Goal: Communication & Community: Answer question/provide support

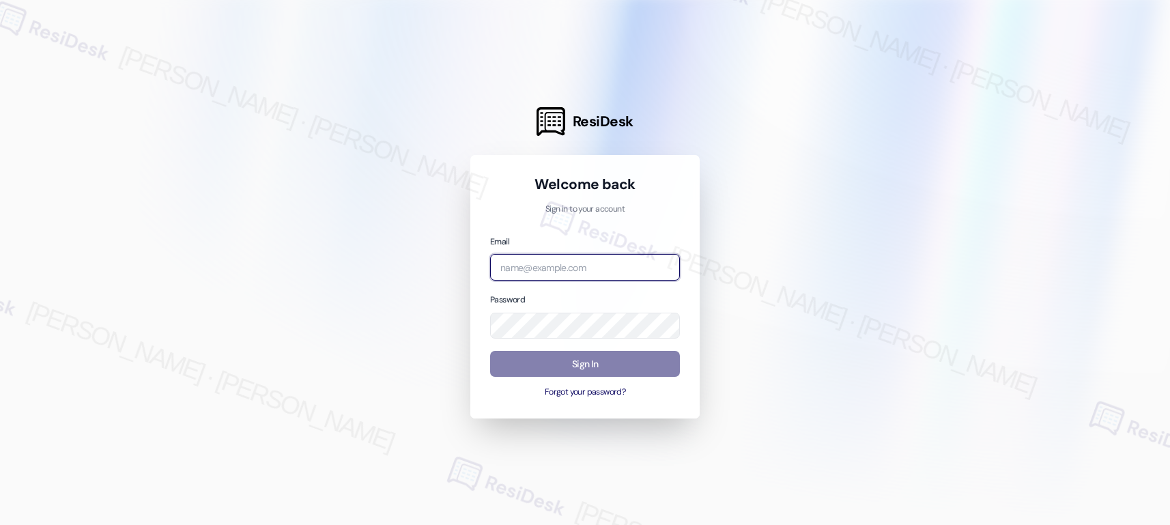
click at [568, 270] on input "email" at bounding box center [585, 267] width 190 height 27
type input "[EMAIL_ADDRESS][PERSON_NAME][PERSON_NAME][PERSON_NAME][DOMAIN_NAME]"
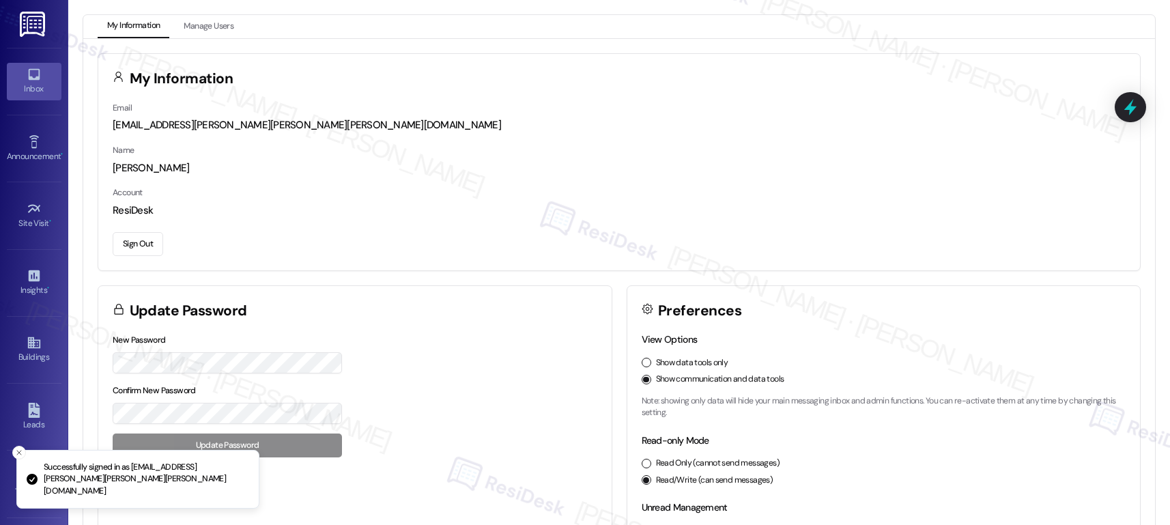
click at [34, 74] on icon at bounding box center [34, 74] width 15 height 15
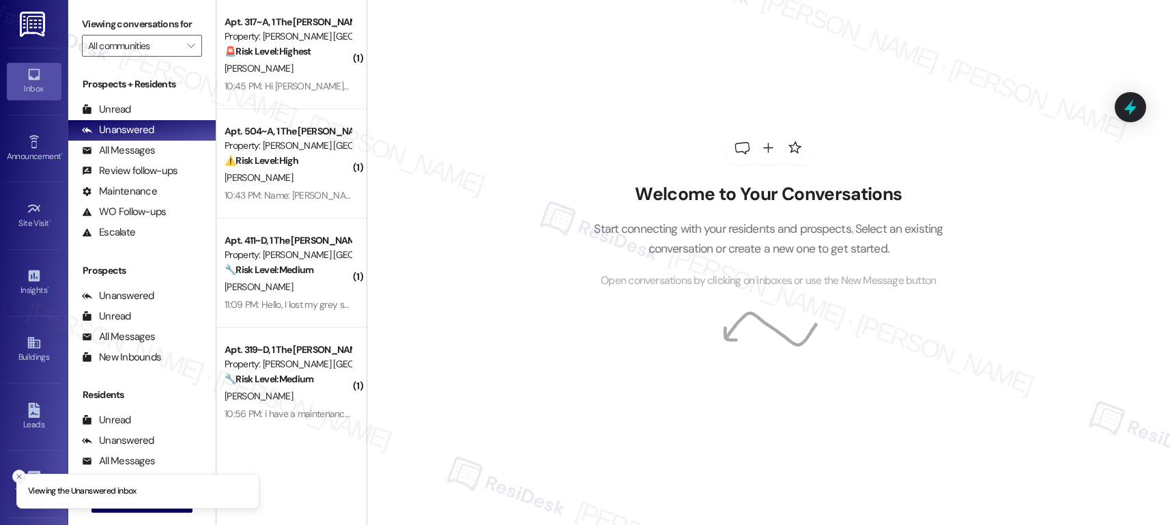
click at [17, 475] on icon "Close toast" at bounding box center [19, 476] width 8 height 8
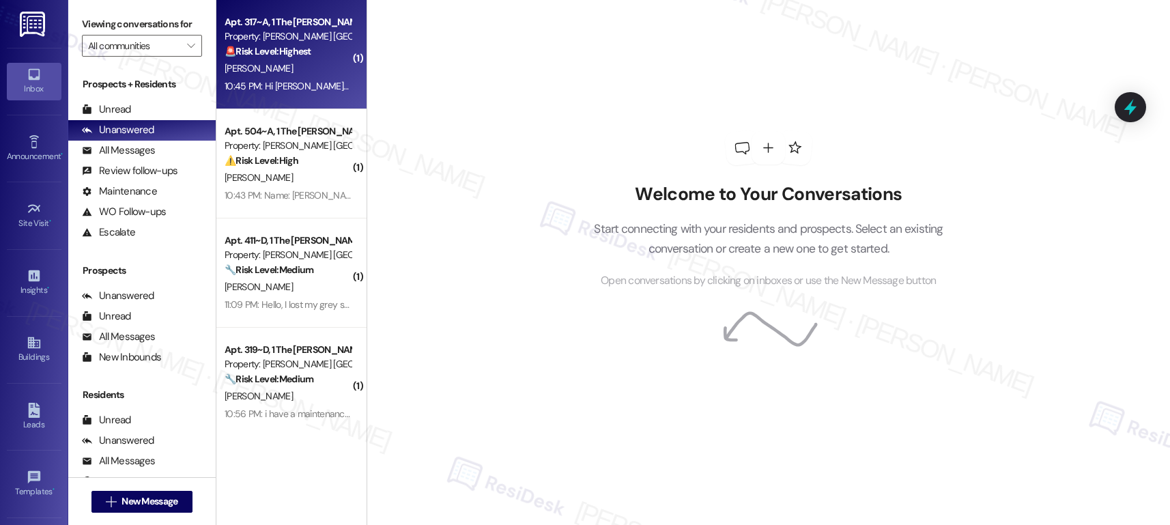
click at [278, 91] on div "10:45 PM: Hi Emily! This is Saima in apartment 317, the light in my bathroom ab…" at bounding box center [720, 86] width 993 height 12
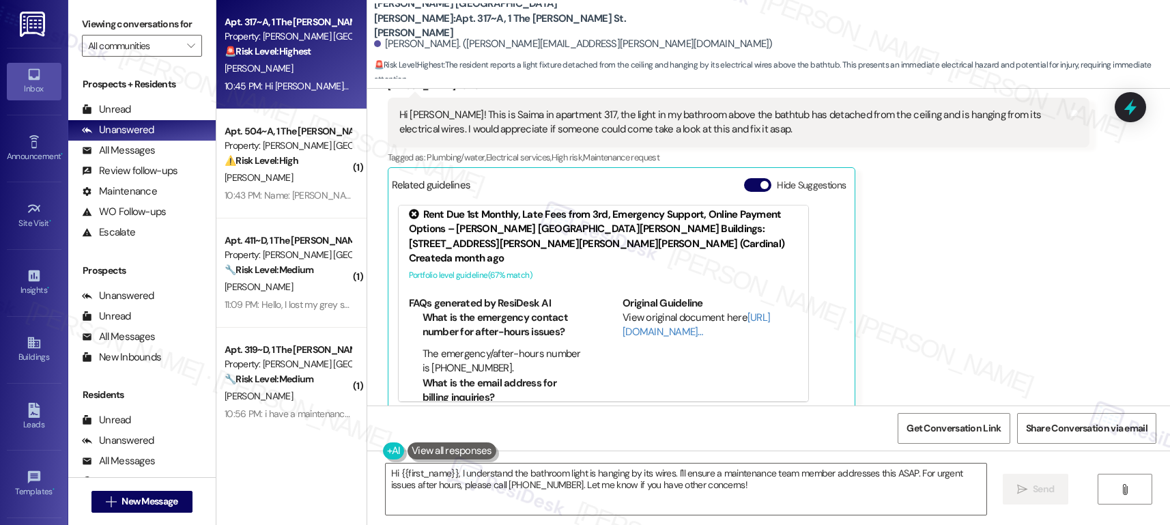
scroll to position [564, 0]
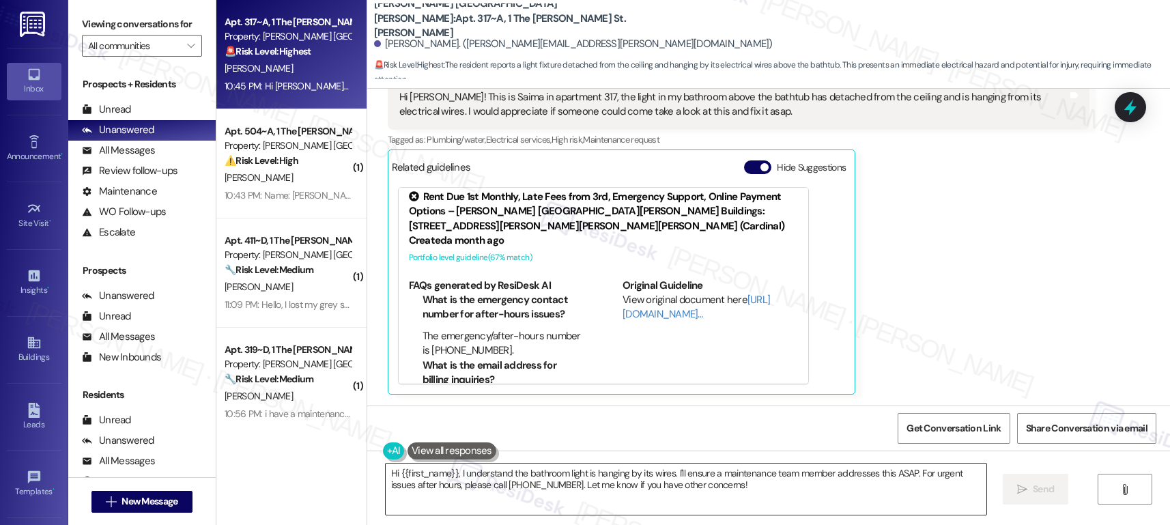
click at [726, 491] on textarea "Hi {{first_name}}, I understand the bathroom light is hanging by its wires. I'l…" at bounding box center [686, 488] width 600 height 51
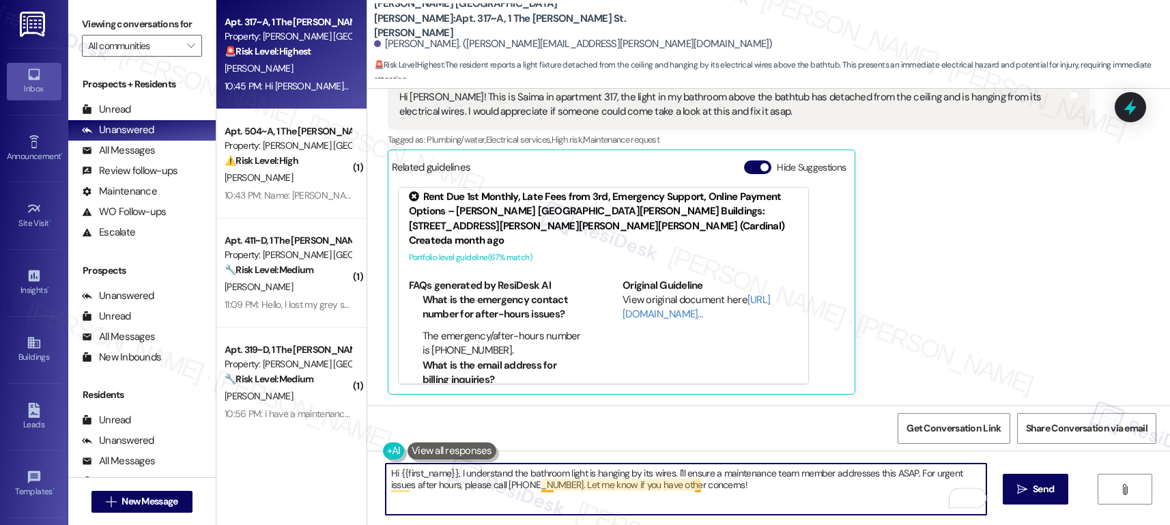
drag, startPoint x: 724, startPoint y: 494, endPoint x: 532, endPoint y: 484, distance: 192.7
click at [532, 484] on textarea "Hi {{first_name}}, I understand the bathroom light is hanging by its wires. I'l…" at bounding box center [686, 488] width 600 height 51
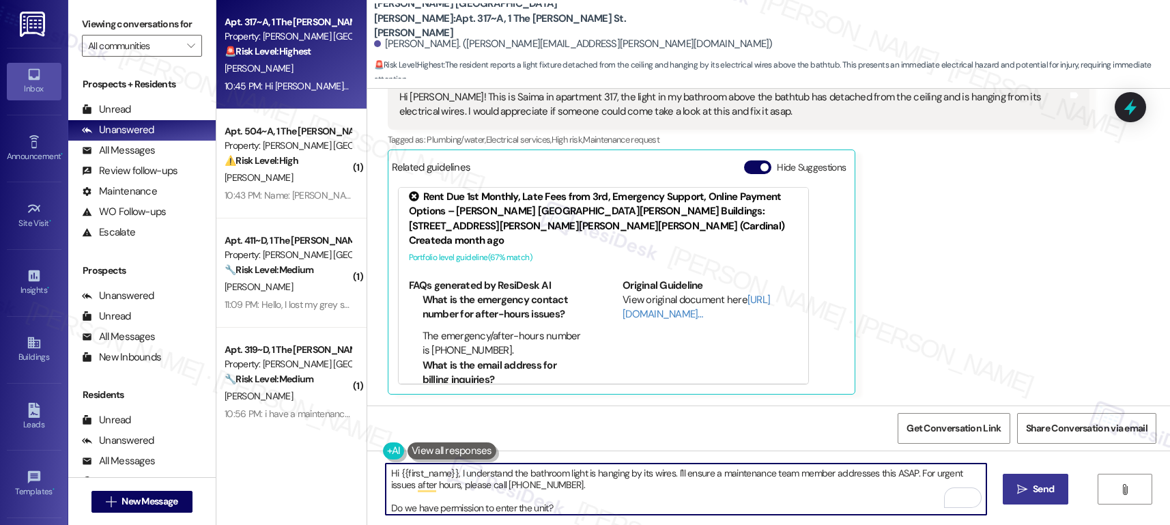
type textarea "Hi {{first_name}}, I understand the bathroom light is hanging by its wires. I'l…"
click at [1054, 482] on span "Send" at bounding box center [1043, 489] width 27 height 14
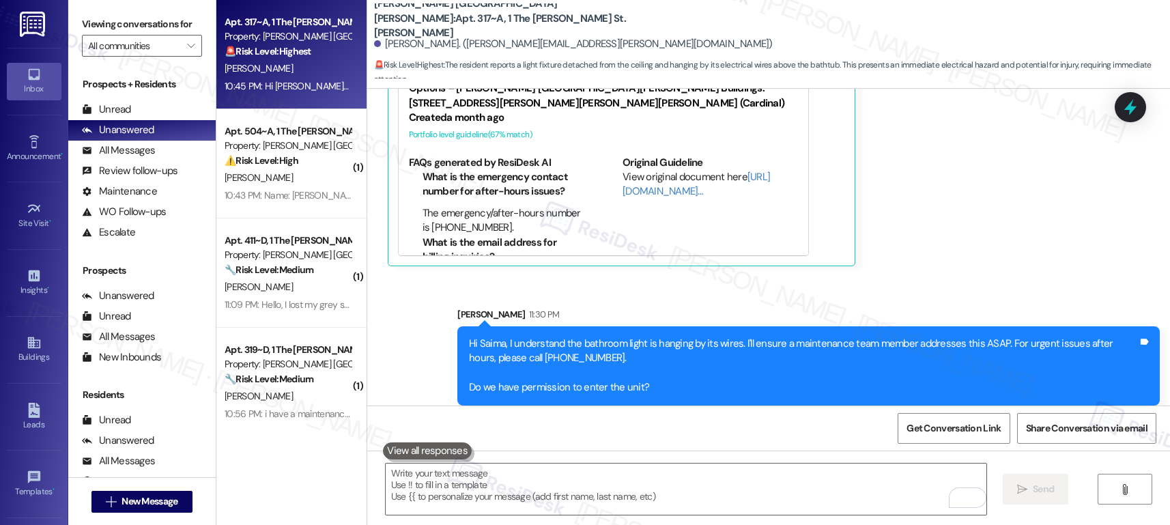
scroll to position [704, 0]
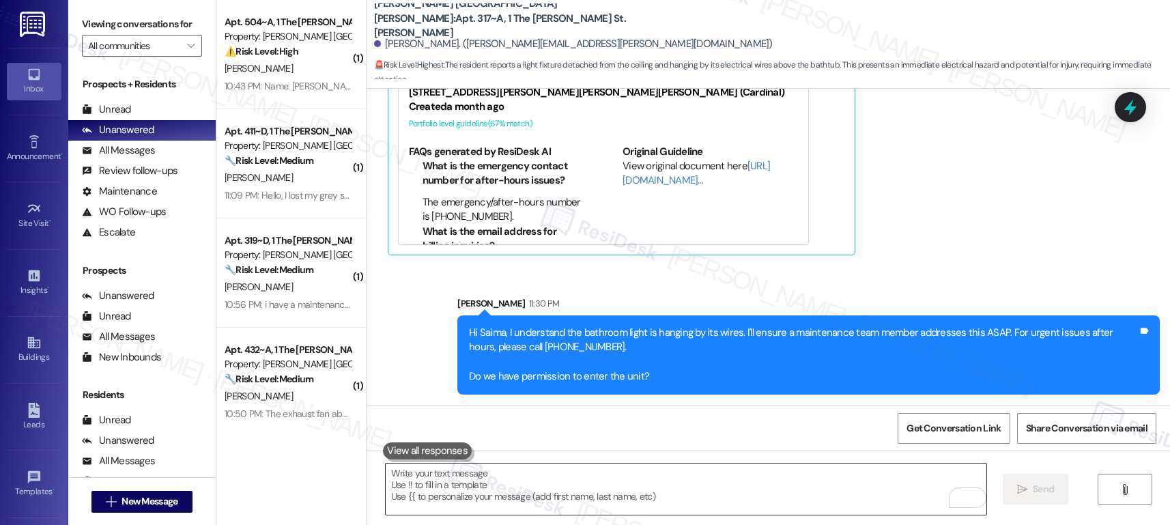
click at [628, 491] on textarea "To enrich screen reader interactions, please activate Accessibility in Grammarl…" at bounding box center [686, 488] width 600 height 51
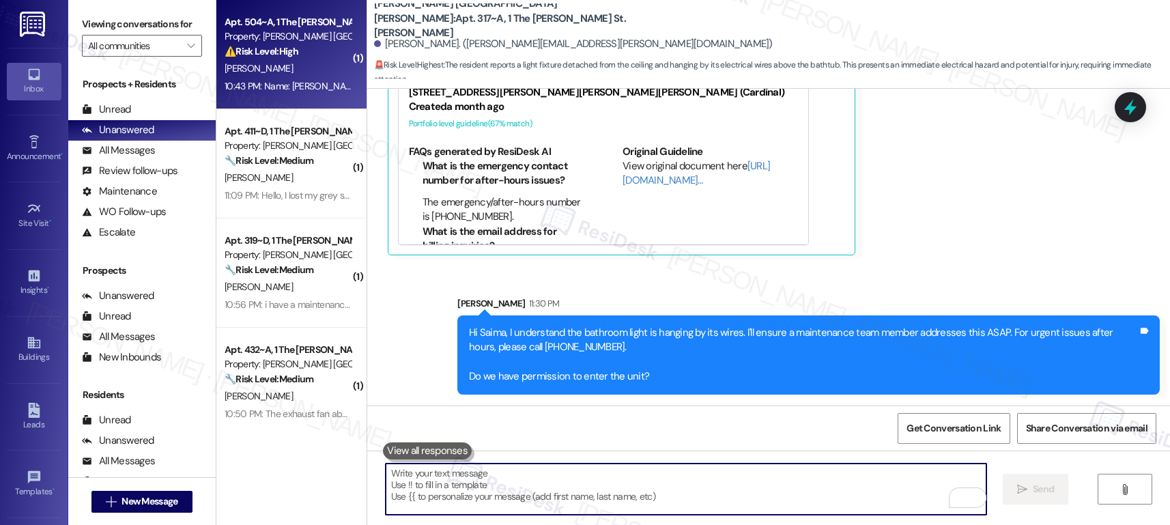
click at [304, 85] on div "10:43 PM: Name: Colin Brunts Room: 504 I would like it put in a maintenance req…" at bounding box center [637, 86] width 826 height 12
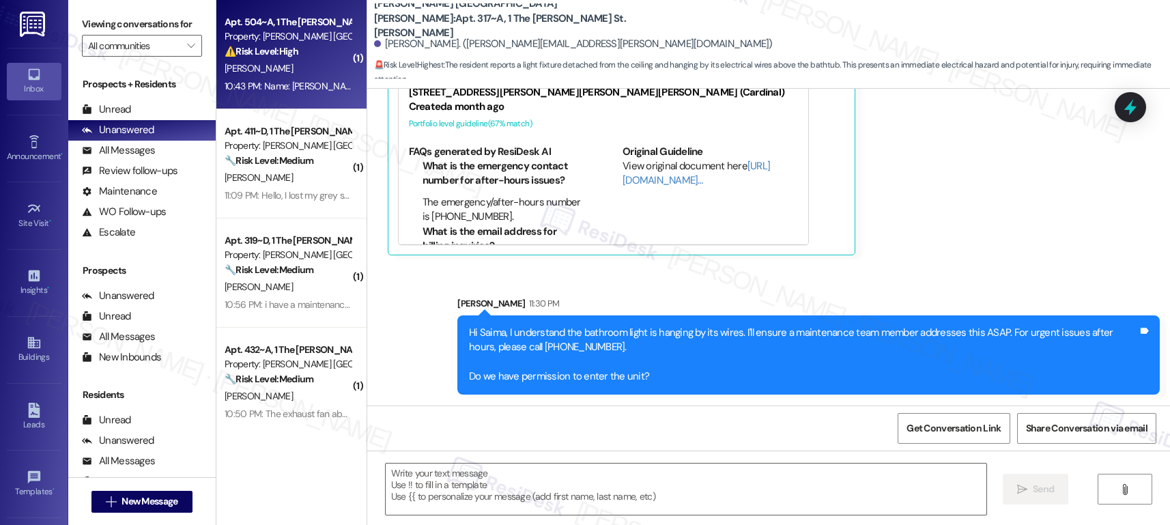
type textarea "Fetching suggested responses. Please feel free to read through the conversation…"
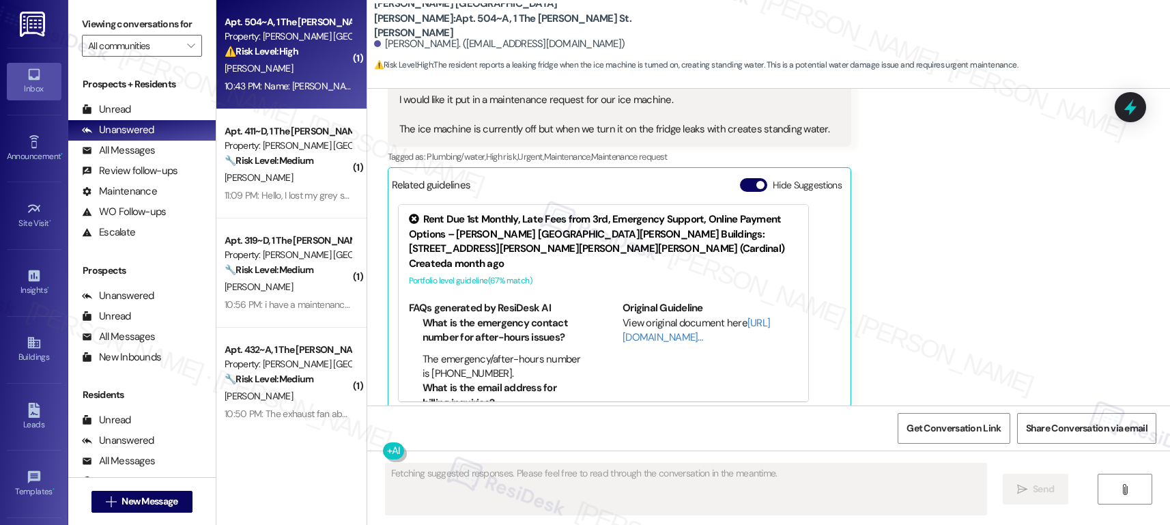
scroll to position [637, 0]
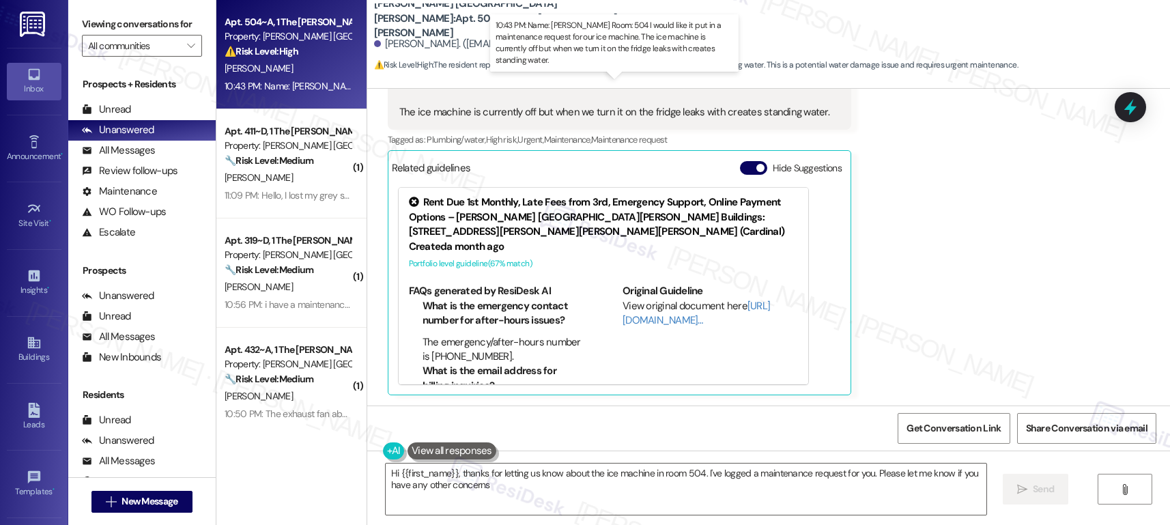
type textarea "Hi {{first_name}}, thanks for letting us know about the ice machine in room 504…"
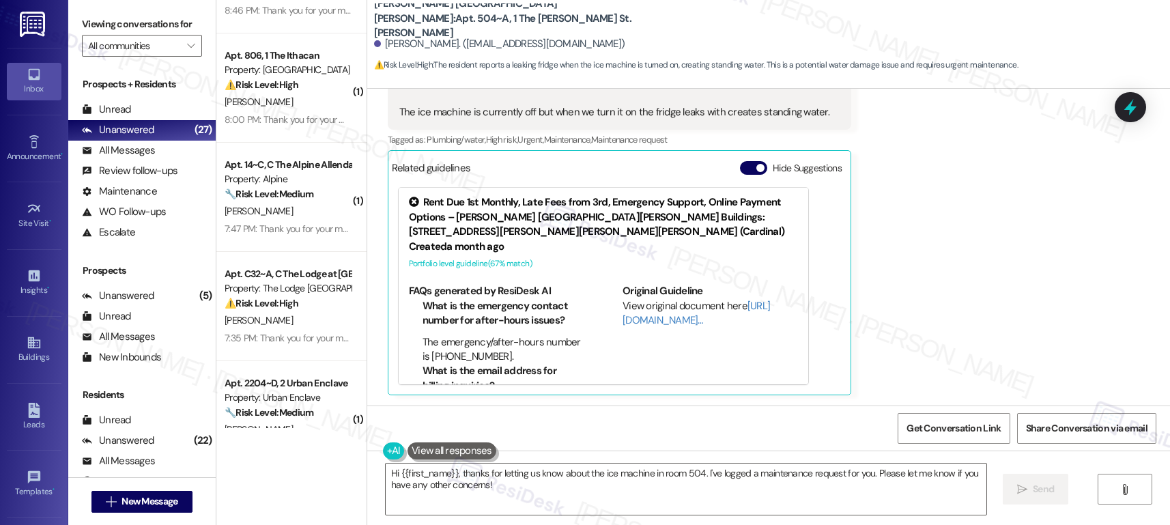
scroll to position [1974, 0]
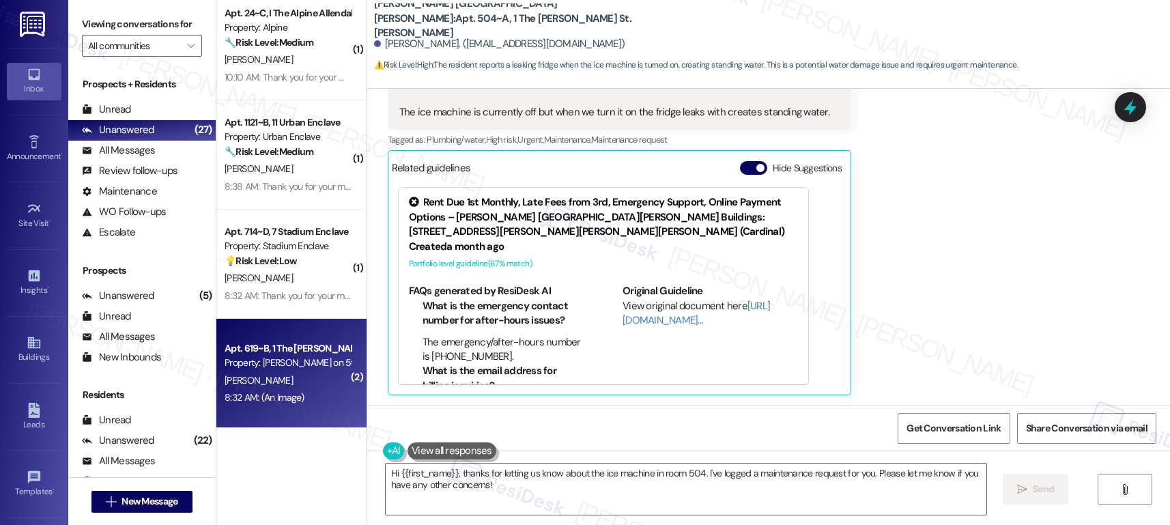
click at [284, 368] on div "Property: [PERSON_NAME] on 5th" at bounding box center [287, 363] width 126 height 14
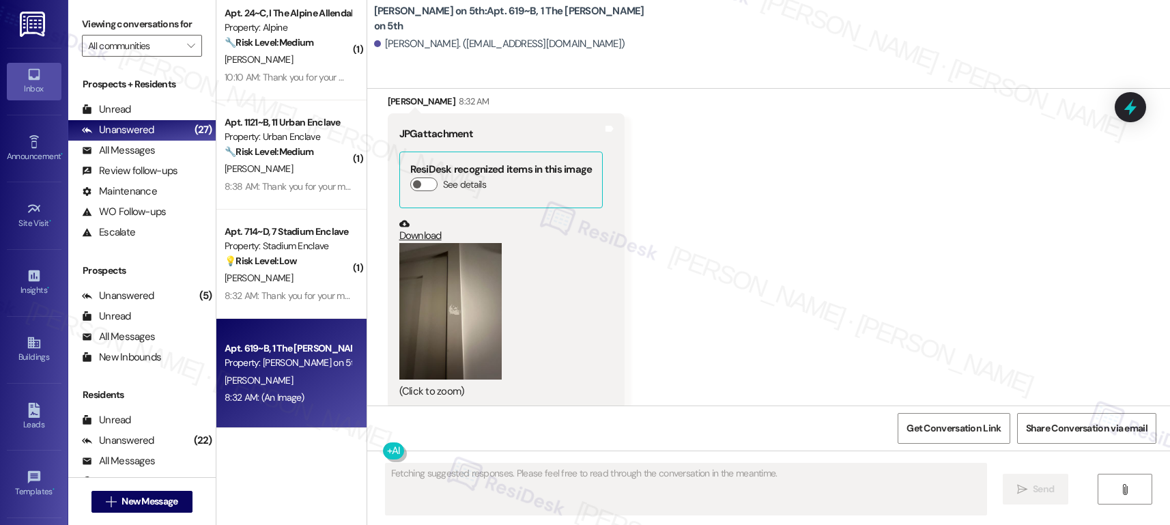
scroll to position [1517, 0]
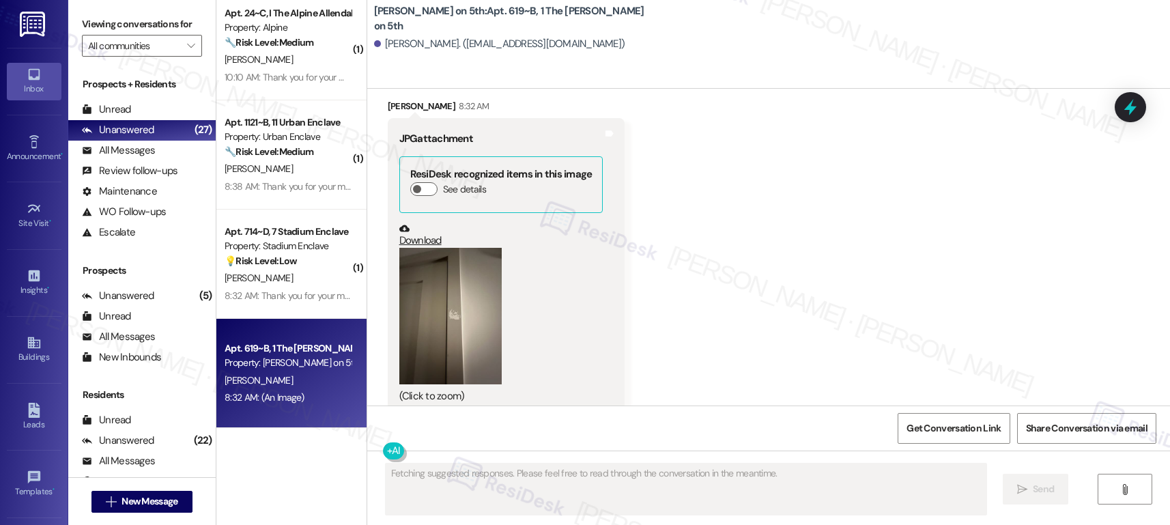
click at [410, 313] on button "Zoom image" at bounding box center [450, 316] width 102 height 136
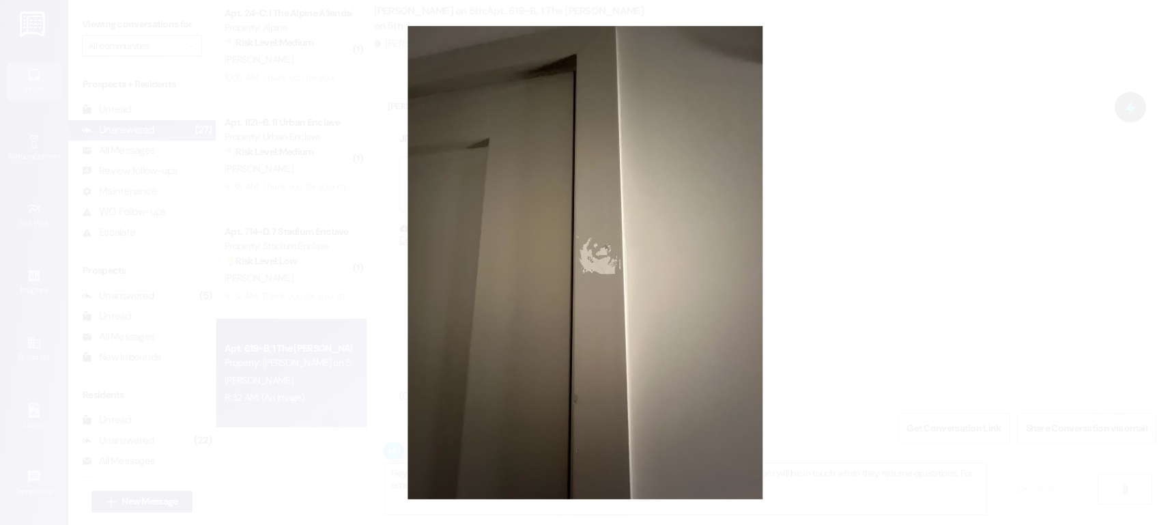
click at [839, 278] on button "Unzoom image" at bounding box center [585, 262] width 1170 height 525
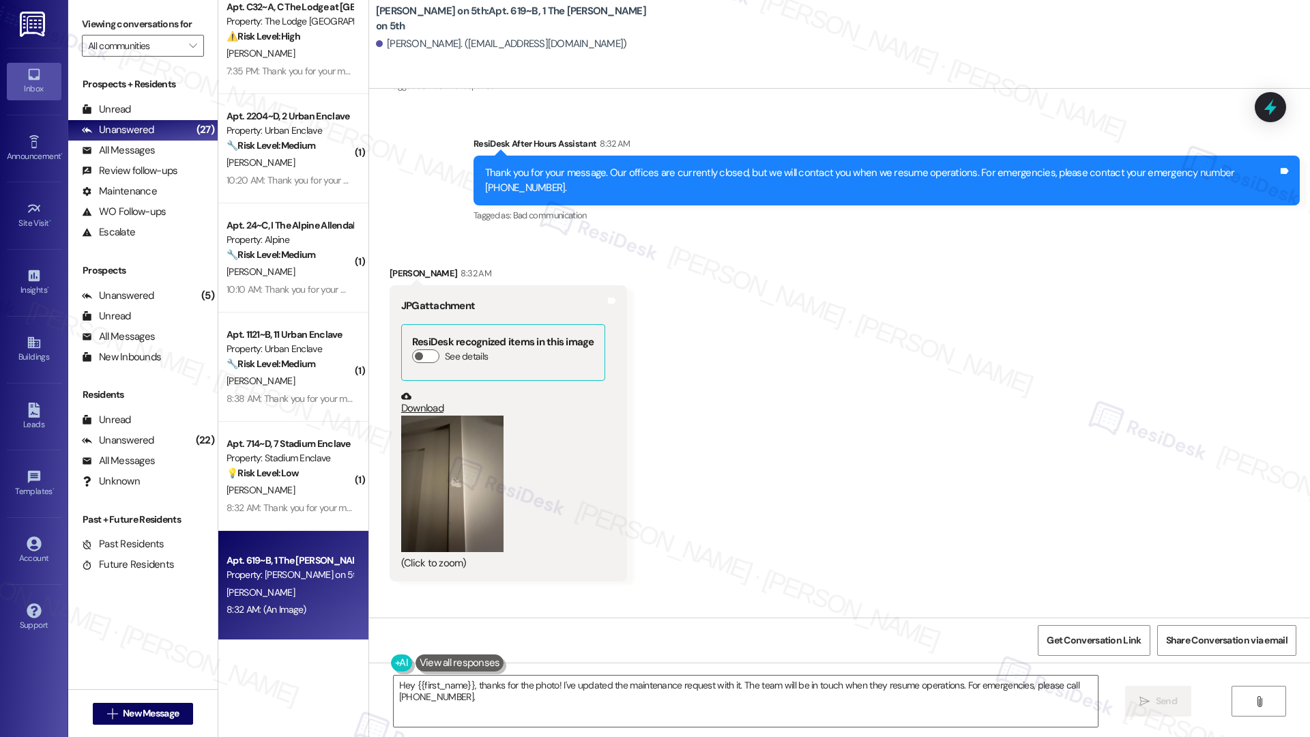
scroll to position [1434, 0]
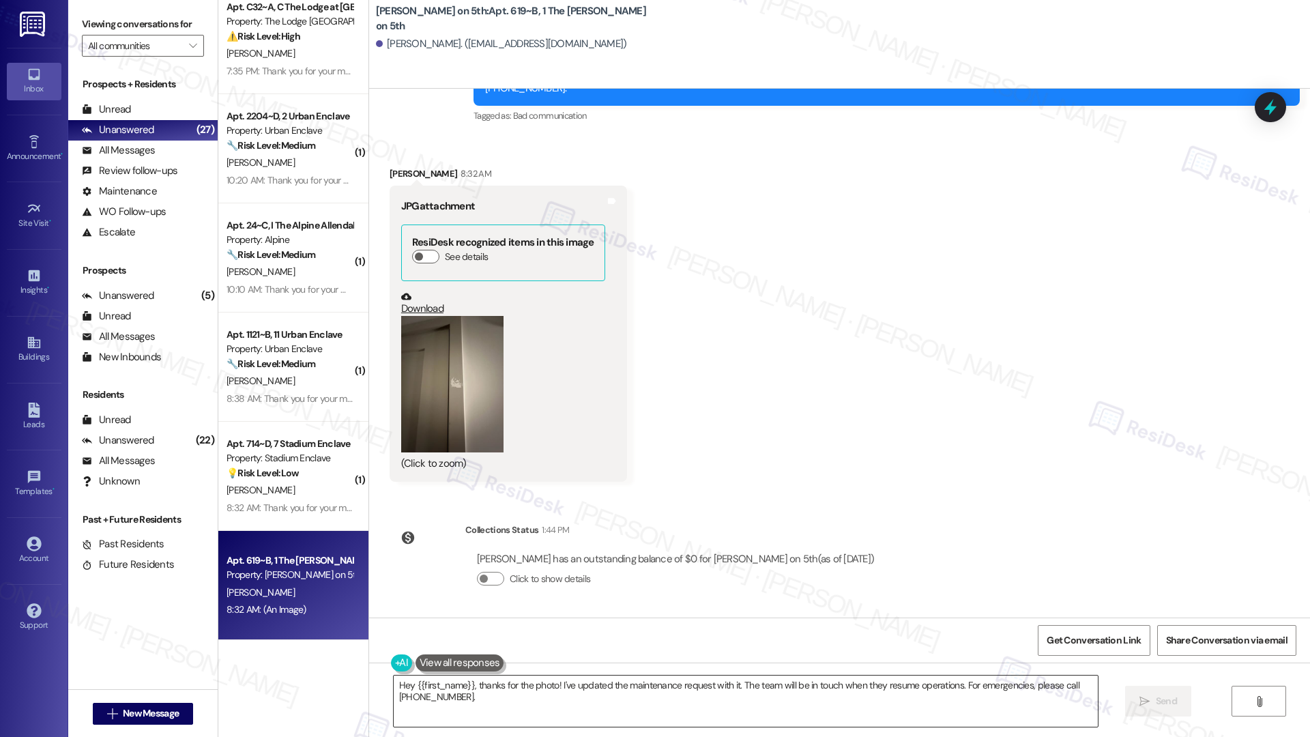
click at [476, 524] on textarea "Hey {{first_name}}, thanks for the photo! I've updated the maintenance request …" at bounding box center [746, 701] width 704 height 51
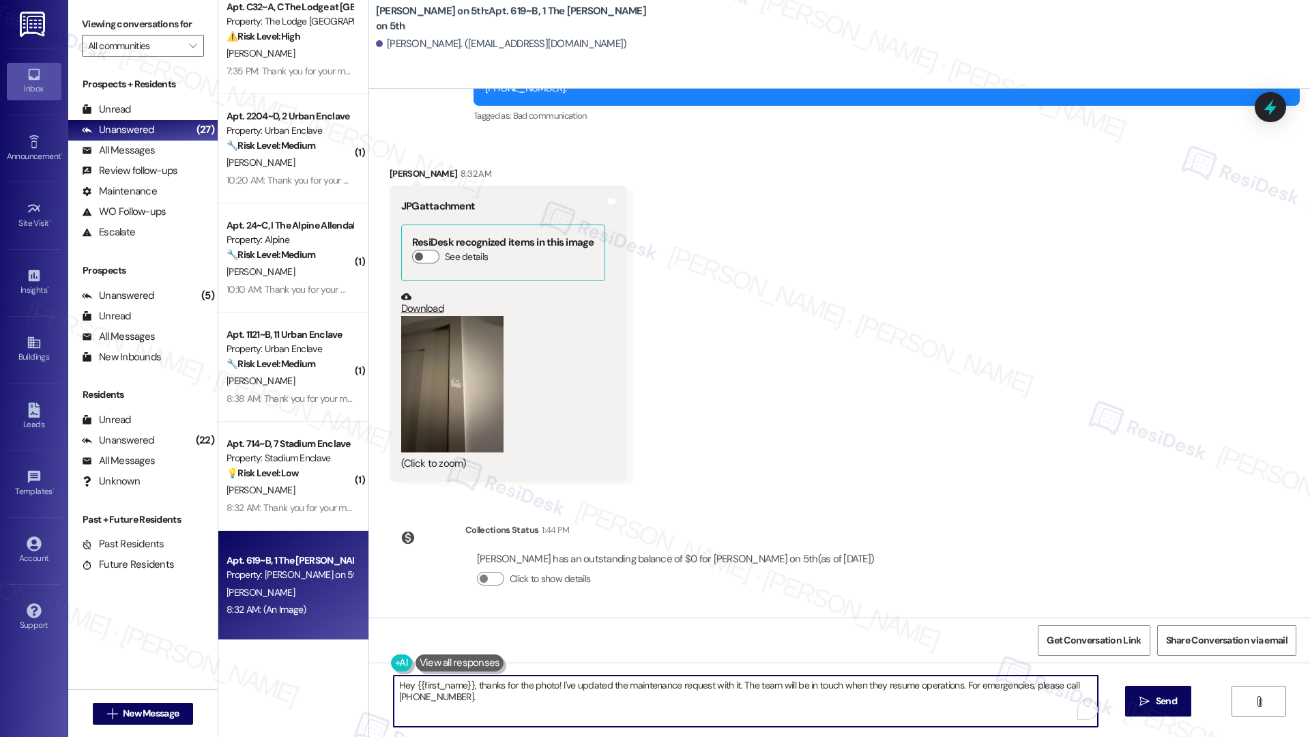
click at [475, 524] on textarea "Hey {{first_name}}, thanks for the photo! I've updated the maintenance request …" at bounding box center [746, 701] width 704 height 51
click at [474, 524] on textarea "Hey {{first_name}}, thanks for the photo! I've updated the maintenance request …" at bounding box center [746, 701] width 704 height 51
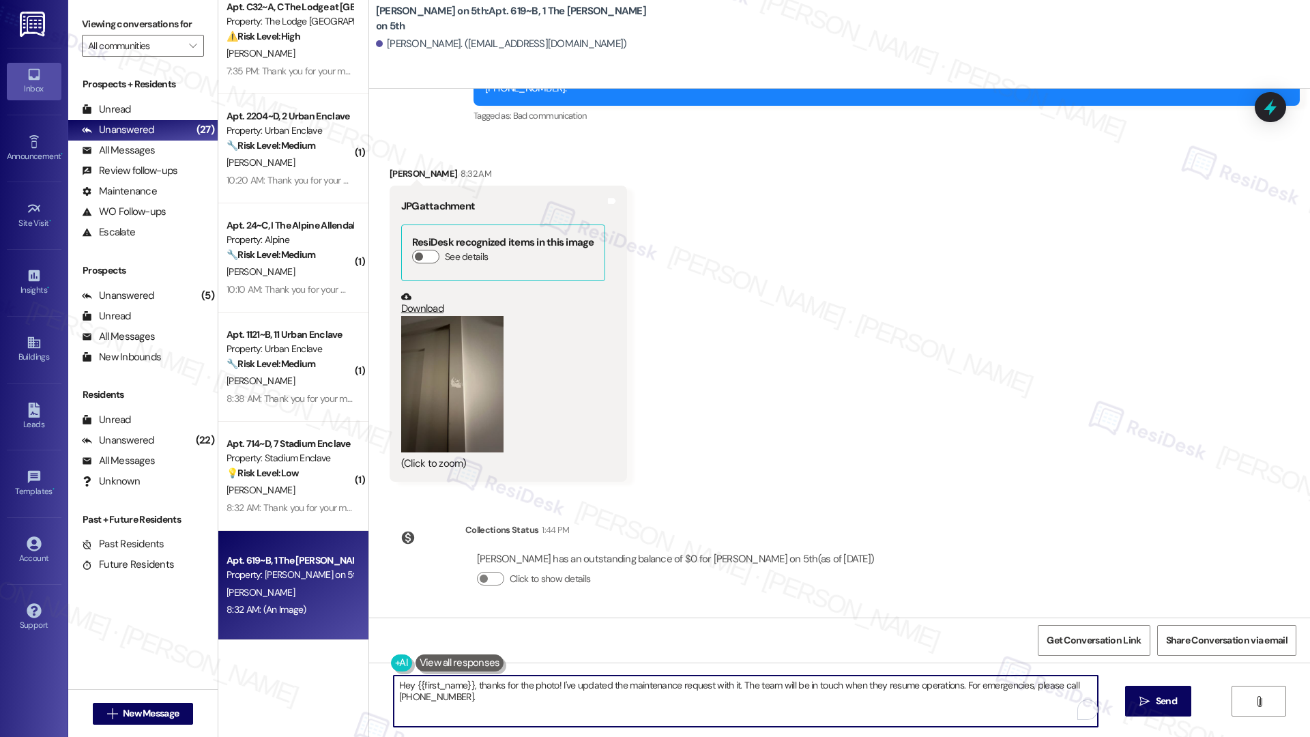
click at [474, 524] on textarea "Hey {{first_name}}, thanks for the photo! I've updated the maintenance request …" at bounding box center [746, 701] width 704 height 51
click at [479, 524] on textarea "Hey {{first_name}}, thanks for the photo! I've updated the maintenance request …" at bounding box center [746, 701] width 704 height 51
click at [480, 524] on textarea "Hey {{first_name}}, thanks for the photo! I've updated the maintenance request …" at bounding box center [746, 701] width 704 height 51
type textarea "Thanks, Mandy! Can you please advise if we have permission to enter the unit?"
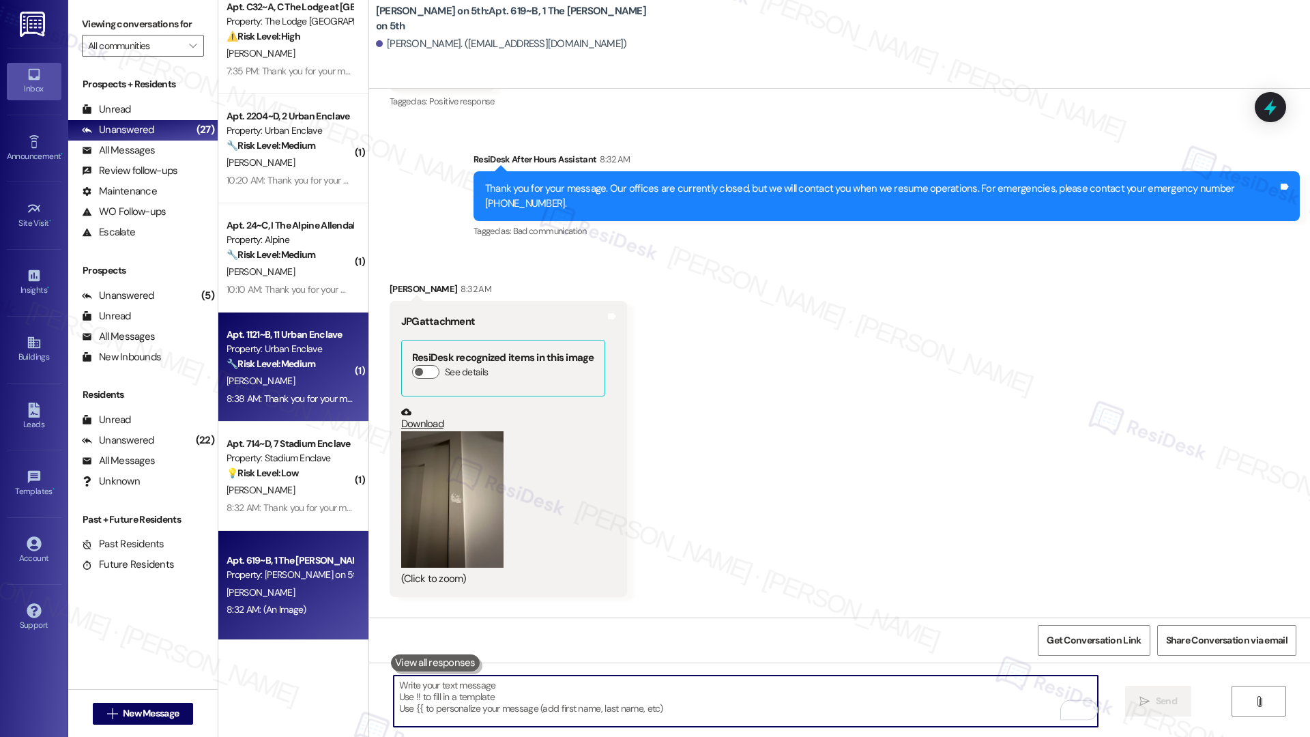
scroll to position [1309, 0]
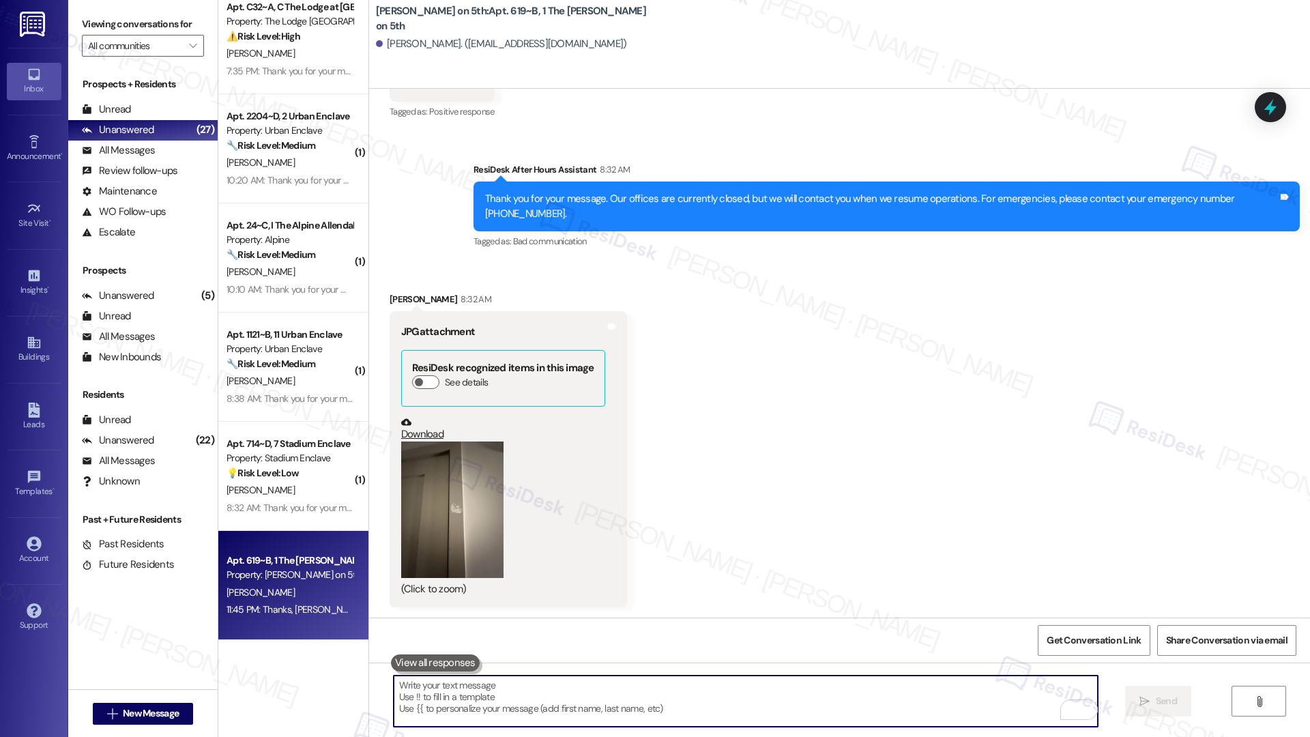
click at [287, 484] on div "G. Pion" at bounding box center [289, 490] width 129 height 17
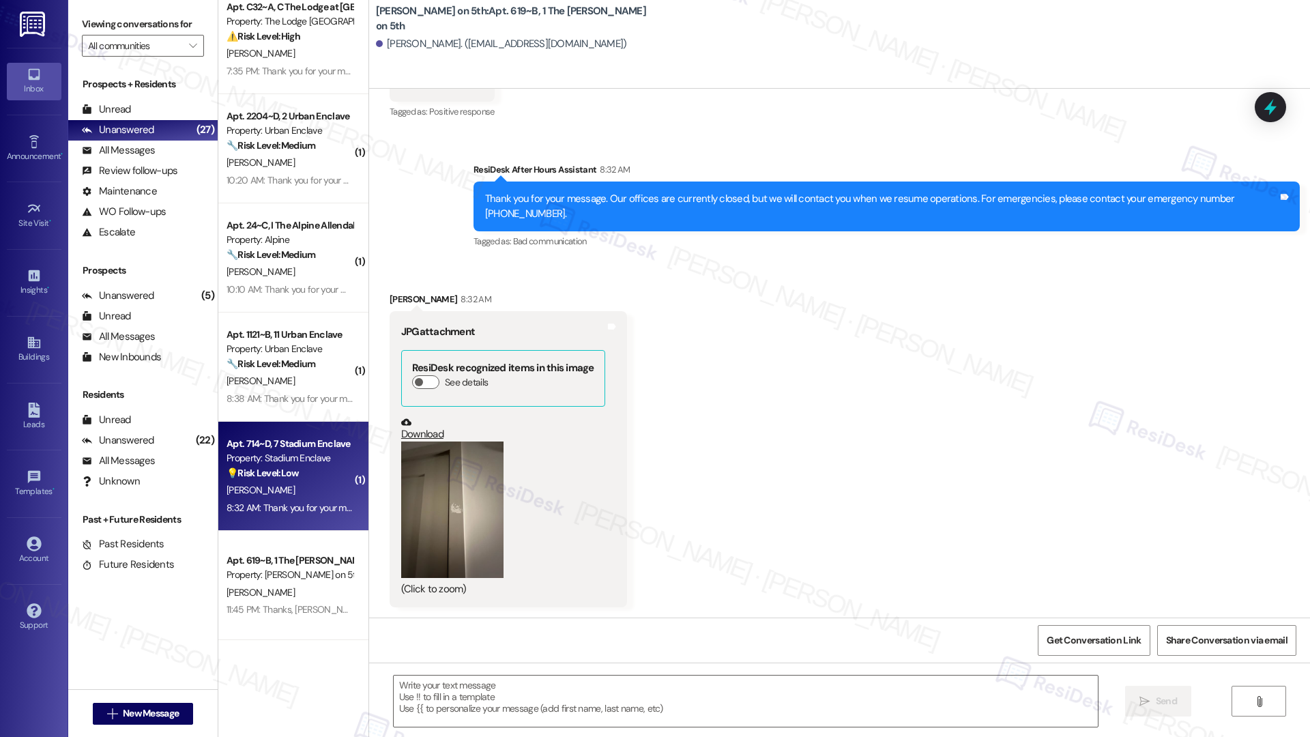
type textarea "Fetching suggested responses. Please feel free to read through the conversation…"
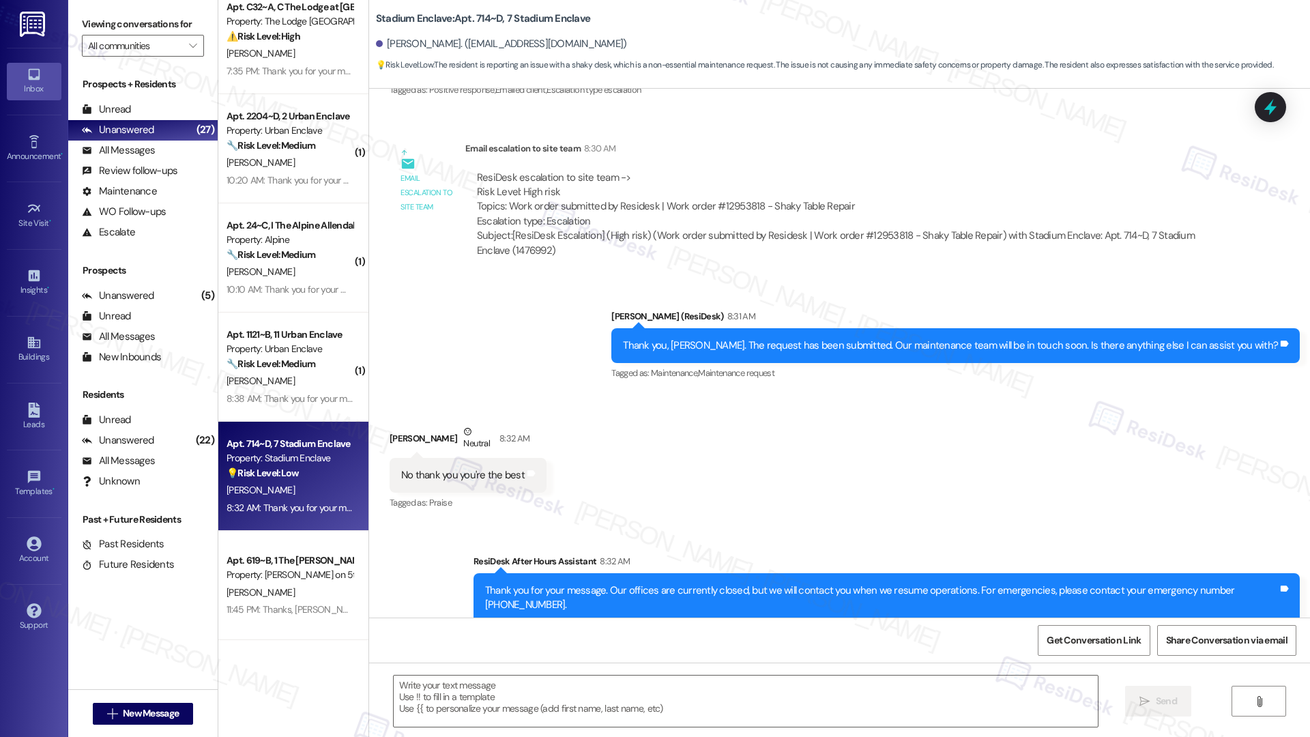
scroll to position [1043, 0]
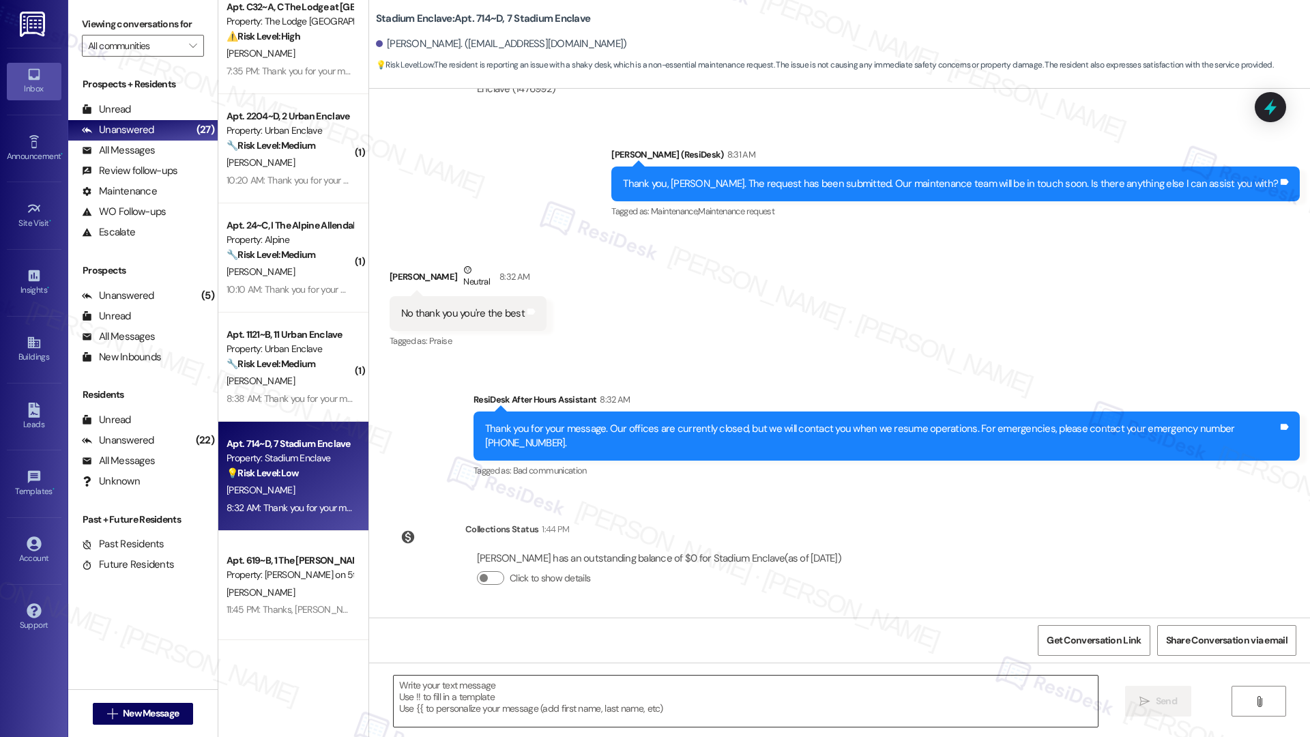
click at [448, 524] on textarea at bounding box center [746, 701] width 704 height 51
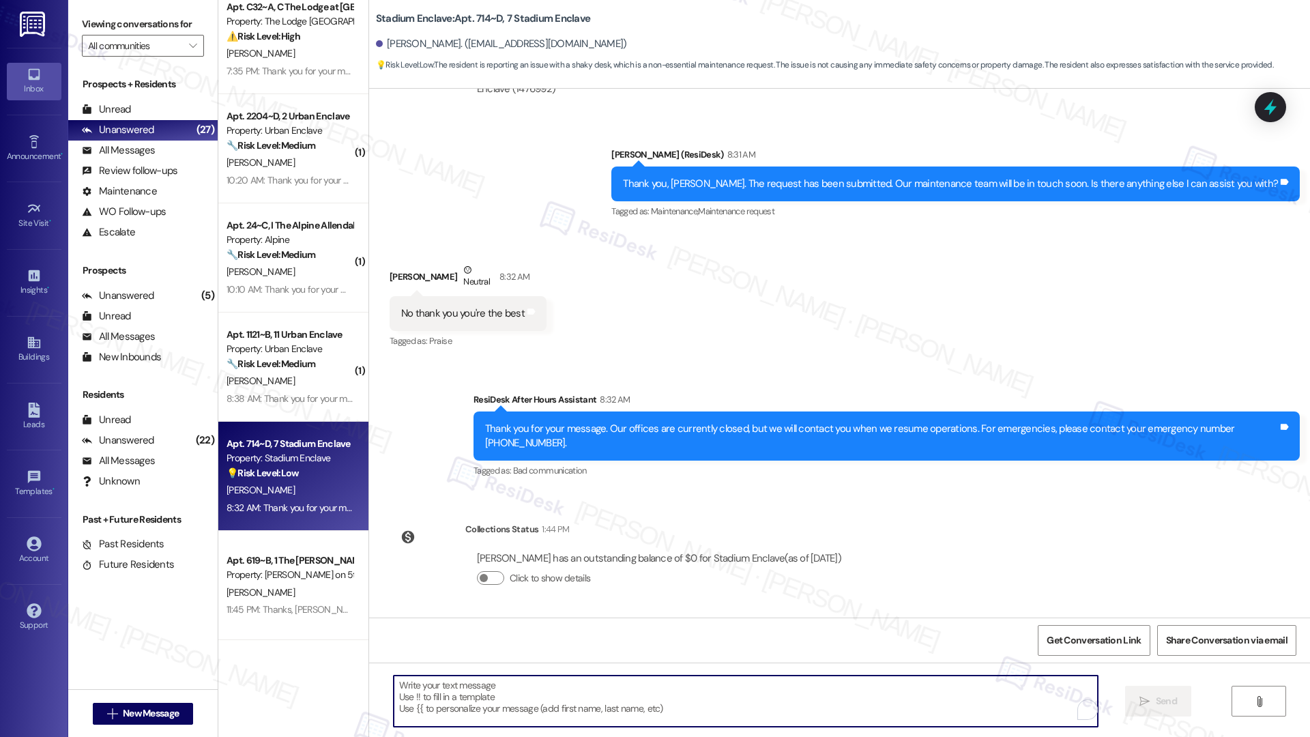
click at [448, 524] on textarea "To enrich screen reader interactions, please activate Accessibility in Grammarl…" at bounding box center [746, 701] width 704 height 51
type textarea "H"
type textarea "Thank you!"
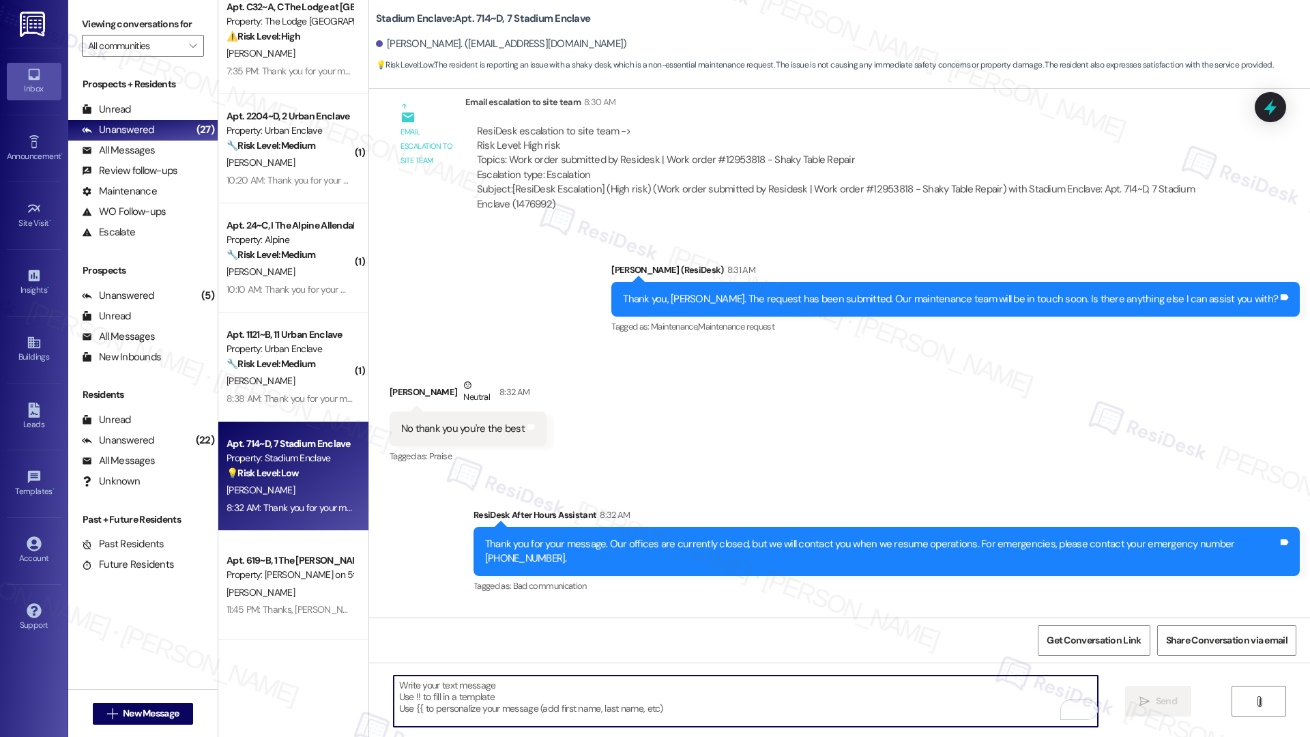
scroll to position [916, 0]
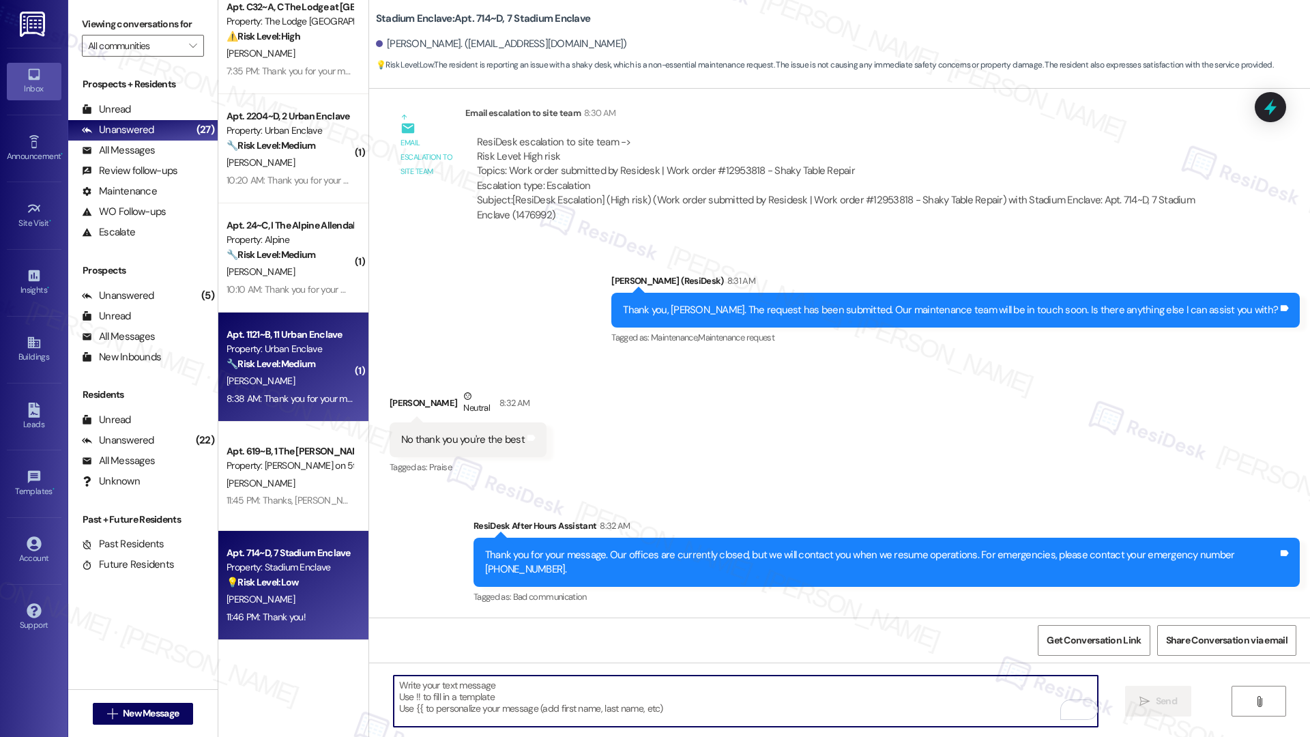
click at [283, 379] on div "[PERSON_NAME]" at bounding box center [289, 381] width 129 height 17
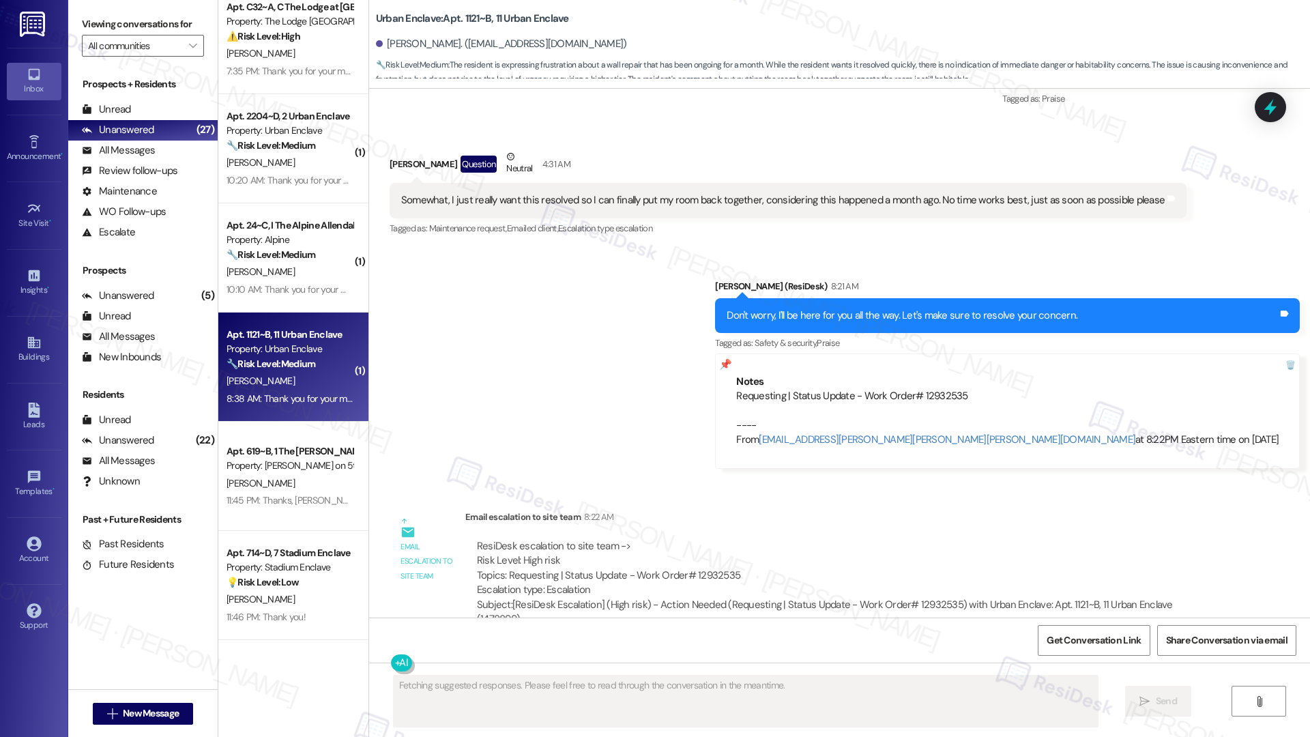
scroll to position [1419, 0]
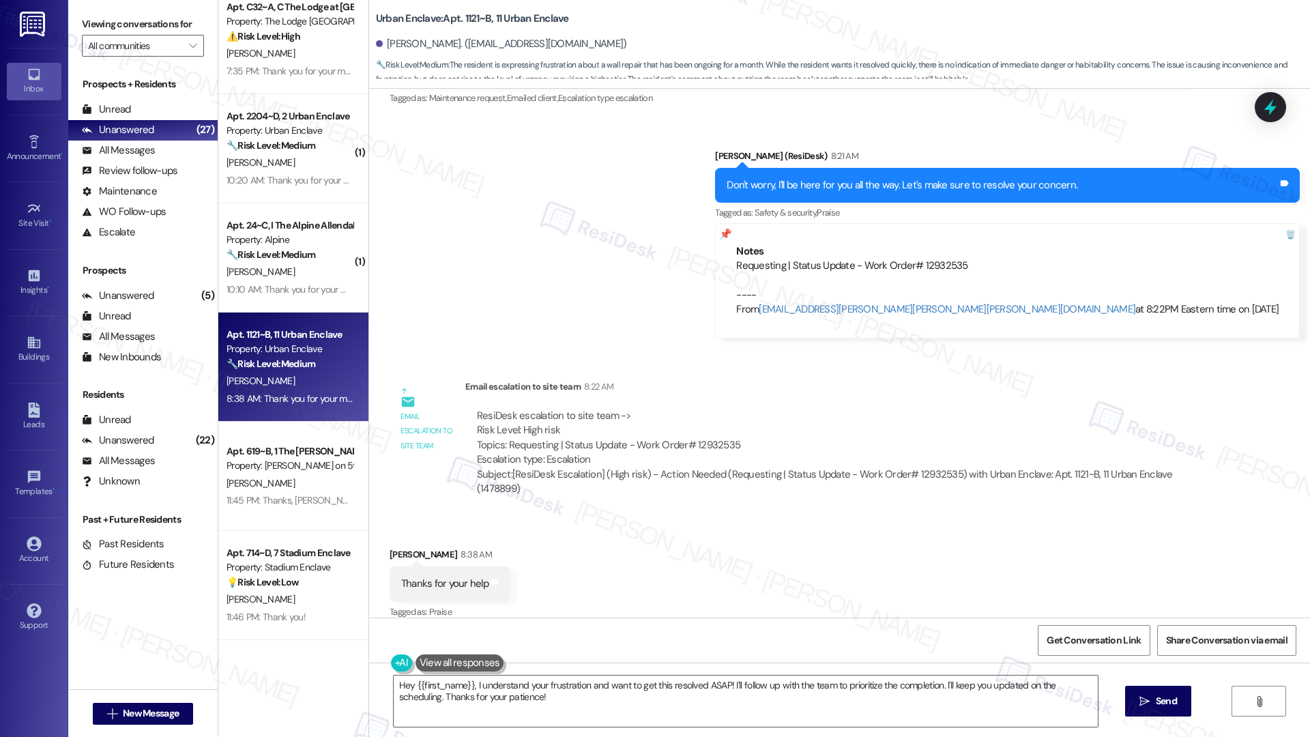
click at [390, 524] on div "Renee Harnett 8:38 AM" at bounding box center [450, 556] width 121 height 19
copy div "Renee"
click at [517, 524] on textarea "Hey {{first_name}}, I understand your frustration and want to get this resolved…" at bounding box center [746, 701] width 704 height 51
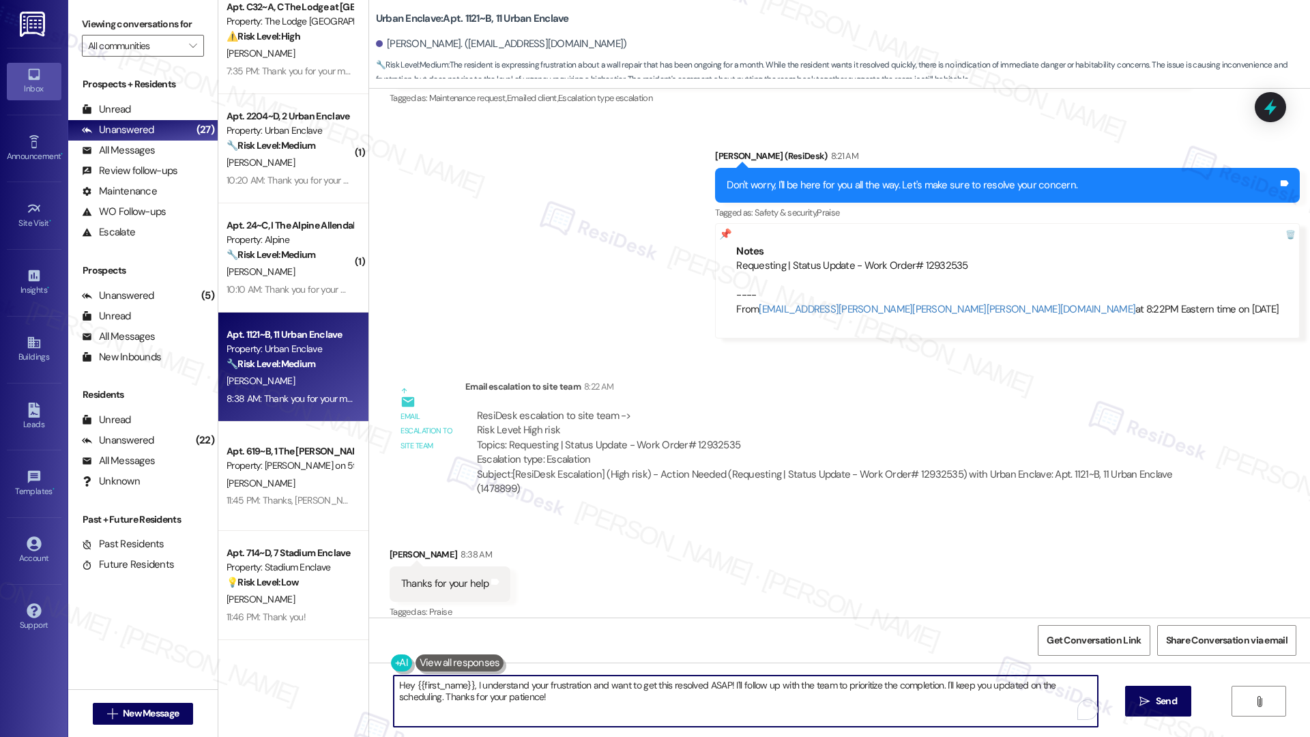
click at [517, 524] on textarea "Hey {{first_name}}, I understand your frustration and want to get this resolved…" at bounding box center [746, 701] width 704 height 51
paste textarea "Renee"
type textarea "You are welcome, Renee!"
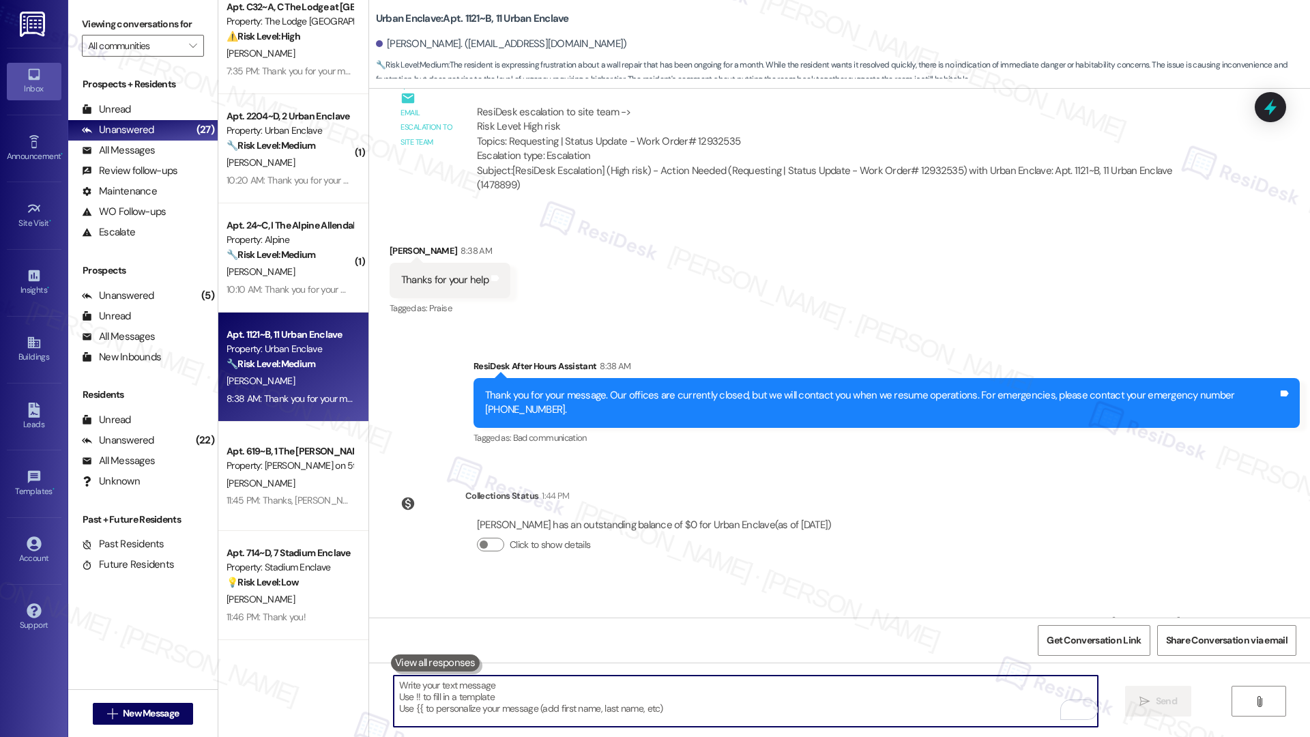
scroll to position [1770, 0]
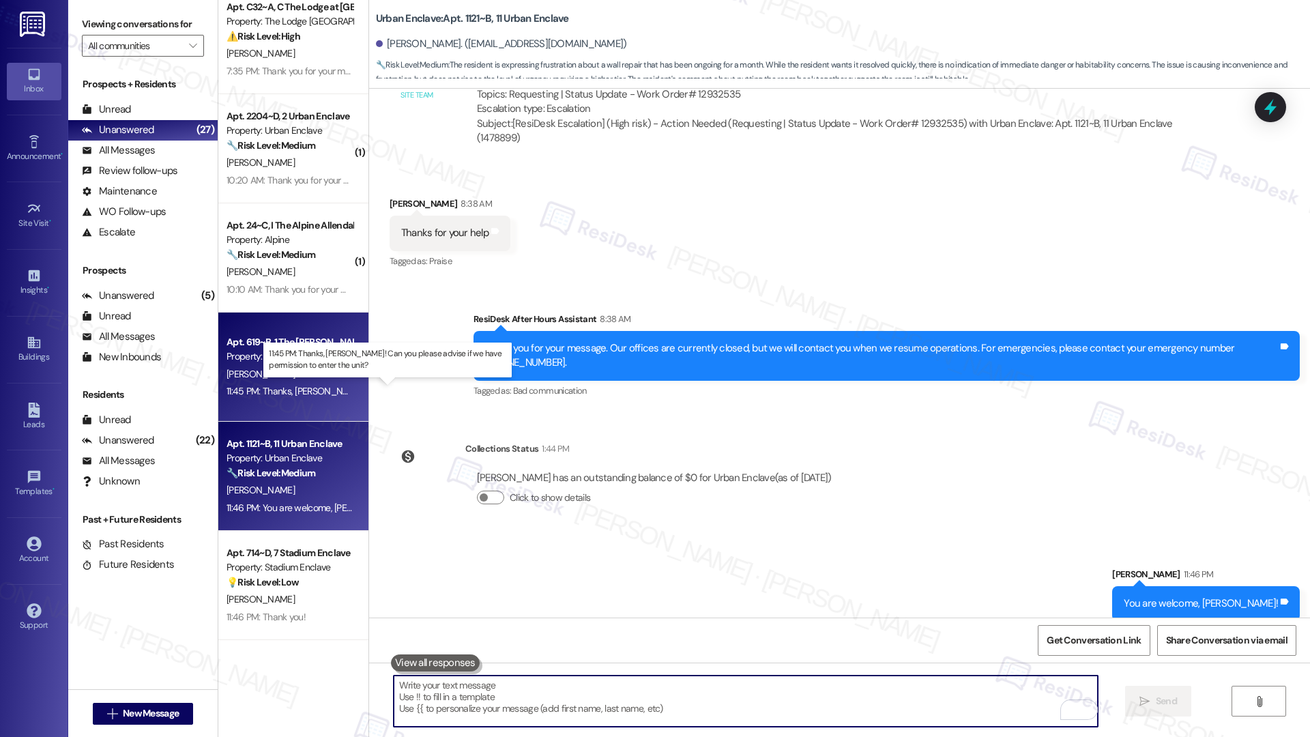
click at [272, 392] on div "11:45 PM: Thanks, Mandy! Can you please advise if we have permission to enter t…" at bounding box center [421, 391] width 388 height 12
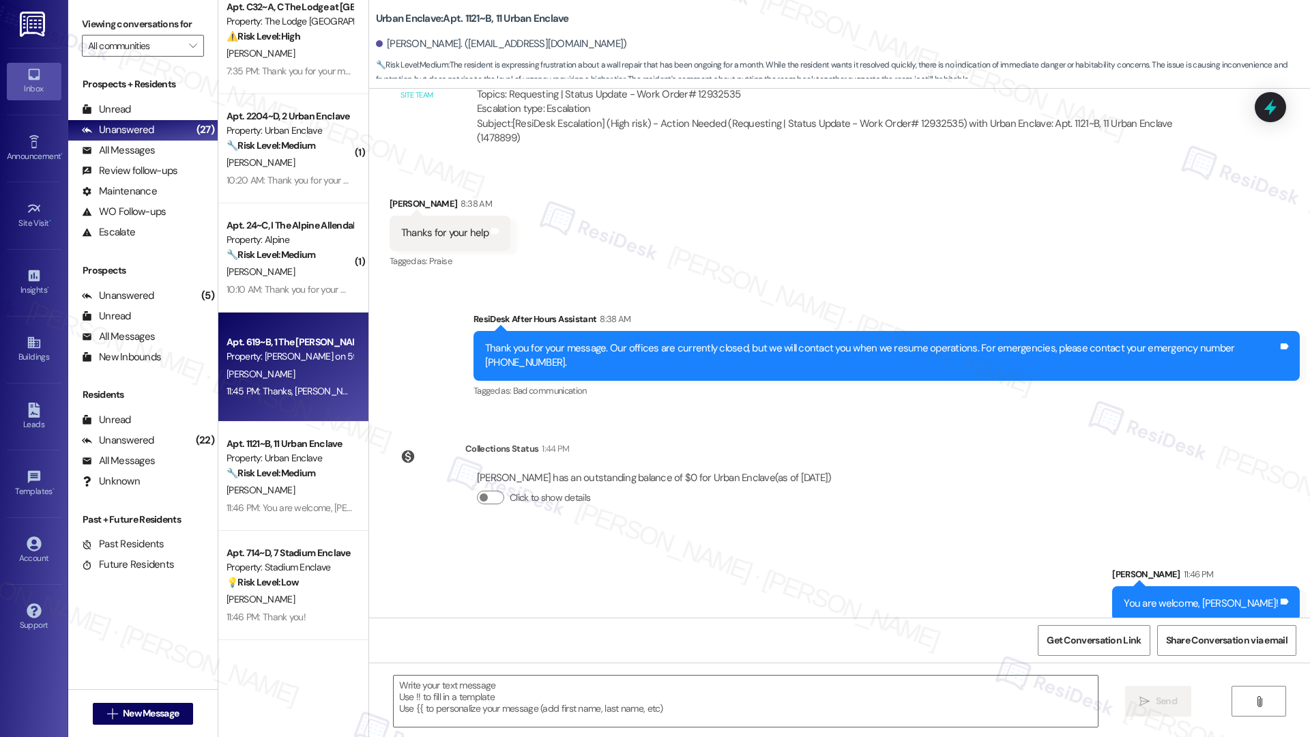
type textarea "Fetching suggested responses. Please feel free to read through the conversation…"
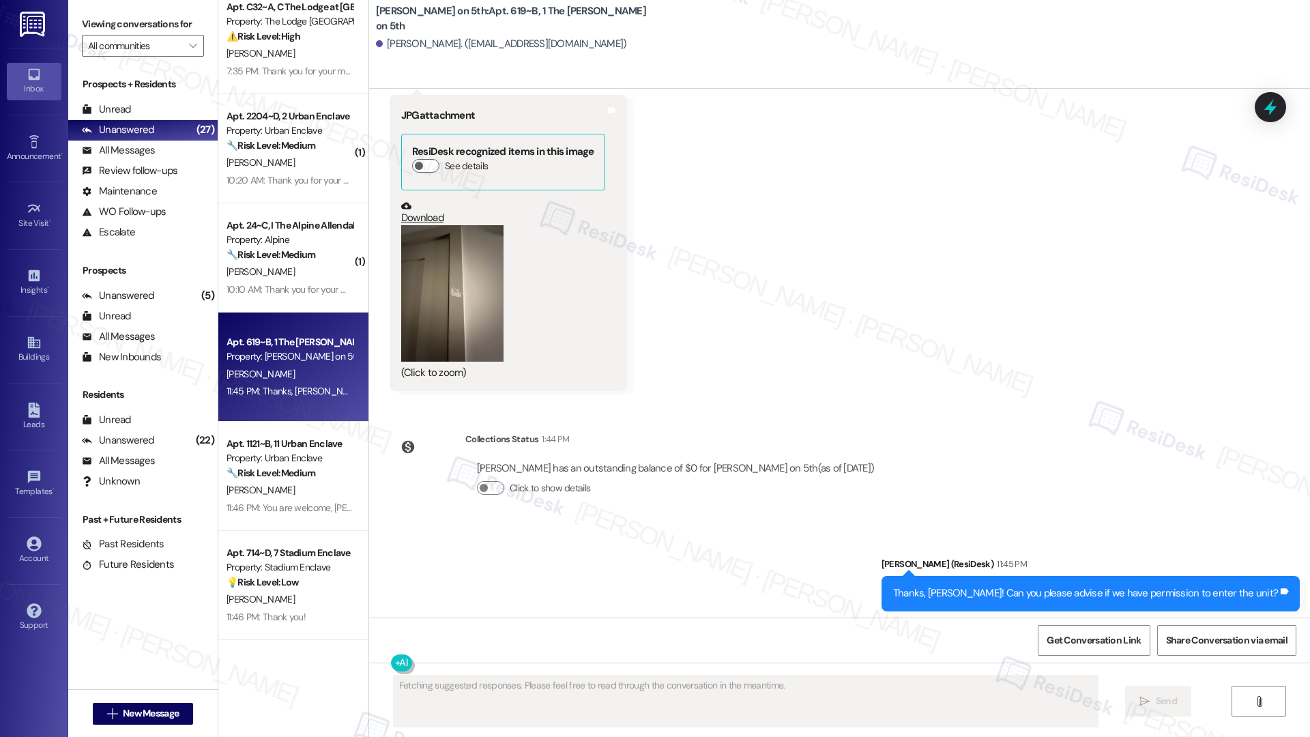
scroll to position [1550, 0]
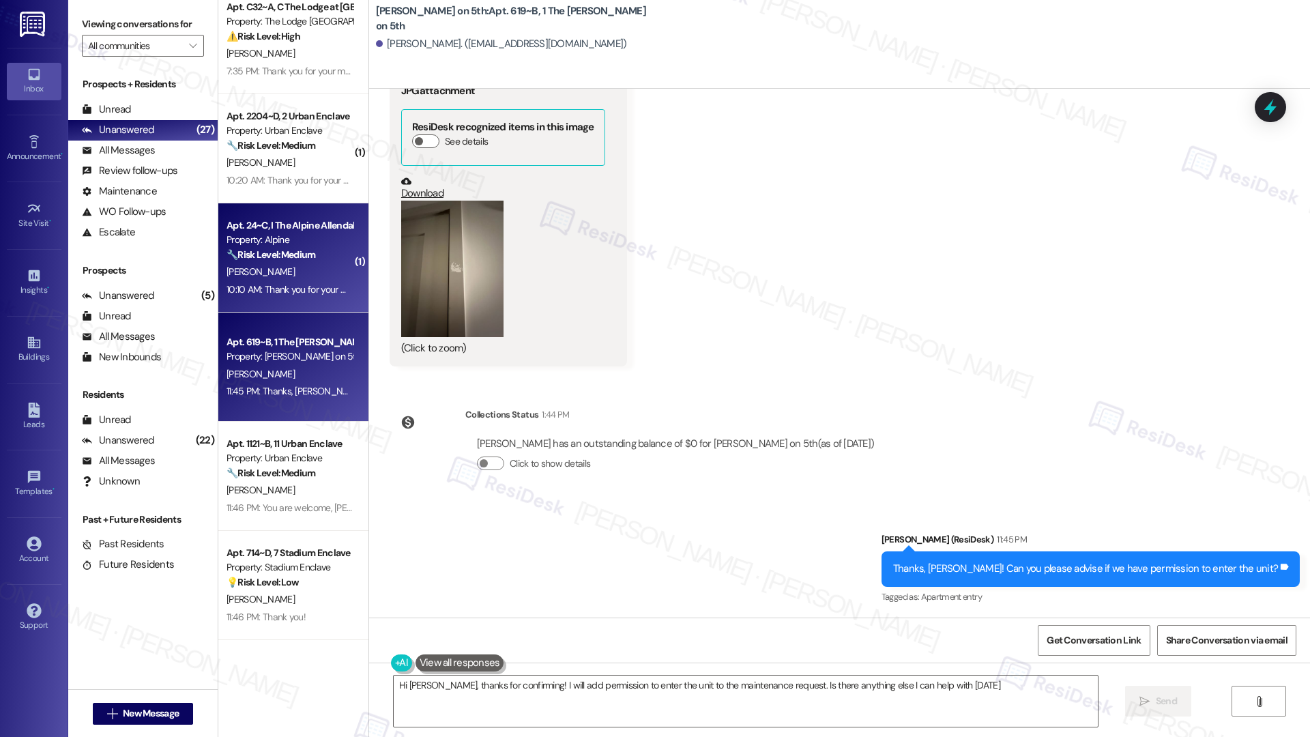
type textarea "Hi Mandy, thanks for confirming! I will add permission to enter the unit to the…"
click at [274, 235] on div "Property: Alpine" at bounding box center [290, 240] width 126 height 14
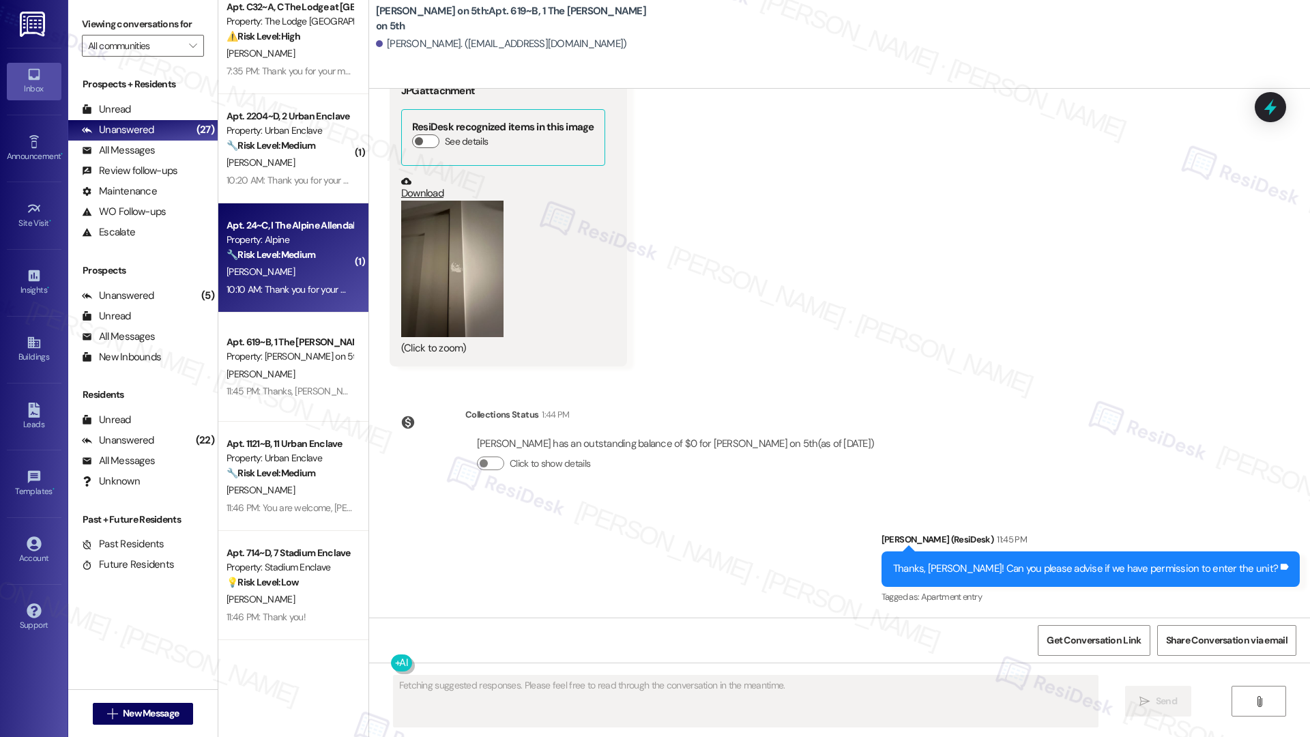
scroll to position [181, 0]
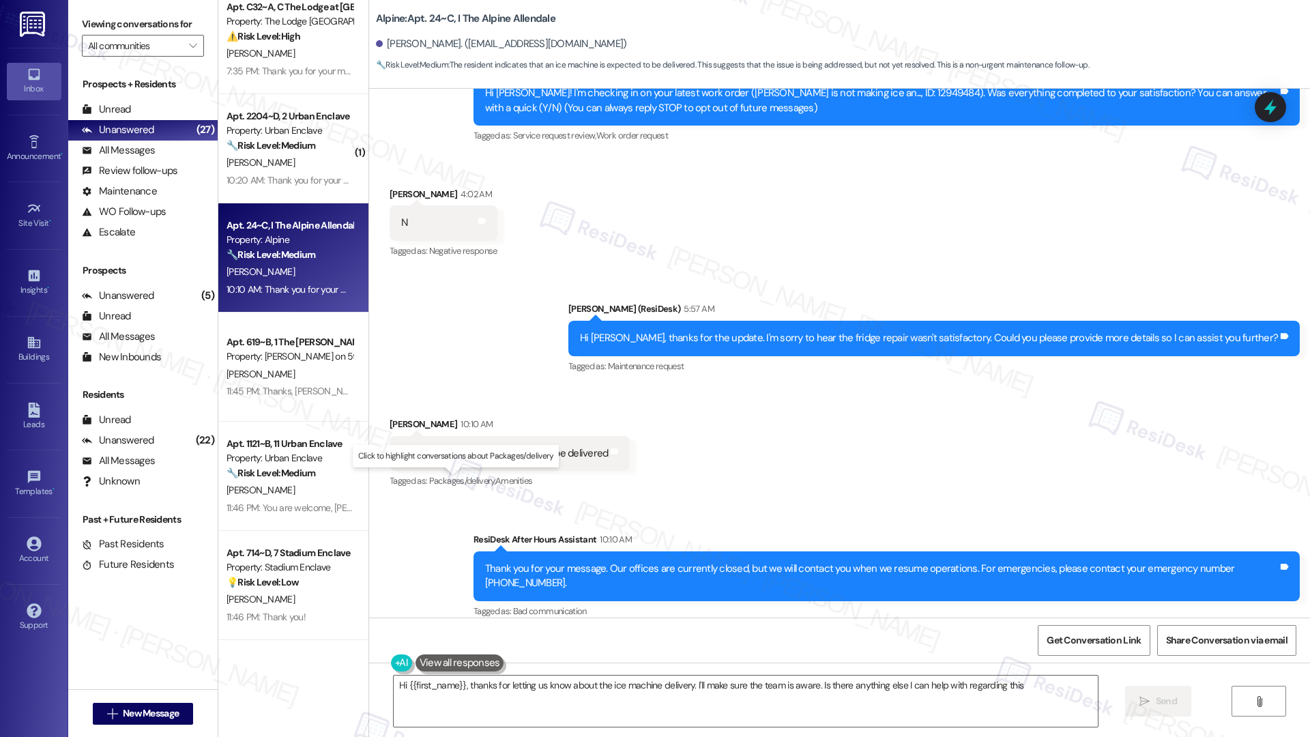
type textarea "Hi {{first_name}}, thanks for letting us know about the ice machine delivery. I…"
click at [588, 524] on textarea "Hi {{first_name}}, thanks for letting us know about the ice machine delivery. I…" at bounding box center [746, 701] width 704 height 51
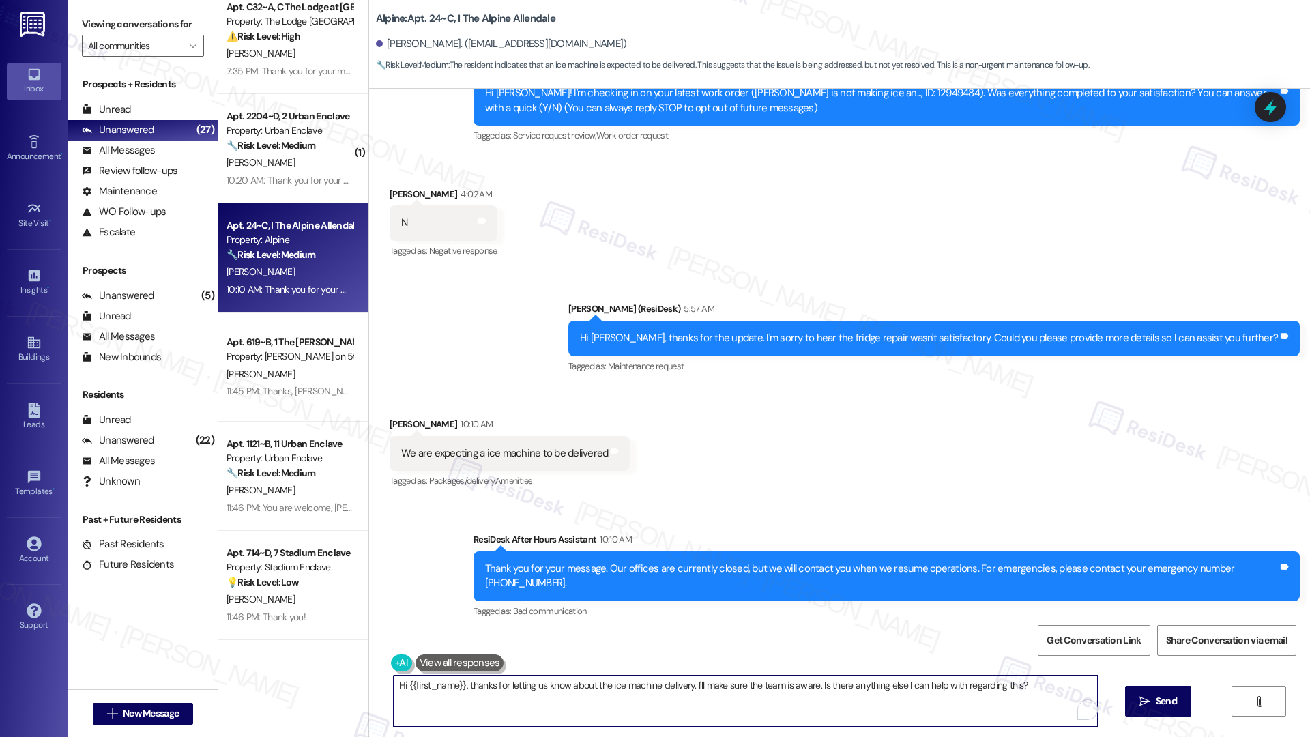
click at [588, 524] on textarea "Hi {{first_name}}, thanks for letting us know about the ice machine delivery. I…" at bounding box center [746, 701] width 704 height 51
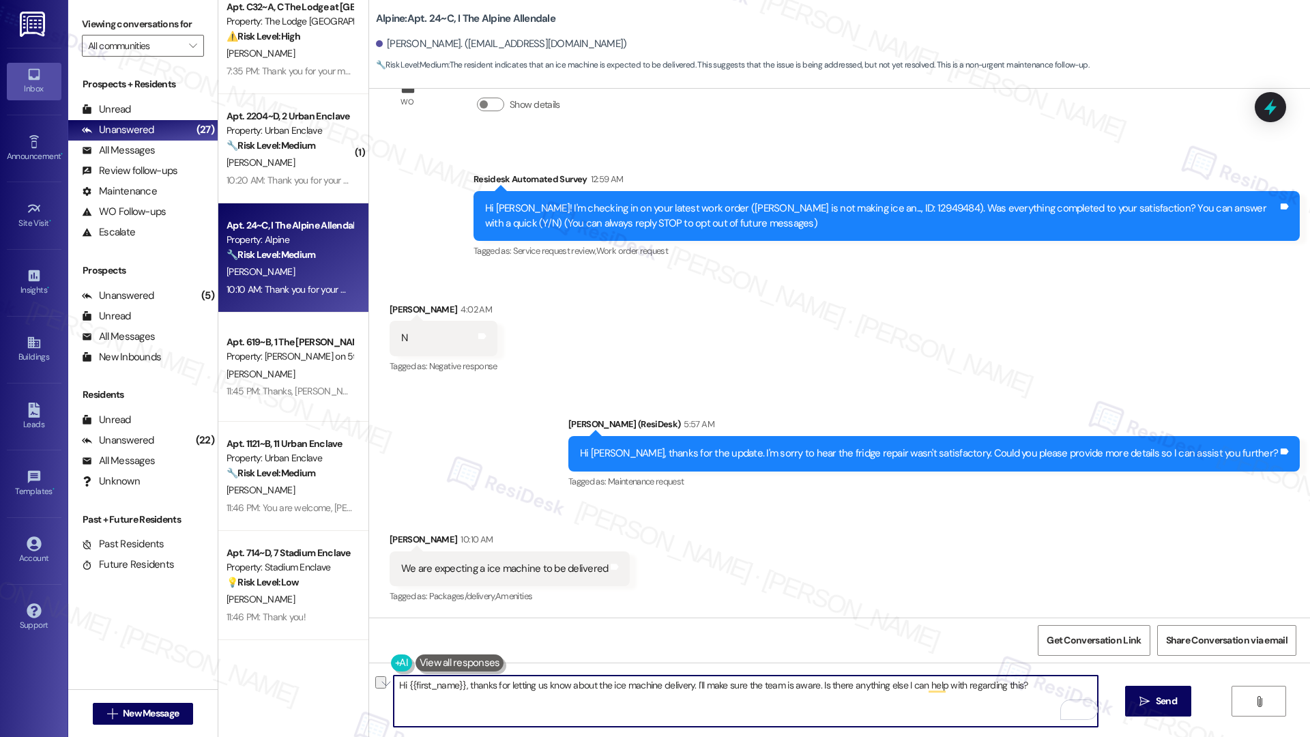
scroll to position [64, 0]
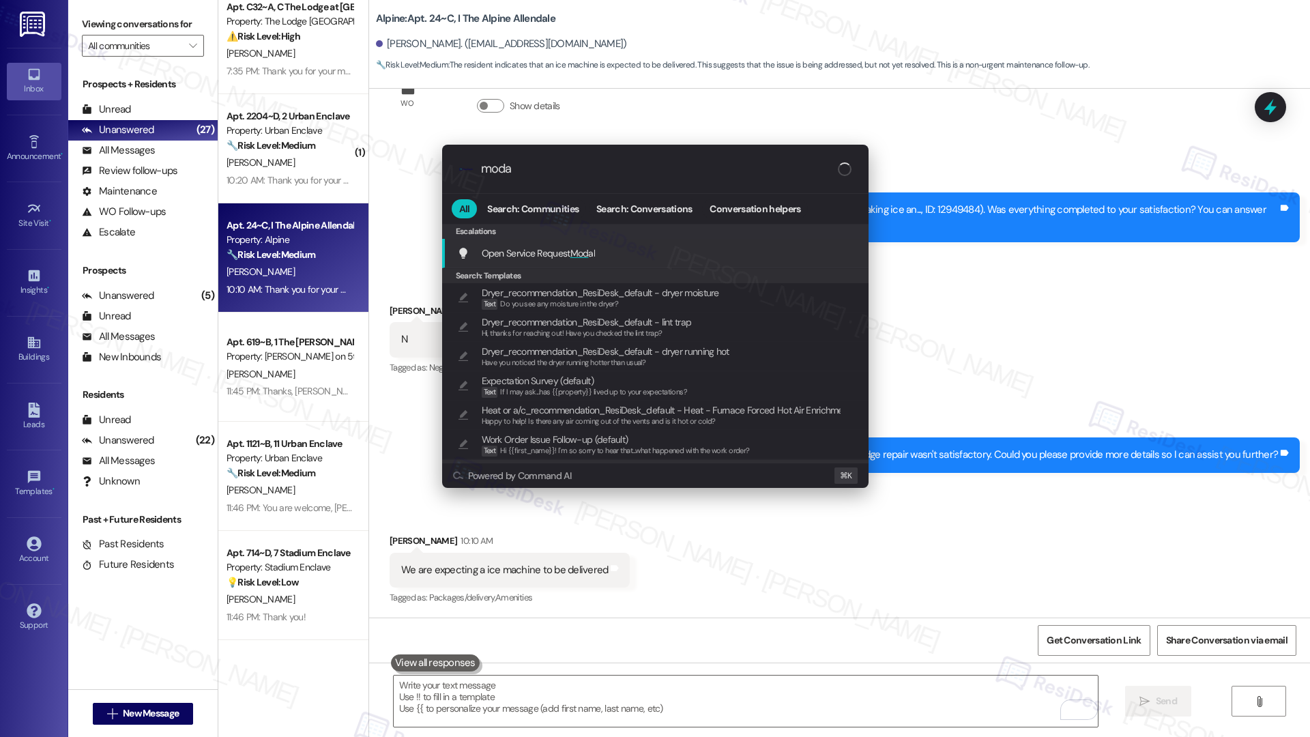
type input "modal"
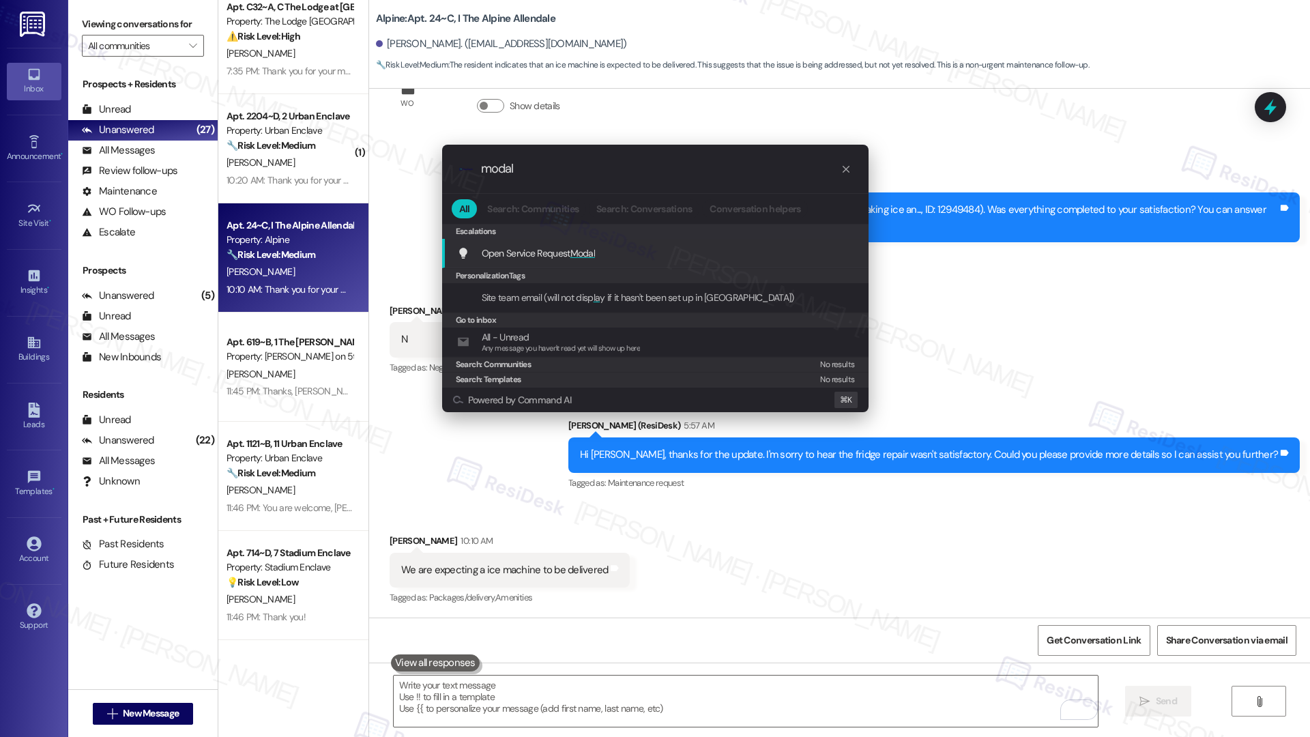
click at [581, 254] on span "Modal" at bounding box center [582, 253] width 25 height 12
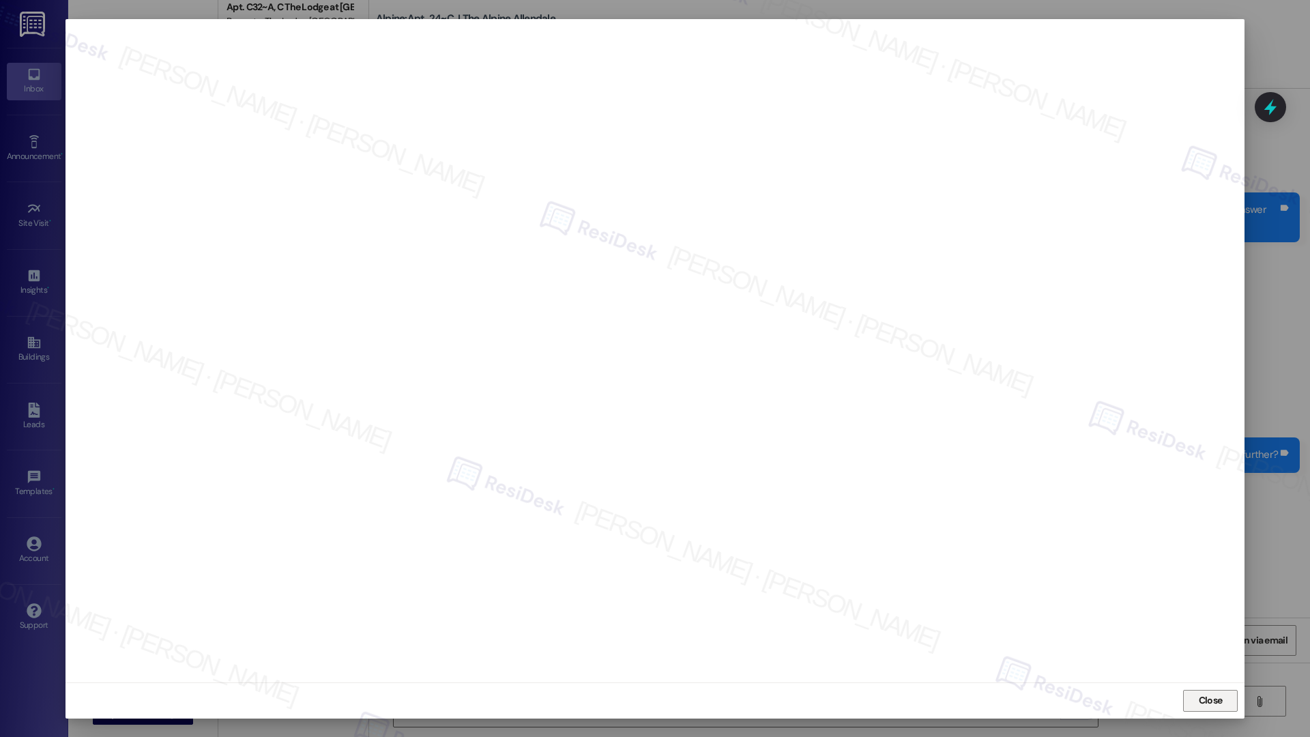
click at [1169, 524] on span "Close" at bounding box center [1211, 700] width 24 height 14
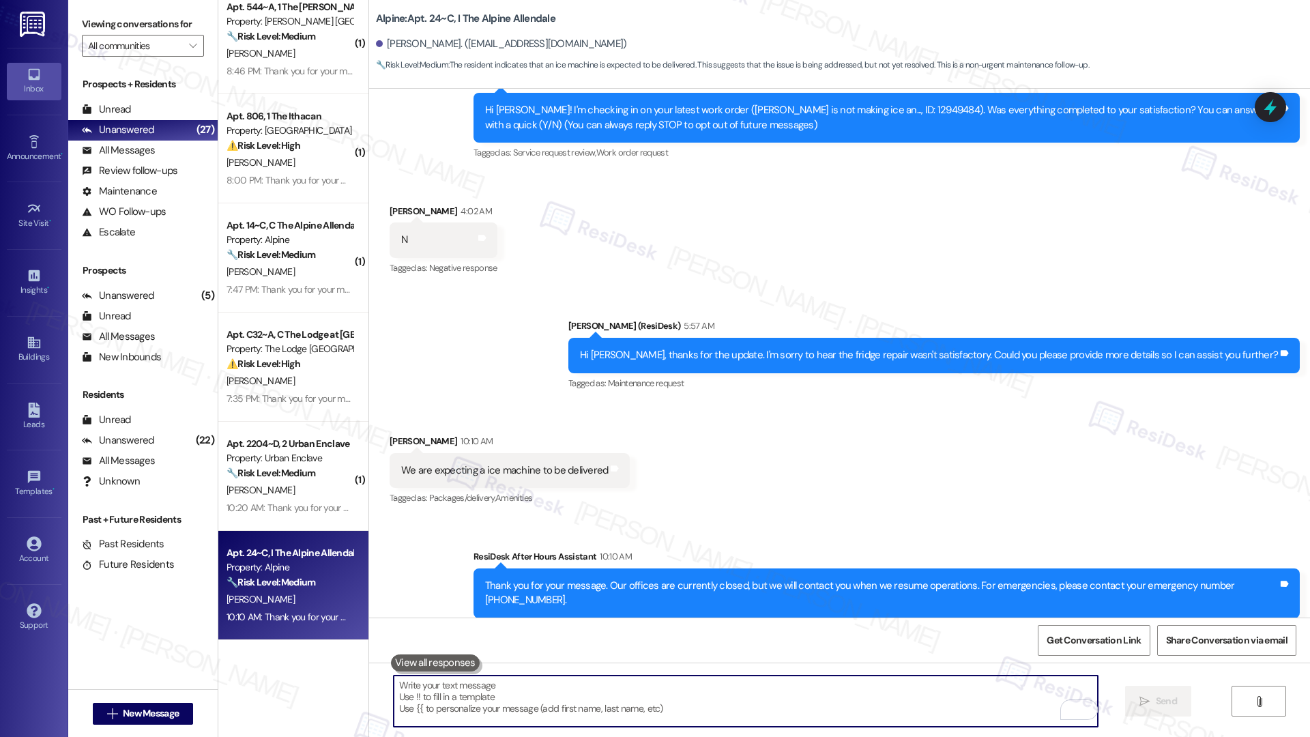
scroll to position [181, 0]
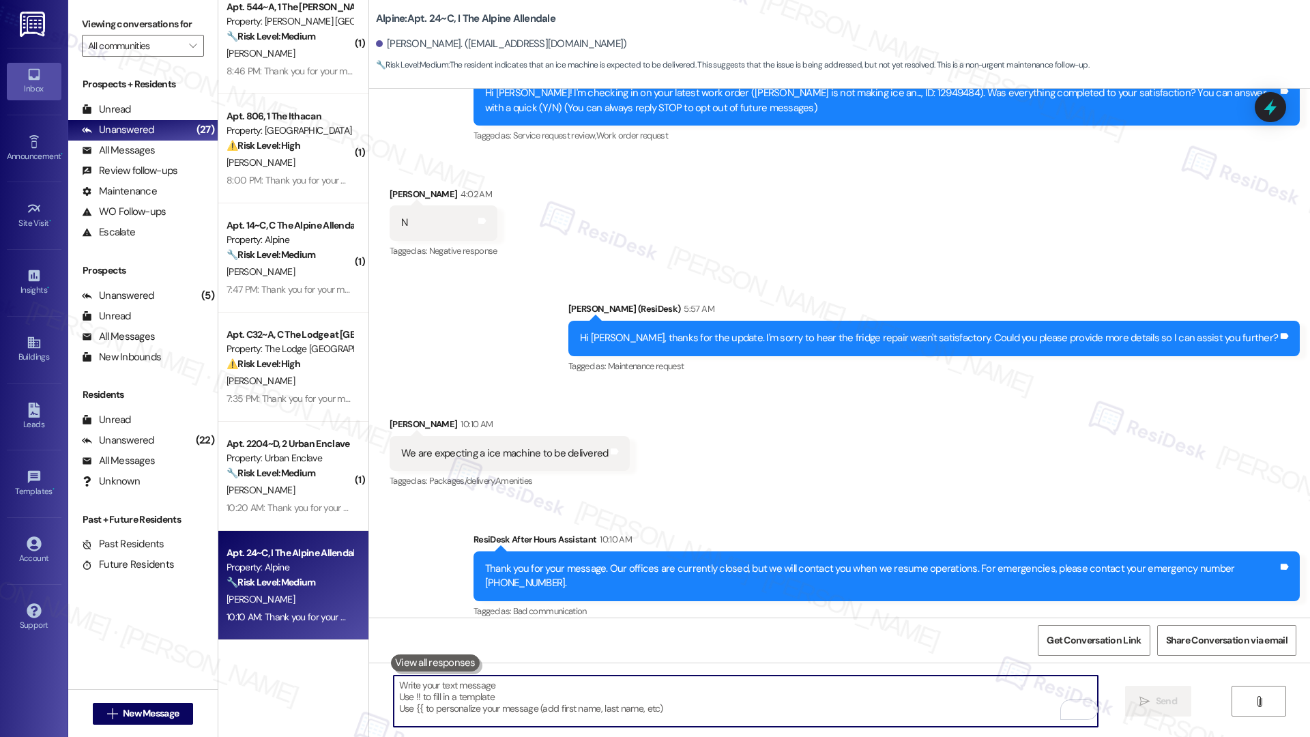
click at [583, 524] on textarea "To enrich screen reader interactions, please activate Accessibility in Grammarl…" at bounding box center [746, 701] width 704 height 51
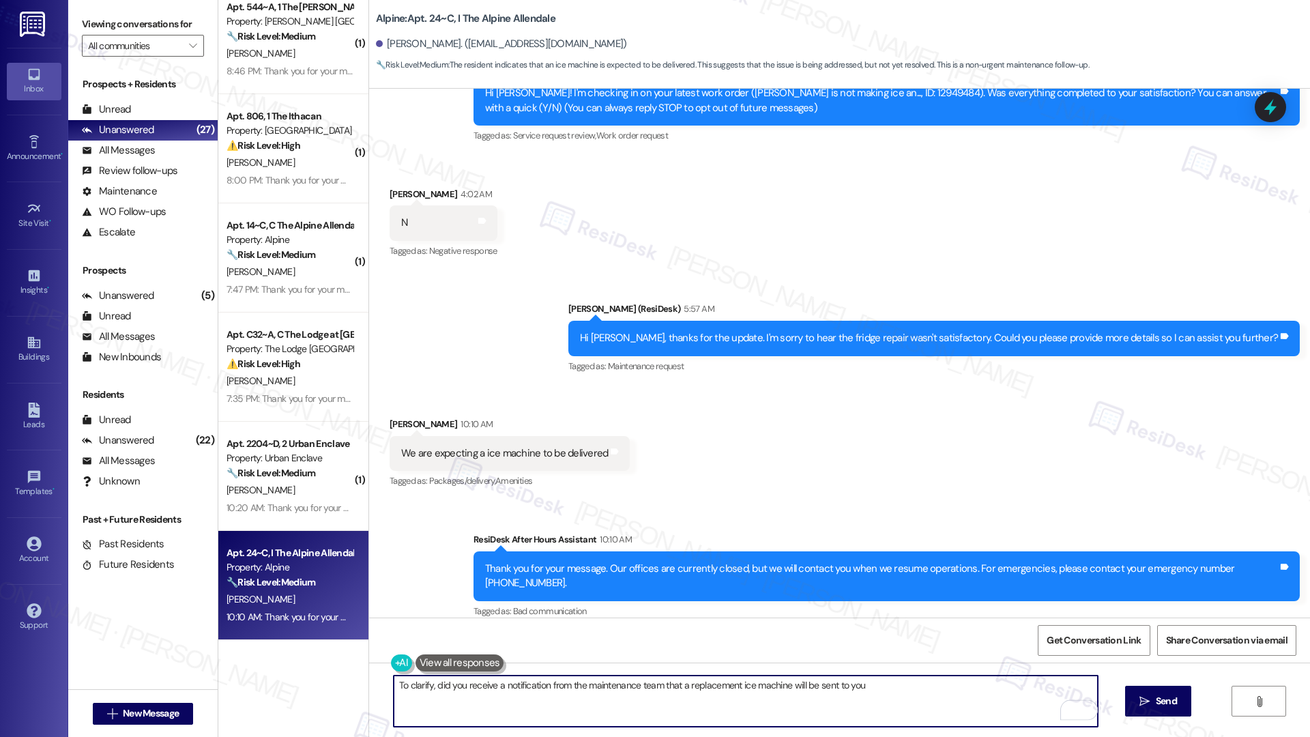
type textarea "To clarify, did you receive a notification from the maintenance team that a rep…"
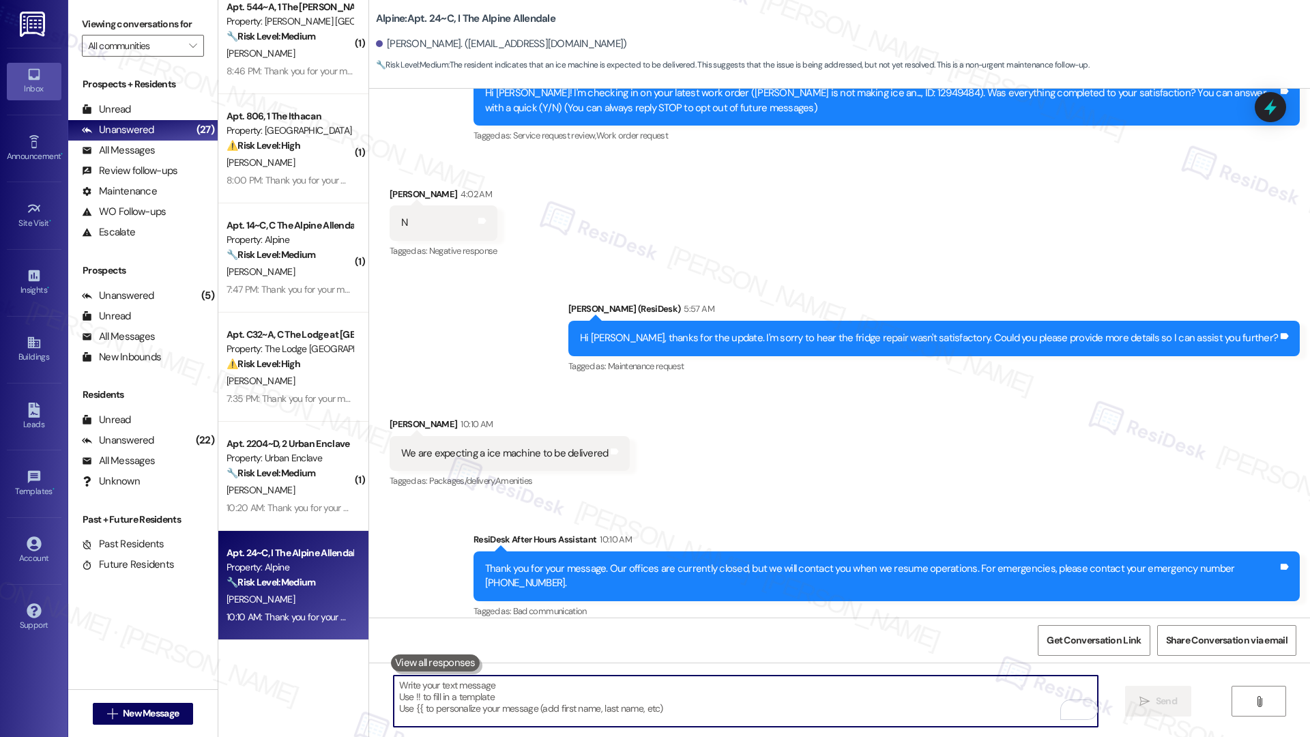
click at [440, 524] on textarea "To enrich screen reader interactions, please activate Accessibility in Grammarl…" at bounding box center [746, 701] width 704 height 51
paste textarea "Just to confirm, have you received a notification from the maintenance team reg…"
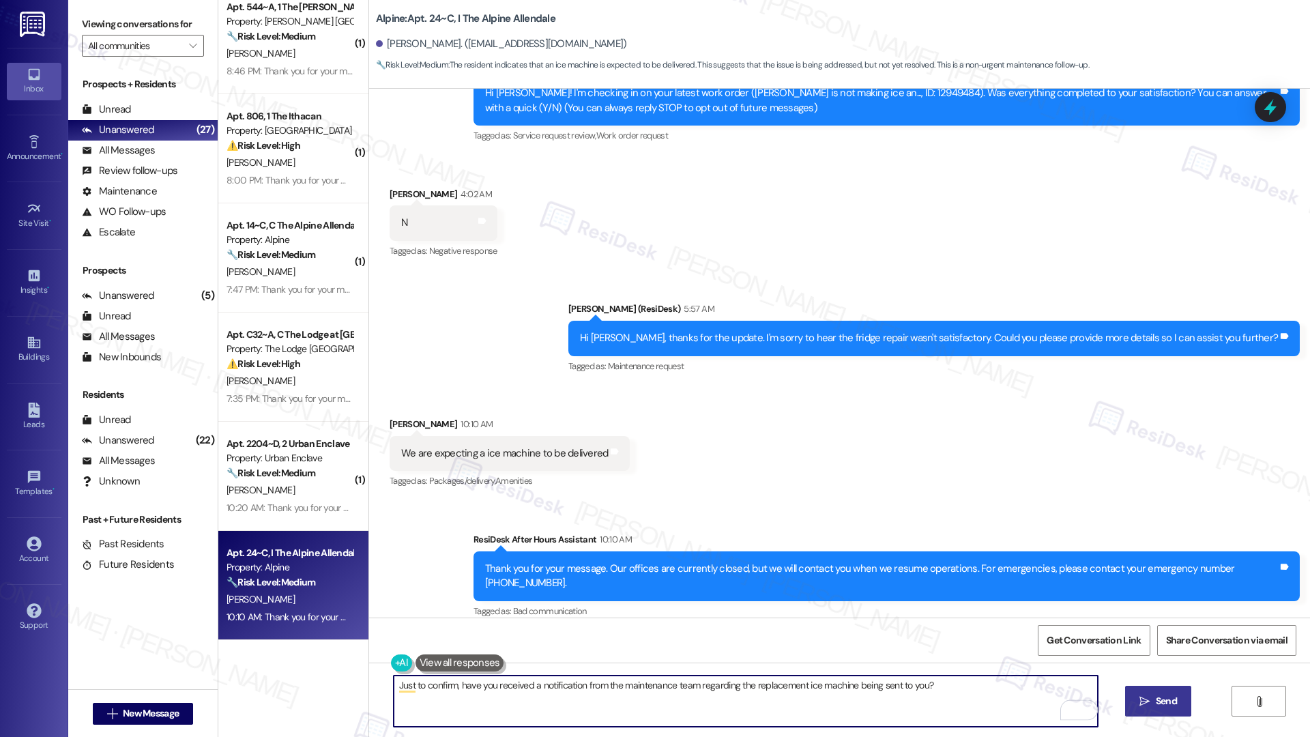
type textarea "Just to confirm, have you received a notification from the maintenance team reg…"
click at [1157, 524] on span "Send" at bounding box center [1166, 701] width 21 height 14
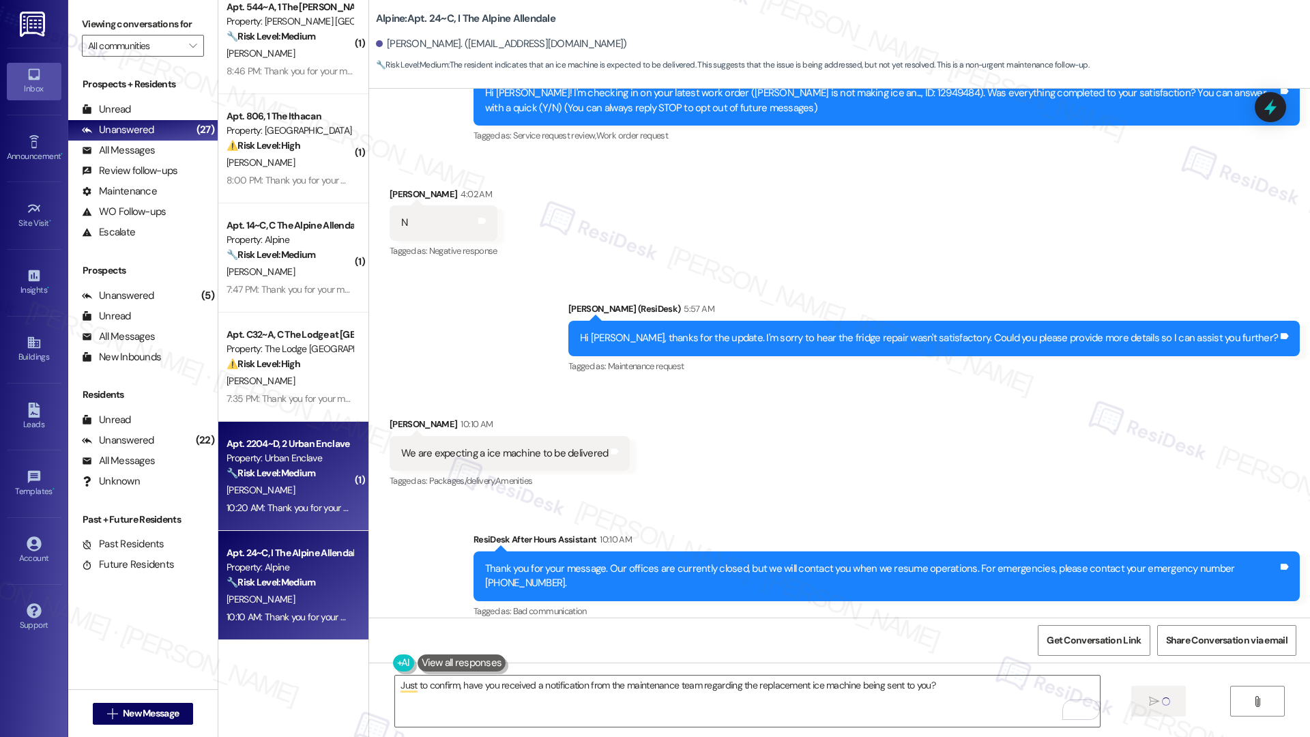
click at [288, 488] on div "A. Rodriguez" at bounding box center [289, 490] width 129 height 17
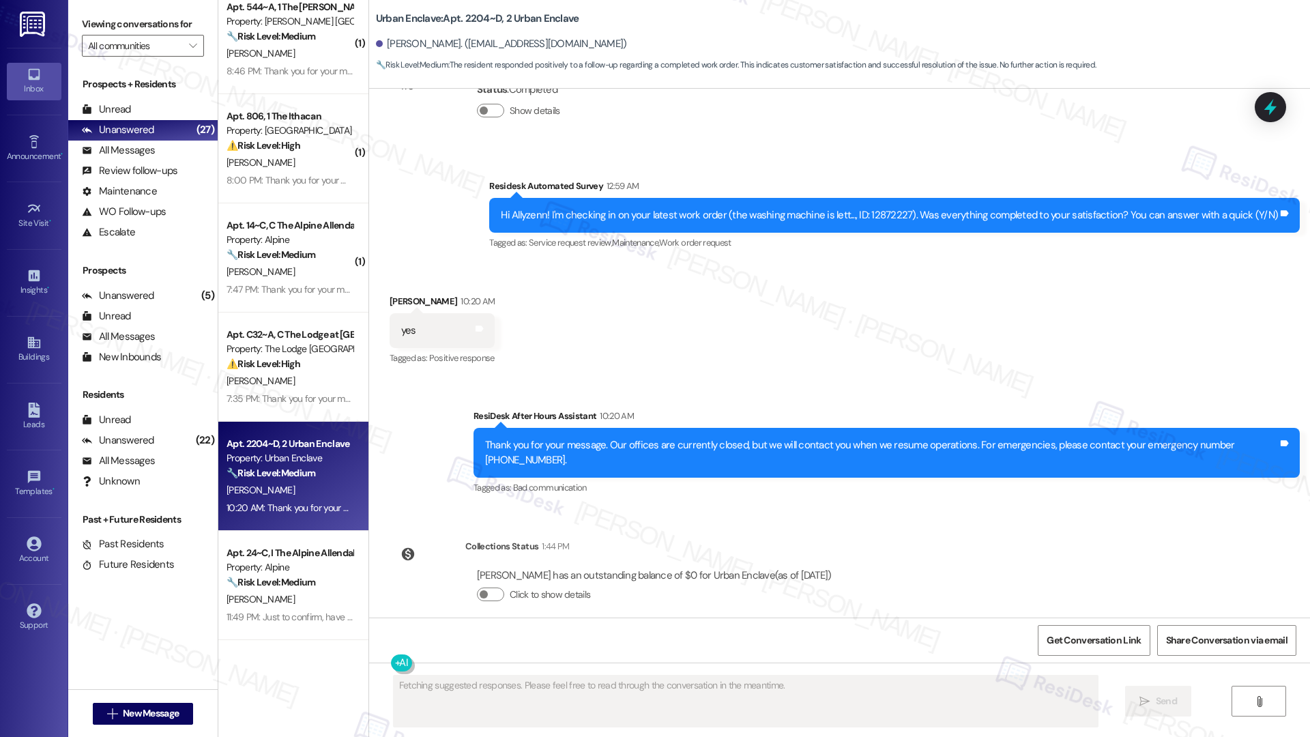
scroll to position [1841, 0]
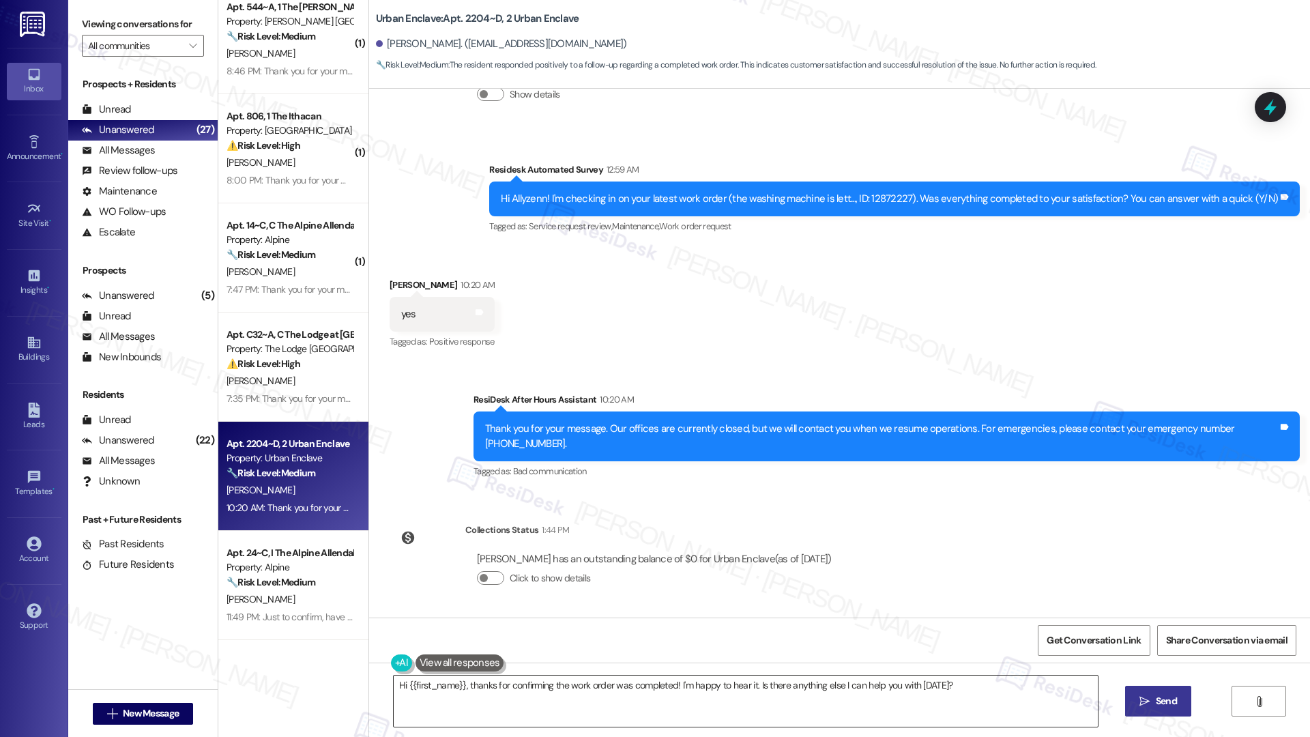
click at [766, 524] on textarea "Hi {{first_name}}, thanks for confirming the work order was completed! I'm happ…" at bounding box center [746, 701] width 704 height 51
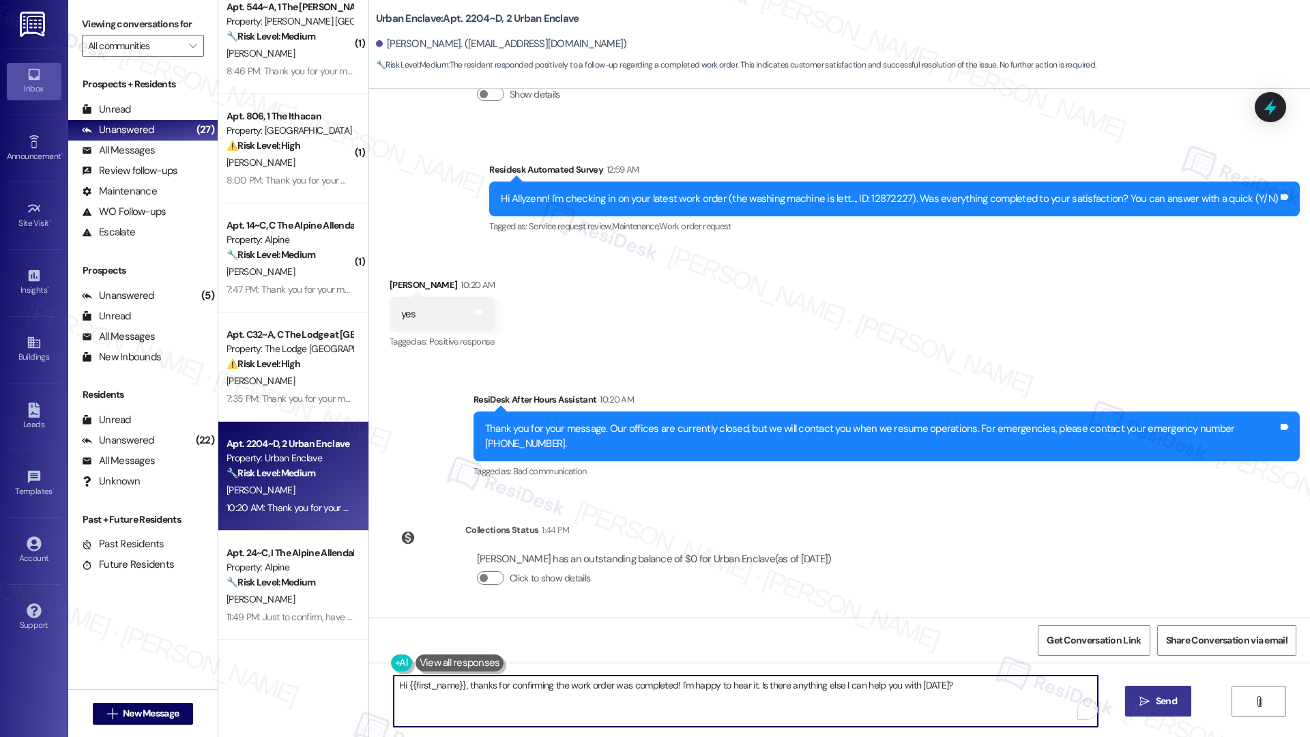
click at [960, 524] on textarea "Hi {{first_name}}, thanks for confirming the work order was completed! I'm happ…" at bounding box center [746, 701] width 704 height 51
drag, startPoint x: 955, startPoint y: 684, endPoint x: 749, endPoint y: 689, distance: 205.4
click at [749, 524] on textarea "Hi {{first_name}}, thanks for confirming the work order was completed! I'm happ…" at bounding box center [746, 701] width 704 height 51
type textarea "Hi {{first_name}}, thanks for confirming the work order was completed! I'm happ…"
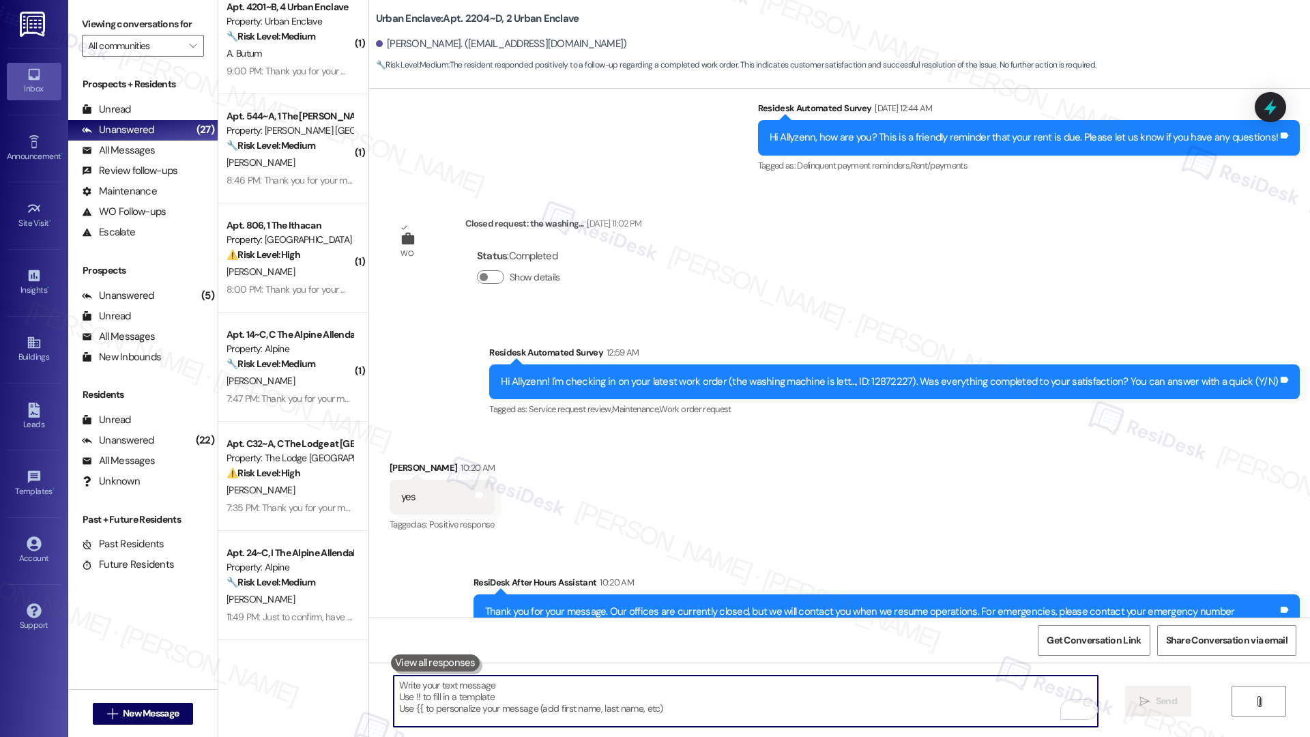
scroll to position [1937, 0]
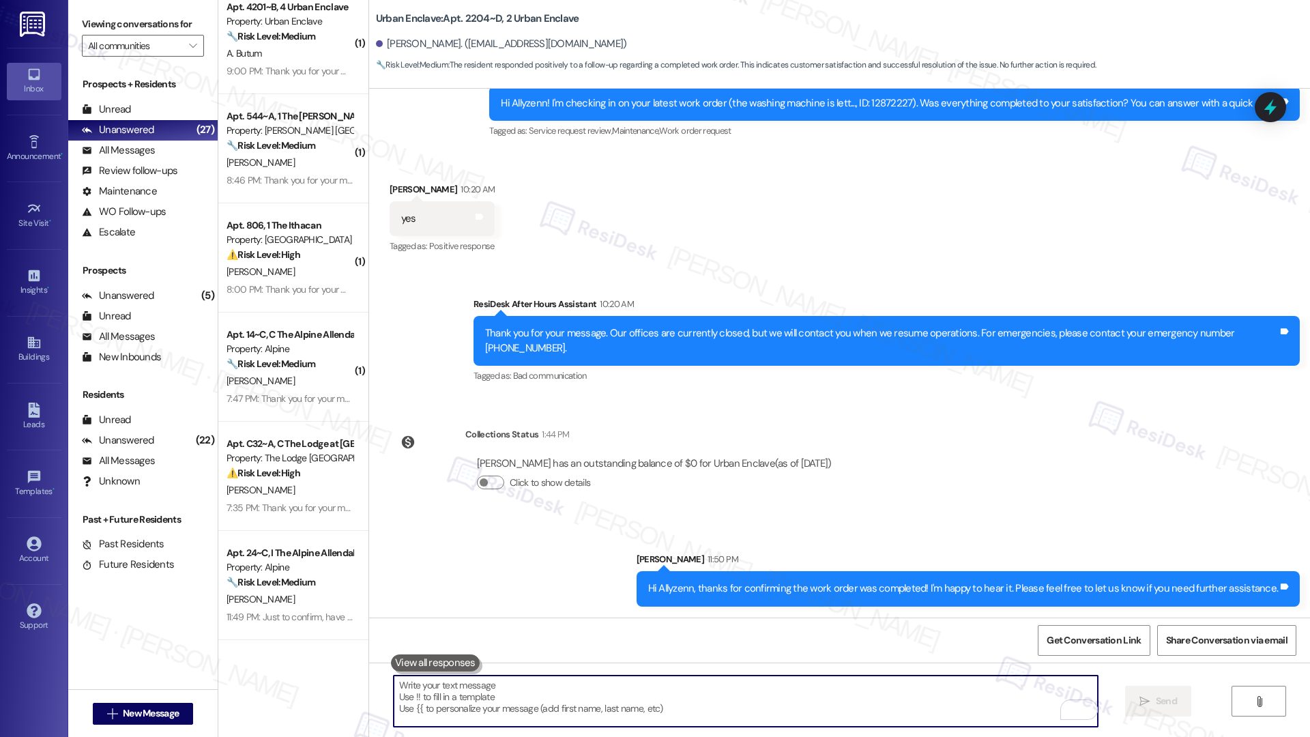
click at [441, 524] on textarea "To enrich screen reader interactions, please activate Accessibility in Grammarl…" at bounding box center [746, 701] width 704 height 51
paste textarea "If I may ask...has {{property}} lived up to your expectations?"
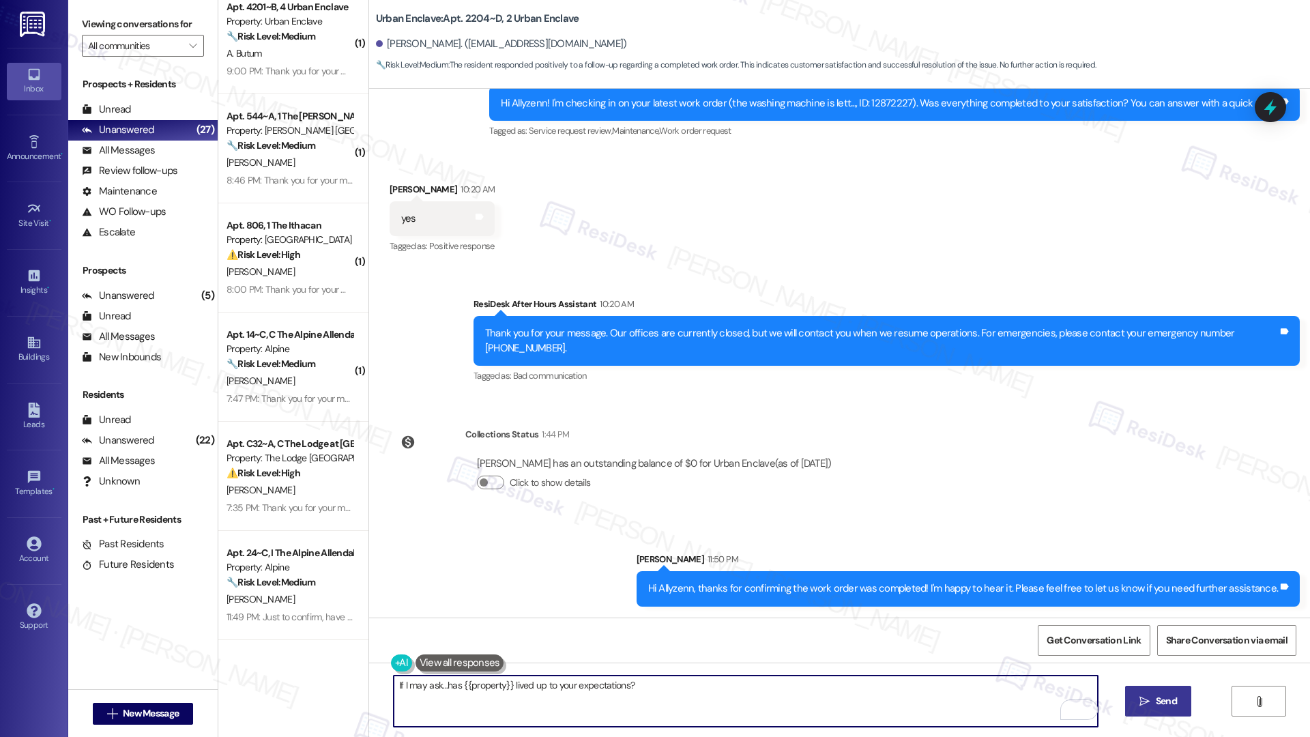
type textarea "If I may ask...has {{property}} lived up to your expectations?"
click at [1144, 524] on icon "" at bounding box center [1145, 701] width 10 height 11
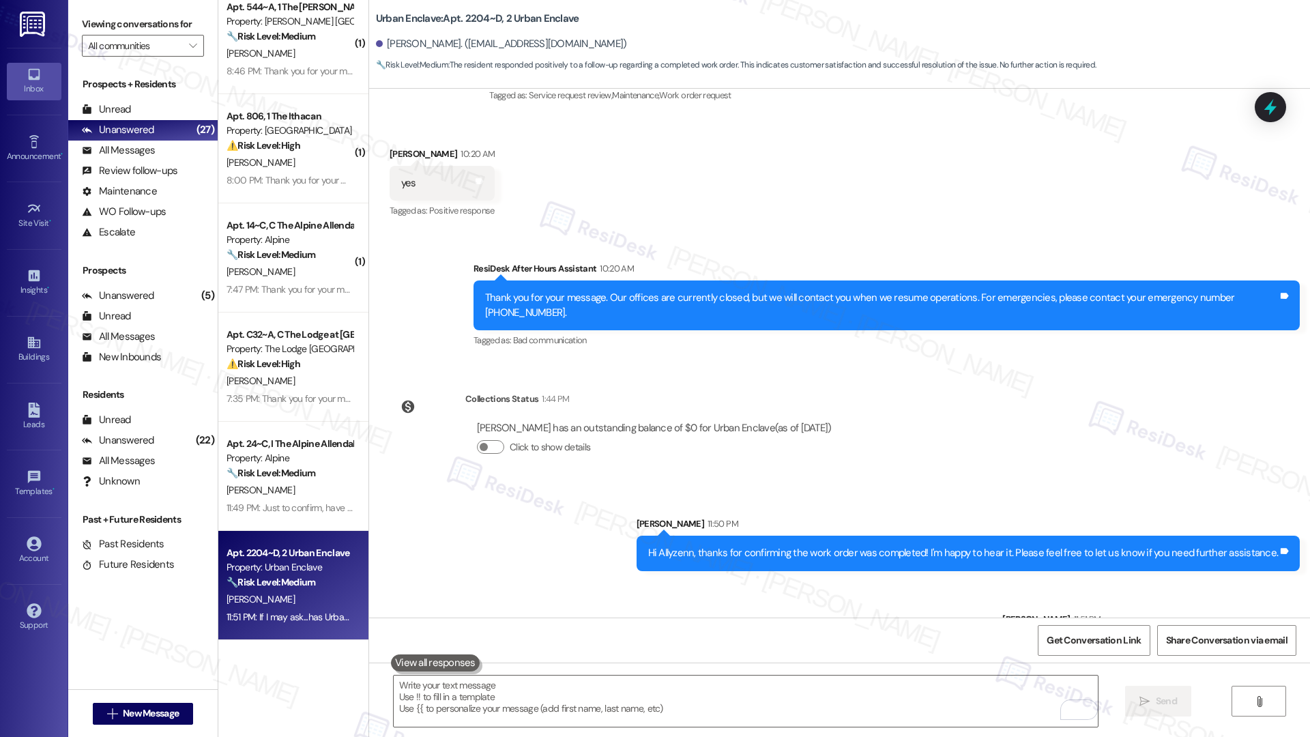
scroll to position [2031, 0]
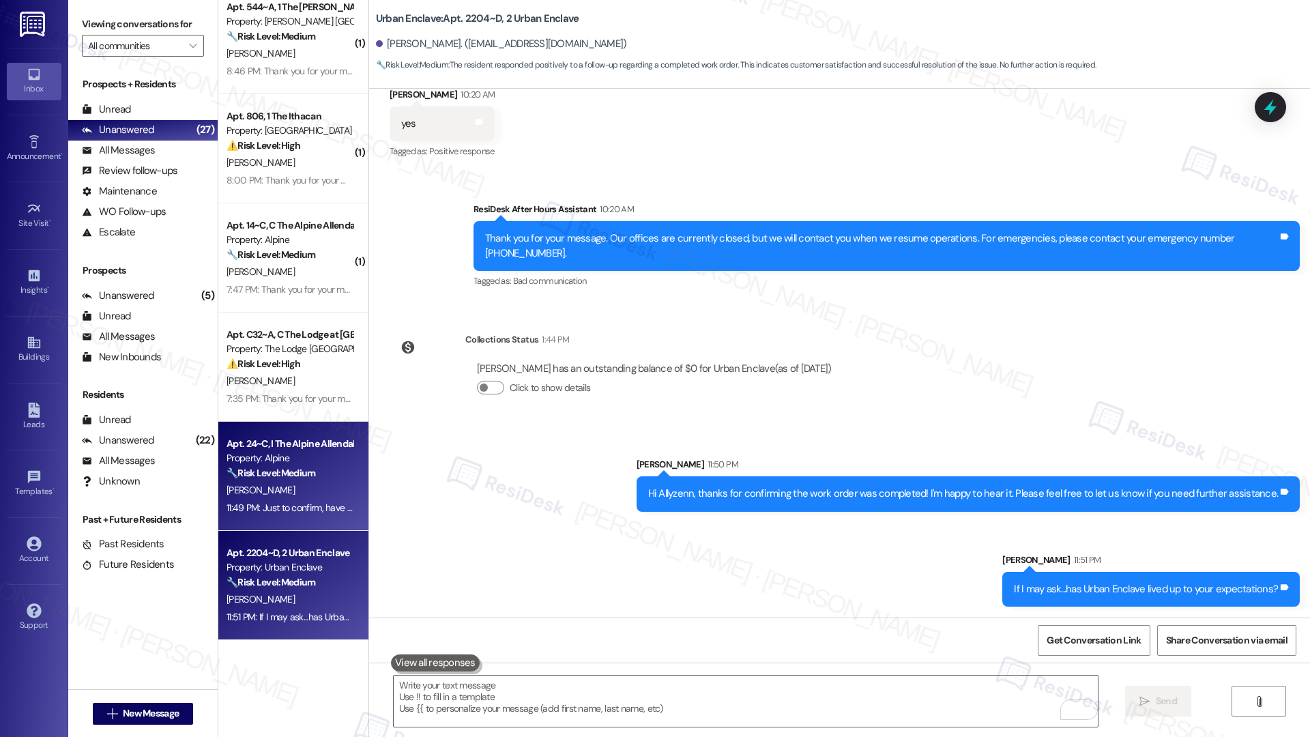
click at [310, 491] on div "E. Golden" at bounding box center [289, 490] width 129 height 17
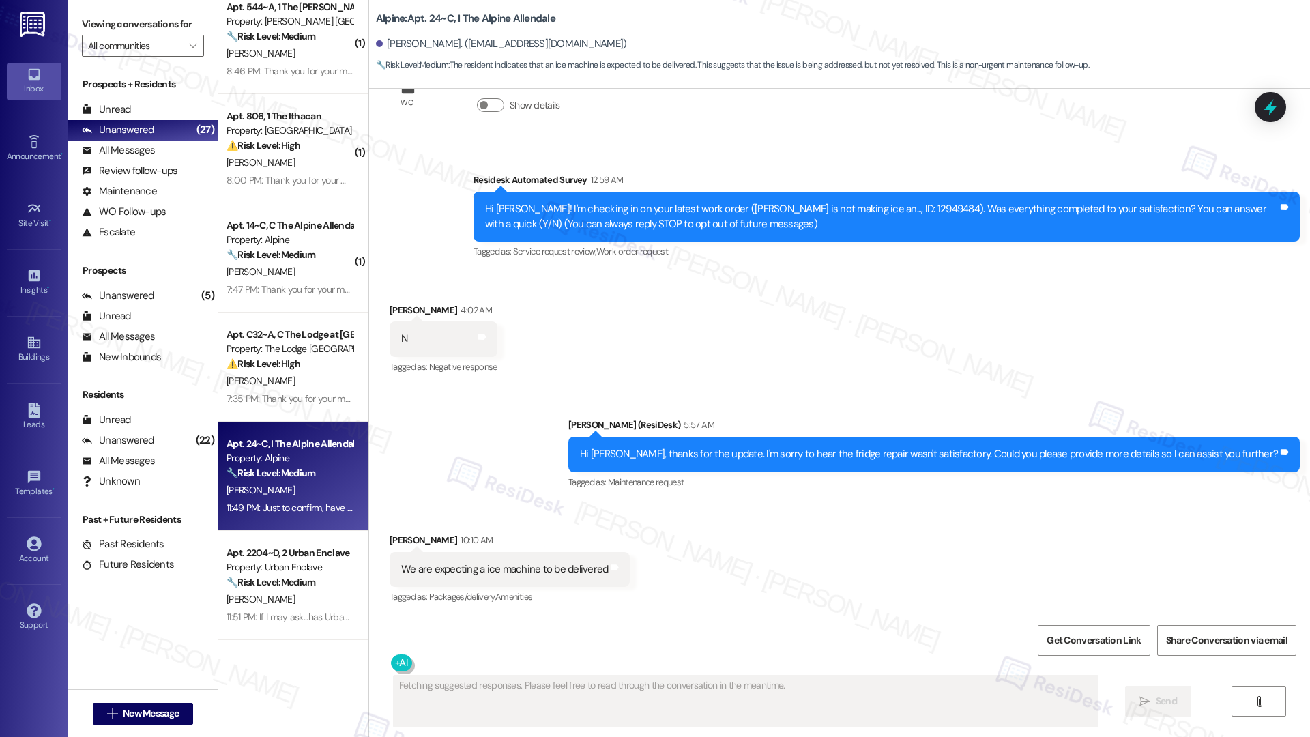
scroll to position [295, 0]
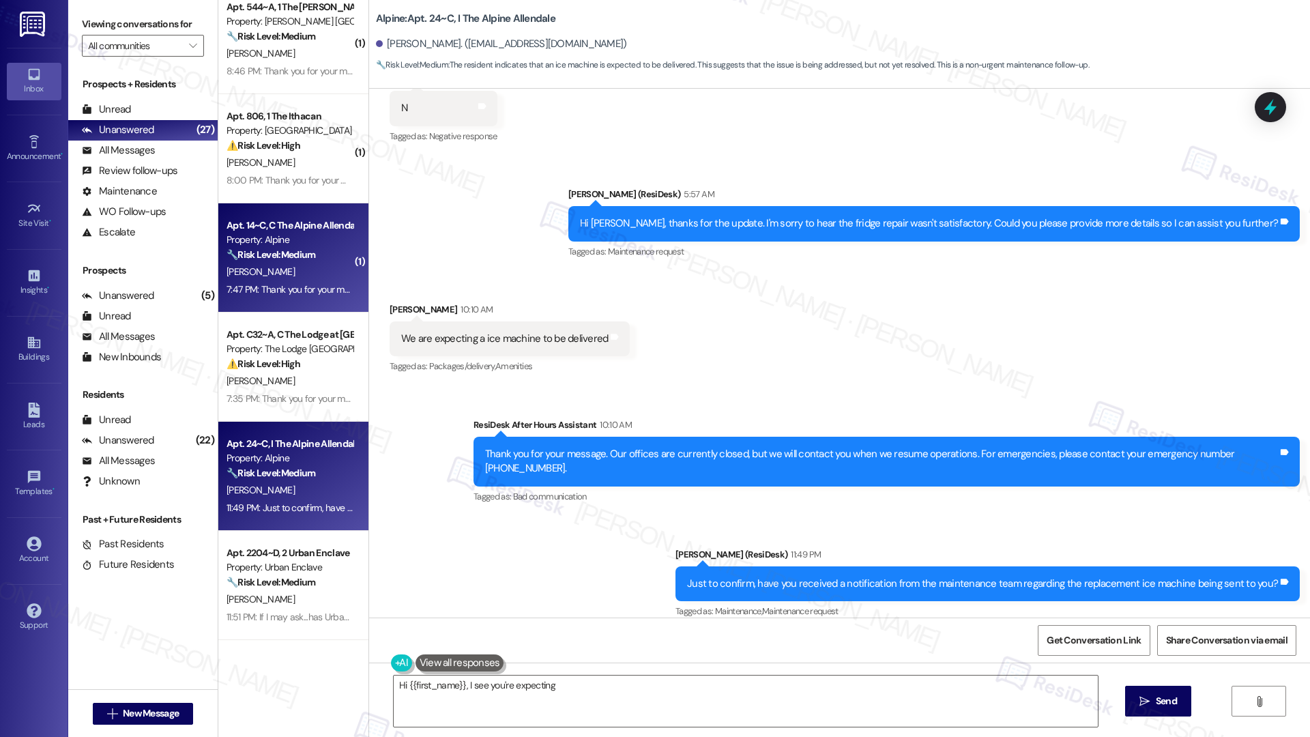
type textarea "Hi {{first_name}}, I see you're expecting an"
click at [259, 271] on span "[PERSON_NAME]" at bounding box center [261, 271] width 68 height 12
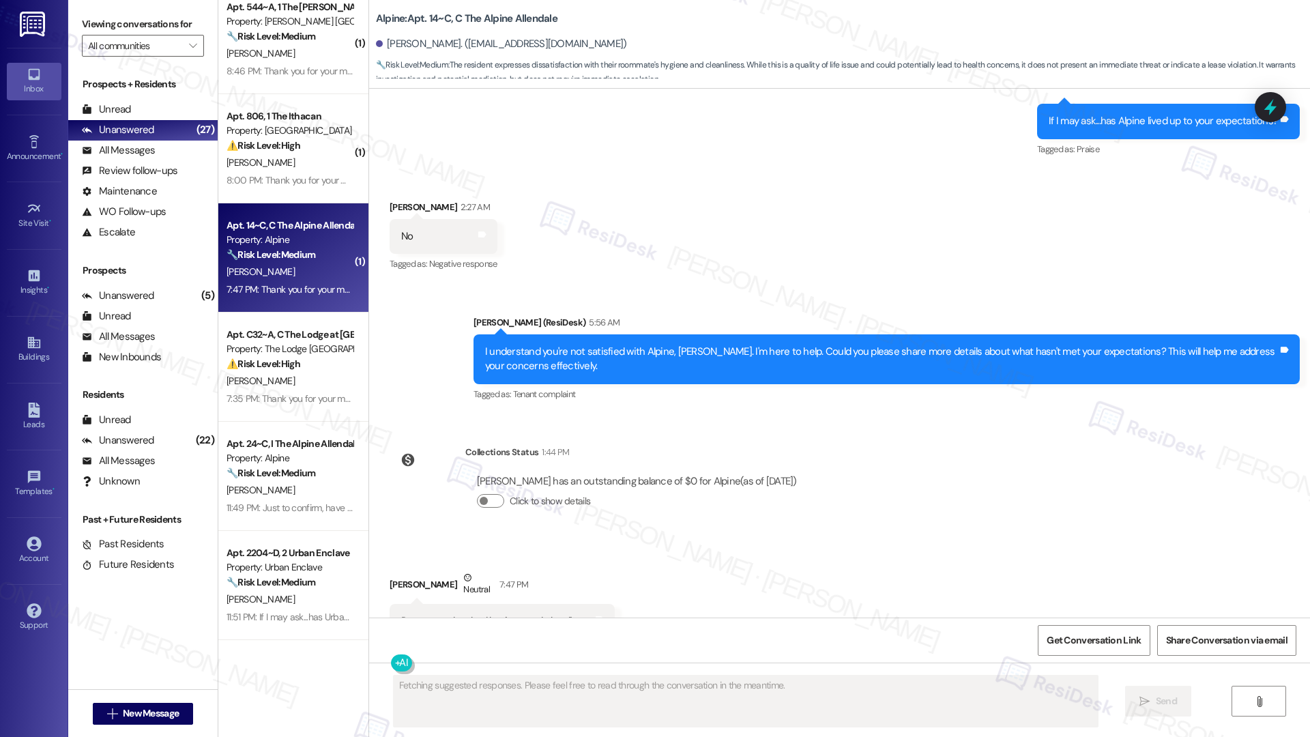
scroll to position [2572, 0]
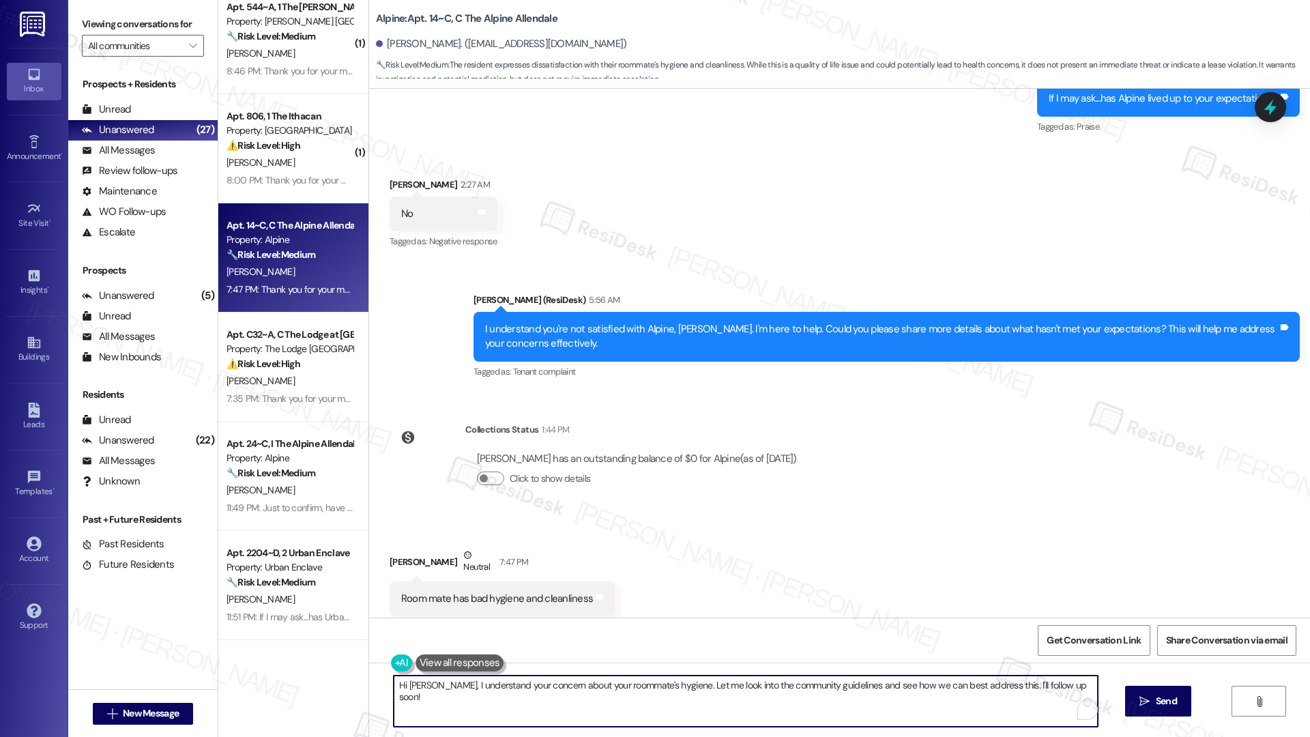
drag, startPoint x: 656, startPoint y: 687, endPoint x: 661, endPoint y: 698, distance: 12.2
click at [661, 524] on textarea "Hi Riley, I understand your concern about your roommate's hygiene. Let me look …" at bounding box center [746, 701] width 704 height 51
click at [823, 524] on textarea "Hi Riley, I understand your concern about your roommate's hygiene. Were you abl…" at bounding box center [746, 701] width 704 height 51
click at [827, 524] on textarea "Hi Riley, I understand your concern about your roommate's hygiene. Were you abl…" at bounding box center [746, 701] width 704 height 51
click at [918, 524] on textarea "Hi Riley, I understand your concern about your roommate's hygiene. Were you abl…" at bounding box center [746, 701] width 704 height 51
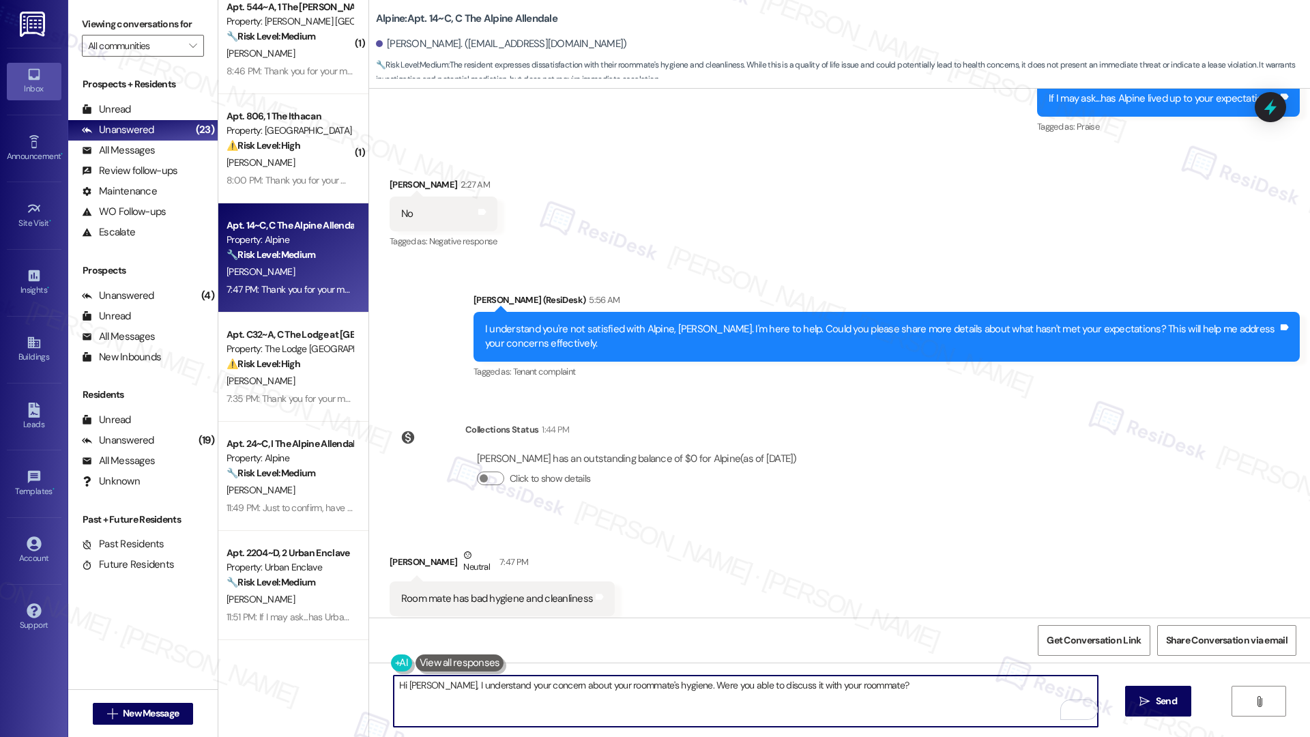
click at [828, 524] on textarea "Hi Riley, I understand your concern about your roommate's hygiene. Were you abl…" at bounding box center [746, 701] width 704 height 51
click at [829, 524] on textarea "Hi Riley, I understand your concern about your roommate's hygiene. Were you abl…" at bounding box center [746, 701] width 704 height 51
type textarea "Hi Riley, I understand your concern about your roommate's hygiene. Were you abl…"
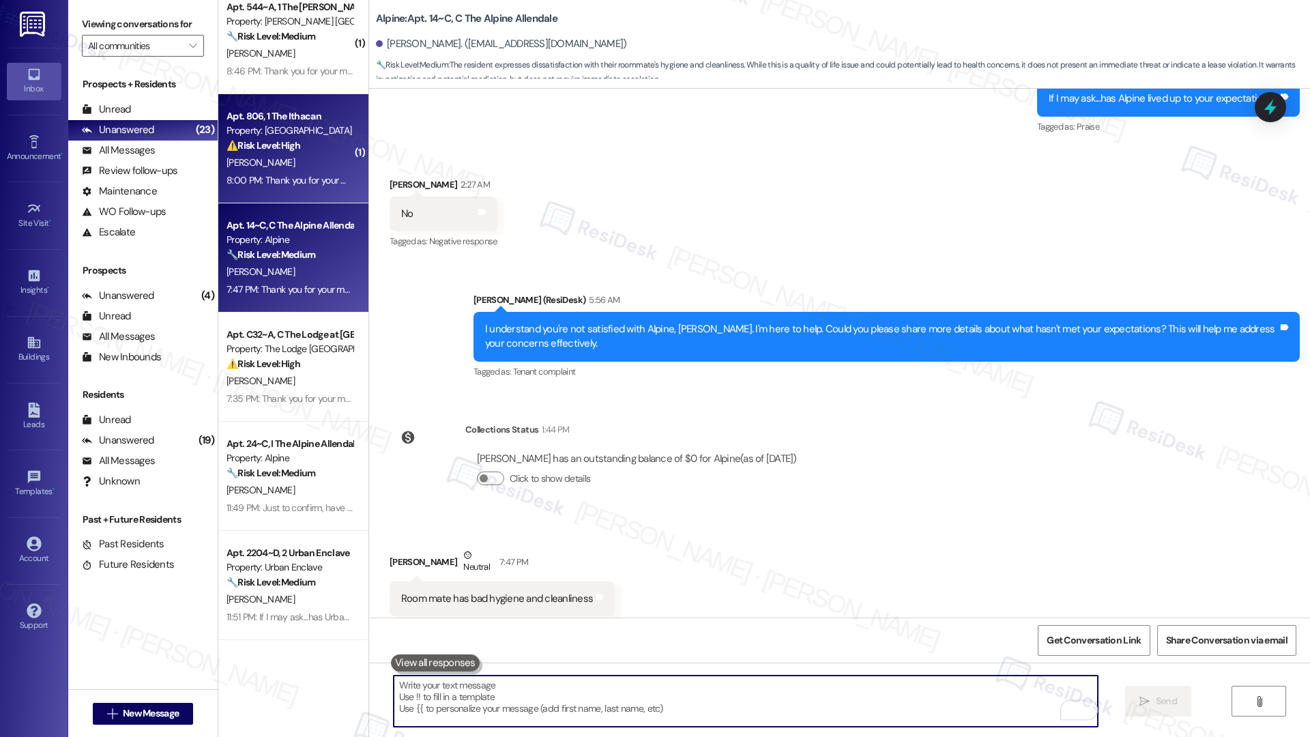
click at [290, 156] on div "C. Purello" at bounding box center [289, 162] width 129 height 17
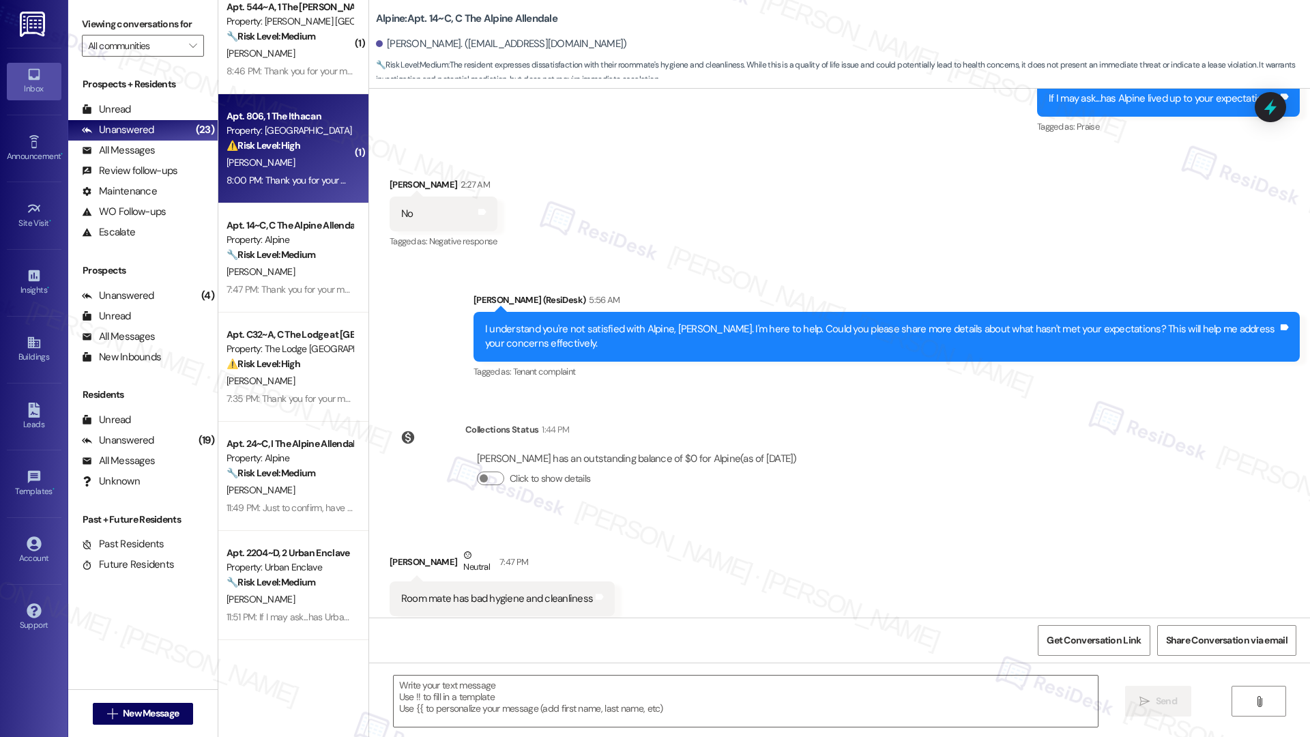
type textarea "Fetching suggested responses. Please feel free to read through the conversation…"
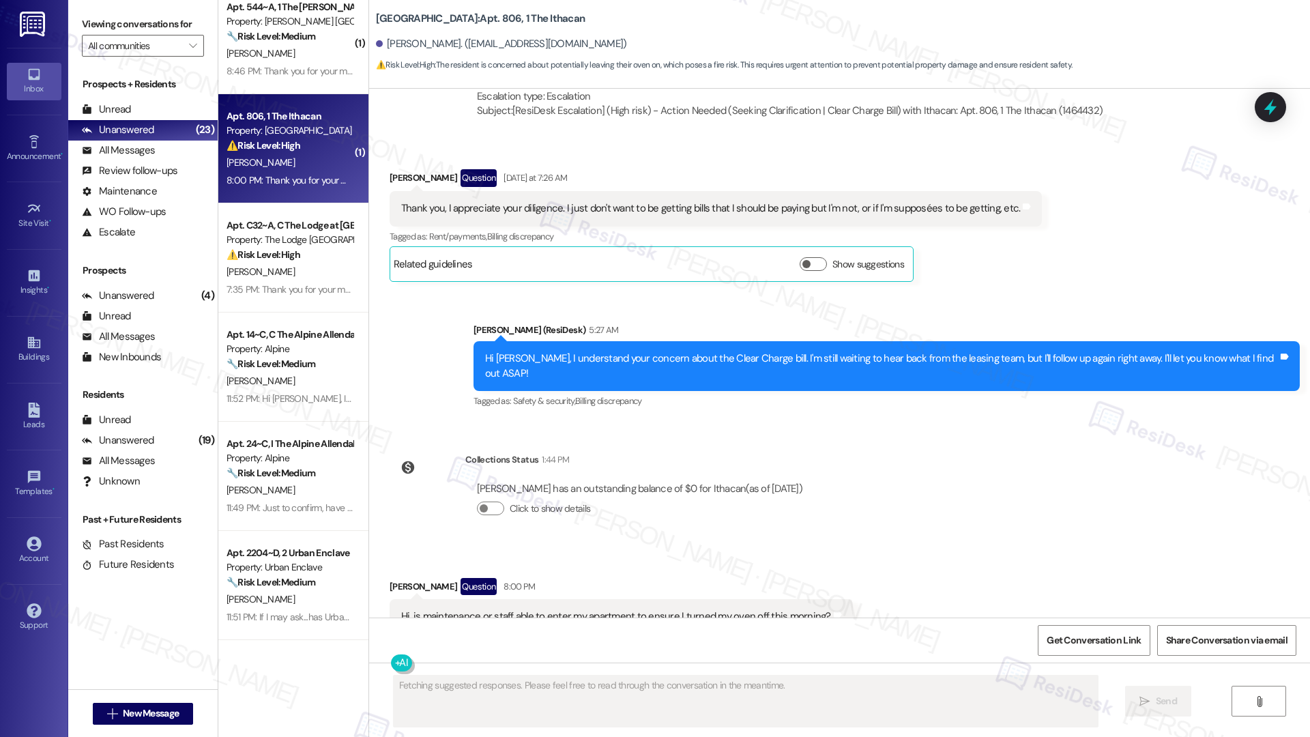
scroll to position [2276, 0]
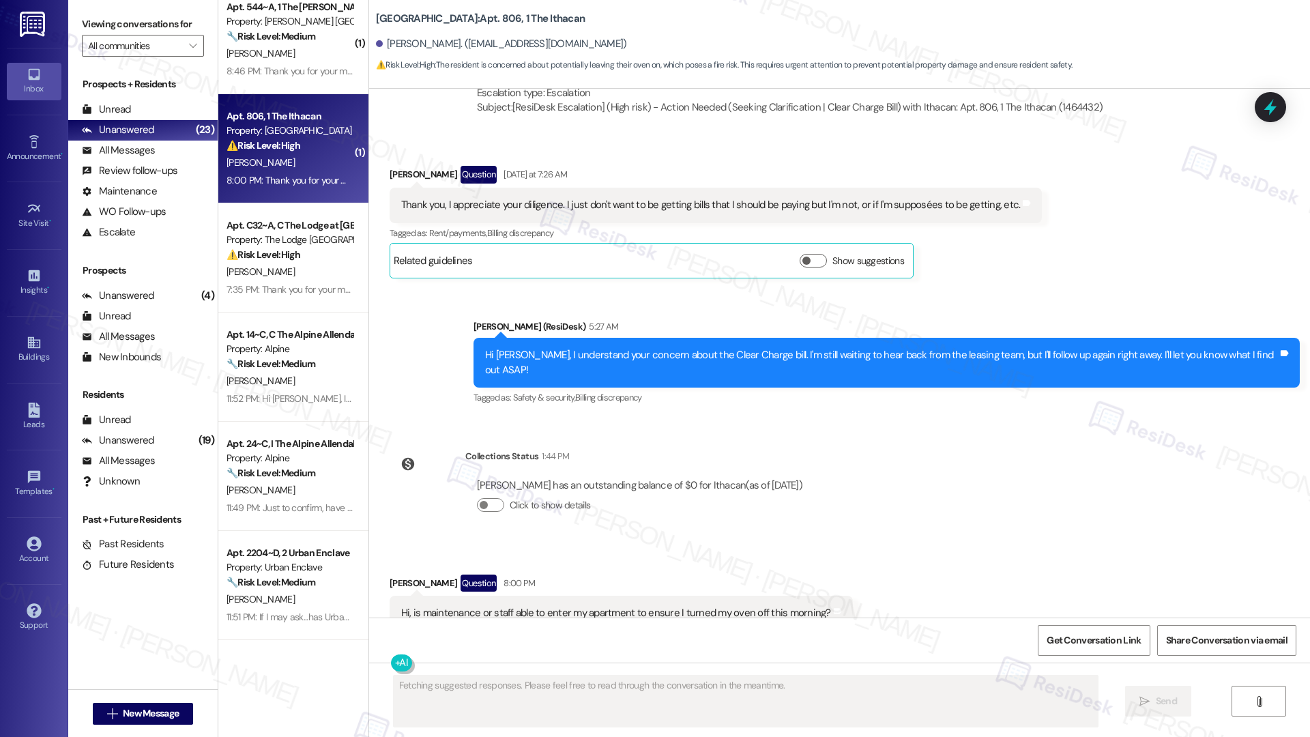
click at [292, 154] on div "C. Purello" at bounding box center [289, 162] width 129 height 17
click at [525, 524] on div "Hi, is maintenance or staff able to enter my apartment to ensure I turned my ov…" at bounding box center [616, 613] width 430 height 14
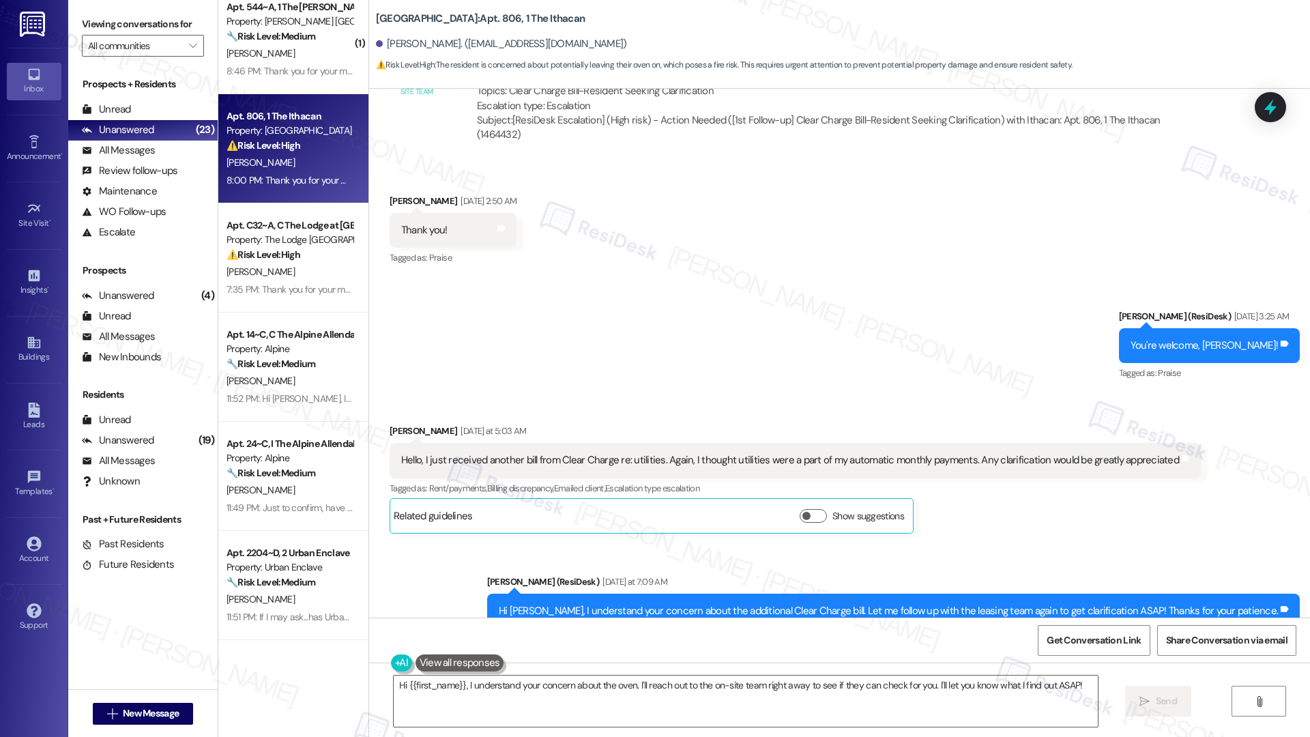
scroll to position [2406, 0]
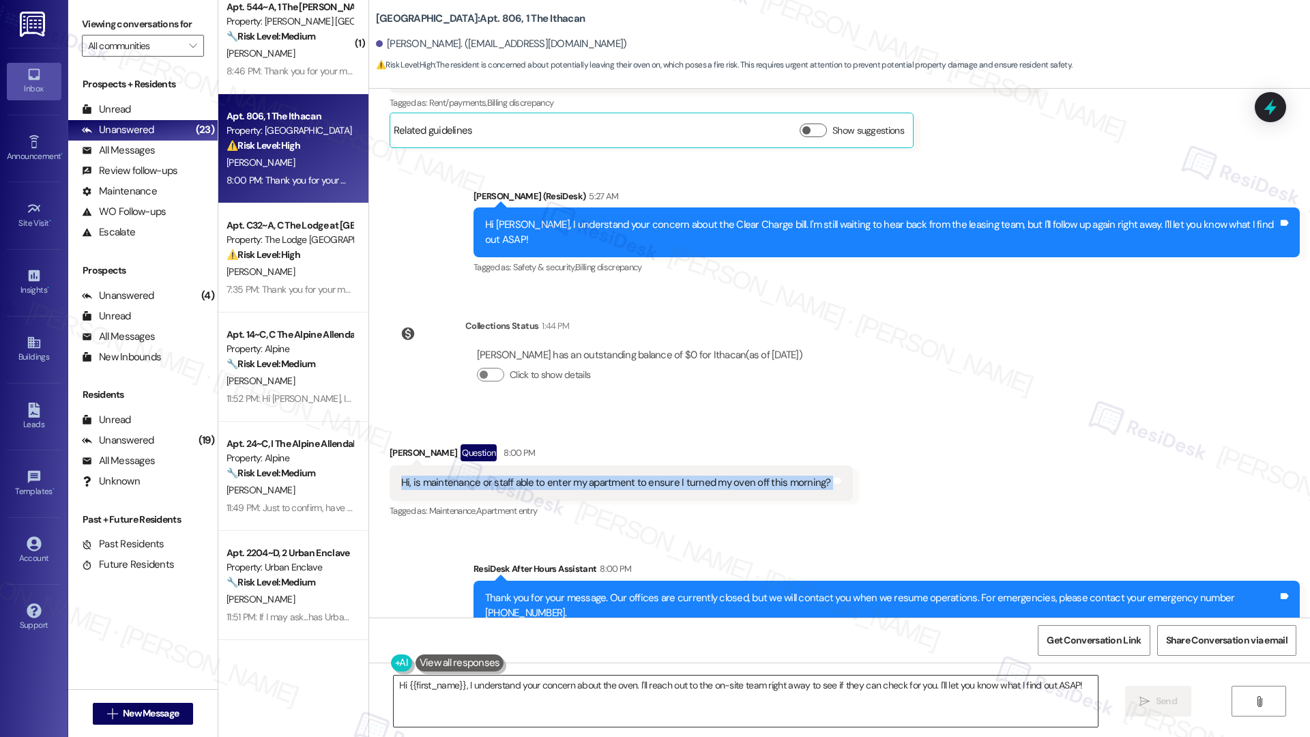
click at [542, 524] on textarea "Hi {{first_name}}, I understand your concern about the oven. I'll reach out to …" at bounding box center [746, 701] width 704 height 51
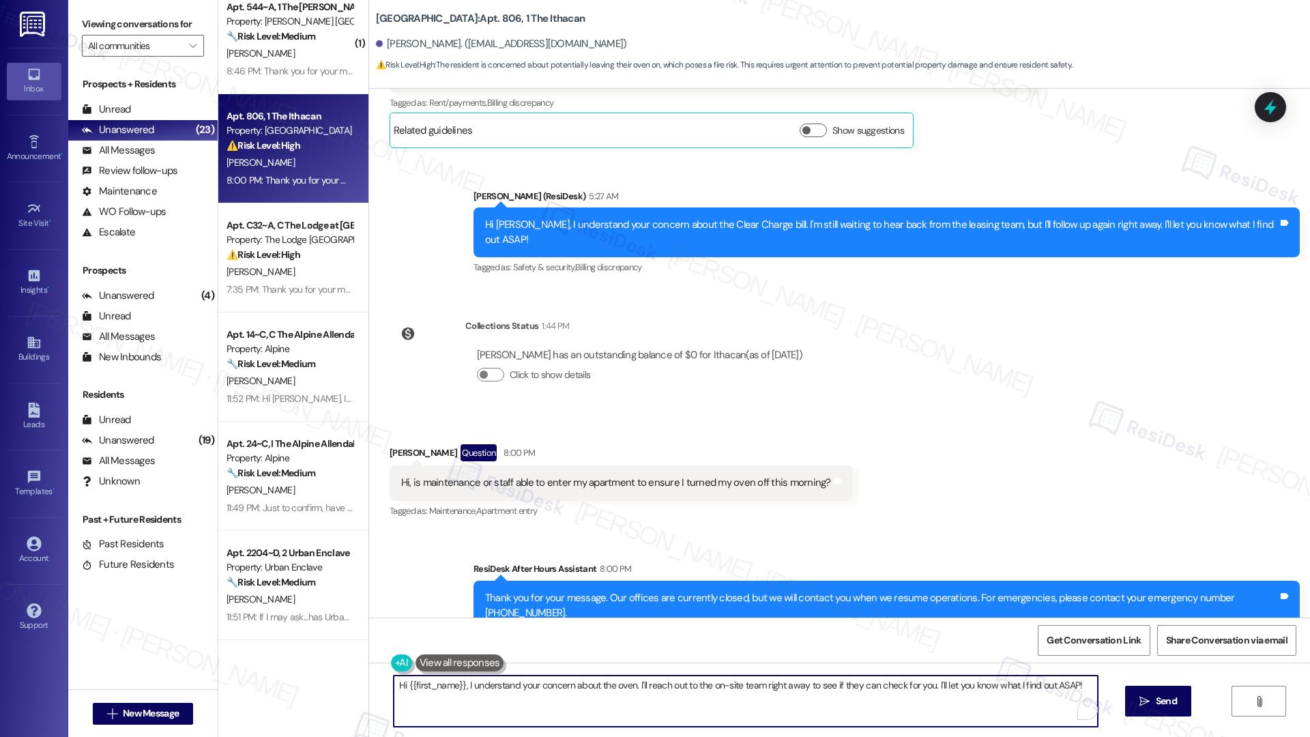
click at [541, 524] on textarea "Hi {{first_name}}, I understand your concern about the oven. I'll reach out to …" at bounding box center [746, 701] width 704 height 51
click at [540, 524] on textarea "Hi {{first_name}}, I understand your concern about the oven. I'll reach out to …" at bounding box center [746, 701] width 704 height 51
type textarea "Hi {{first_name}}, I understand your coHncern about the oven. I'll reach out to…"
click at [394, 444] on div "Chloe Purello Question 8:00 PM" at bounding box center [621, 455] width 463 height 22
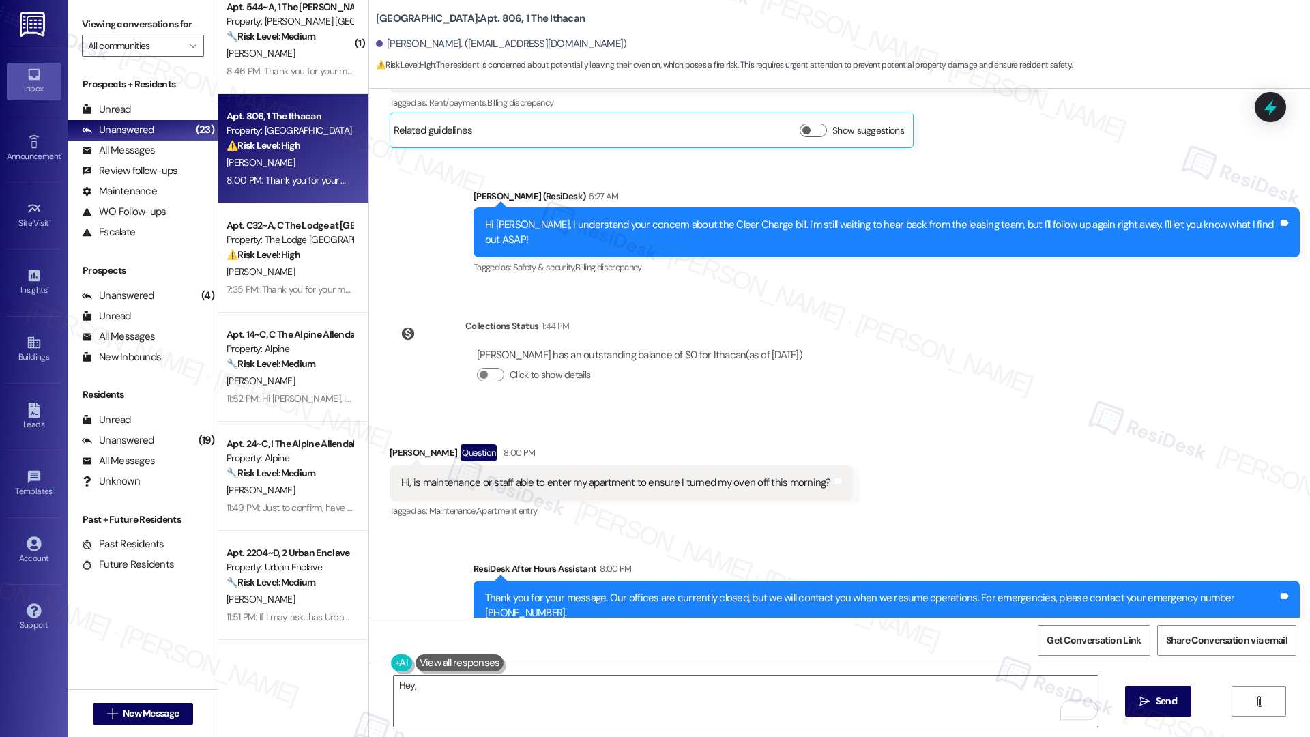
click at [394, 444] on div "Chloe Purello Question 8:00 PM" at bounding box center [621, 455] width 463 height 22
copy div "Chloe"
click at [525, 524] on textarea "Hey," at bounding box center [746, 701] width 704 height 51
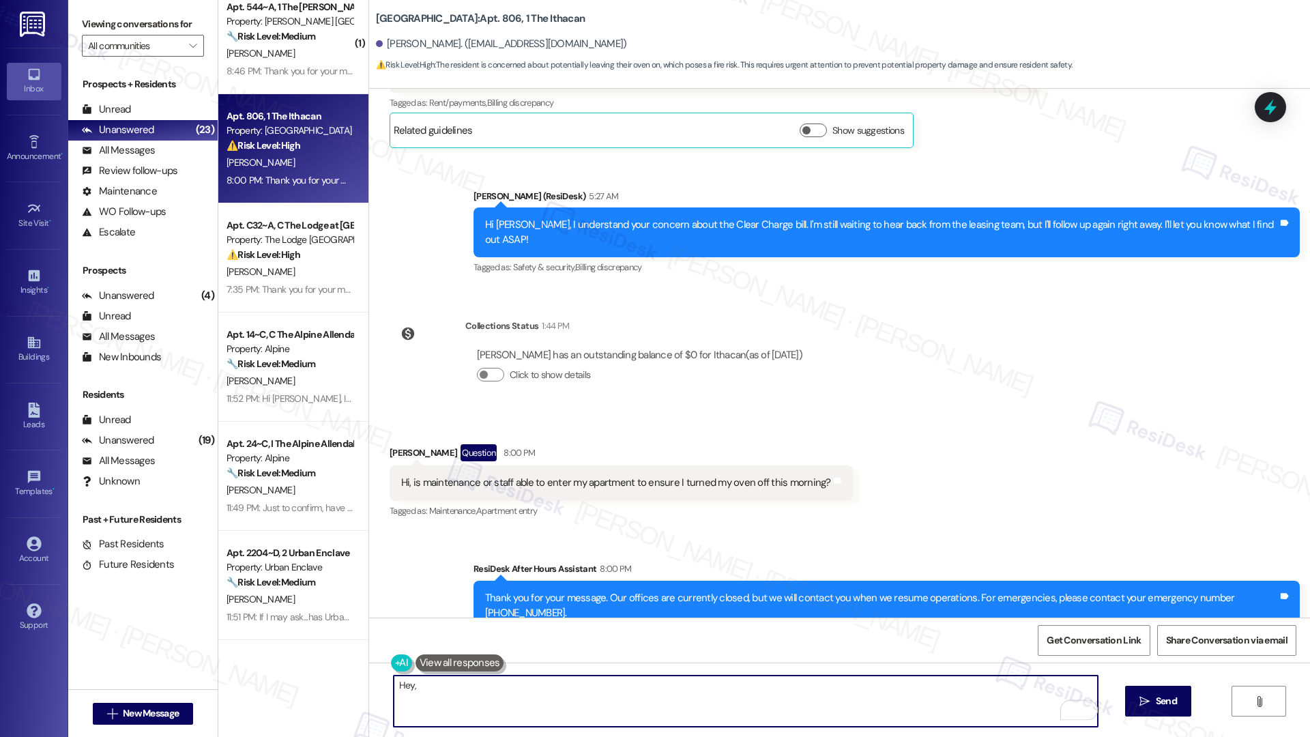
paste textarea "Chloe"
type textarea "Hey, Chloe! I can check with the team and get back to you as s"
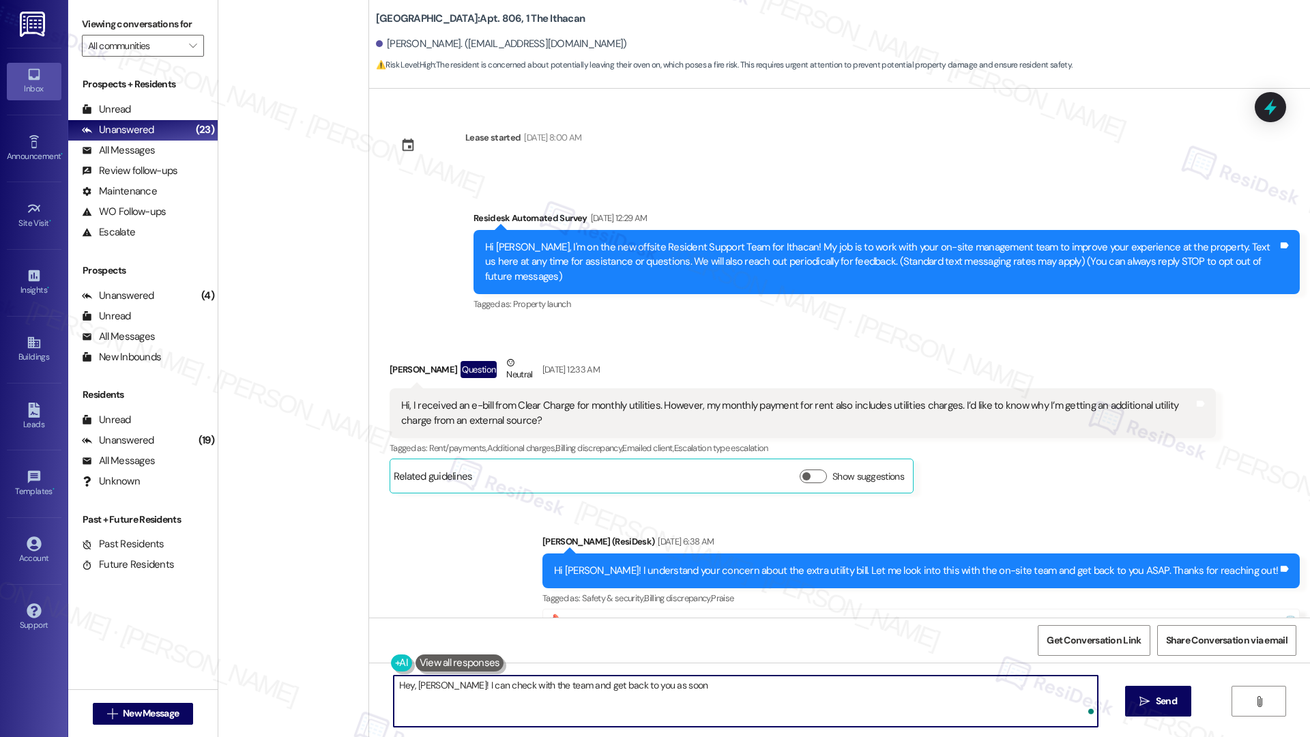
scroll to position [2406, 0]
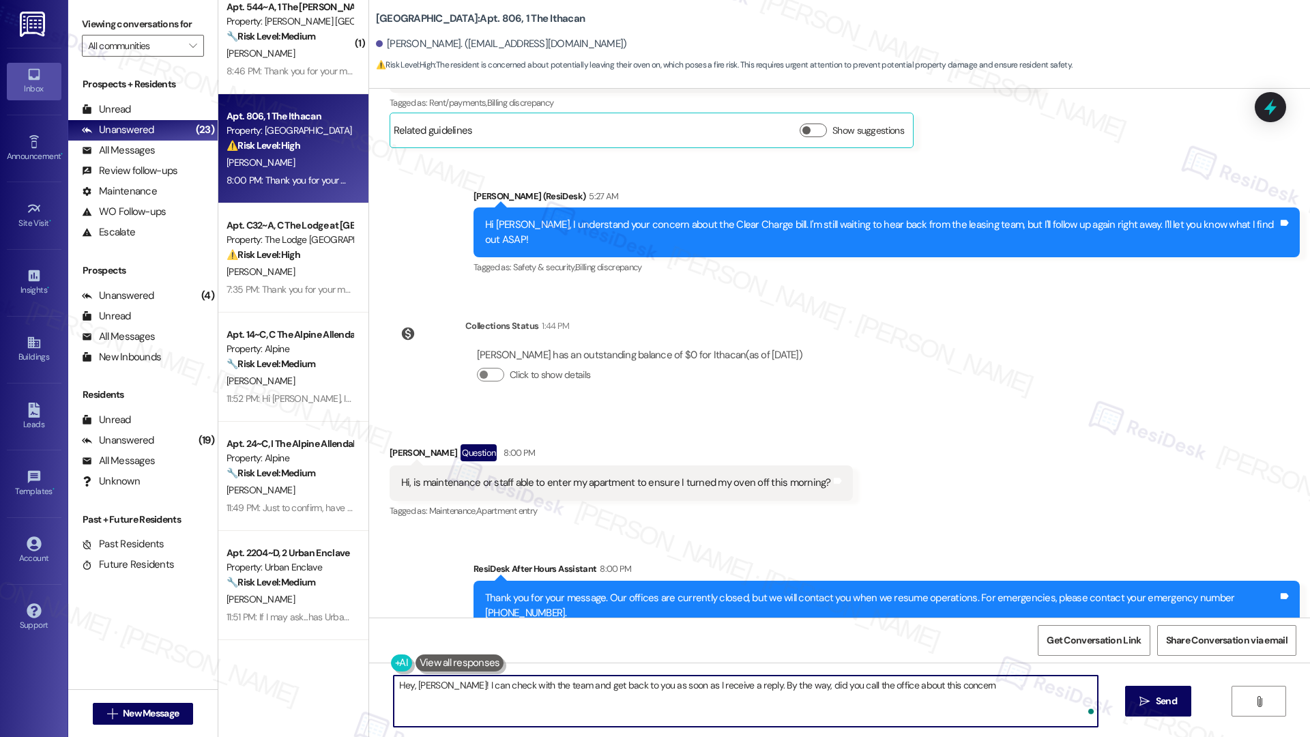
type textarea "Hey, [PERSON_NAME]! I can check with the team and get back to you as soon as I …"
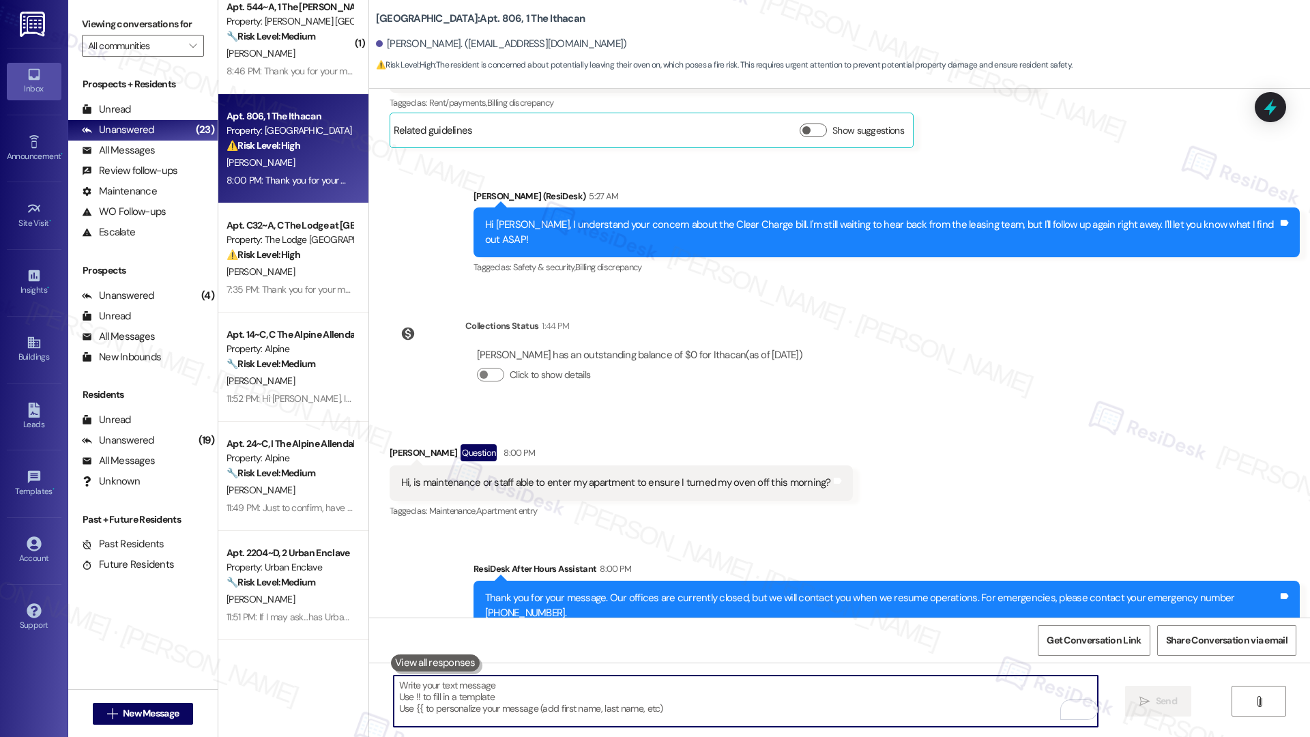
click at [541, 689] on textarea "To enrich screen reader interactions, please activate Accessibility in Grammarl…" at bounding box center [746, 701] width 704 height 51
paste textarea "Hi Chloe! I’ll check with the team and get back to you as soon as I hear back. …"
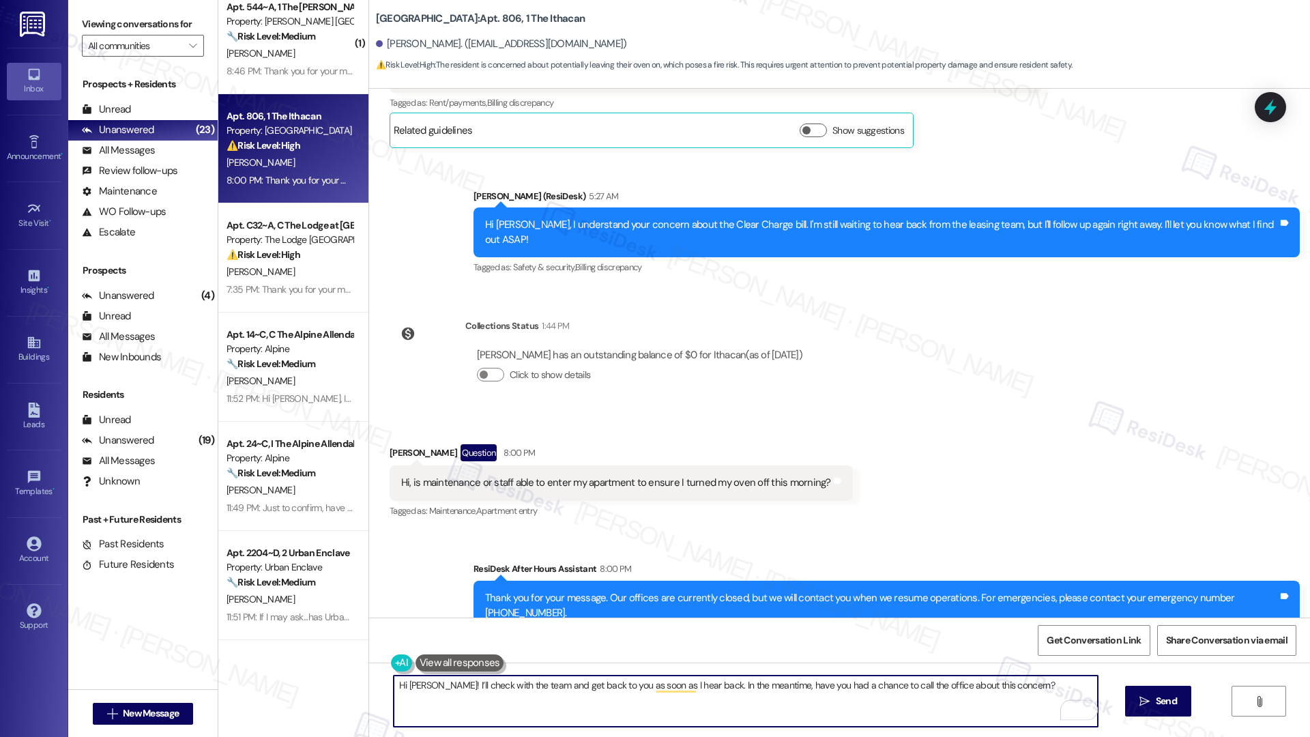
click at [759, 685] on textarea "Hi Chloe! I’ll check with the team and get back to you as soon as I hear back. …" at bounding box center [746, 701] width 704 height 51
click at [764, 689] on textarea "Hi Chloe! I’ll check with the team and get back to you as soon as I hear back. …" at bounding box center [746, 701] width 704 height 51
drag, startPoint x: 858, startPoint y: 686, endPoint x: 689, endPoint y: 684, distance: 169.2
click at [689, 684] on textarea "Hi Chloe! I’ll check with the team and get back to you as soon as I hear back. …" at bounding box center [746, 701] width 704 height 51
click at [875, 691] on textarea "Hi Chloe! I’ll check with the team and get back to you as soon as I hear back. …" at bounding box center [746, 701] width 704 height 51
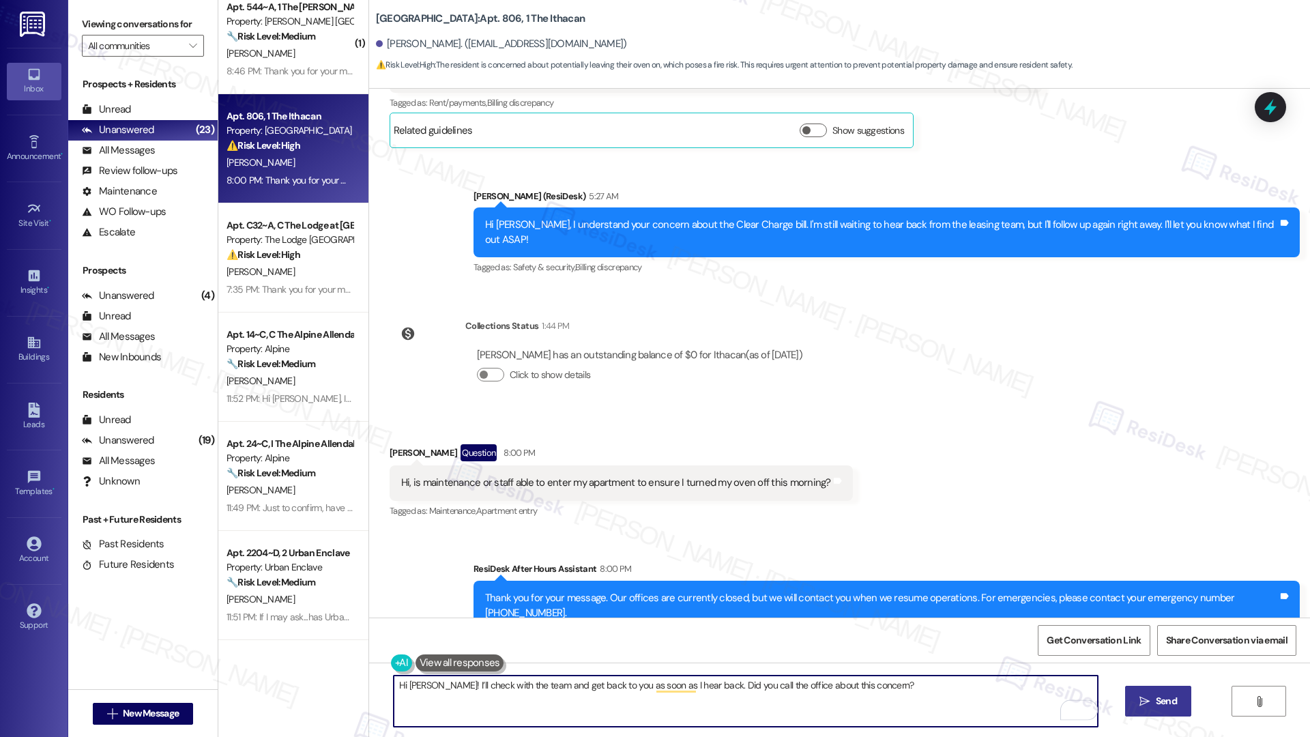
type textarea "Hi Chloe! I’ll check with the team and get back to you as soon as I hear back. …"
click at [1148, 694] on span " Send" at bounding box center [1158, 701] width 43 height 14
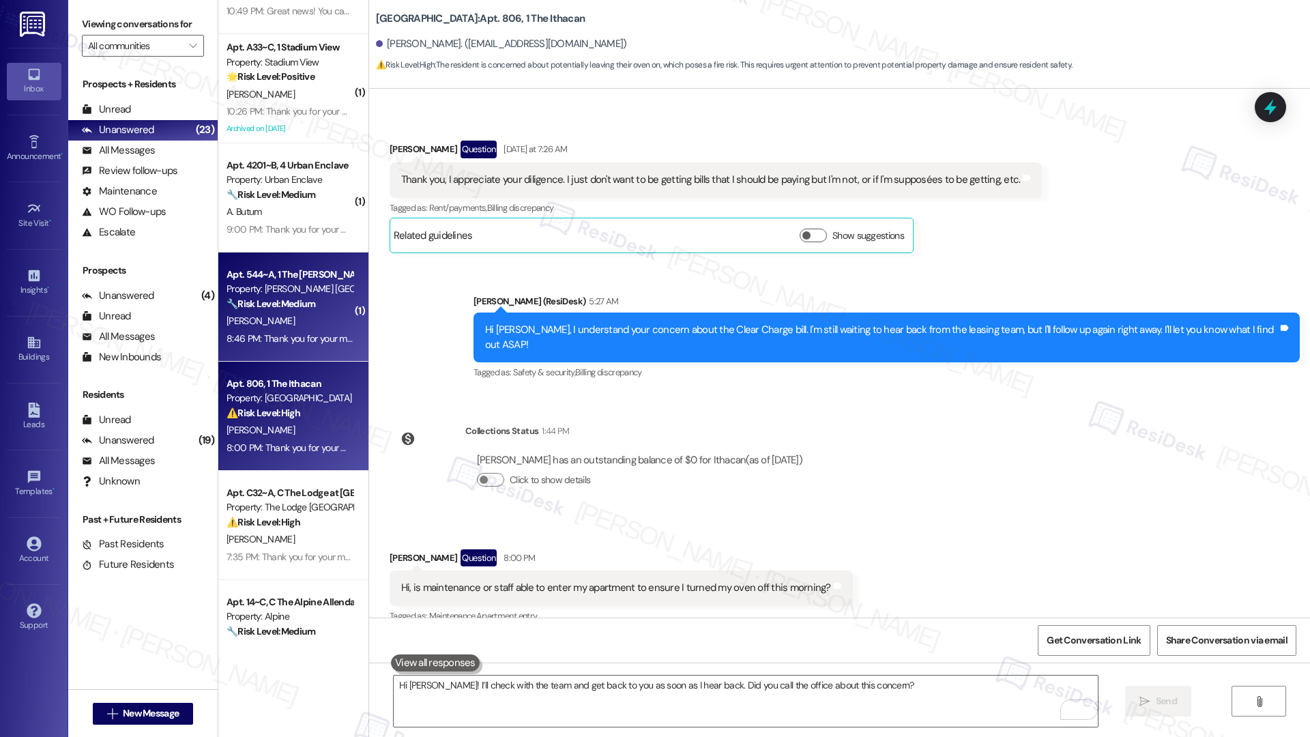
scroll to position [2276, 0]
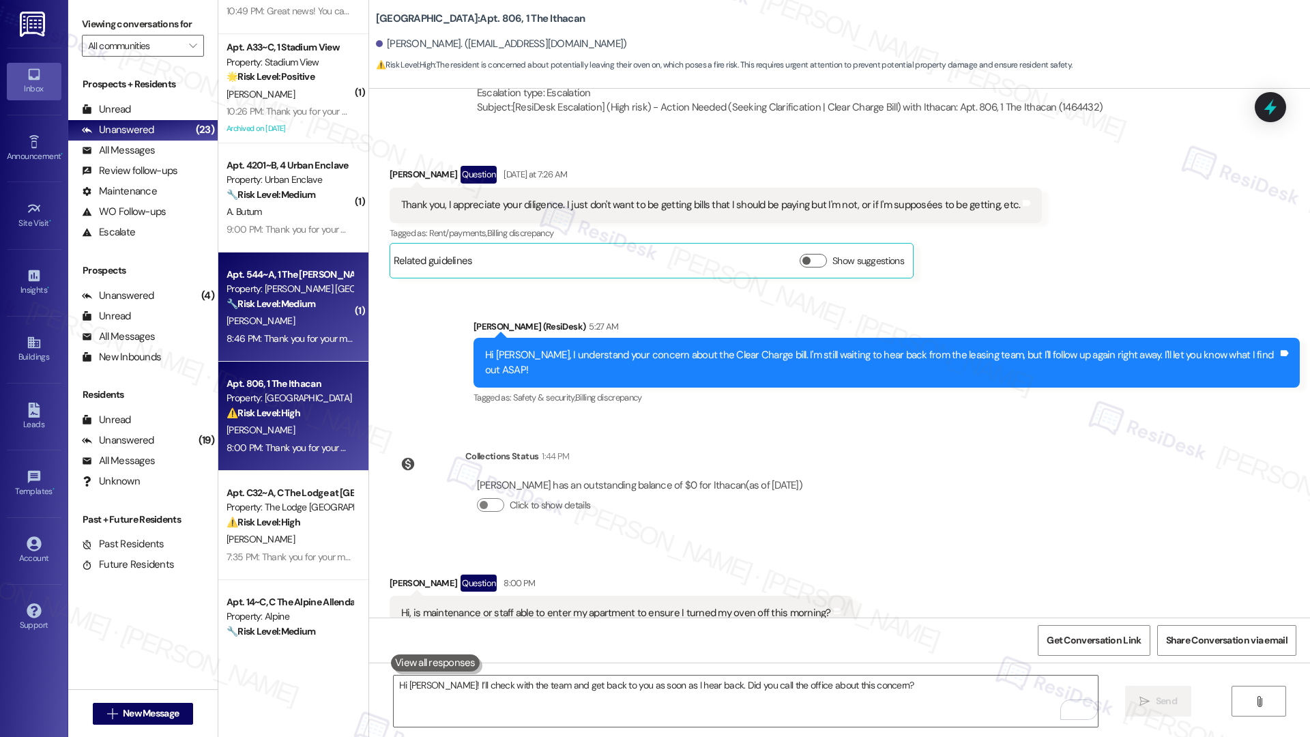
click at [292, 292] on div "Property: [PERSON_NAME] [GEOGRAPHIC_DATA]" at bounding box center [290, 289] width 126 height 14
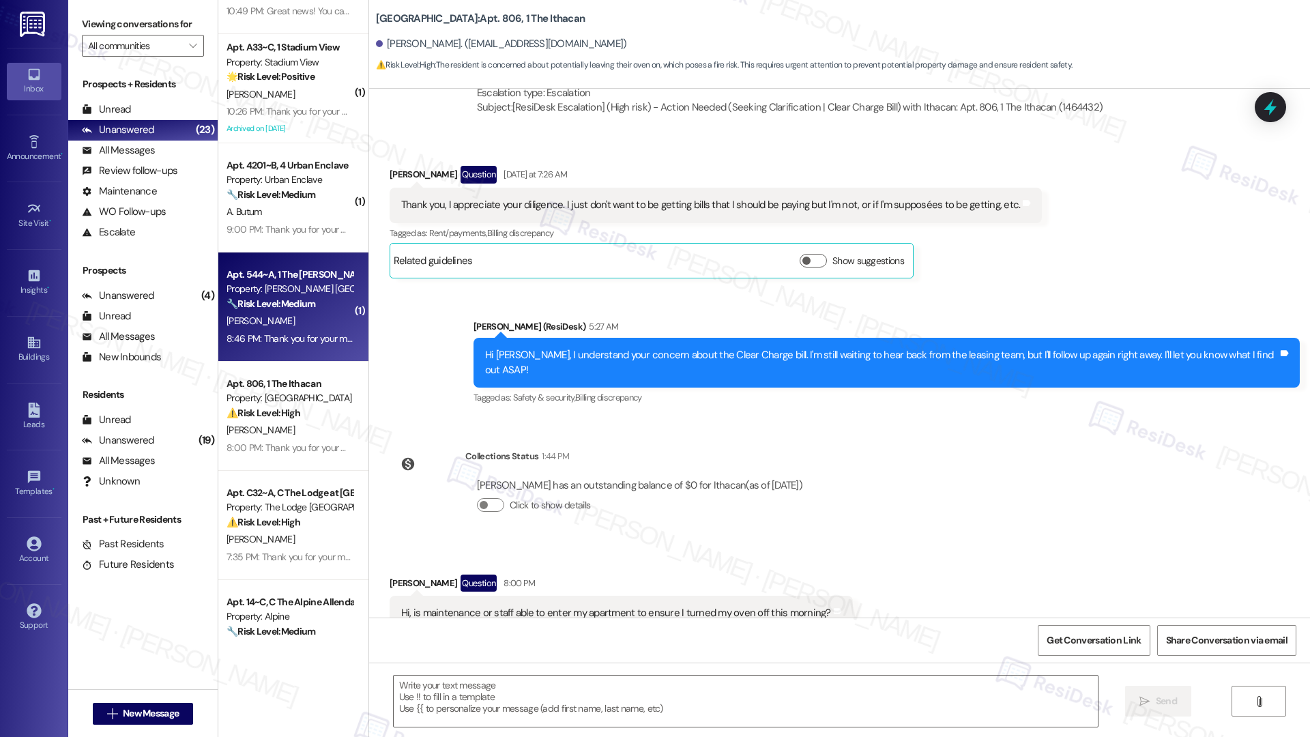
type textarea "Fetching suggested responses. Please feel free to read through the conversation…"
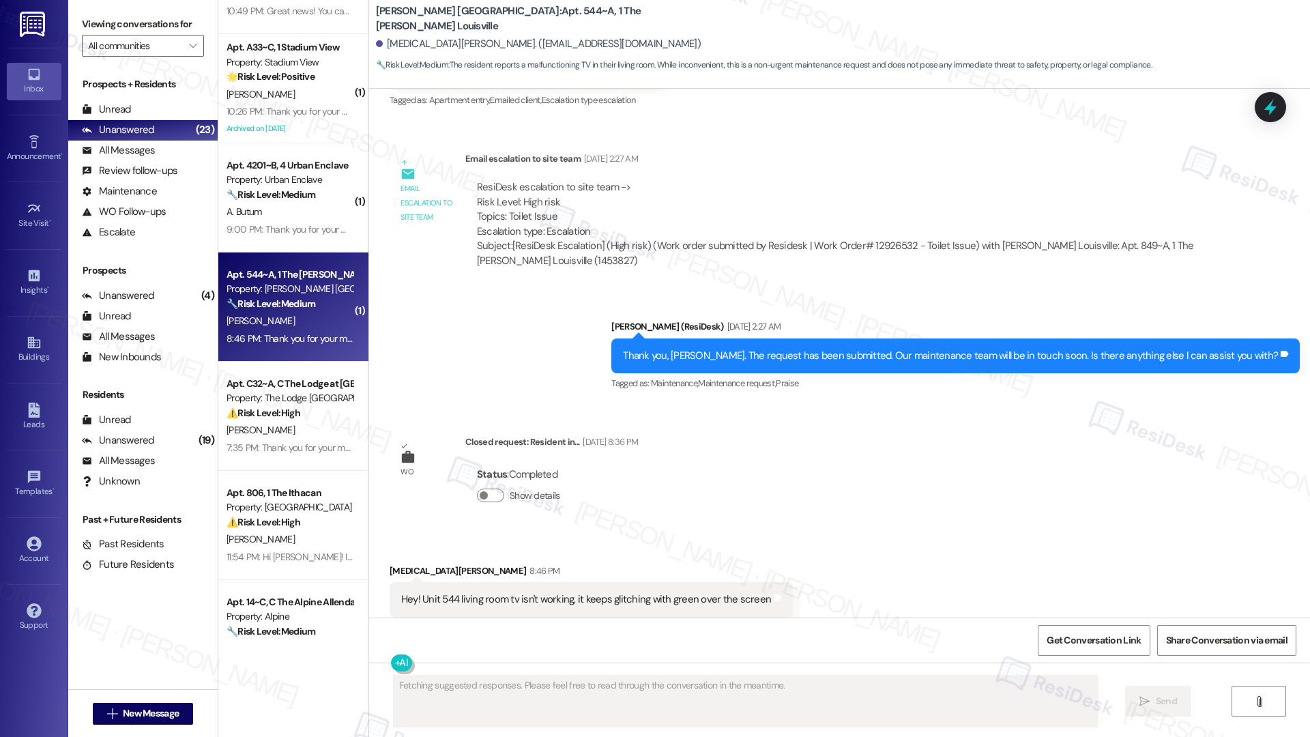
scroll to position [924, 0]
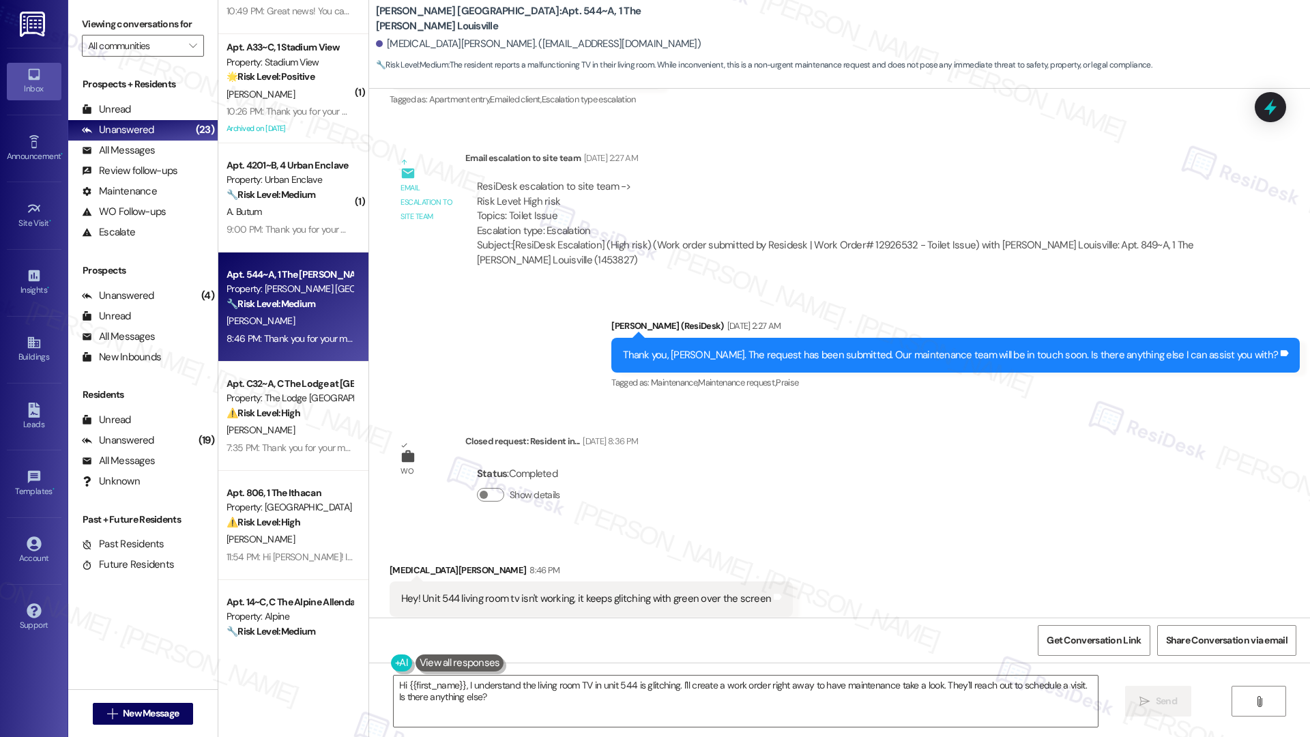
click at [574, 592] on div "Hey! Unit 544 living room tv isn't working, it keeps glitching with green over …" at bounding box center [586, 599] width 370 height 14
copy div "Hey! Unit 544 living room tv isn't working, it keeps glitching with green over …"
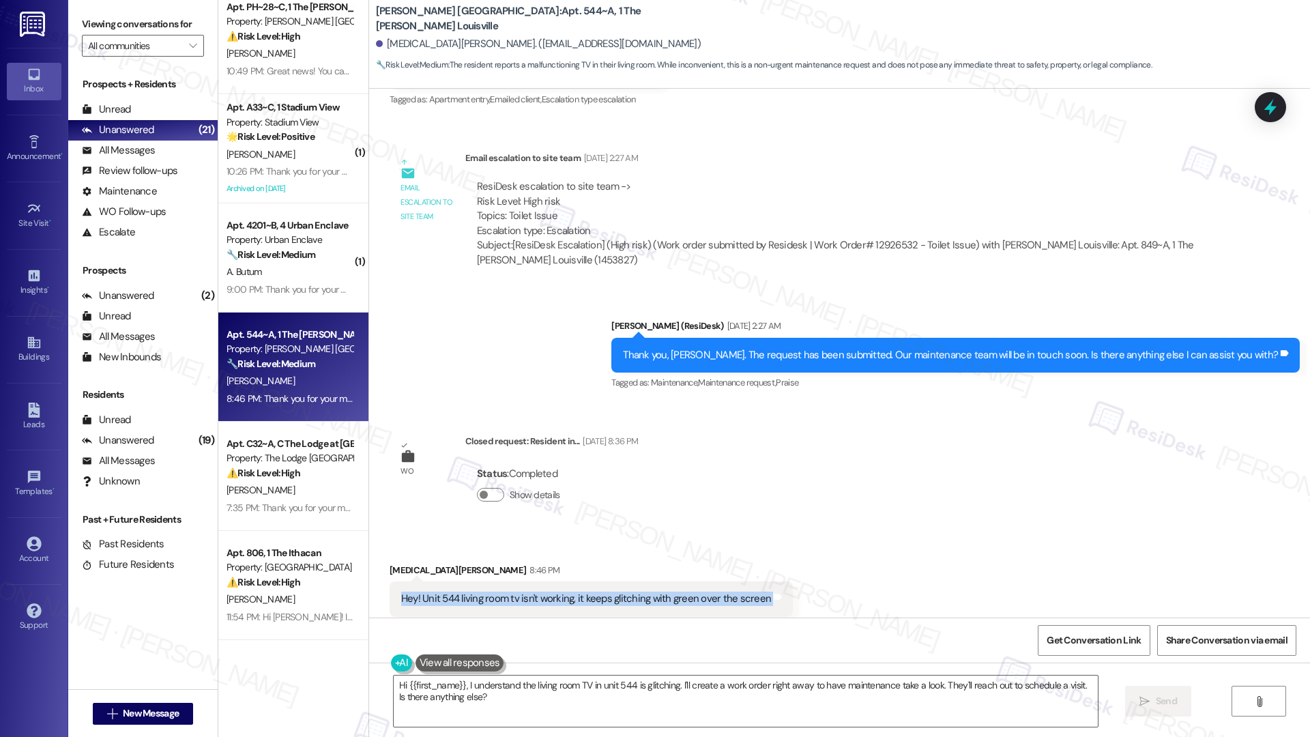
scroll to position [1055, 0]
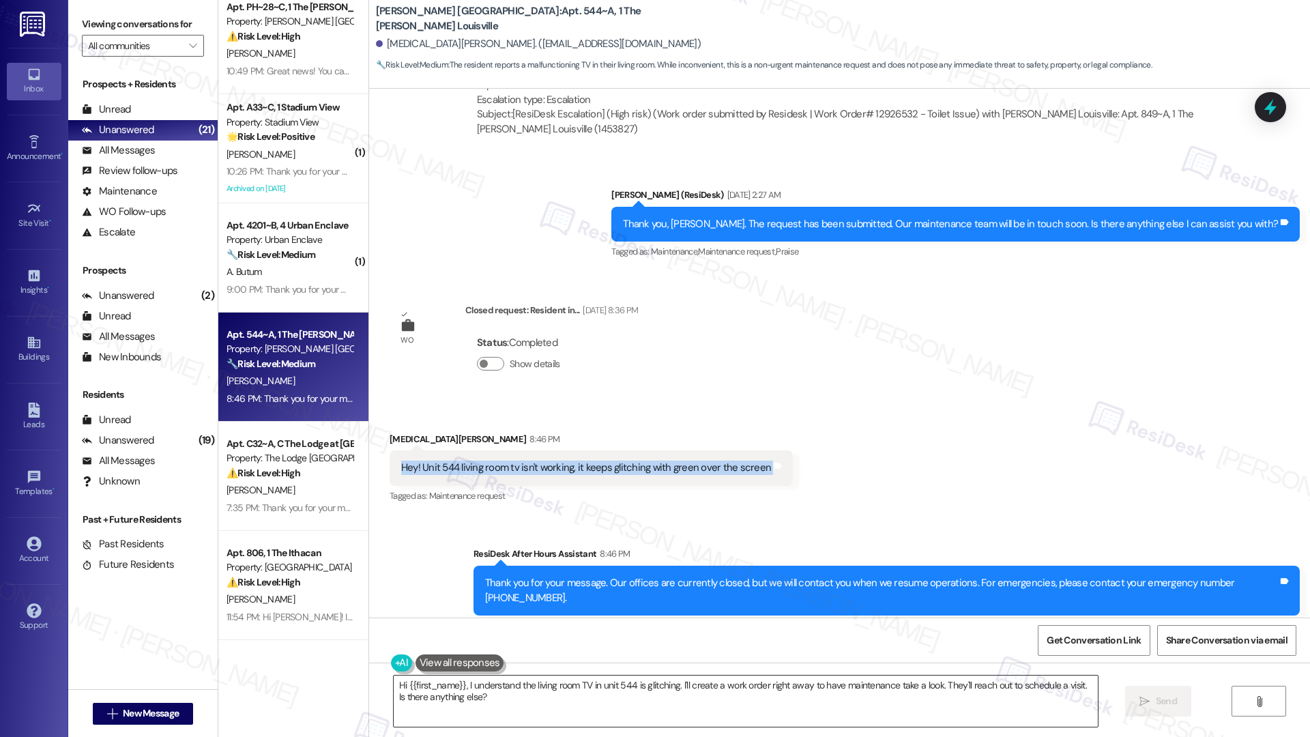
click at [474, 695] on textarea "Hi {{first_name}}, I understand the living room TV in unit 544 is glitching. I'…" at bounding box center [746, 701] width 704 height 51
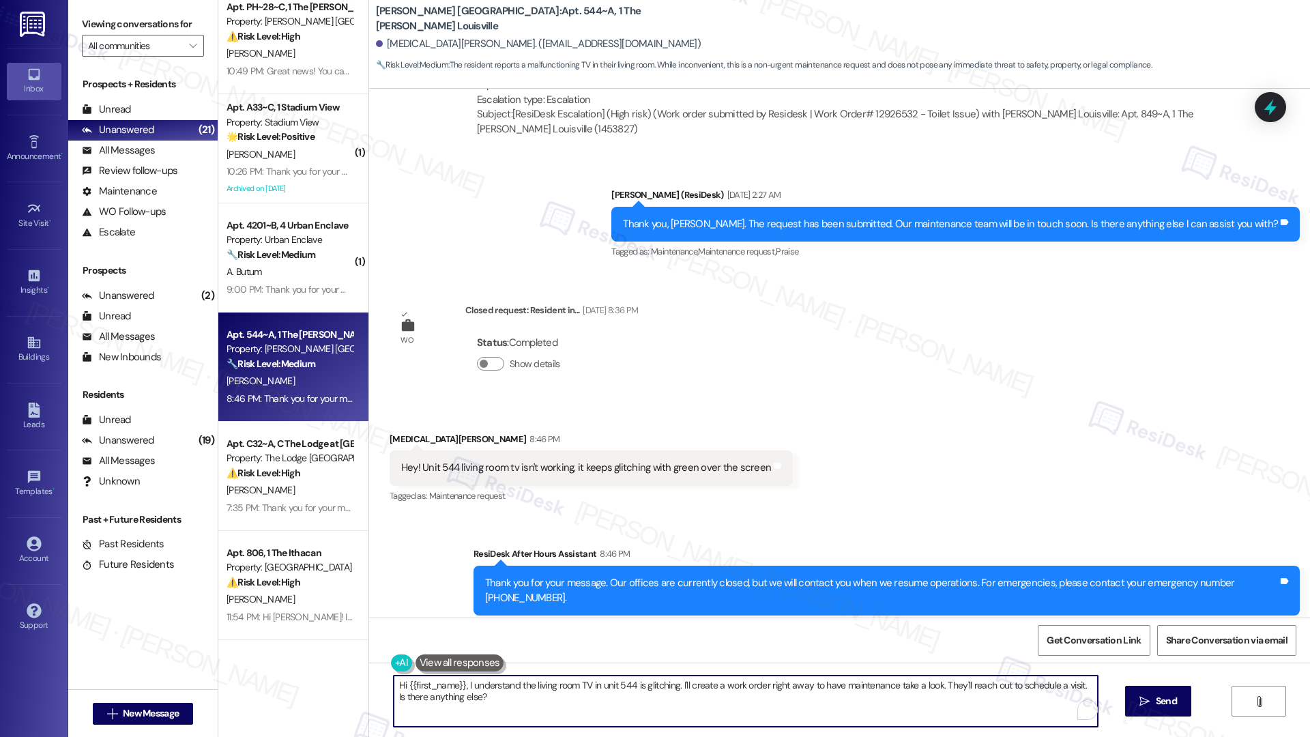
click at [474, 695] on textarea "Hi {{first_name}}, I understand the living room TV in unit 544 is glitching. I'…" at bounding box center [746, 701] width 704 height 51
click at [514, 700] on textarea "Hi {{first_name}}, I understand the living room TV in unit 544 is glitching. I'…" at bounding box center [746, 701] width 704 height 51
paste textarea "there! Thanks for letting us know. Could you share a bit more about what’s happ…"
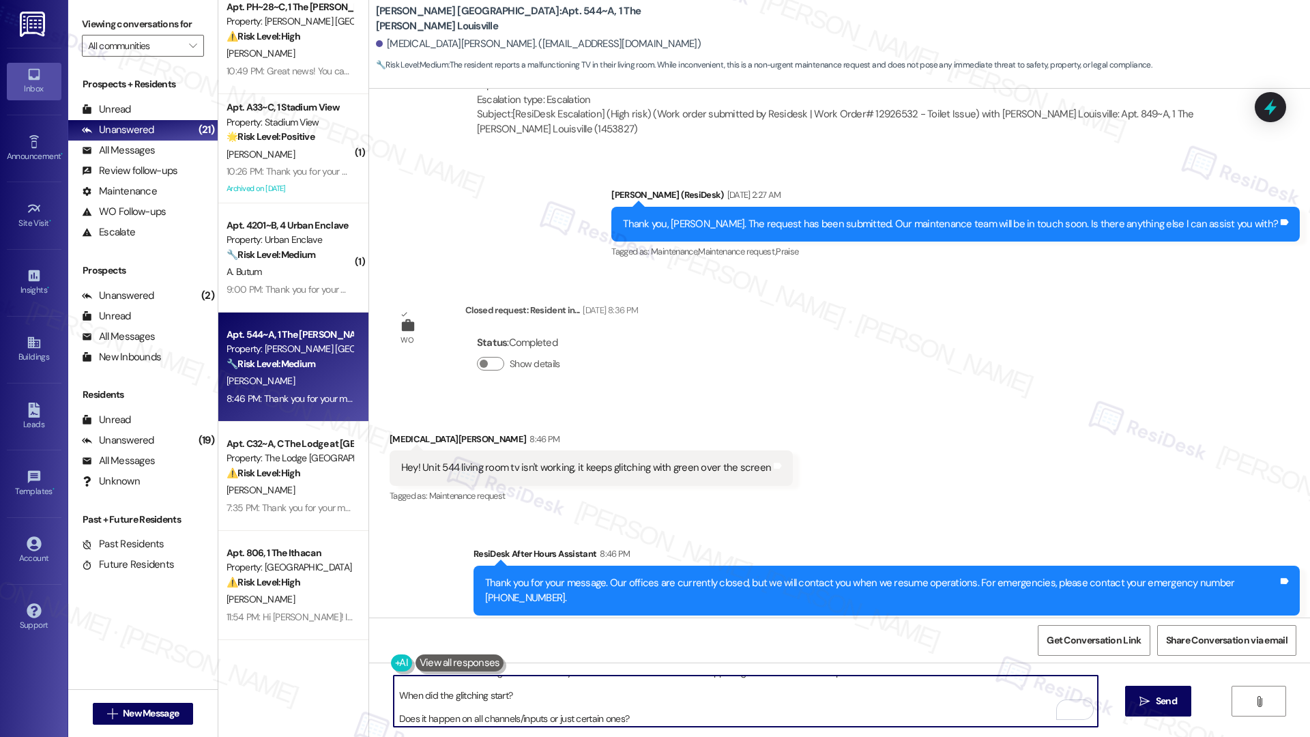
scroll to position [0, 0]
click at [396, 709] on textarea "Hi there! Thanks for letting us know. Could you share a bit more about what’s h…" at bounding box center [746, 701] width 704 height 51
click at [394, 710] on textarea "Hi there! Thanks for letting us know. Could you share a bit more about what’s h…" at bounding box center [746, 701] width 704 height 51
click at [395, 707] on textarea "Hi there! Thanks for letting us know. Could you share a bit more about what’s h…" at bounding box center [746, 701] width 704 height 51
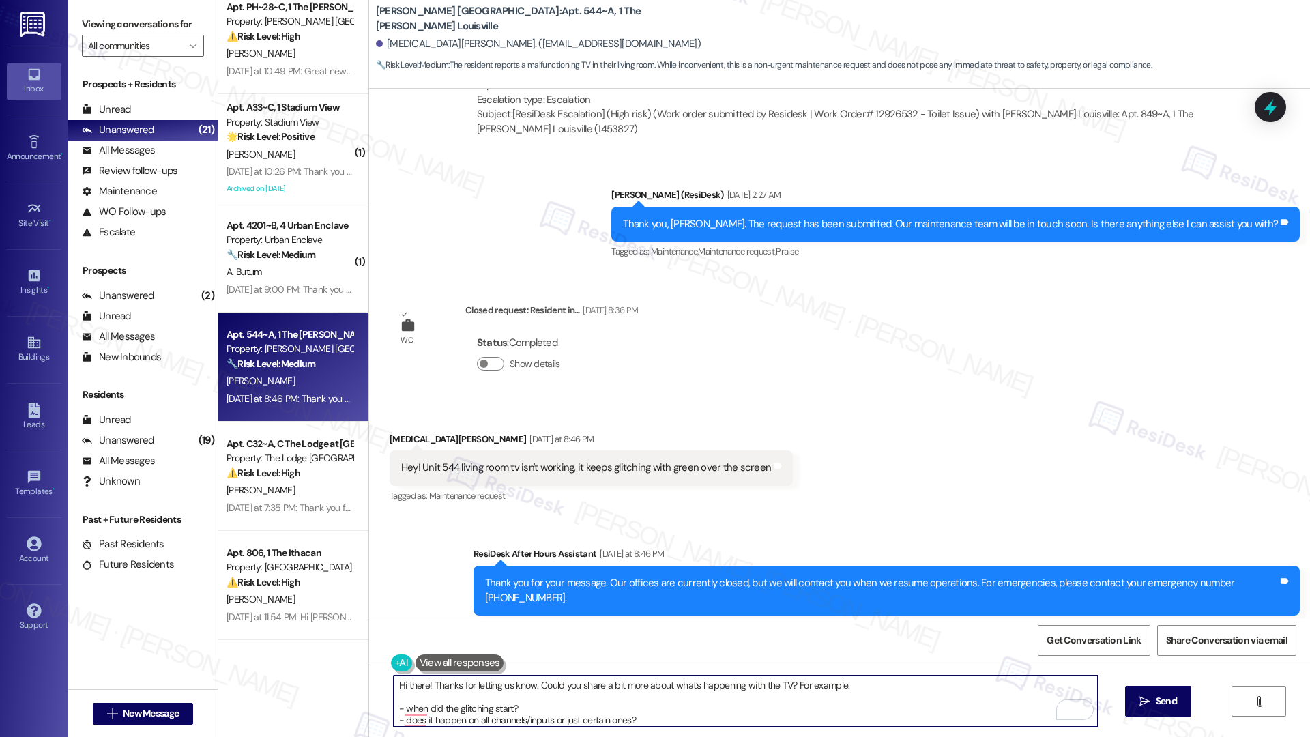
click at [390, 432] on div "Kyra Campbell Yesterday at 8:46 PM" at bounding box center [591, 441] width 403 height 19
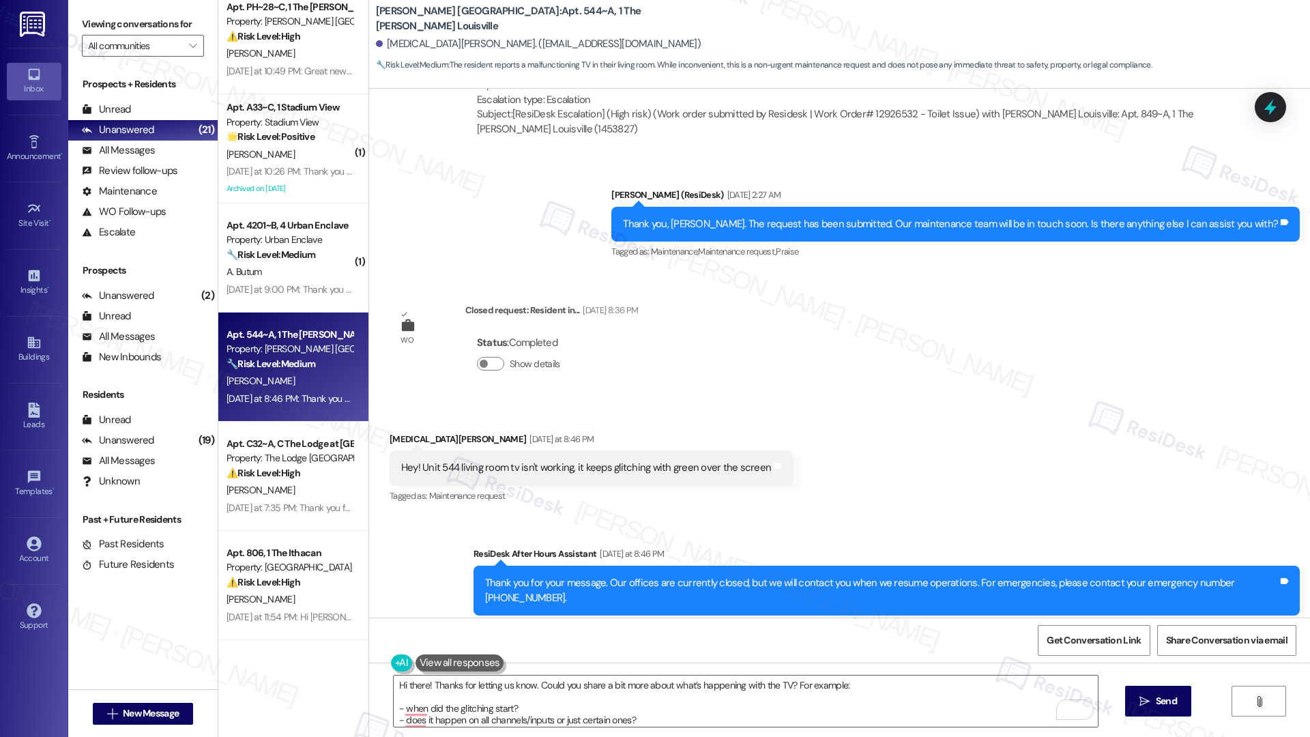
click at [390, 432] on div "Kyra Campbell Yesterday at 8:46 PM" at bounding box center [591, 441] width 403 height 19
copy div "Kyra"
click at [407, 687] on textarea "Hi there! Thanks for letting us know. Could you share a bit more about what’s h…" at bounding box center [746, 701] width 704 height 51
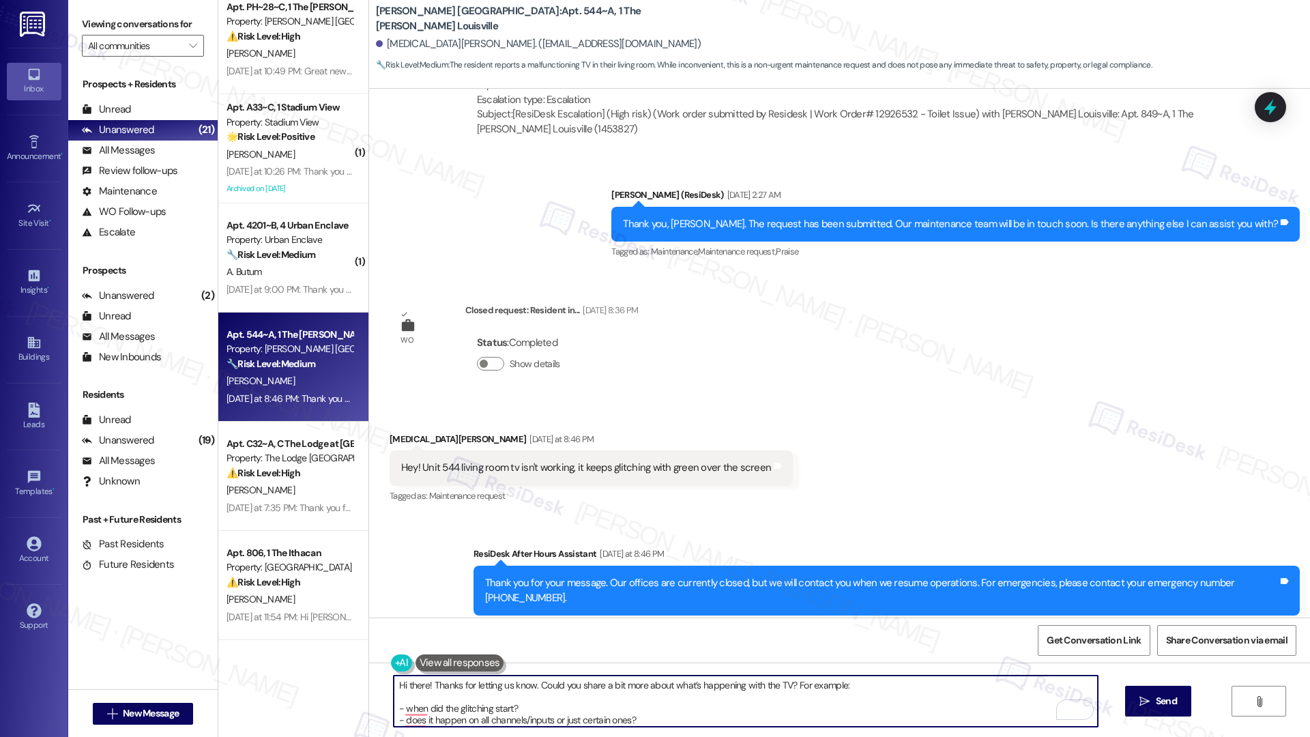
click at [407, 687] on textarea "Hi there! Thanks for letting us know. Could you share a bit more about what’s h…" at bounding box center [746, 701] width 704 height 51
paste textarea "Kyra"
click at [397, 685] on textarea "Hi Kyra! Thanks for letting us know. Could you share a bit more about what’s ha…" at bounding box center [746, 701] width 704 height 51
click at [656, 714] on textarea "Hi, Kyra! Thanks for letting us know. Could you share a bit more about what’s h…" at bounding box center [746, 701] width 704 height 51
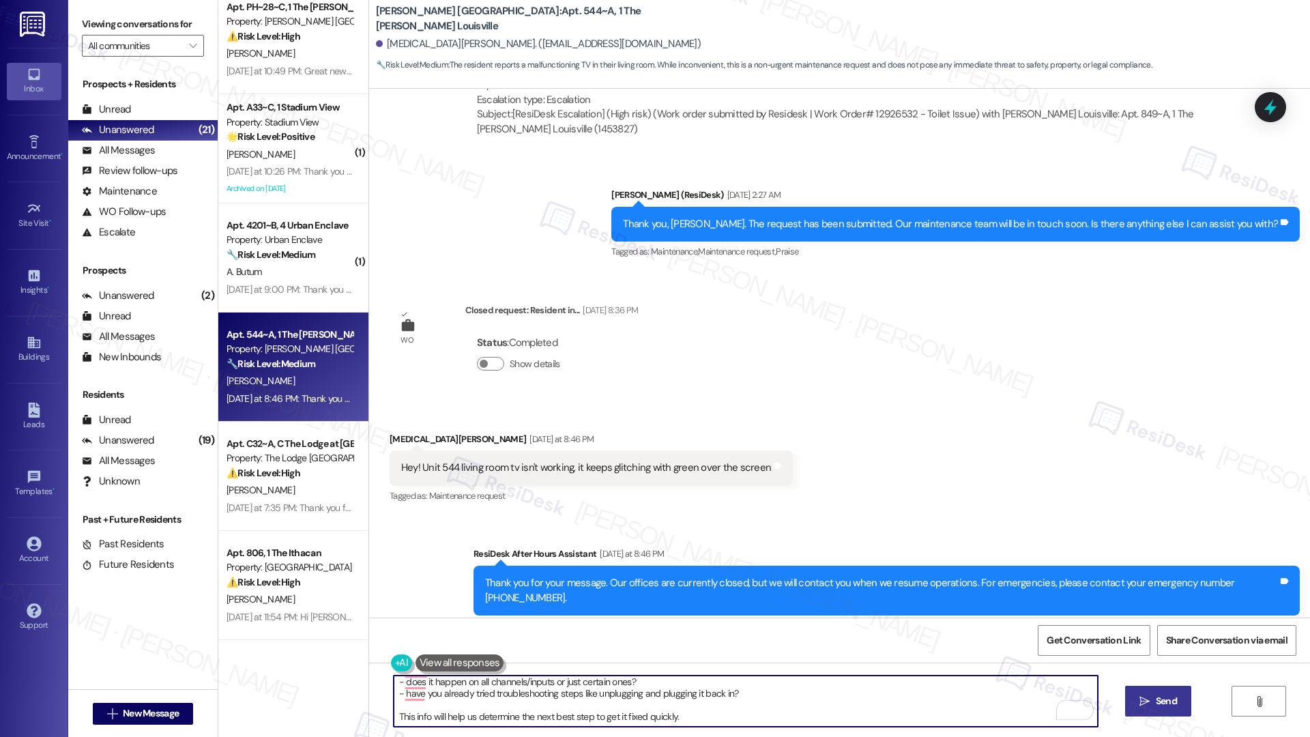
type textarea "Hi, Kyra! Thanks for letting us know. Could you share a bit more about what’s h…"
click at [1134, 700] on button " Send" at bounding box center [1158, 701] width 66 height 31
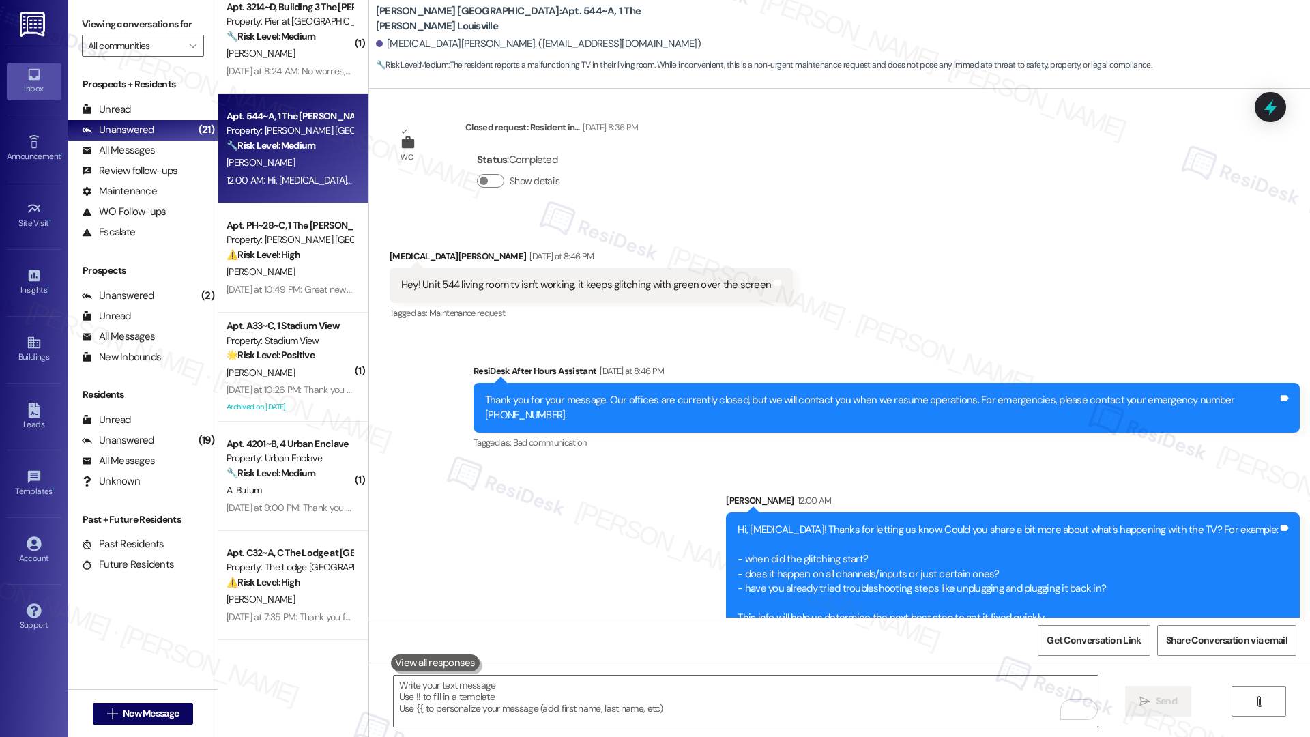
scroll to position [1430, 0]
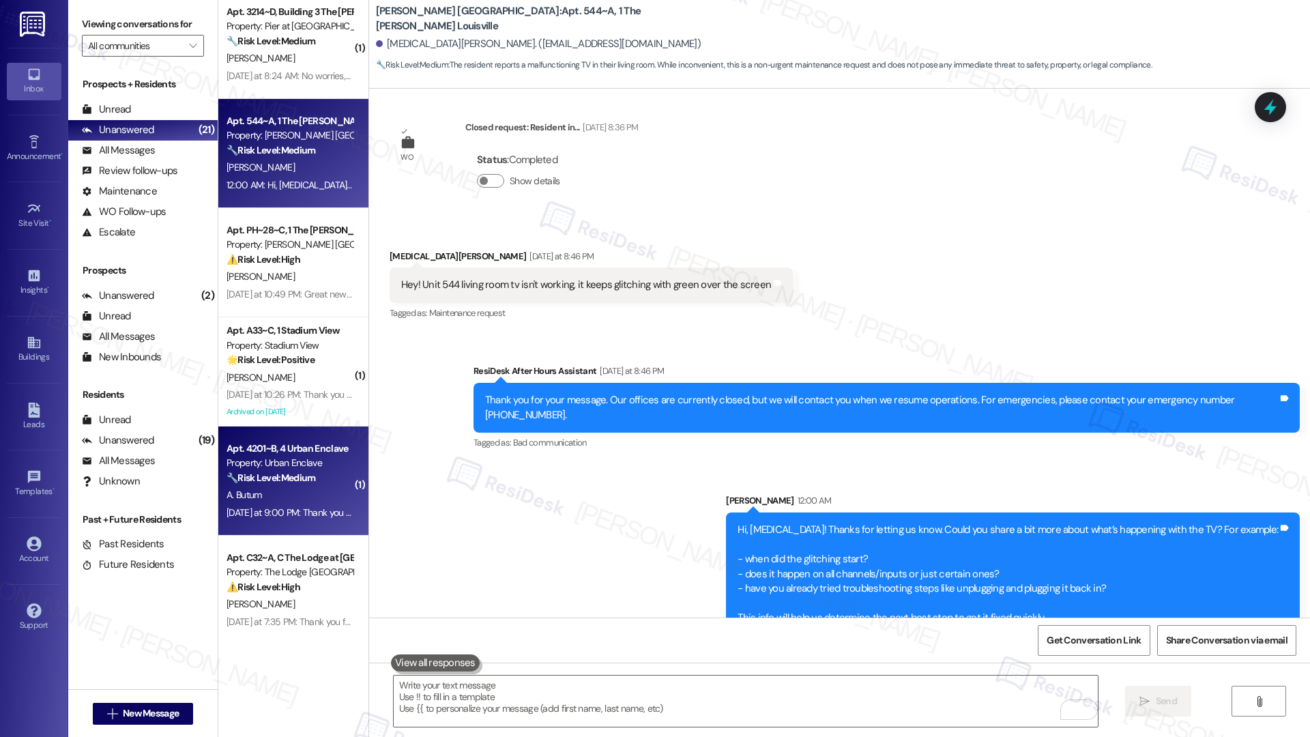
click at [300, 504] on div "Yesterday at 9:00 PM: Thank you for your message. Our offices are currently clo…" at bounding box center [289, 512] width 129 height 17
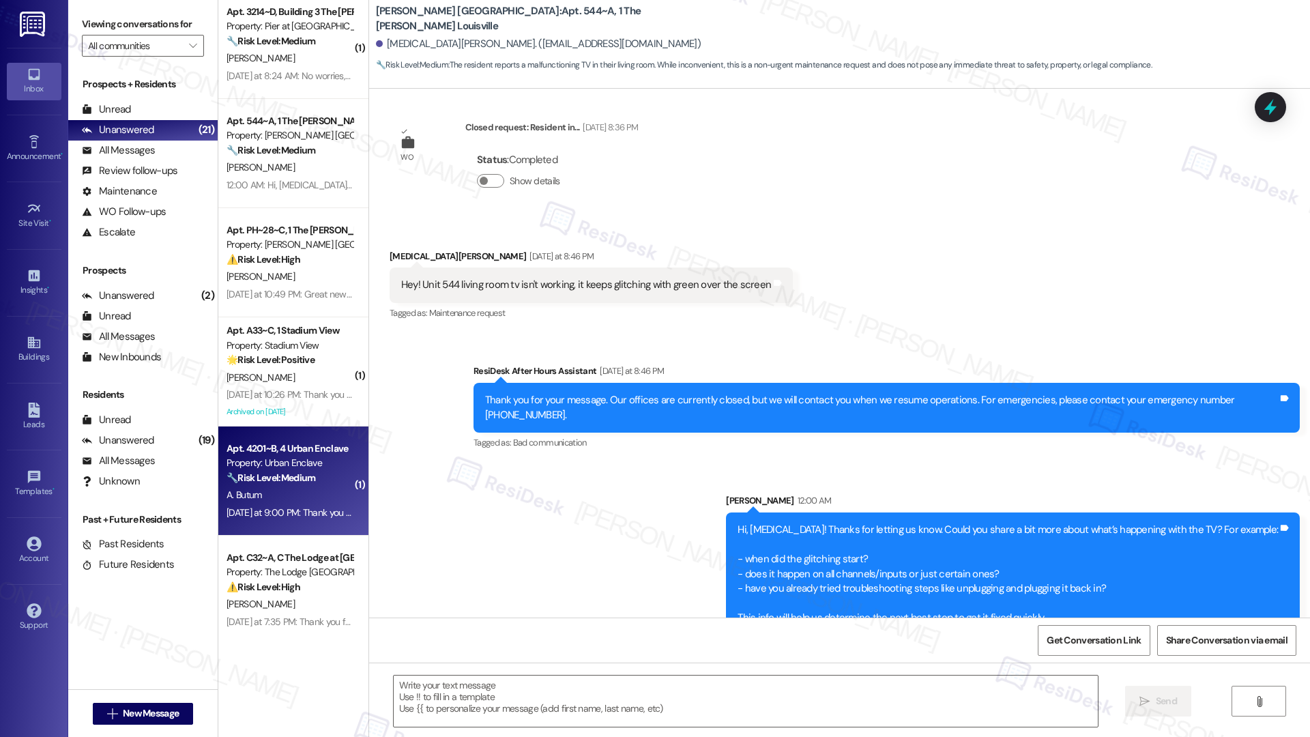
click at [299, 504] on div "Yesterday at 9:00 PM: Thank you for your message. Our offices are currently clo…" at bounding box center [289, 512] width 129 height 17
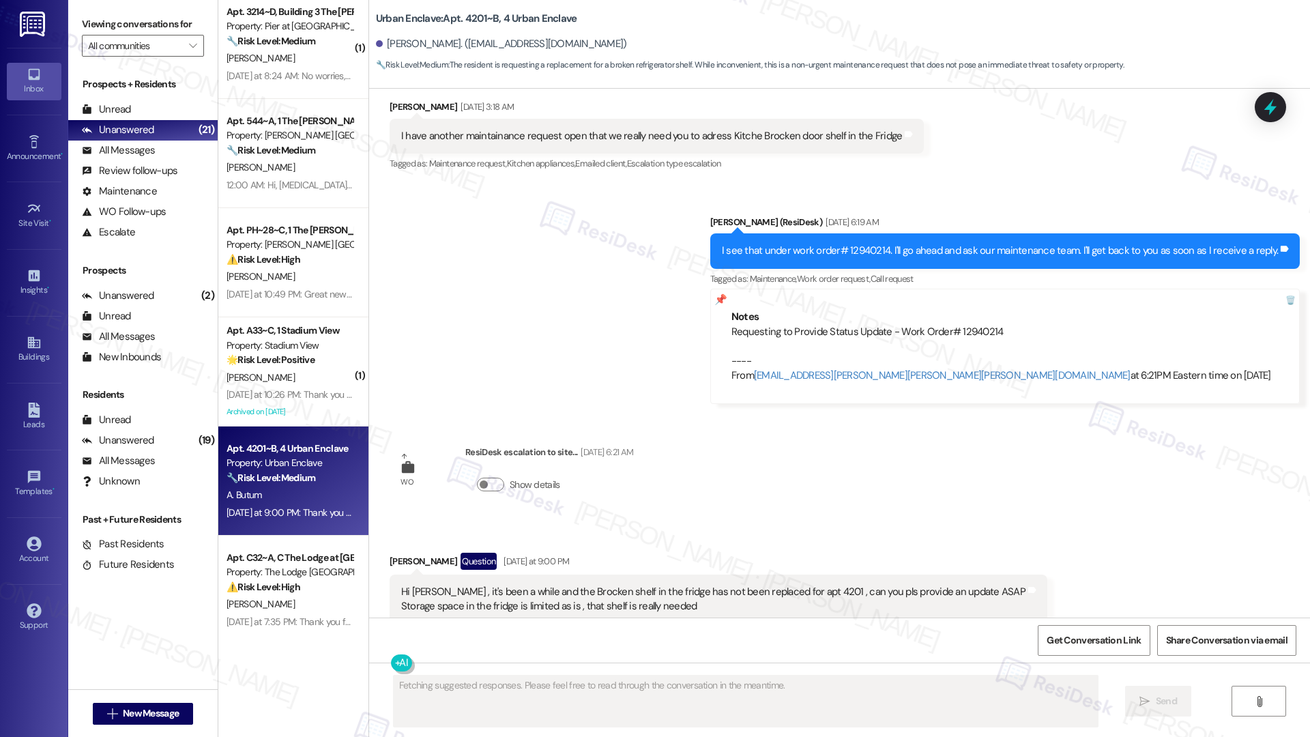
scroll to position [3582, 0]
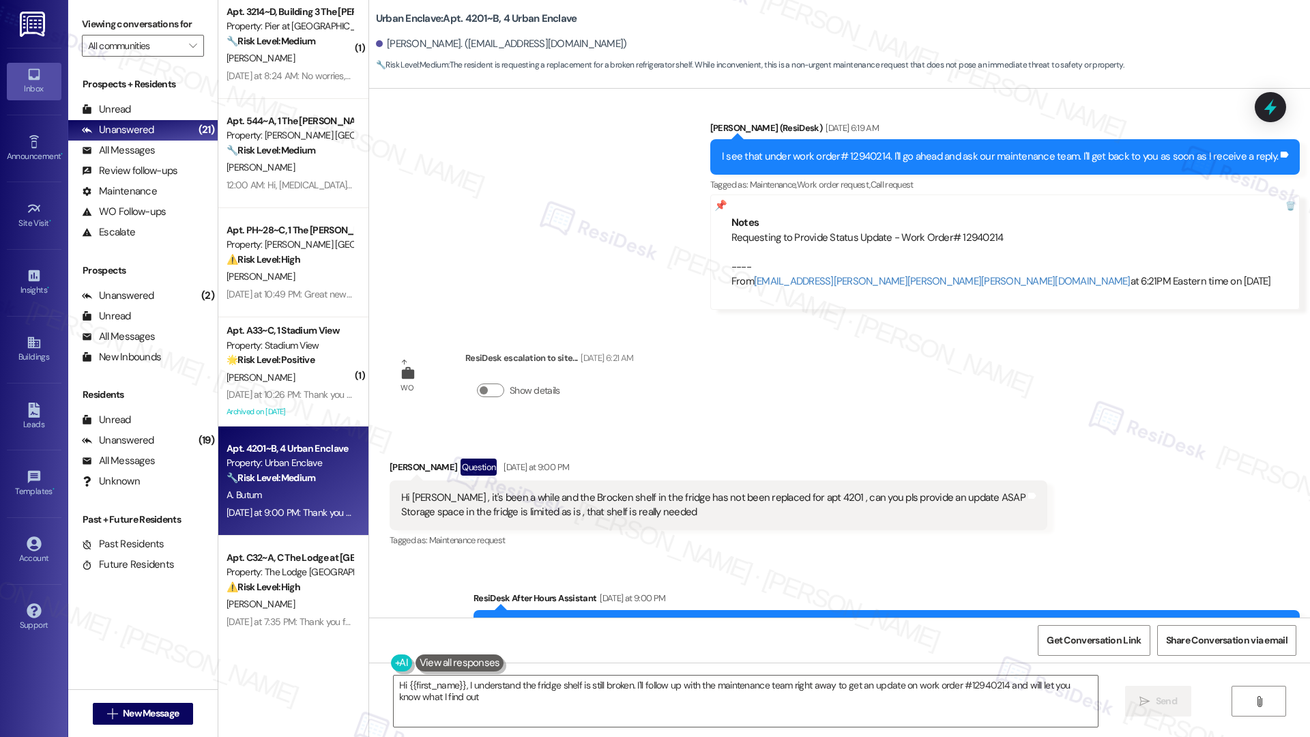
type textarea "Hi {{first_name}}, I understand the fridge shelf is still broken. I'll follow u…"
click at [554, 706] on textarea "Hi {{first_name}}, I understand the fridge shelf is still broken. I'll follow u…" at bounding box center [746, 701] width 704 height 51
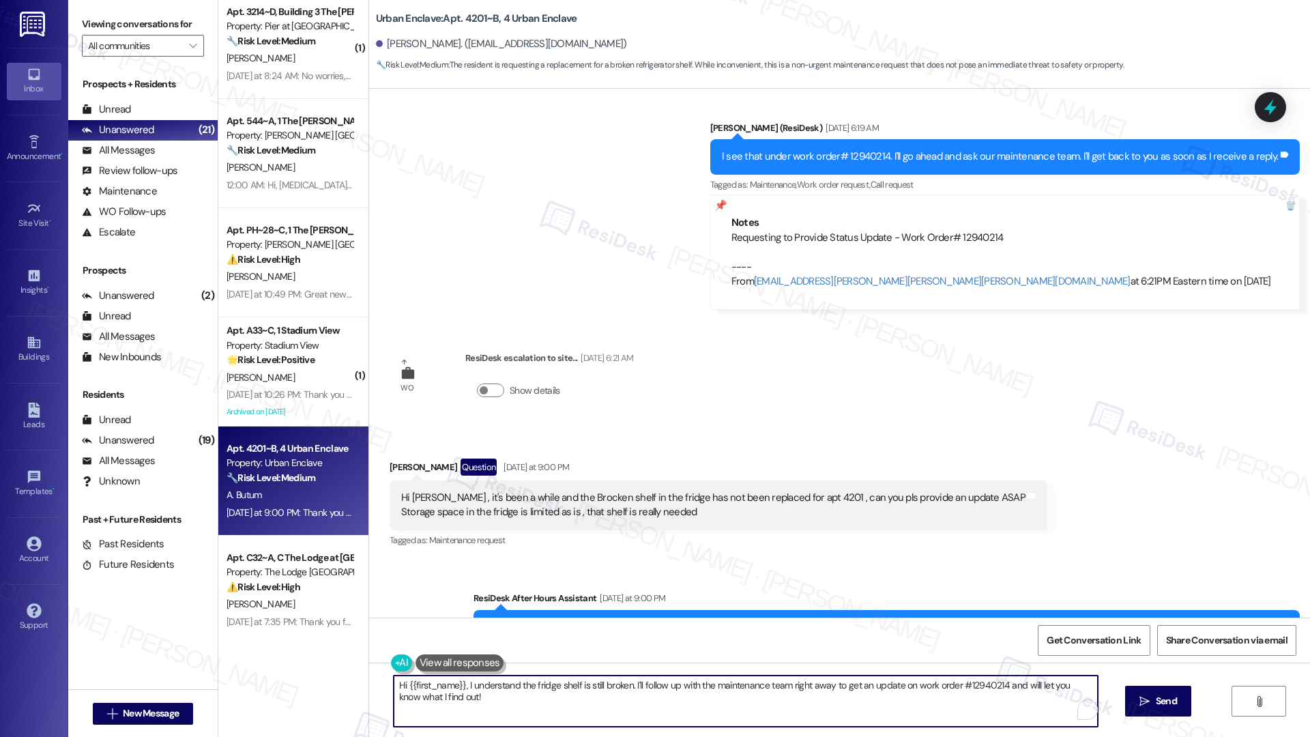
click at [553, 706] on textarea "Hi {{first_name}}, I understand the fridge shelf is still broken. I'll follow u…" at bounding box center [746, 701] width 704 height 51
click at [552, 706] on textarea "Hi {{first_name}}, I understand the fridge shelf is still broken. I'll follow u…" at bounding box center [746, 701] width 704 height 51
click at [551, 706] on textarea "Hi {{first_name}}, I understand the fridge shelf is still broken. I'll follow u…" at bounding box center [746, 701] width 704 height 51
click at [695, 703] on textarea "Hi {{first_name}}, I understand the fridge shelf is still broken. I'll follow u…" at bounding box center [746, 701] width 704 height 51
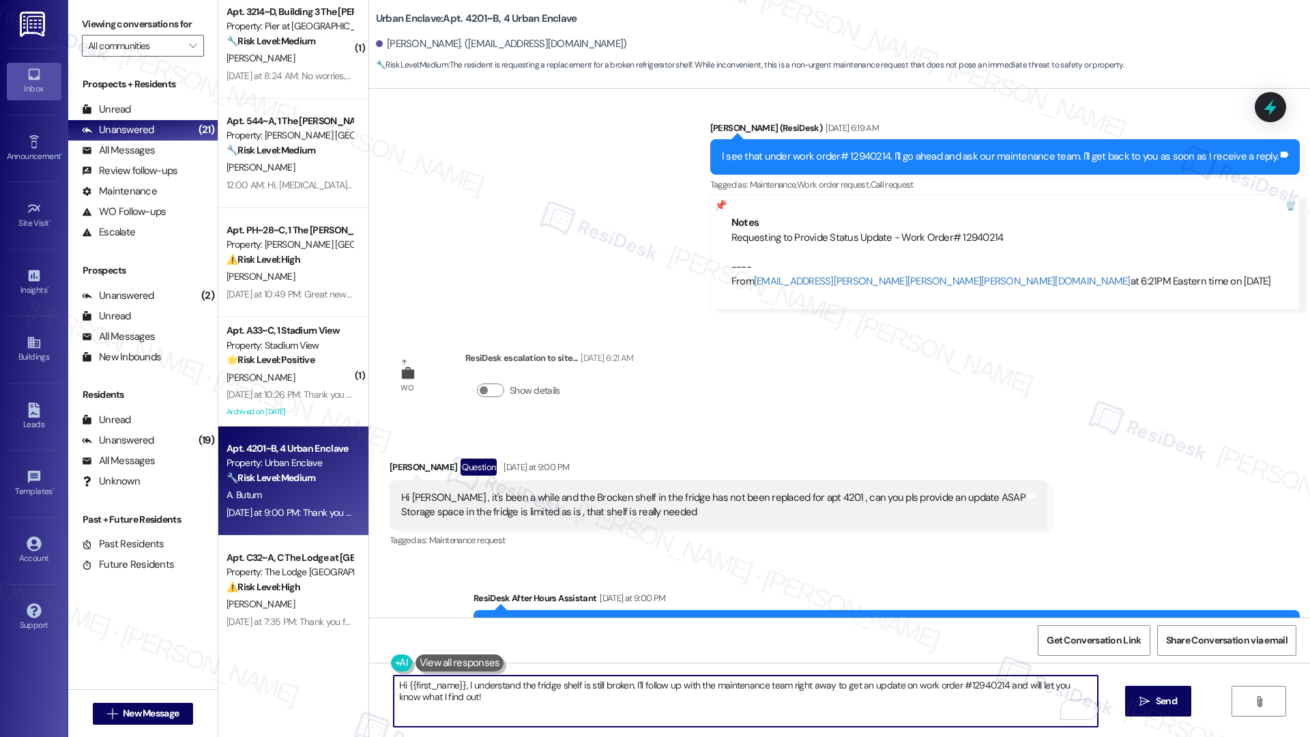
click at [695, 703] on textarea "Hi {{first_name}}, I understand the fridge shelf is still broken. I'll follow u…" at bounding box center [746, 701] width 704 height 51
click at [390, 459] on div "Alexis Butum Question Yesterday at 9:00 PM" at bounding box center [719, 470] width 658 height 22
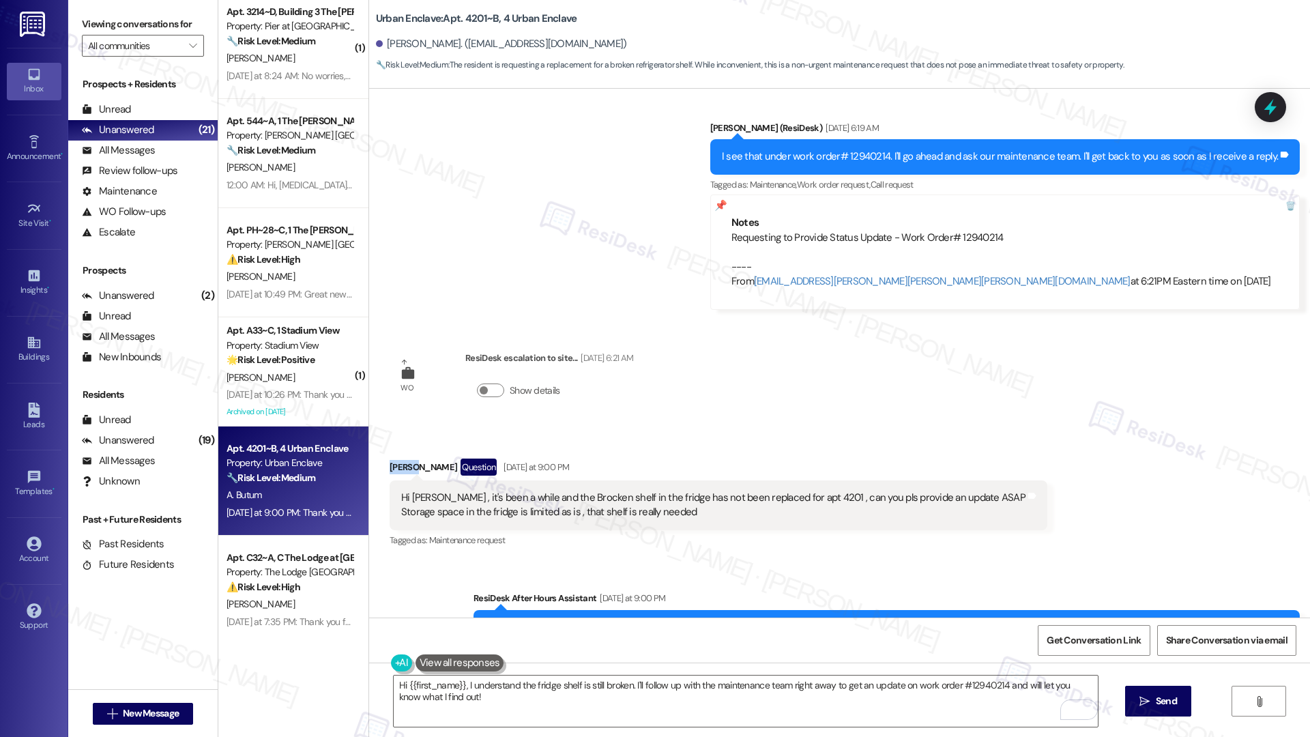
copy div "Alexis"
click at [415, 715] on textarea "Hi {{first_name}}, I understand the fridge shelf is still broken. I'll follow u…" at bounding box center [746, 701] width 704 height 51
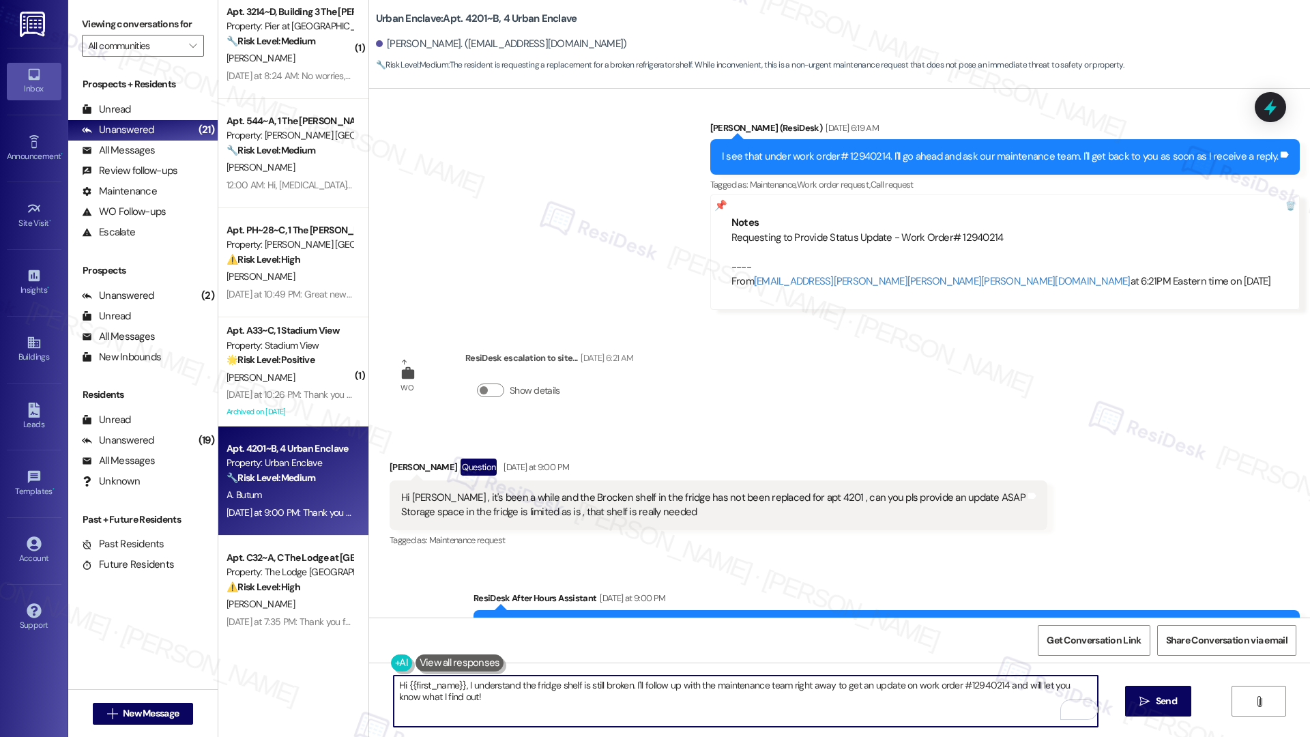
click at [415, 714] on textarea "Hi {{first_name}}, I understand the fridge shelf is still broken. I'll follow u…" at bounding box center [746, 701] width 704 height 51
paste textarea "Alexis"
click at [560, 686] on textarea "Hi Alexis, let me follow up with the team. I" at bounding box center [746, 701] width 704 height 51
click at [560, 685] on textarea "Hi Alexis, let me follow up with the team. I" at bounding box center [746, 701] width 704 height 51
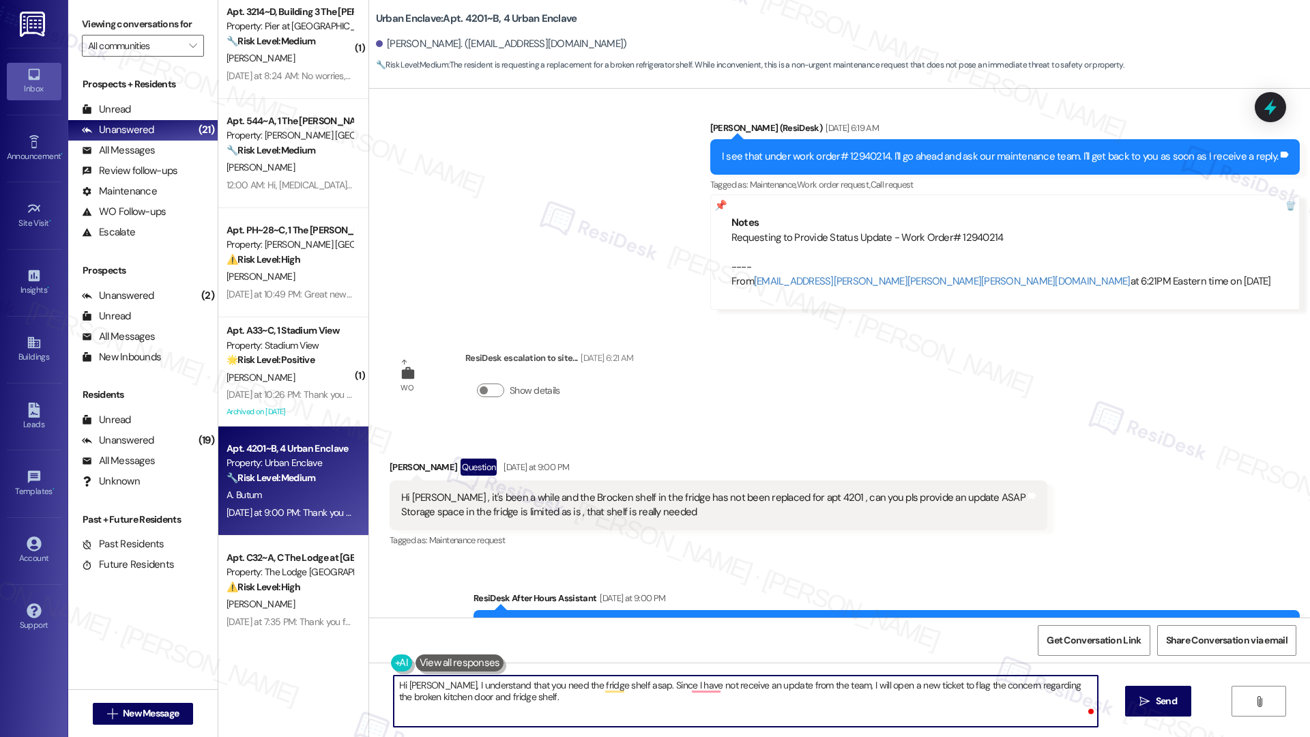
type textarea "Hi Alexis, I understand that you need the fridge shelf asap. Since I have not r…"
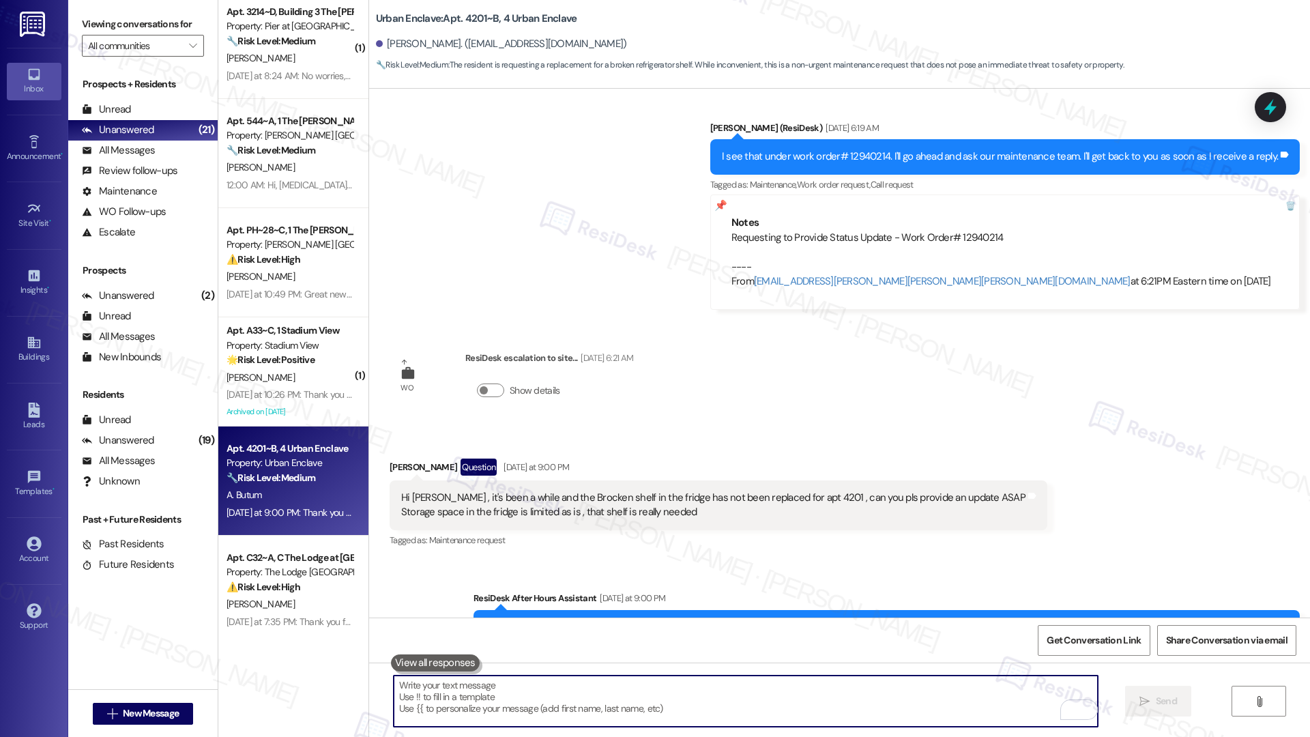
click at [438, 704] on textarea "To enrich screen reader interactions, please activate Accessibility in Grammarl…" at bounding box center [746, 701] width 704 height 51
paste textarea "Hi Alexis, I understand you need the fridge shelf as soon as possible. Since I …"
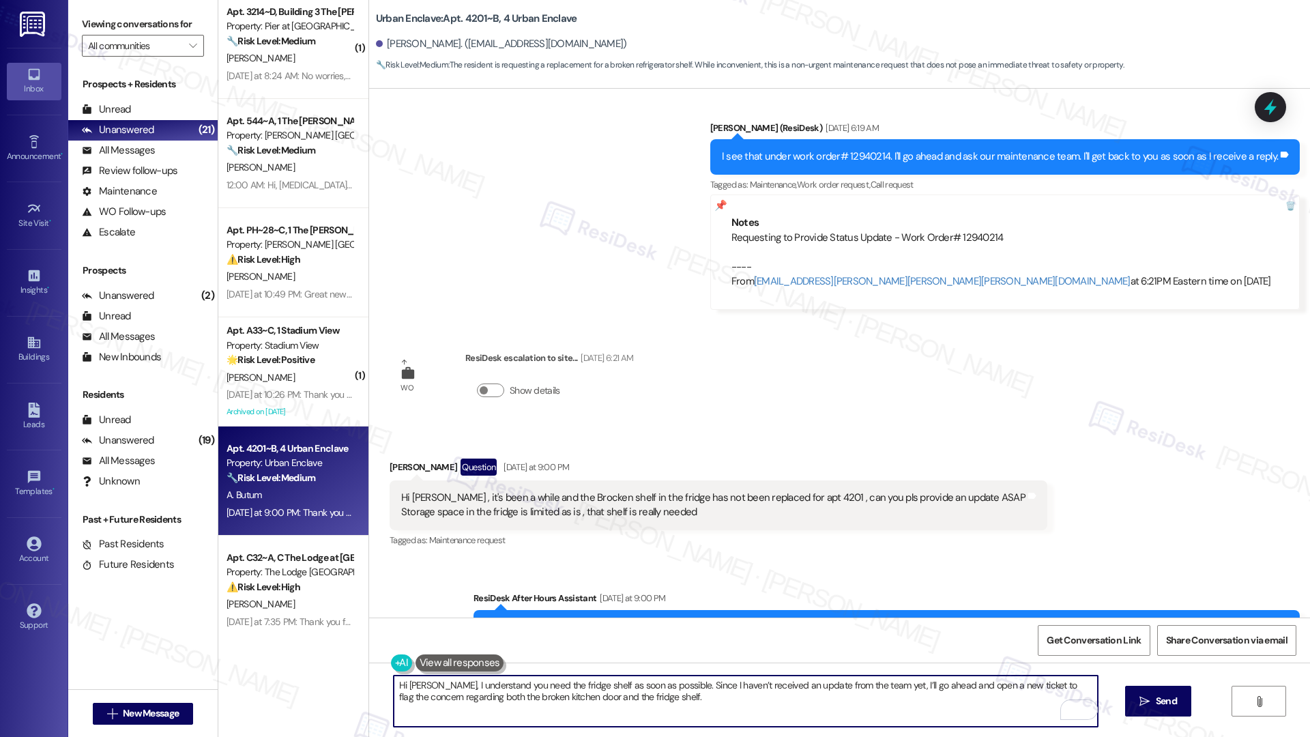
click at [659, 699] on textarea "Hi Alexis, I understand you need the fridge shelf as soon as possible. Since I …" at bounding box center [746, 701] width 704 height 51
click at [512, 707] on textarea "Hi Alexis, I understand you need the fridge shelf as soon as possible. Since I …" at bounding box center [746, 701] width 704 height 51
click at [511, 708] on textarea "Hi Alexis, I understand you need the fridge shelf as soon as possible. Since I …" at bounding box center [746, 701] width 704 height 51
click at [648, 704] on textarea "Hi Alexis, I understand you need the fridge shelf as soon as possible. Since I …" at bounding box center [746, 701] width 704 height 51
click at [649, 704] on textarea "Hi Alexis, I understand you need the fridge shelf as soon as possible. Since I …" at bounding box center [746, 701] width 704 height 51
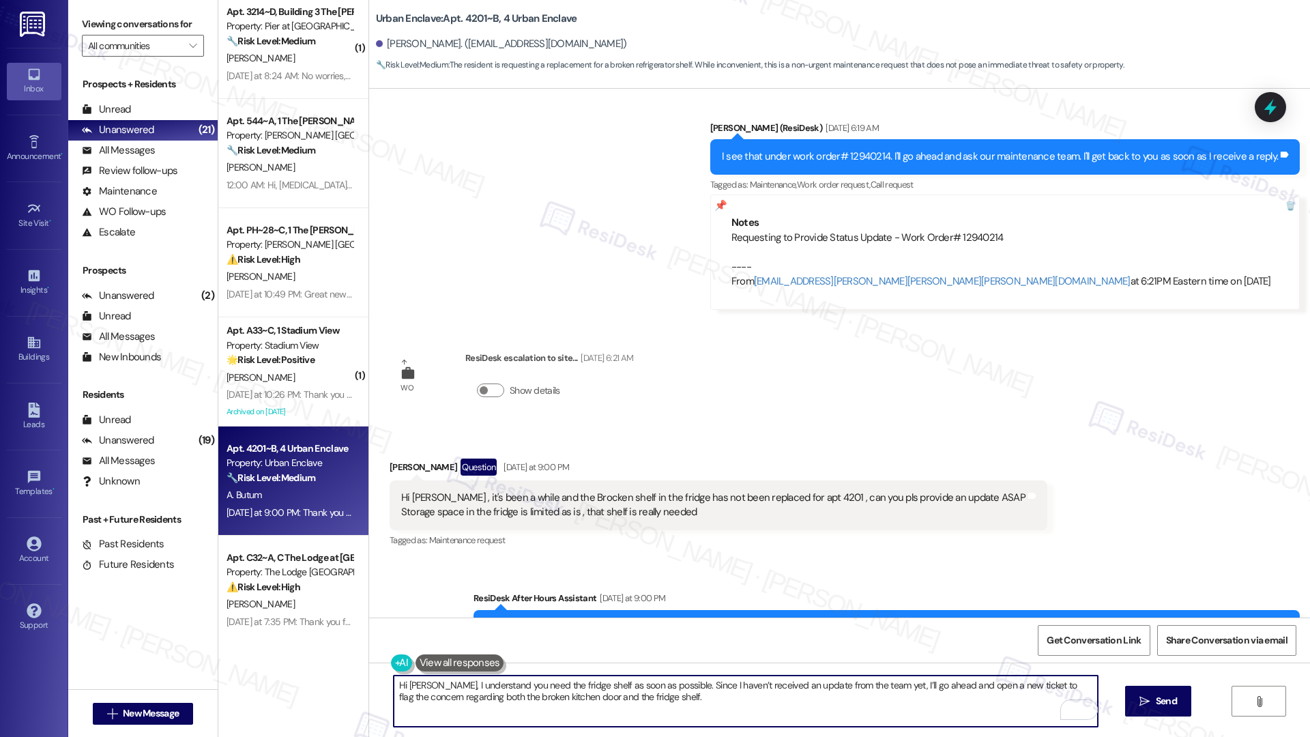
click at [535, 686] on textarea "Hi Alexis, I understand you need the fridge shelf as soon as possible. Since I …" at bounding box center [746, 701] width 704 height 51
click at [534, 685] on textarea "Hi Alexis, I understand you need the fridge shelf as soon as possible. Since I …" at bounding box center [746, 701] width 704 height 51
click at [628, 696] on textarea "Hi Alexis, I understand you need the fridge shelf as soon as possible. Since I …" at bounding box center [746, 701] width 704 height 51
click at [628, 697] on textarea "Hi Alexis, I understand you need the fridge shelf as soon as possible. Since I …" at bounding box center [746, 701] width 704 height 51
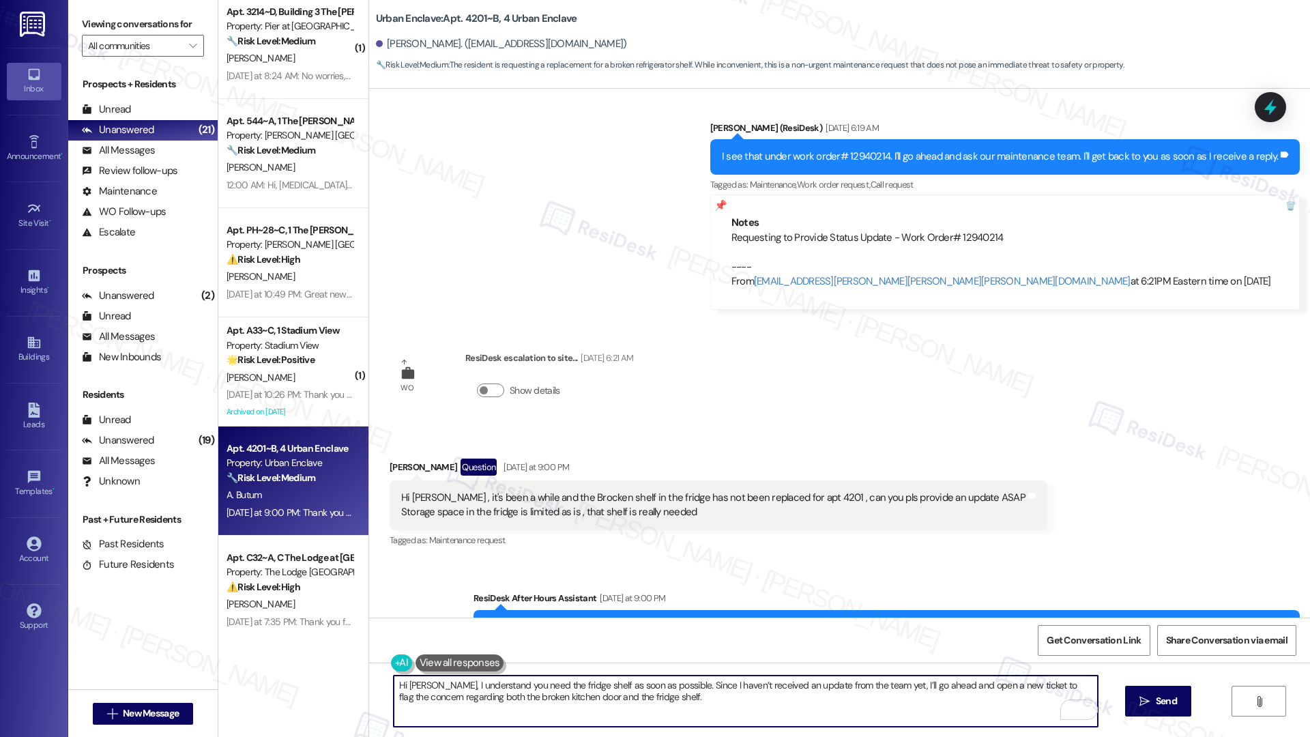
click at [820, 697] on textarea "Hi Alexis, I understand you need the fridge shelf as soon as possible. Since I …" at bounding box center [746, 701] width 704 height 51
click at [691, 693] on textarea "Hi Alexis, I understand you need the fridge shelf as soon as possible. Since I …" at bounding box center [746, 701] width 704 height 51
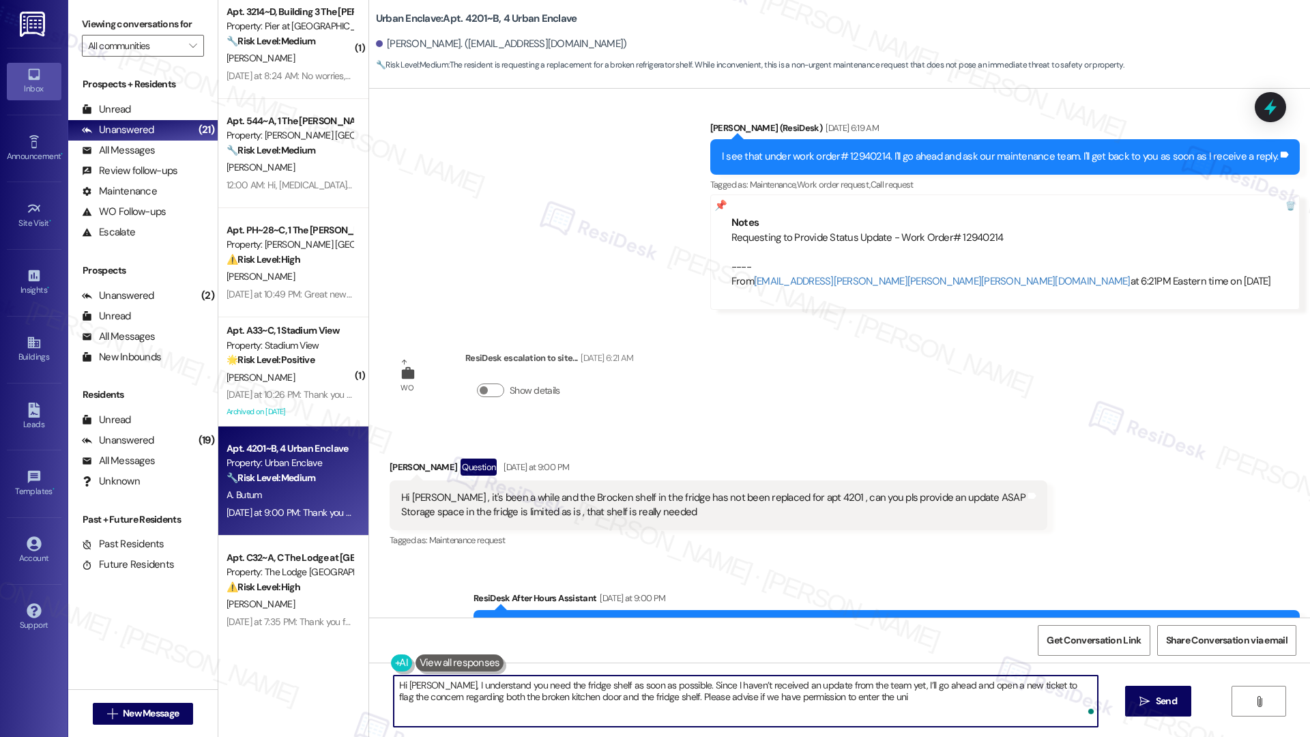
type textarea "Hi Alexis, I understand you need the fridge shelf as soon as possible. Since I …"
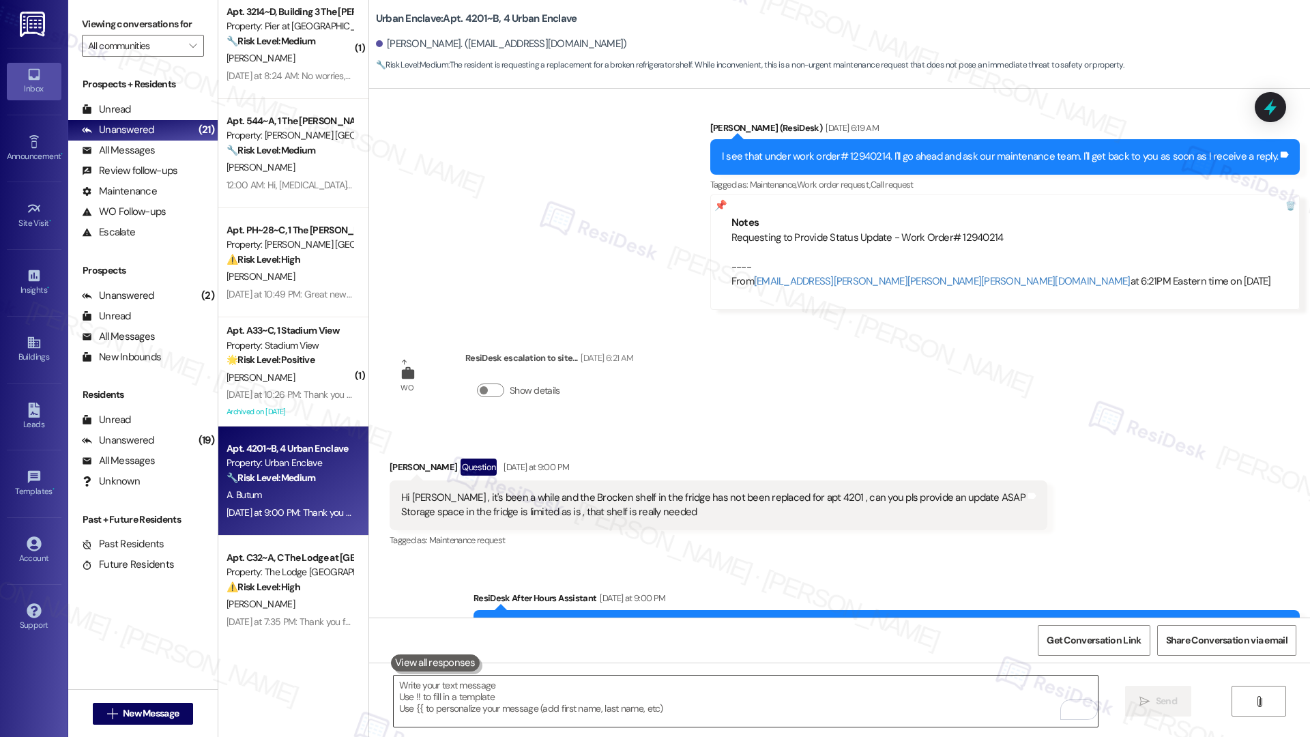
click at [505, 690] on textarea "To enrich screen reader interactions, please activate Accessibility in Grammarl…" at bounding box center [746, 701] width 704 height 51
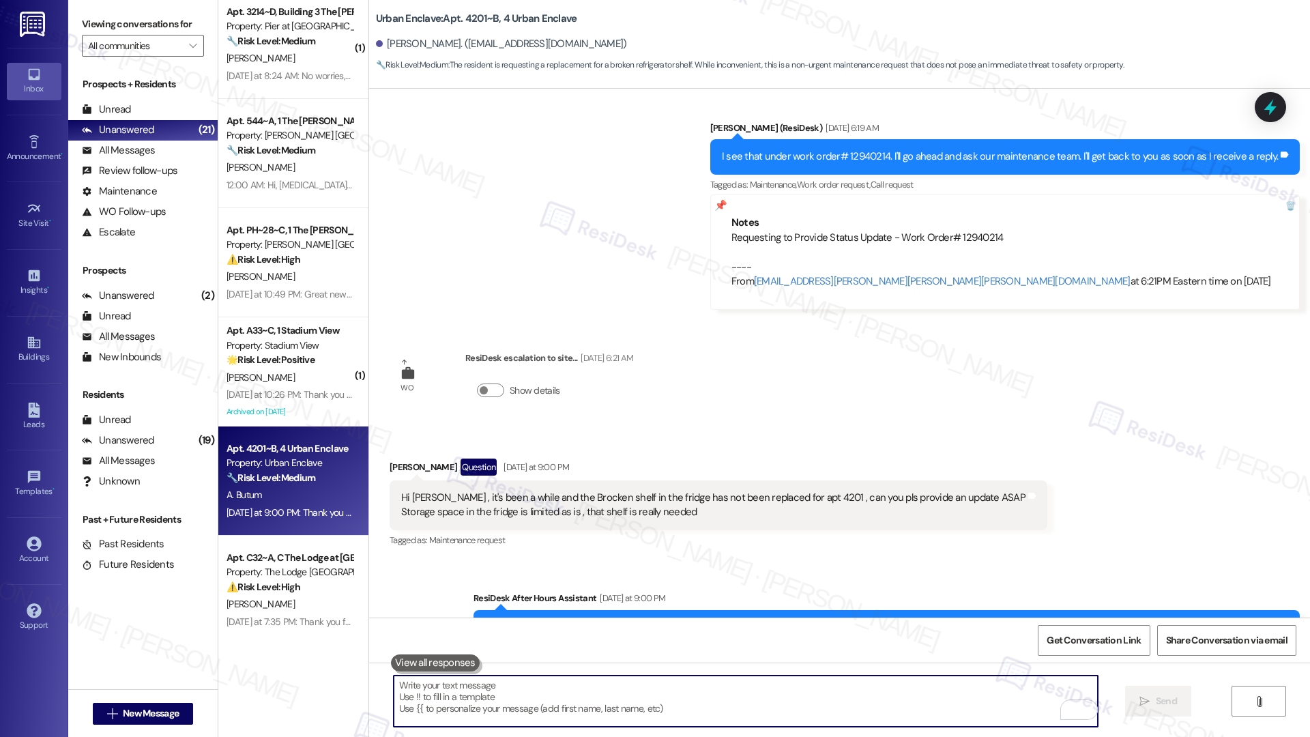
click at [505, 690] on textarea "To enrich screen reader interactions, please activate Accessibility in Grammarl…" at bounding box center [746, 701] width 704 height 51
paste textarea "Hi Alexis, I understand you need the fridge shelf as soon as possible. Since I …"
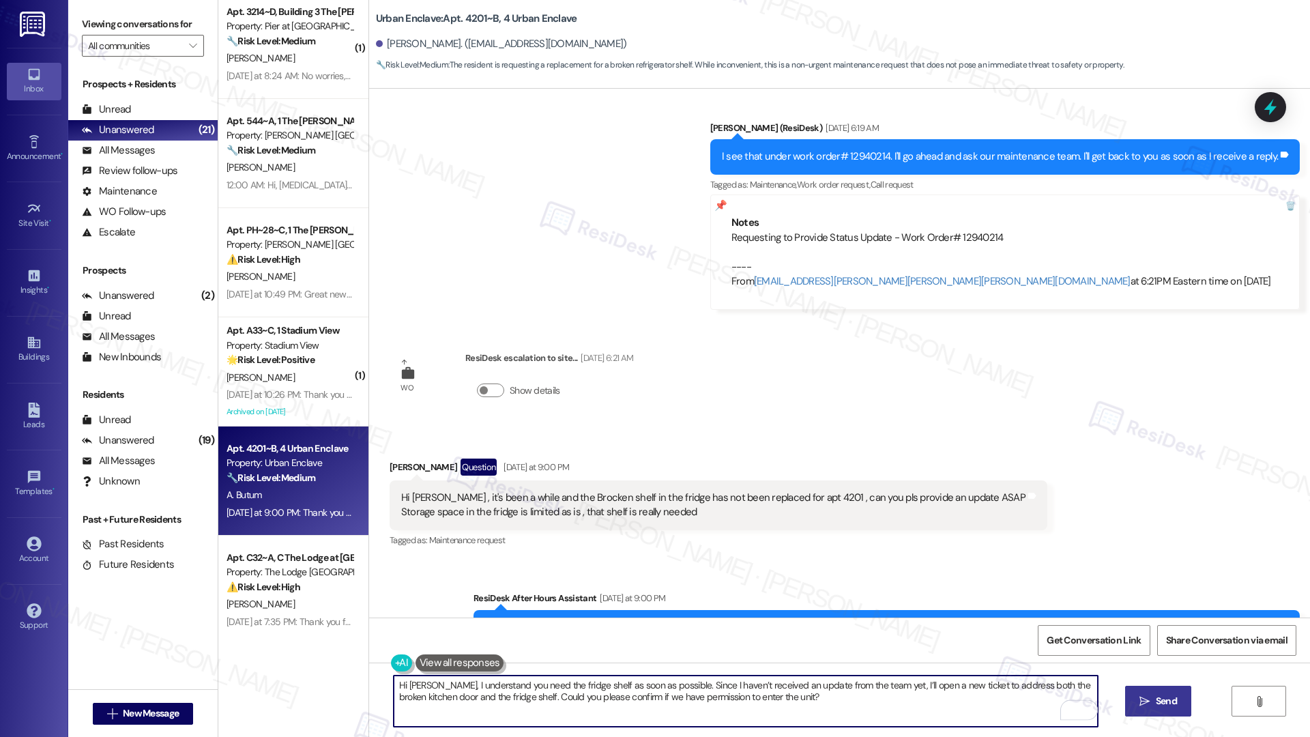
type textarea "Hi Alexis, I understand you need the fridge shelf as soon as possible. Since I …"
click at [1159, 695] on span "Send" at bounding box center [1166, 701] width 21 height 14
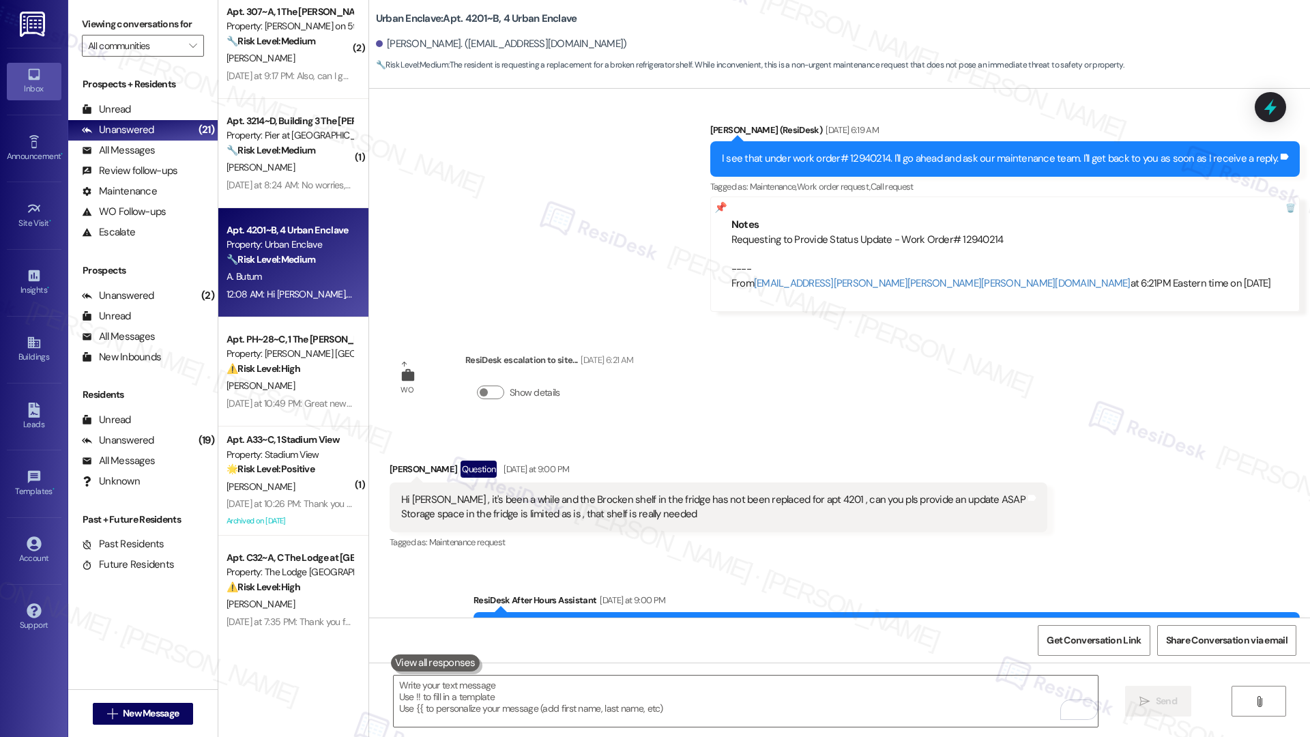
scroll to position [3692, 0]
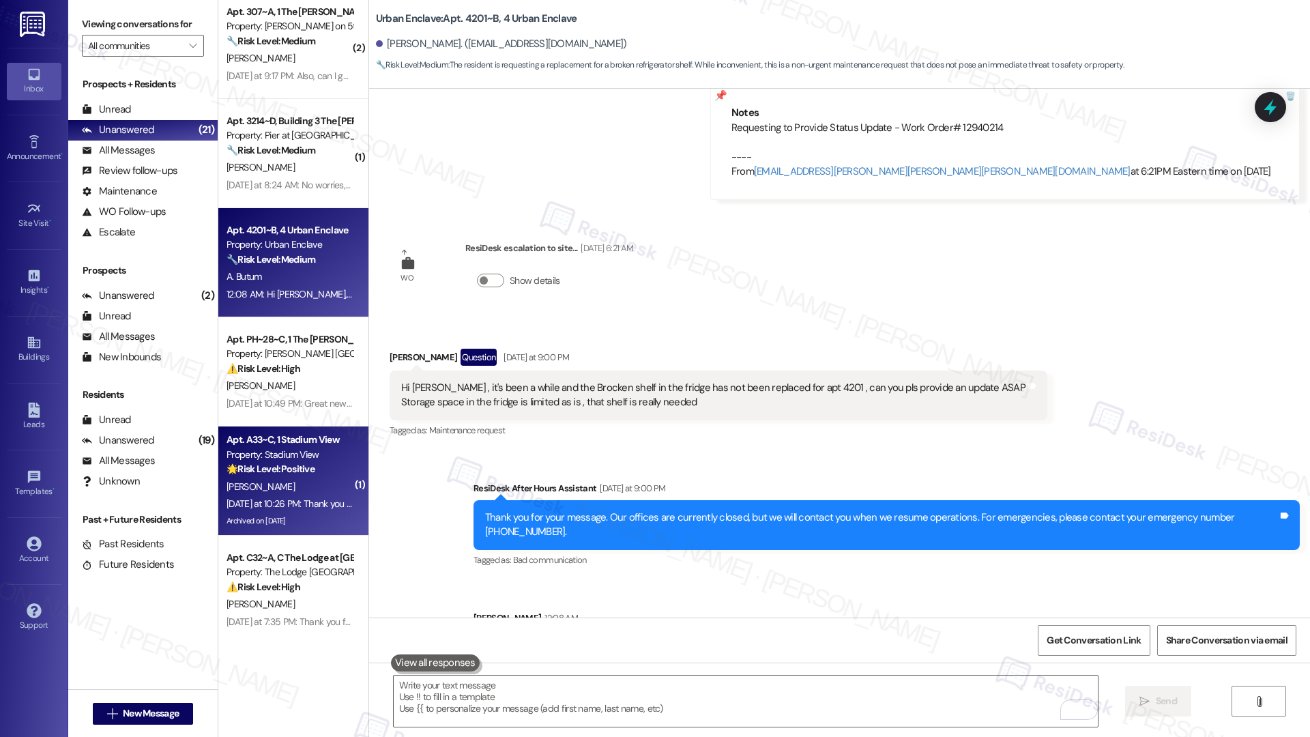
click at [287, 473] on strong "🌟 Risk Level: Positive" at bounding box center [271, 469] width 88 height 12
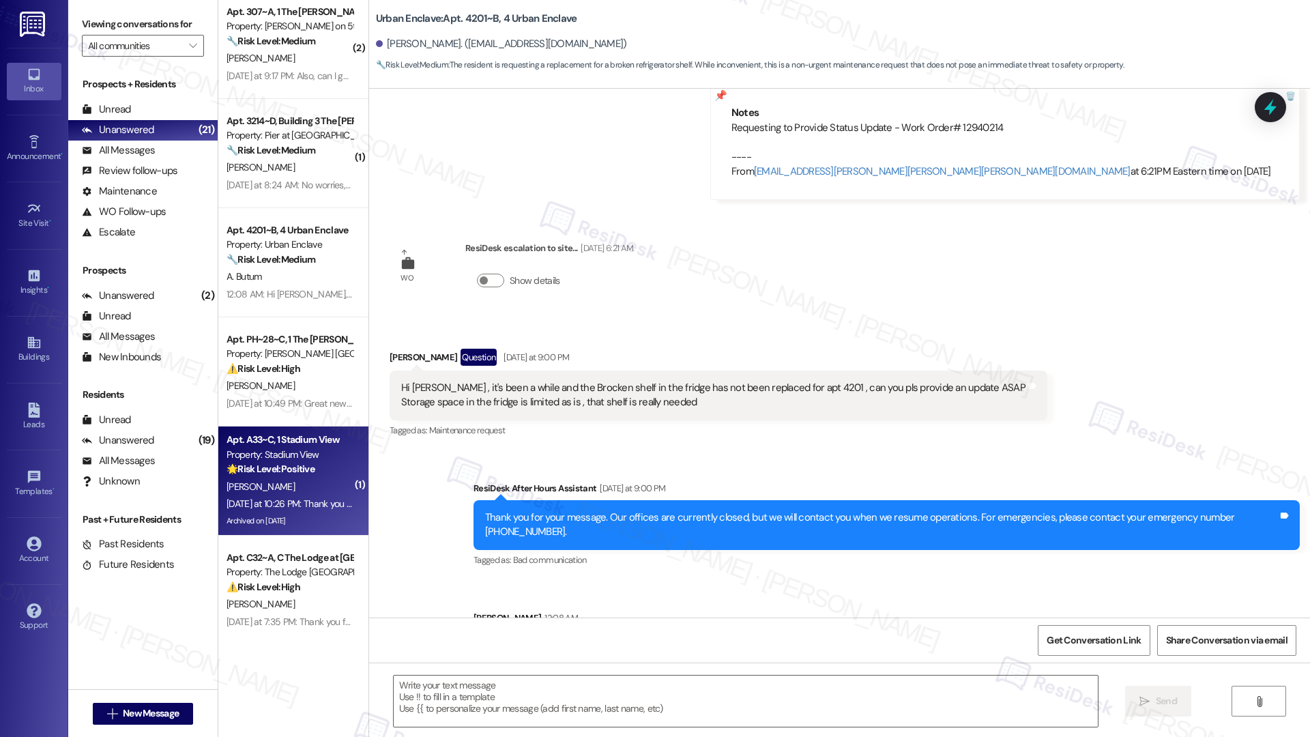
type textarea "Fetching suggested responses. Please feel free to read through the conversation…"
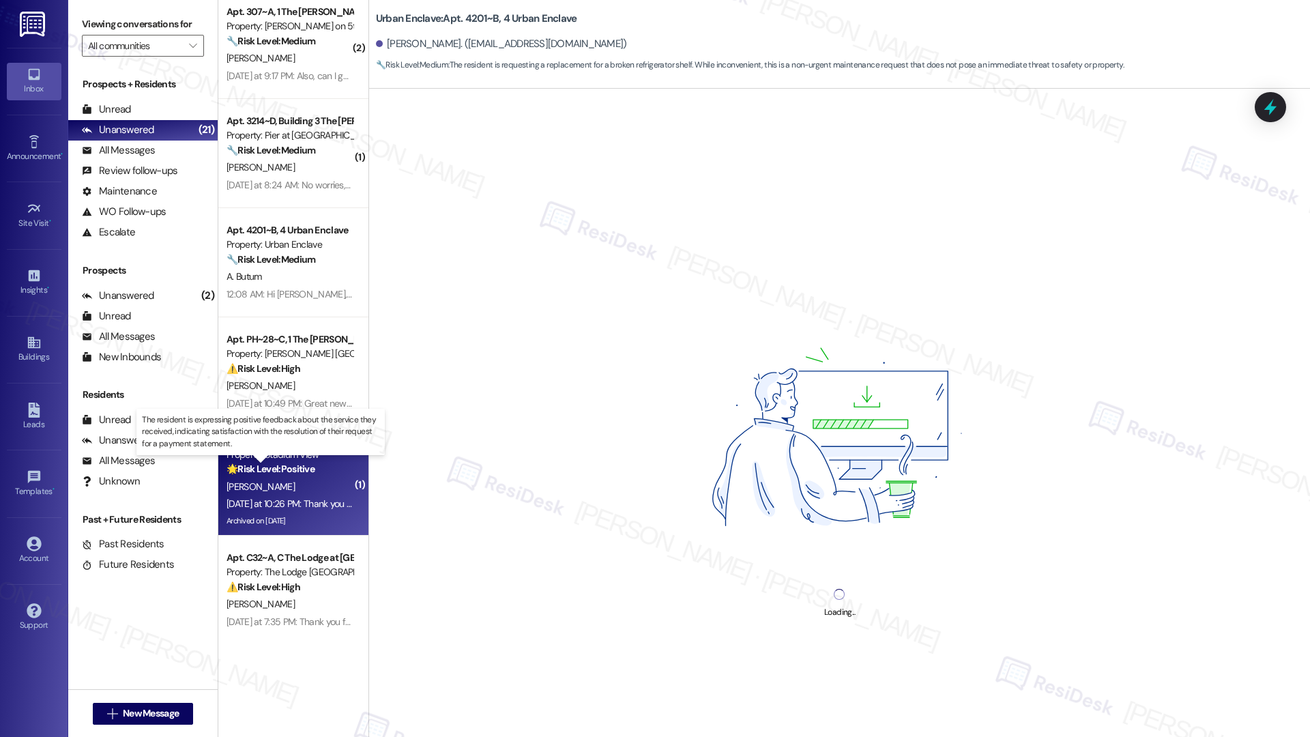
click at [286, 474] on strong "🌟 Risk Level: Positive" at bounding box center [271, 469] width 88 height 12
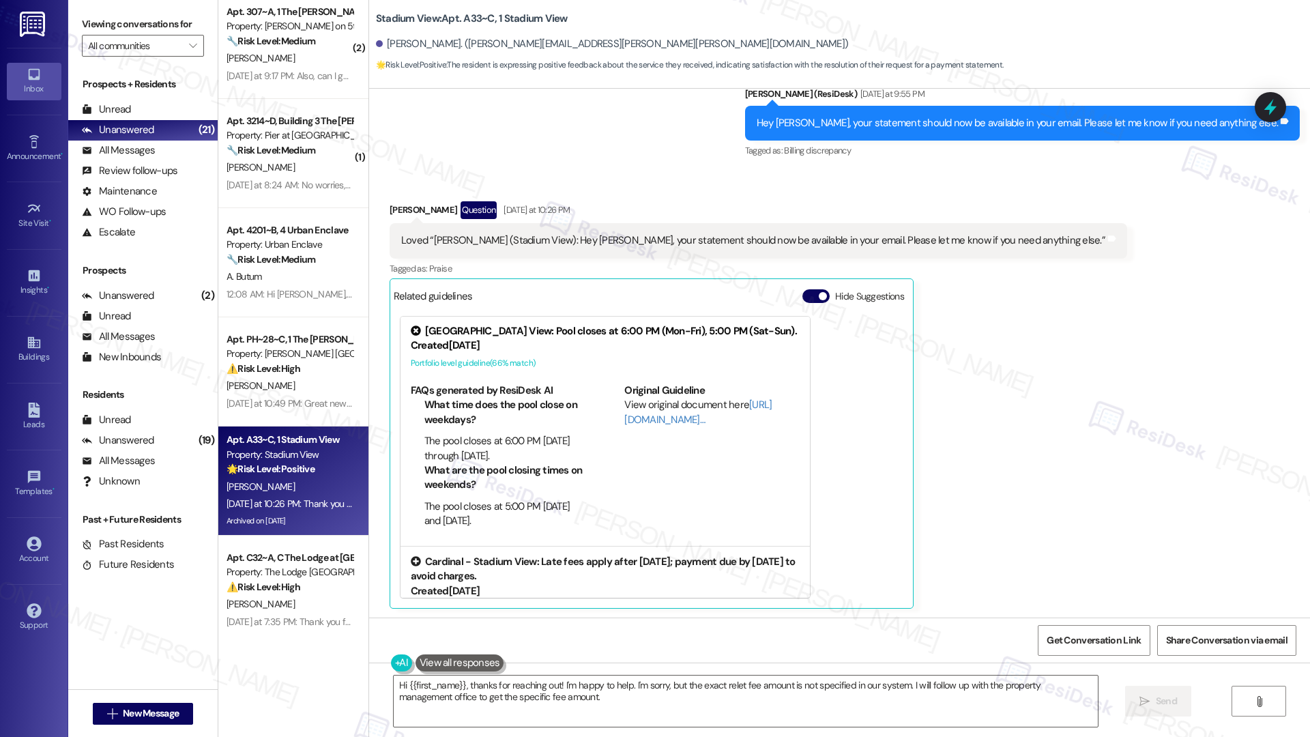
scroll to position [26, 0]
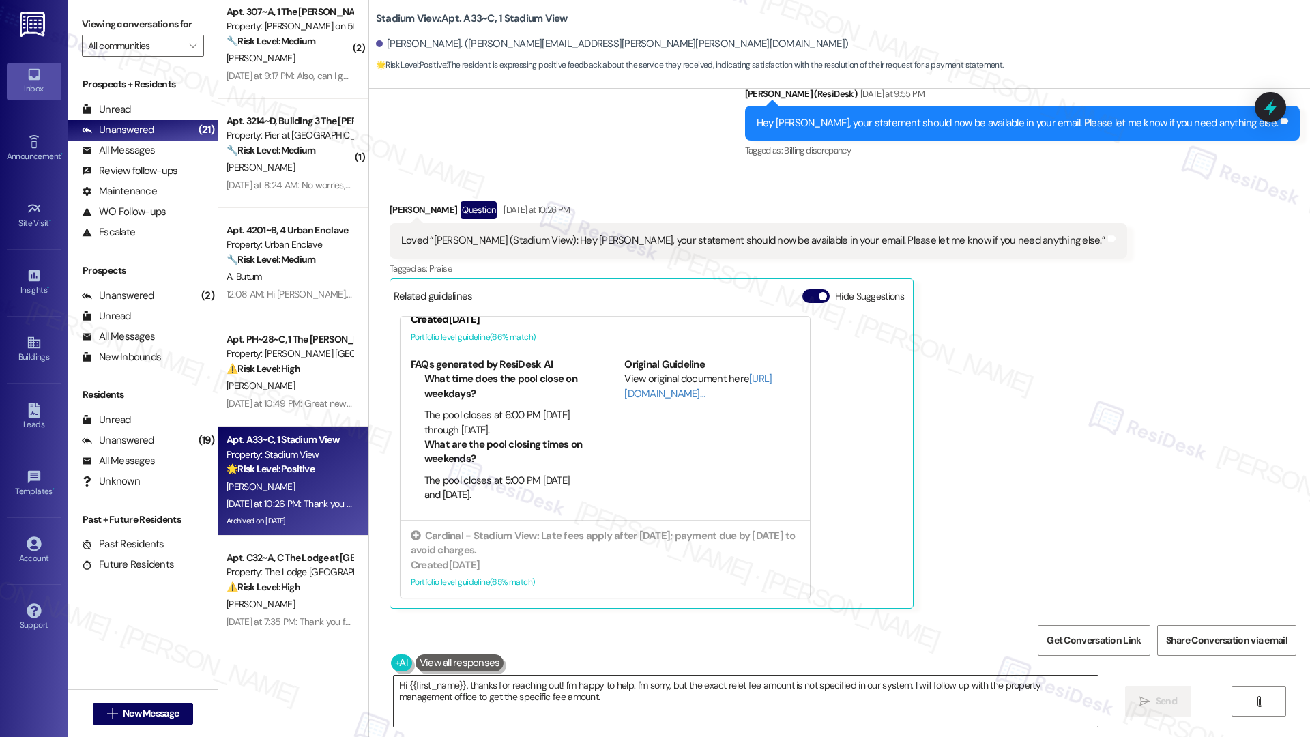
click at [530, 695] on textarea "Hi {{first_name}}, thanks for reaching out! I'm happy to help. I'm sorry, but t…" at bounding box center [746, 701] width 704 height 51
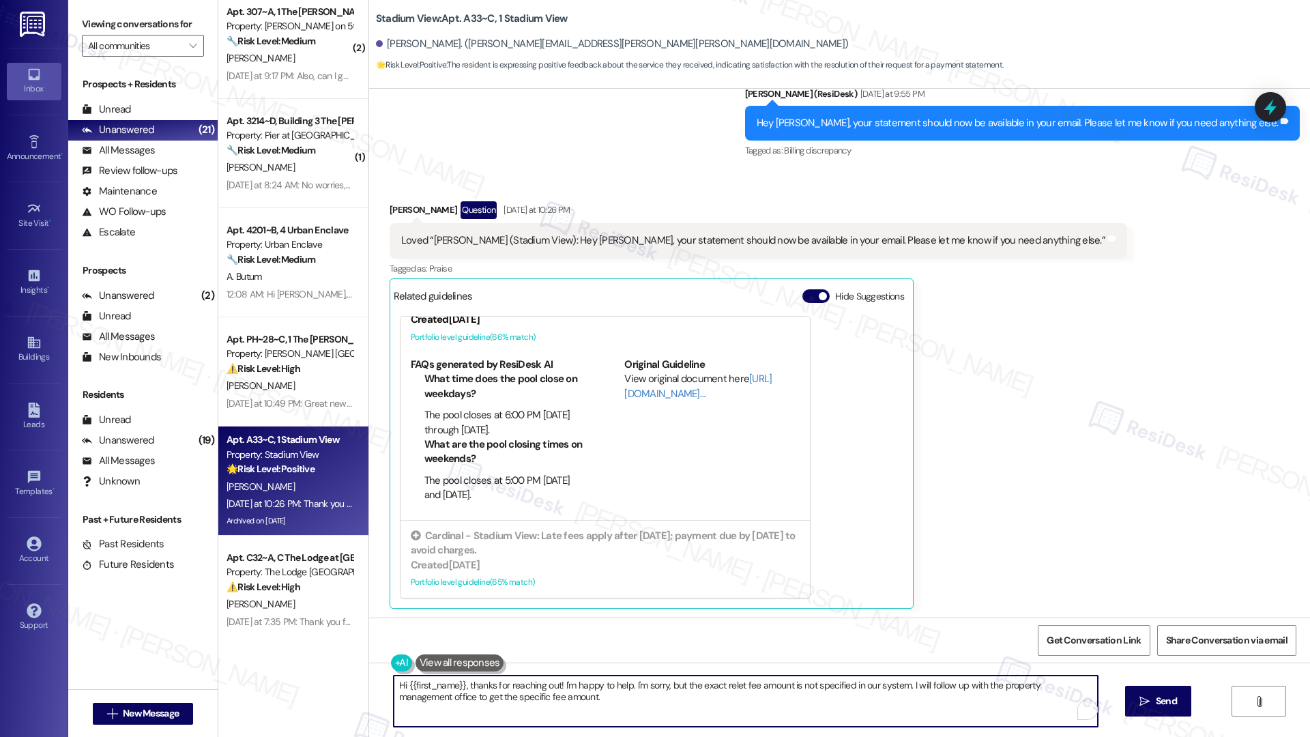
click at [530, 694] on textarea "Hi {{first_name}}, thanks for reaching out! I'm happy to help. I'm sorry, but t…" at bounding box center [746, 701] width 704 height 51
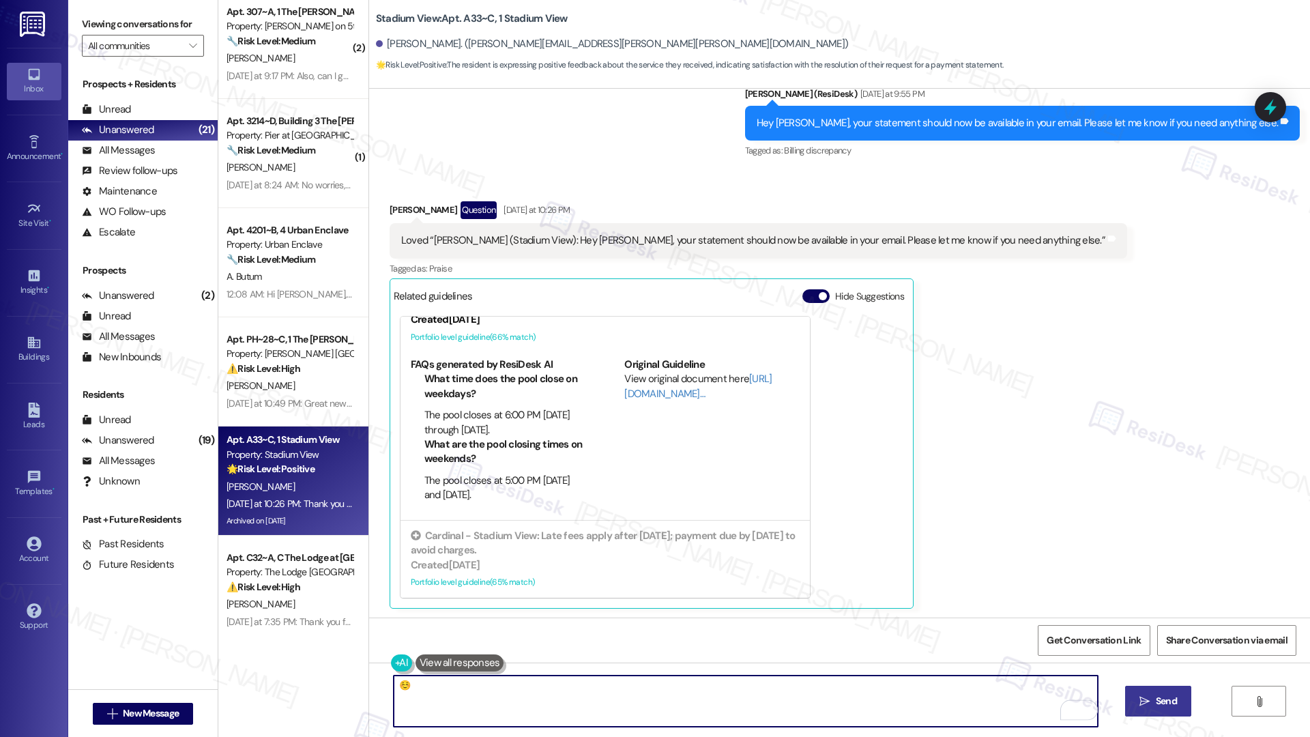
type textarea "☺️"
click at [1161, 701] on span "Send" at bounding box center [1166, 701] width 21 height 14
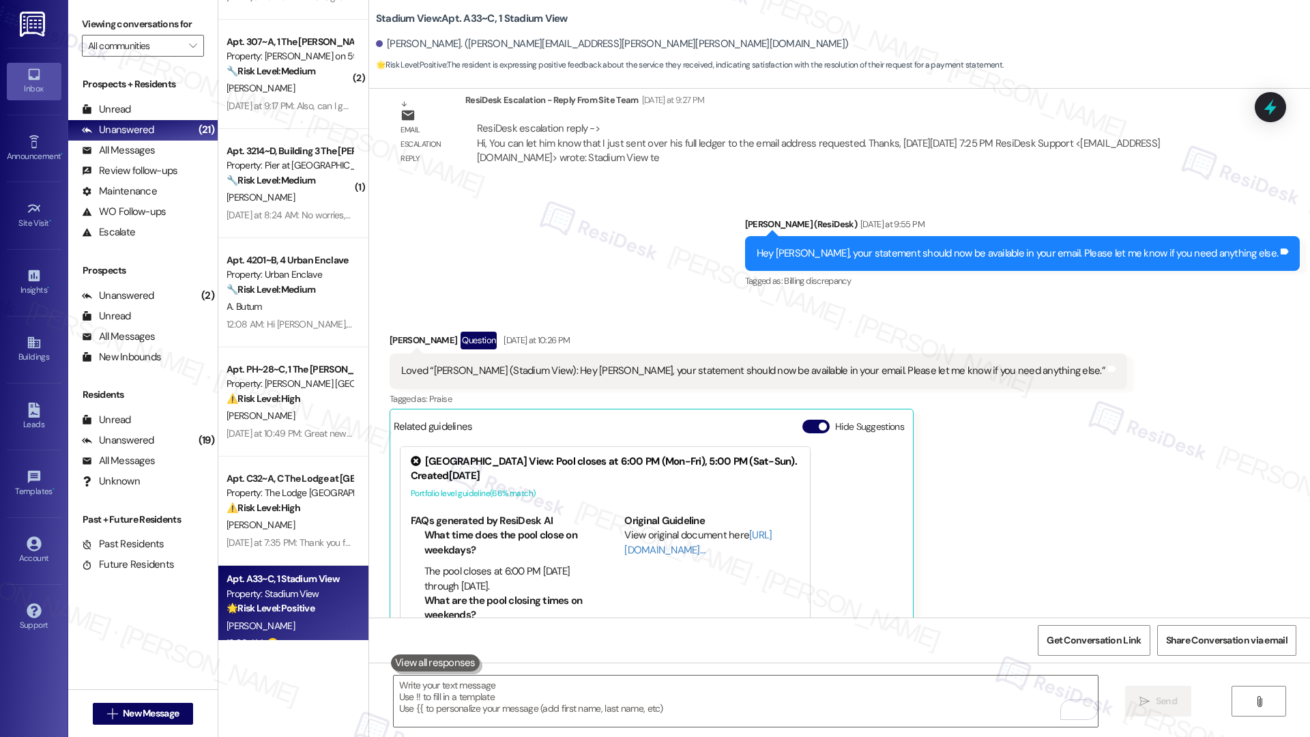
scroll to position [1303, 0]
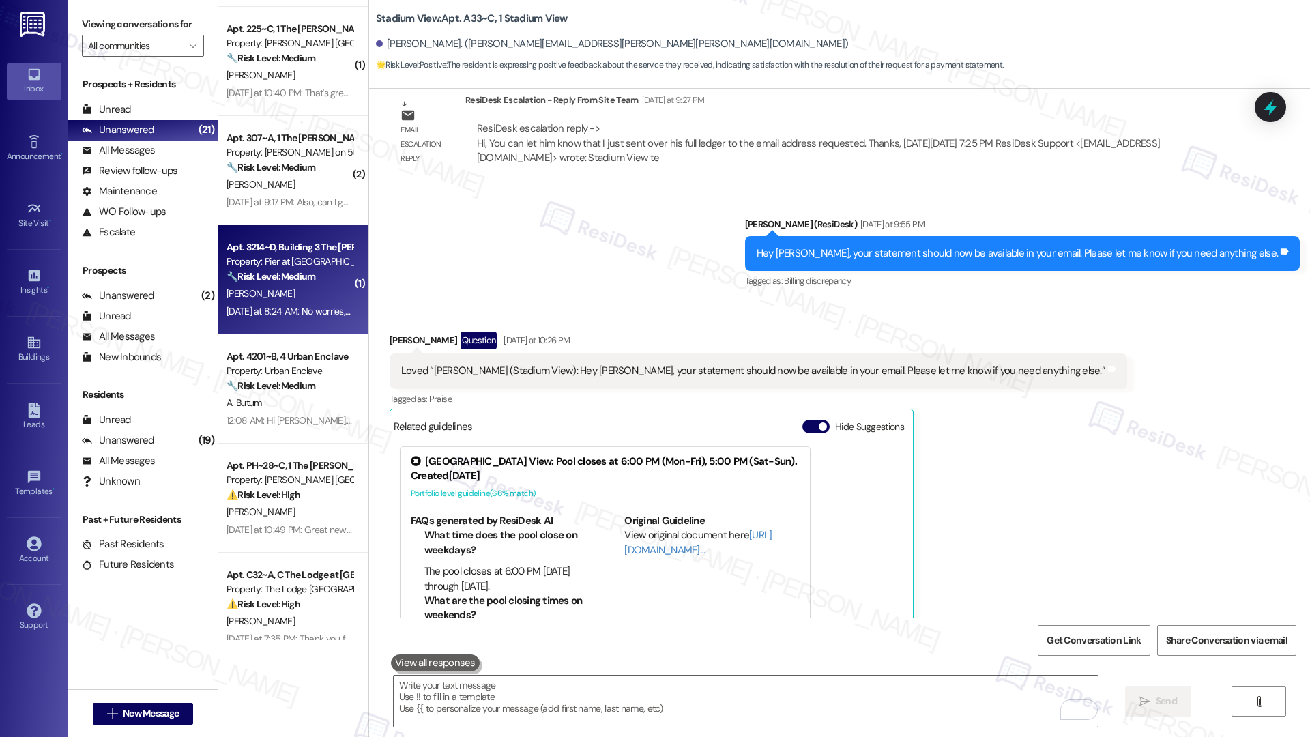
click at [304, 284] on div "🔧 Risk Level: Medium The resident's package was misdelivered. While inconvenien…" at bounding box center [290, 277] width 126 height 14
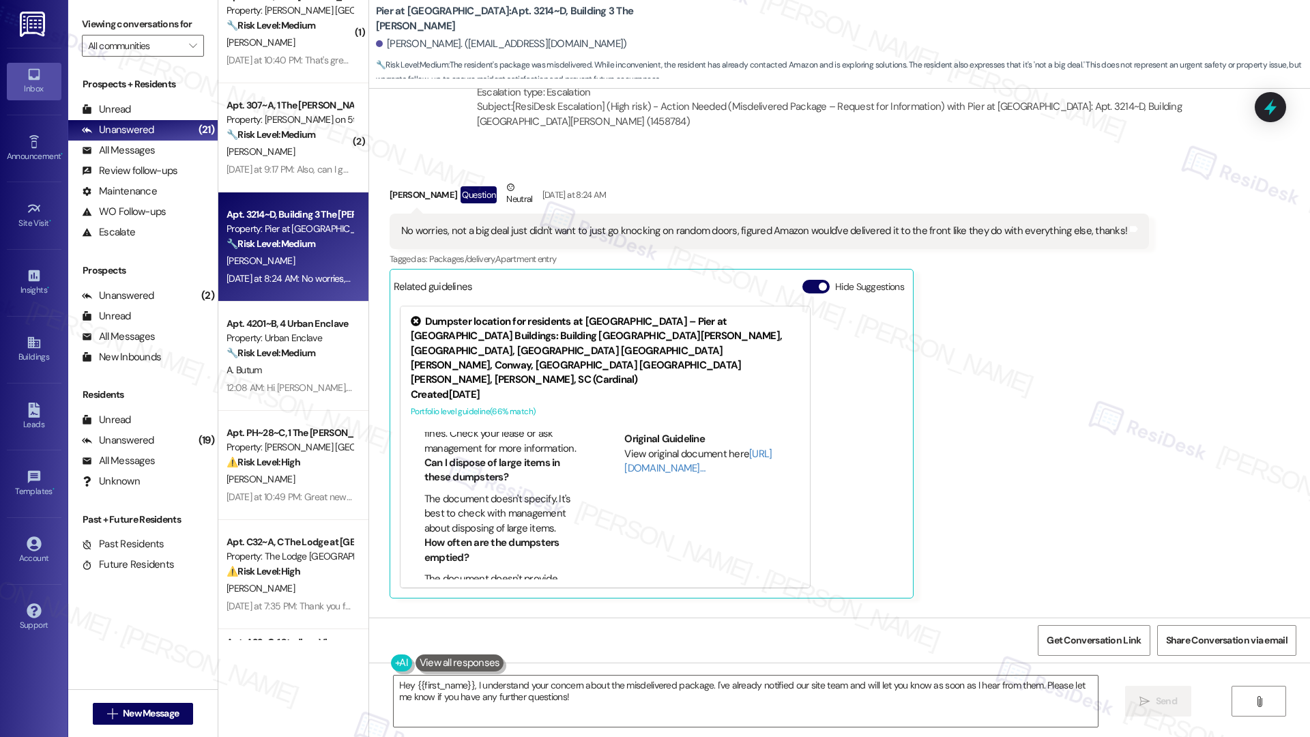
scroll to position [478, 0]
click at [511, 224] on div "No worries, not a big deal just didn't want to just go knocking on random doors…" at bounding box center [764, 231] width 726 height 14
click at [510, 224] on div "No worries, not a big deal just didn't want to just go knocking on random doors…" at bounding box center [764, 231] width 726 height 14
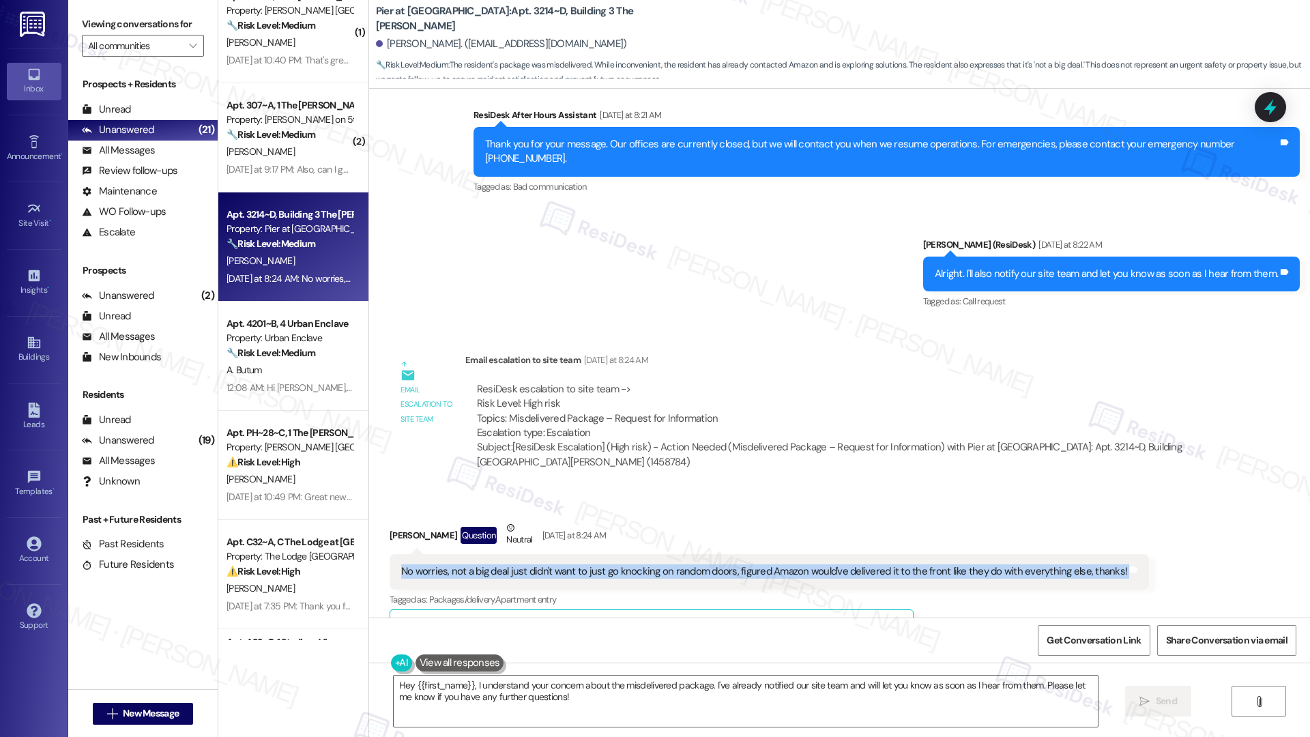
scroll to position [4878, 0]
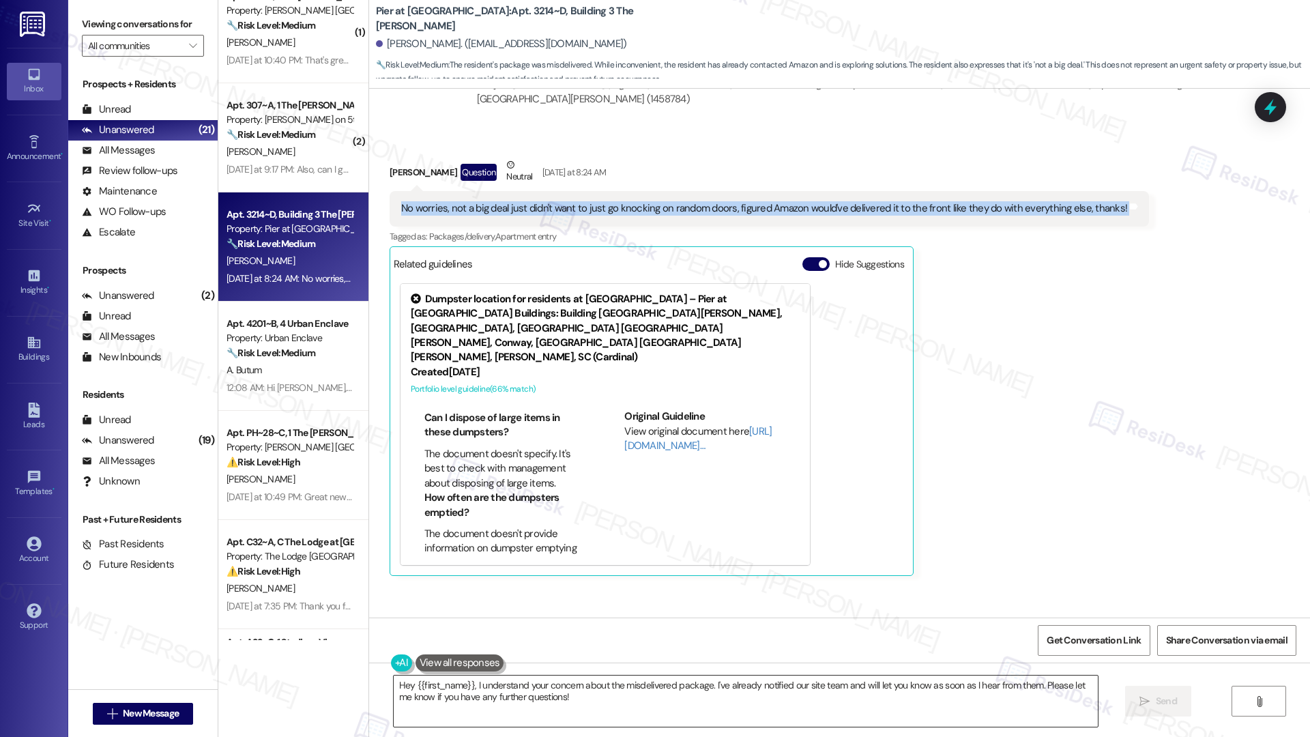
click at [551, 694] on textarea "Hey {{first_name}}, I understand your concern about the misdelivered package. I…" at bounding box center [746, 701] width 704 height 51
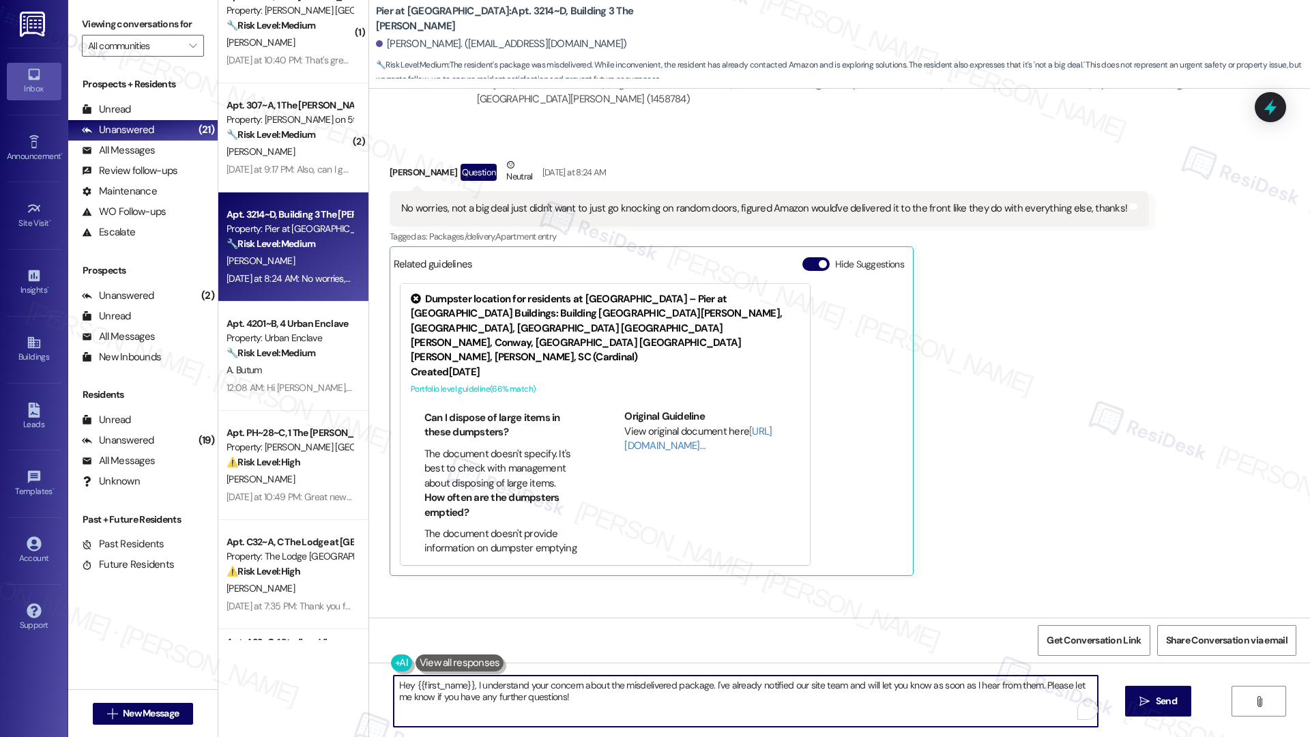
click at [550, 694] on textarea "Hey {{first_name}}, I understand your concern about the misdelivered package. I…" at bounding box center [746, 701] width 704 height 51
click at [550, 693] on textarea "Hey {{first_name}}, I understand your concern about the misdelivered package. I…" at bounding box center [746, 701] width 704 height 51
type textarea "A"
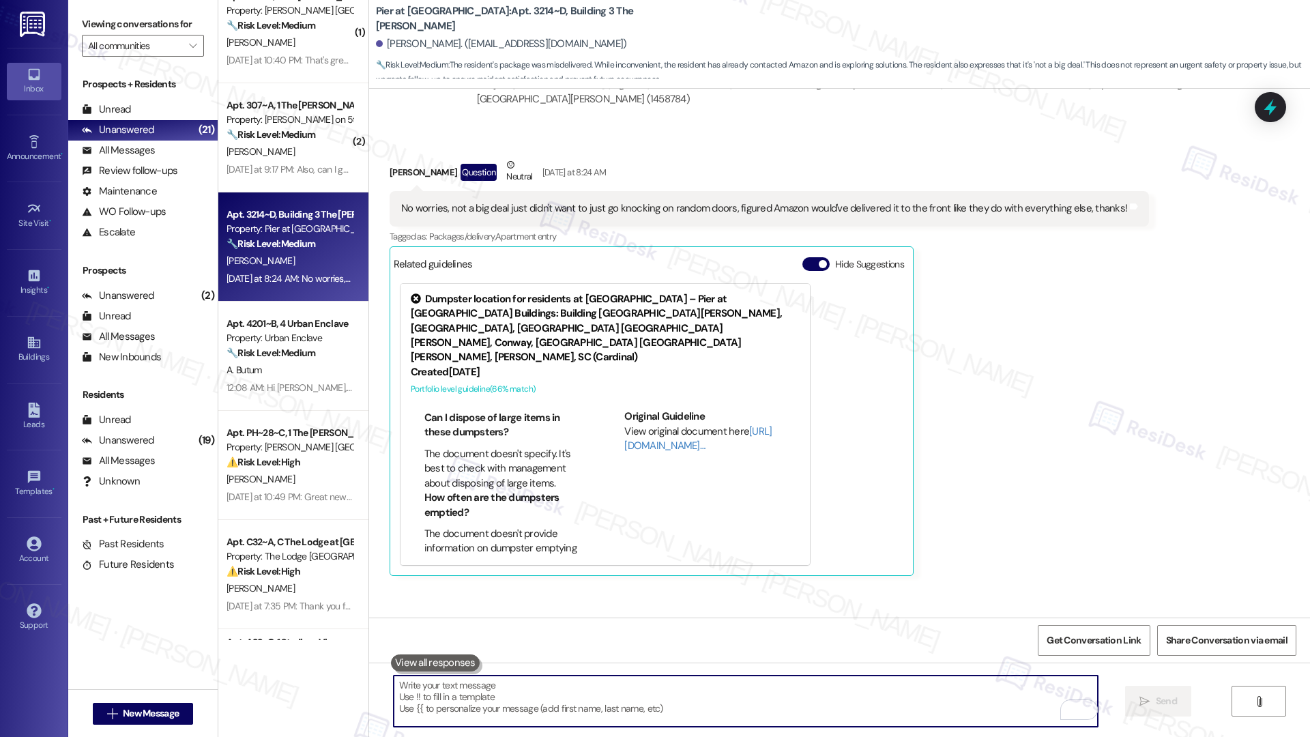
click at [553, 695] on textarea "To enrich screen reader interactions, please activate Accessibility in Grammarl…" at bounding box center [746, 701] width 704 height 51
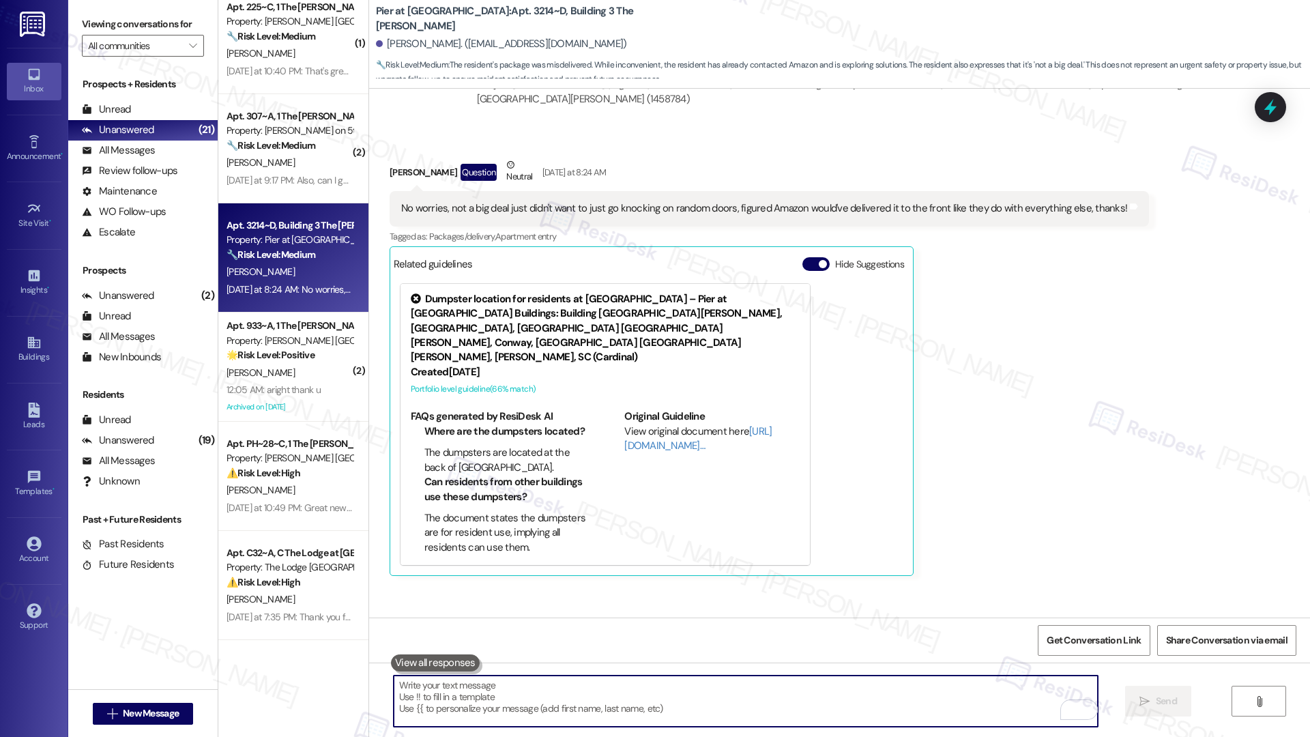
scroll to position [4877, 0]
click at [585, 691] on textarea "To enrich screen reader interactions, please activate Accessibility in Grammarl…" at bounding box center [746, 701] width 704 height 51
click at [655, 202] on div "No worries, not a big deal just didn't want to just go knocking on random doors…" at bounding box center [764, 209] width 726 height 14
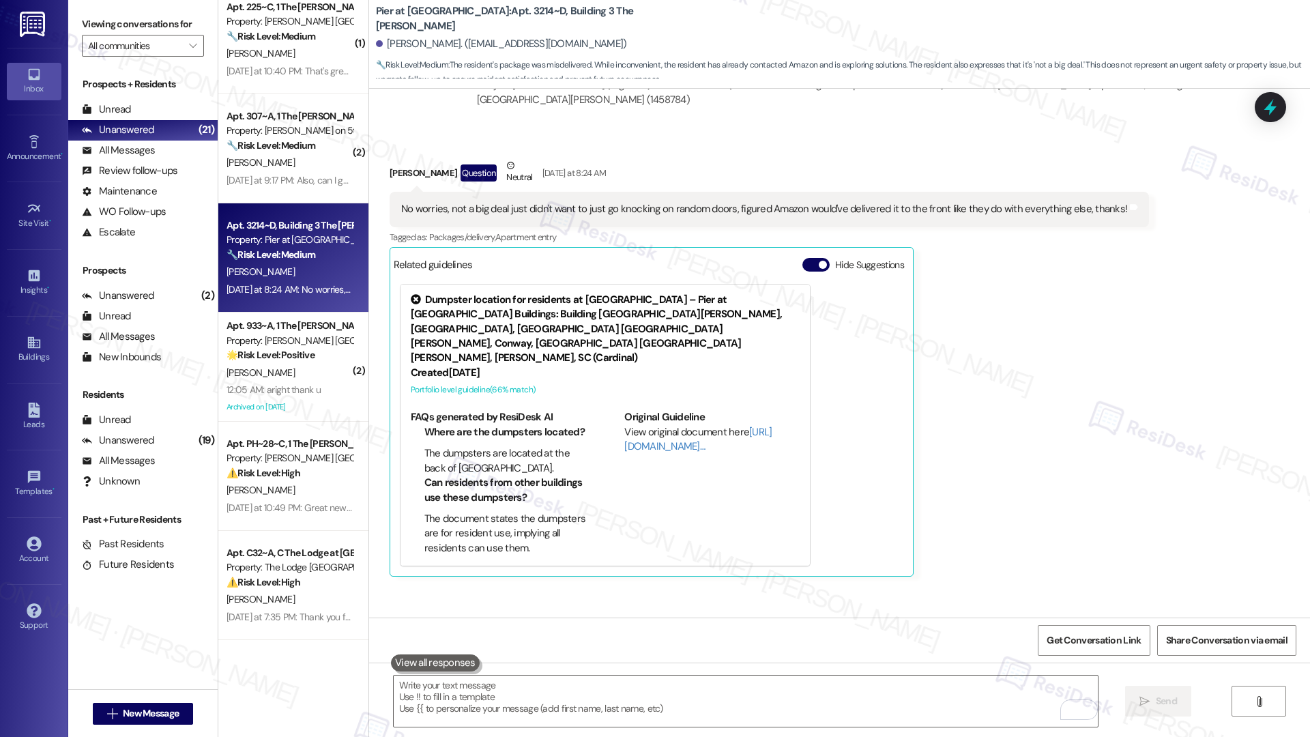
click at [655, 202] on div "No worries, not a big deal just didn't want to just go knocking on random doors…" at bounding box center [764, 209] width 726 height 14
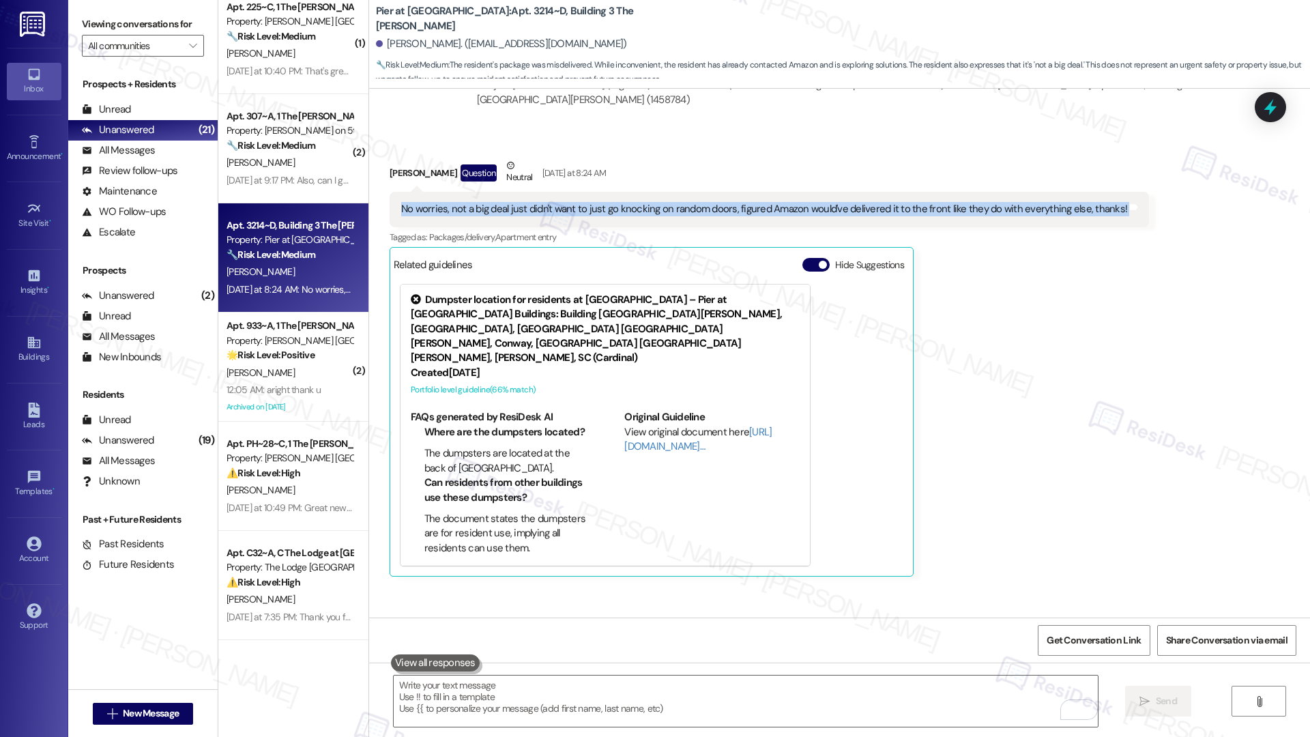
copy div "No worries, not a big deal just didn't want to just go knocking on random doors…"
click at [490, 711] on textarea "To enrich screen reader interactions, please activate Accessibility in Grammarl…" at bounding box center [746, 701] width 704 height 51
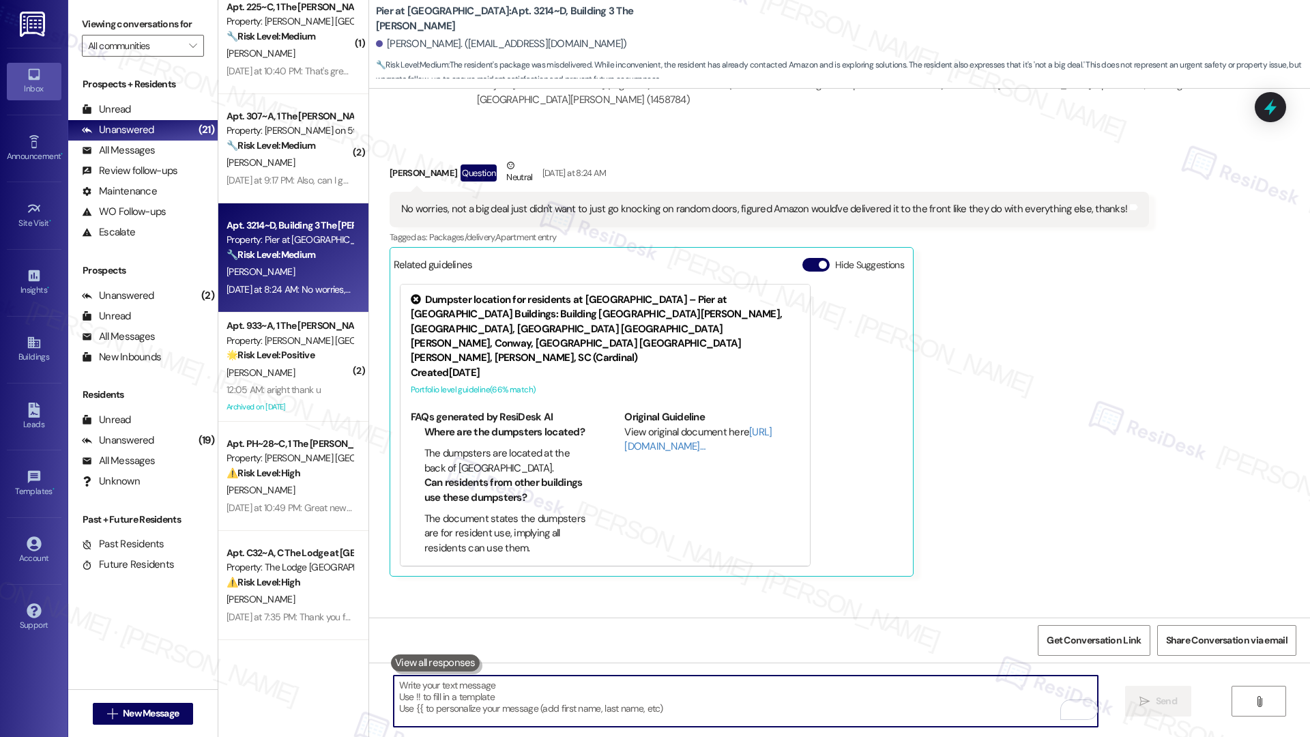
paste textarea "Thanks for your patience! We’re still waiting for a response from the team and …"
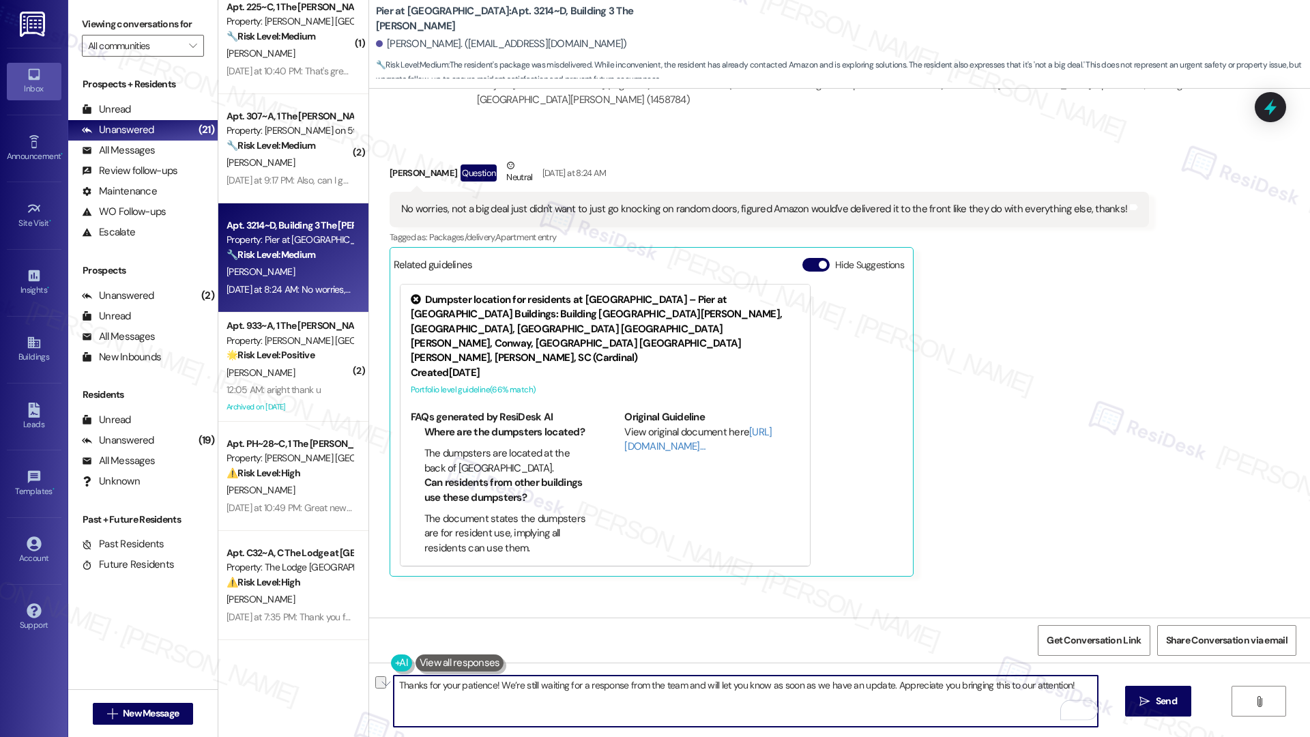
drag, startPoint x: 883, startPoint y: 686, endPoint x: 1067, endPoint y: 686, distance: 183.6
click at [1067, 686] on textarea "Thanks for your patience! We’re still waiting for a response from the team and …" at bounding box center [746, 701] width 704 height 51
click at [1067, 685] on textarea "Thanks for your patience! We’re still waiting for a response from the team and …" at bounding box center [746, 701] width 704 height 51
type textarea "Thanks for your patience! We’re still waiting for a response from the team and …"
click at [1147, 703] on icon "" at bounding box center [1145, 701] width 10 height 11
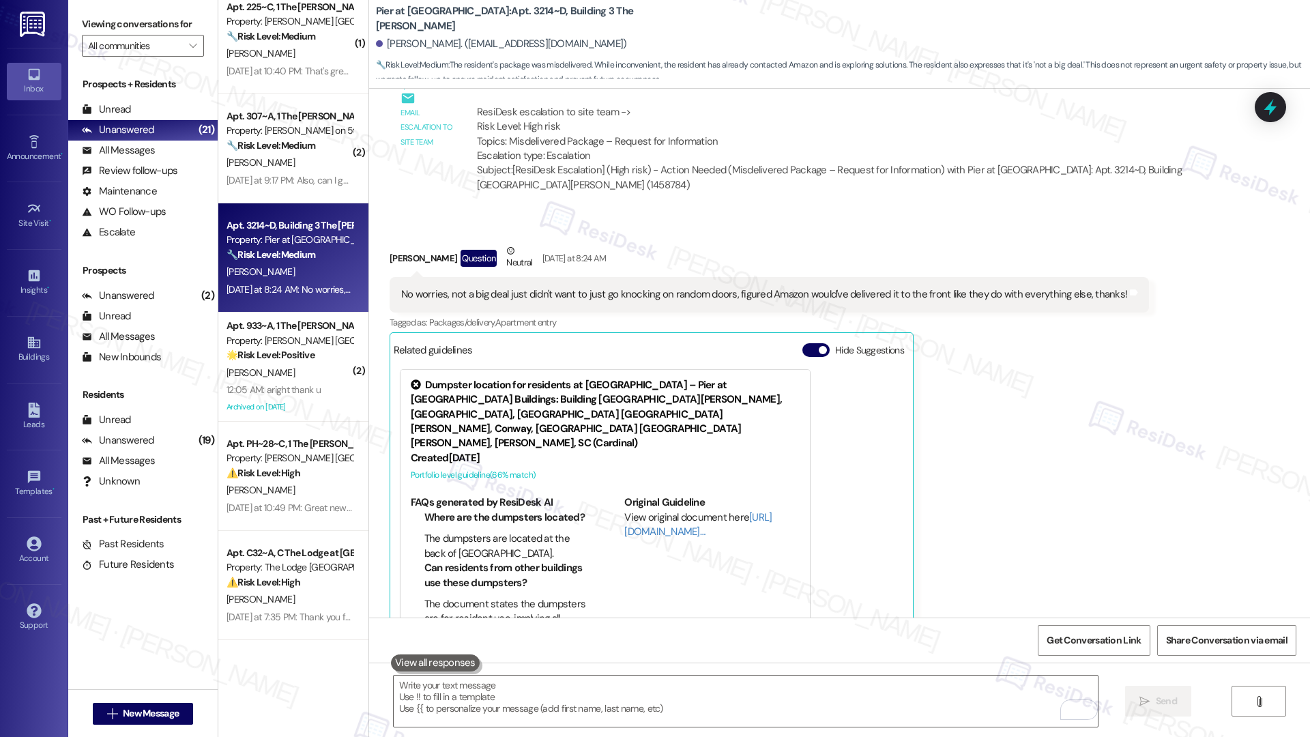
scroll to position [4751, 0]
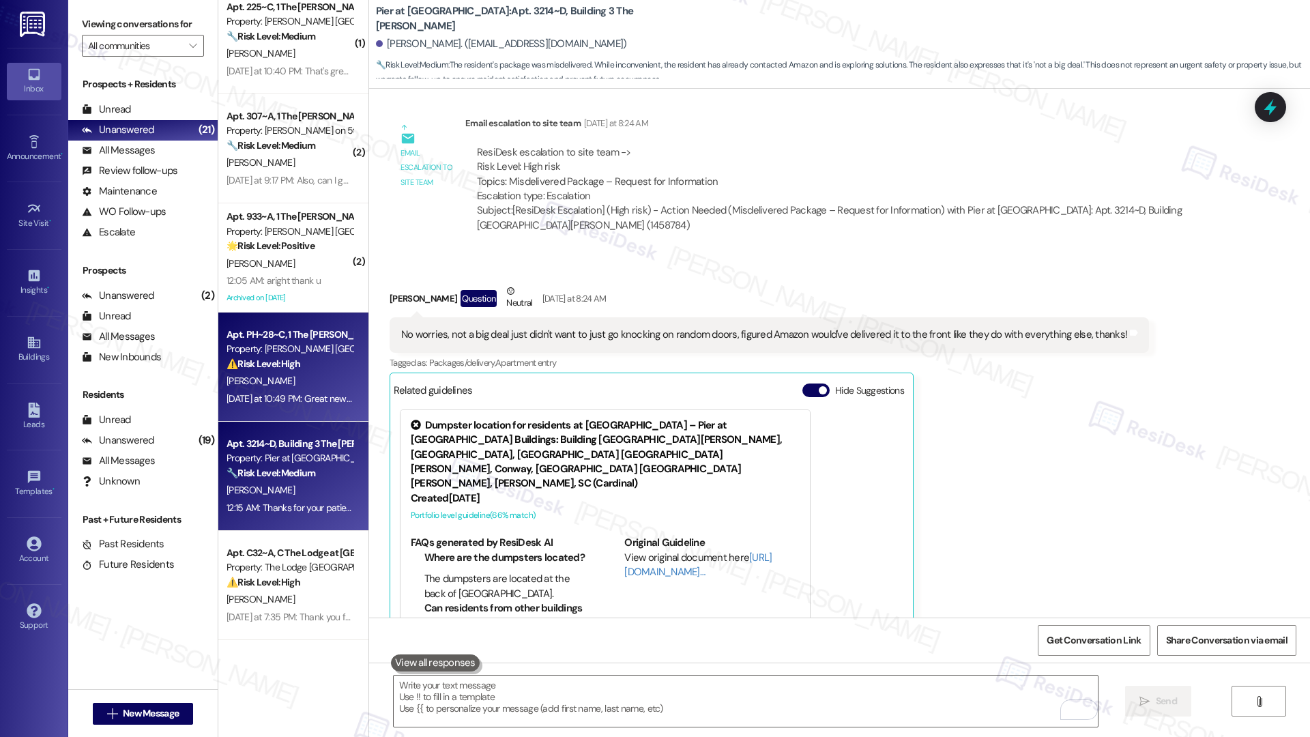
click at [300, 383] on div "[PERSON_NAME]" at bounding box center [289, 381] width 129 height 17
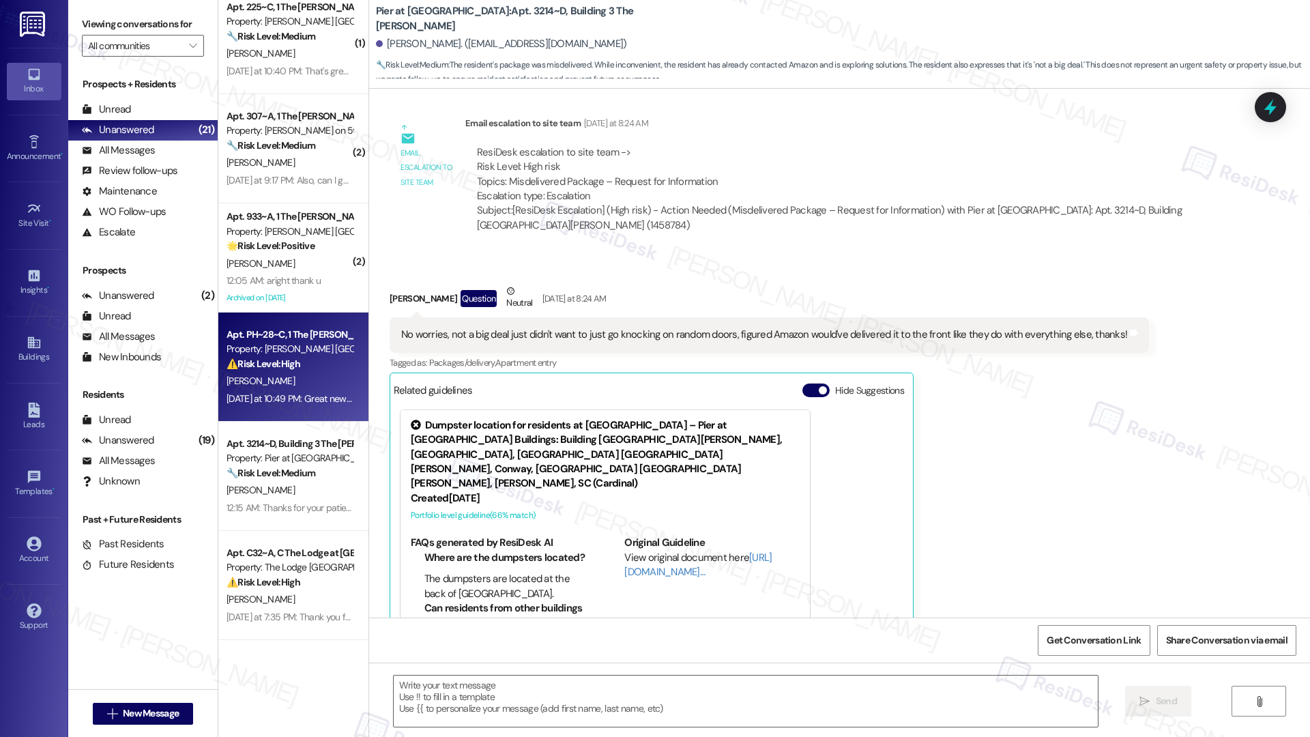
type textarea "Fetching suggested responses. Please feel free to read through the conversation…"
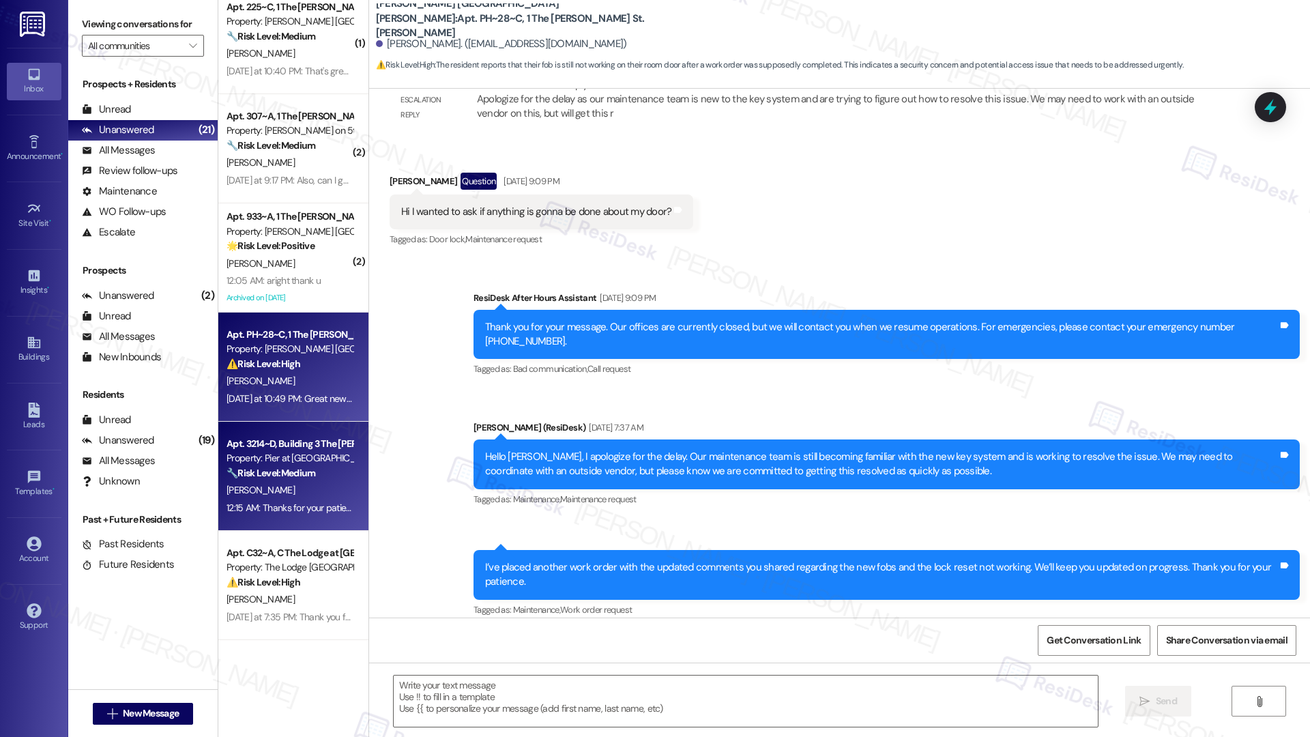
type textarea "Fetching suggested responses. Please feel free to read through the conversation…"
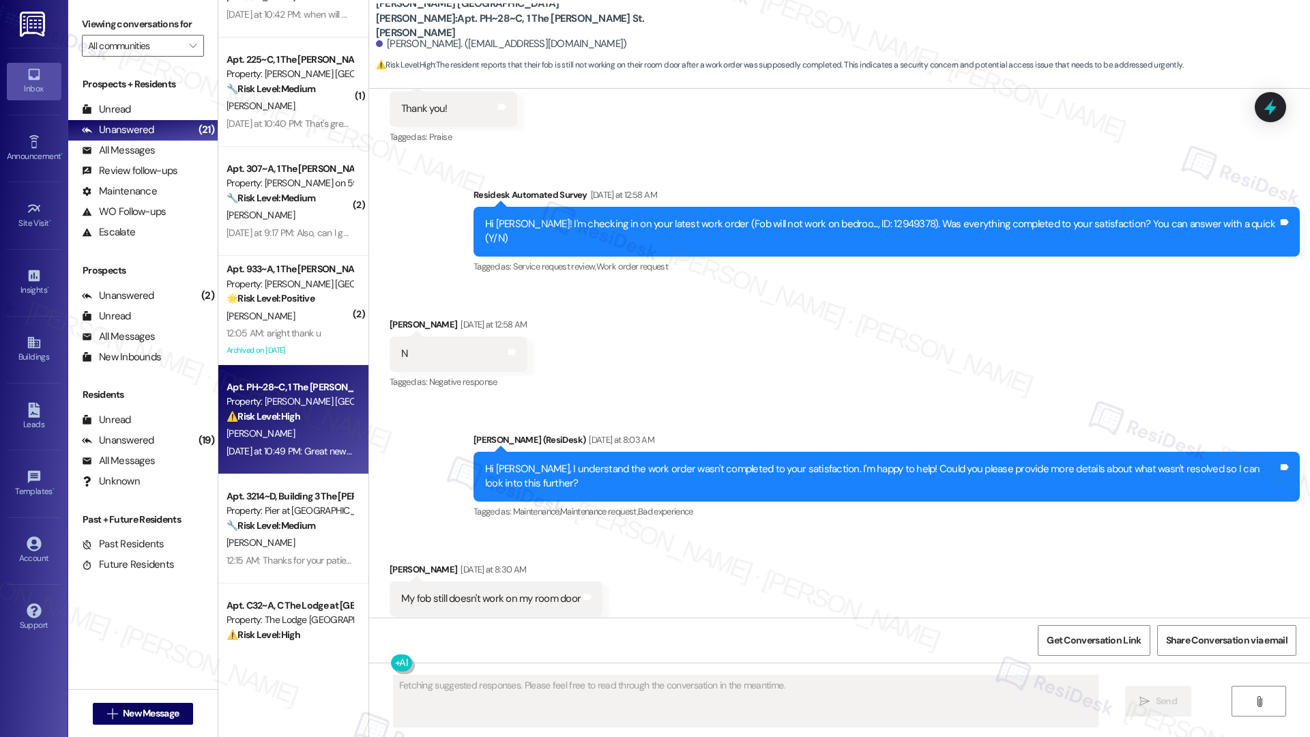
scroll to position [1243, 0]
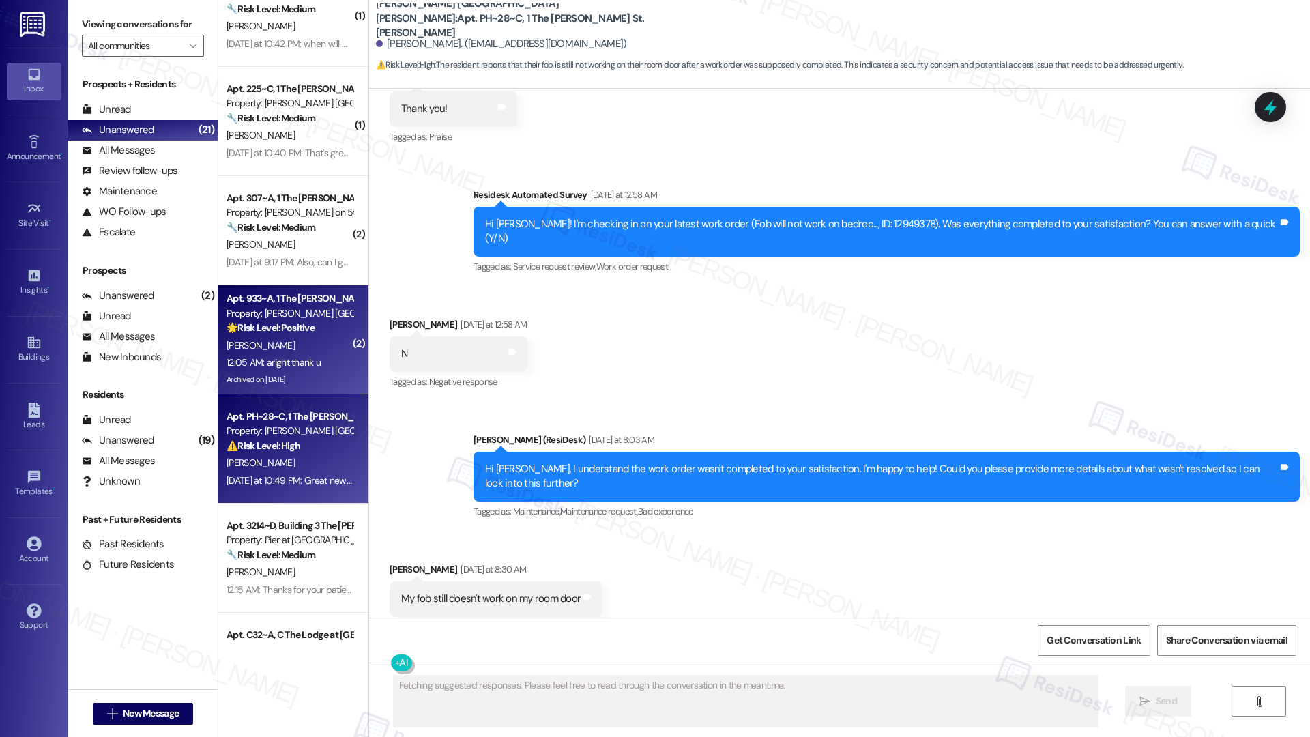
click at [294, 360] on div "12:05 AM: aright thank u 12:05 AM: aright thank u" at bounding box center [274, 362] width 94 height 12
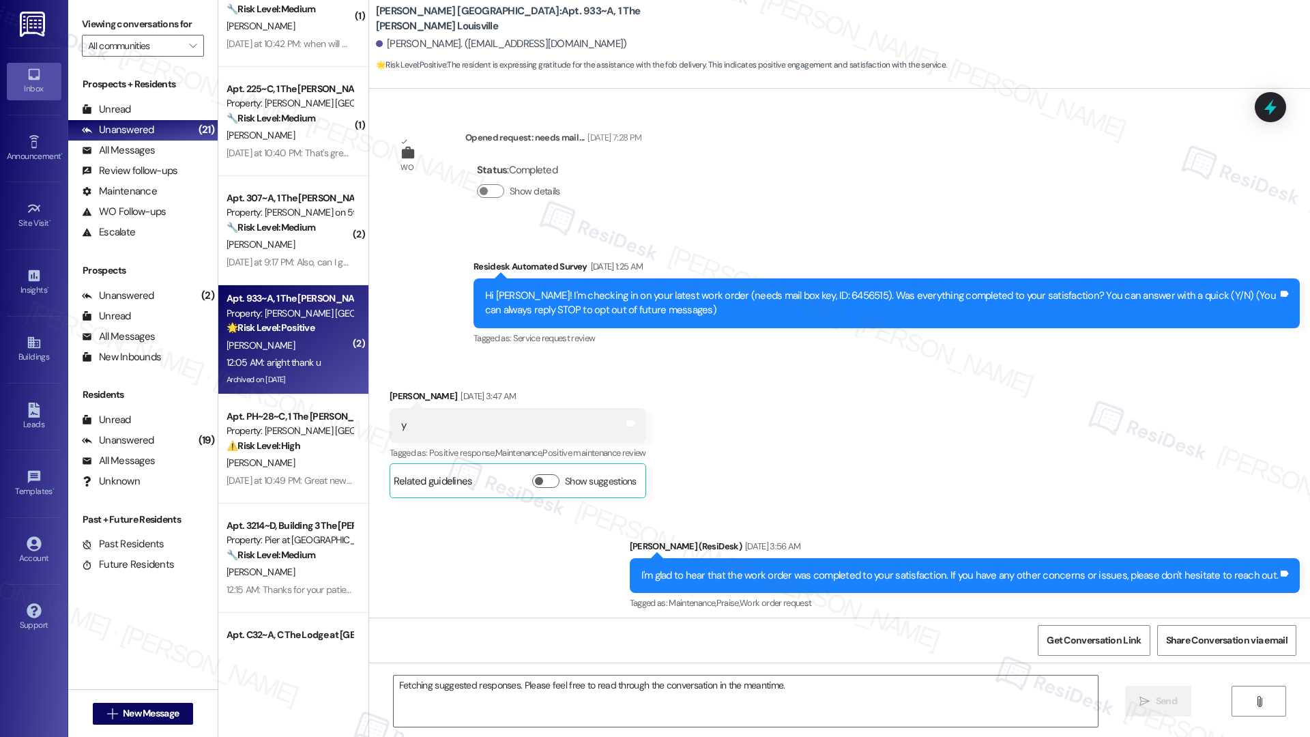
scroll to position [14212, 0]
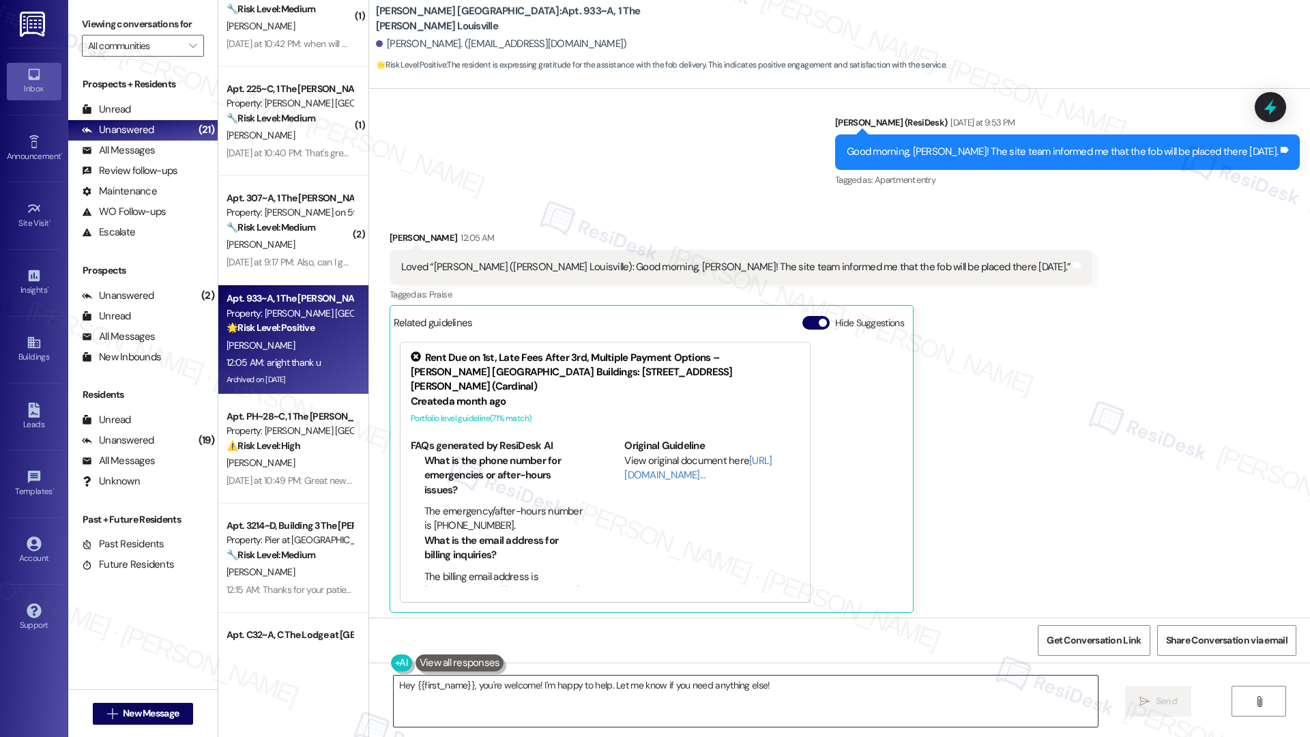
click at [518, 688] on textarea "Hey {{first_name}}, you're welcome! I'm happy to help. Let me know if you need …" at bounding box center [746, 701] width 704 height 51
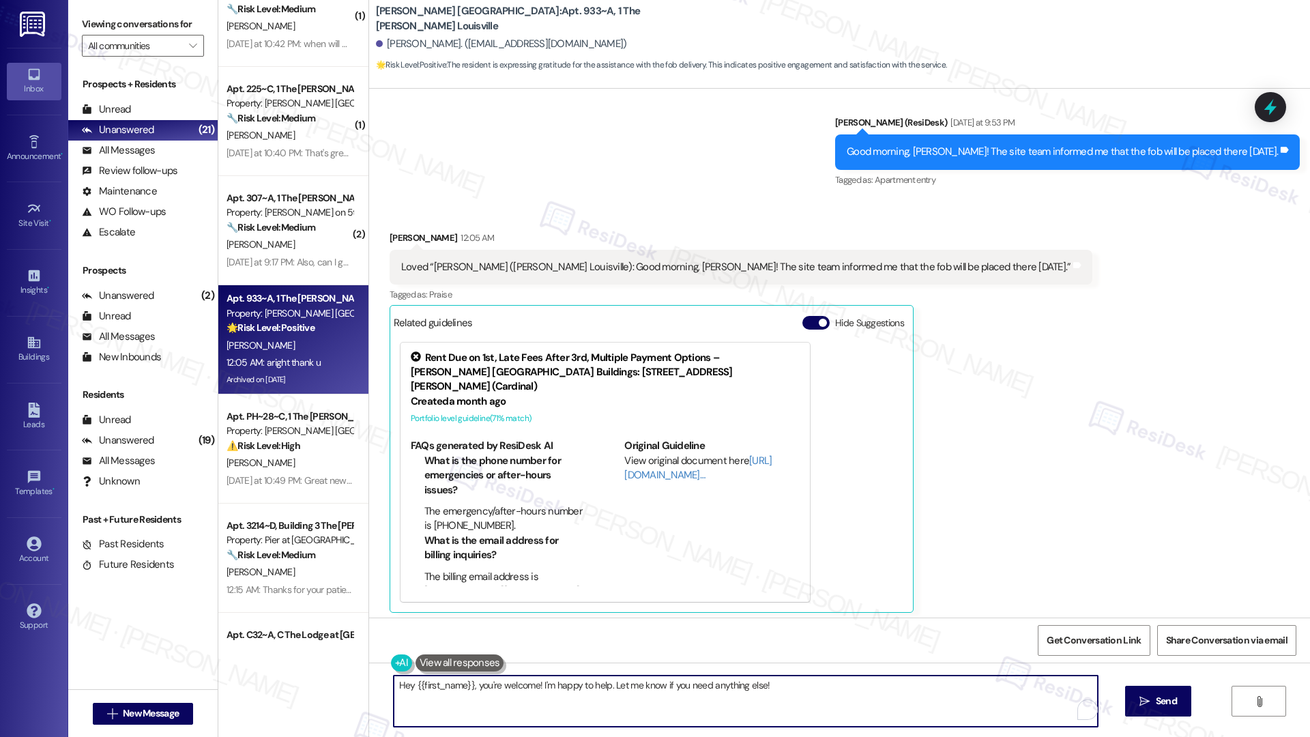
click at [517, 688] on textarea "Hey {{first_name}}, you're welcome! I'm happy to help. Let me know if you need …" at bounding box center [746, 701] width 704 height 51
type textarea "H"
type textarea "You're welcome! Happy to help! ☺️"
click at [1146, 703] on icon "" at bounding box center [1145, 701] width 10 height 11
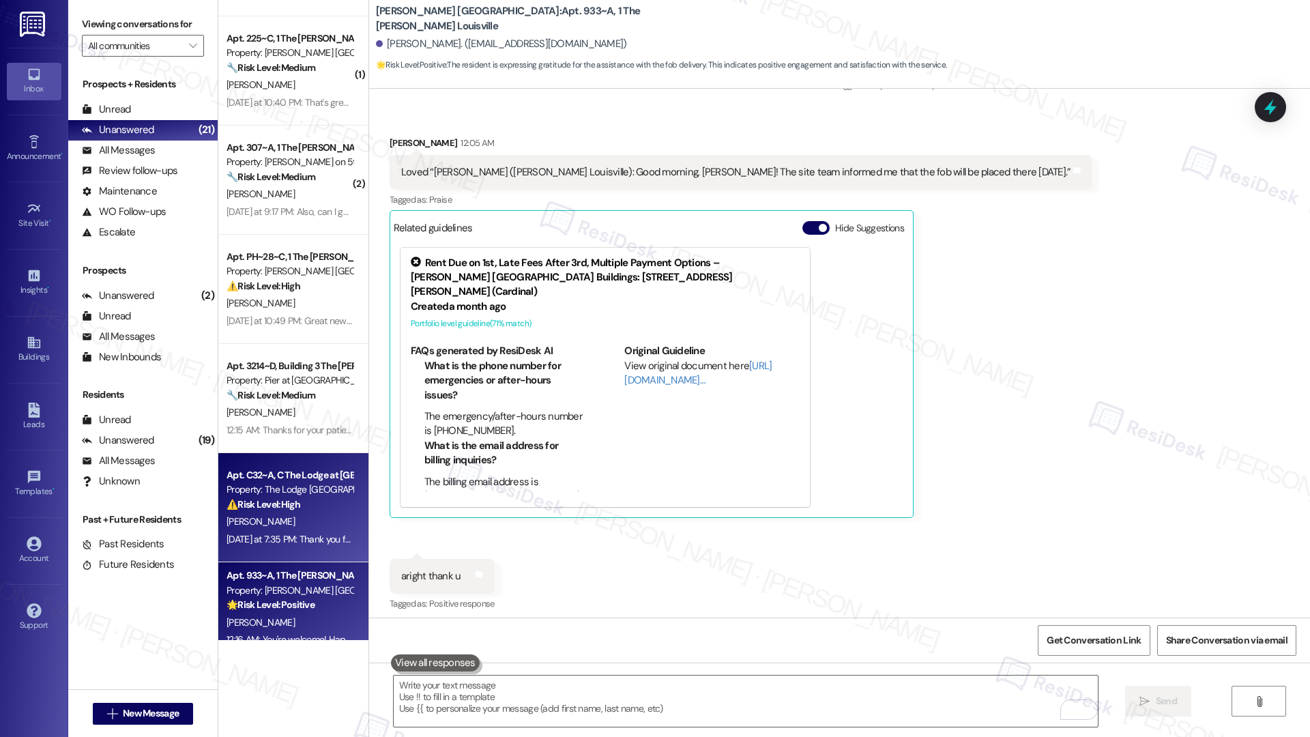
scroll to position [1325, 0]
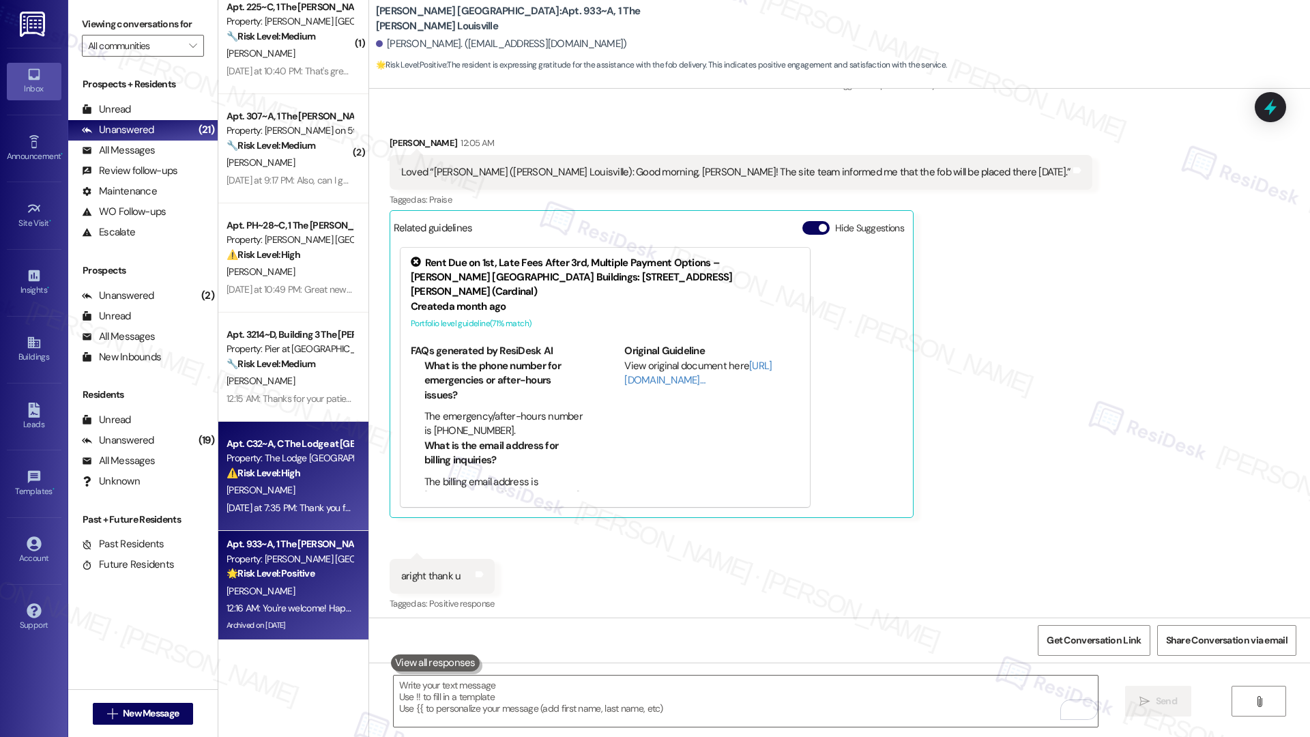
click at [319, 490] on div "M. Finley" at bounding box center [289, 490] width 129 height 17
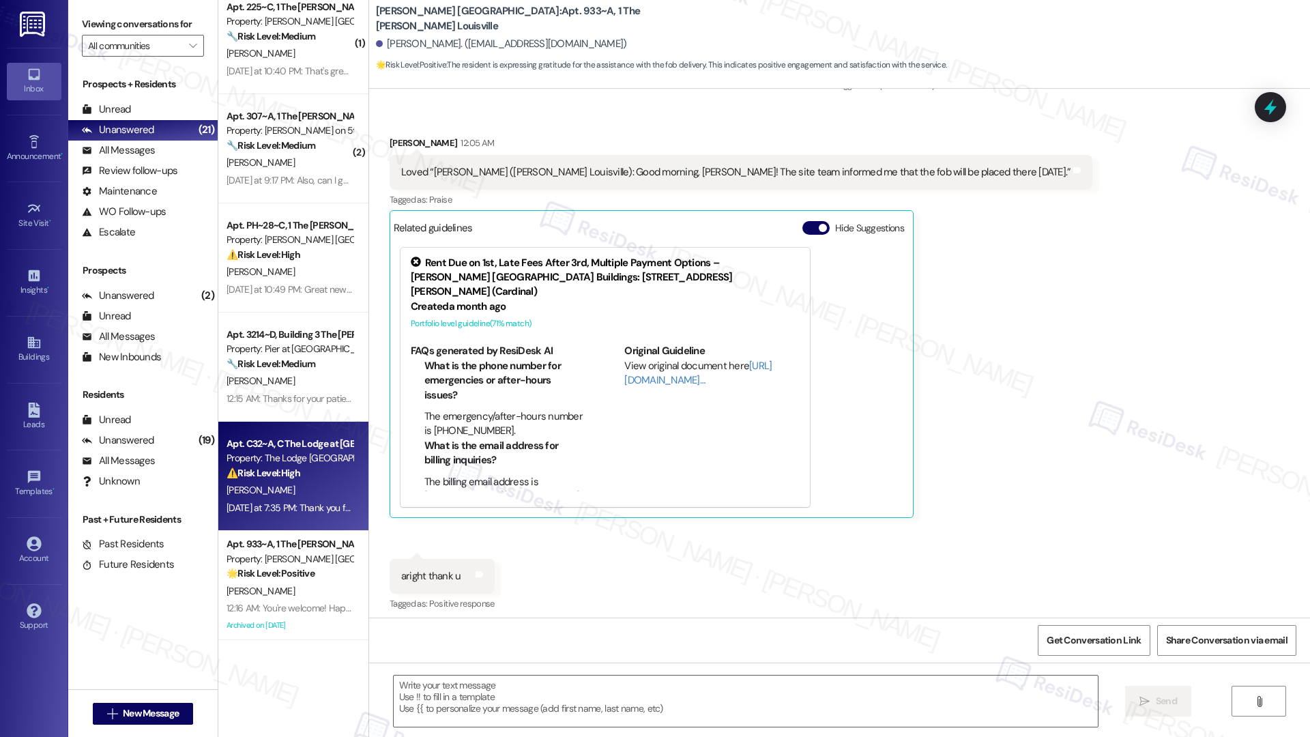
type textarea "Fetching suggested responses. Please feel free to read through the conversation…"
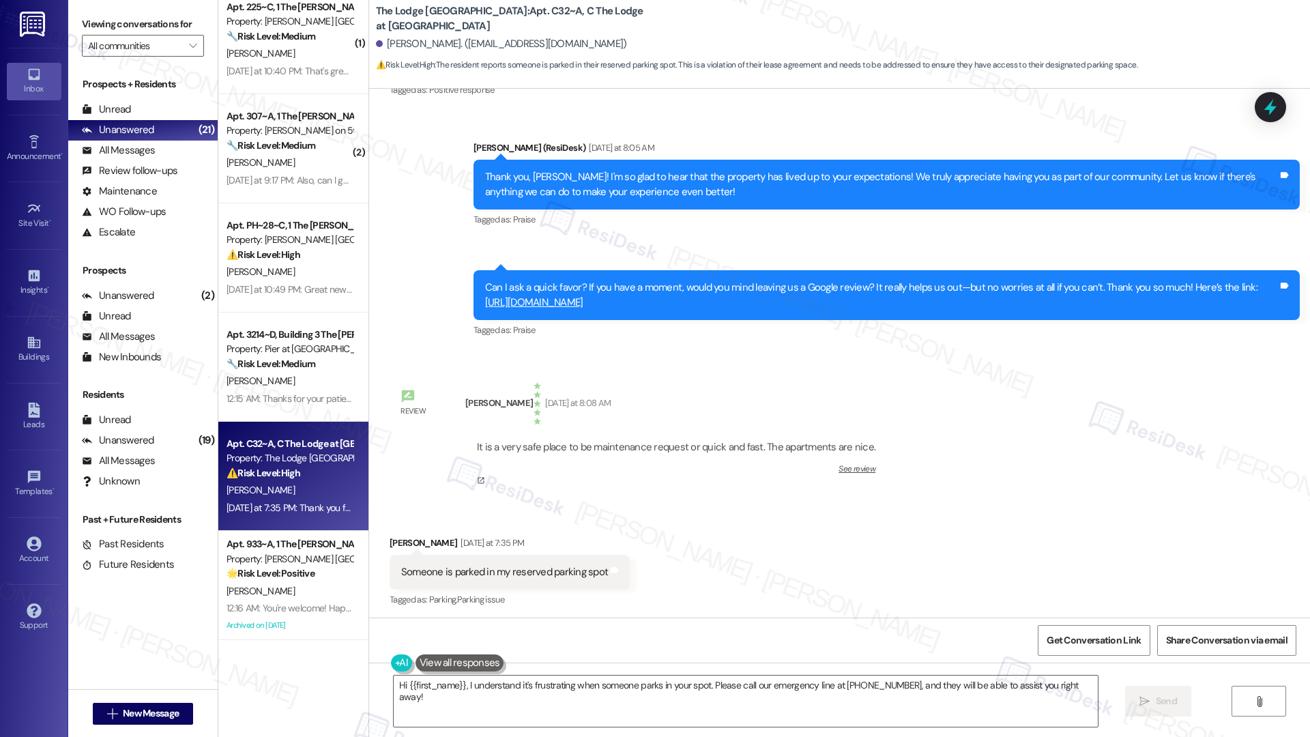
scroll to position [3872, 0]
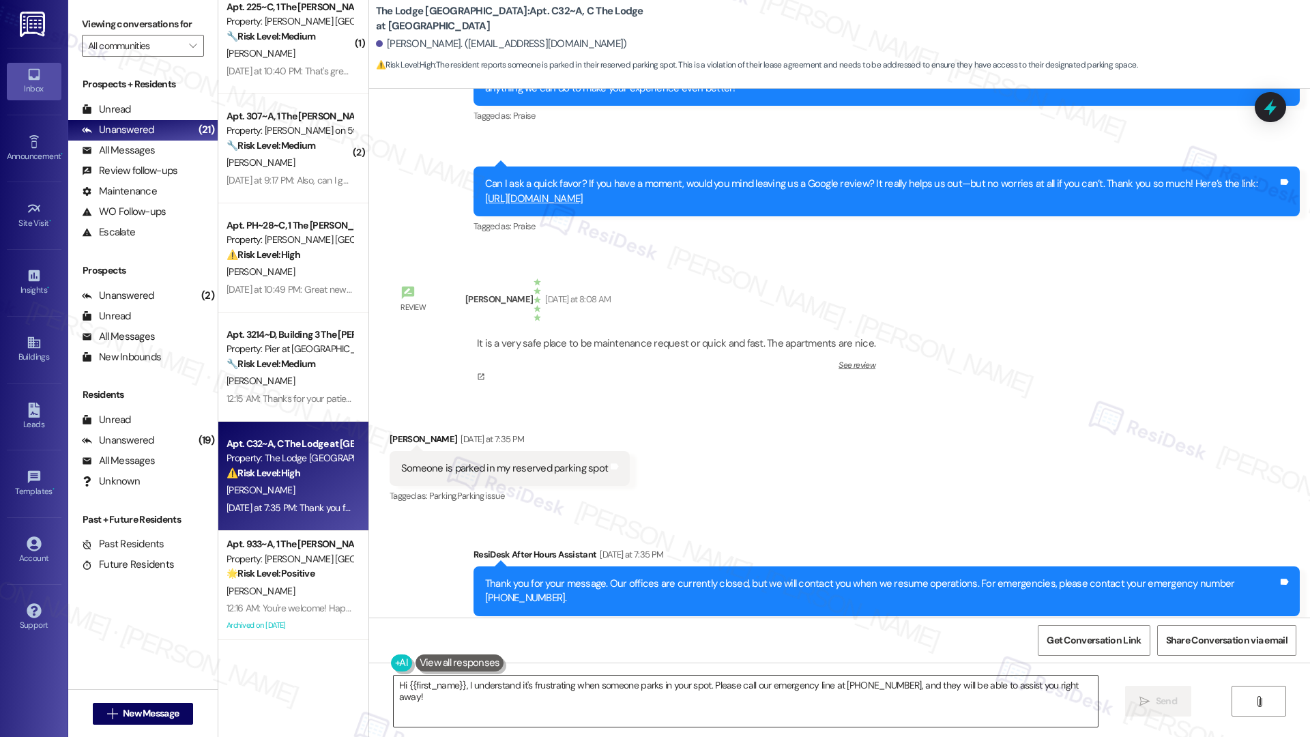
click at [539, 689] on textarea "Hi {{first_name}}, I understand it's frustrating when someone parks in your spo…" at bounding box center [746, 701] width 704 height 51
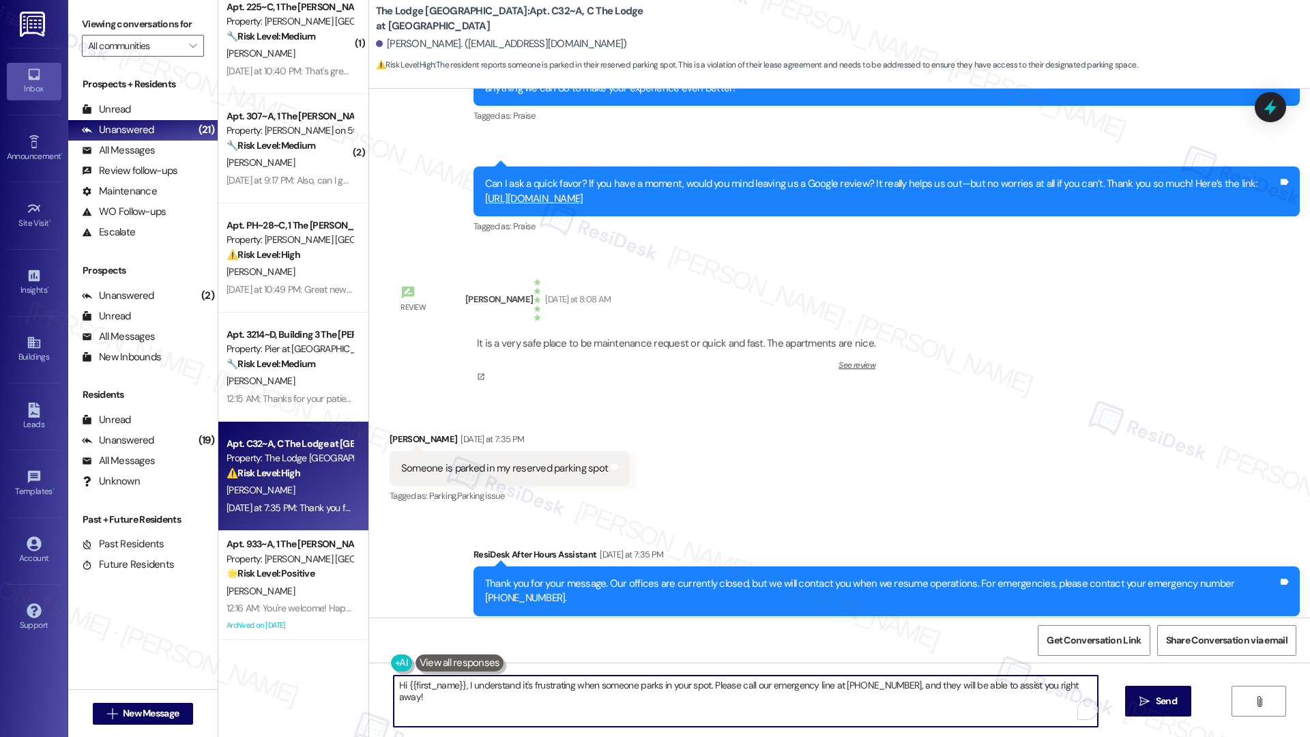
click at [539, 689] on textarea "Hi {{first_name}}, I understand it's frustrating when someone parks in your spo…" at bounding box center [746, 701] width 704 height 51
click at [401, 432] on div "Mackenzie Finley Yesterday at 7:35 PM" at bounding box center [510, 441] width 240 height 19
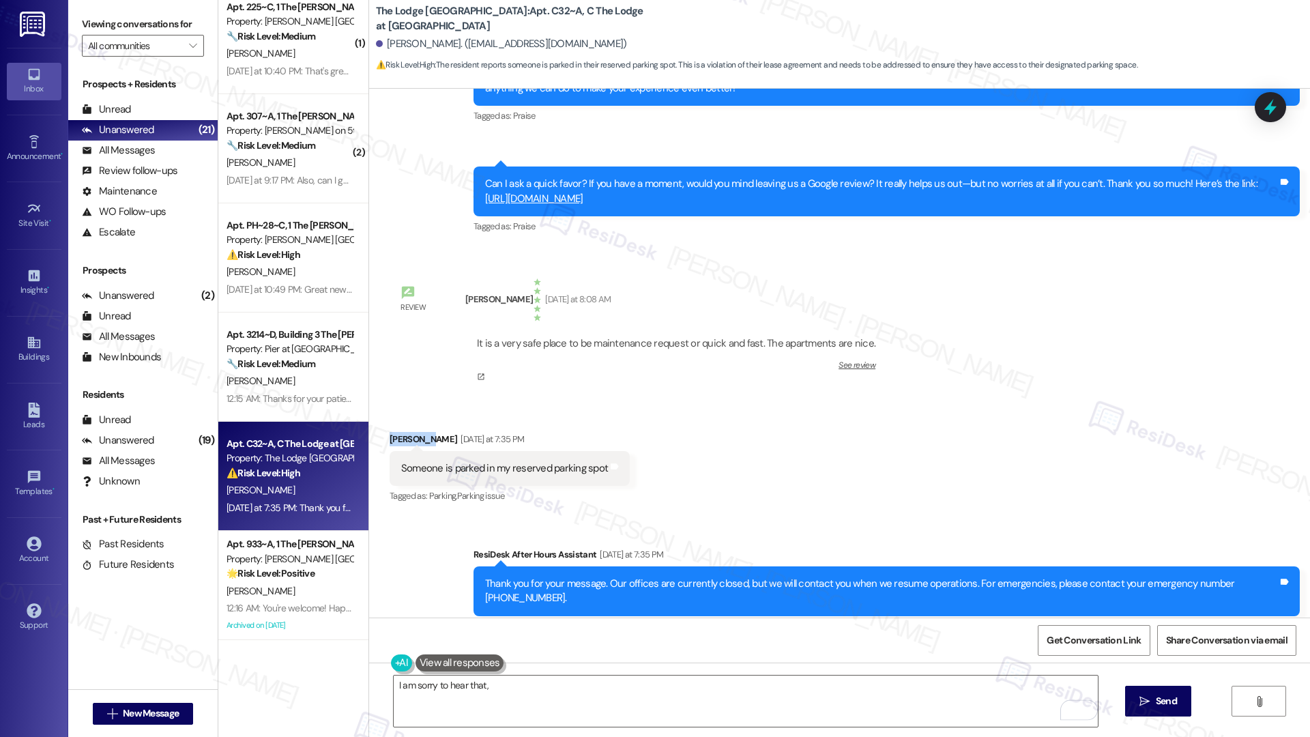
copy div "Mackenzie"
click at [501, 692] on textarea "I am sorry to hear that," at bounding box center [746, 701] width 704 height 51
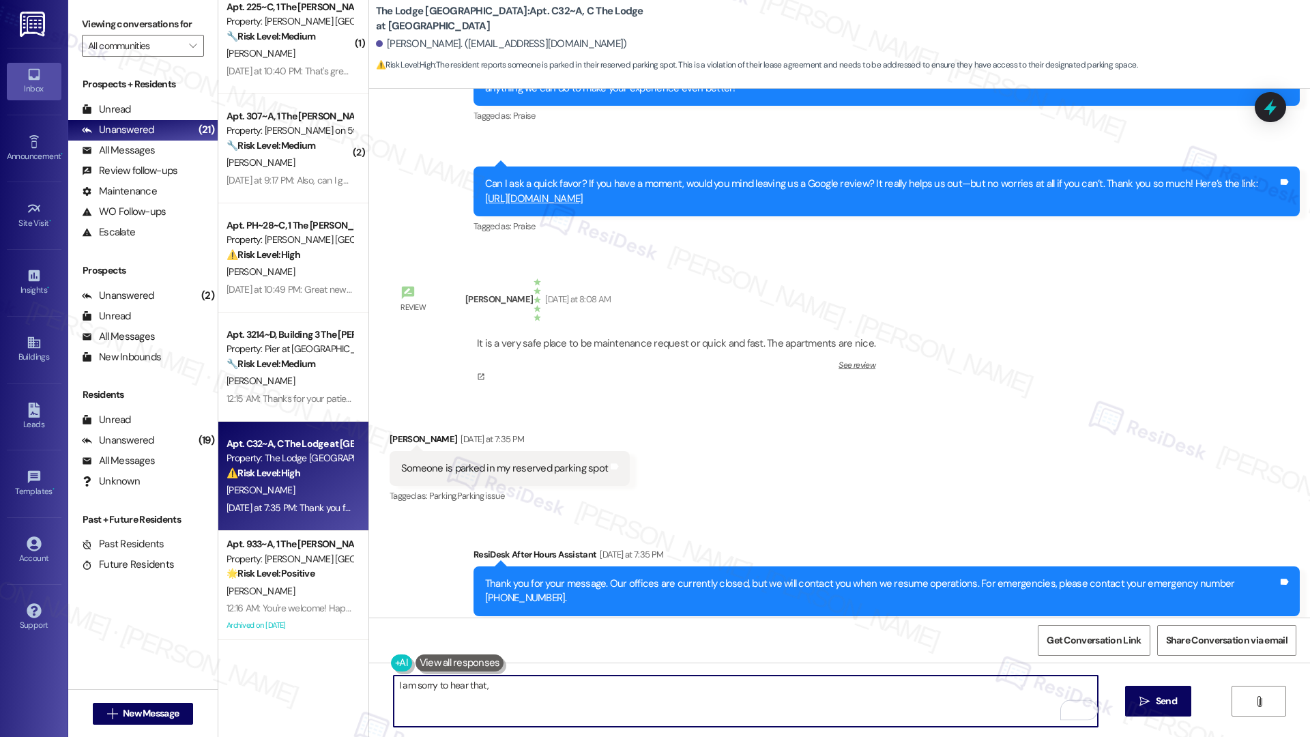
paste textarea "Mackenzie"
type textarea "I am sorry to hear that, Mackenzie. Were you able to get the car's information?…"
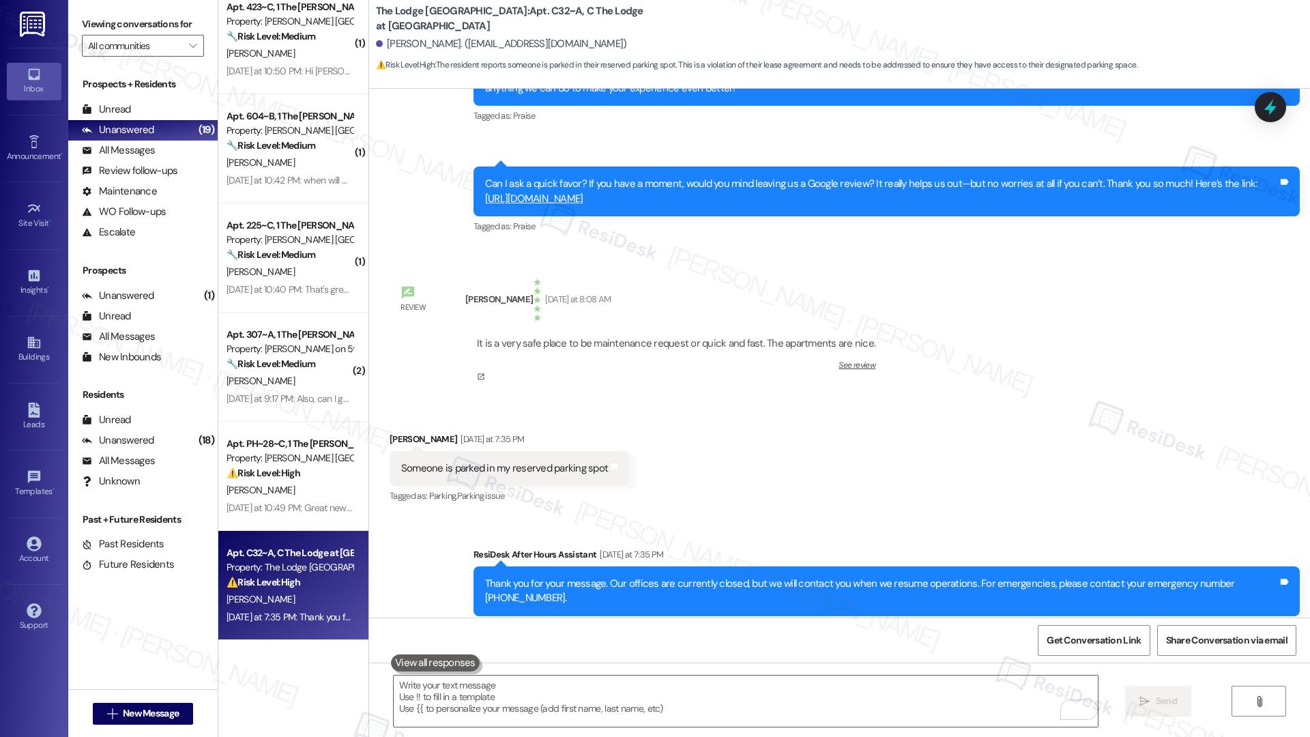
scroll to position [1216, 0]
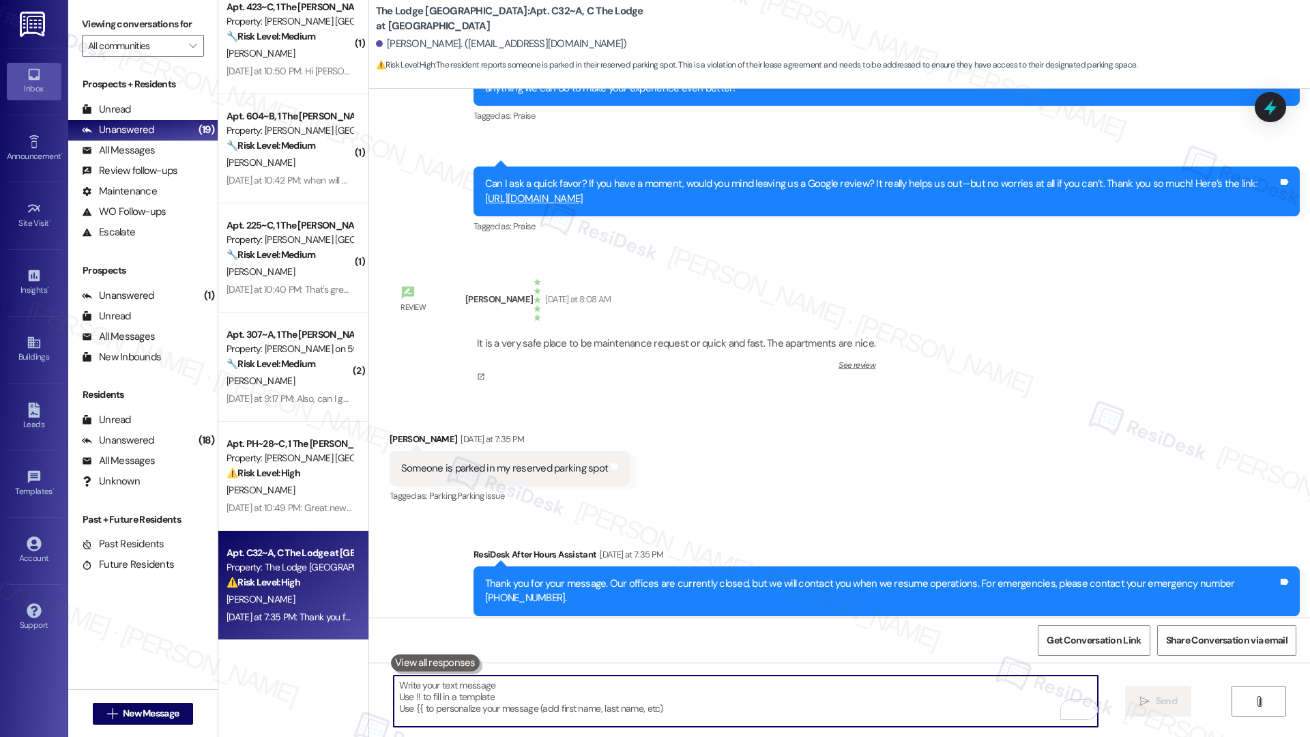
click at [443, 701] on textarea "To enrich screen reader interactions, please activate Accessibility in Grammarl…" at bounding box center [746, 701] width 704 height 51
paste textarea "I’m sorry to hear that, Mackenzie. Were you able to get the car’s information? …"
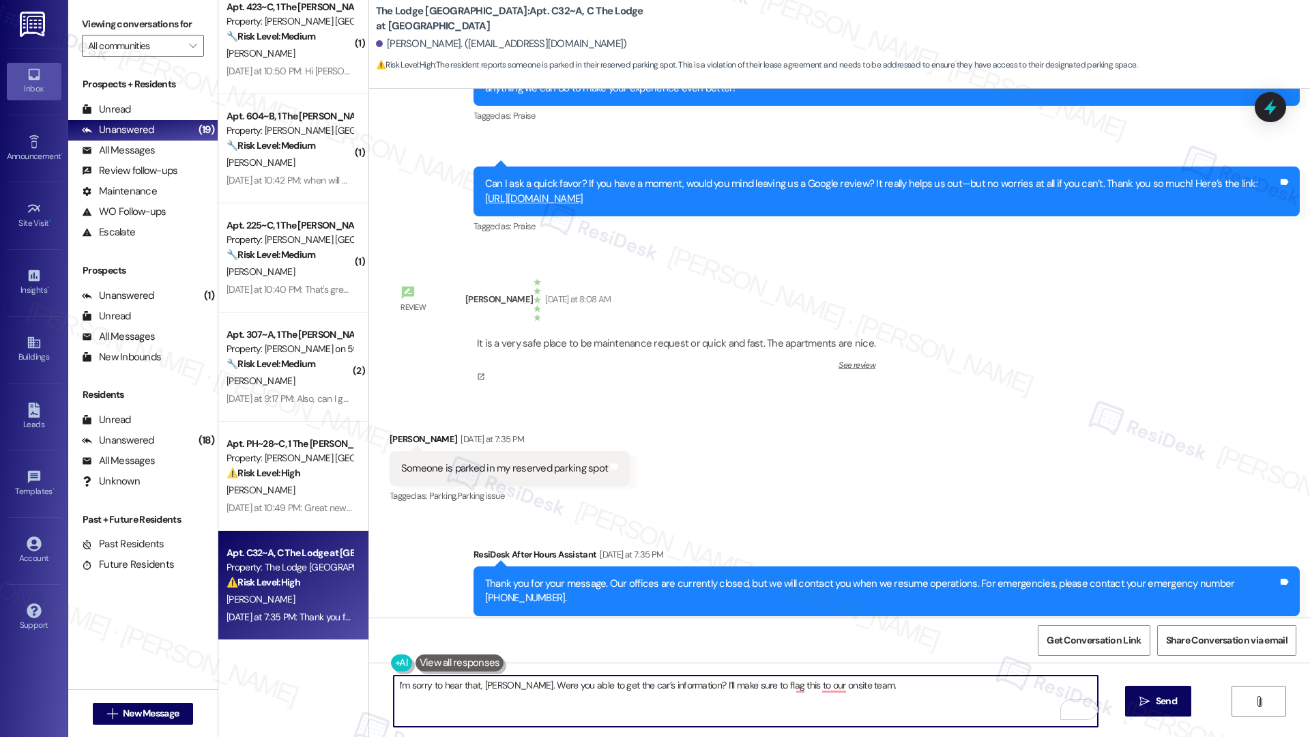
click at [935, 695] on textarea "I’m sorry to hear that, Mackenzie. Were you able to get the car’s information? …" at bounding box center [746, 701] width 704 height 51
type textarea "I’m sorry to hear that, Mackenzie. Were you able to get the car’s information? …"
click at [1180, 699] on button " Send" at bounding box center [1158, 701] width 66 height 31
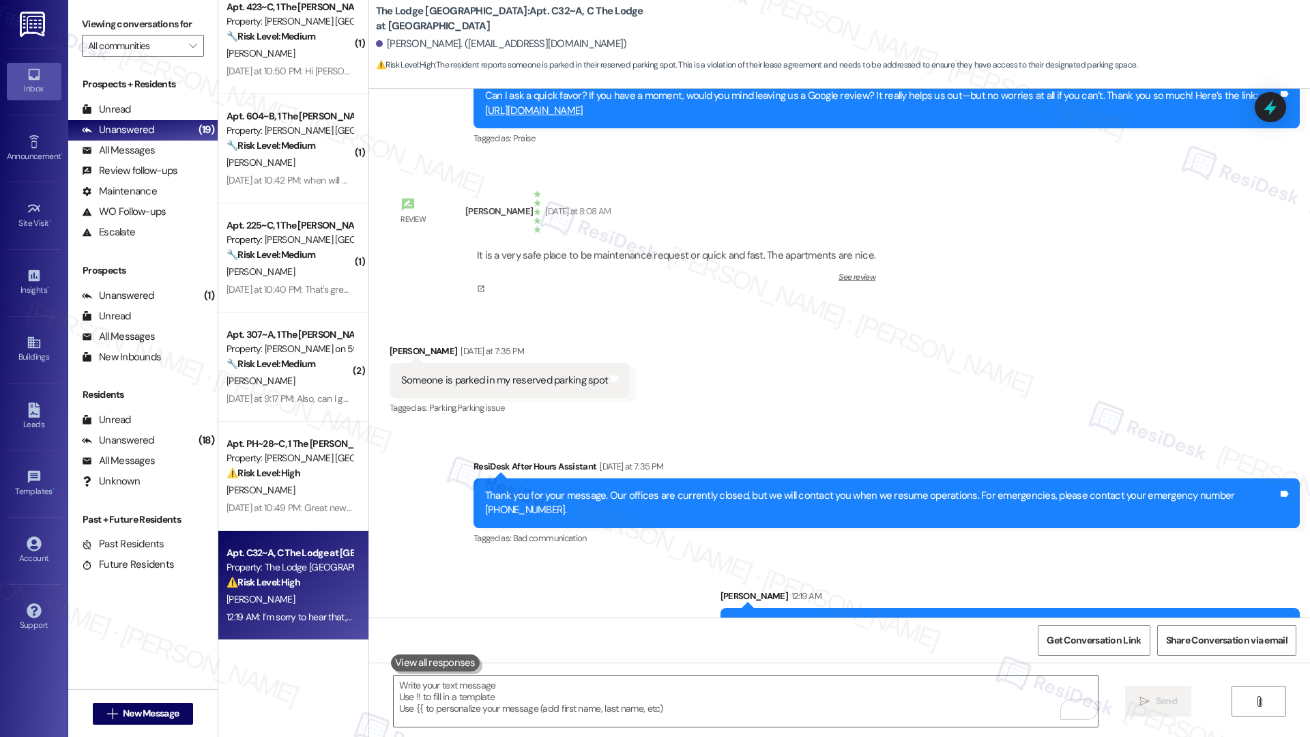
scroll to position [3967, 0]
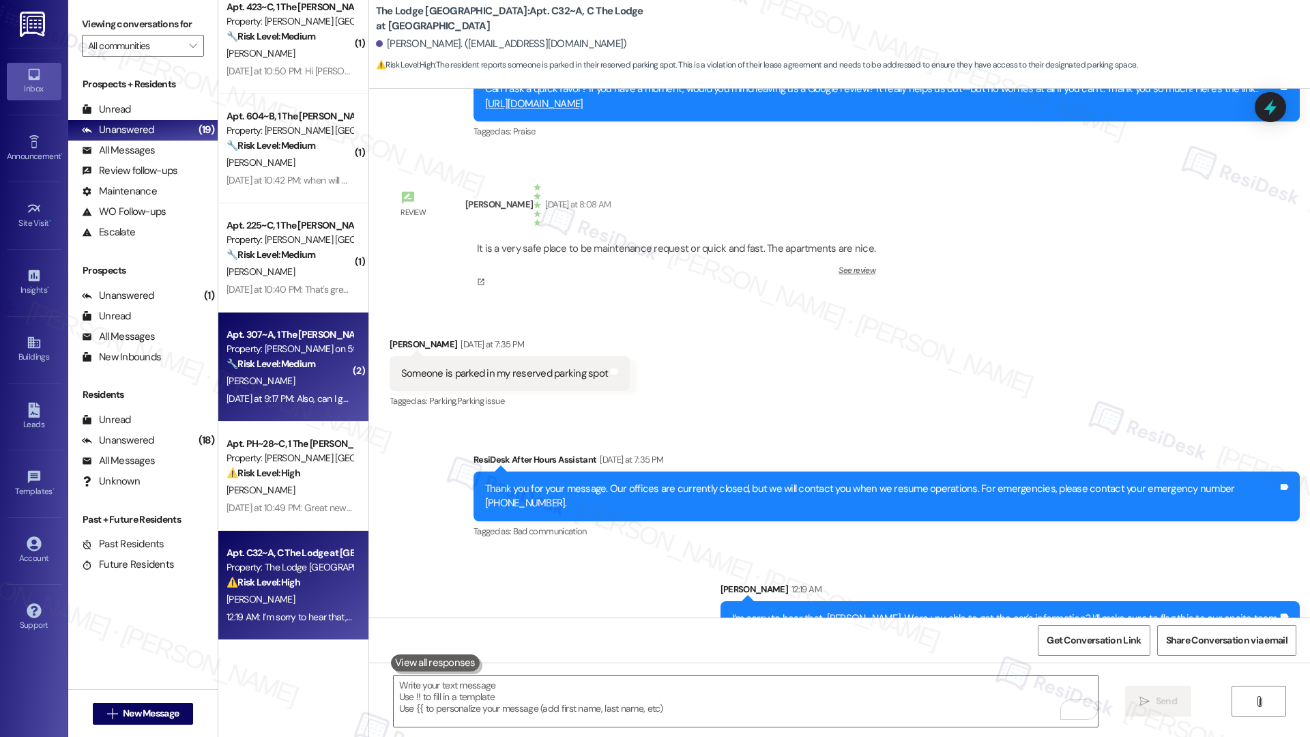
click at [293, 394] on div "Yesterday at 9:17 PM: Also, can I get a heads up before you guys enter the unit…" at bounding box center [376, 398] width 298 height 12
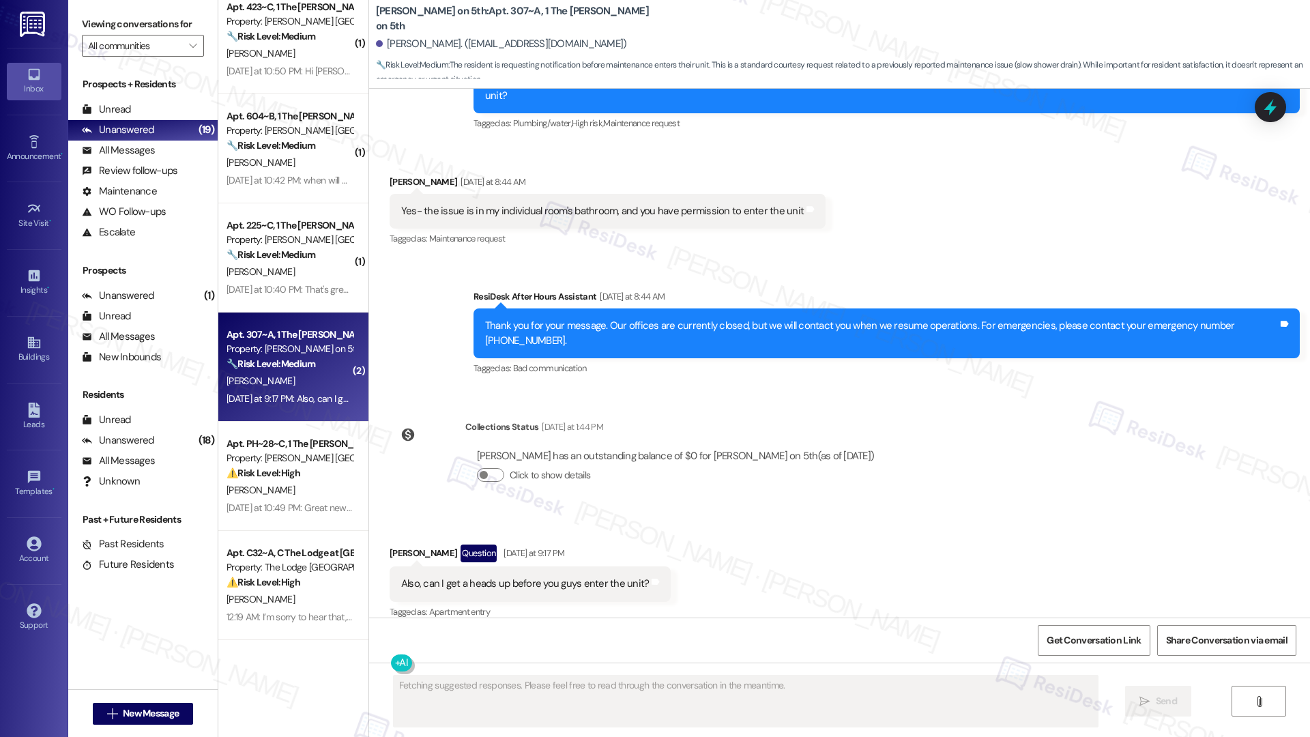
scroll to position [556, 0]
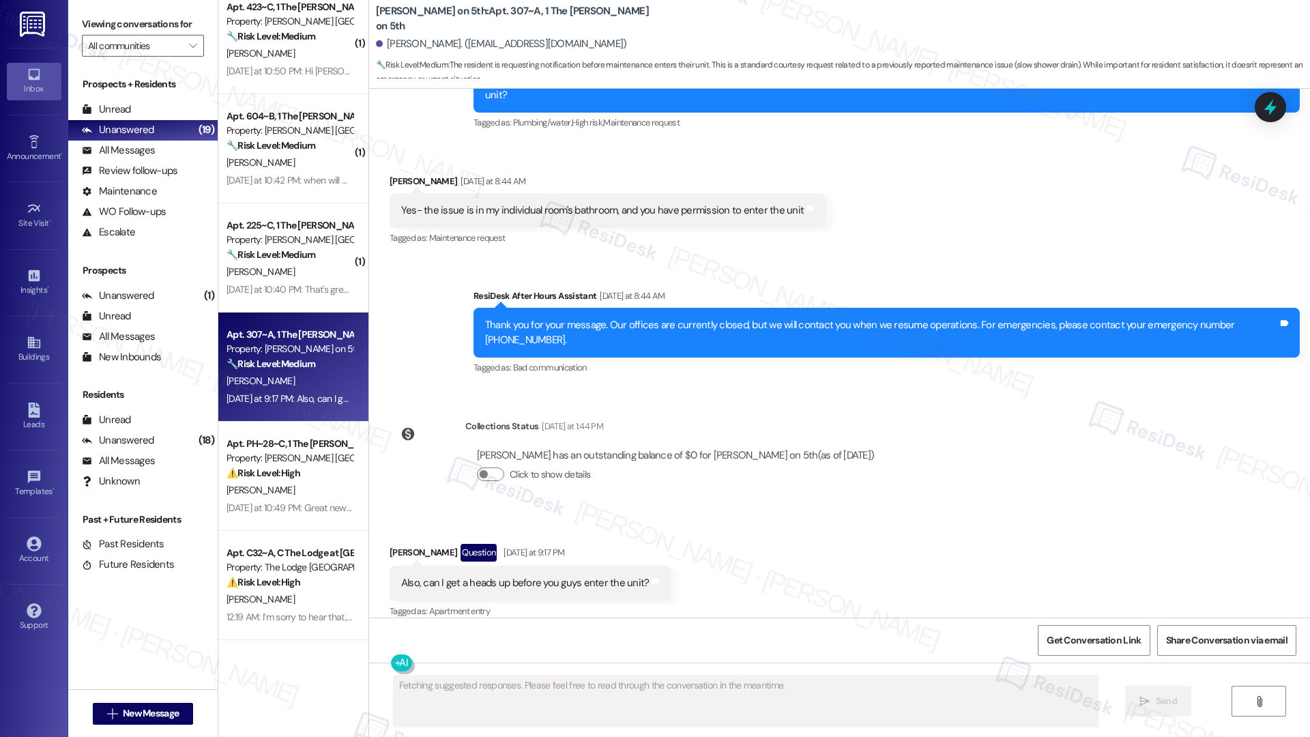
click at [481, 576] on div "Also, can I get a heads up before you guys enter the unit?" at bounding box center [525, 583] width 248 height 14
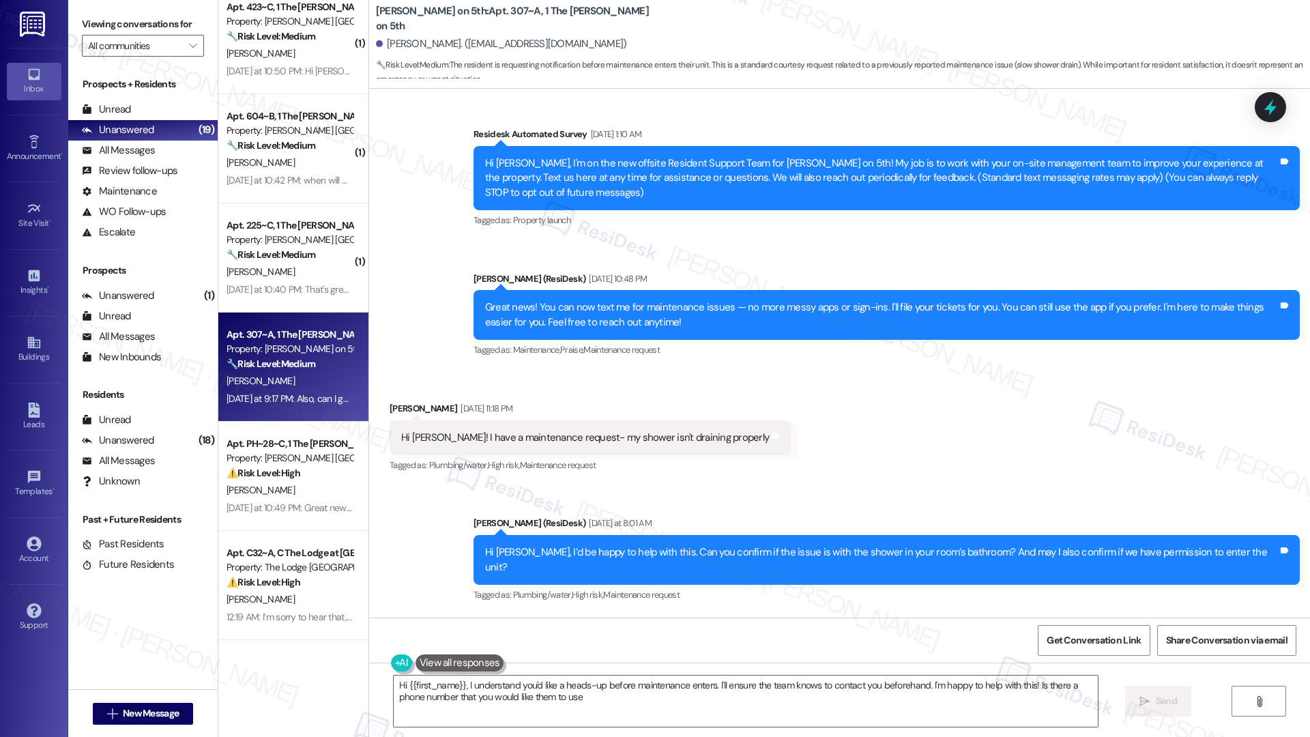
type textarea "Hi {{first_name}}, I understand you'd like a heads-up before maintenance enters…"
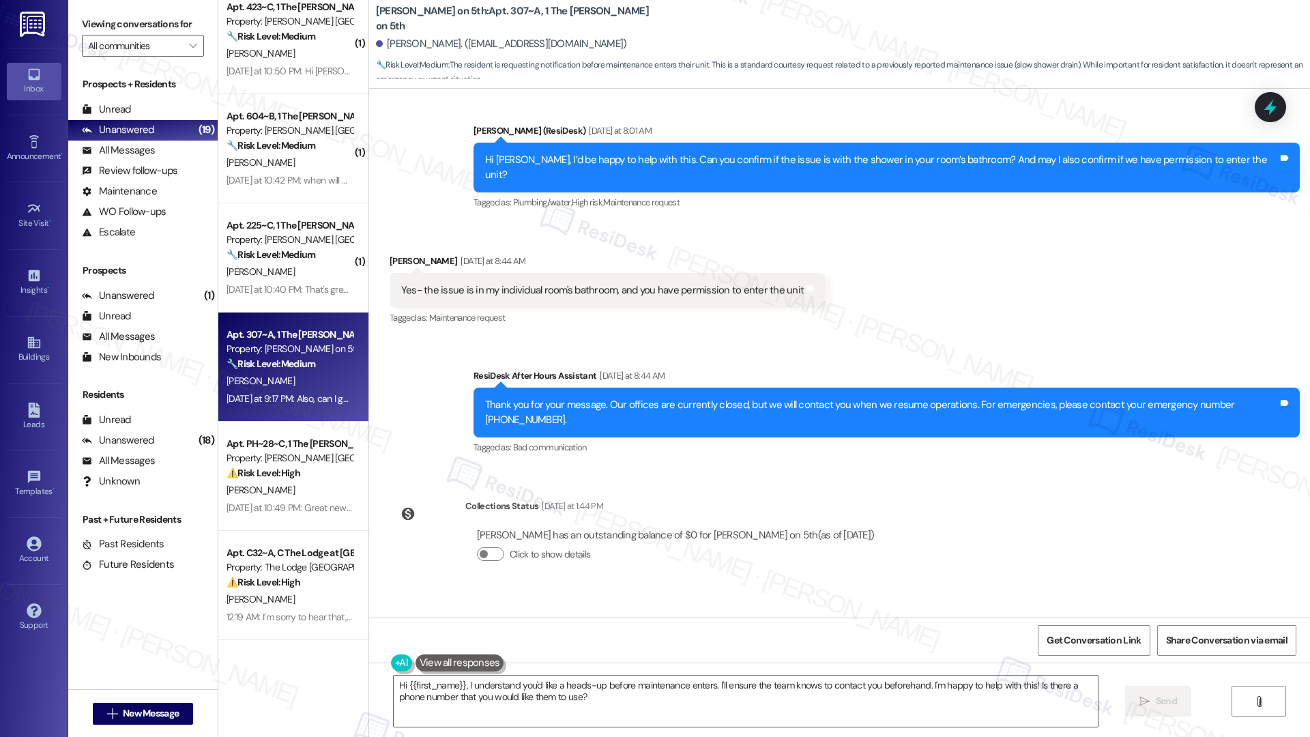
scroll to position [503, 0]
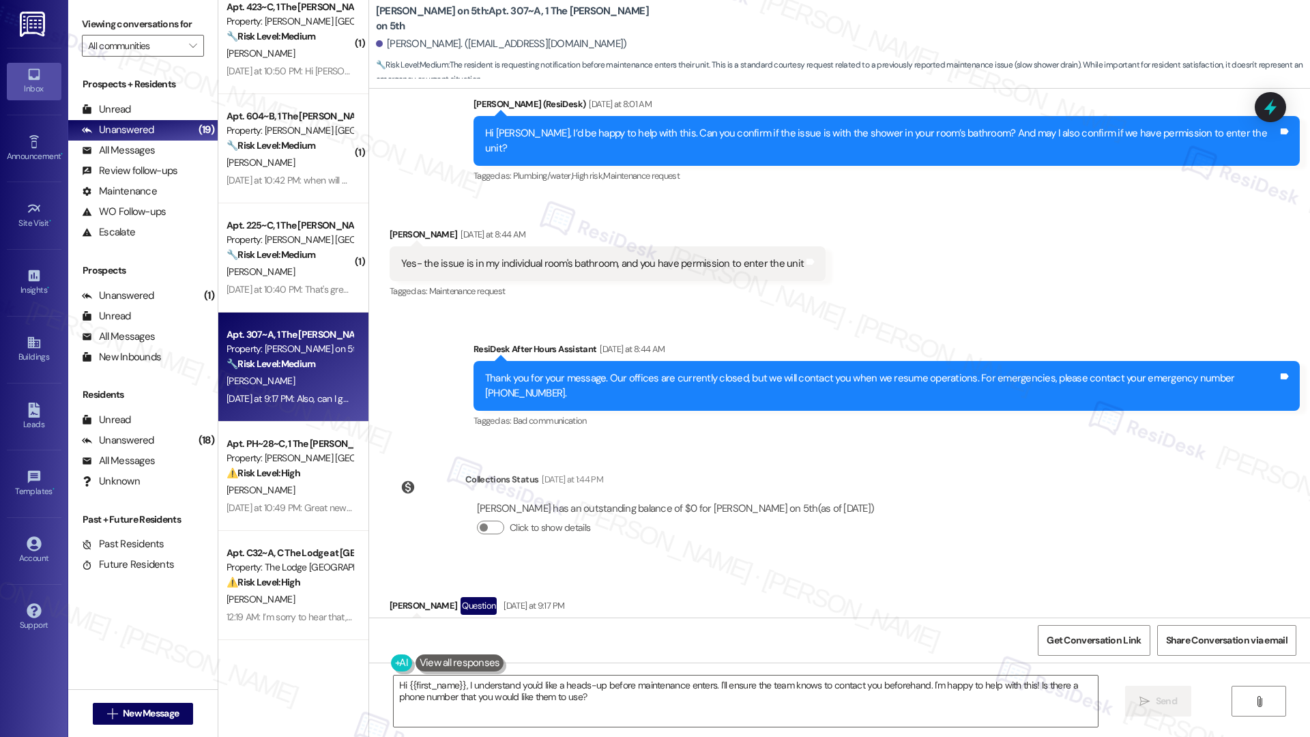
click at [566, 257] on div "Yes- the issue is in my individual room's bathroom, and you have permission to …" at bounding box center [602, 264] width 403 height 14
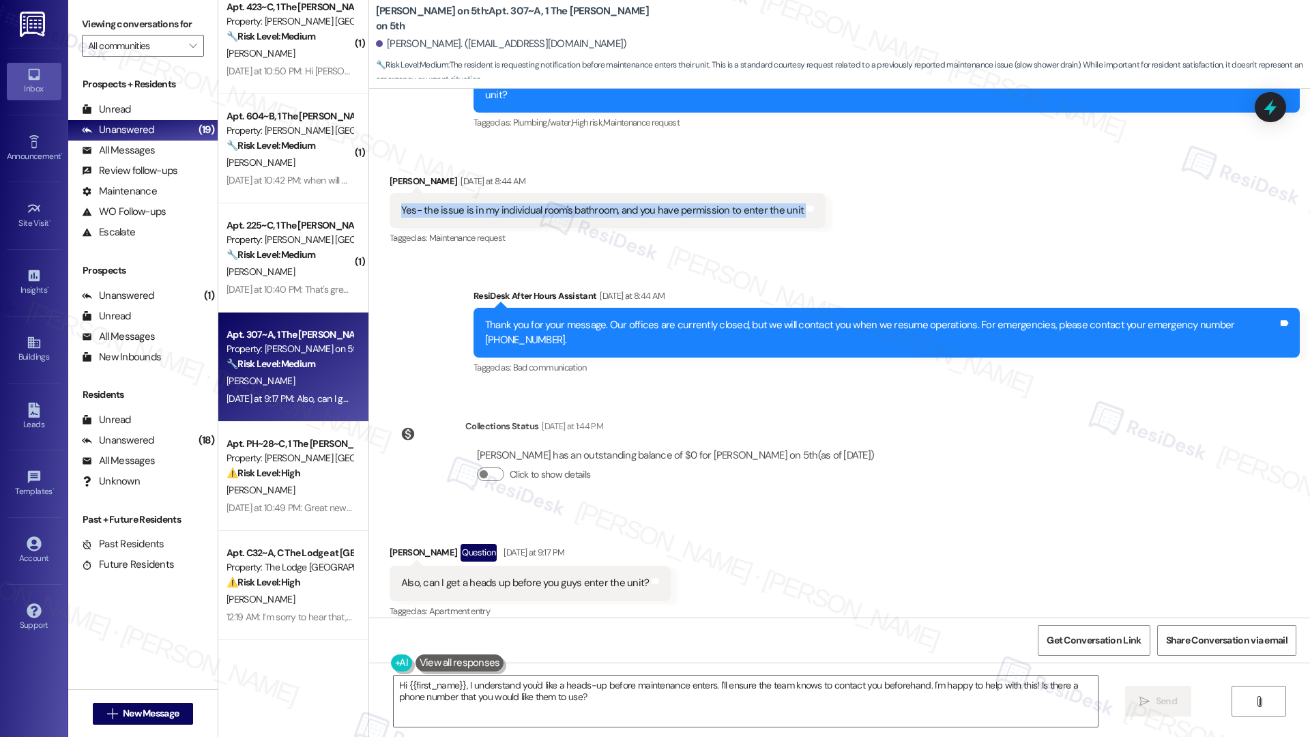
click at [496, 576] on div "Also, can I get a heads up before you guys enter the unit?" at bounding box center [525, 583] width 248 height 14
click at [497, 576] on div "Also, can I get a heads up before you guys enter the unit?" at bounding box center [525, 583] width 248 height 14
click at [631, 697] on textarea "Hi {{first_name}}, I understand you'd like a heads-up before maintenance enters…" at bounding box center [746, 701] width 704 height 51
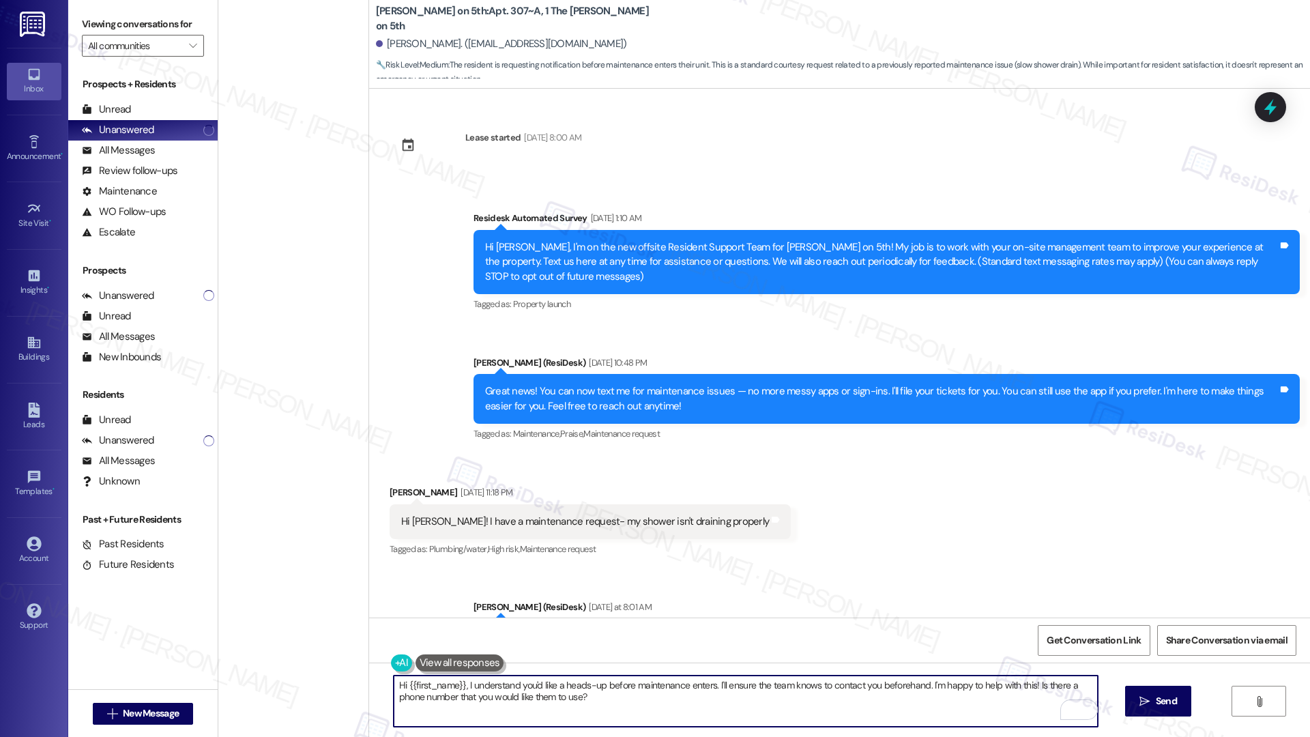
scroll to position [556, 0]
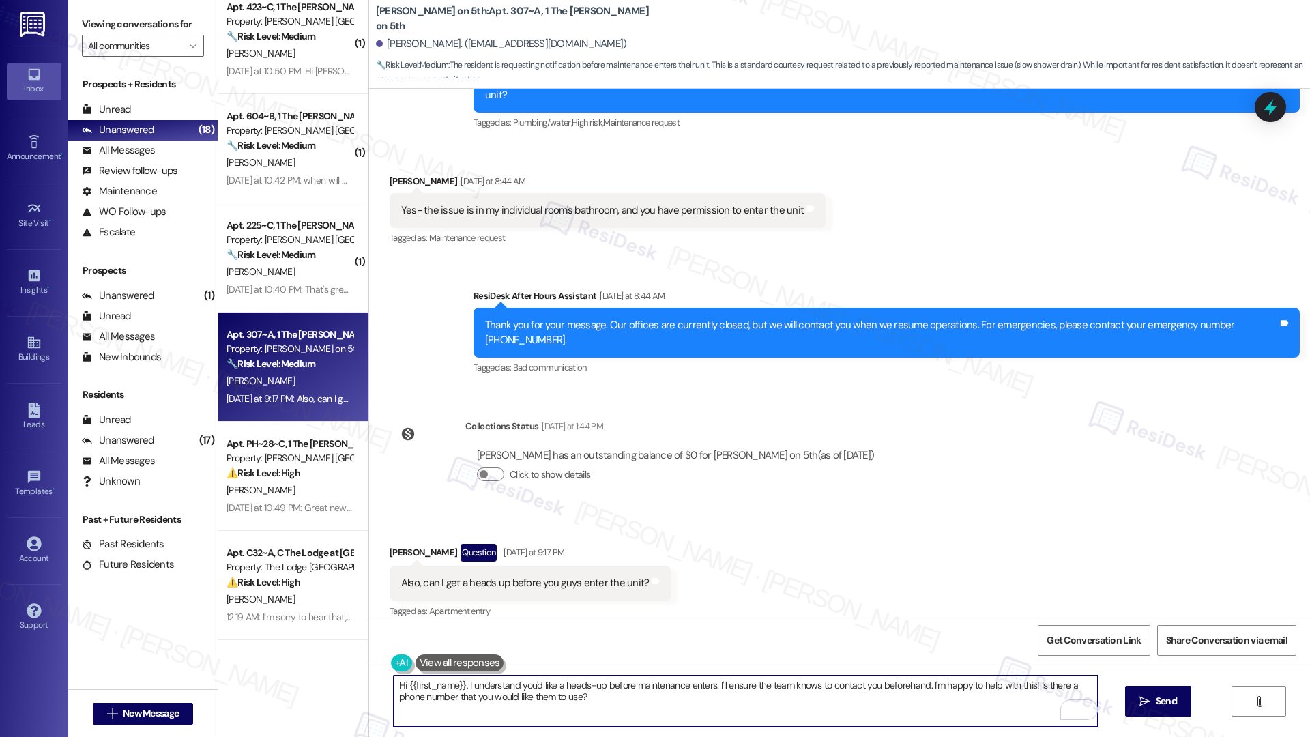
click at [512, 576] on div "Also, can I get a heads up before you guys enter the unit?" at bounding box center [525, 583] width 248 height 14
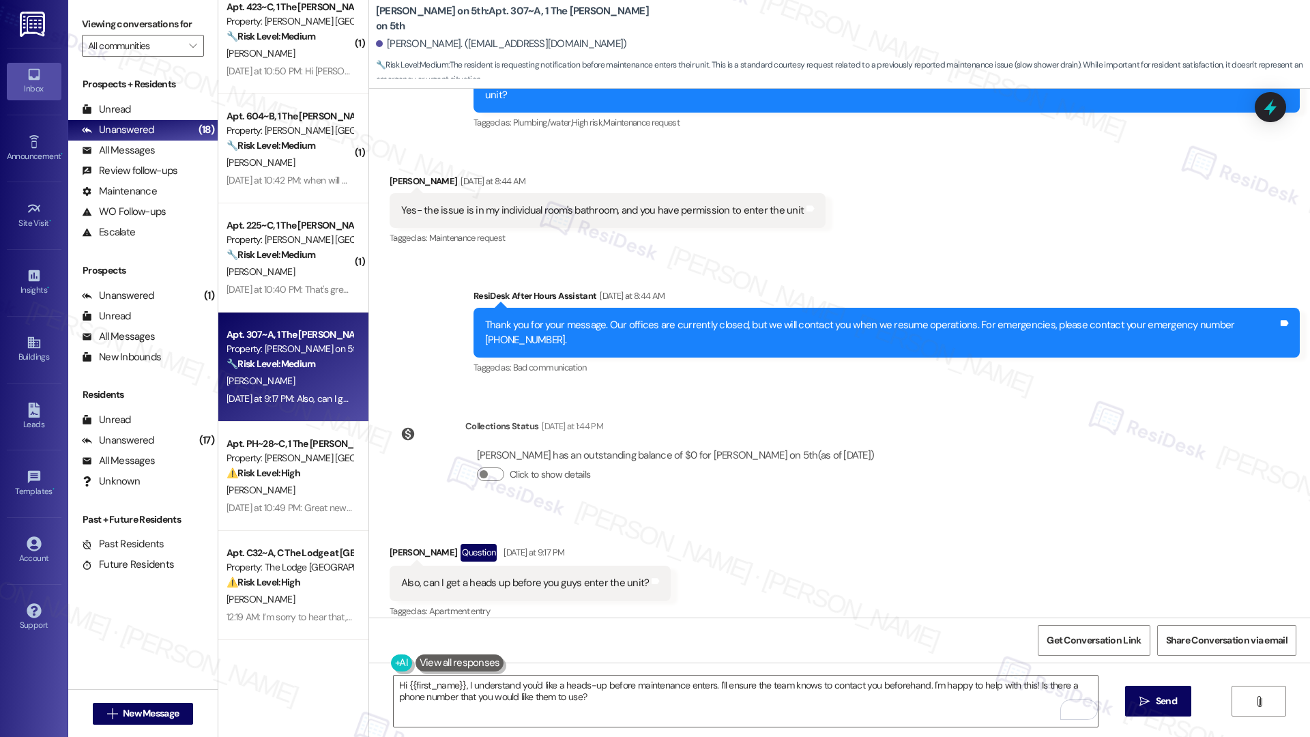
click at [511, 576] on div "Also, can I get a heads up before you guys enter the unit?" at bounding box center [525, 583] width 248 height 14
click at [781, 716] on textarea "Hi {{first_name}}, I understand you'd like a heads-up before maintenance enters…" at bounding box center [746, 701] width 704 height 51
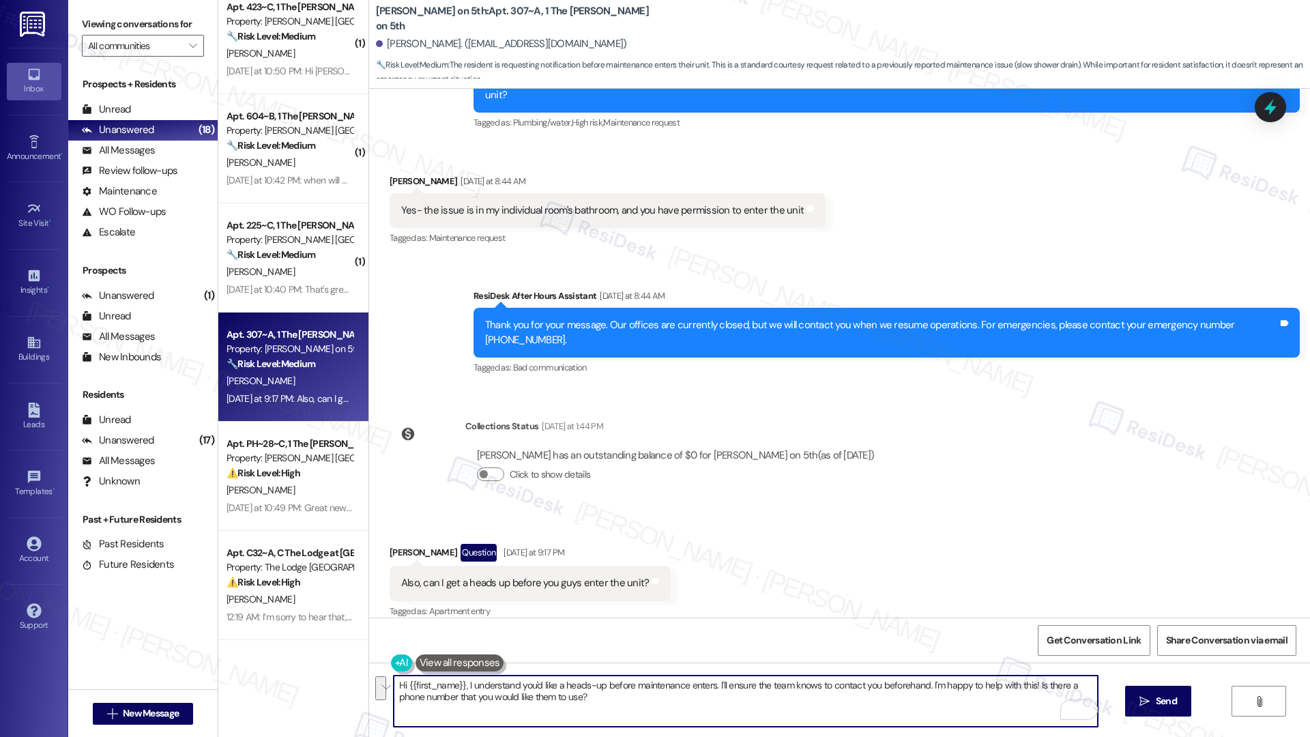
drag, startPoint x: 921, startPoint y: 689, endPoint x: 926, endPoint y: 695, distance: 7.8
click at [926, 695] on textarea "Hi {{first_name}}, I understand you'd like a heads-up before maintenance enters…" at bounding box center [746, 701] width 704 height 51
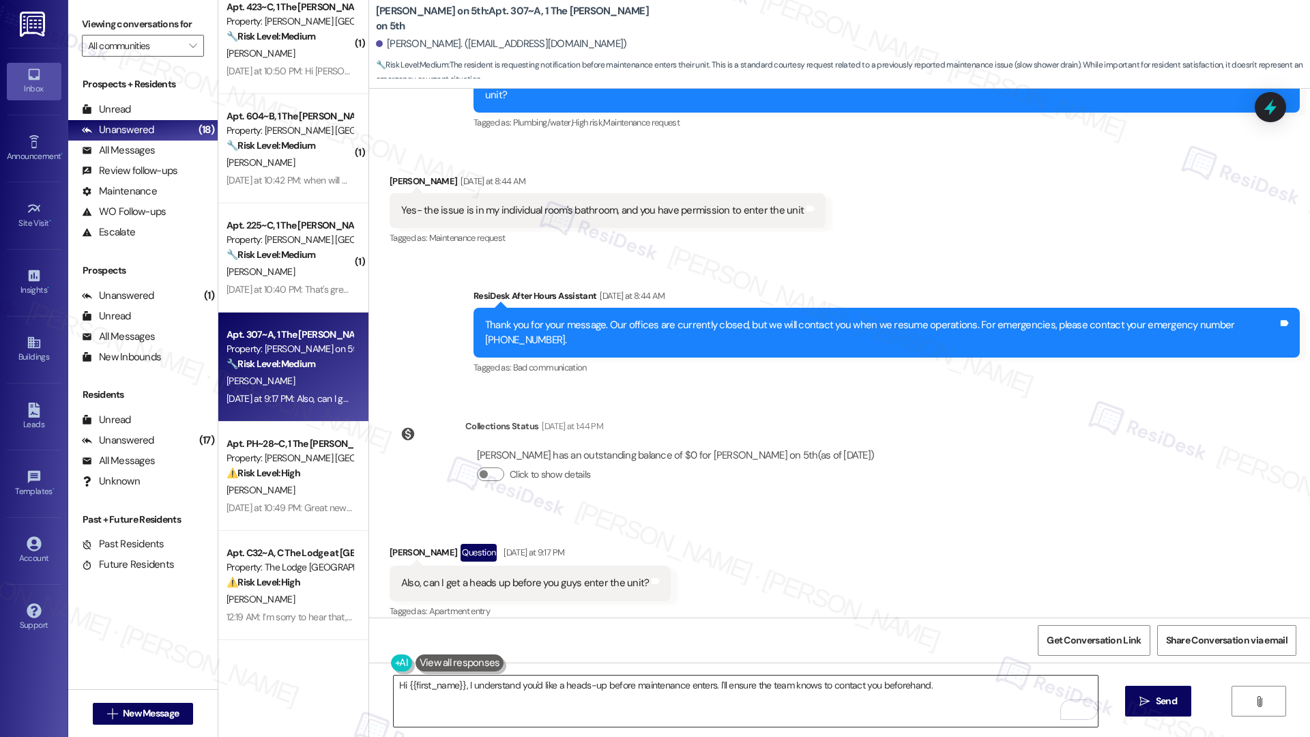
click at [562, 686] on textarea "Hi {{first_name}}, I understand you'd like a heads-up before maintenance enters…" at bounding box center [746, 701] width 704 height 51
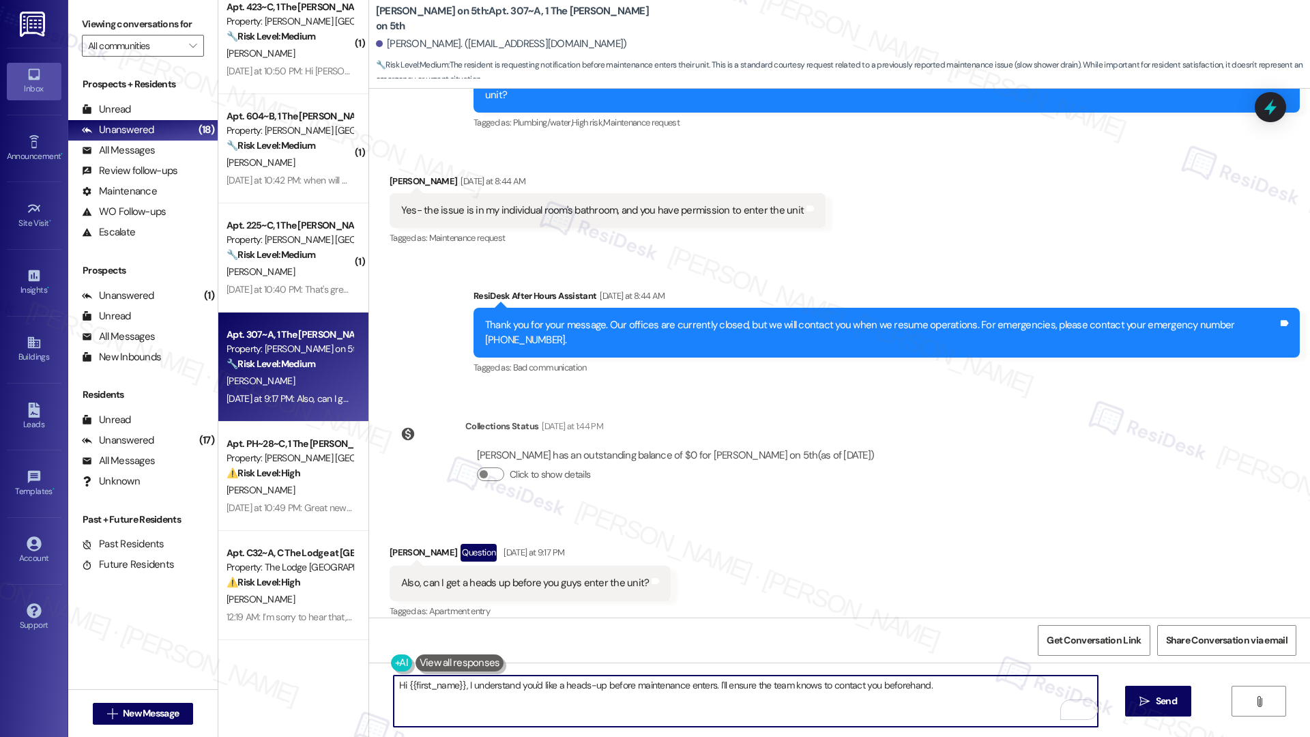
click at [562, 686] on textarea "Hi {{first_name}}, I understand you'd like a heads-up before maintenance enters…" at bounding box center [746, 701] width 704 height 51
click at [952, 690] on textarea "Hi {{first_name}}, I understand you'd like a heads-up before maintenance enters…" at bounding box center [746, 701] width 704 height 51
click at [732, 689] on textarea "Hi {{first_name}}, I understand you'd like a heads-up before maintenance enters…" at bounding box center [746, 701] width 704 height 51
click at [731, 689] on textarea "Hi {{first_name}}, I understand you'd like a heads-up before maintenance enters…" at bounding box center [746, 701] width 704 height 51
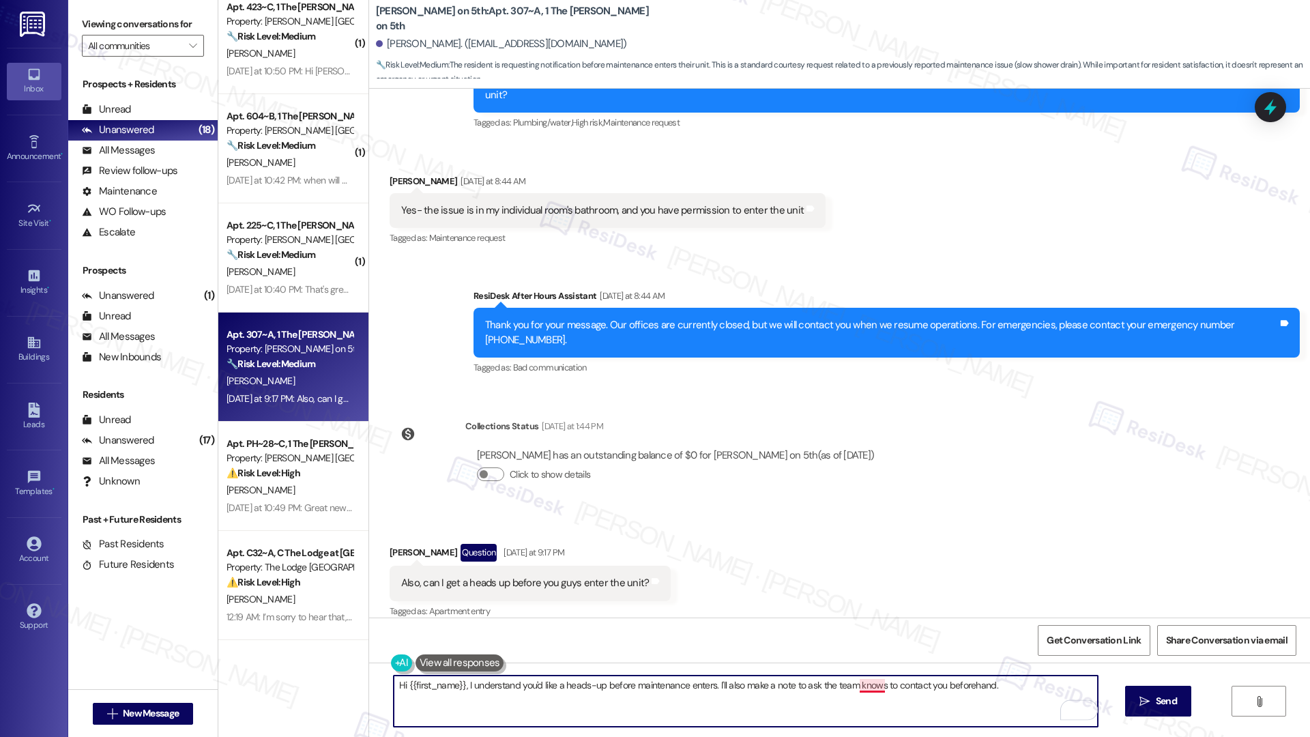
click at [863, 683] on textarea "Hi {{first_name}}, I understand you'd like a heads-up before maintenance enters…" at bounding box center [746, 701] width 704 height 51
click at [964, 688] on textarea "Hi {{first_name}}, I understand you'd like a heads-up before maintenance enters…" at bounding box center [746, 701] width 704 height 51
type textarea "Hi {{first_name}}, I understand you'd like a heads-up before maintenance enters…"
click at [1162, 694] on span "Send" at bounding box center [1166, 701] width 21 height 14
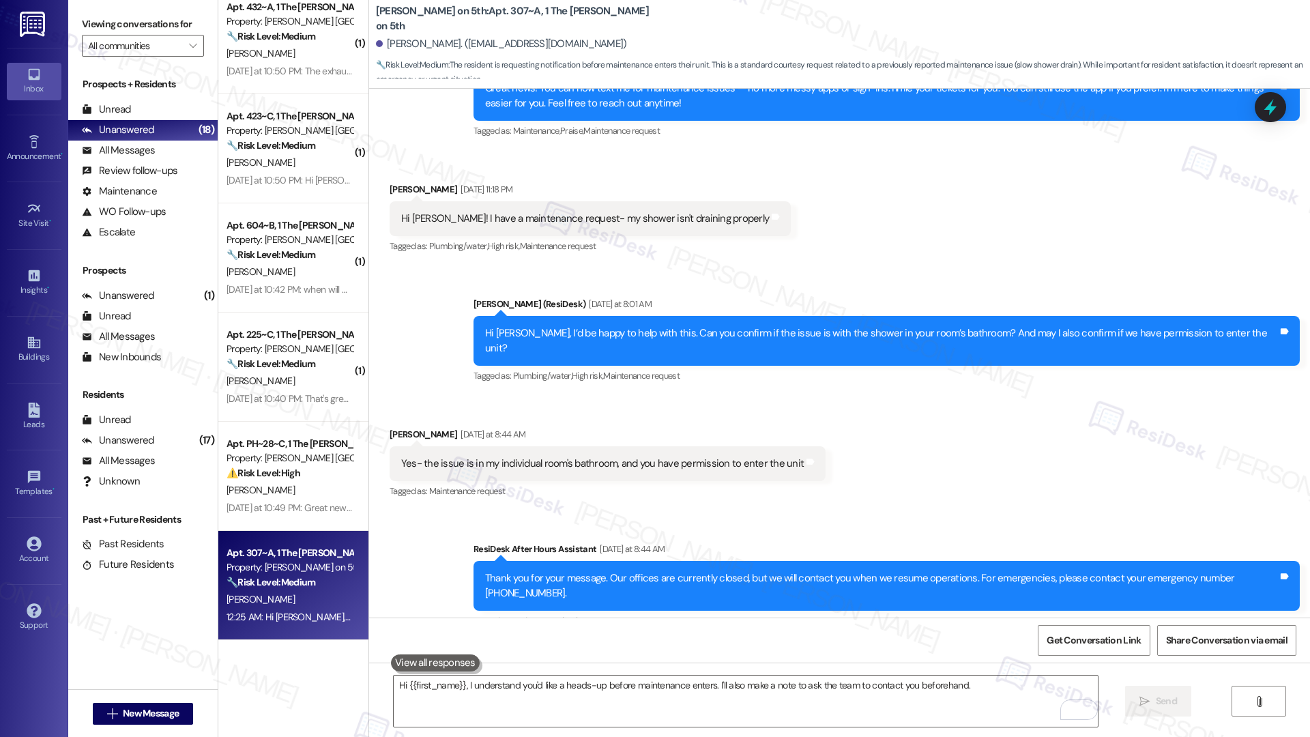
scroll to position [298, 0]
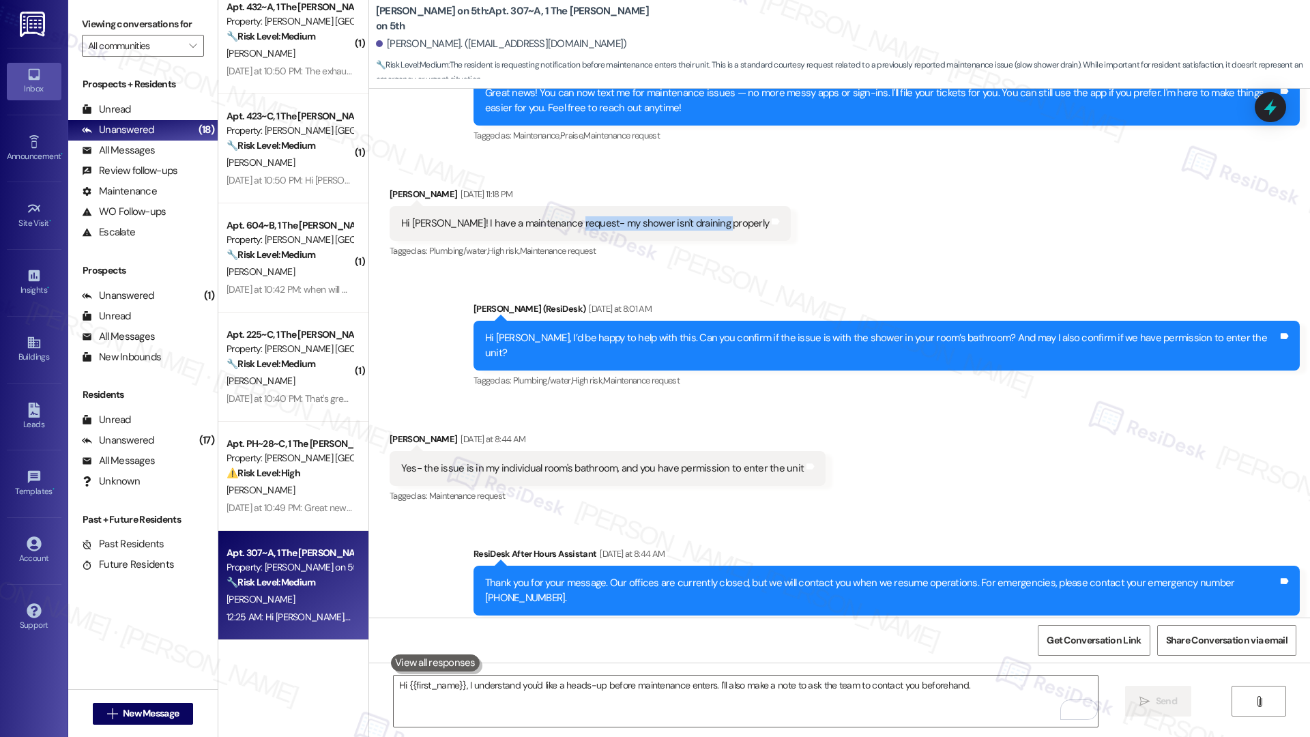
drag, startPoint x: 558, startPoint y: 220, endPoint x: 699, endPoint y: 226, distance: 140.7
click at [699, 226] on div "Hi Emily! I have a maintenance request- my shower isn't draining properly" at bounding box center [585, 223] width 368 height 14
copy div "my shower isn't draining properly"
click at [628, 708] on textarea "Hi {{first_name}}, I understand you'd like a heads-up before maintenance enters…" at bounding box center [746, 701] width 704 height 51
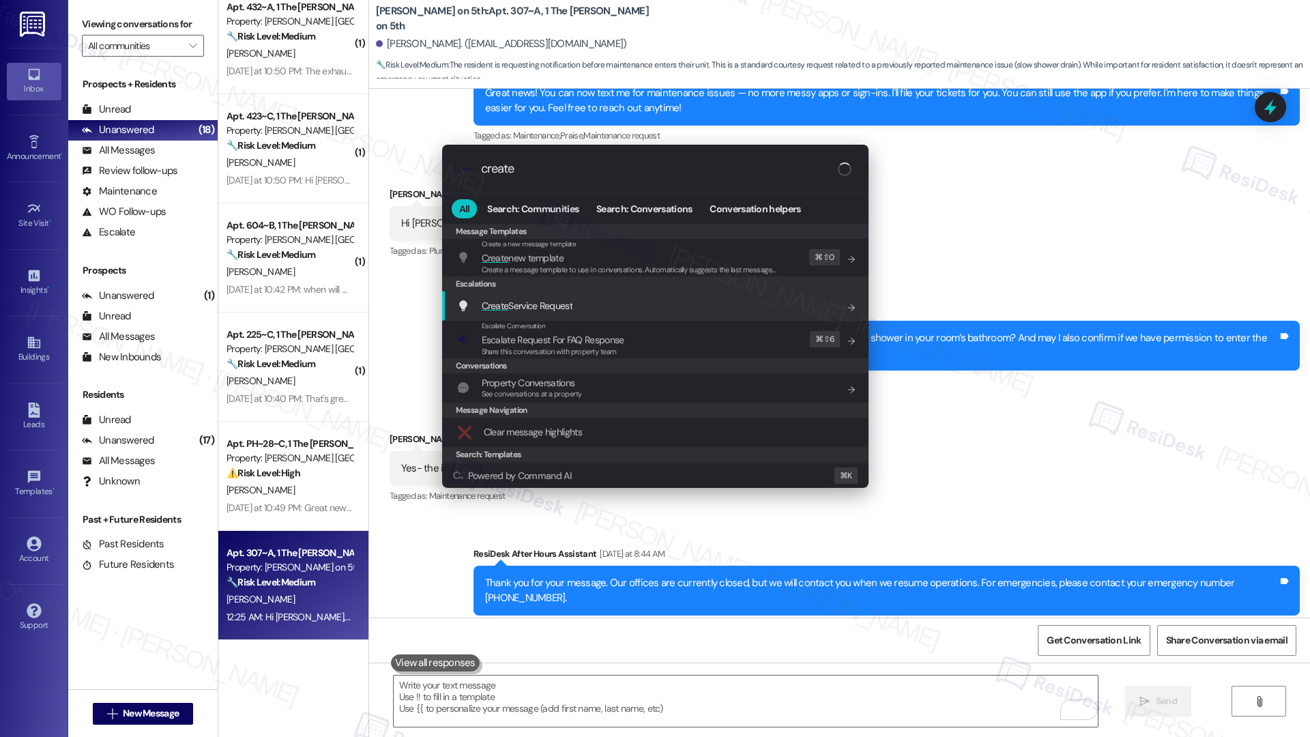
type input "create"
click at [575, 308] on div "Create Service Request Add shortcut" at bounding box center [656, 305] width 399 height 15
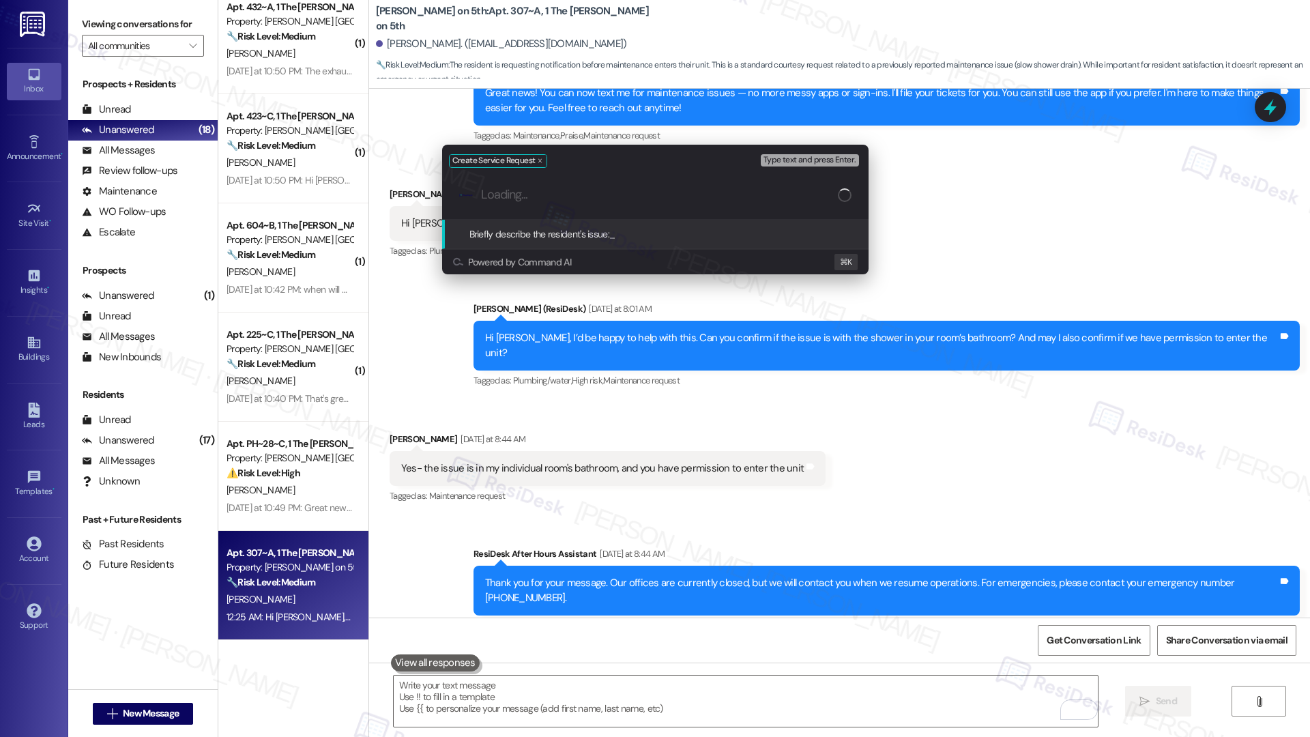
click at [560, 199] on input "Loading..." at bounding box center [659, 195] width 357 height 14
paste input "The shower is not draining properly."
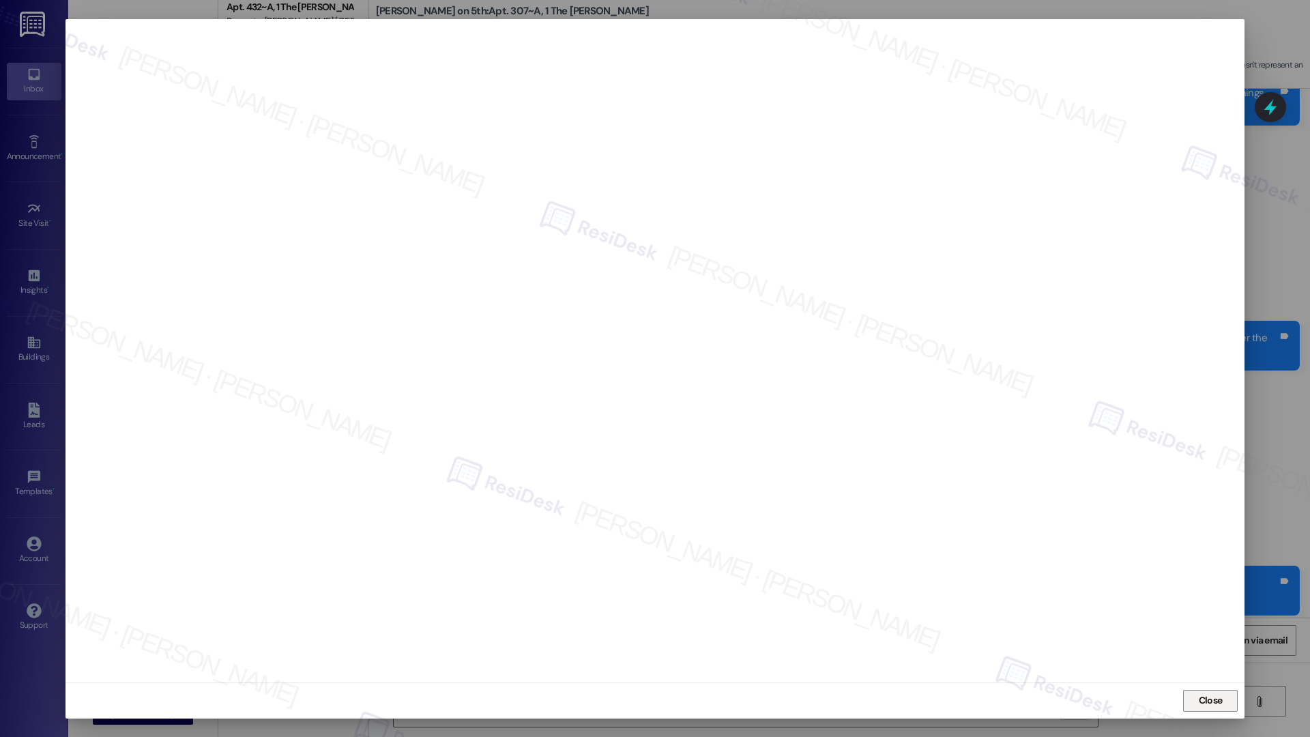
click at [1218, 693] on span "Close" at bounding box center [1211, 700] width 24 height 14
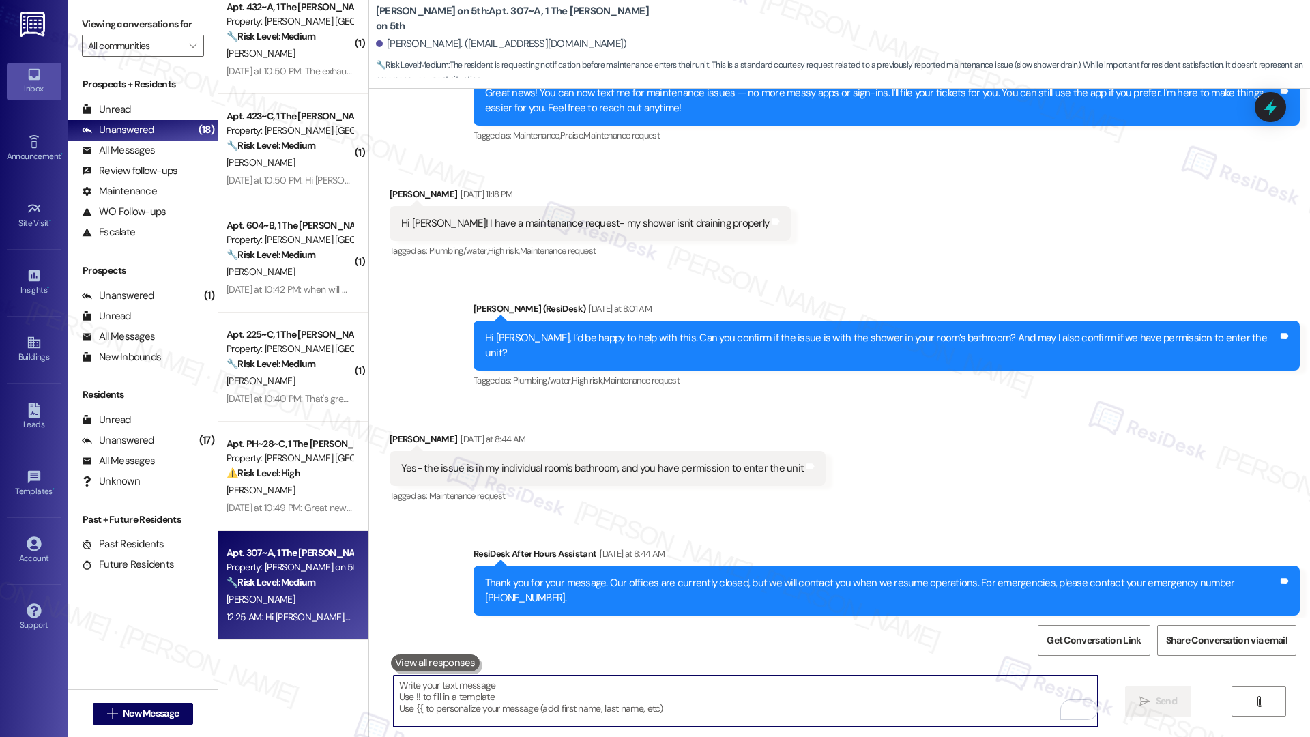
click at [860, 683] on textarea "To enrich screen reader interactions, please activate Accessibility in Grammarl…" at bounding box center [746, 701] width 704 height 51
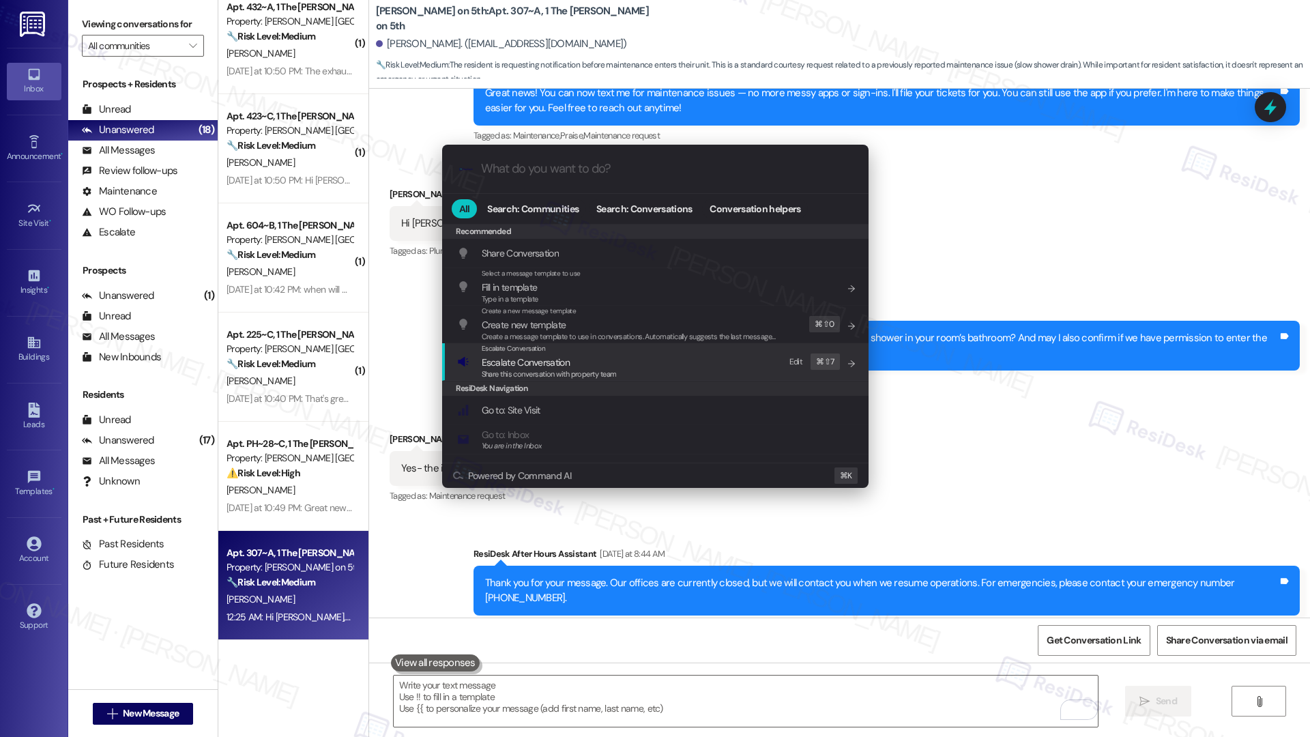
click at [603, 364] on span "Escalate Conversation" at bounding box center [549, 362] width 135 height 15
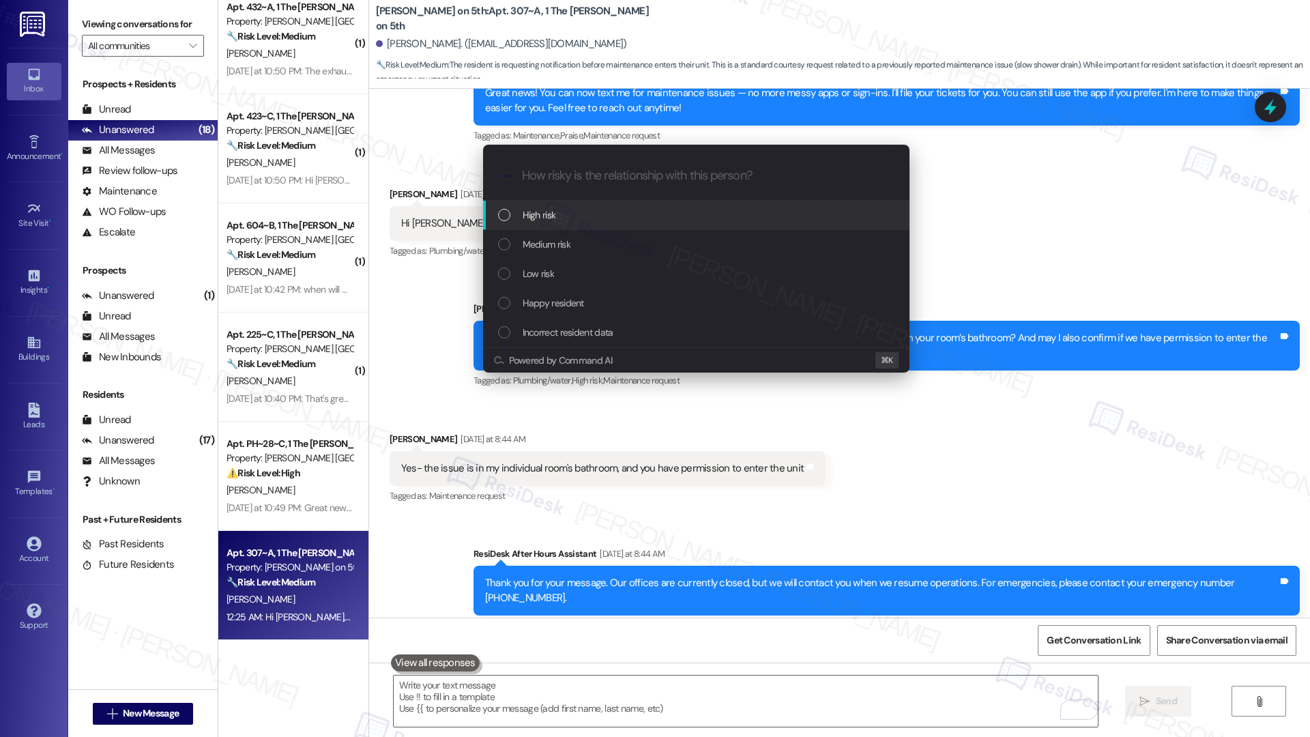
click at [583, 209] on div "High risk" at bounding box center [697, 214] width 399 height 15
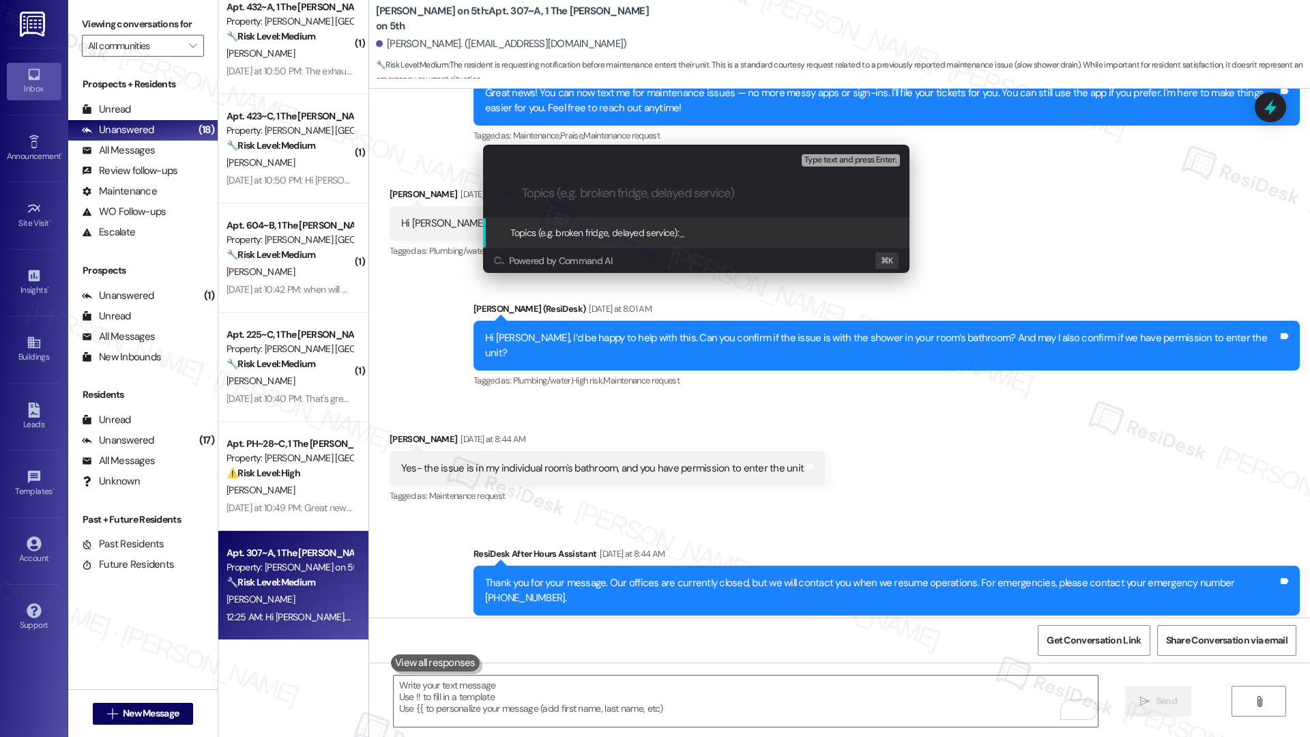
paste input "12954391"
click at [523, 194] on input "12954391 - Shower Not Draining Properly" at bounding box center [702, 193] width 360 height 14
paste input "Work order submitted by Residesk | Work order #"
type input "Work order submitted by Residesk | Work order #12954391 - Shower Not Draining P…"
click at [649, 199] on input "Work order submitted by Residesk | Work order #12954391 - Shower Not Draining P…" at bounding box center [702, 193] width 360 height 14
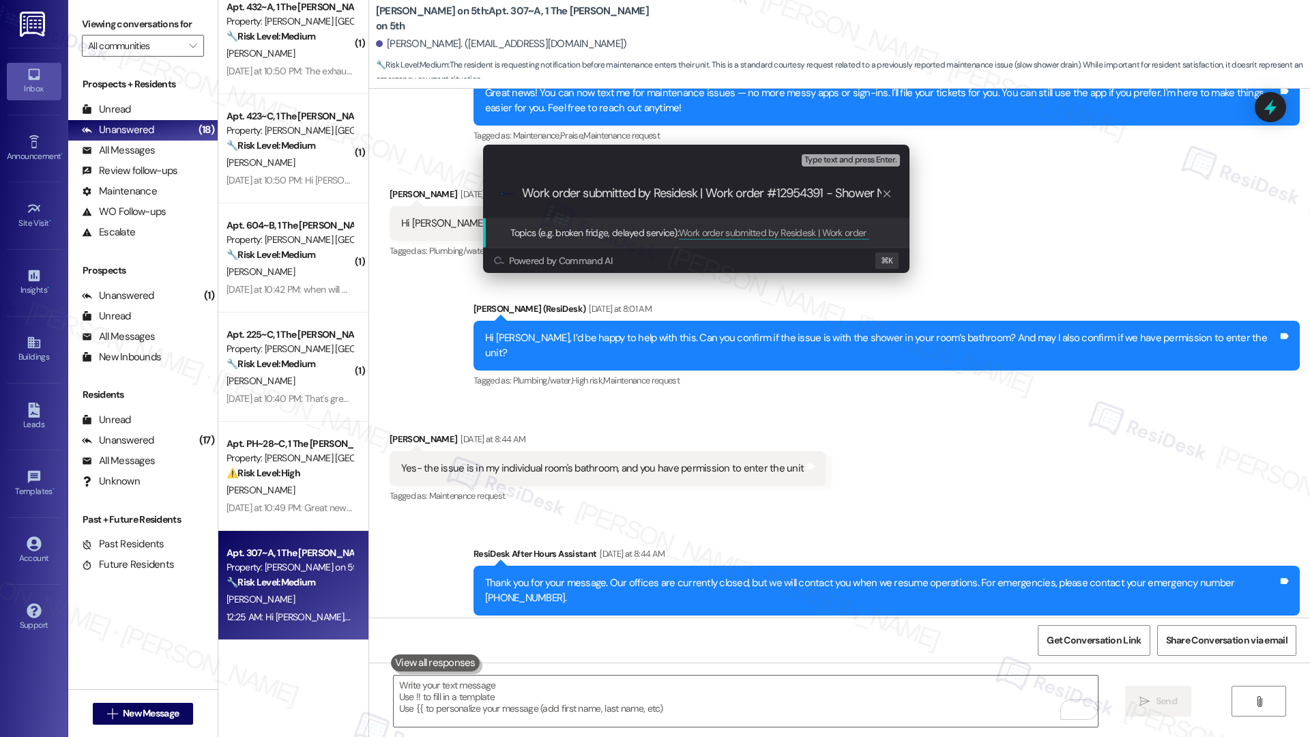
click at [649, 199] on input "Work order submitted by Residesk | Work order #12954391 - Shower Not Draining P…" at bounding box center [702, 193] width 360 height 14
click at [649, 200] on input "Work order submitted by Residesk | Work order #12954391 - Shower Not Draining P…" at bounding box center [702, 193] width 360 height 14
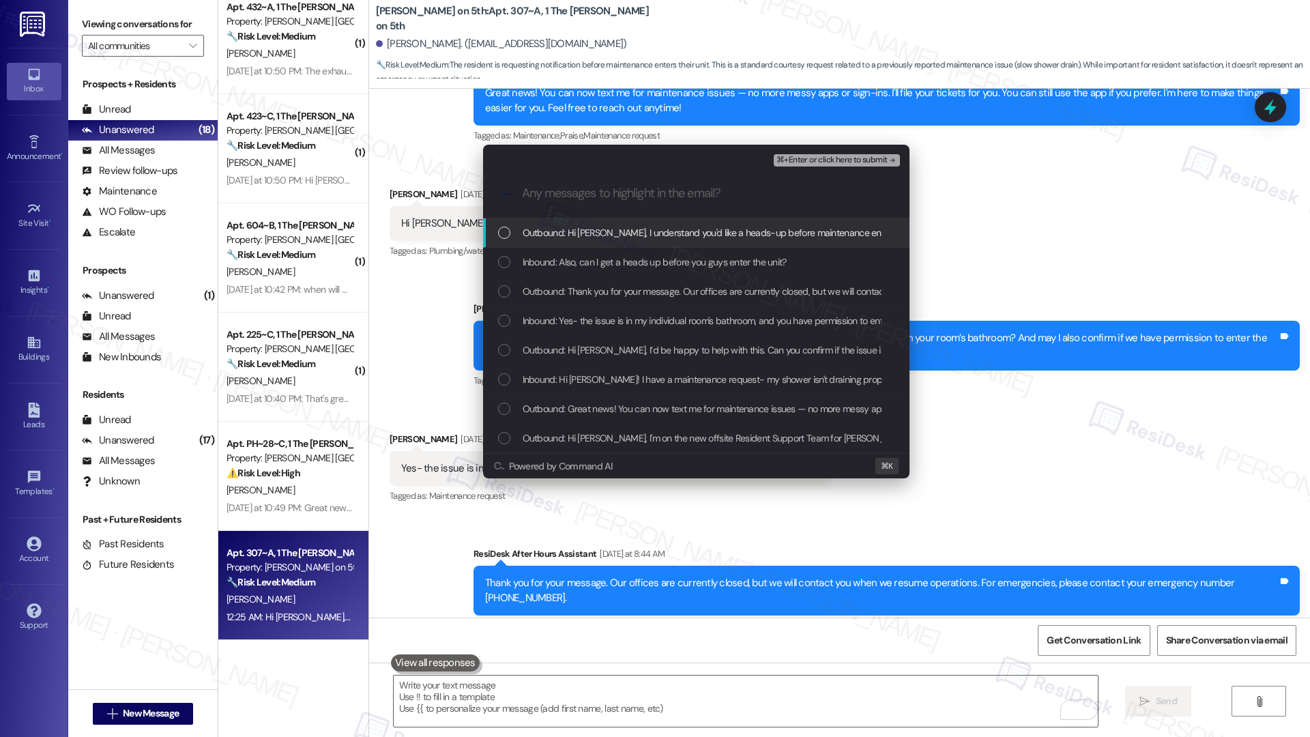
click at [632, 240] on span "Outbound: Hi Bhavya, I understand you'd like a heads-up before maintenance ente…" at bounding box center [836, 232] width 627 height 15
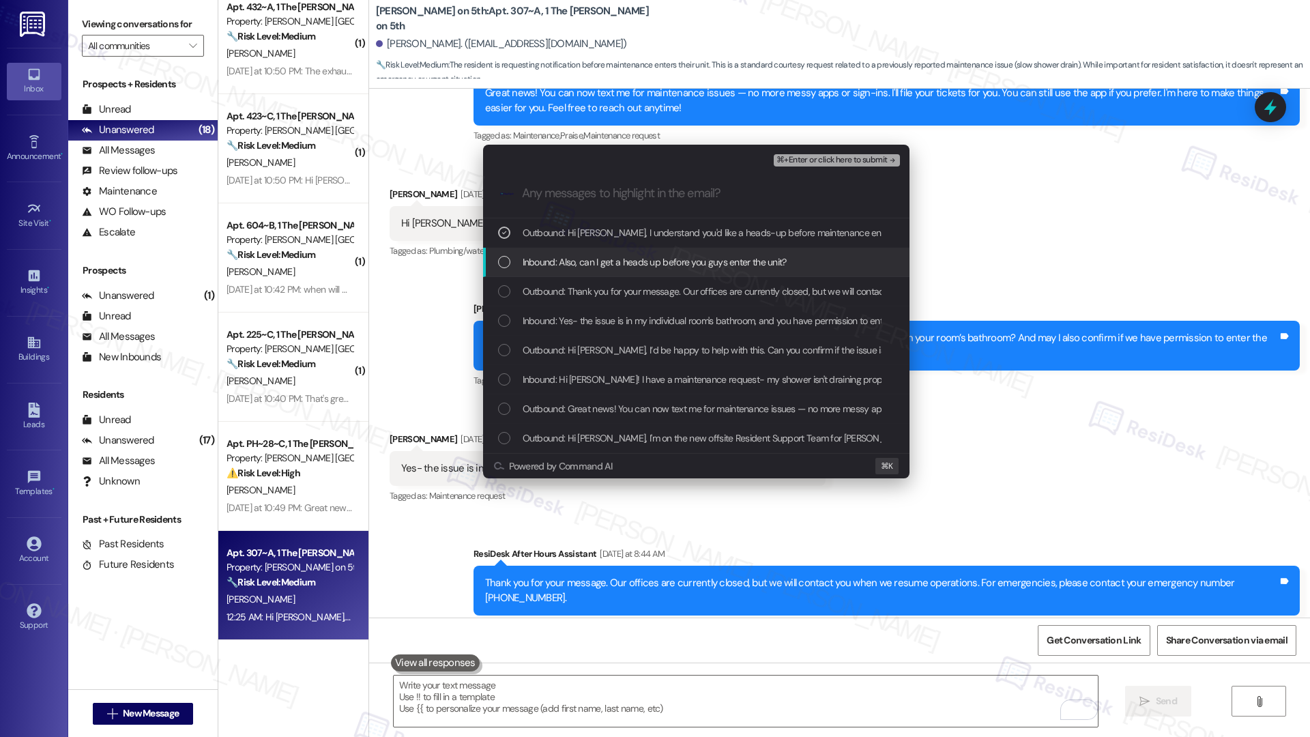
click at [629, 264] on span "Inbound: Also, can I get a heads up before you guys enter the unit?" at bounding box center [655, 262] width 264 height 15
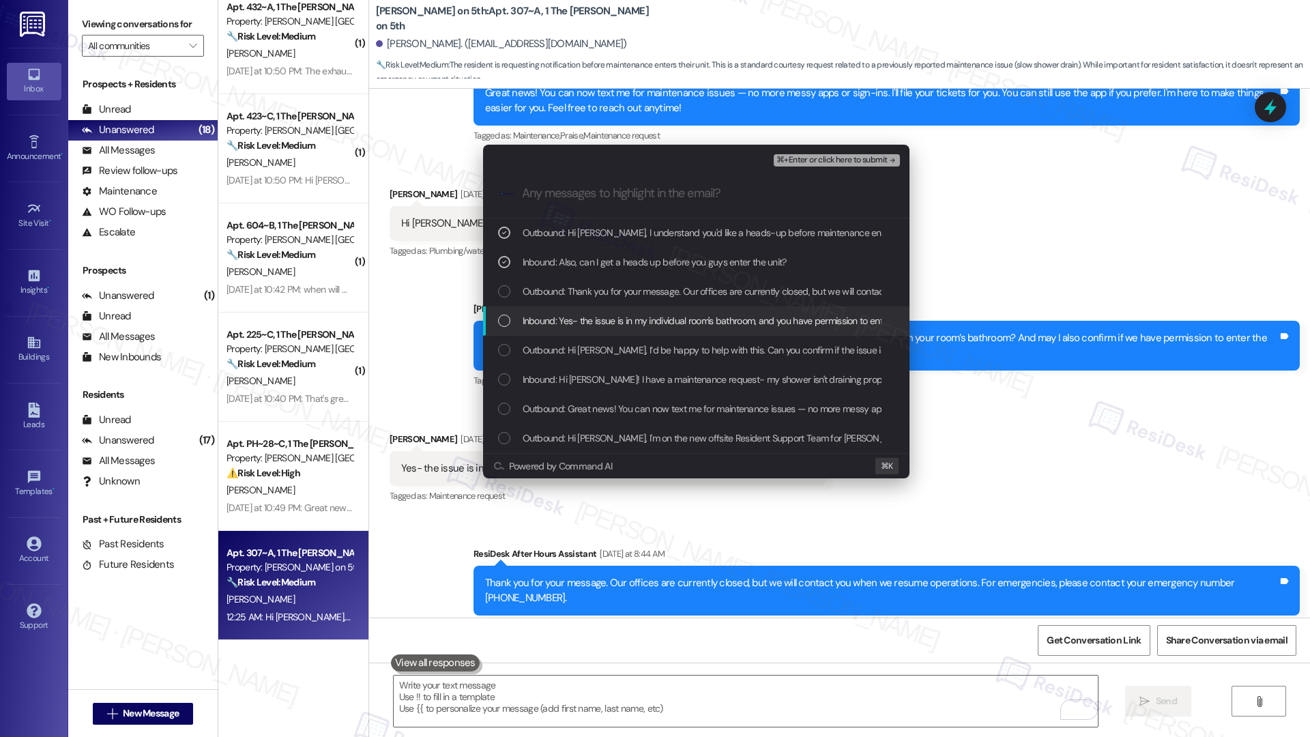
click at [629, 324] on span "Inbound: Yes- the issue is in my individual room's bathroom, and you have permi…" at bounding box center [723, 320] width 401 height 15
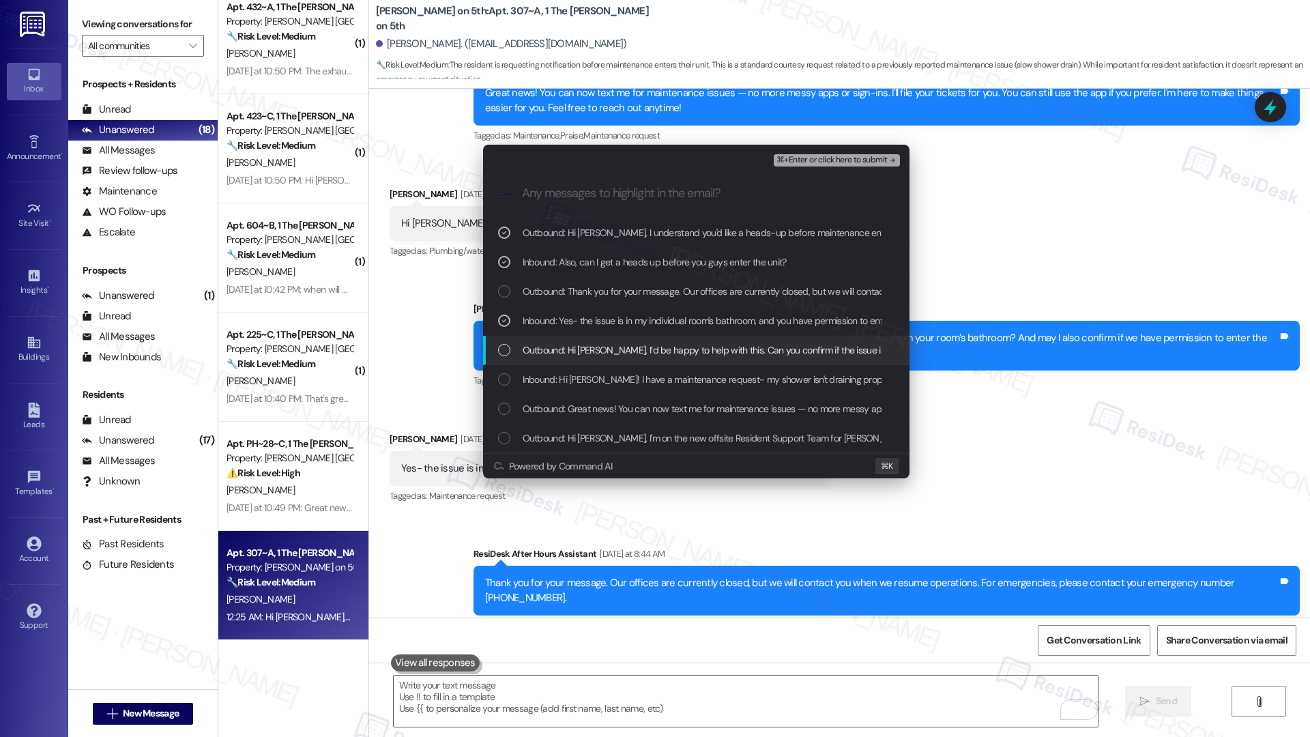
click at [627, 360] on div "Outbound: Hi Bhavya, I’d be happy to help with this. Can you confirm if the iss…" at bounding box center [696, 350] width 426 height 29
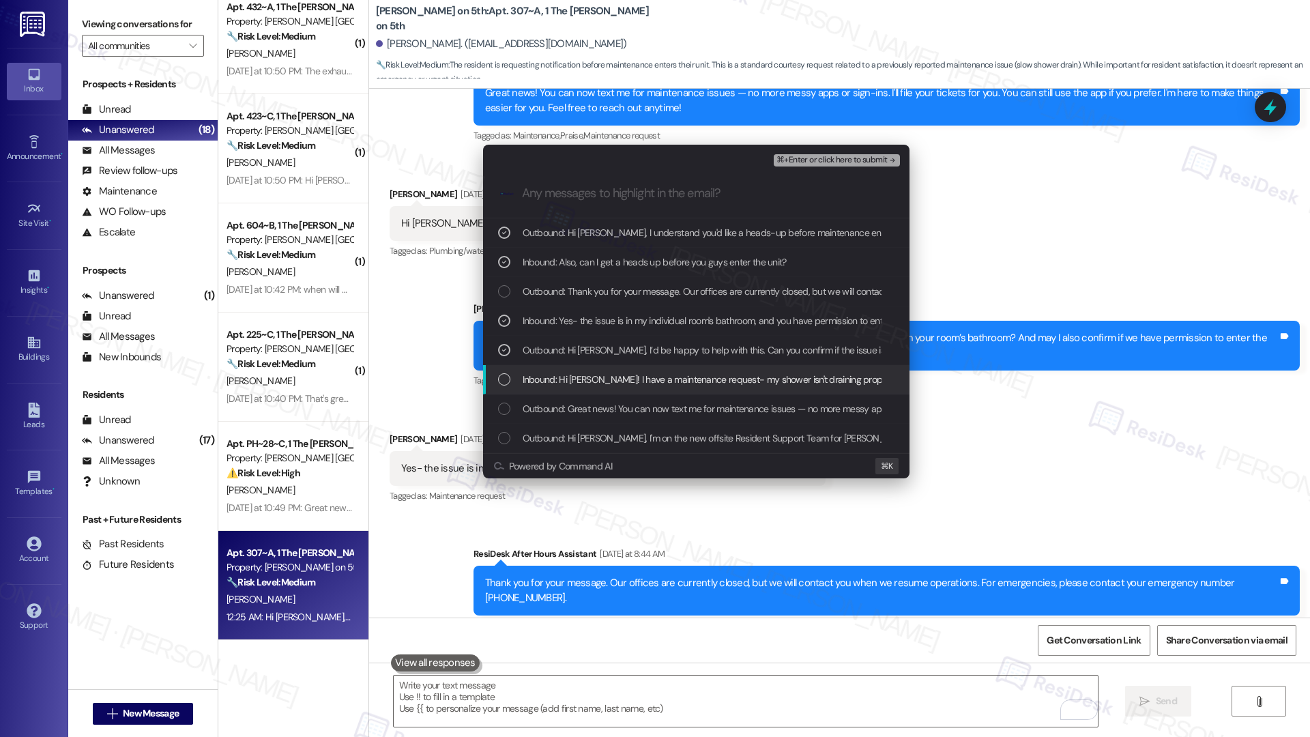
click at [626, 387] on span "Inbound: Hi Emily! I have a maintenance request- my shower isn't draining prope…" at bounding box center [710, 379] width 375 height 15
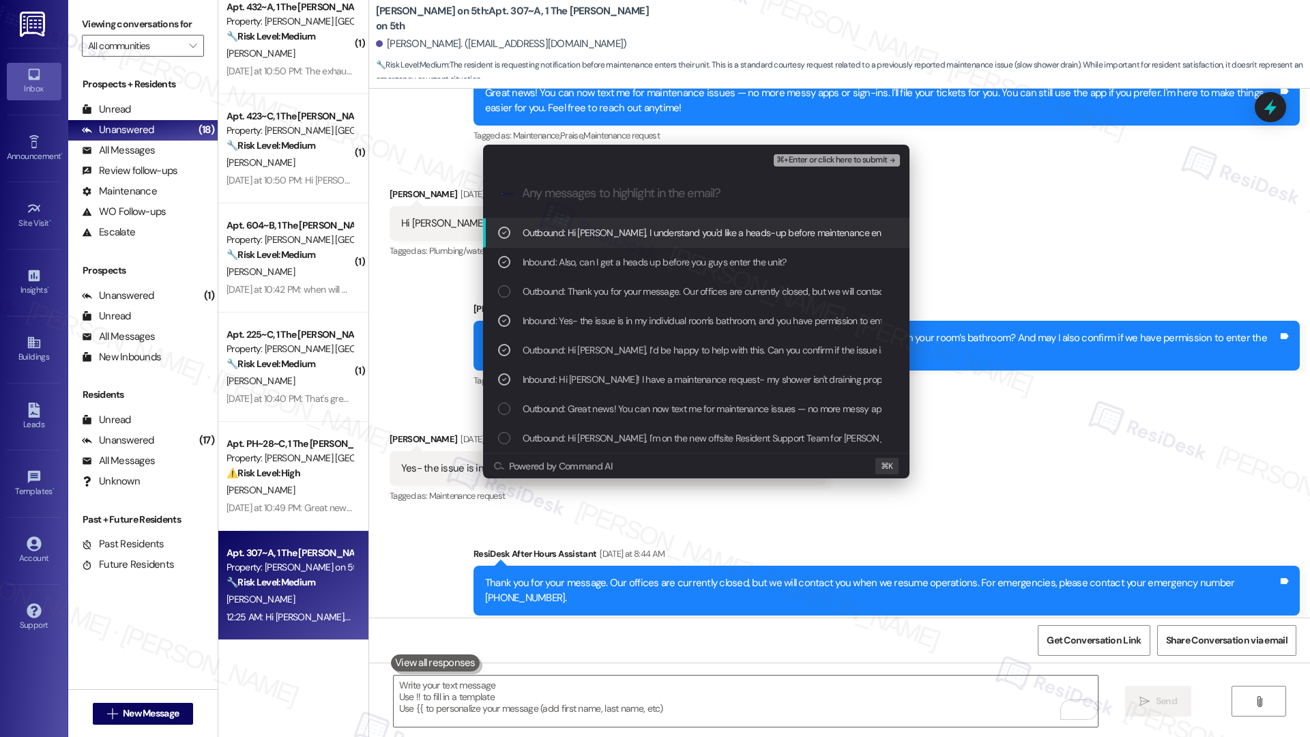
click at [828, 156] on span "⌘+Enter or click here to submit" at bounding box center [832, 161] width 111 height 10
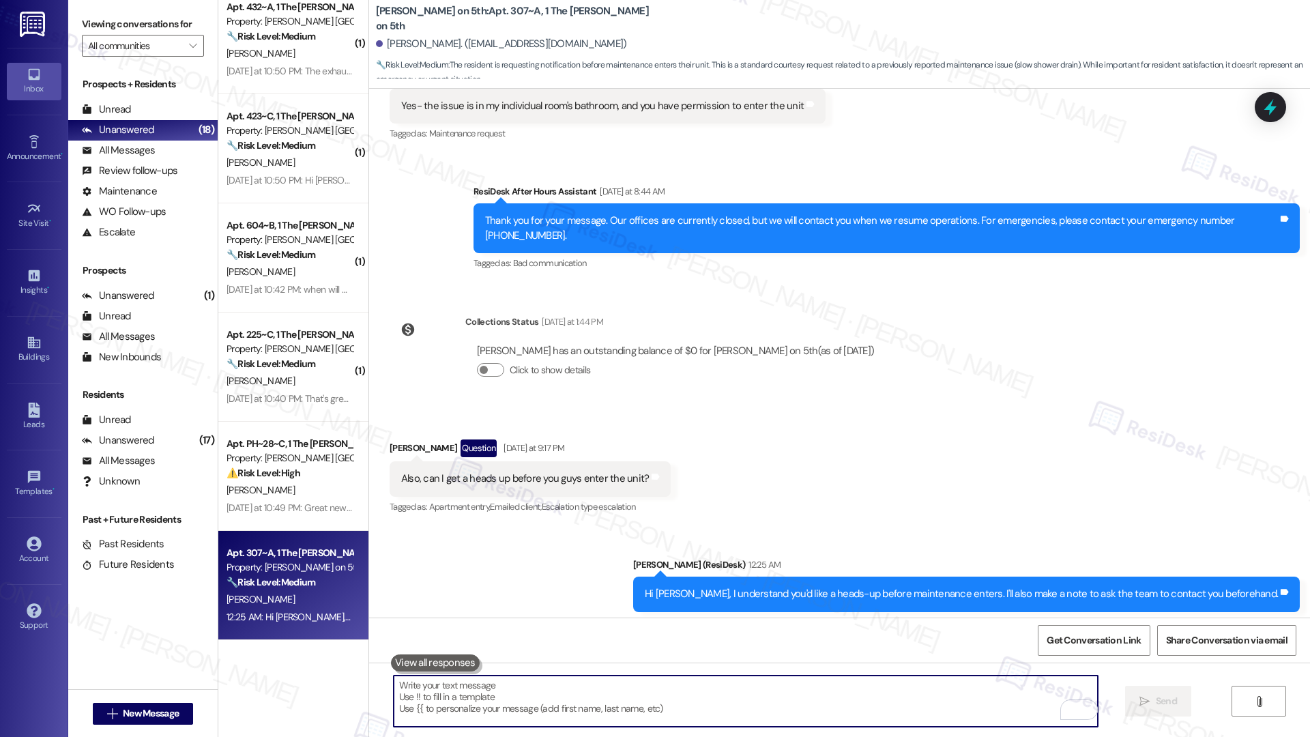
scroll to position [671, 0]
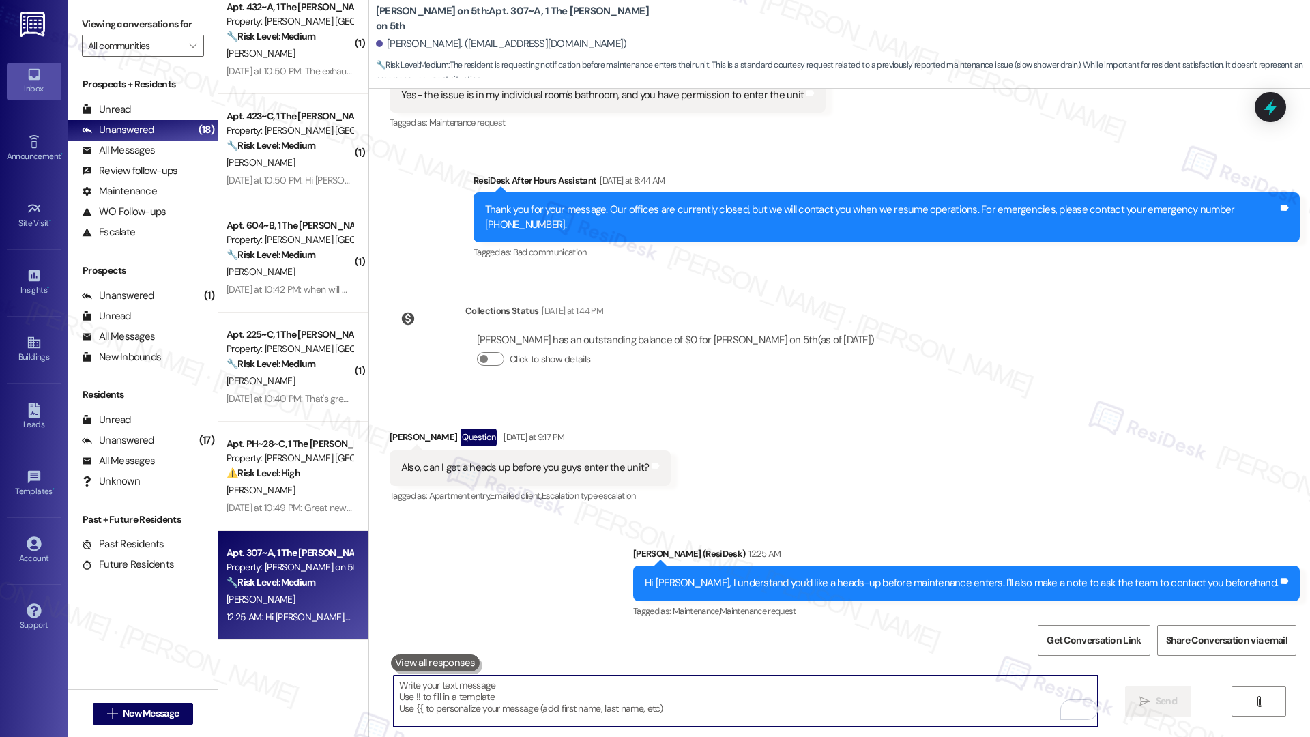
click at [735, 712] on textarea "To enrich screen reader interactions, please activate Accessibility in Grammarl…" at bounding box center [746, 701] width 704 height 51
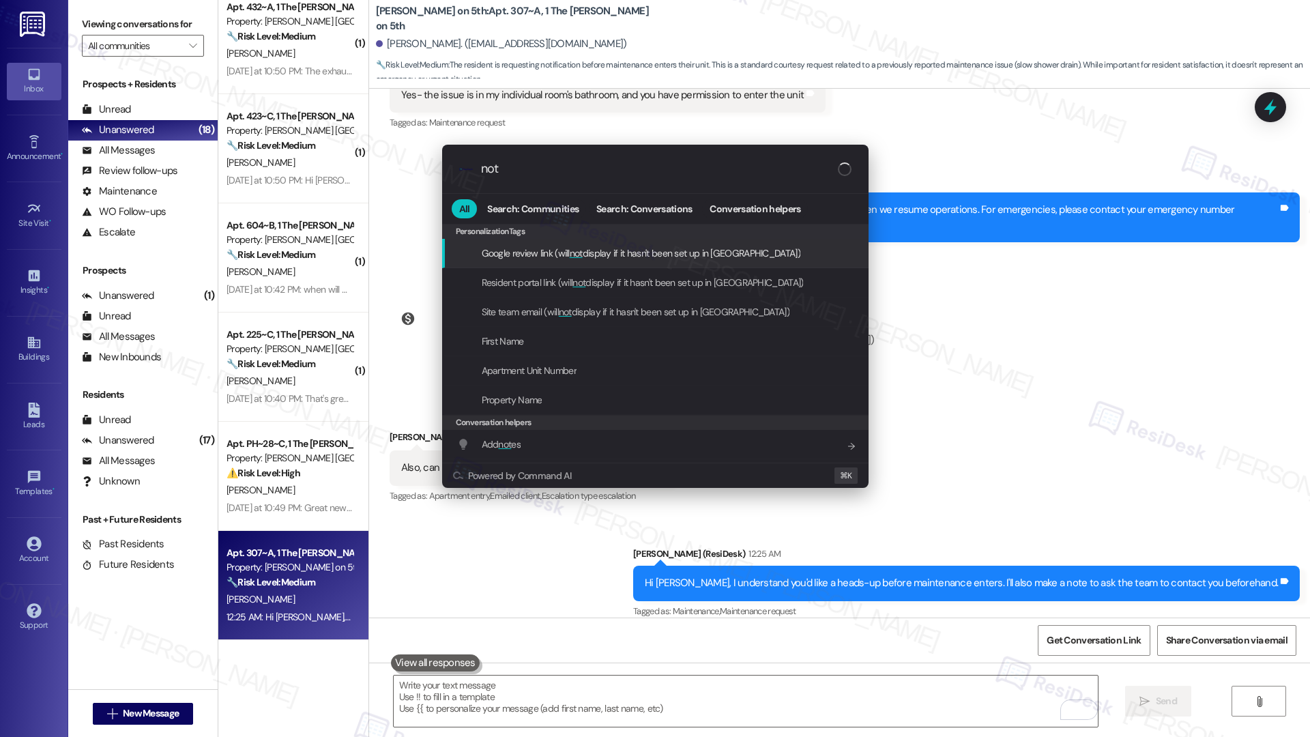
type input "note"
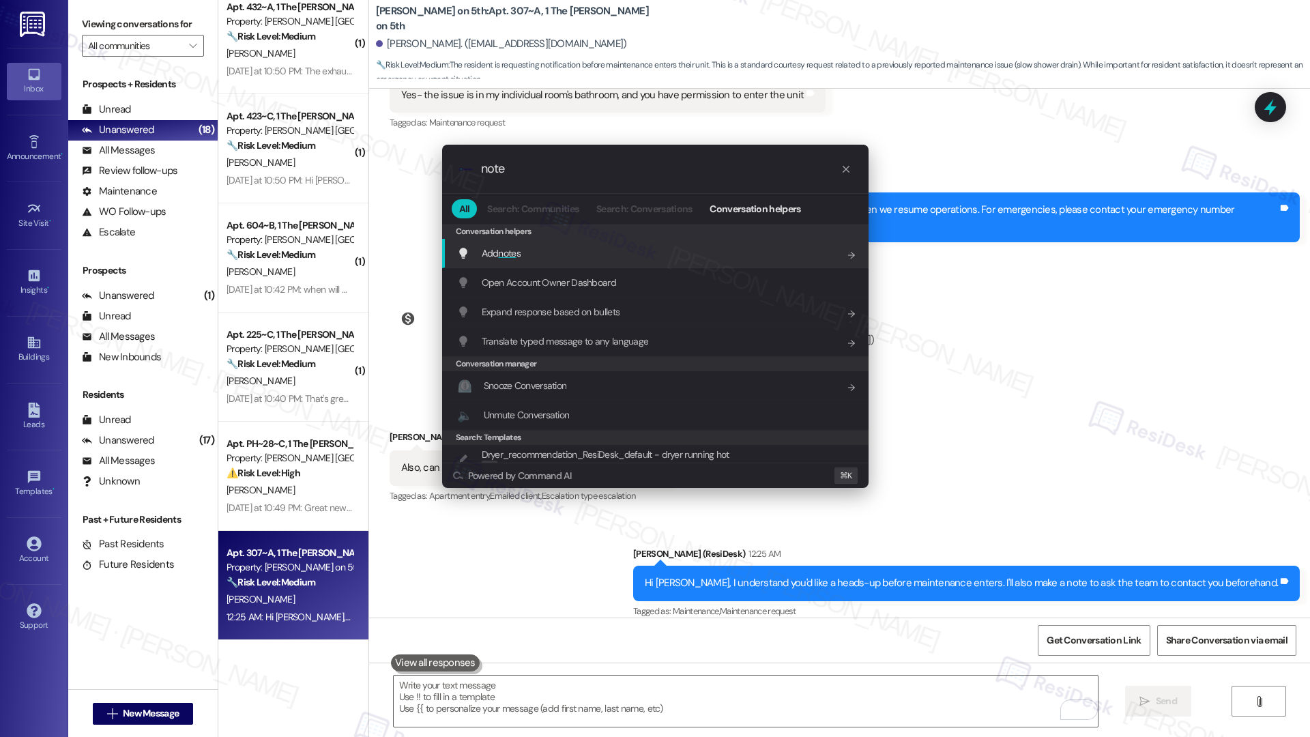
click at [531, 254] on div "Add note s Add shortcut" at bounding box center [656, 253] width 399 height 15
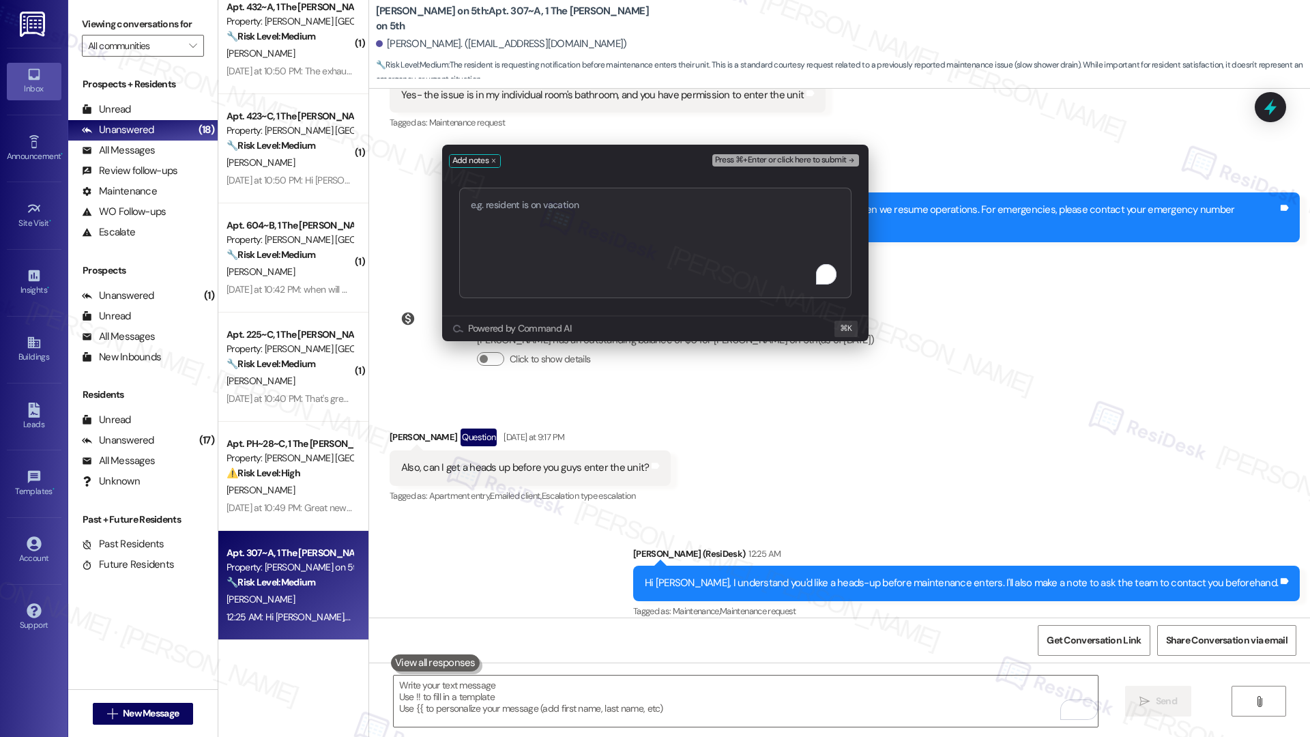
type textarea "Work order submitted by Residesk | Work order #12954391 - Shower Not Draining P…"
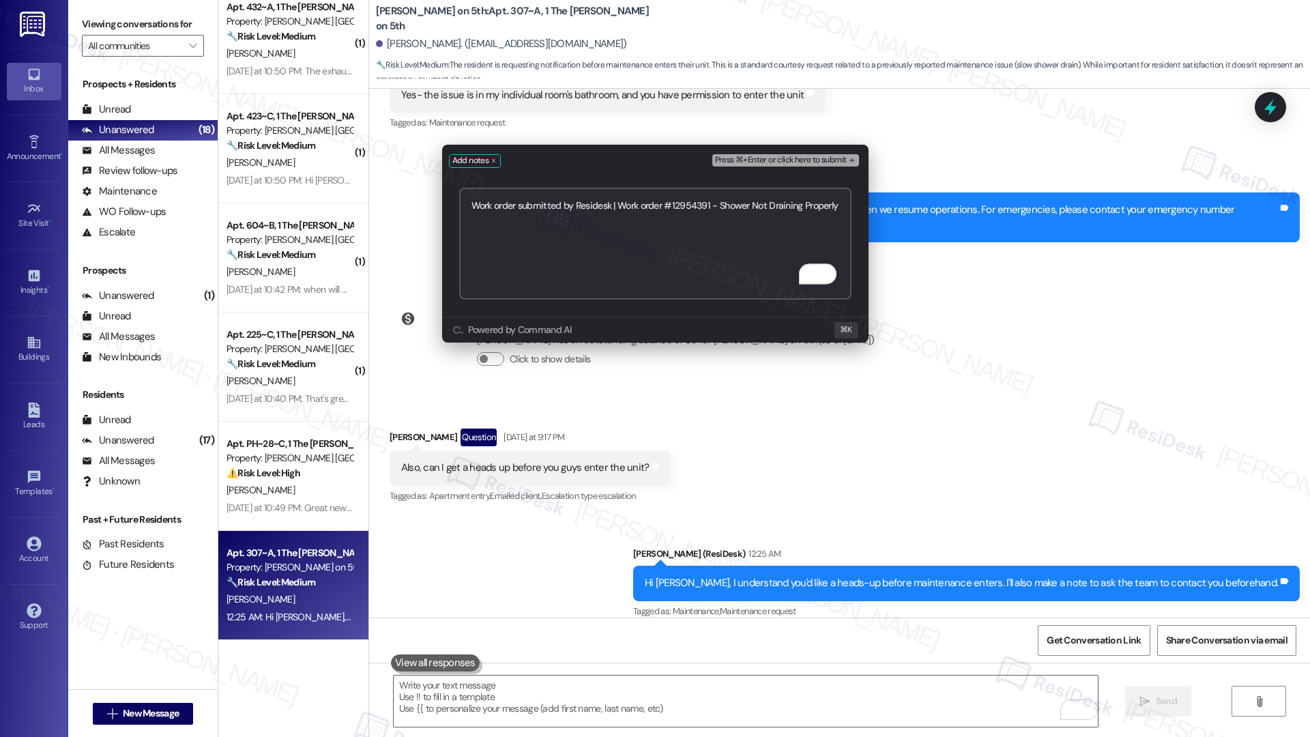
click at [830, 159] on span "Press ⌘+Enter or click here to submit" at bounding box center [781, 161] width 132 height 10
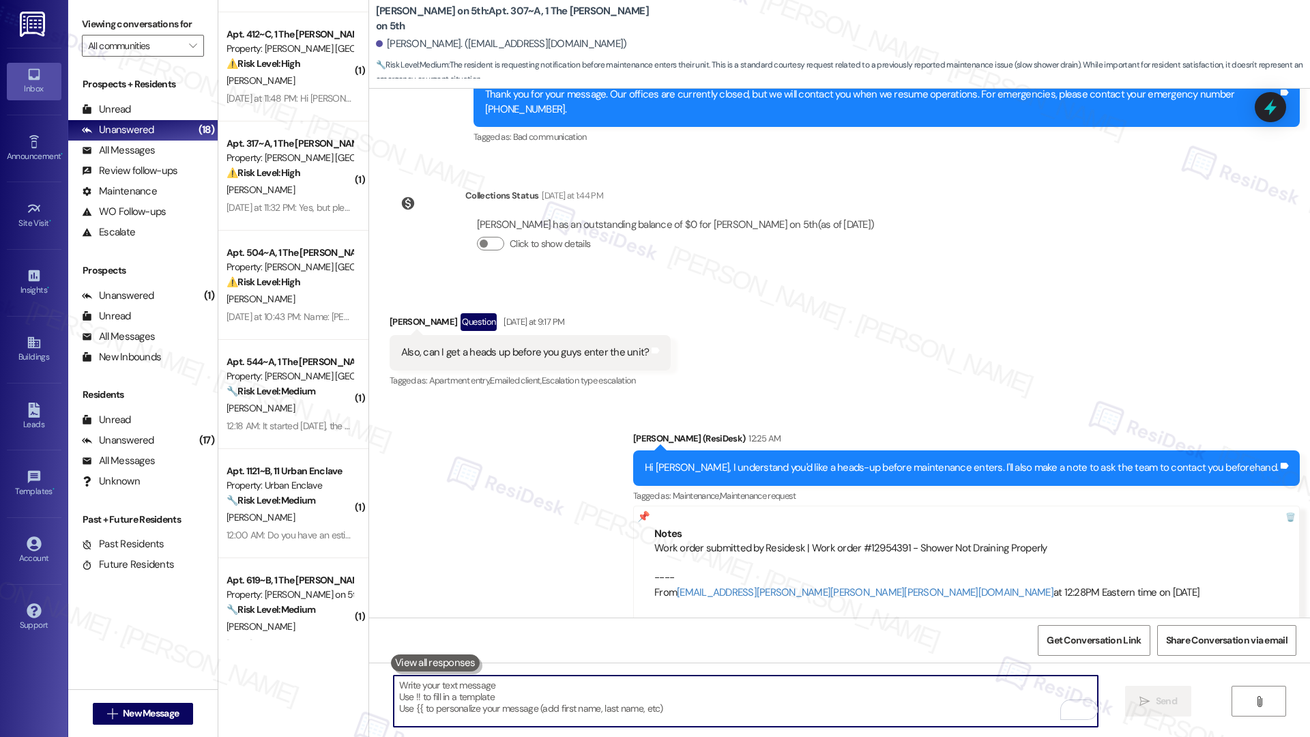
scroll to position [353, 0]
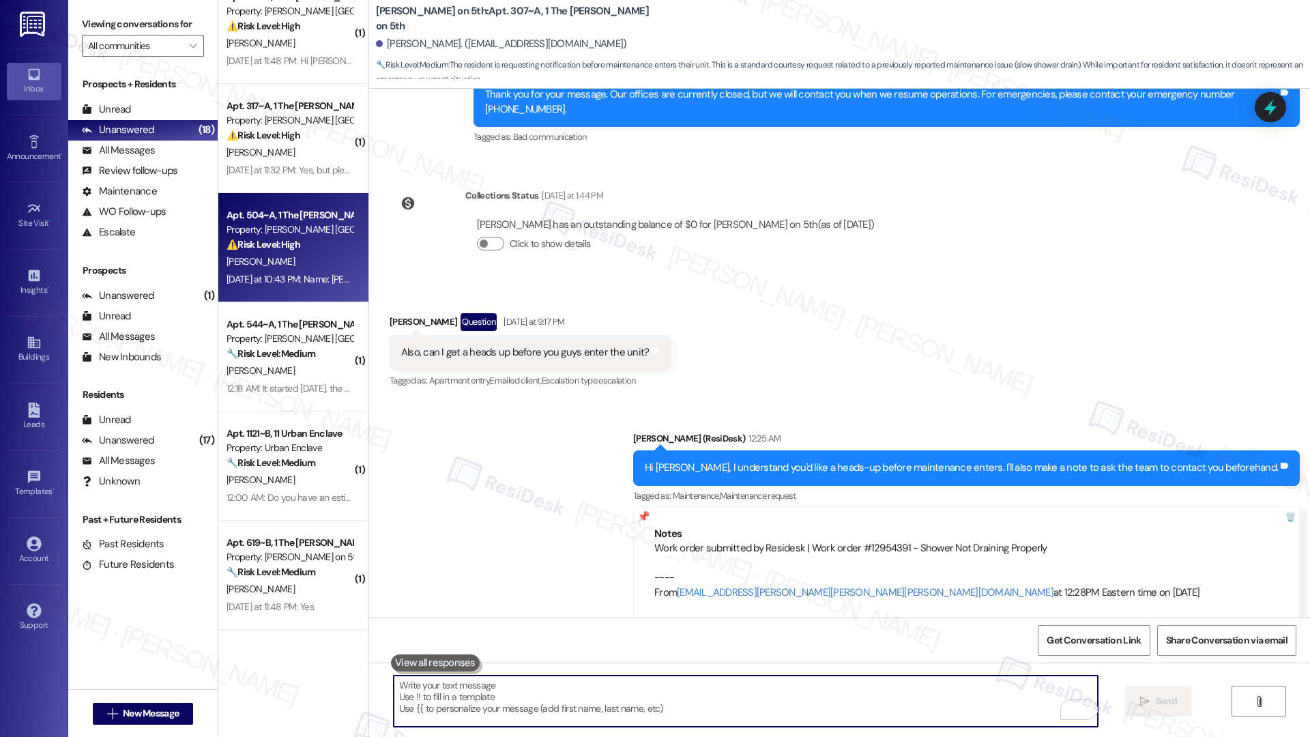
click at [306, 266] on div "C. Brunts" at bounding box center [289, 261] width 129 height 17
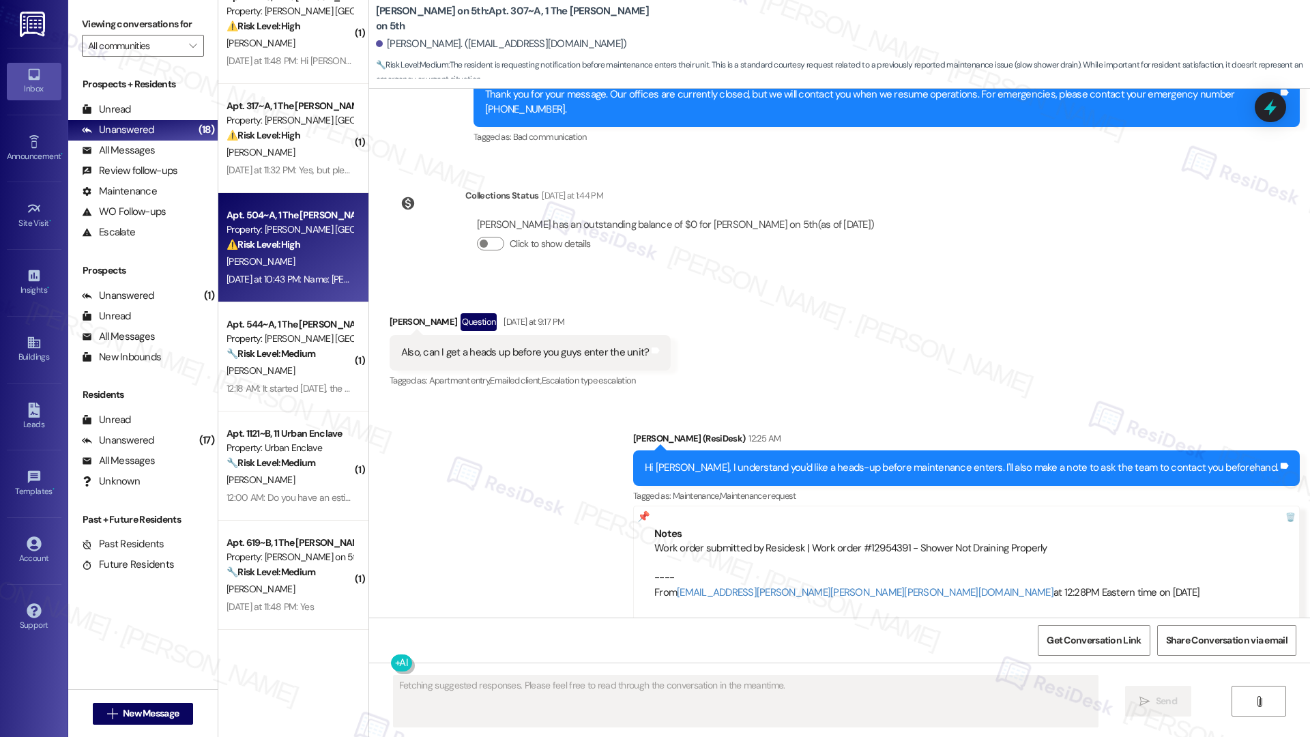
scroll to position [473, 0]
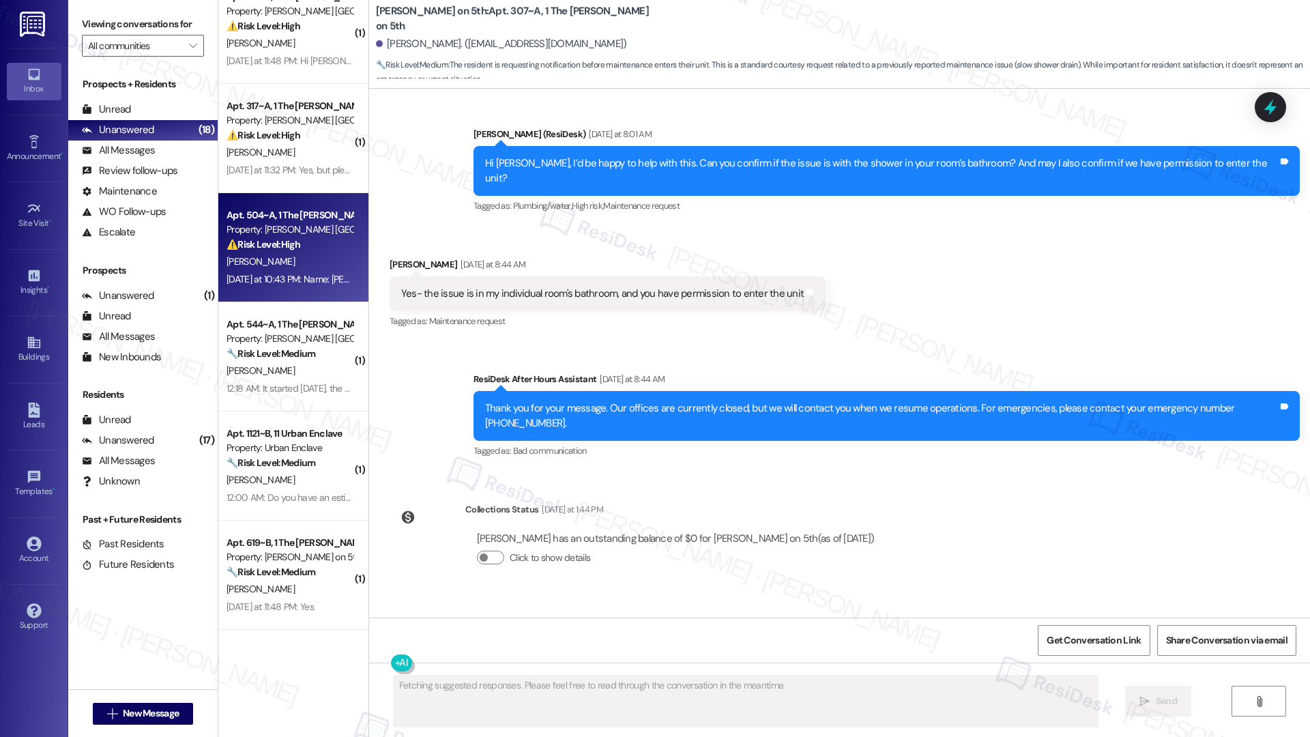
click at [305, 267] on div "C. Brunts" at bounding box center [289, 261] width 129 height 17
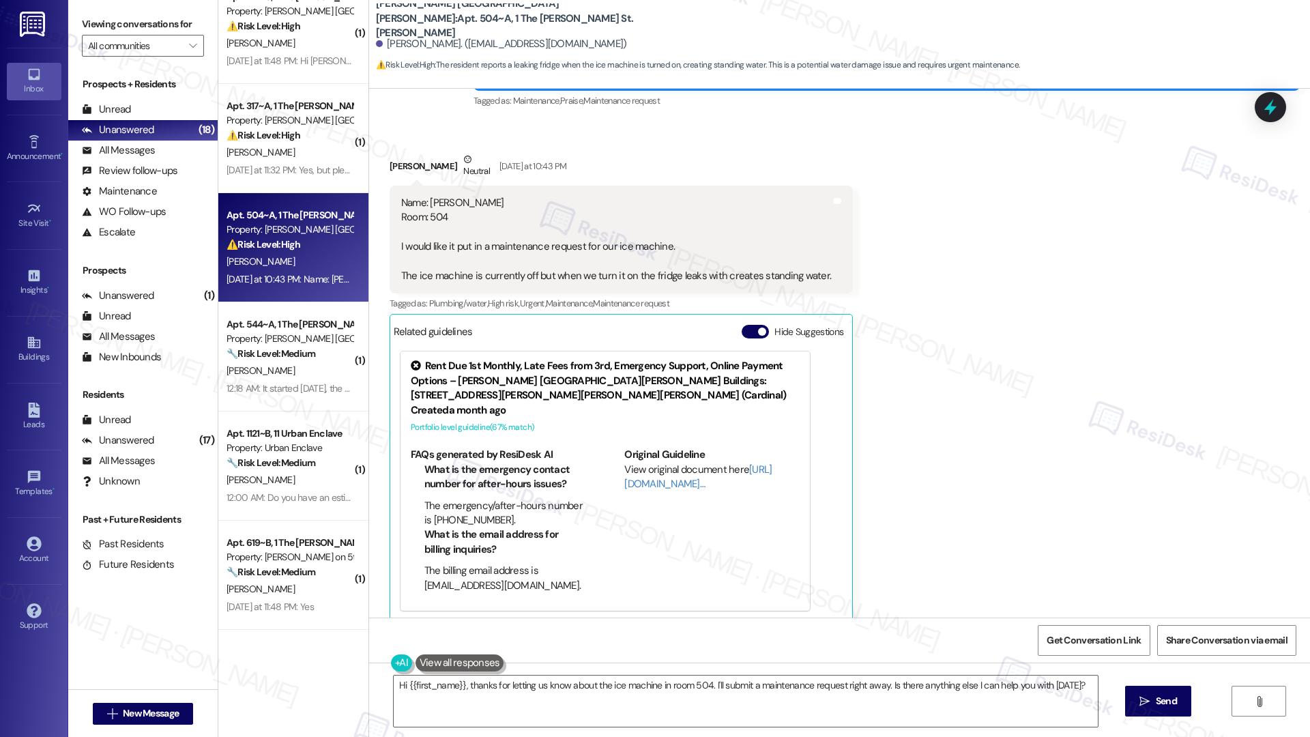
click at [306, 265] on div "C. Brunts" at bounding box center [289, 261] width 129 height 17
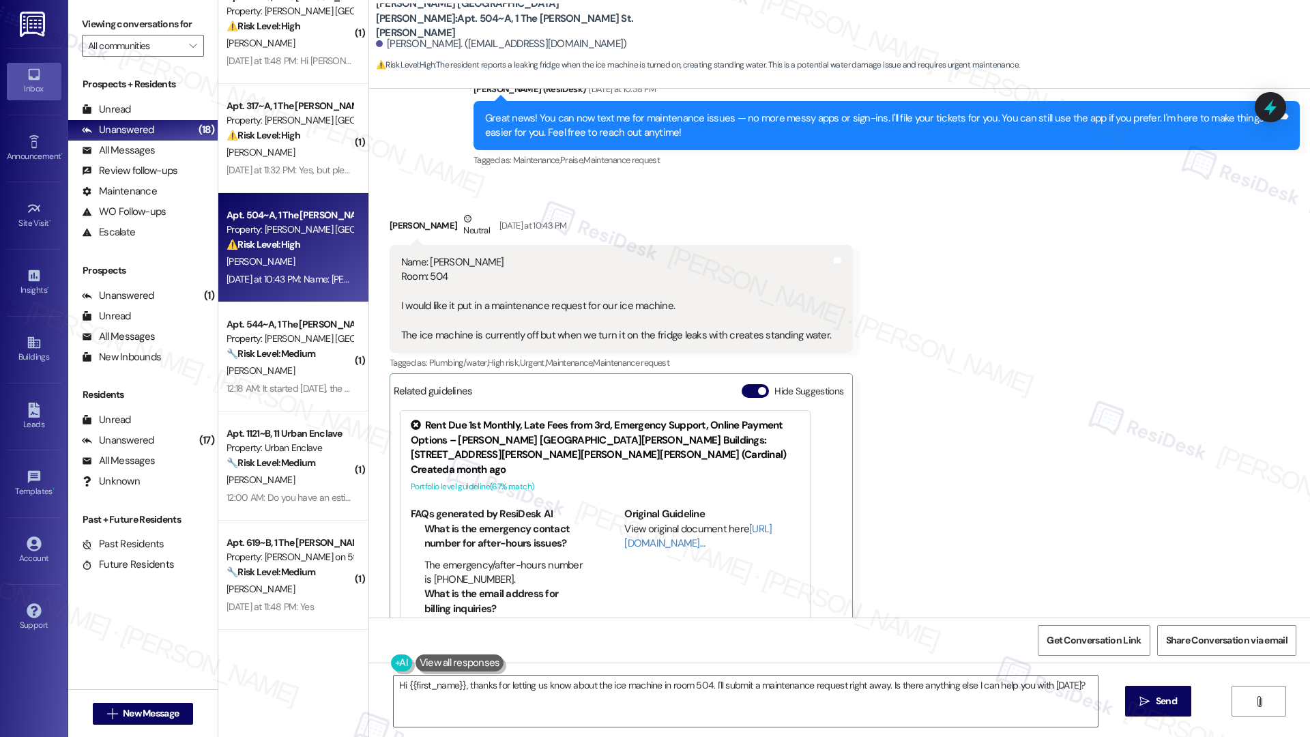
scroll to position [391, 0]
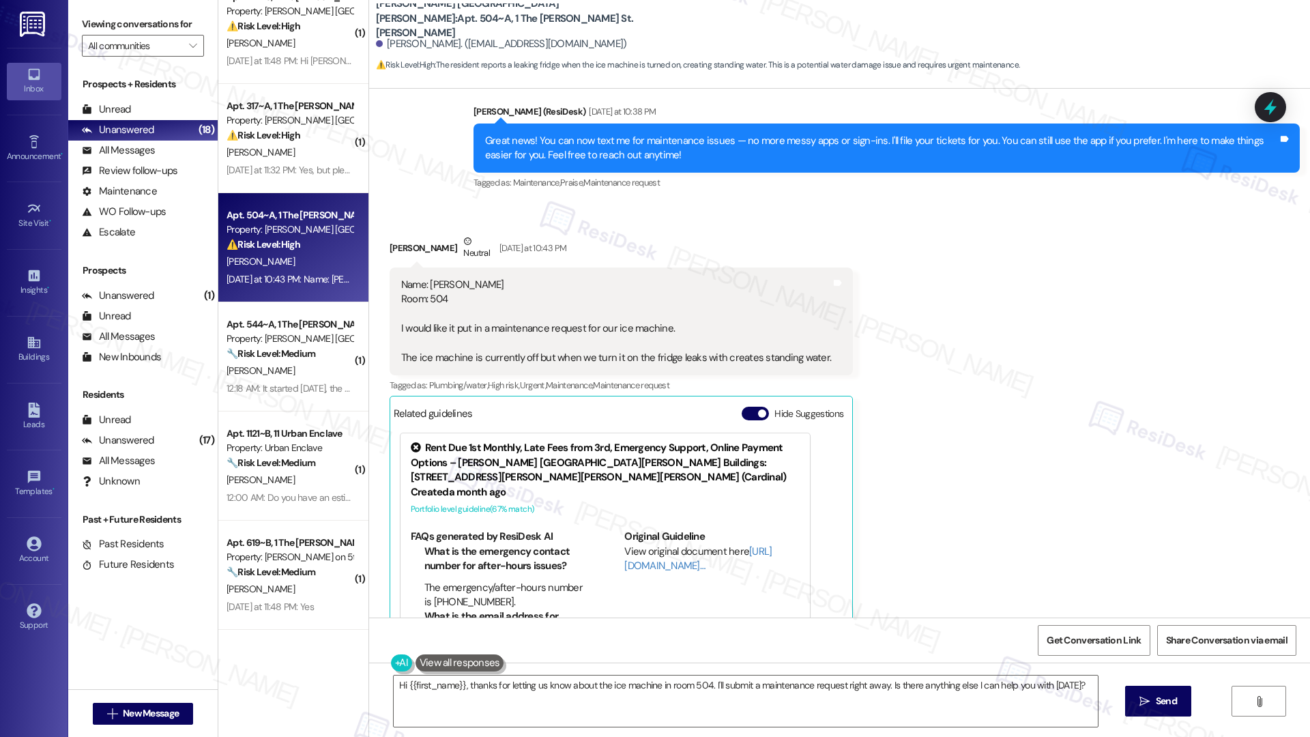
click at [541, 330] on div "Name: Colin Brunts Room: 504 I would like it put in a maintenance request for o…" at bounding box center [616, 322] width 430 height 88
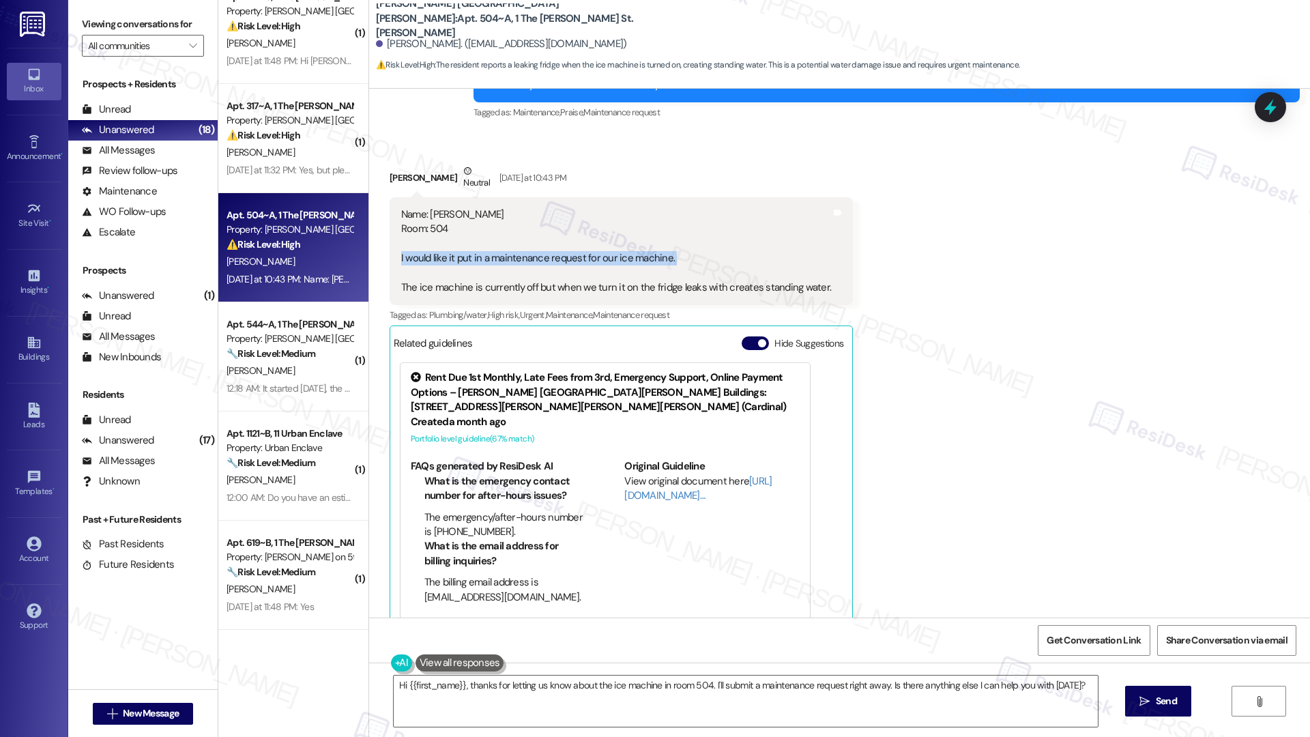
scroll to position [473, 0]
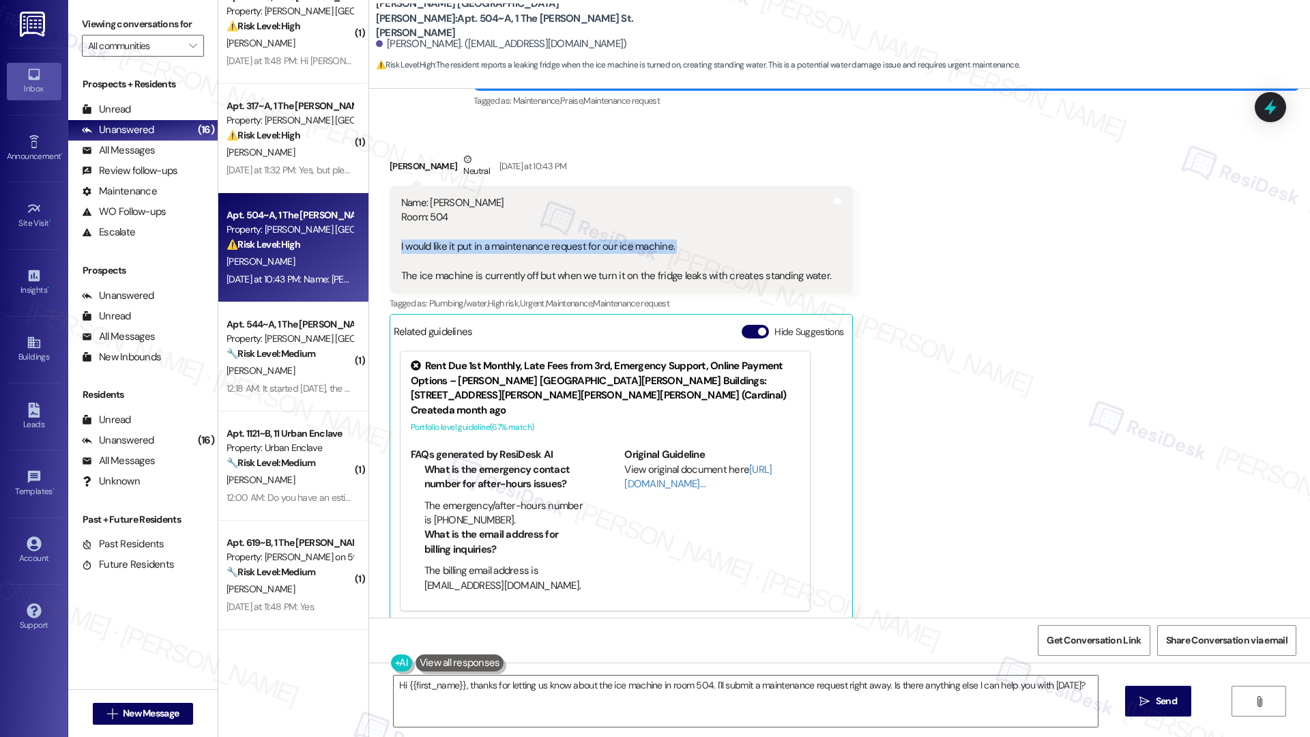
click at [648, 279] on div "Name: Colin Brunts Room: 504 I would like it put in a maintenance request for o…" at bounding box center [616, 240] width 430 height 88
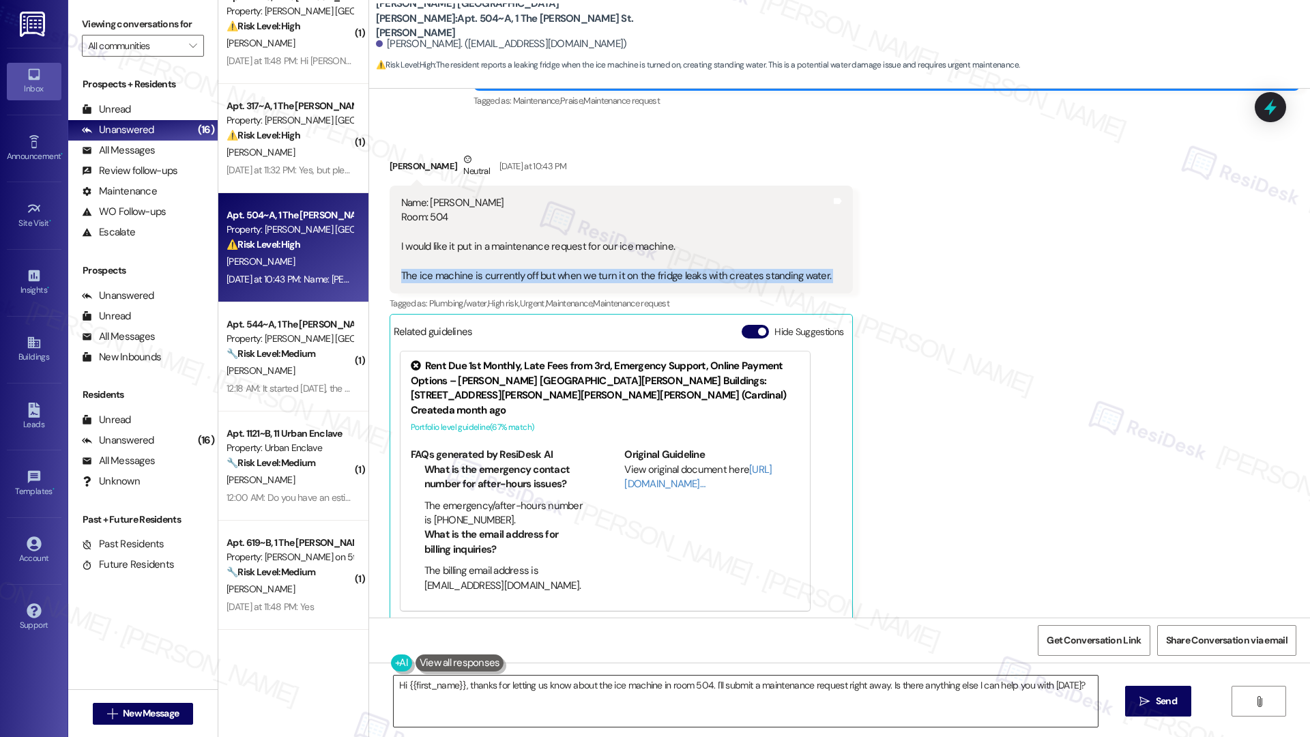
click at [769, 692] on textarea "Hi {{first_name}}, thanks for letting us know about the ice machine in room 504…" at bounding box center [746, 701] width 704 height 51
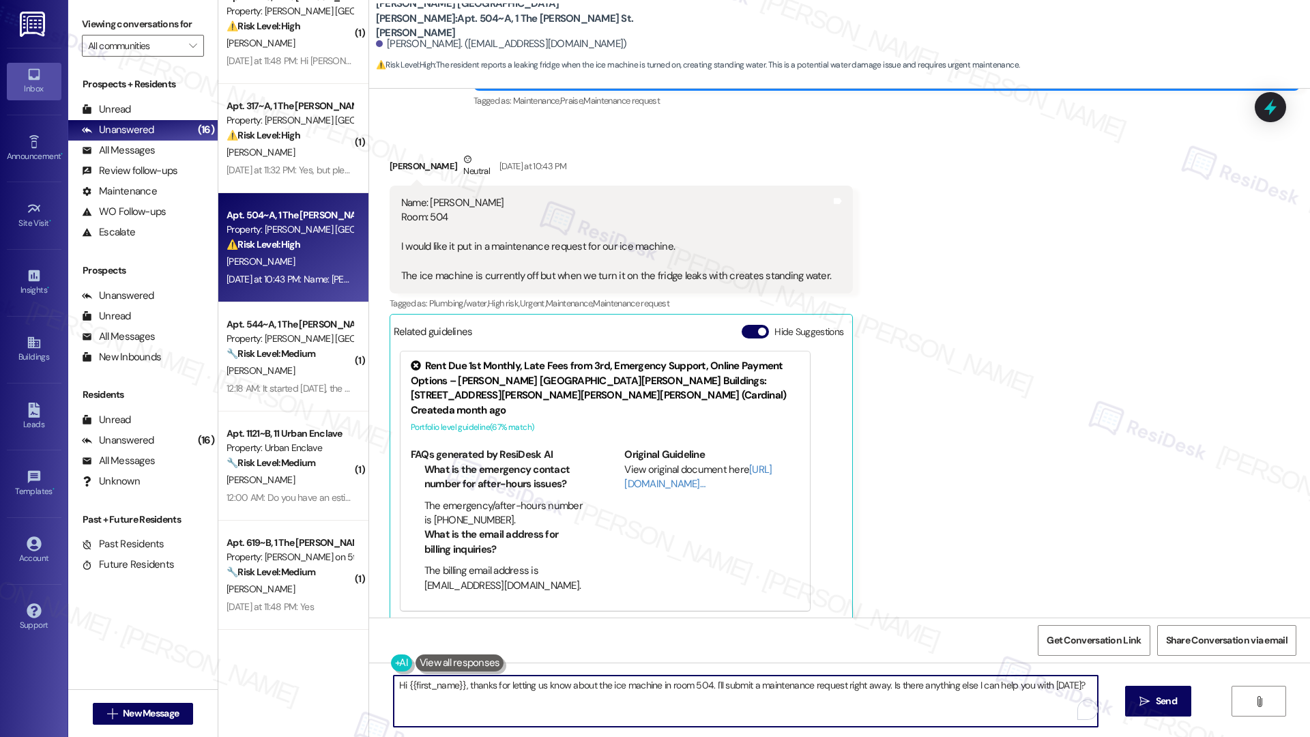
click at [769, 692] on textarea "Hi {{first_name}}, thanks for letting us know about the ice machine in room 504…" at bounding box center [746, 701] width 704 height 51
click at [768, 691] on textarea "Hi {{first_name}}, thanks for letting us know about the ice machine in room 504…" at bounding box center [746, 701] width 704 height 51
drag, startPoint x: 880, startPoint y: 685, endPoint x: 890, endPoint y: 711, distance: 28.1
click at [890, 711] on textarea "Hi {{first_name}}, thanks for letting us know about the ice machine in room 504…" at bounding box center [746, 701] width 704 height 51
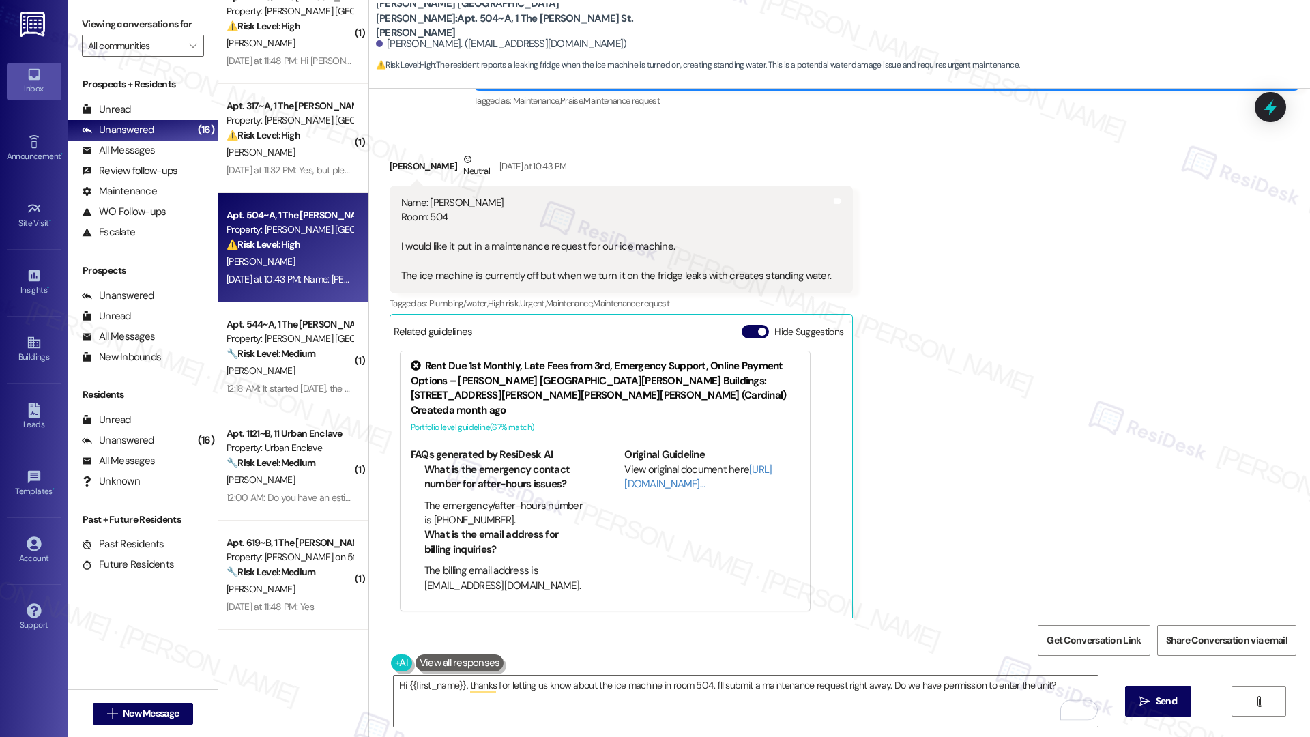
click at [390, 247] on div "Name: Colin Brunts Room: 504 I would like it put in a maintenance request for o…" at bounding box center [621, 240] width 463 height 108
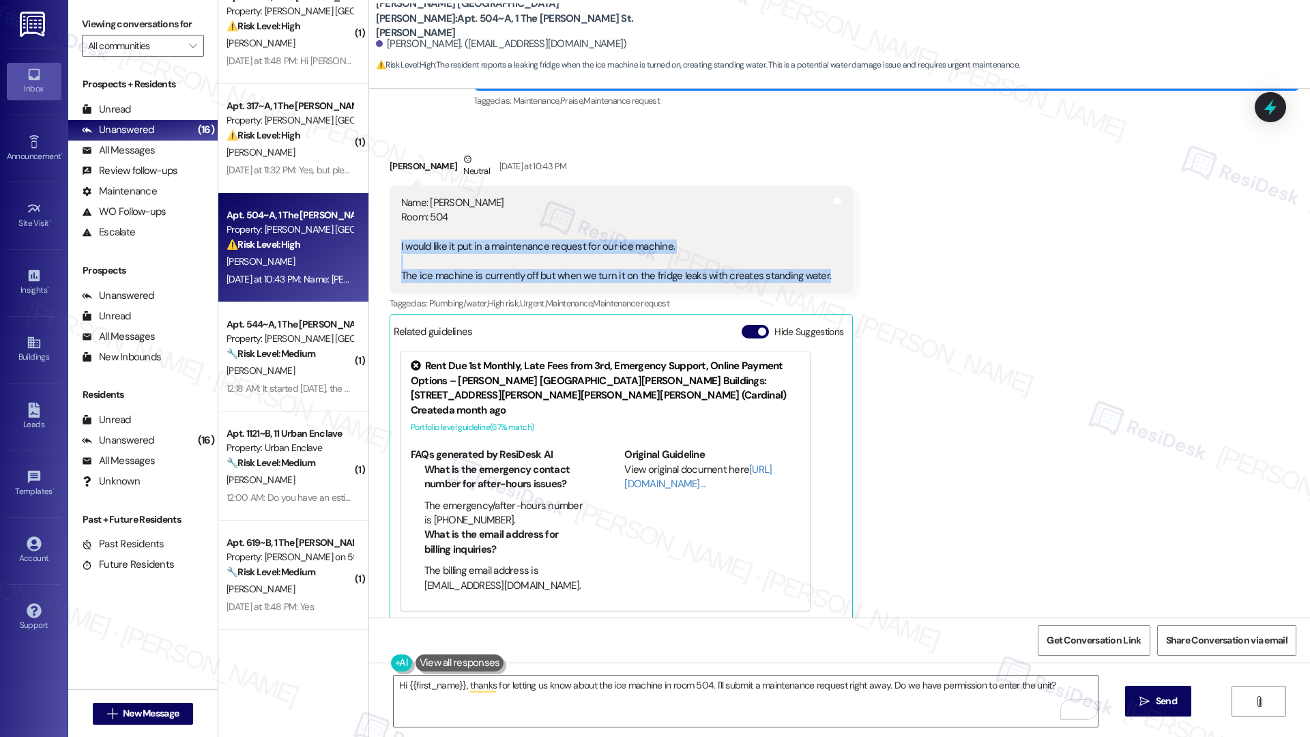
drag, startPoint x: 390, startPoint y: 247, endPoint x: 452, endPoint y: 291, distance: 76.3
click at [452, 291] on div "Name: Colin Brunts Room: 504 I would like it put in a maintenance request for o…" at bounding box center [621, 240] width 463 height 108
copy div "I would like it put in a maintenance request for our ice machine. The ice machi…"
click at [520, 687] on textarea "Hi {{first_name}}, thanks for letting us know about the ice machine in room 504…" at bounding box center [746, 701] width 704 height 51
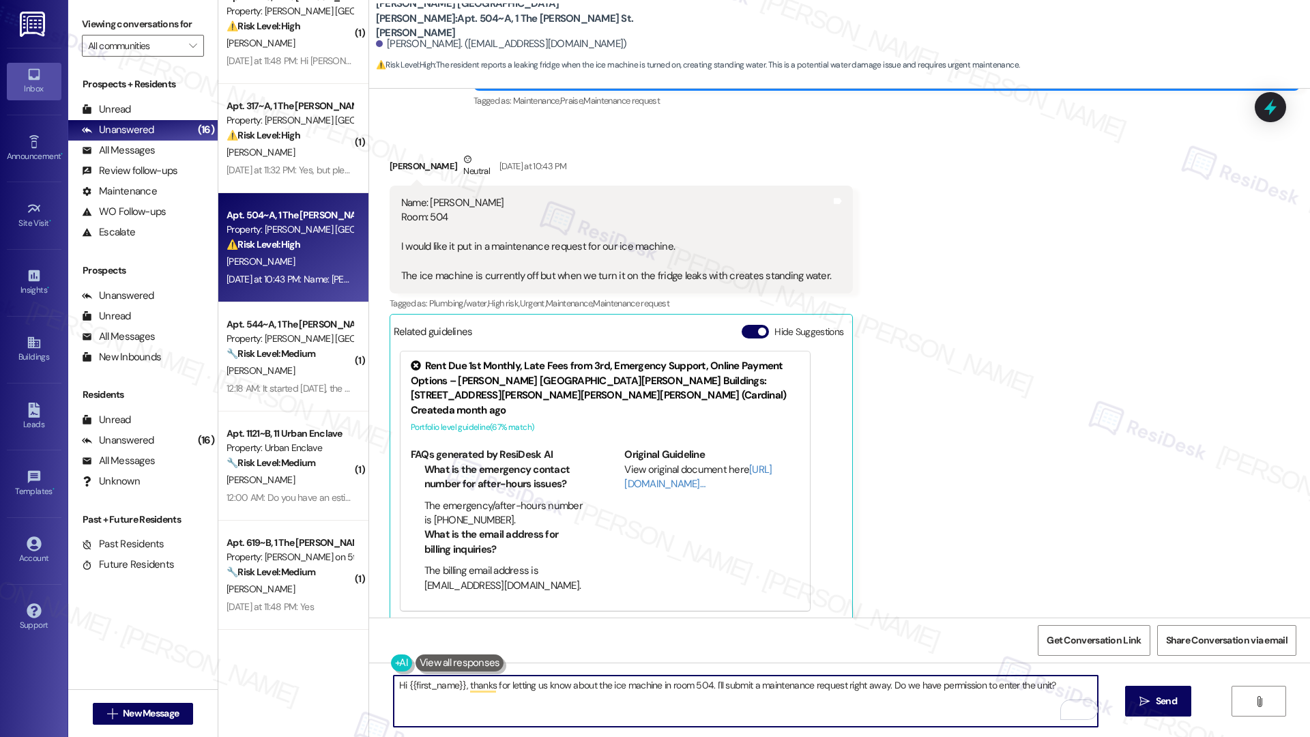
click at [520, 687] on textarea "Hi {{first_name}}, thanks for letting us know about the ice machine in room 504…" at bounding box center [746, 701] width 704 height 51
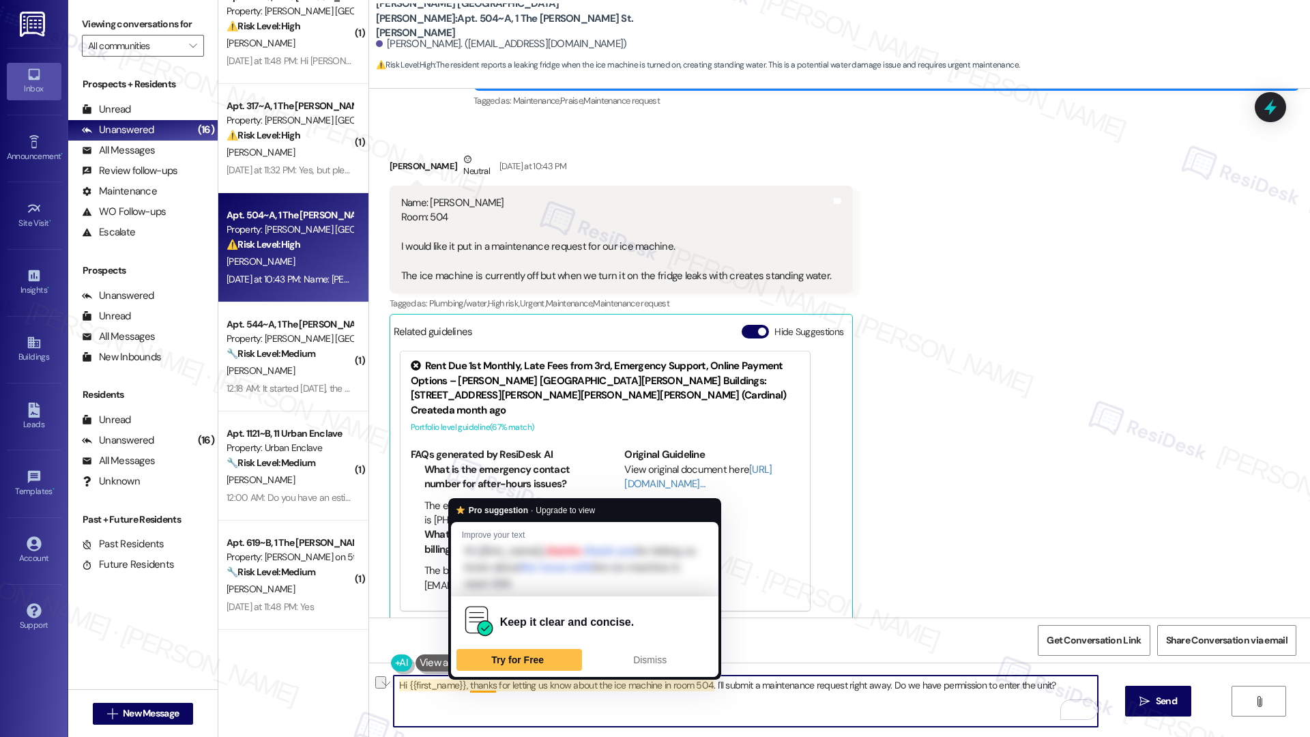
click at [469, 687] on textarea "Hi {{first_name}}, thanks for letting us know about the ice machine in room 504…" at bounding box center [746, 701] width 704 height 51
click at [508, 706] on textarea "Hi {{first_name}}, thanks for letting us know about the ice machine in room 504…" at bounding box center [746, 701] width 704 height 51
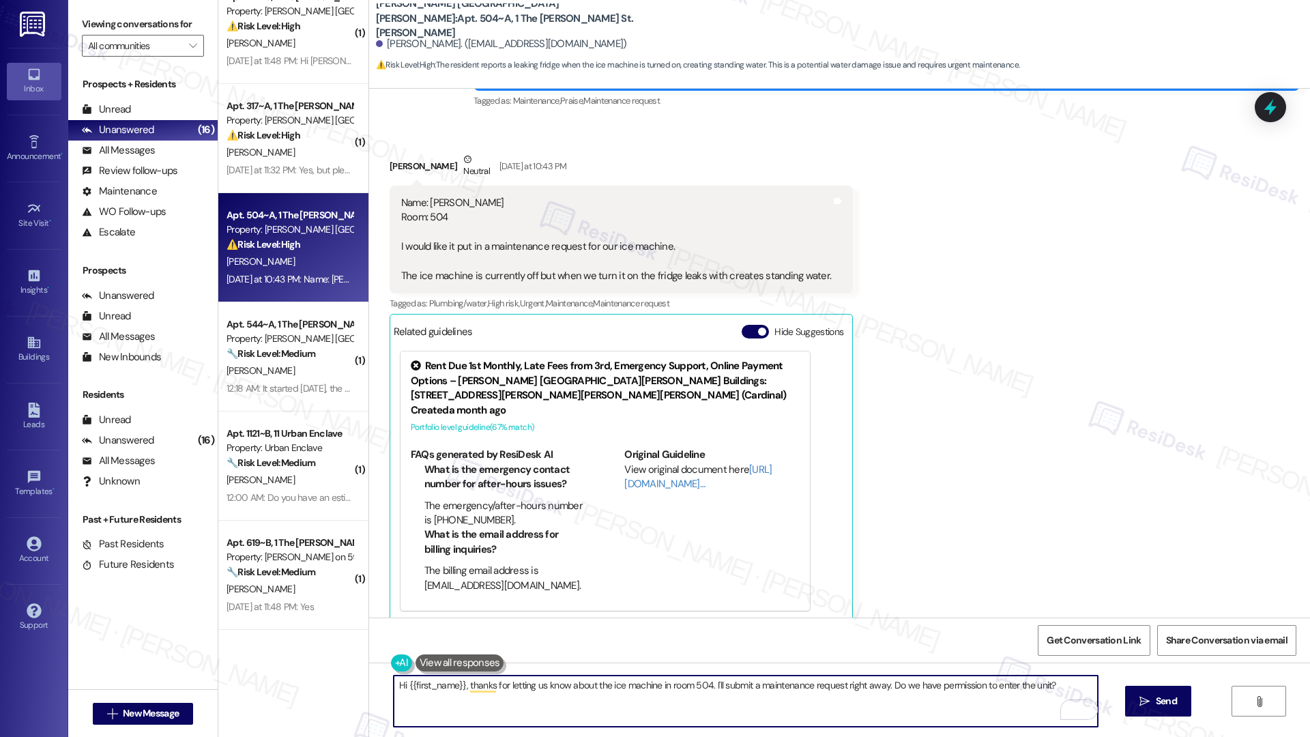
click at [583, 703] on textarea "Hi {{first_name}}, thanks for letting us know about the ice machine in room 504…" at bounding box center [746, 701] width 704 height 51
click at [708, 688] on textarea "Hi {{first_name}}, thanks for letting us know about the ice machine in room 504…" at bounding box center [746, 701] width 704 height 51
drag, startPoint x: 707, startPoint y: 686, endPoint x: 719, endPoint y: 710, distance: 26.6
click at [719, 710] on textarea "Hi {{first_name}}, thanks for letting us know about the ice machine in room 504…" at bounding box center [746, 701] width 704 height 51
click at [724, 706] on textarea "Hi {{first_name}}, thanks for letting us know about the ice machine in room 504…" at bounding box center [746, 701] width 704 height 51
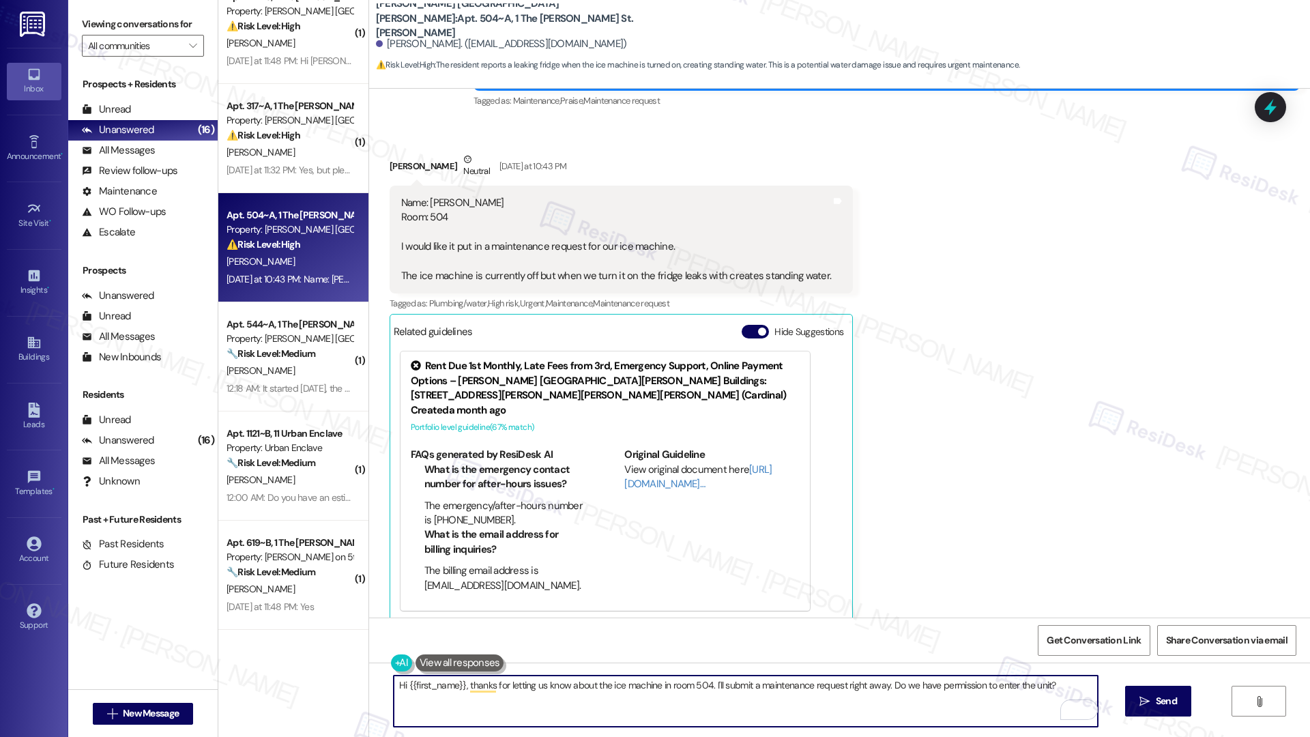
click at [706, 685] on textarea "Hi {{first_name}}, thanks for letting us know about the ice machine in room 504…" at bounding box center [746, 701] width 704 height 51
drag, startPoint x: 706, startPoint y: 685, endPoint x: 714, endPoint y: 703, distance: 19.5
click at [714, 703] on textarea "Hi {{first_name}}, thanks for letting us know about the ice machine in room 504…" at bounding box center [746, 701] width 704 height 51
paste textarea "To help us provide the right details to maintenance, could you clarify a few th…"
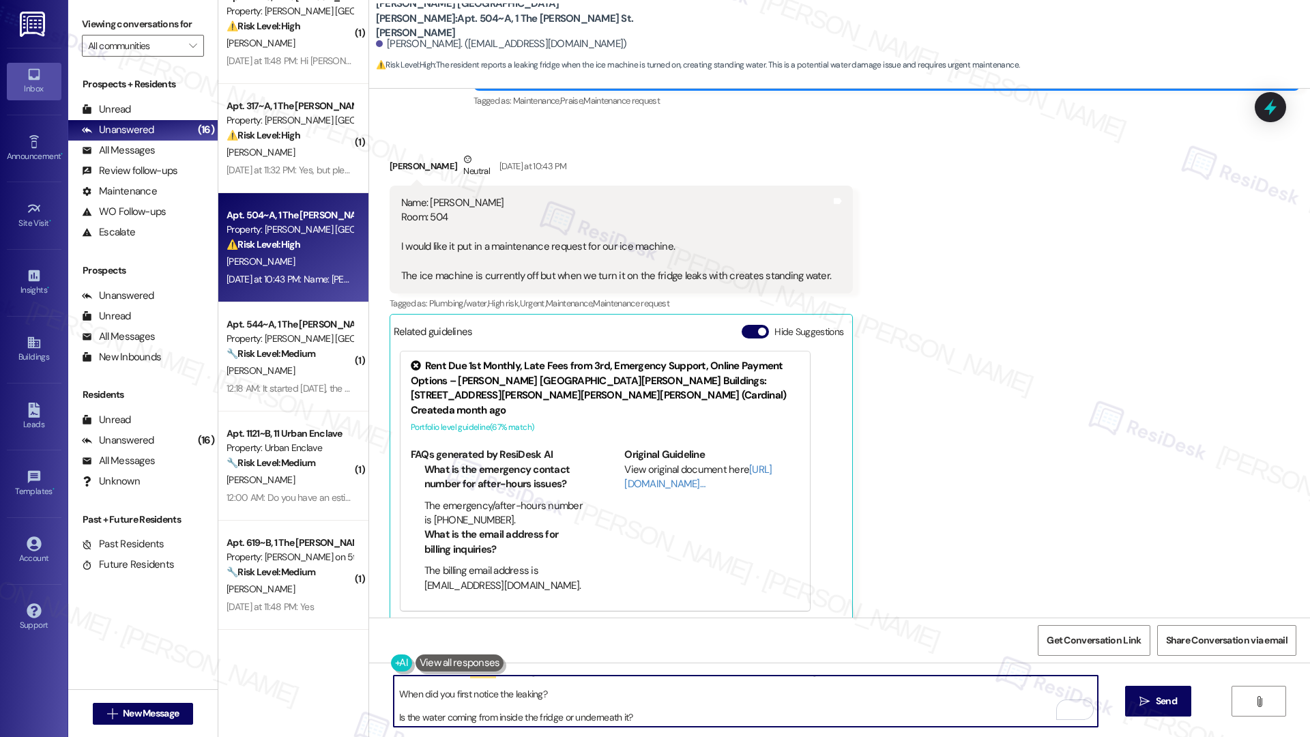
click at [396, 695] on textarea "Hi {{first_name}}, thanks for letting us know about the ice machine in room 504…" at bounding box center [746, 701] width 704 height 51
click at [394, 719] on textarea "Hi {{first_name}}, thanks for letting us know about the ice machine in room 504…" at bounding box center [746, 701] width 704 height 51
click at [396, 717] on textarea "Hi {{first_name}}, thanks for letting us know about the ice machine in room 504…" at bounding box center [746, 701] width 704 height 51
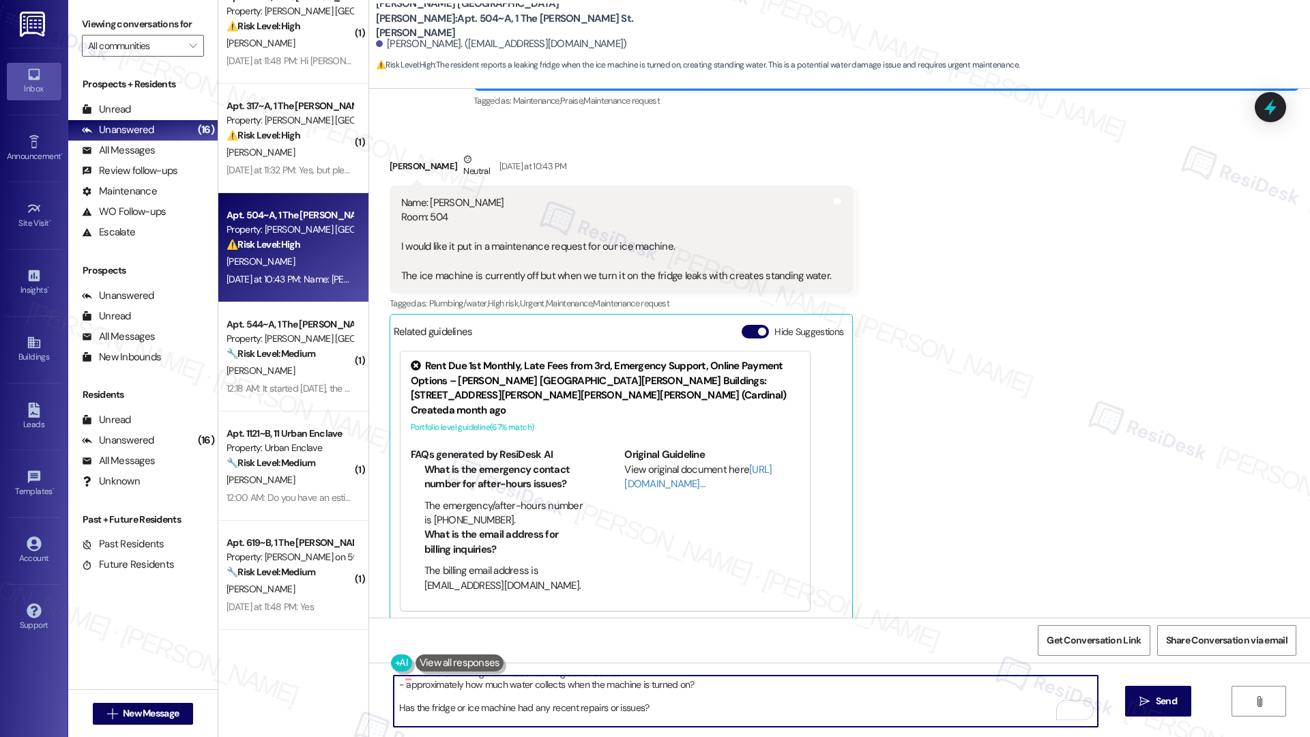
click at [395, 709] on textarea "Hi {{first_name}}, thanks for letting us know about the ice machine in room 504…" at bounding box center [746, 701] width 704 height 51
click at [640, 719] on textarea "Hi {{first_name}}, thanks for letting us know about the ice machine in room 504…" at bounding box center [746, 701] width 704 height 51
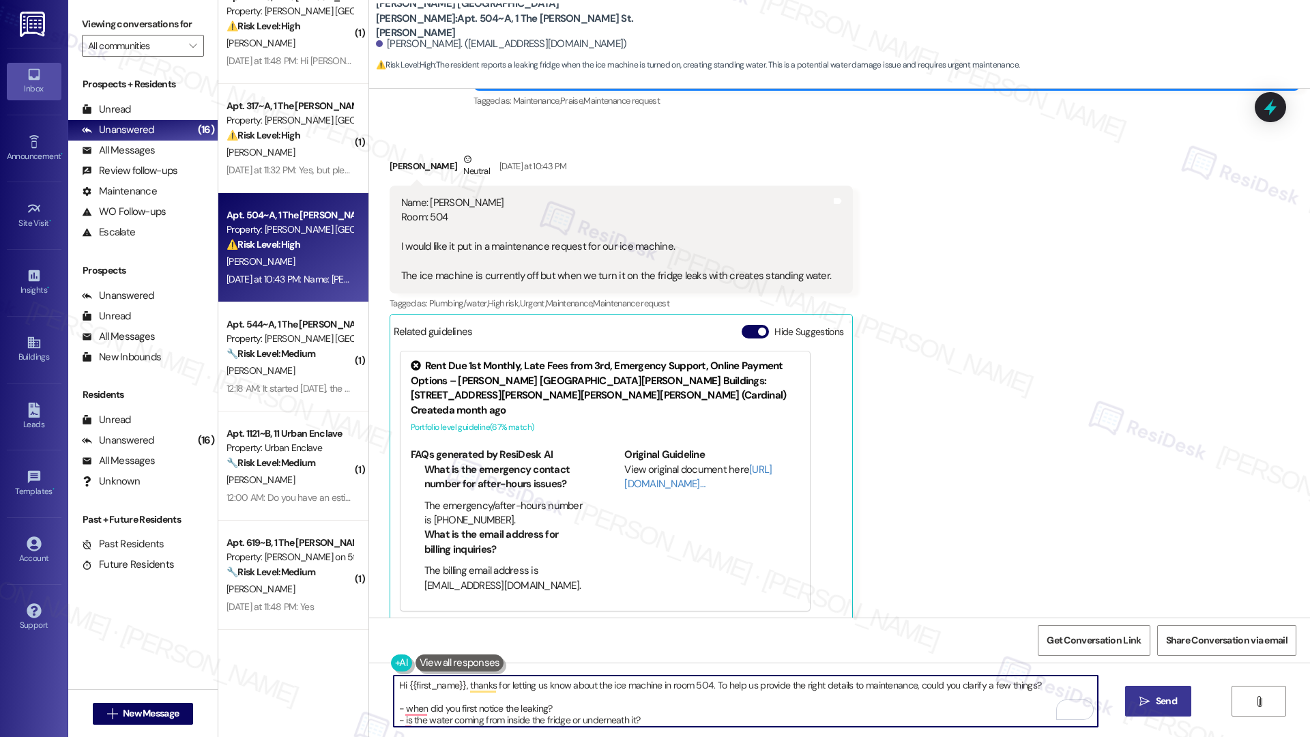
type textarea "Hi {{first_name}}, thanks for letting us know about the ice machine in room 504…"
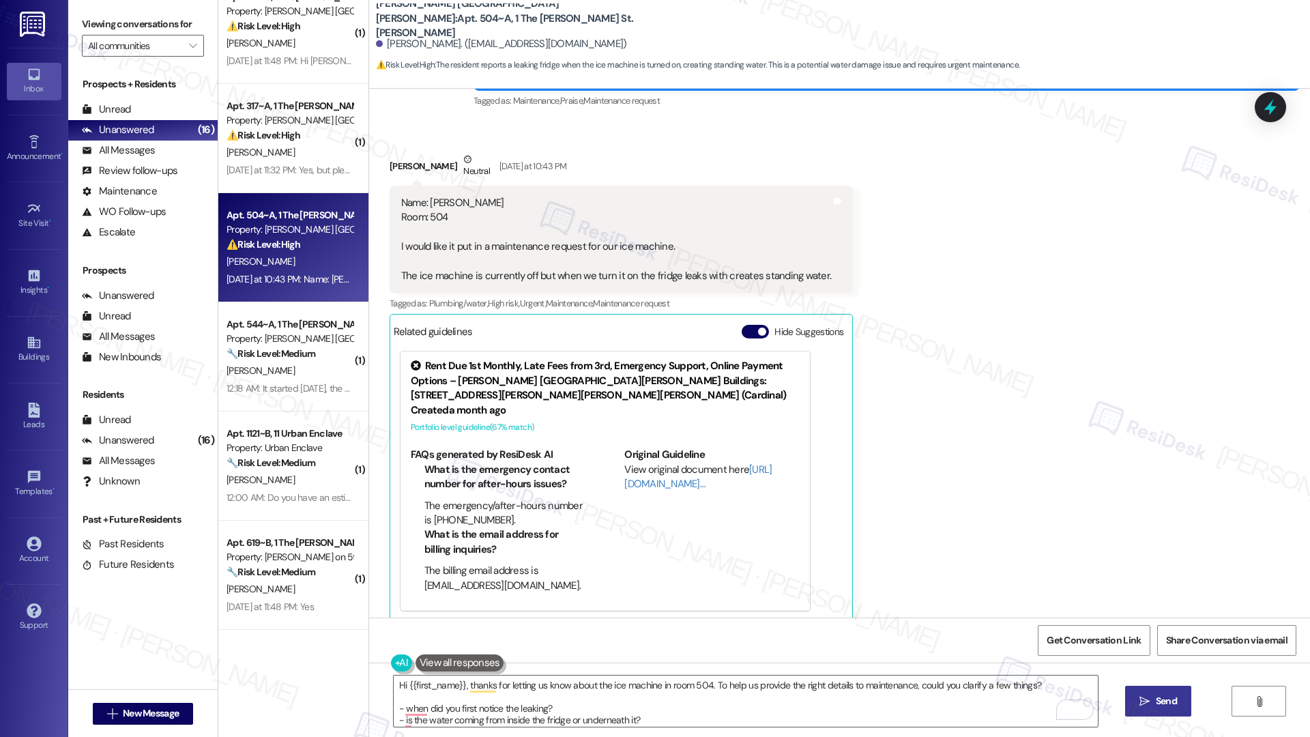
click at [1133, 705] on button " Send" at bounding box center [1158, 701] width 66 height 31
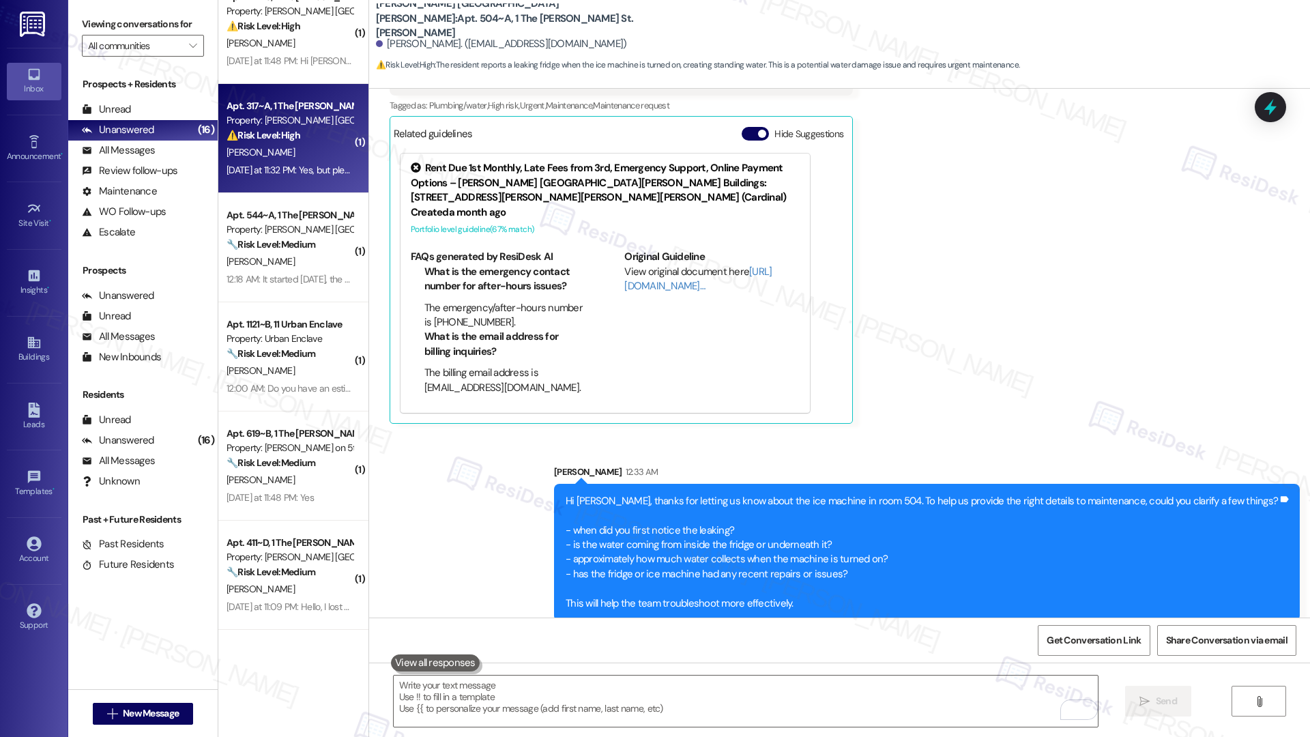
click at [276, 177] on div "Yesterday at 11:32 PM: Yes, but please knock beforehand in case anyone is home.…" at bounding box center [289, 170] width 129 height 17
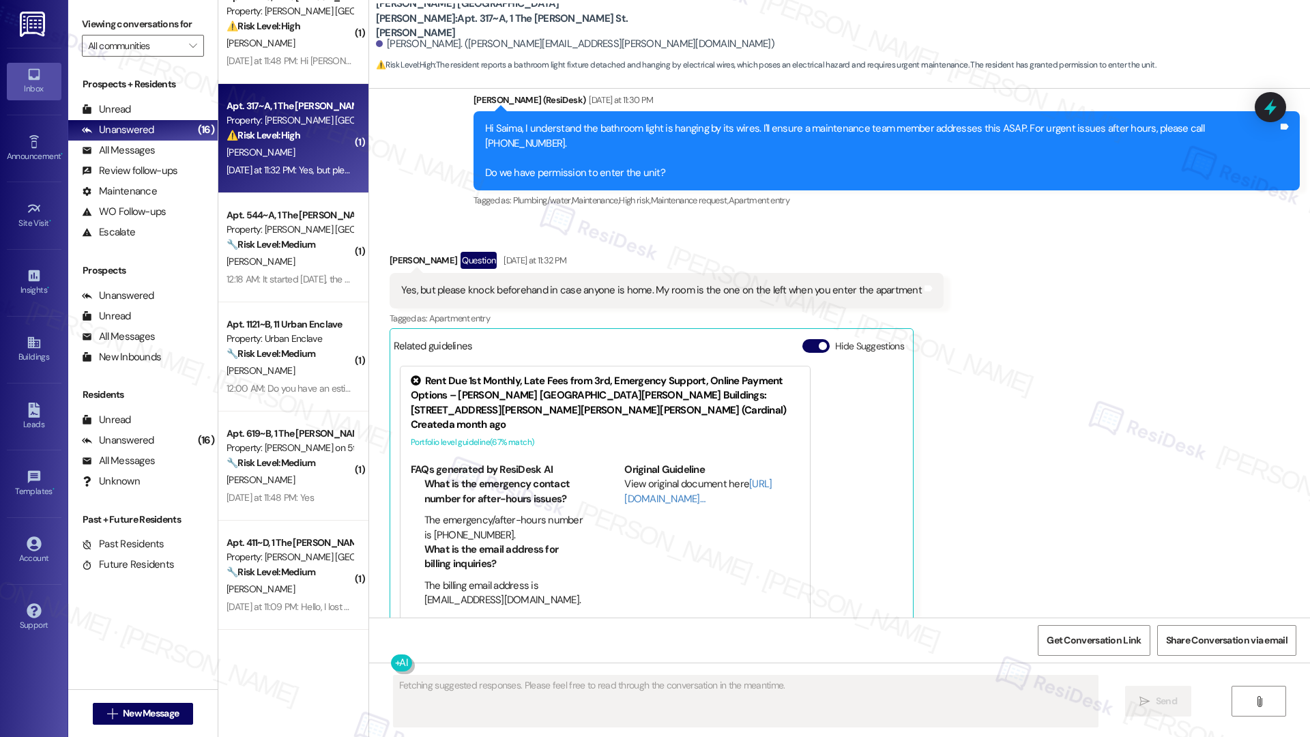
click at [276, 177] on div "Yesterday at 11:32 PM: Yes, but please knock beforehand in case anyone is home.…" at bounding box center [289, 170] width 129 height 17
click at [506, 283] on div "Yes, but please knock beforehand in case anyone is home. My room is the one on …" at bounding box center [661, 290] width 521 height 14
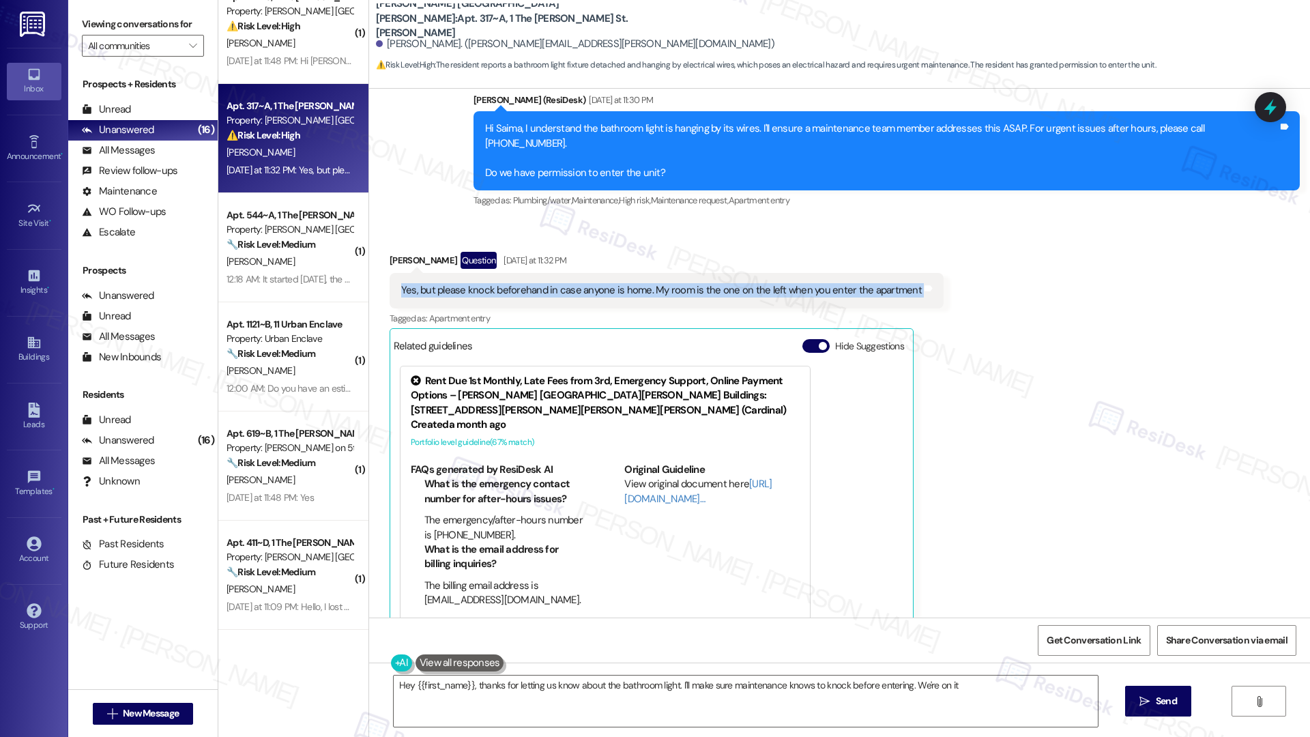
type textarea "Hey {{first_name}}, thanks for letting us know about the bathroom light. I'll m…"
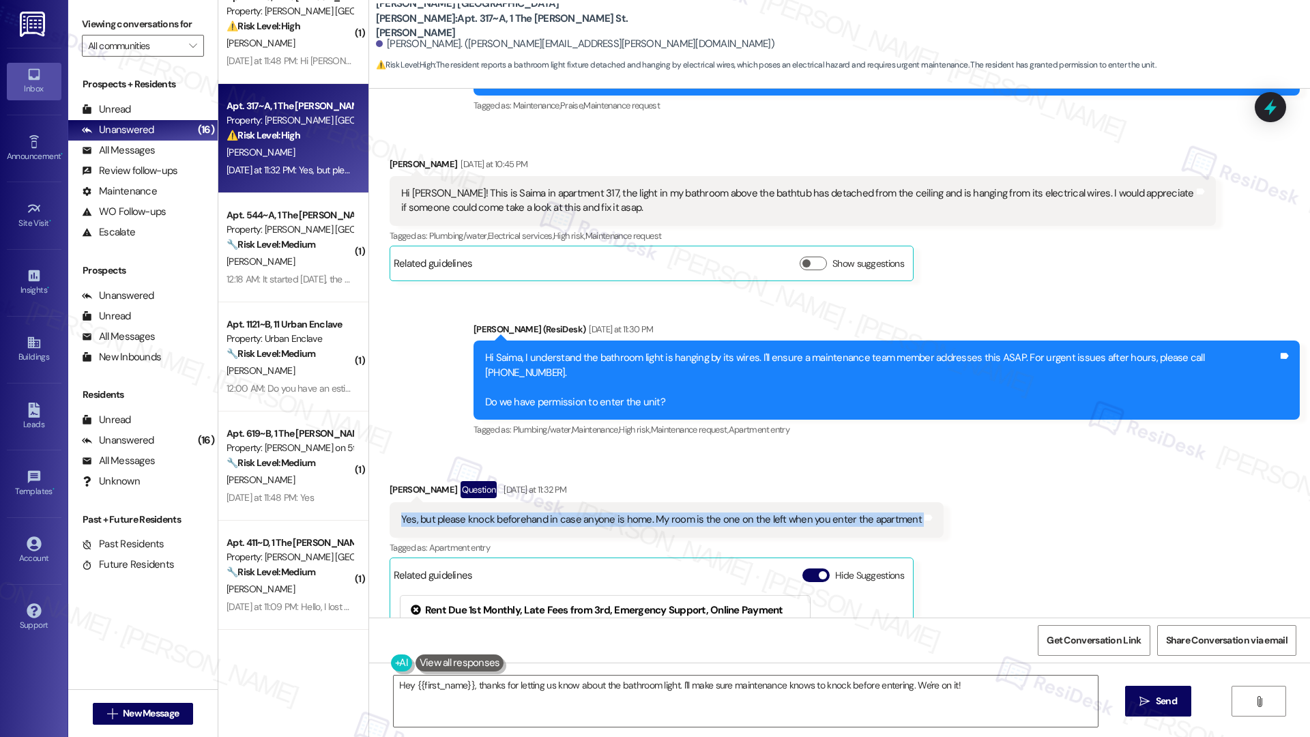
click at [611, 199] on div "Hi Emily! This is Saima in apartment 317, the light in my bathroom above the ba…" at bounding box center [797, 200] width 793 height 29
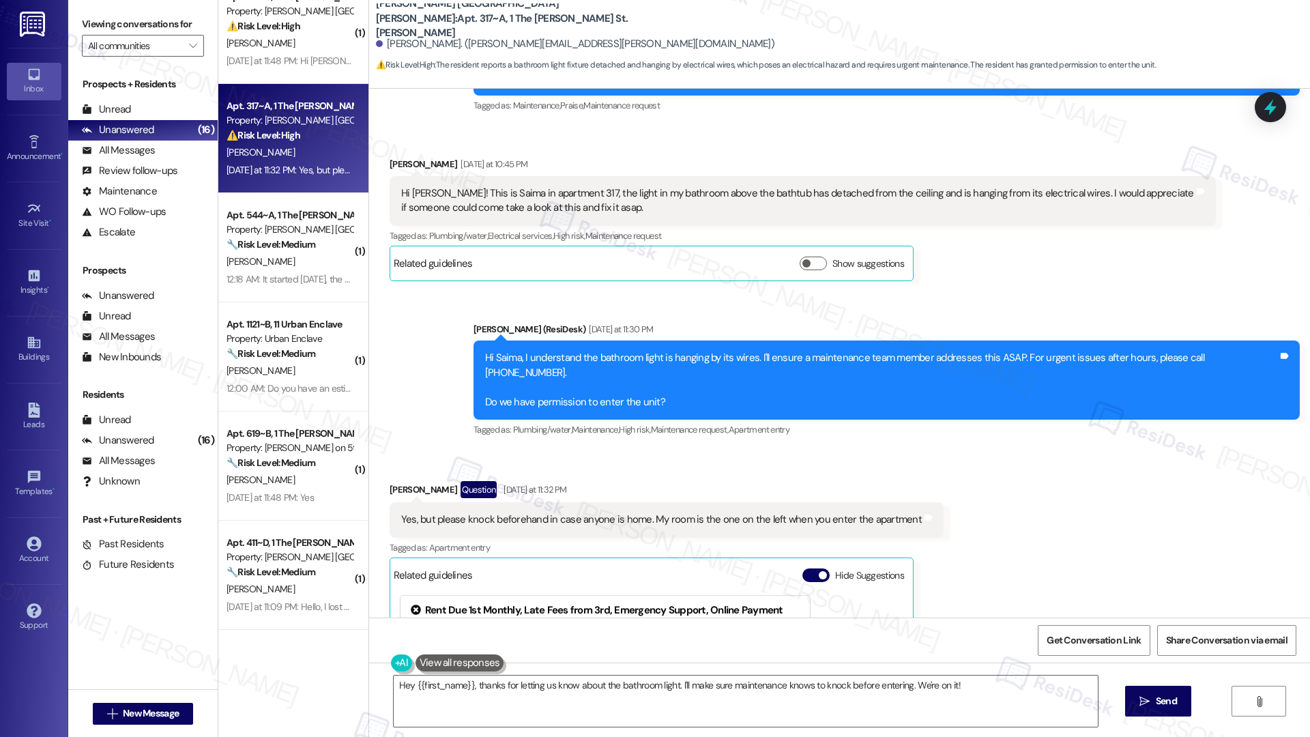
click at [611, 199] on div "Hi Emily! This is Saima in apartment 317, the light in my bathroom above the ba…" at bounding box center [797, 200] width 793 height 29
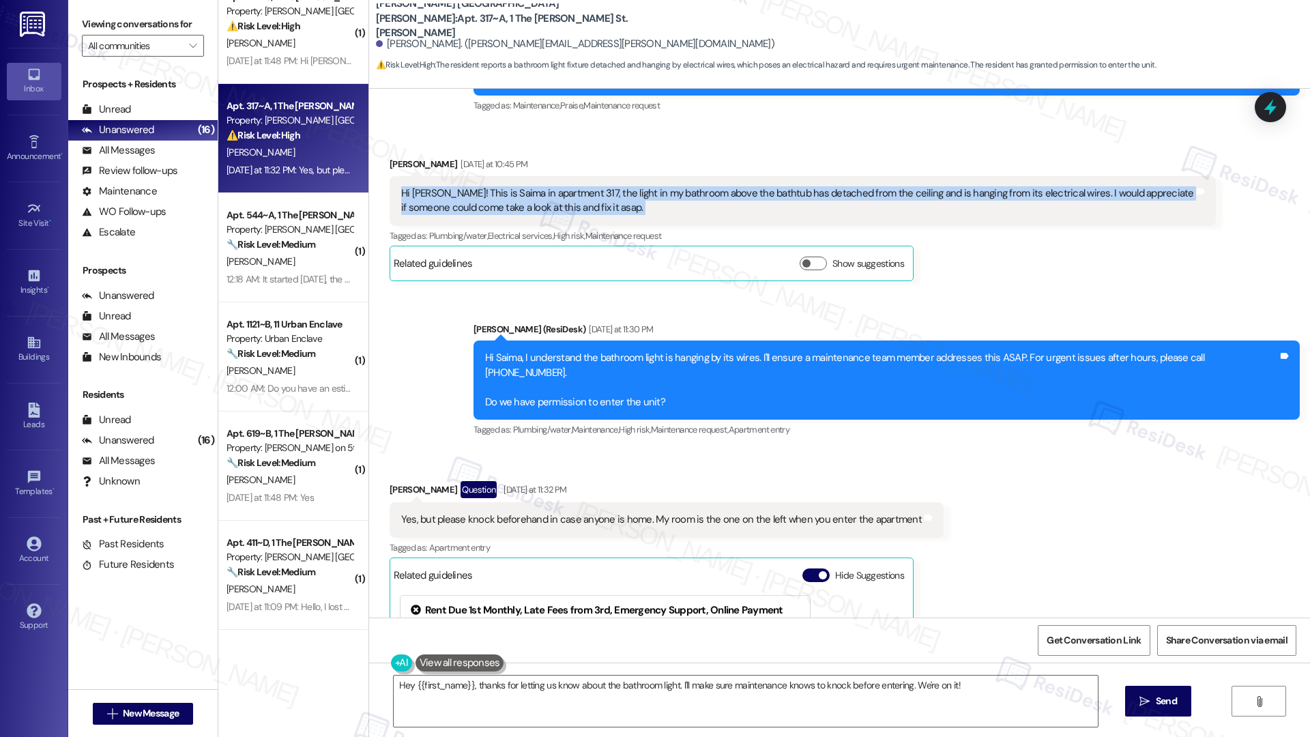
copy div "Hi Emily! This is Saima in apartment 317, the light in my bathroom above the ba…"
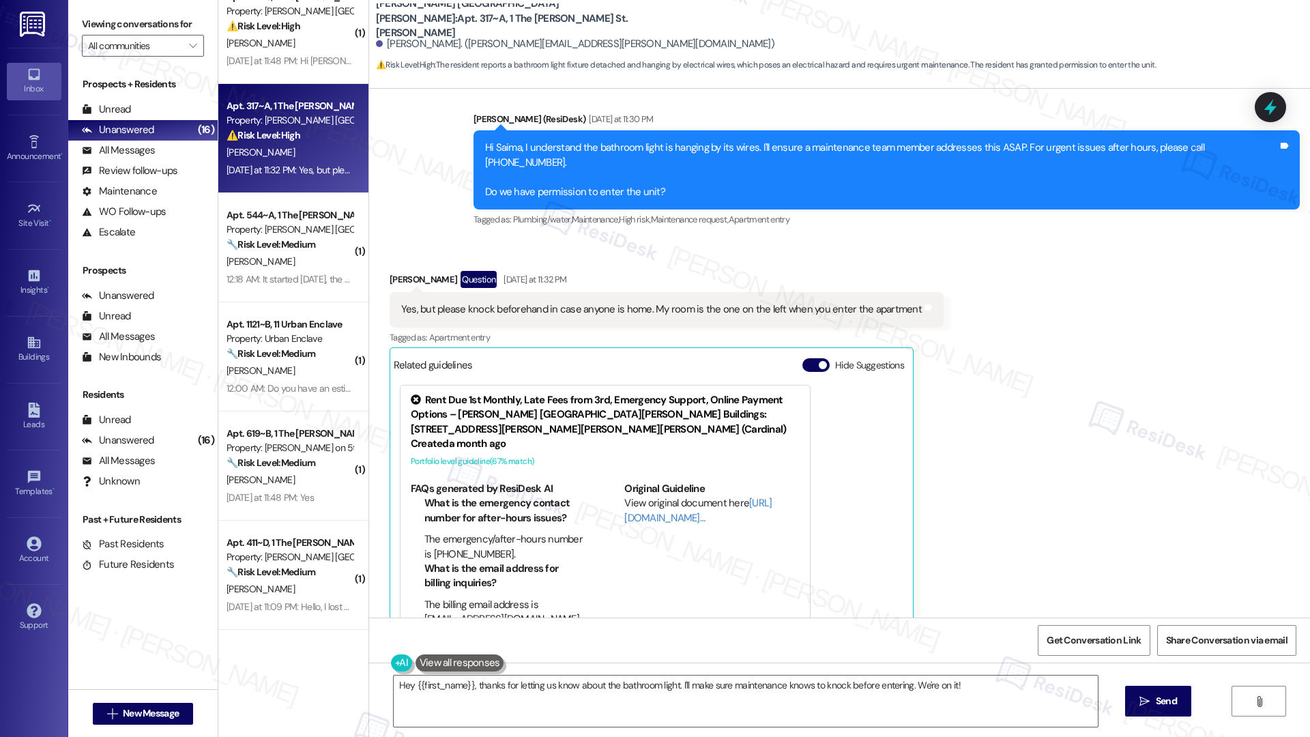
scroll to position [698, 0]
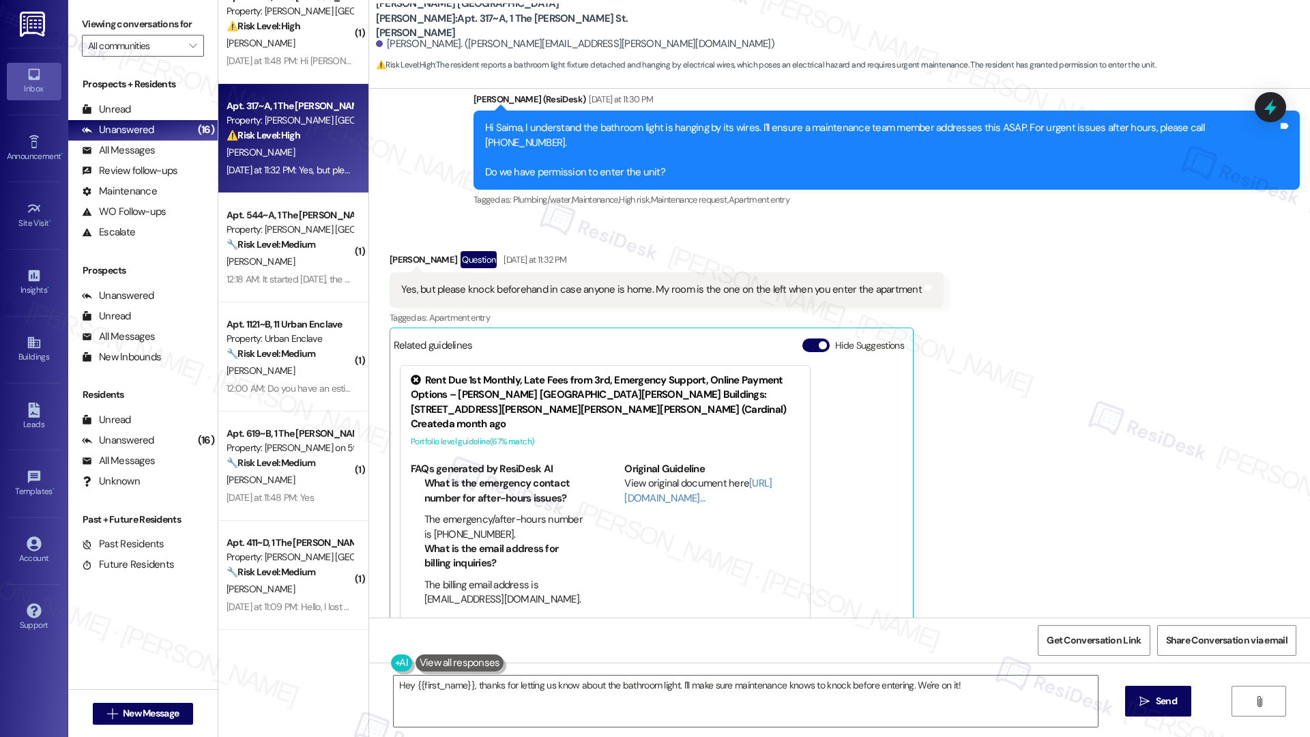
click at [560, 282] on div "Yes, but please knock beforehand in case anyone is home. My room is the one on …" at bounding box center [661, 289] width 521 height 14
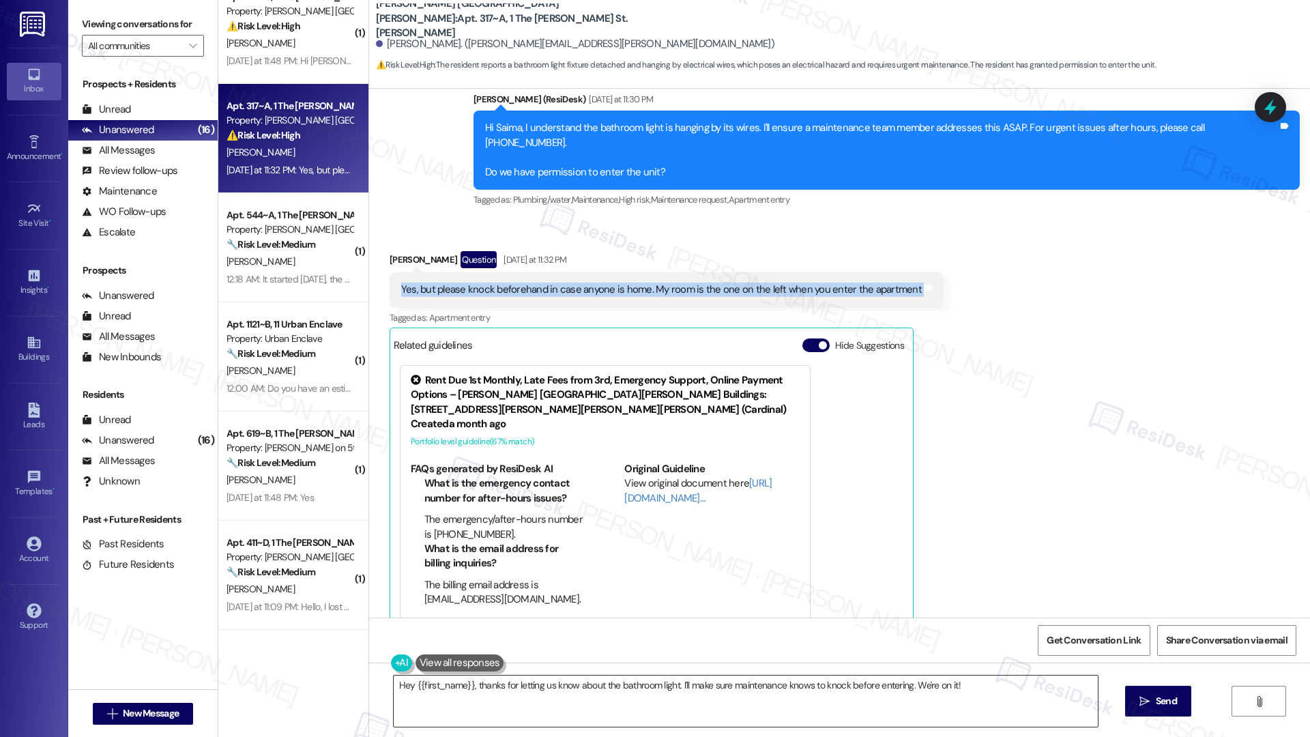
click at [594, 689] on textarea "Hey {{first_name}}, thanks for letting us know about the bathroom light. I'll m…" at bounding box center [746, 701] width 704 height 51
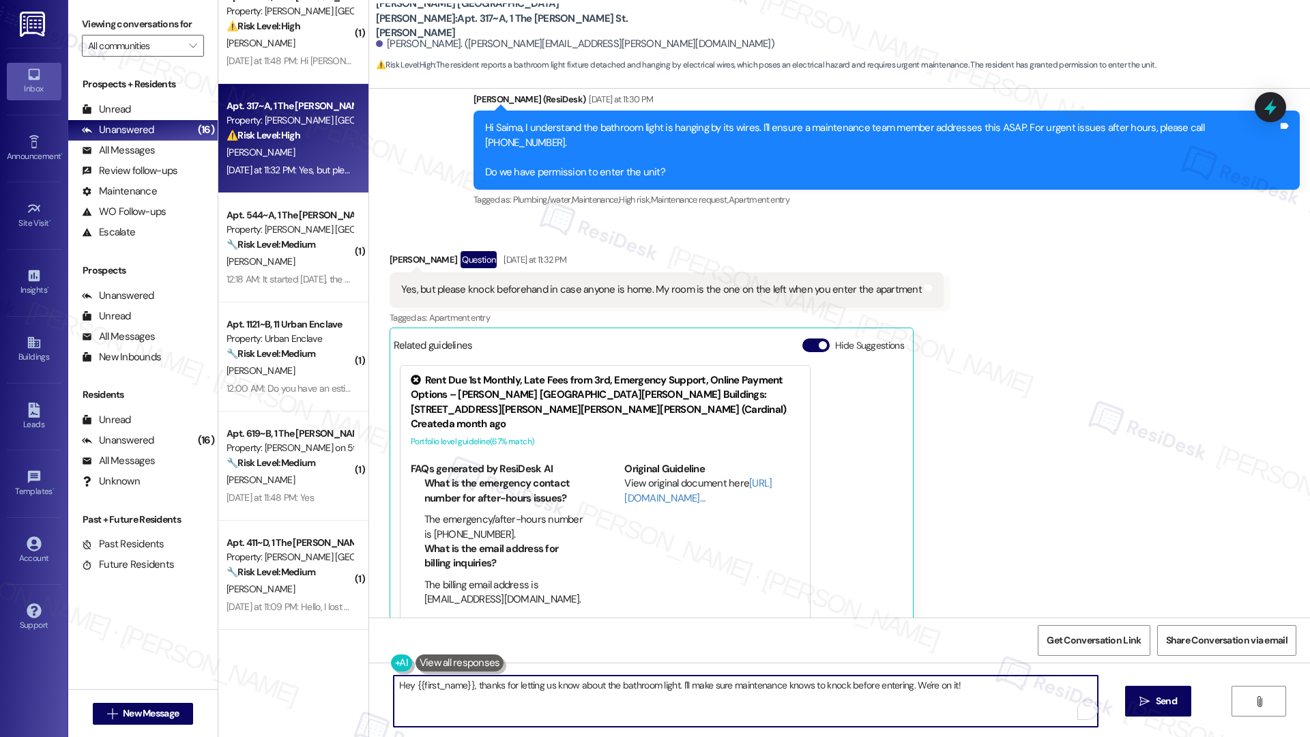
click at [594, 689] on textarea "Hey {{first_name}}, thanks for letting us know about the bathroom light. I'll m…" at bounding box center [746, 701] width 704 height 51
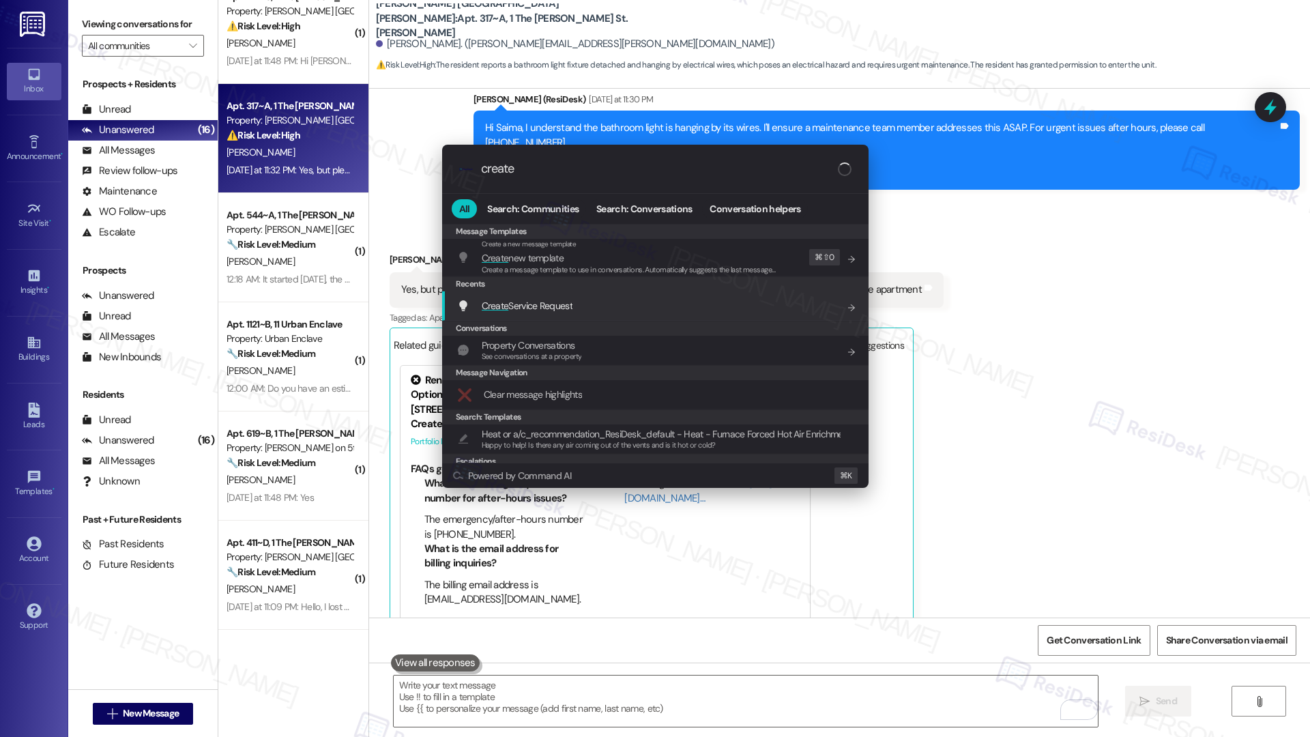
type input "create"
click at [629, 300] on div "Create Service Request Add shortcut" at bounding box center [656, 305] width 399 height 15
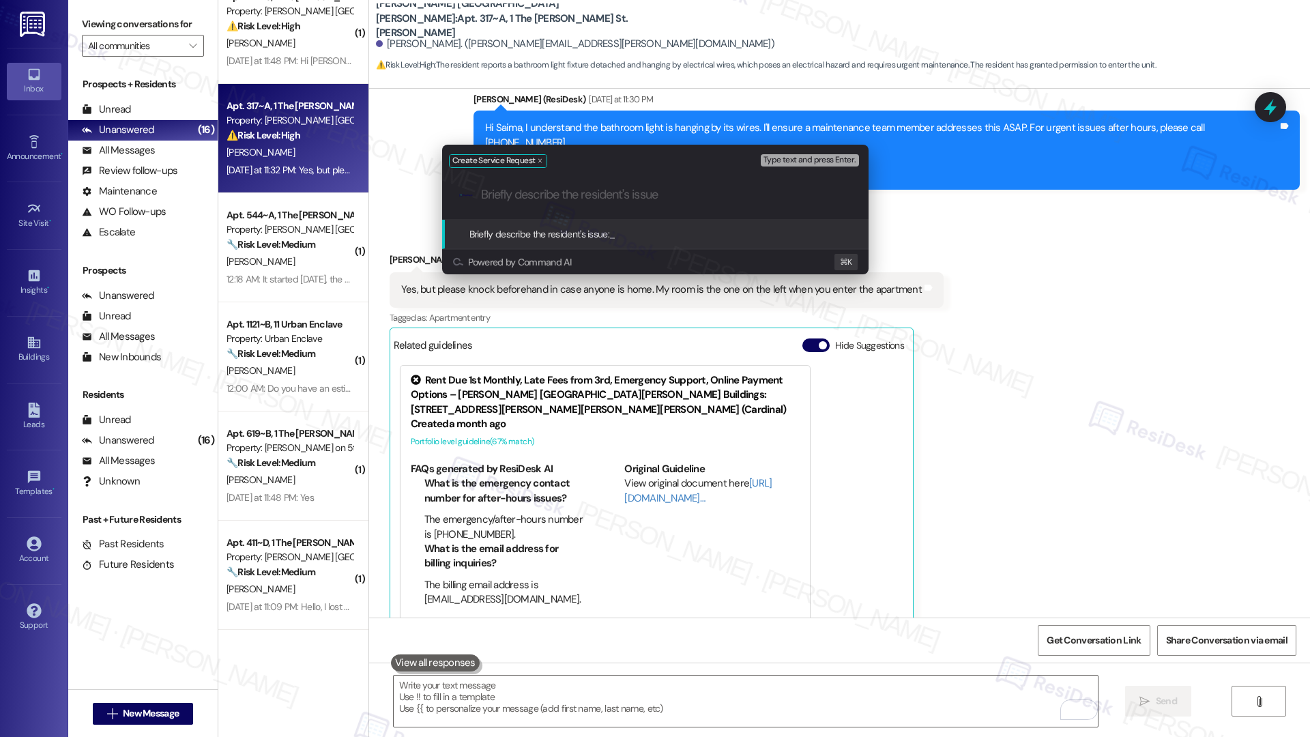
click at [638, 199] on input "Briefly describe the resident's issue" at bounding box center [666, 195] width 371 height 14
paste input "Bathroom Light Fixture Detached – Unit 317"
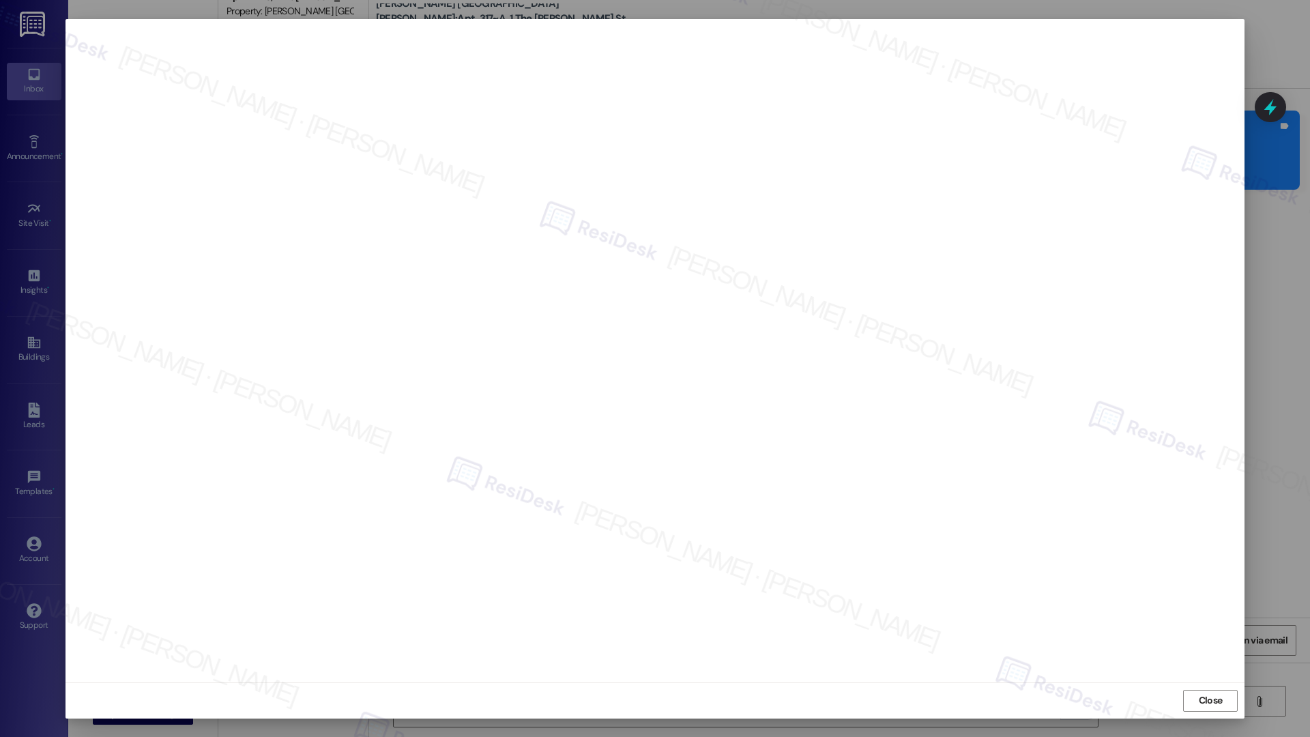
click at [1199, 704] on span "Close" at bounding box center [1211, 700] width 24 height 14
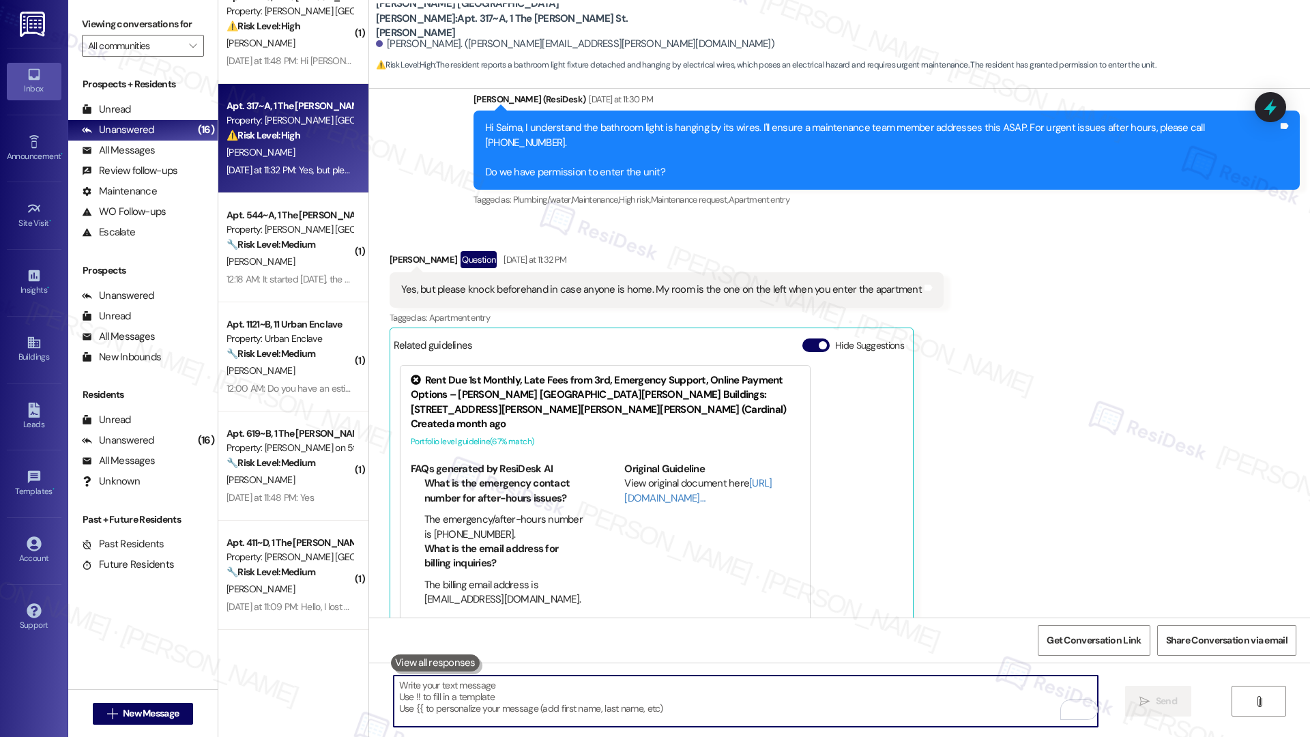
click at [842, 708] on textarea "To enrich screen reader interactions, please activate Accessibility in Grammarl…" at bounding box center [746, 701] width 704 height 51
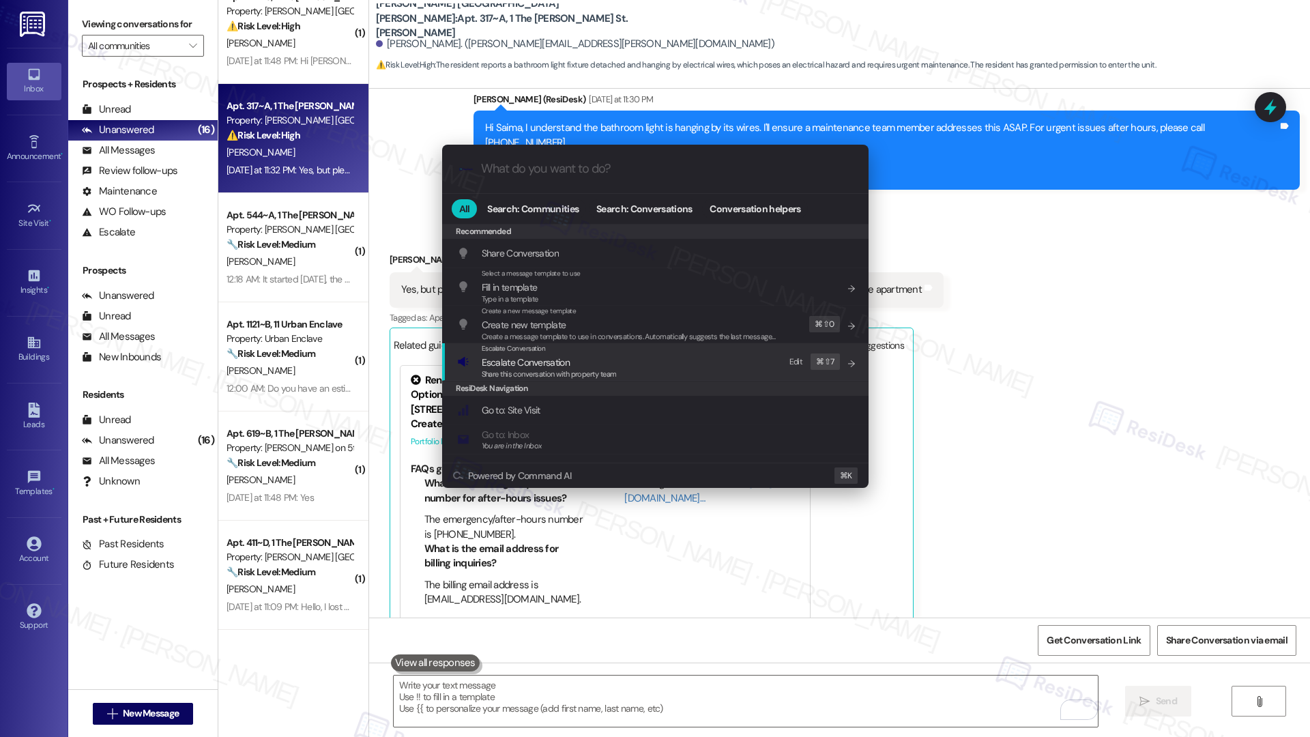
click at [585, 363] on span "Escalate Conversation" at bounding box center [549, 362] width 135 height 15
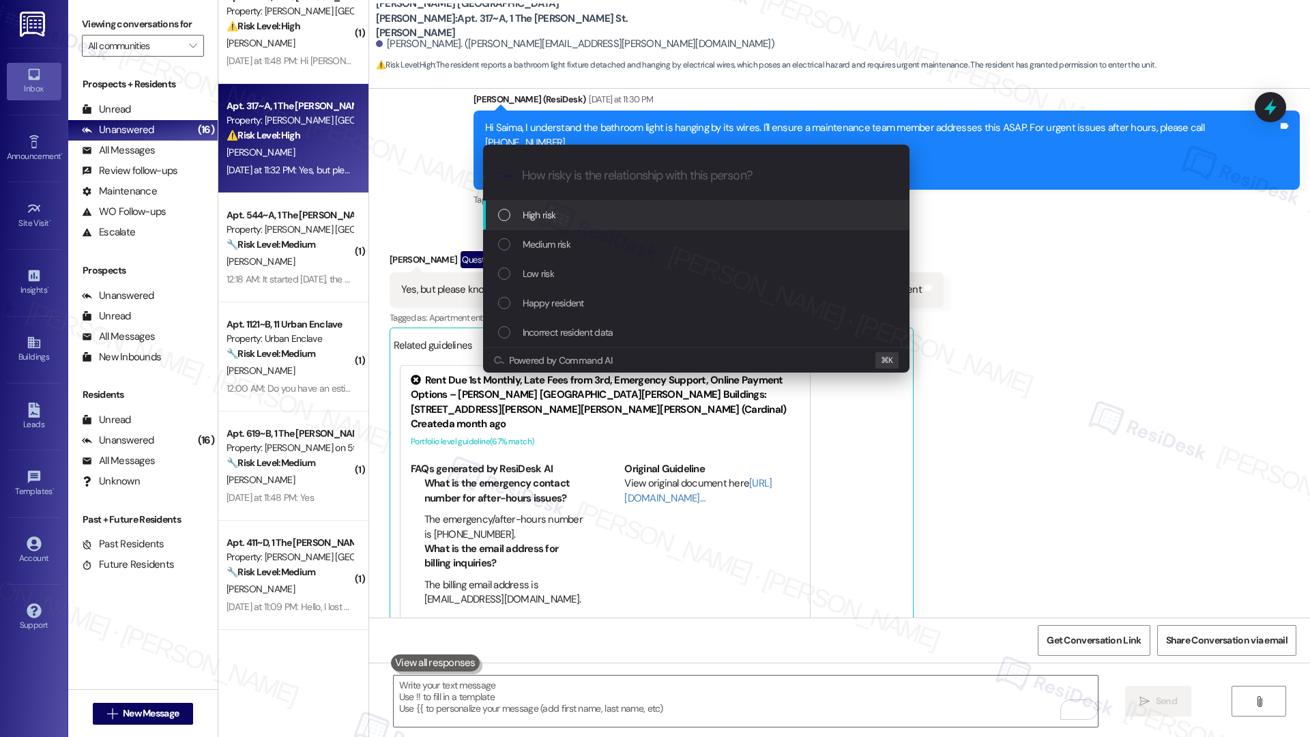
click at [596, 224] on div "High risk" at bounding box center [696, 215] width 426 height 29
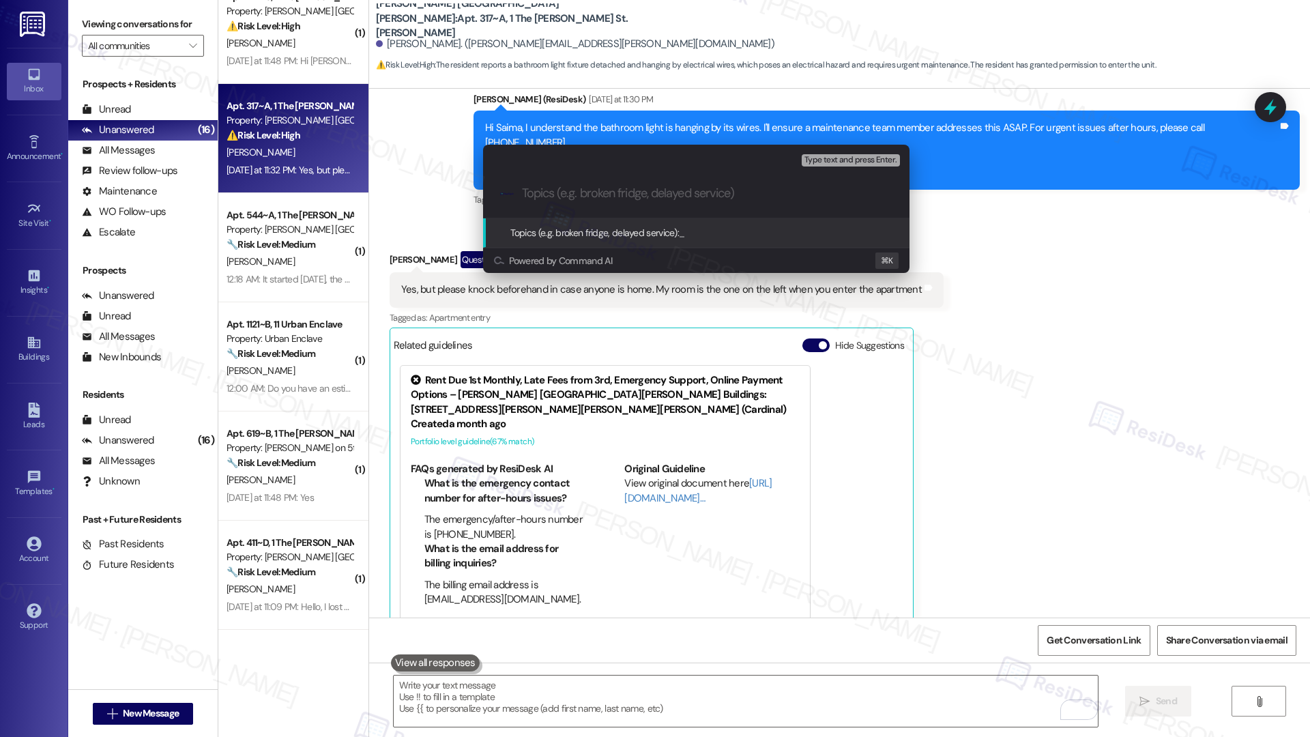
type input "v"
paste input "Work order submitted by Residesk | Work order #12954413 - Lighting Fixture"
type input "Work order submitted by Residesk | Work order #12954413 - Lighting Fixture"
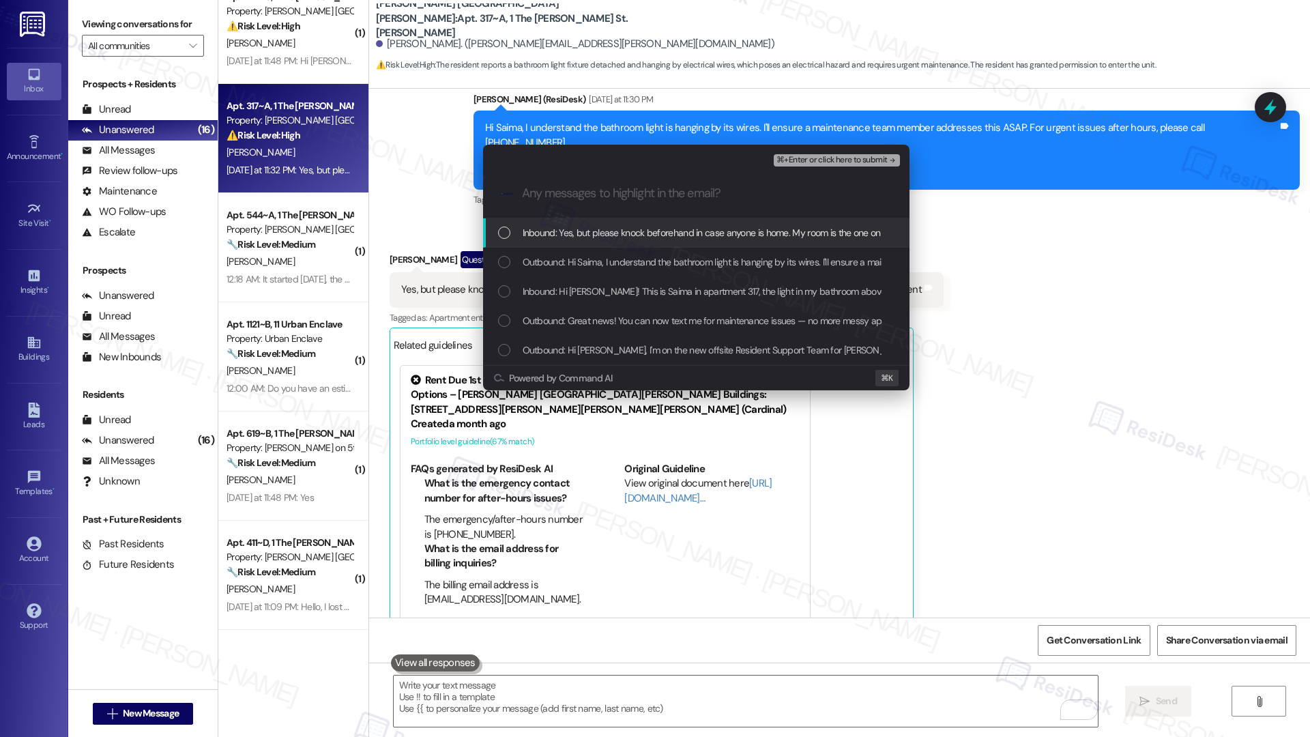
scroll to position [0, 0]
click at [611, 233] on span "Inbound: Yes, but please knock beforehand in case anyone is home. My room is th…" at bounding box center [779, 232] width 512 height 15
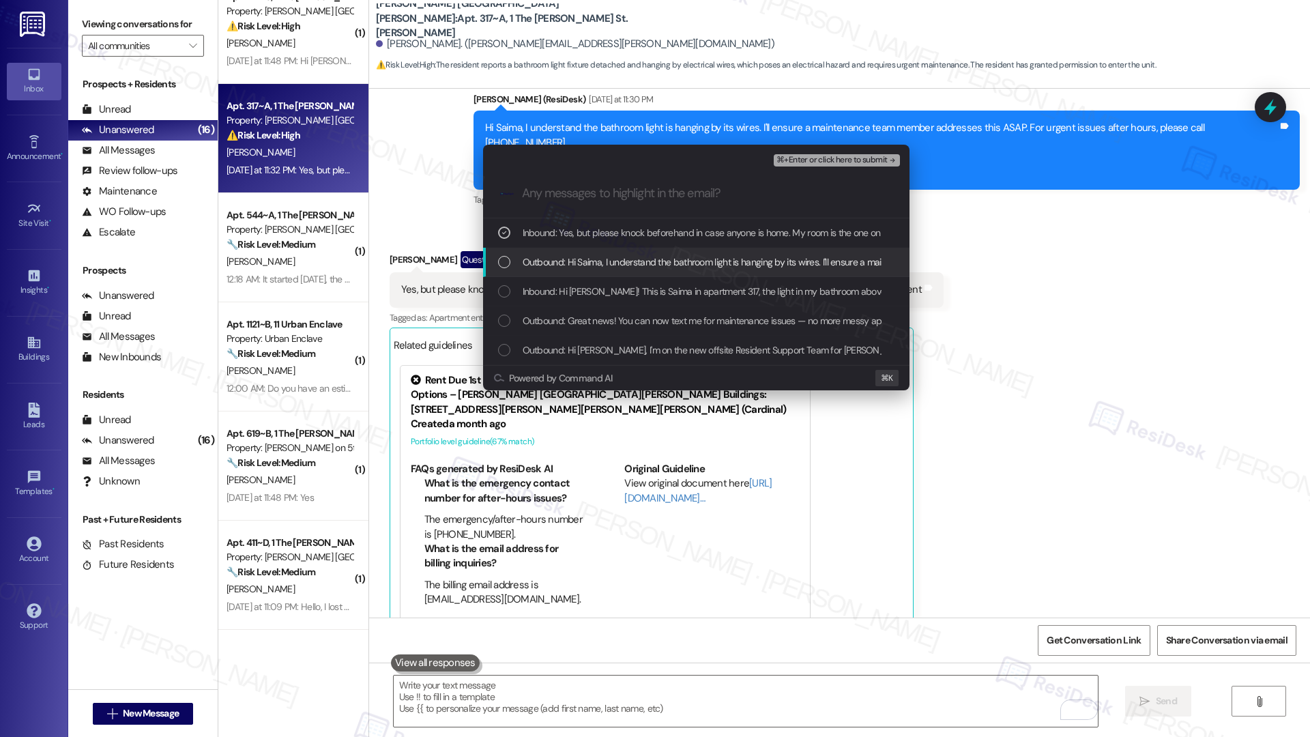
click at [607, 262] on span "Outbound: Hi Saima, I understand the bathroom light is hanging by its wires. I'…" at bounding box center [995, 262] width 944 height 15
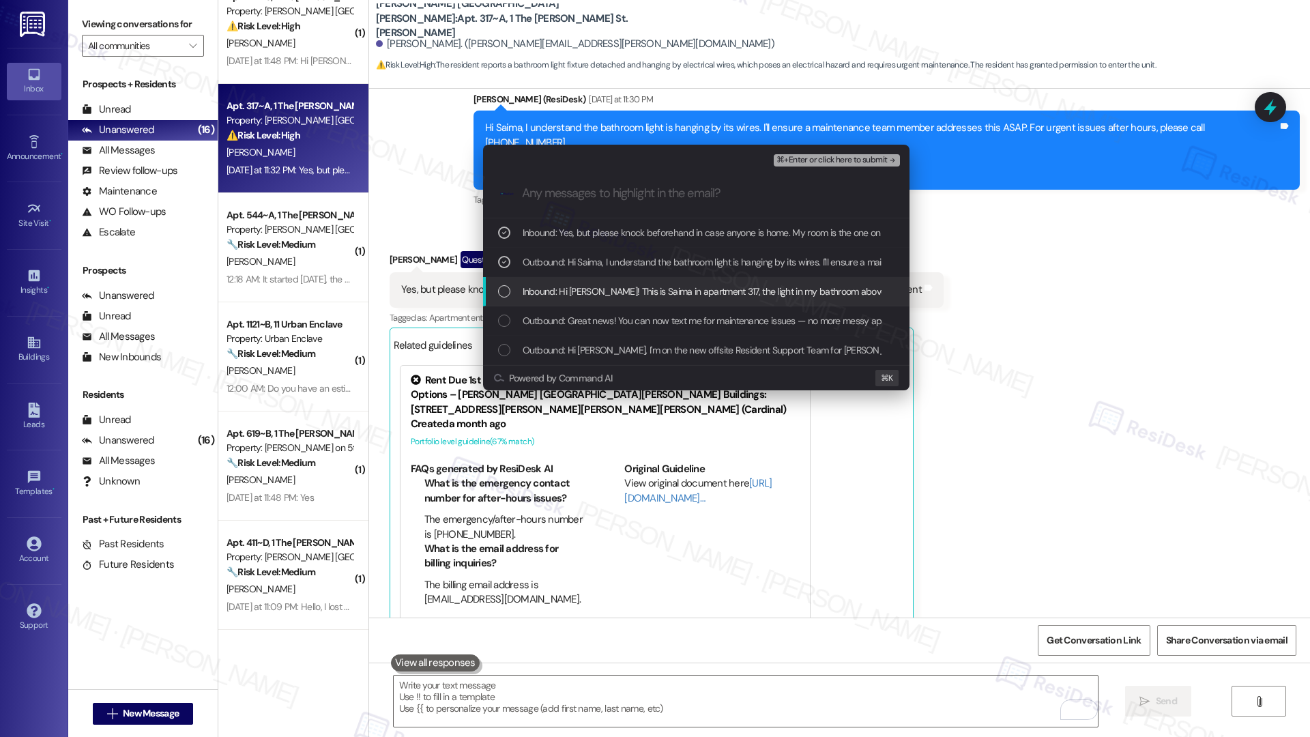
click at [622, 293] on span "Inbound: Hi Emily! This is Saima in apartment 317, the light in my bathroom abo…" at bounding box center [1017, 291] width 989 height 15
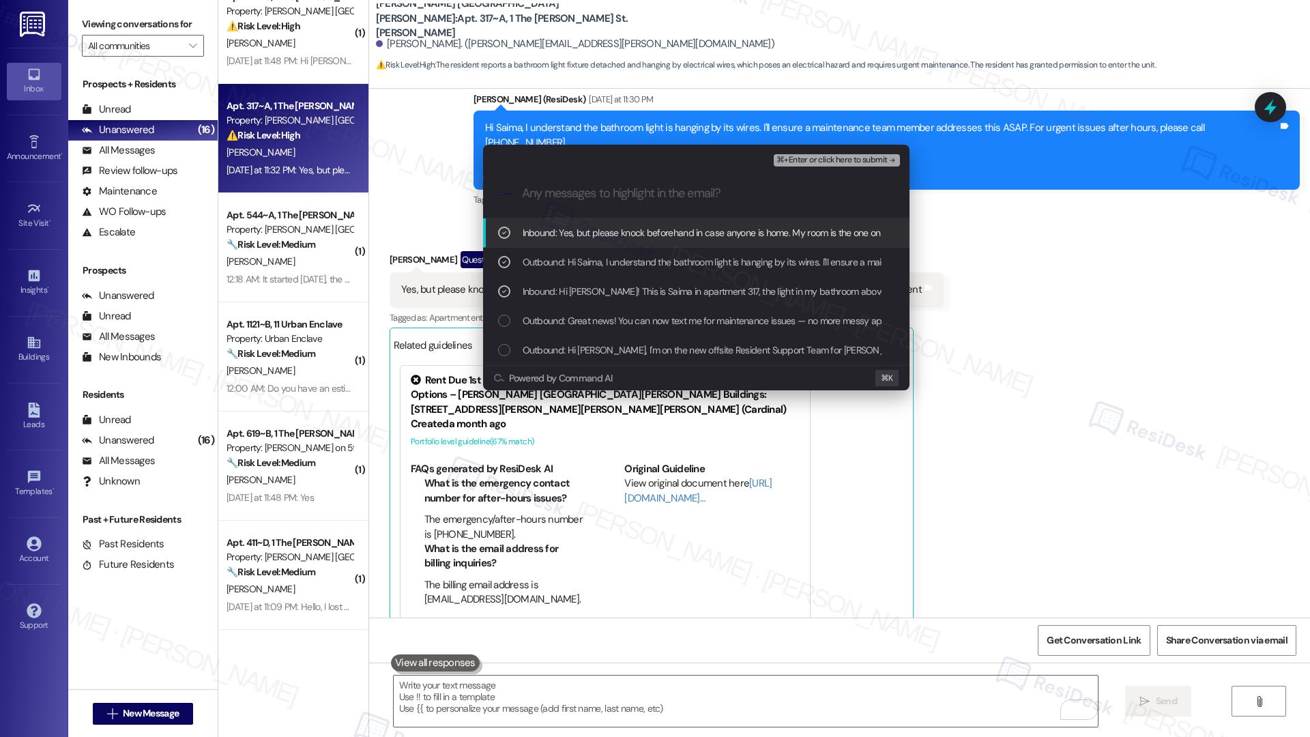
click at [823, 160] on span "⌘+Enter or click here to submit" at bounding box center [832, 161] width 111 height 10
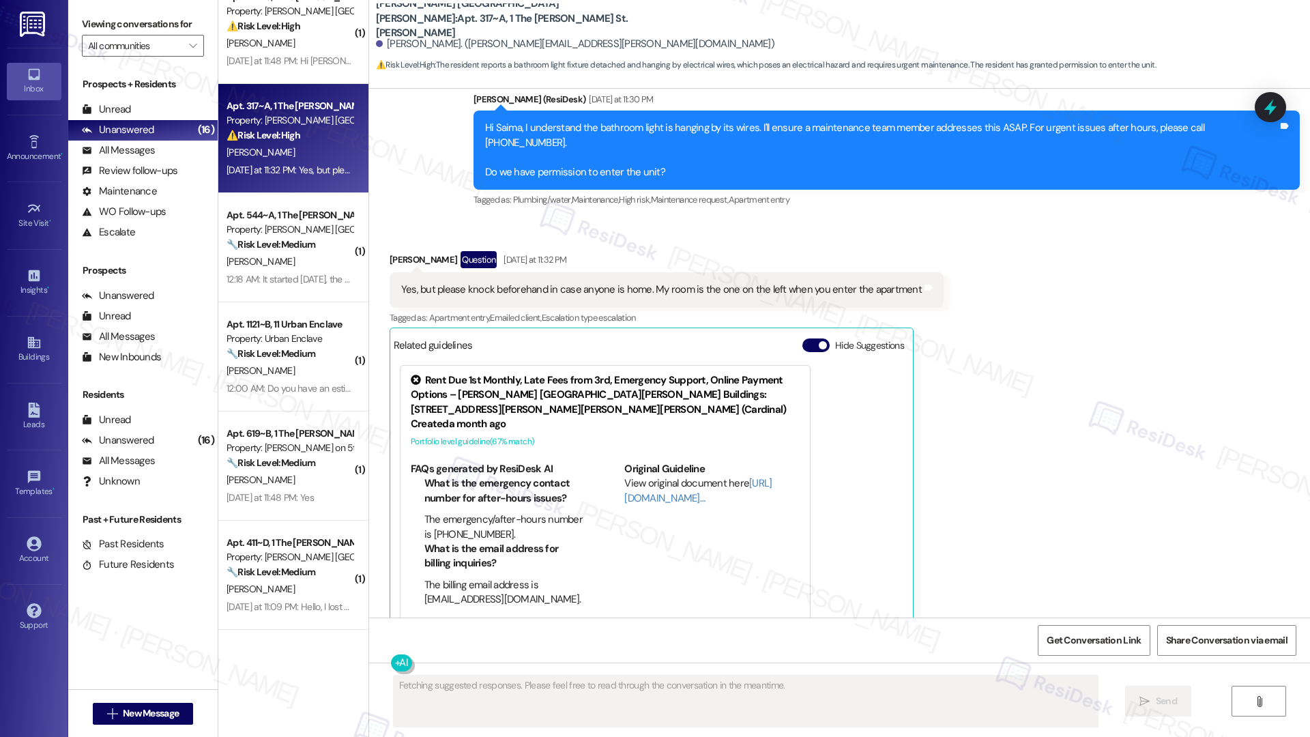
scroll to position [698, 0]
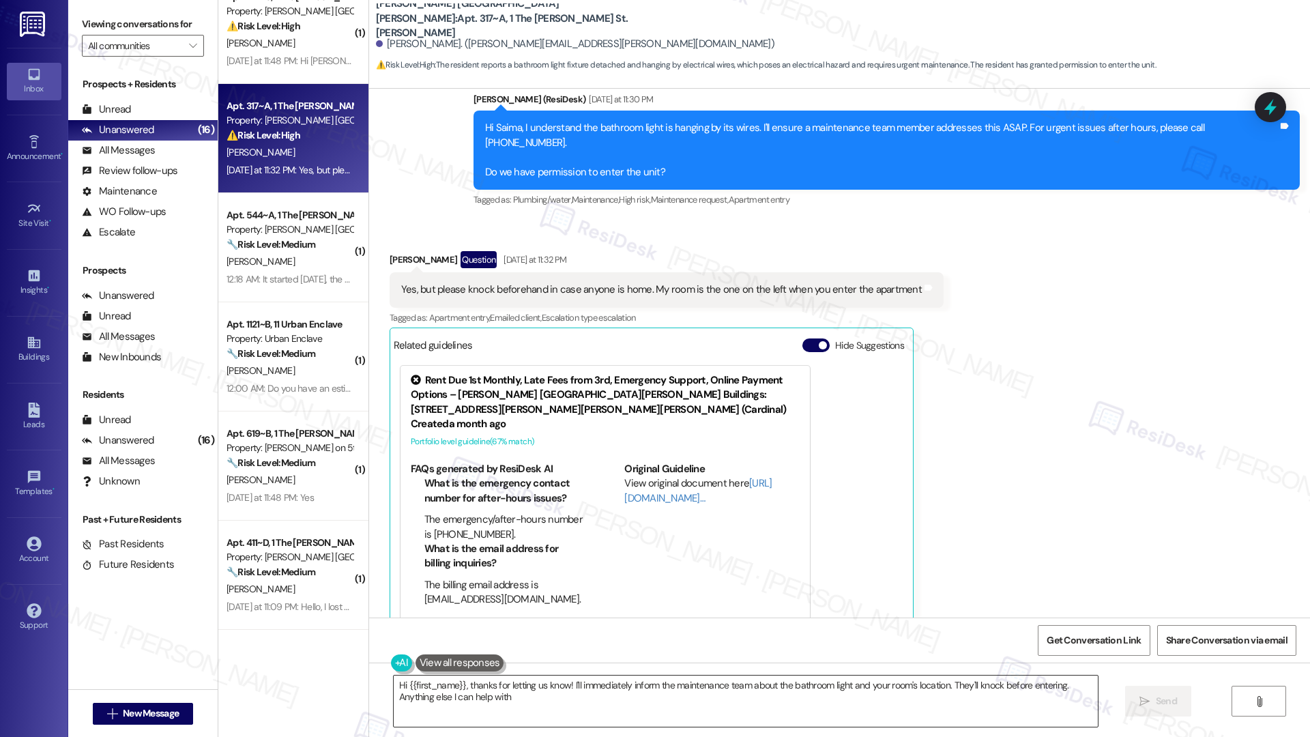
type textarea "Hi {{first_name}}, thanks for letting us know! I'll immediately inform the main…"
click at [684, 695] on textarea "Hi {{first_name}}, thanks for letting us know! I'll immediately inform the main…" at bounding box center [746, 701] width 704 height 51
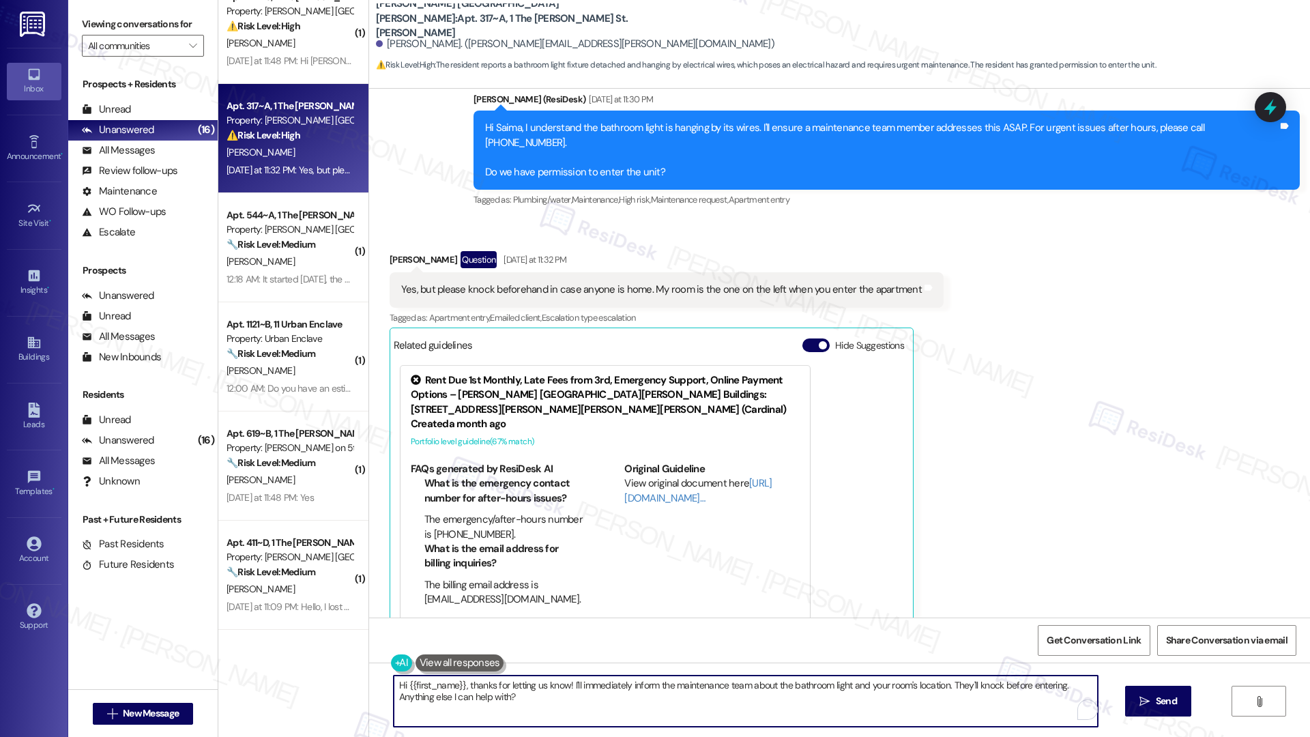
click at [684, 695] on textarea "Hi {{first_name}}, thanks for letting us know! I'll immediately inform the main…" at bounding box center [746, 701] width 704 height 51
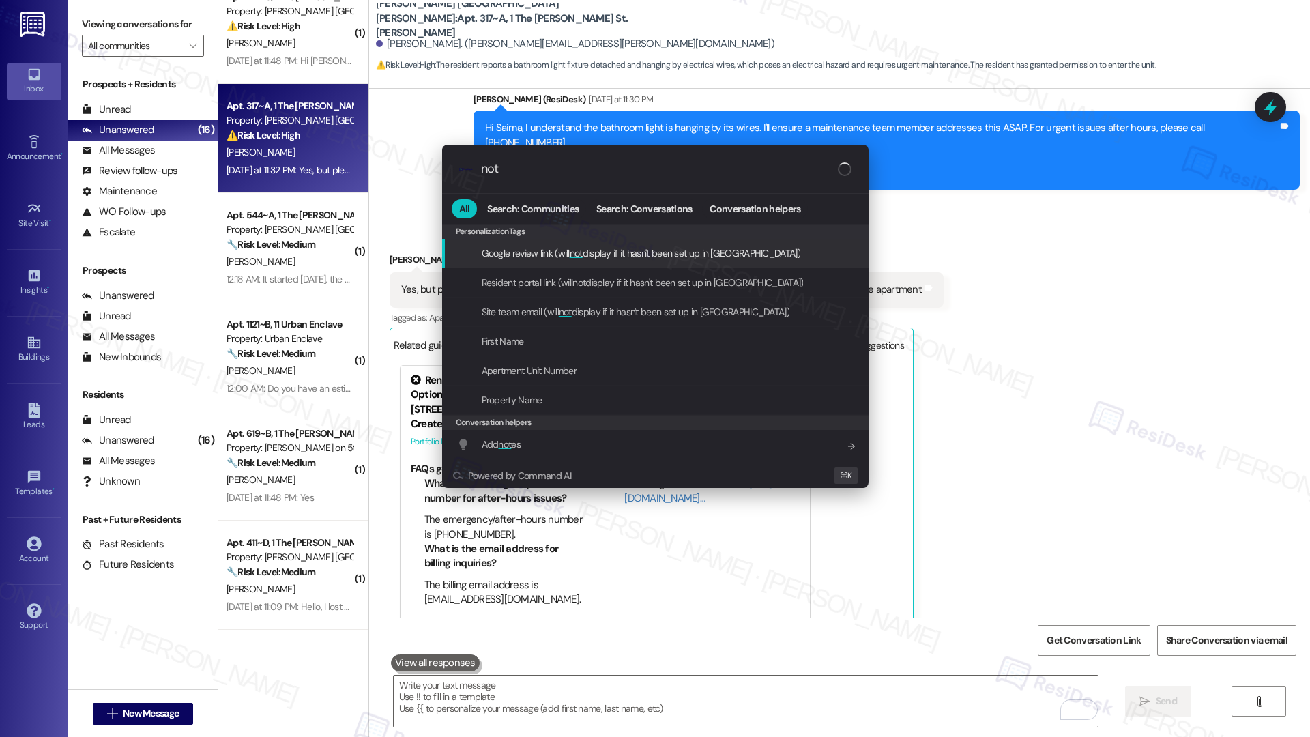
type input "note"
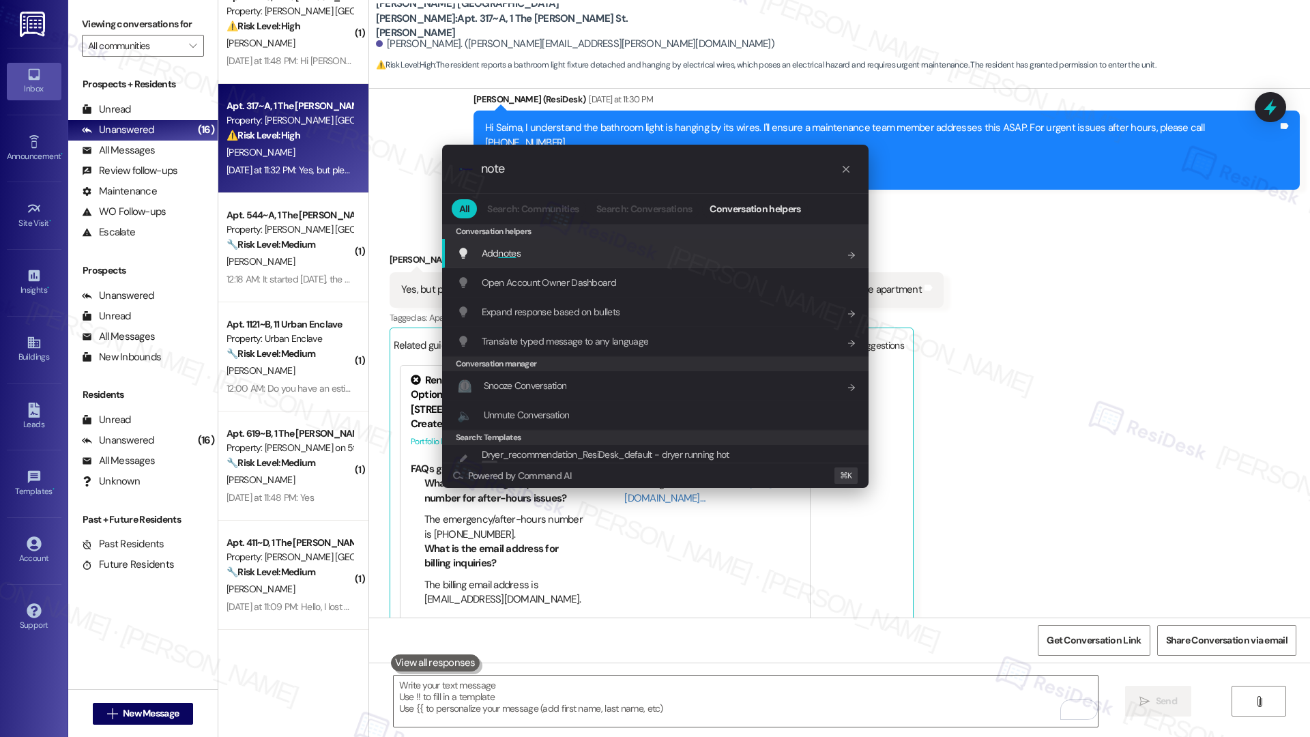
click at [651, 259] on div "Add note s Add shortcut" at bounding box center [656, 253] width 399 height 15
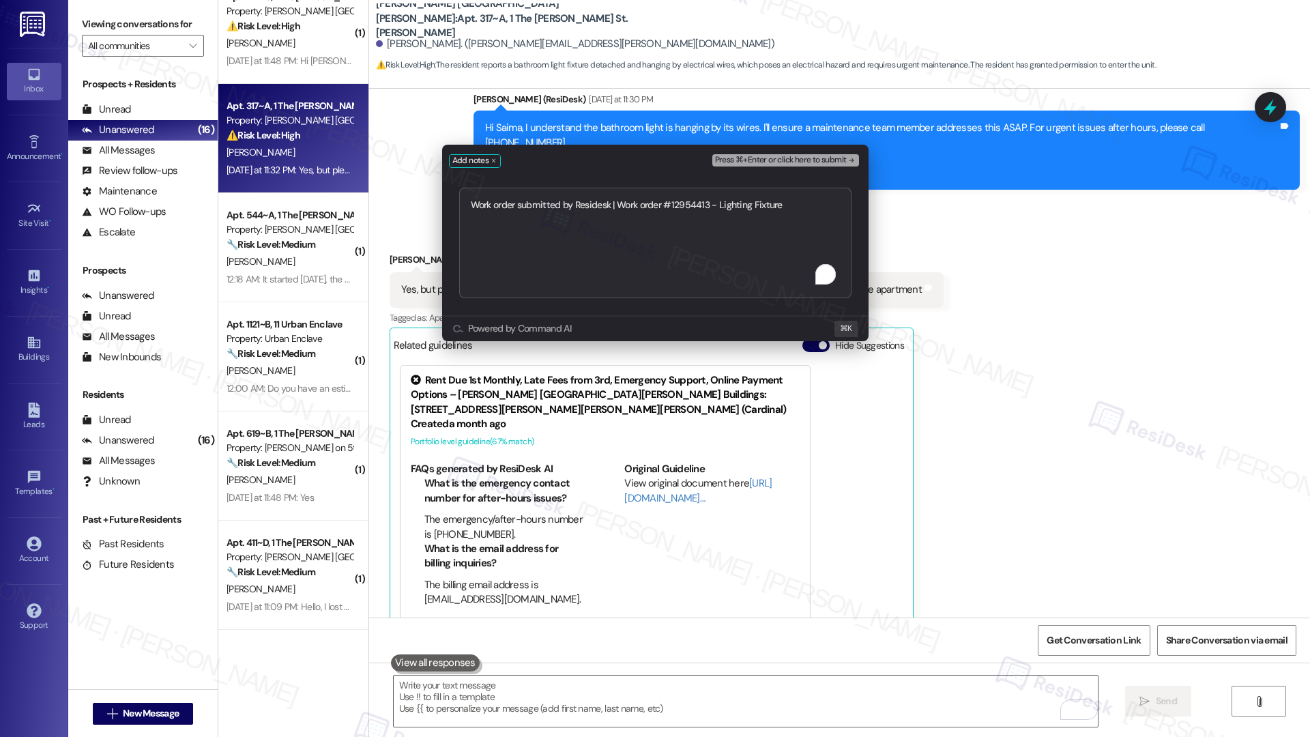
click at [653, 256] on textarea "Work order submitted by Residesk | Work order #12954413 - Lighting Fixture" at bounding box center [655, 243] width 392 height 111
type textarea "Work order submitted by Residesk | Work order #12954413 - Lighting Fixture"
click at [752, 166] on div "Press ⌘+Enter or click here to submit" at bounding box center [786, 160] width 149 height 19
click at [753, 160] on span "Press ⌘+Enter or click here to submit" at bounding box center [781, 161] width 132 height 10
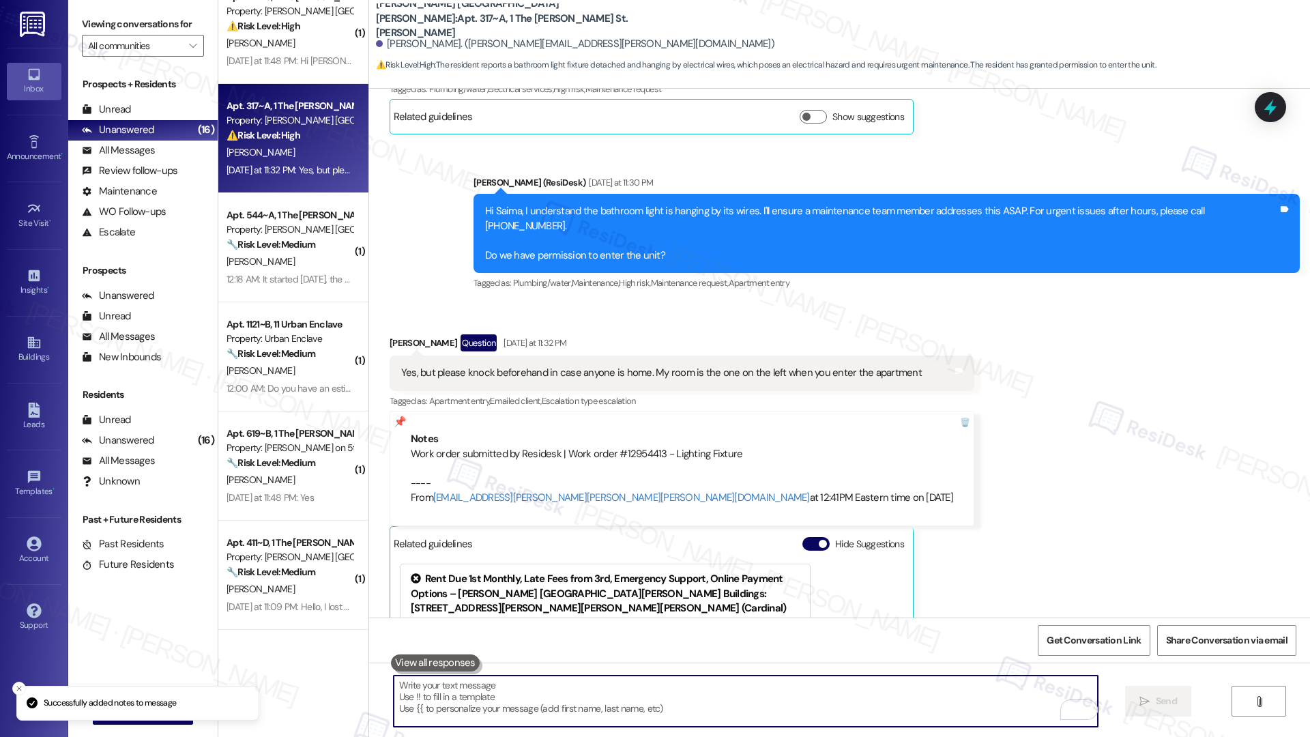
scroll to position [630, 0]
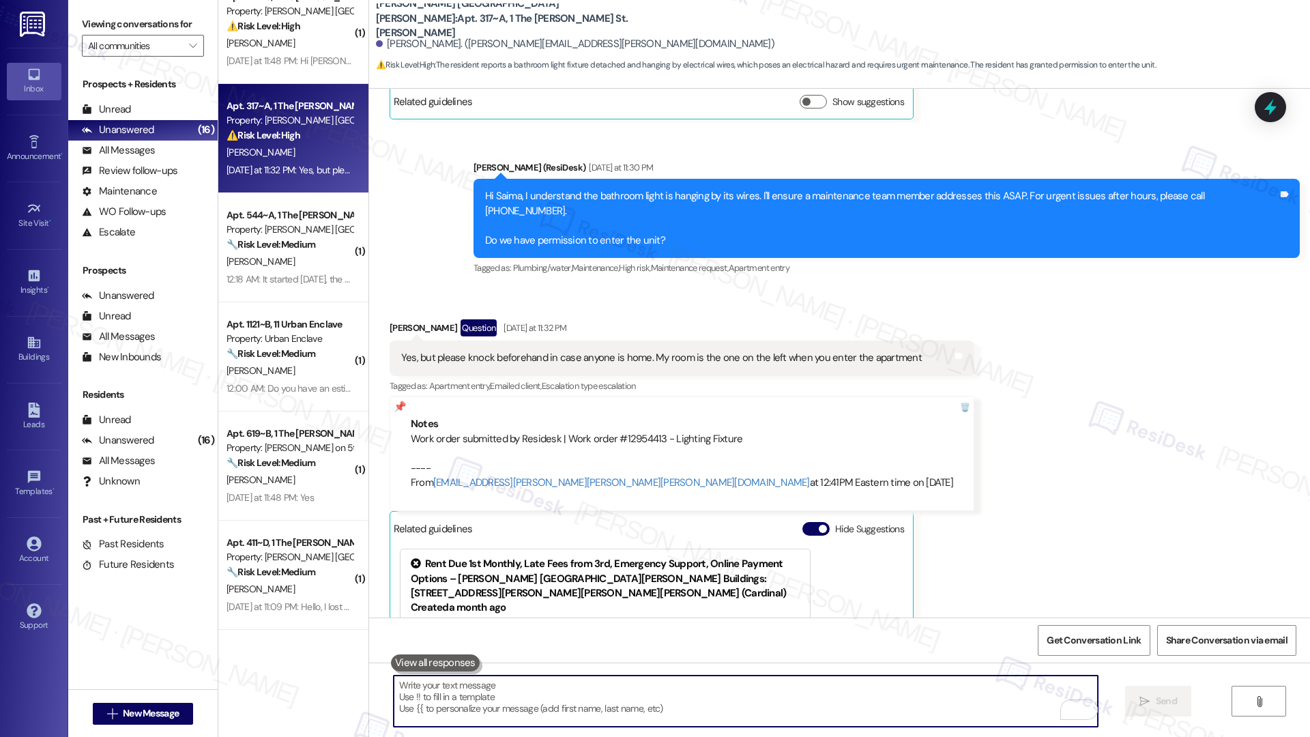
click at [423, 717] on textarea "To enrich screen reader interactions, please activate Accessibility in Grammarl…" at bounding box center [746, 701] width 704 height 51
click at [482, 708] on textarea "To enrich screen reader interactions, please activate Accessibility in Grammarl…" at bounding box center [746, 701] width 704 height 51
paste textarea "Thank you, {{first_name}}. The request has been submitted. Our maintenance team…"
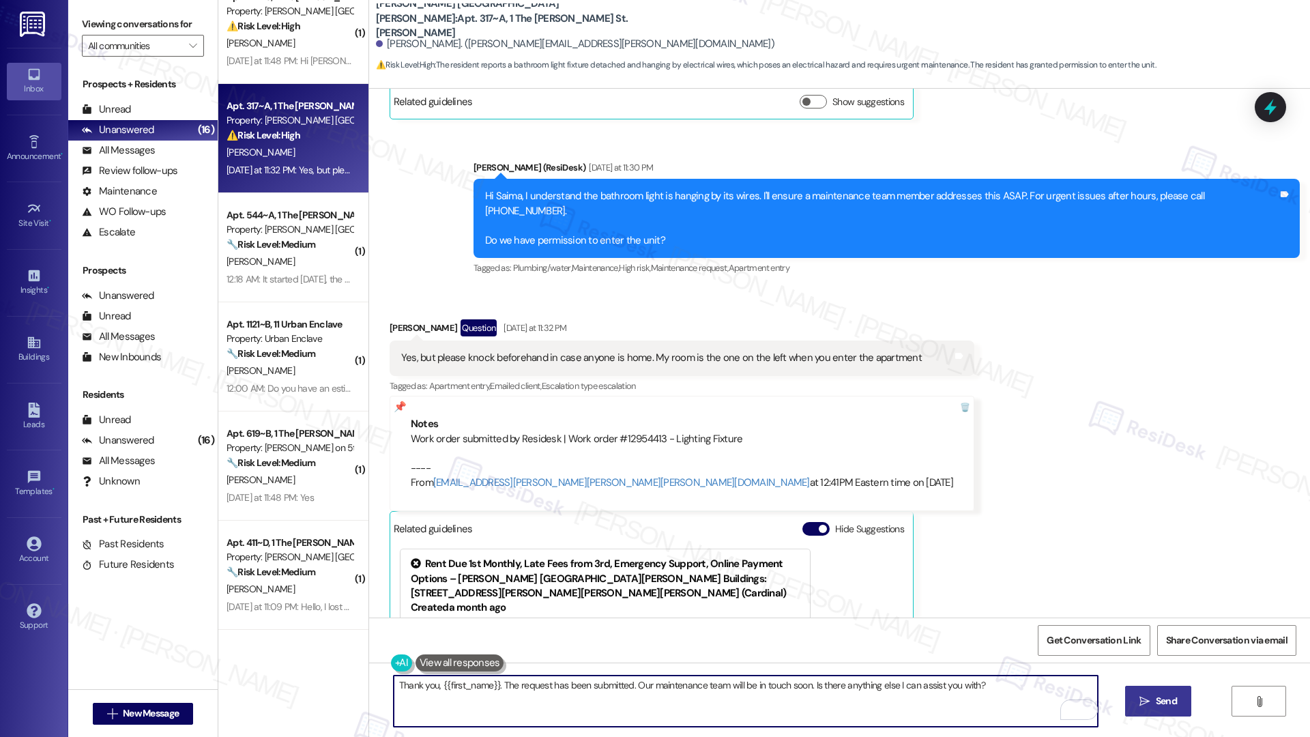
type textarea "Thank you, {{first_name}}. The request has been submitted. Our maintenance team…"
click at [1150, 704] on span " Send" at bounding box center [1158, 701] width 43 height 14
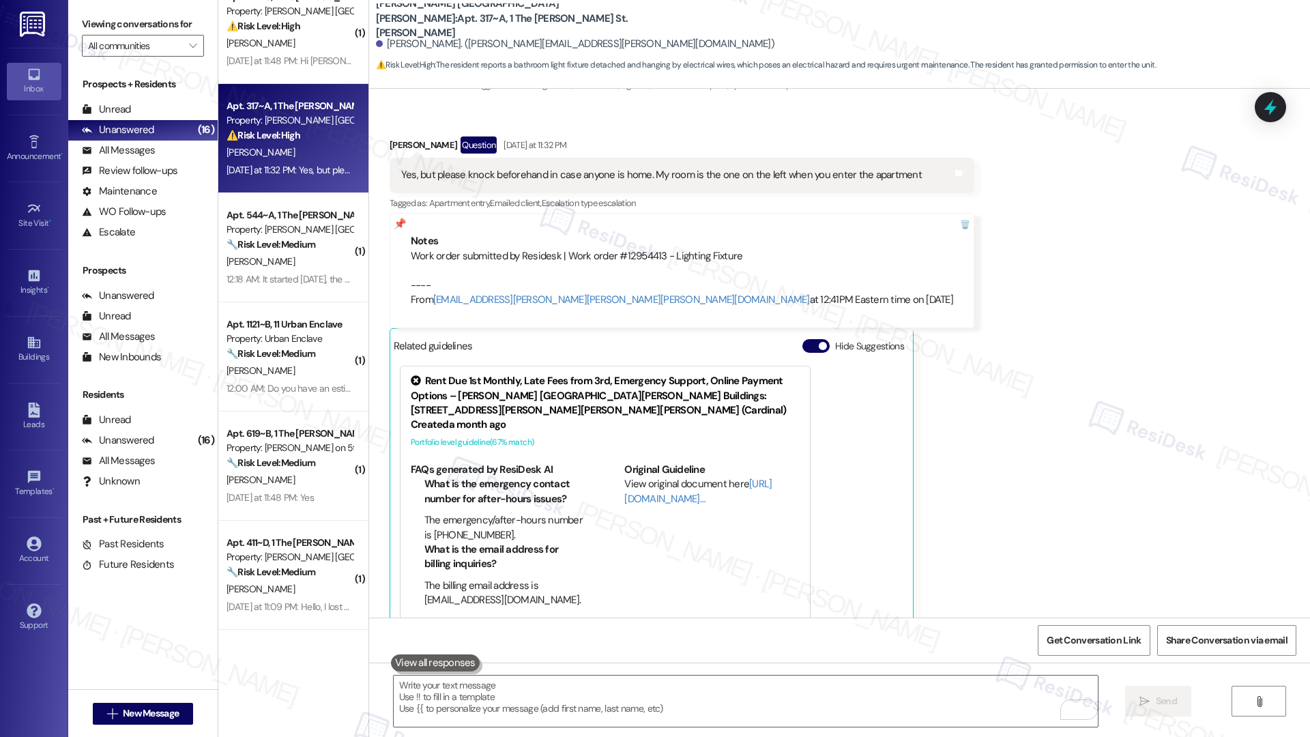
scroll to position [1076, 0]
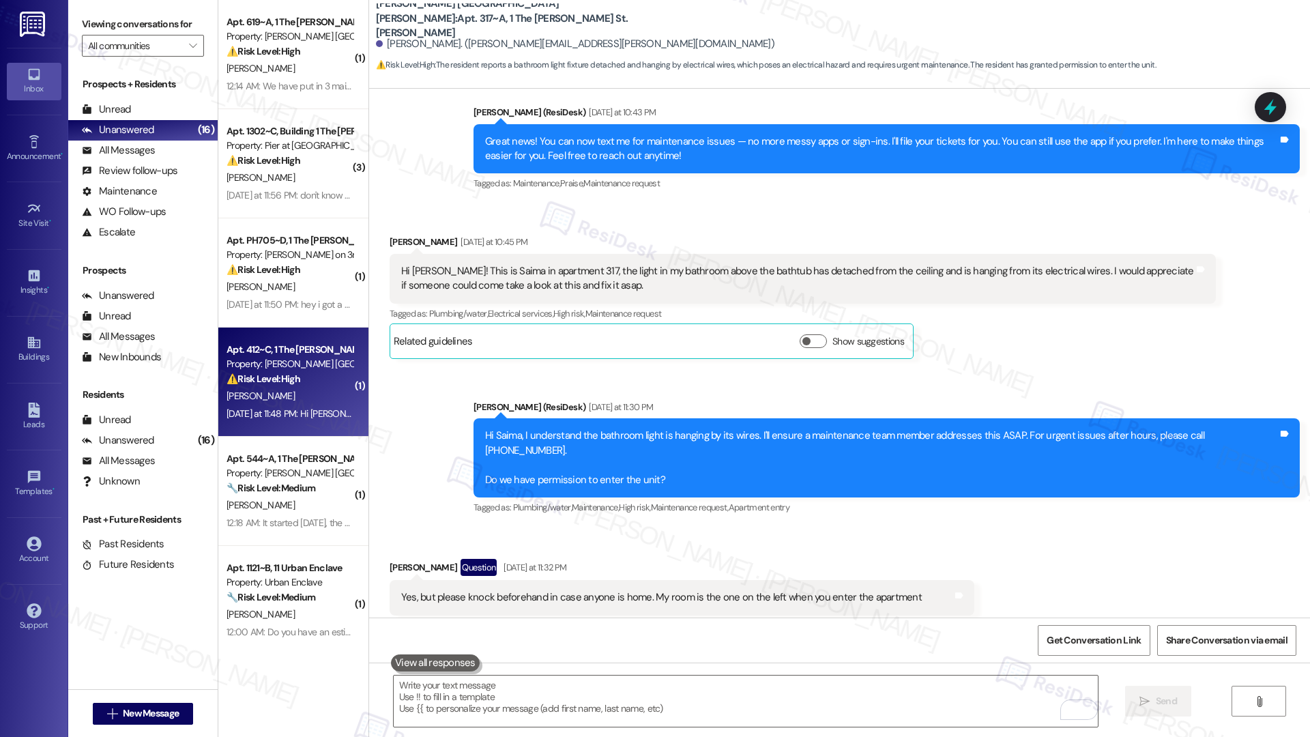
type textarea "Fetching suggested responses. Please feel free to read through the conversation…"
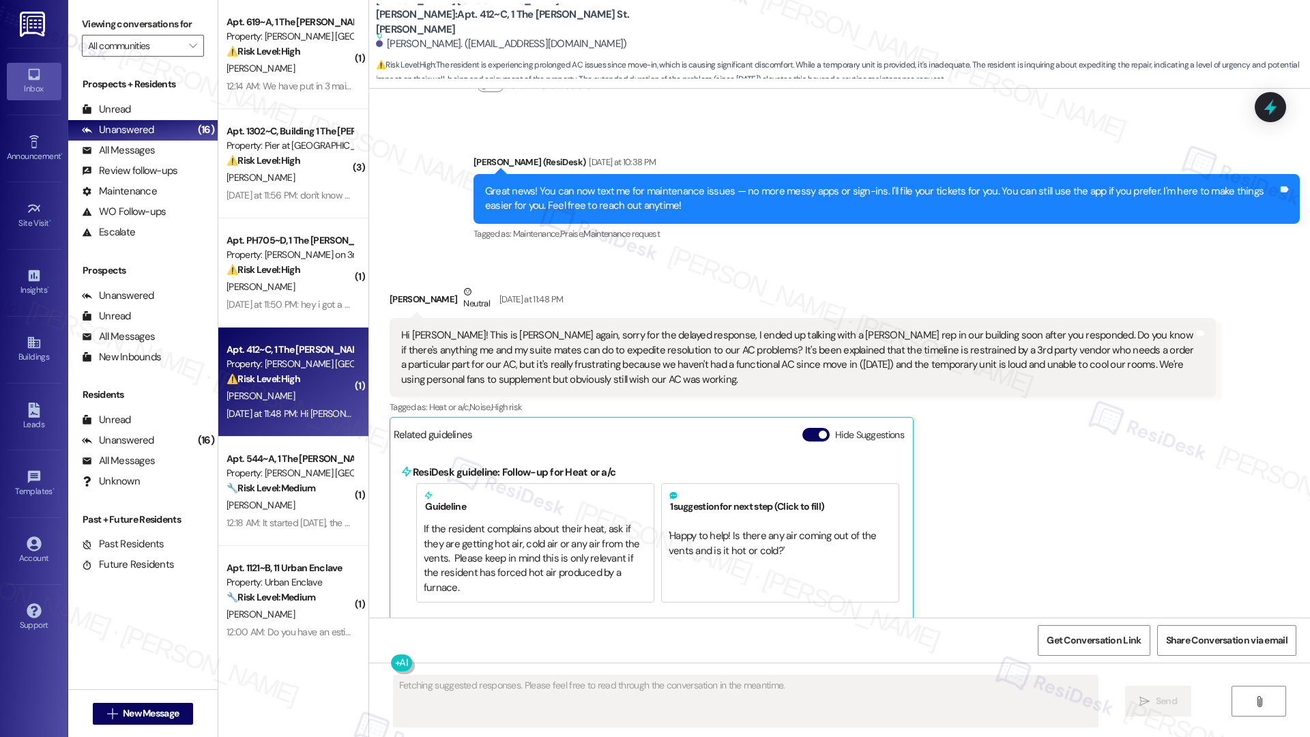
scroll to position [794, 0]
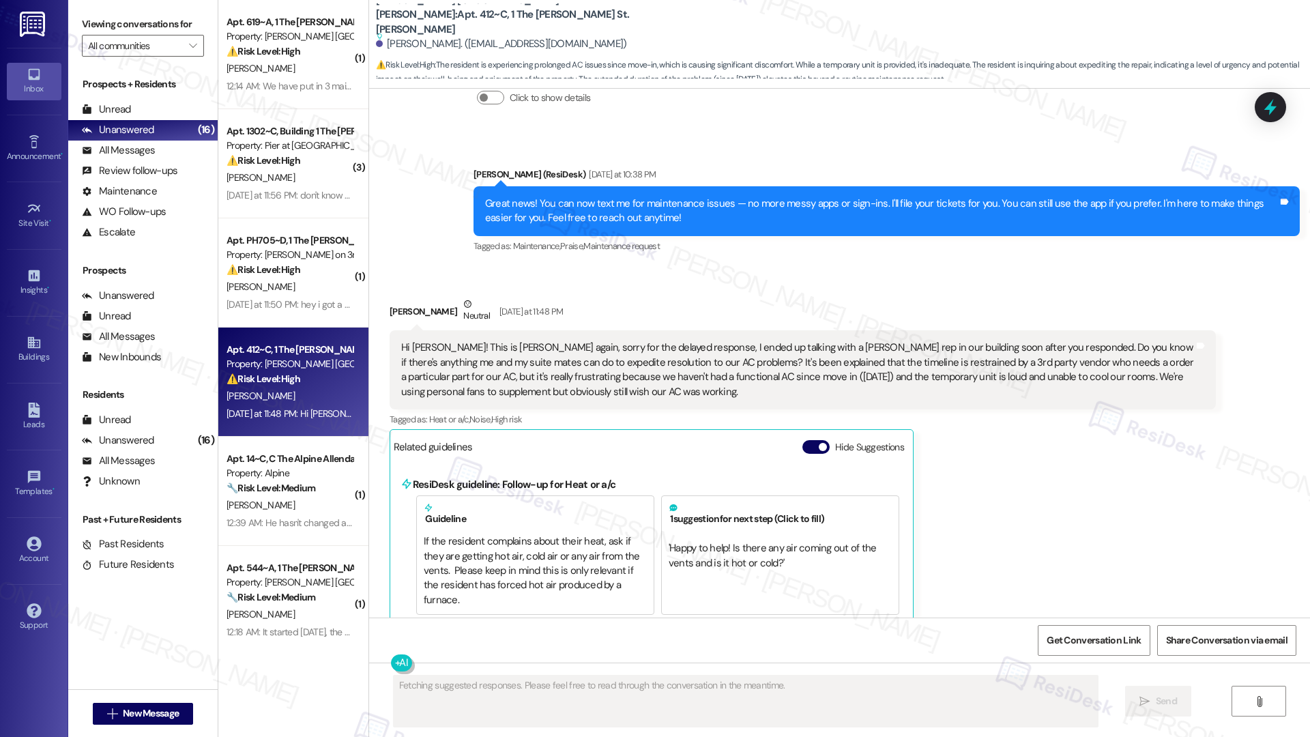
click at [806, 441] on div "Hide Suggestions" at bounding box center [855, 450] width 107 height 20
click at [805, 440] on button "Hide Suggestions" at bounding box center [815, 447] width 27 height 14
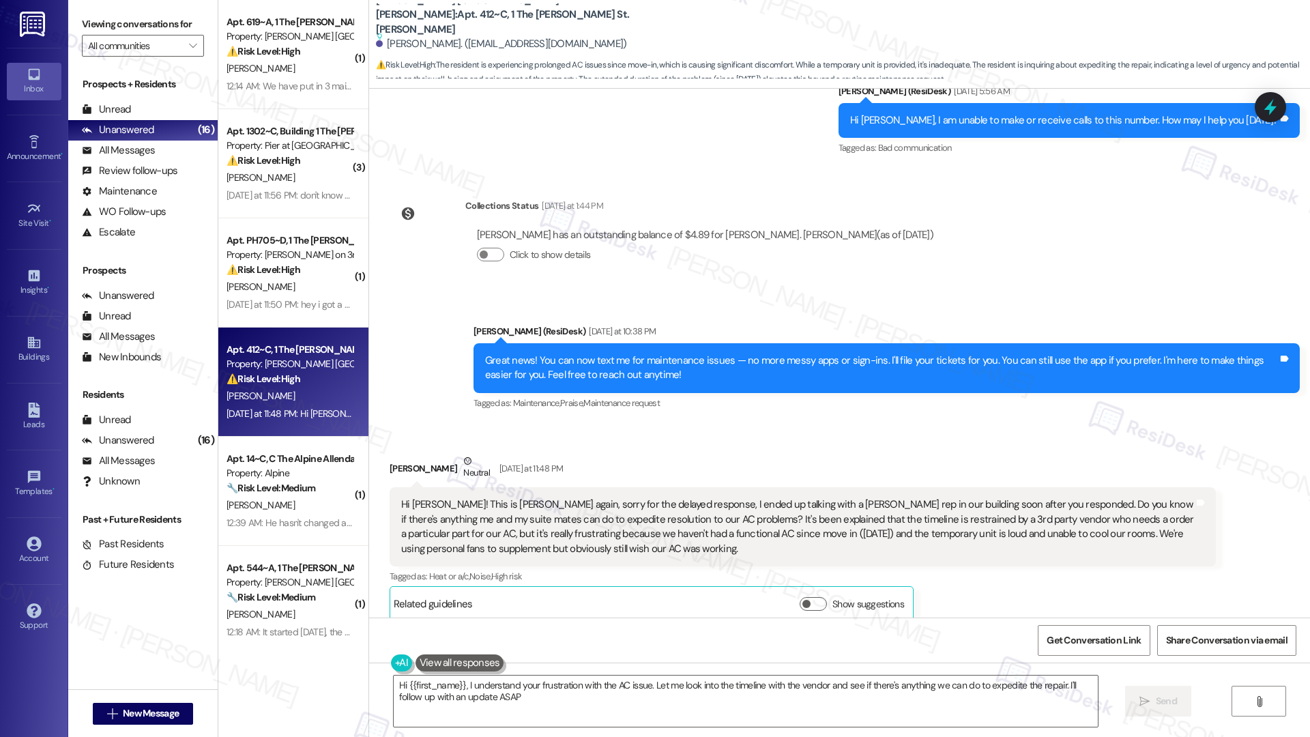
type textarea "Hi {{first_name}}, I understand your frustration with the AC issue. Let me look…"
click at [28, 148] on icon at bounding box center [34, 141] width 15 height 15
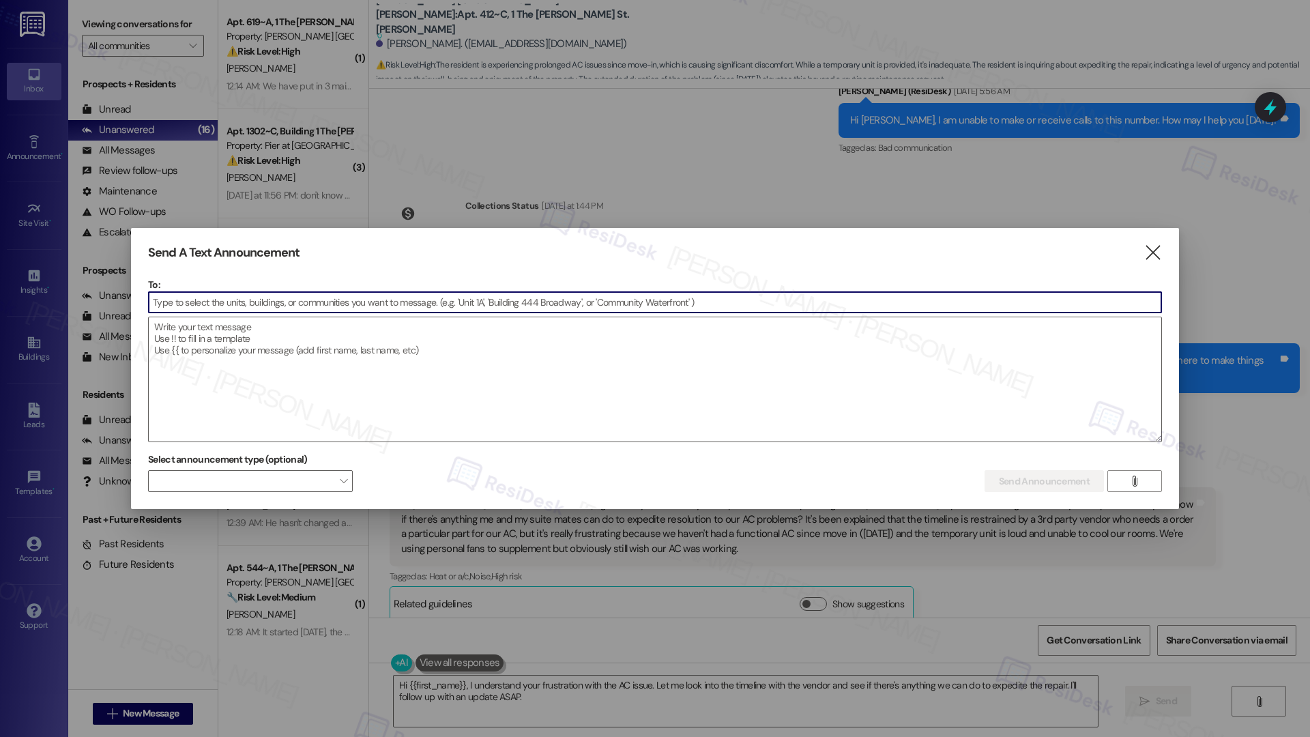
click at [331, 302] on input at bounding box center [655, 302] width 1013 height 20
paste input "[PERSON_NAME] [GEOGRAPHIC_DATA][PERSON_NAME]"
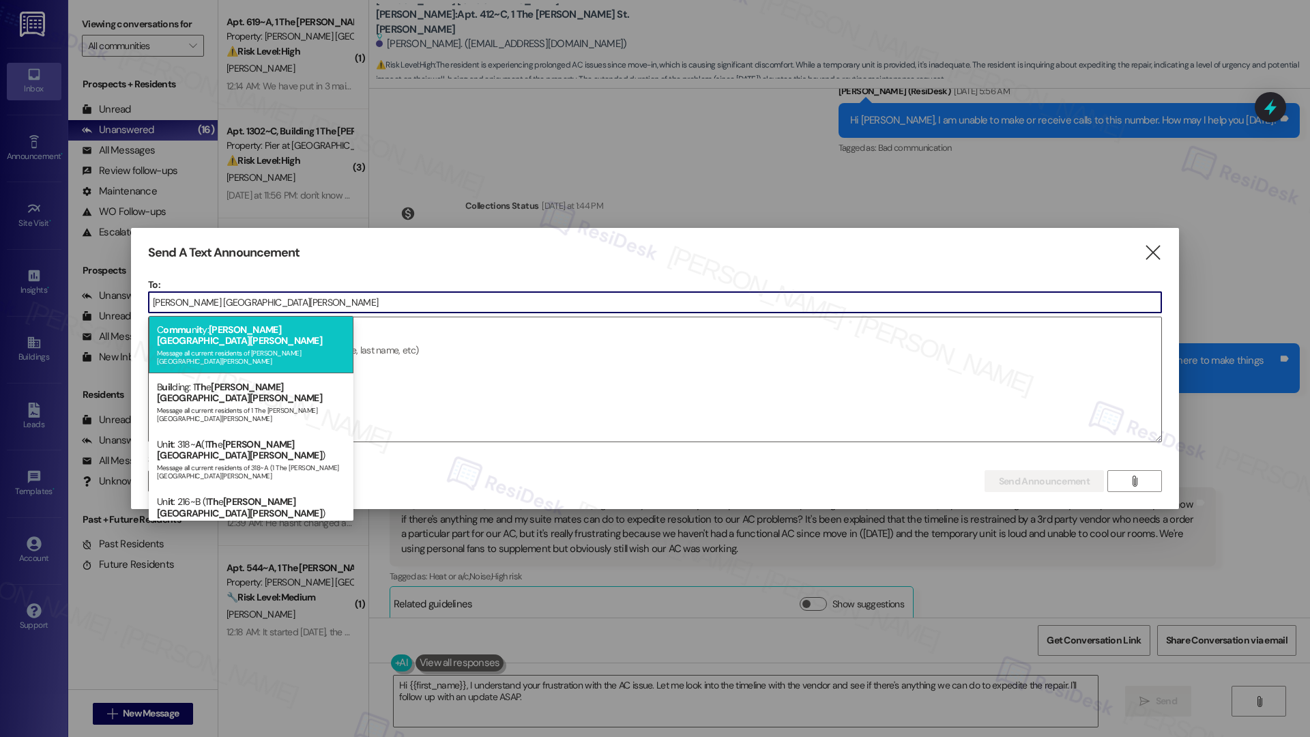
type input "[PERSON_NAME] [GEOGRAPHIC_DATA][PERSON_NAME]"
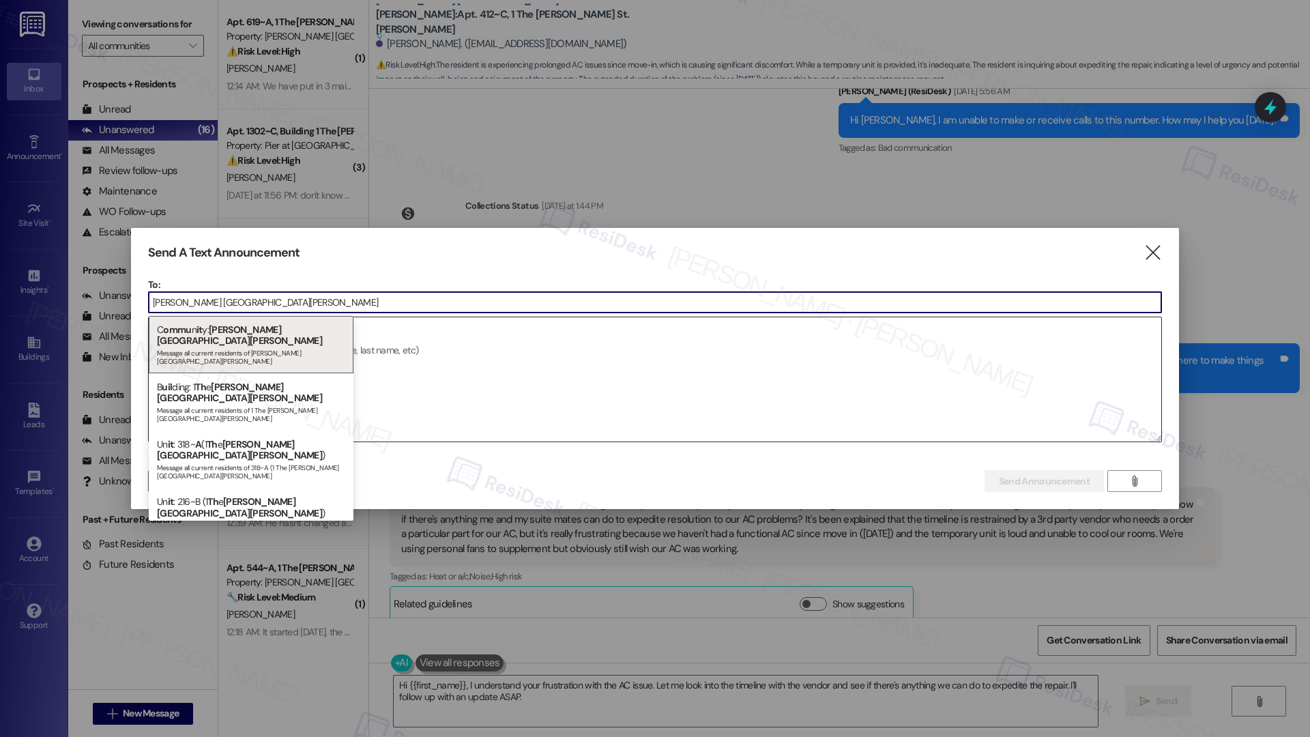
click at [302, 334] on div "C ommu n it y: Marshall St. Louis Message all current residents of Marshall St.…" at bounding box center [251, 344] width 205 height 57
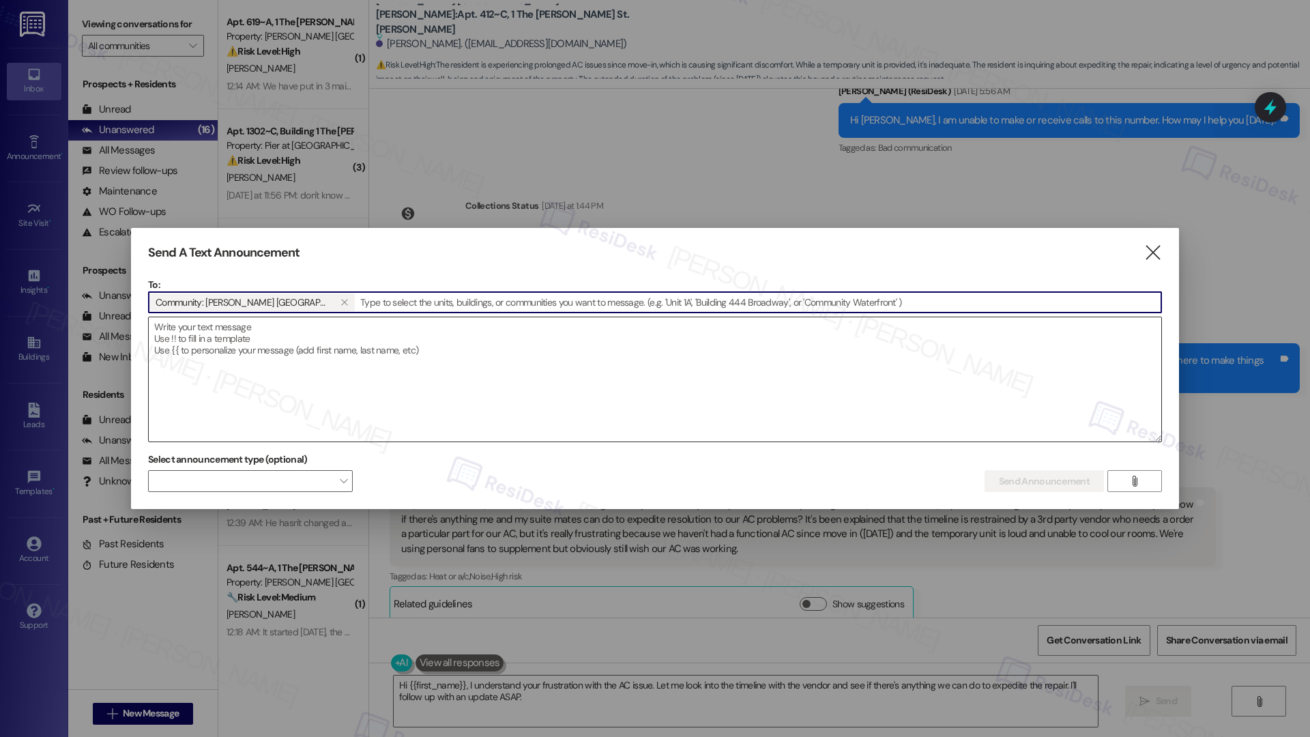
click at [286, 375] on textarea at bounding box center [655, 379] width 1013 height 124
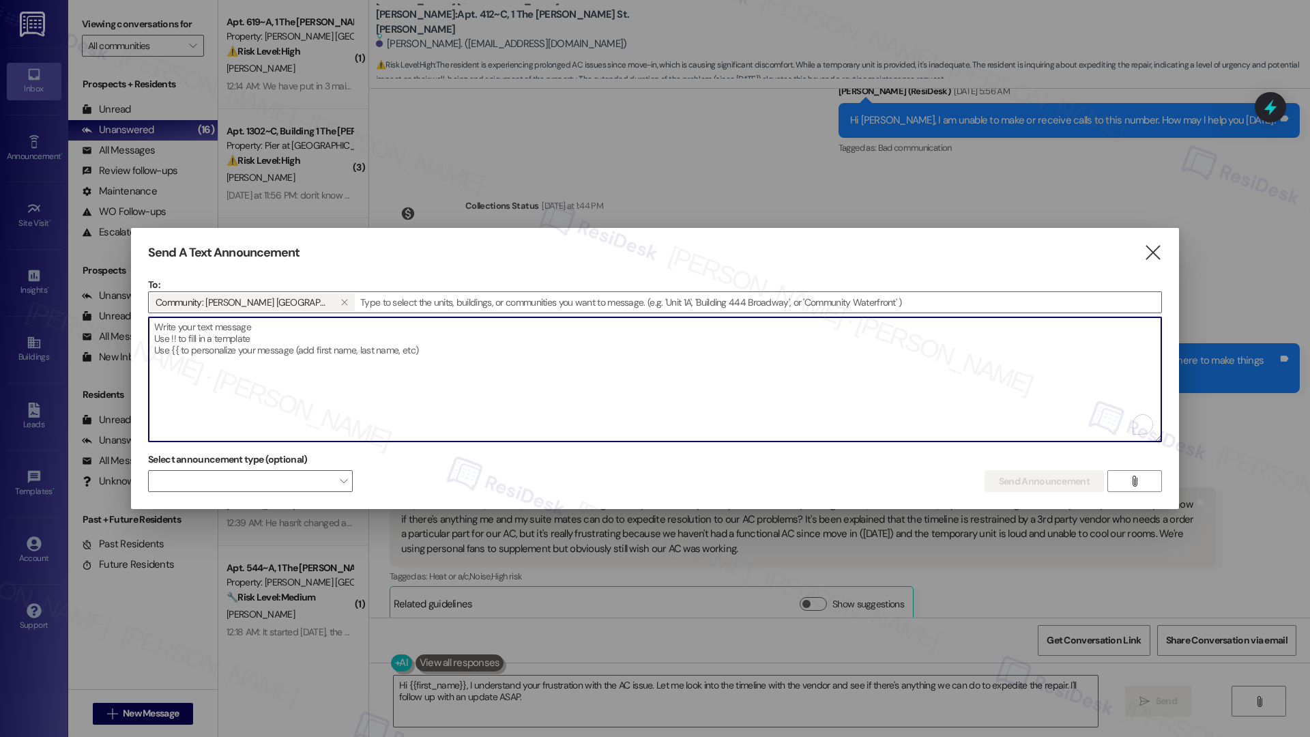
paste textarea "Great news! You can now text me for maintenance issues — no more messy apps or …"
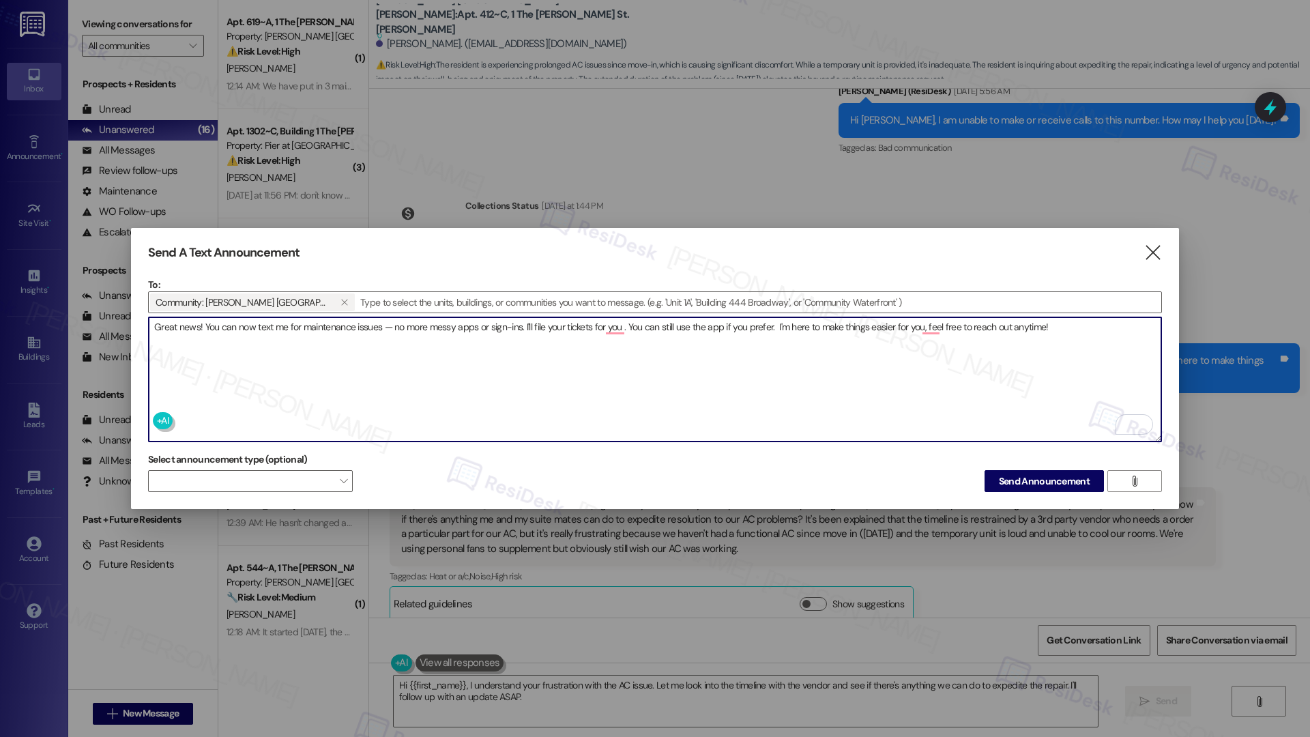
click at [931, 325] on textarea "Great news! You can now text me for maintenance issues — no more messy apps or …" at bounding box center [655, 379] width 1013 height 124
click at [930, 325] on textarea "Great news! You can now text me for maintenance issues — no more messy apps or …" at bounding box center [655, 379] width 1013 height 124
click at [933, 324] on textarea "Great news! You can now text me for maintenance issues — no more messy apps or …" at bounding box center [655, 379] width 1013 height 124
click at [611, 328] on textarea "Great news! You can now text me for maintenance issues — no more messy apps or …" at bounding box center [655, 379] width 1013 height 124
click at [707, 358] on textarea "Great news! You can now text me for maintenance issues — no more messy apps or …" at bounding box center [655, 379] width 1013 height 124
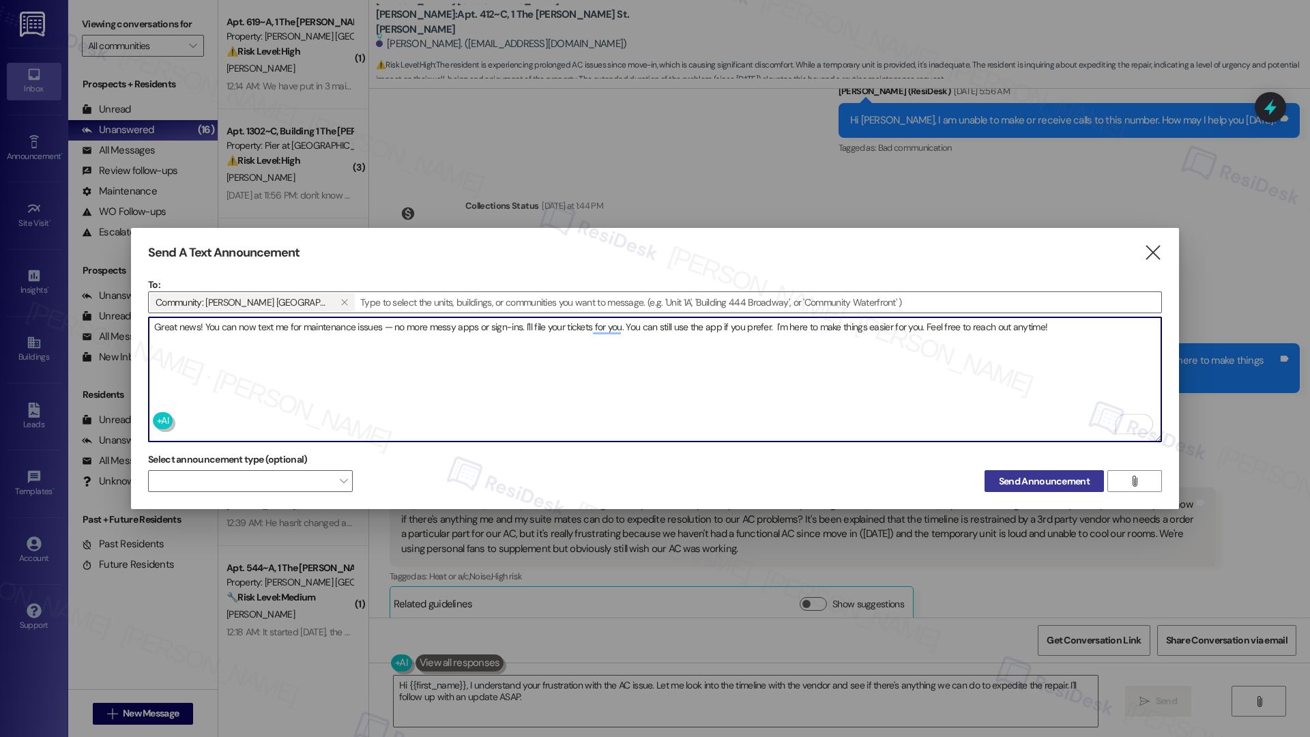
type textarea "Great news! You can now text me for maintenance issues — no more messy apps or …"
click at [1060, 480] on span "Send Announcement" at bounding box center [1044, 481] width 91 height 14
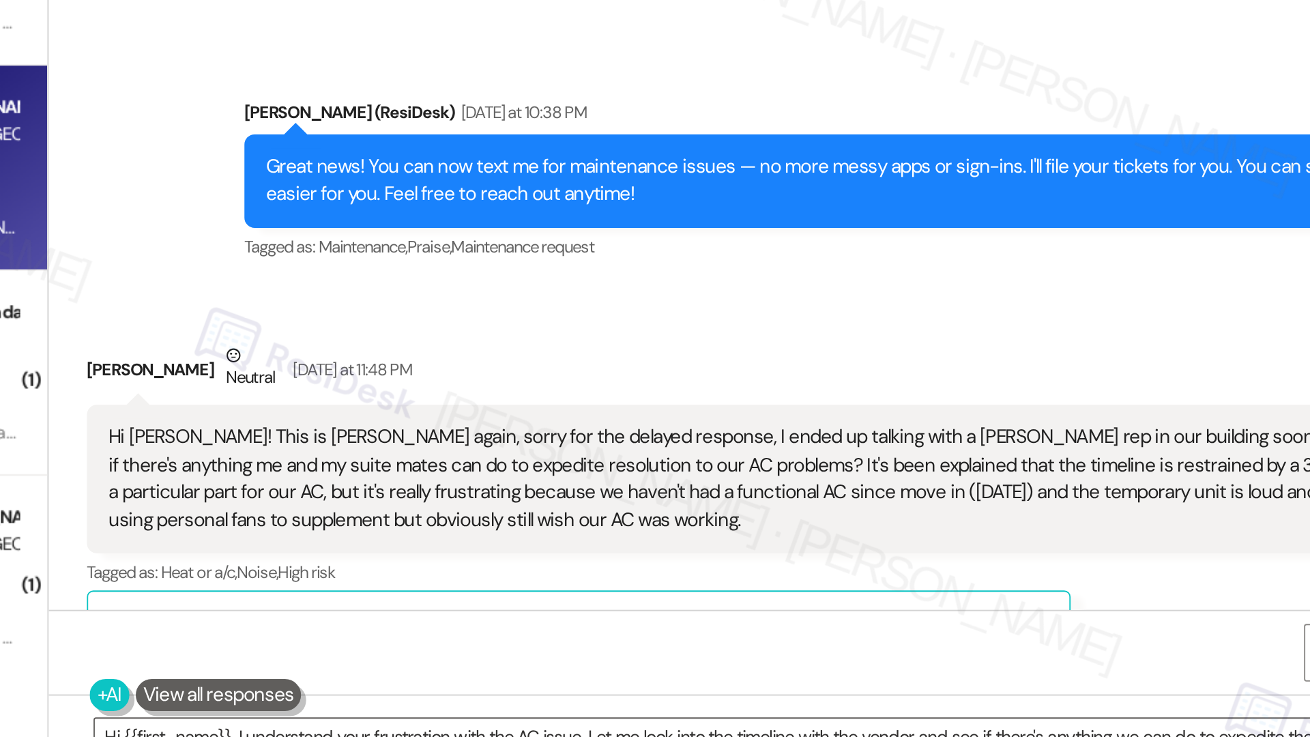
scroll to position [613, 0]
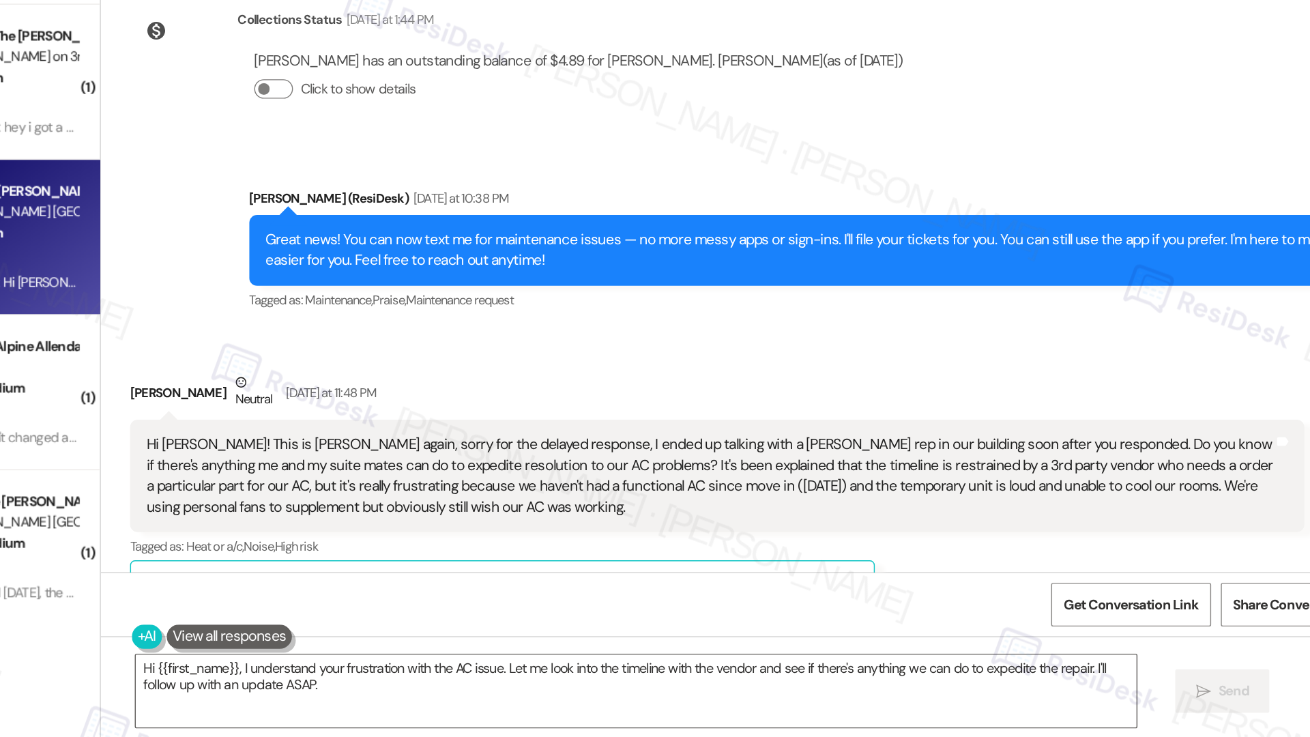
click at [613, 532] on div "Hi Emily! This is Valerie again, sorry for the delayed response, I ended up tal…" at bounding box center [797, 550] width 793 height 59
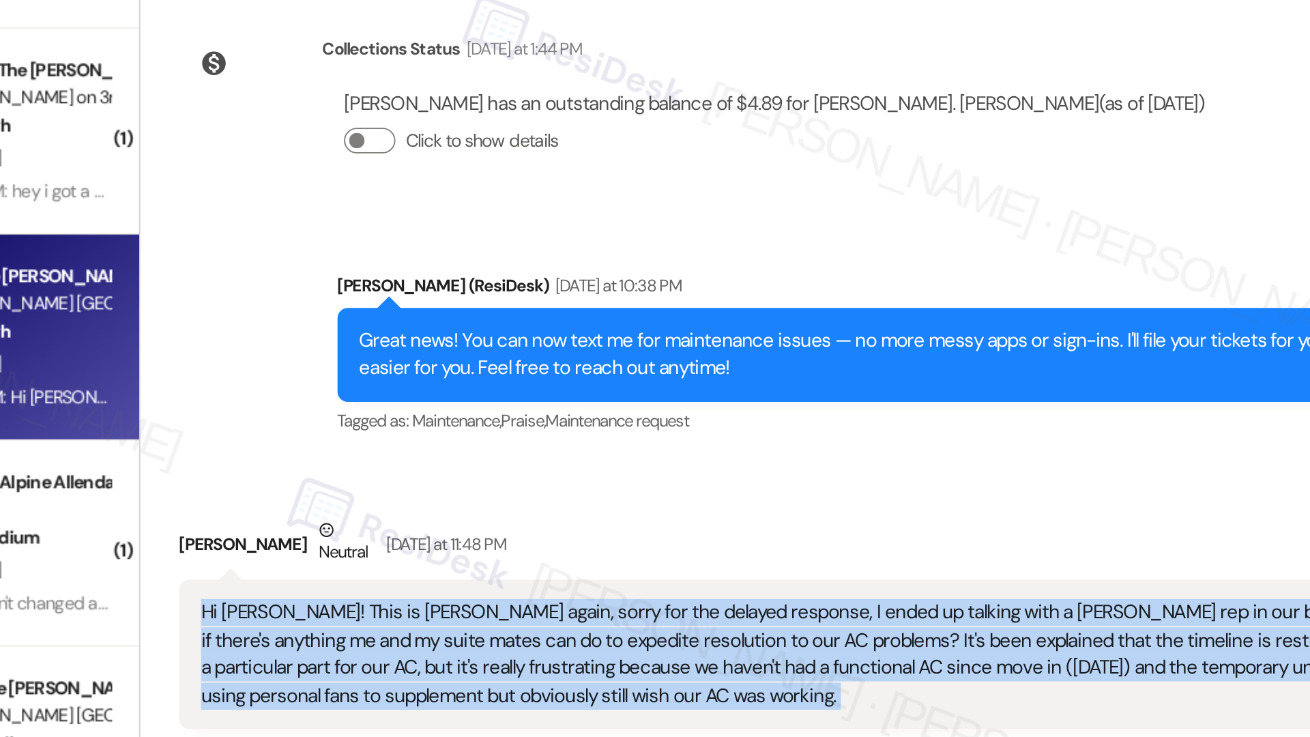
scroll to position [637, 0]
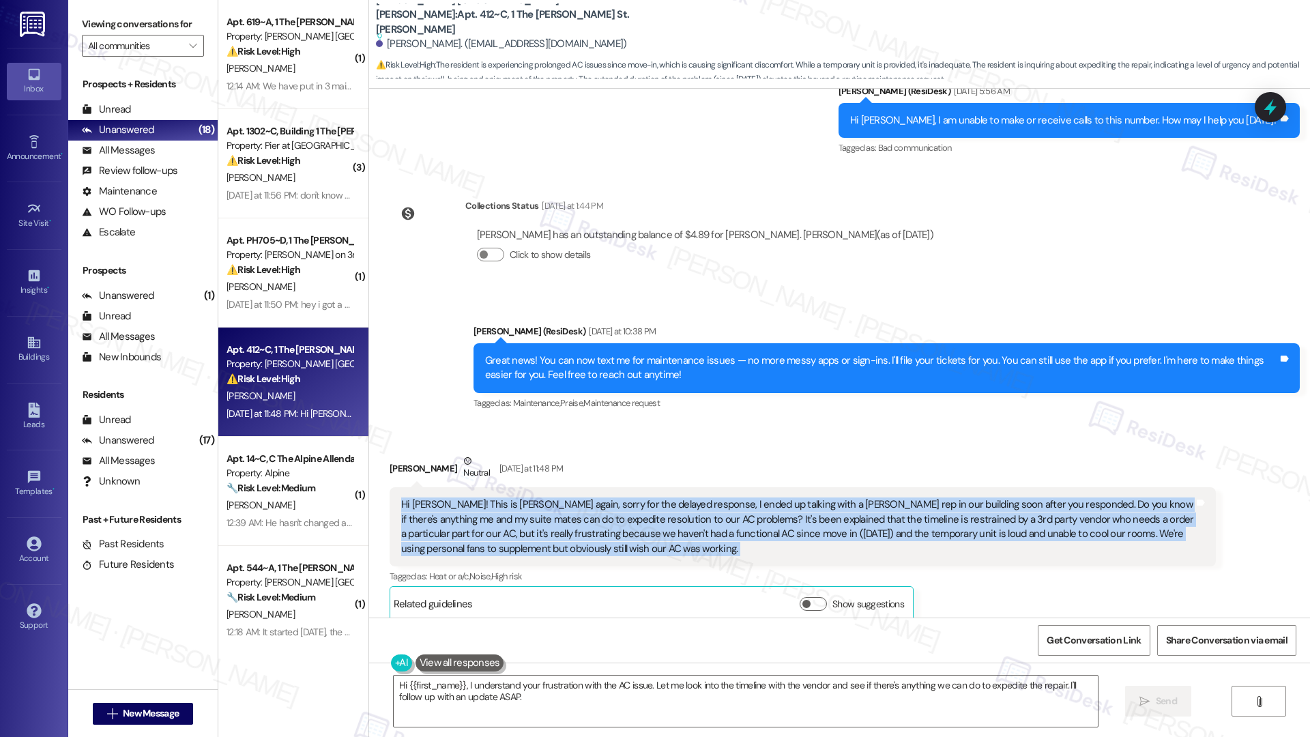
click at [738, 454] on div "Valerie Nguyen Neutral Yesterday at 11:48 PM" at bounding box center [803, 470] width 826 height 33
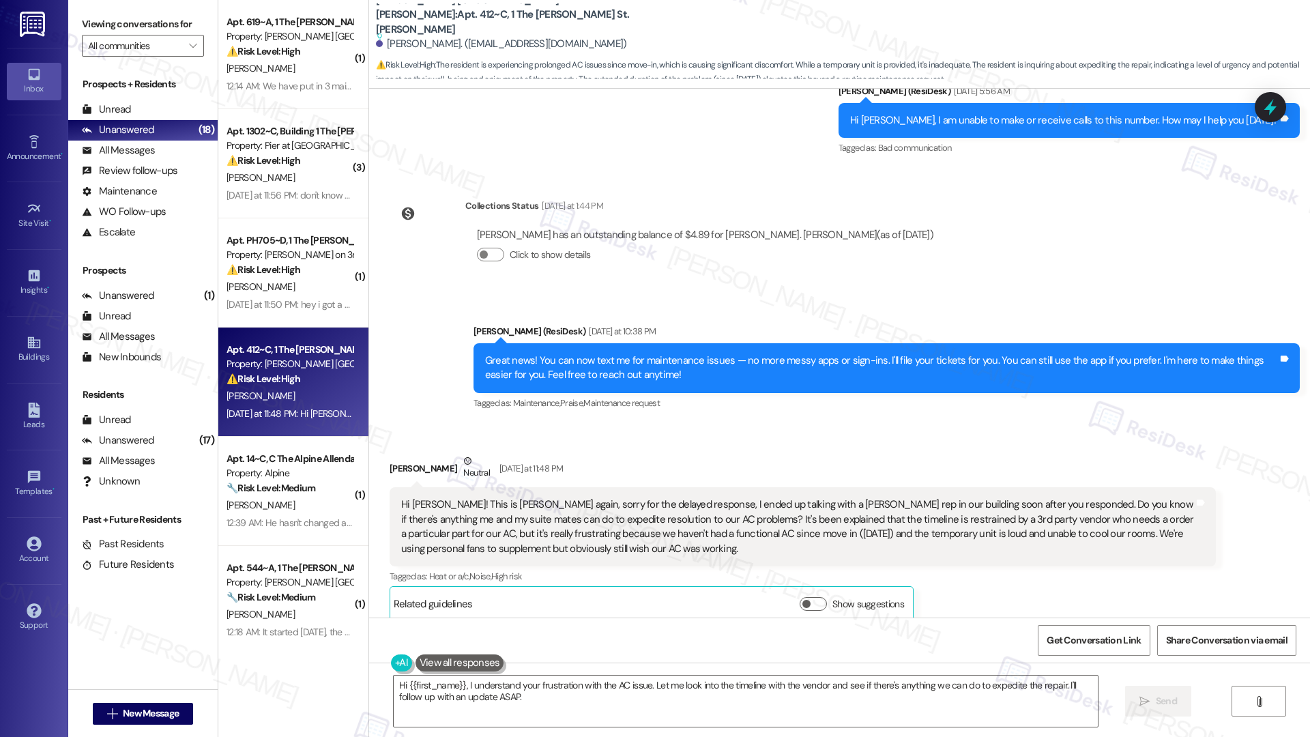
click at [522, 525] on div "Hi Emily! This is Valerie again, sorry for the delayed response, I ended up tal…" at bounding box center [797, 526] width 793 height 59
click at [522, 524] on div "Hi Emily! This is Valerie again, sorry for the delayed response, I ended up tal…" at bounding box center [797, 526] width 793 height 59
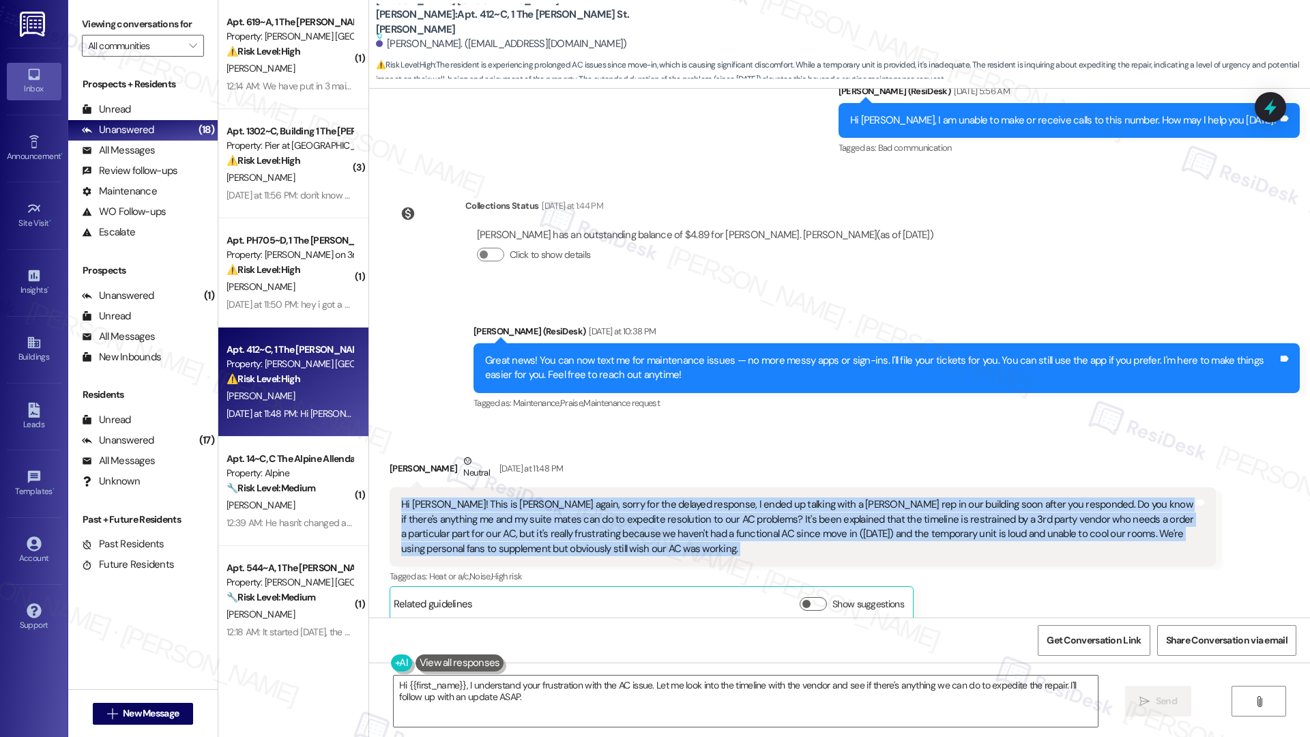
copy div "Hi Emily! This is Valerie again, sorry for the delayed response, I ended up tal…"
click at [669, 693] on textarea "Hi {{first_name}}, I understand your frustration with the AC issue. Let me look…" at bounding box center [746, 701] width 704 height 51
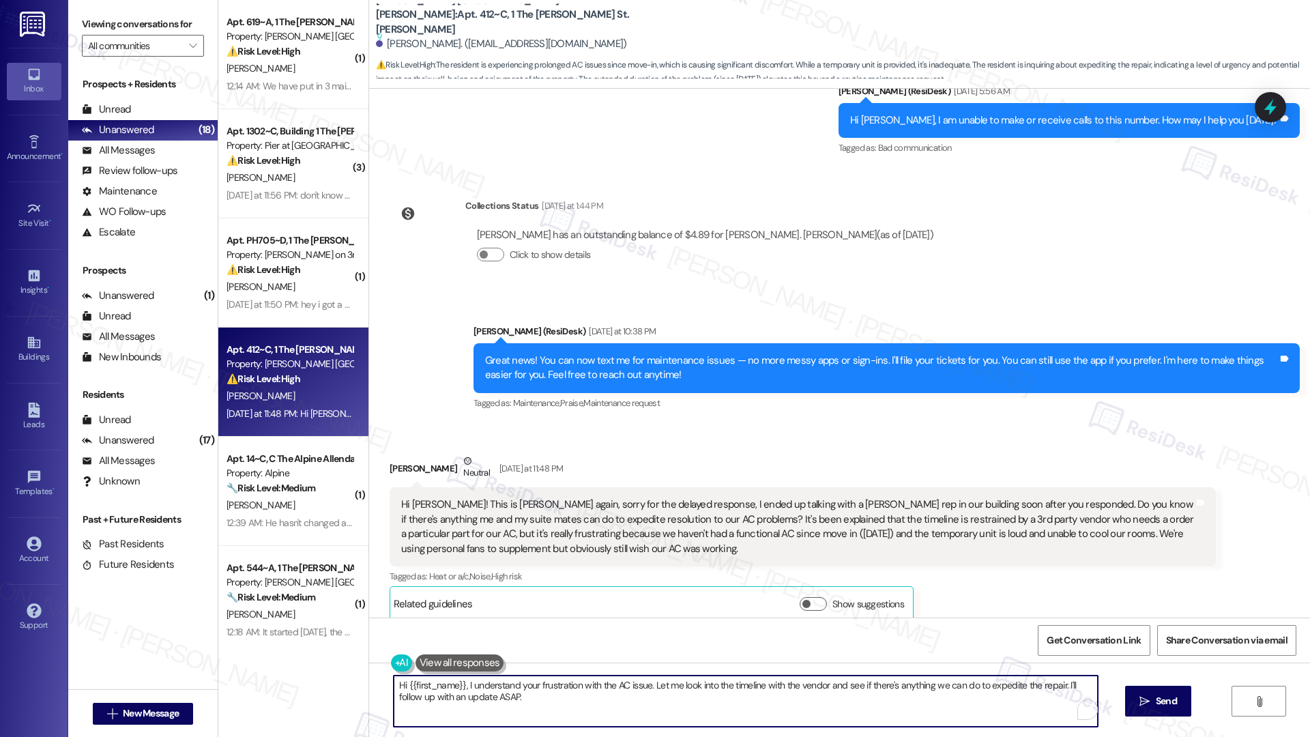
click at [669, 692] on textarea "Hi {{first_name}}, I understand your frustration with the AC issue. Let me look…" at bounding box center [746, 701] width 704 height 51
click at [667, 692] on textarea "Hi {{first_name}}, I understand your frustration with the AC issue. Let me look…" at bounding box center [746, 701] width 704 height 51
click at [563, 702] on textarea "Hi {{first_name}}, I understand your frustration with the AC issue. Let me look…" at bounding box center [746, 701] width 704 height 51
click at [563, 701] on textarea "Hi {{first_name}}, I understand your frustration with the AC issue. Let me look…" at bounding box center [746, 701] width 704 height 51
click at [557, 497] on div "Hi Emily! This is Valerie again, sorry for the delayed response, I ended up tal…" at bounding box center [797, 526] width 793 height 59
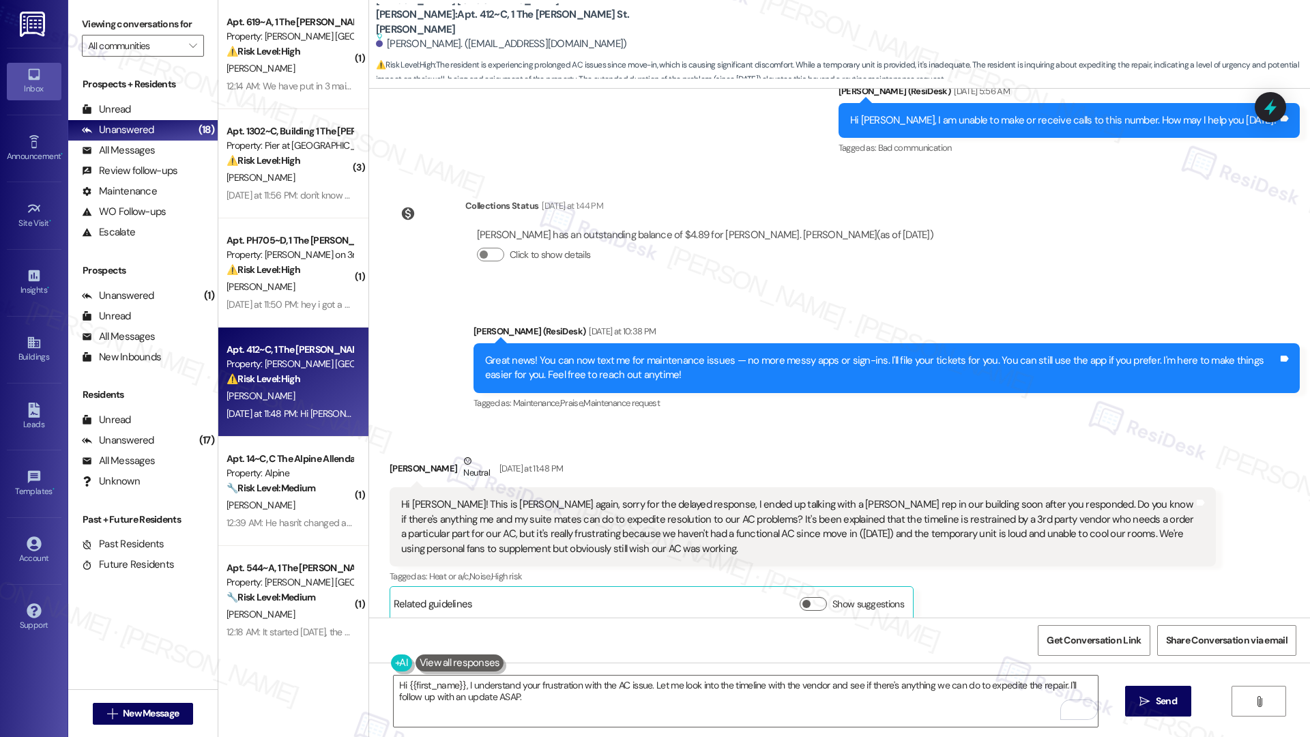
click at [557, 497] on div "Hi Emily! This is Valerie again, sorry for the delayed response, I ended up tal…" at bounding box center [797, 526] width 793 height 59
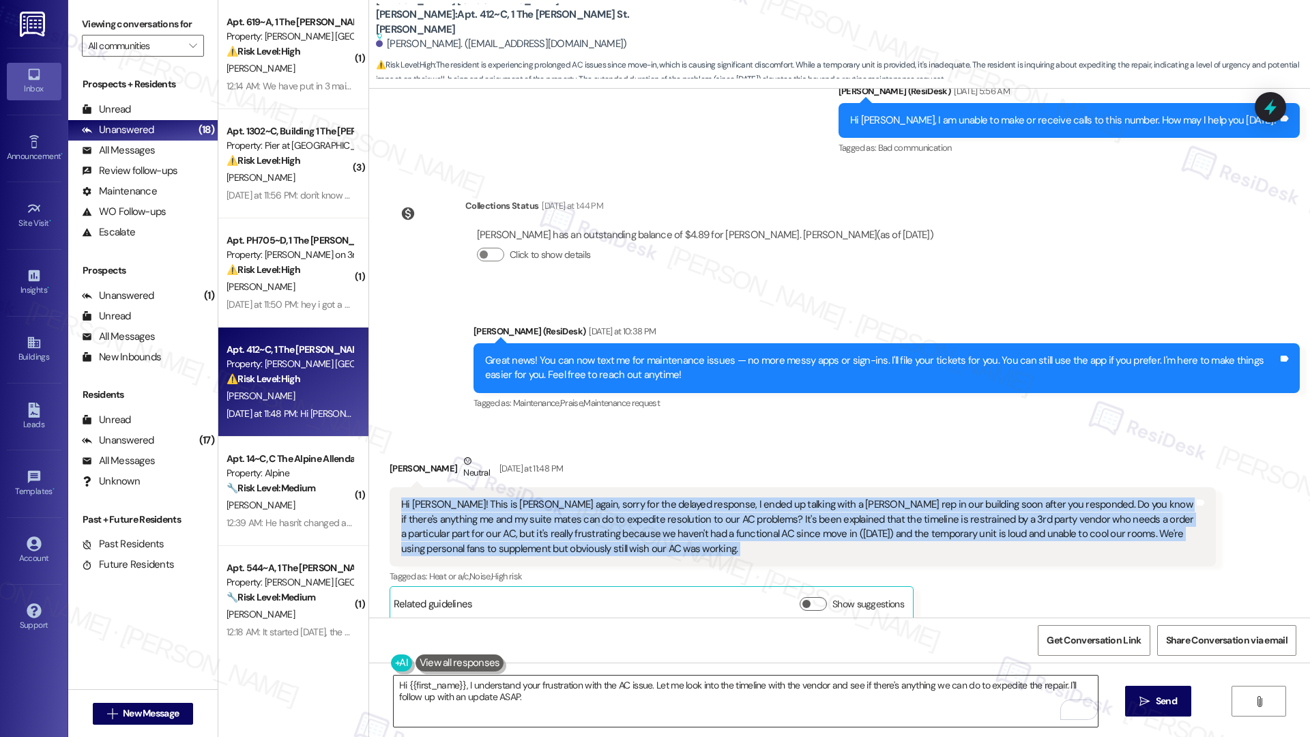
click at [678, 712] on textarea "Hi {{first_name}}, I understand your frustration with the AC issue. Let me look…" at bounding box center [746, 701] width 704 height 51
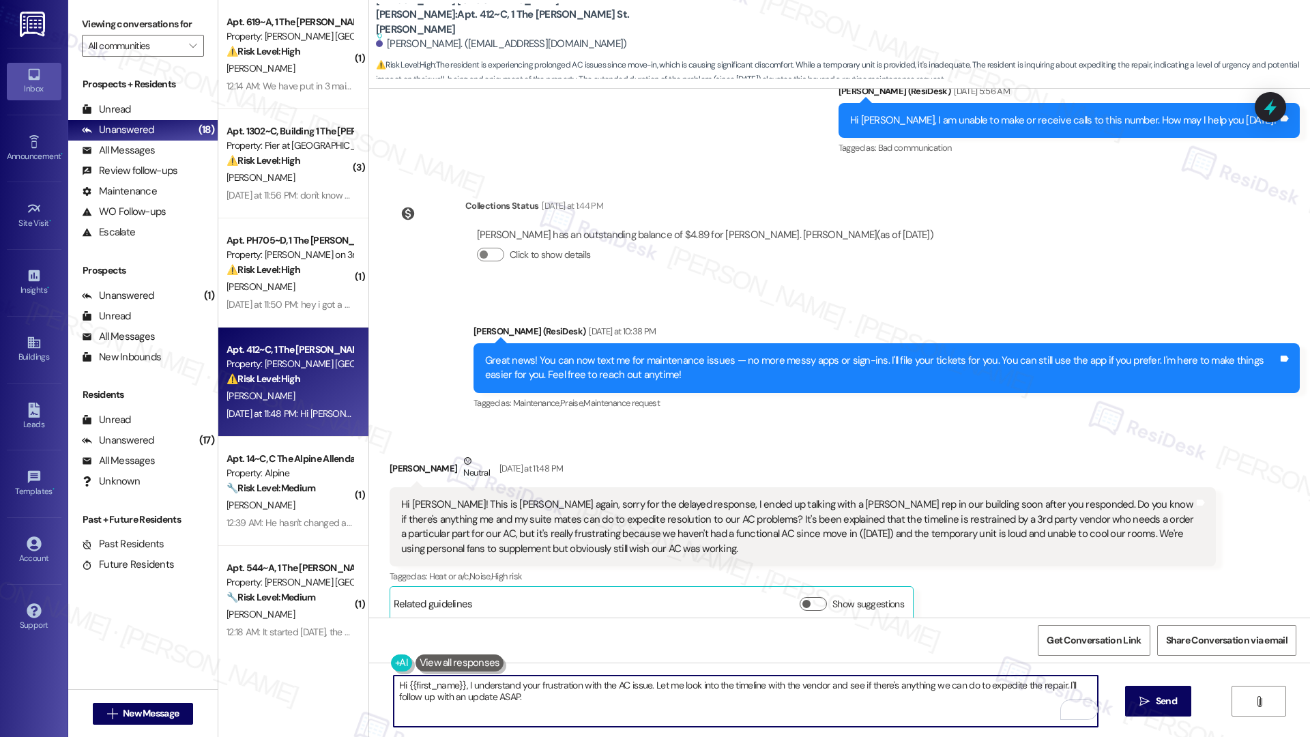
click at [677, 712] on textarea "Hi {{first_name}}, I understand your frustration with the AC issue. Let me look…" at bounding box center [746, 701] width 704 height 51
drag, startPoint x: 676, startPoint y: 684, endPoint x: 676, endPoint y: 704, distance: 19.8
click at [676, 704] on textarea "Hi {{first_name}}, I understand your frustration with the AC issue. Let me look…" at bounding box center [746, 701] width 704 height 51
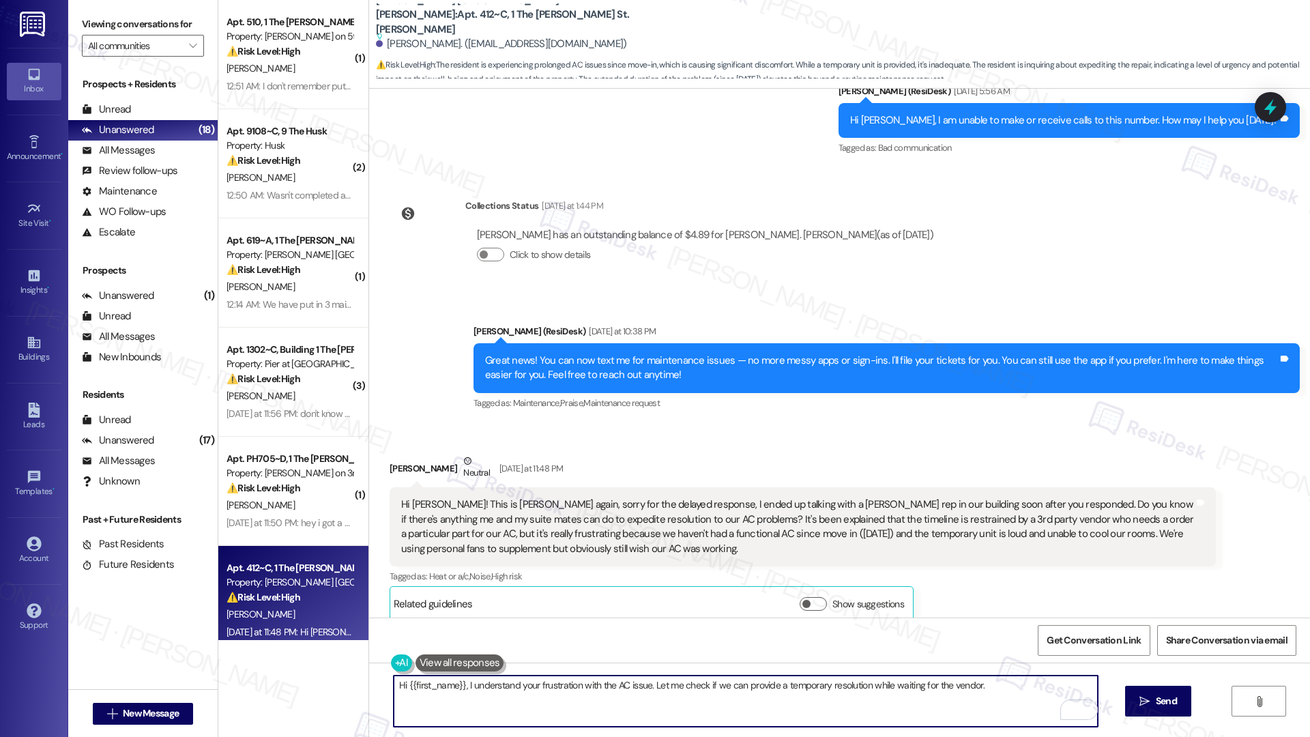
click at [689, 681] on textarea "Hi {{first_name}}, I understand your frustration with the AC issue. Let me chec…" at bounding box center [746, 701] width 704 height 51
click at [741, 706] on textarea "Hi {{first_name}}, I understand your frustration with the AC issue. Let me chec…" at bounding box center [746, 701] width 704 height 51
drag, startPoint x: 988, startPoint y: 689, endPoint x: 465, endPoint y: 683, distance: 523.4
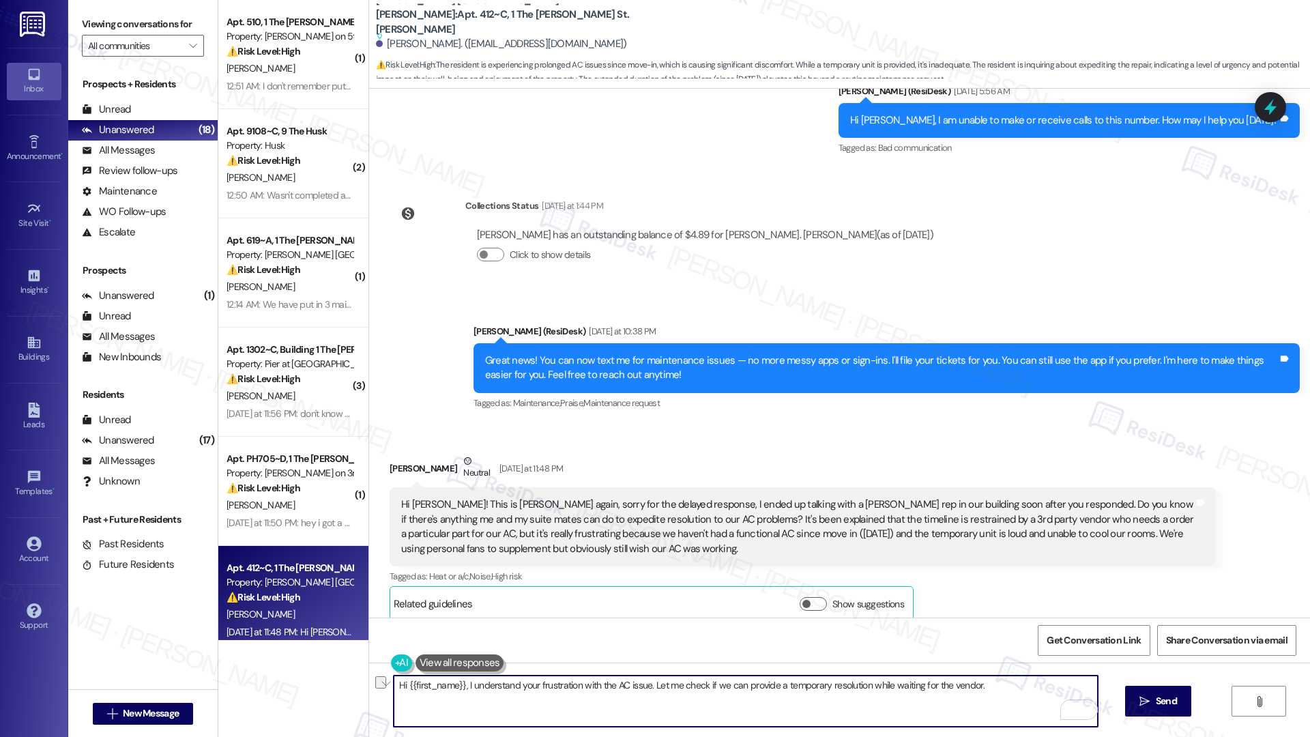
click at [465, 683] on textarea "Hi {{first_name}}, I understand your frustration with the AC issue. Let me chec…" at bounding box center [746, 701] width 704 height 51
drag, startPoint x: 938, startPoint y: 689, endPoint x: 840, endPoint y: 687, distance: 97.6
click at [840, 687] on textarea "Hi {{first_name}}, I am sorry to hear about the inconvenience of not having a f…" at bounding box center [746, 701] width 704 height 51
click at [916, 691] on textarea "Hi {{first_name}}, I am sorry to hear about the inconvenience of not having a f…" at bounding box center [746, 701] width 704 height 51
click at [987, 693] on textarea "Hi {{first_name}}, I am sorry to hear about the inconvenience of not having a f…" at bounding box center [746, 701] width 704 height 51
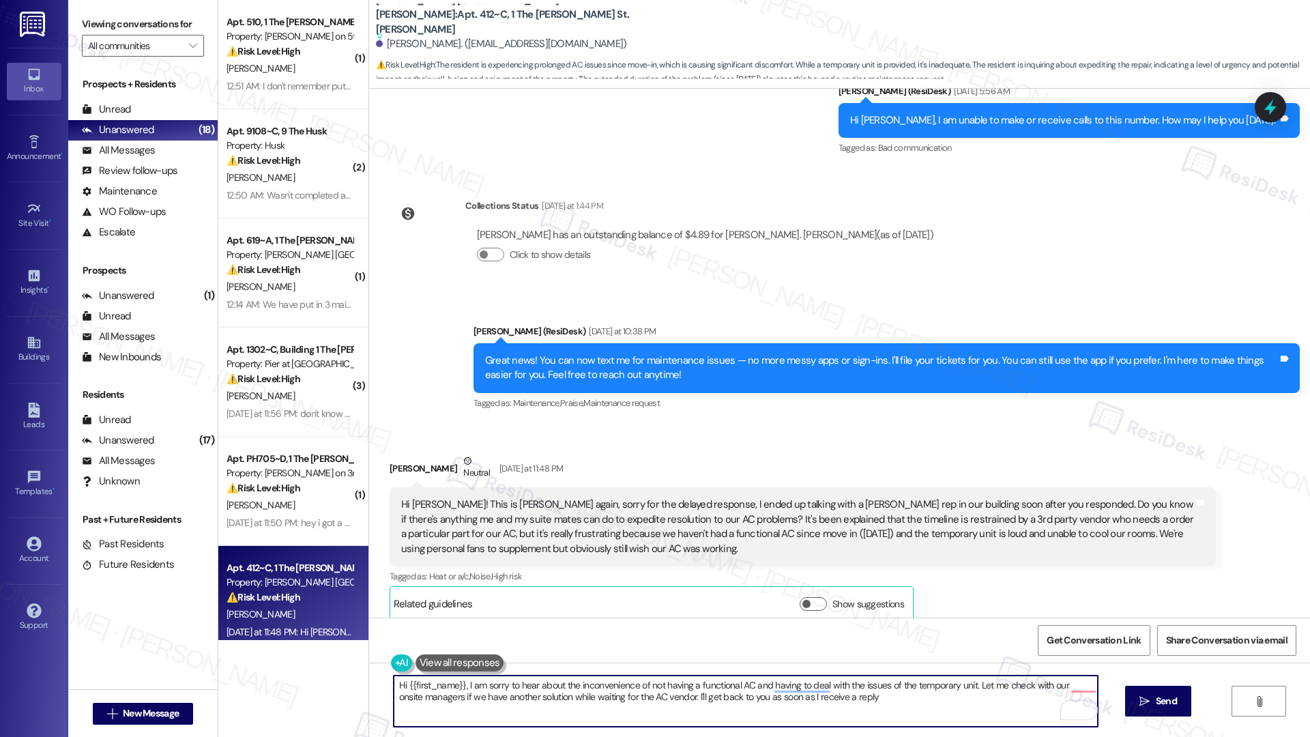
click at [390, 454] on div "Valerie Nguyen Neutral Yesterday at 11:48 PM" at bounding box center [803, 470] width 826 height 33
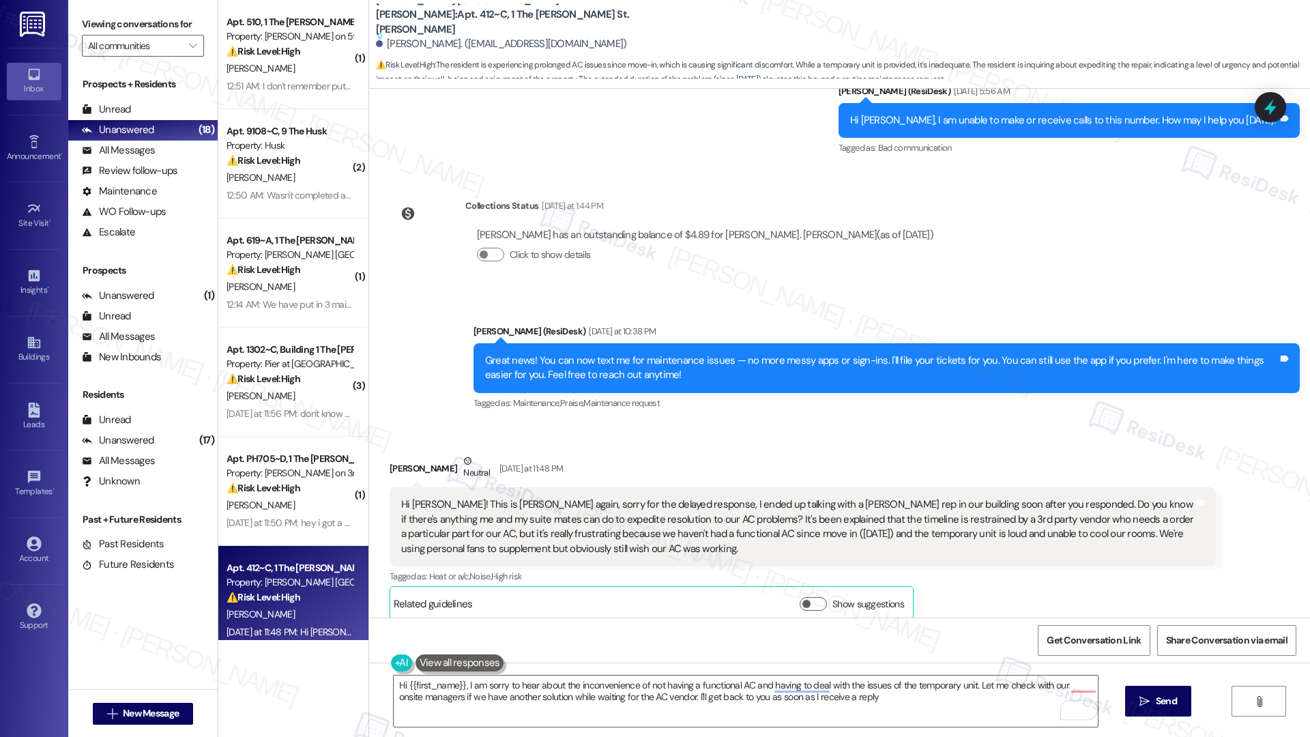
click at [391, 454] on div "Valerie Nguyen Neutral Yesterday at 11:48 PM" at bounding box center [803, 470] width 826 height 33
copy div "Valerie"
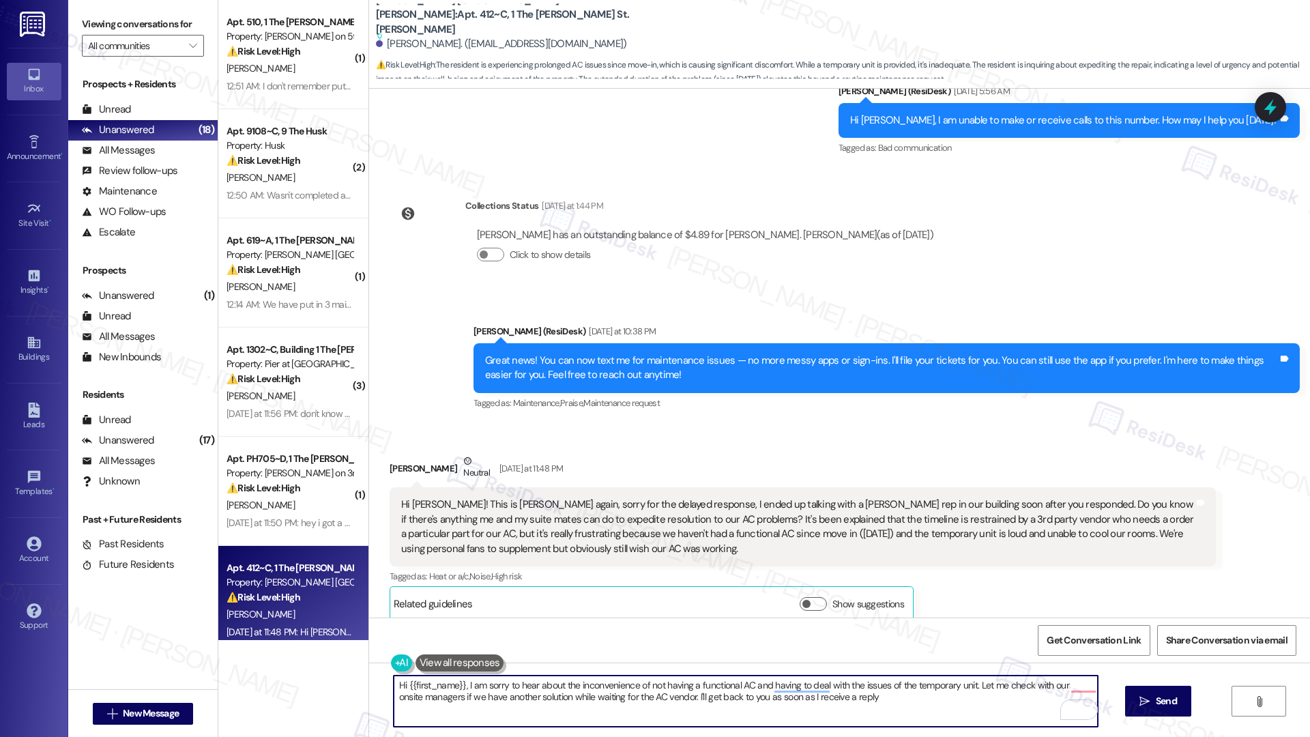
drag, startPoint x: 455, startPoint y: 686, endPoint x: 399, endPoint y: 682, distance: 56.7
click at [399, 682] on textarea "Hi {{first_name}}, I am sorry to hear about the inconvenience of not having a f…" at bounding box center [746, 701] width 704 height 51
paste textarea "Valerie"
type textarea "Hi Valerie, I am sorry to hear about the inconvenience of not having a function…"
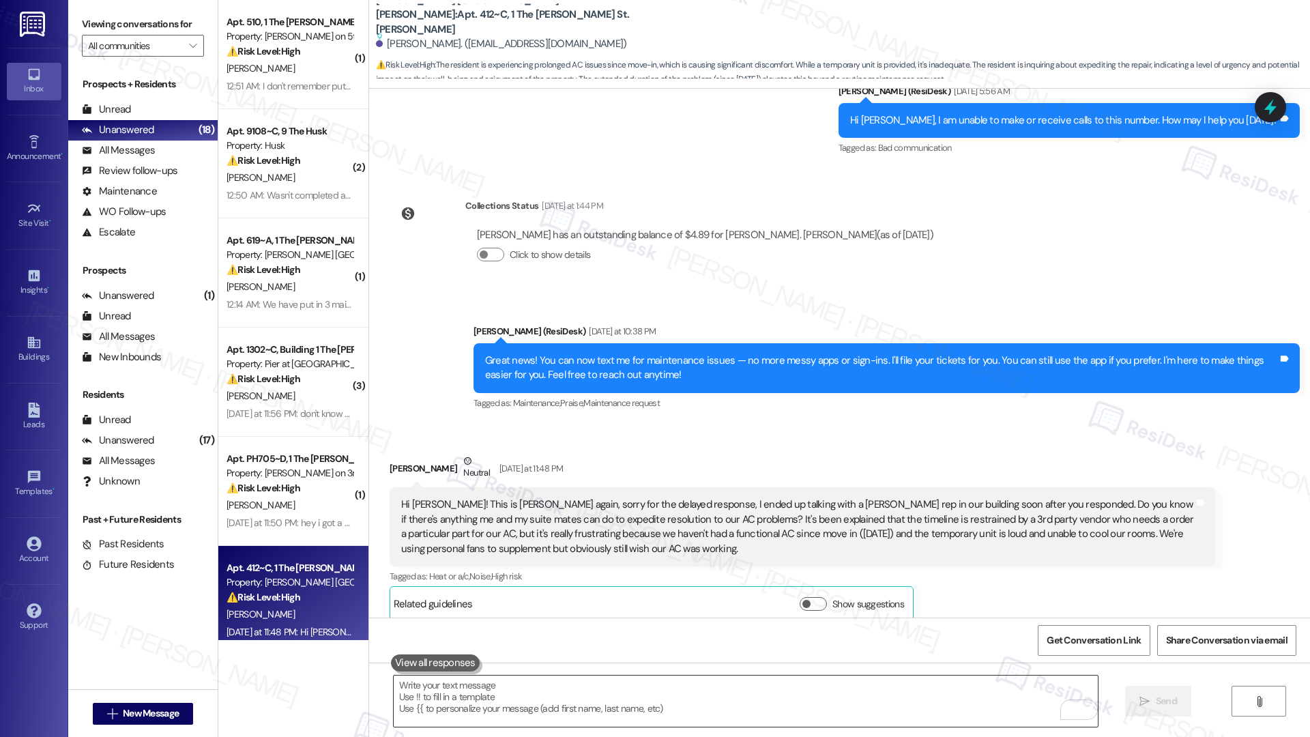
click at [553, 689] on textarea "To enrich screen reader interactions, please activate Accessibility in Grammarl…" at bounding box center [746, 701] width 704 height 51
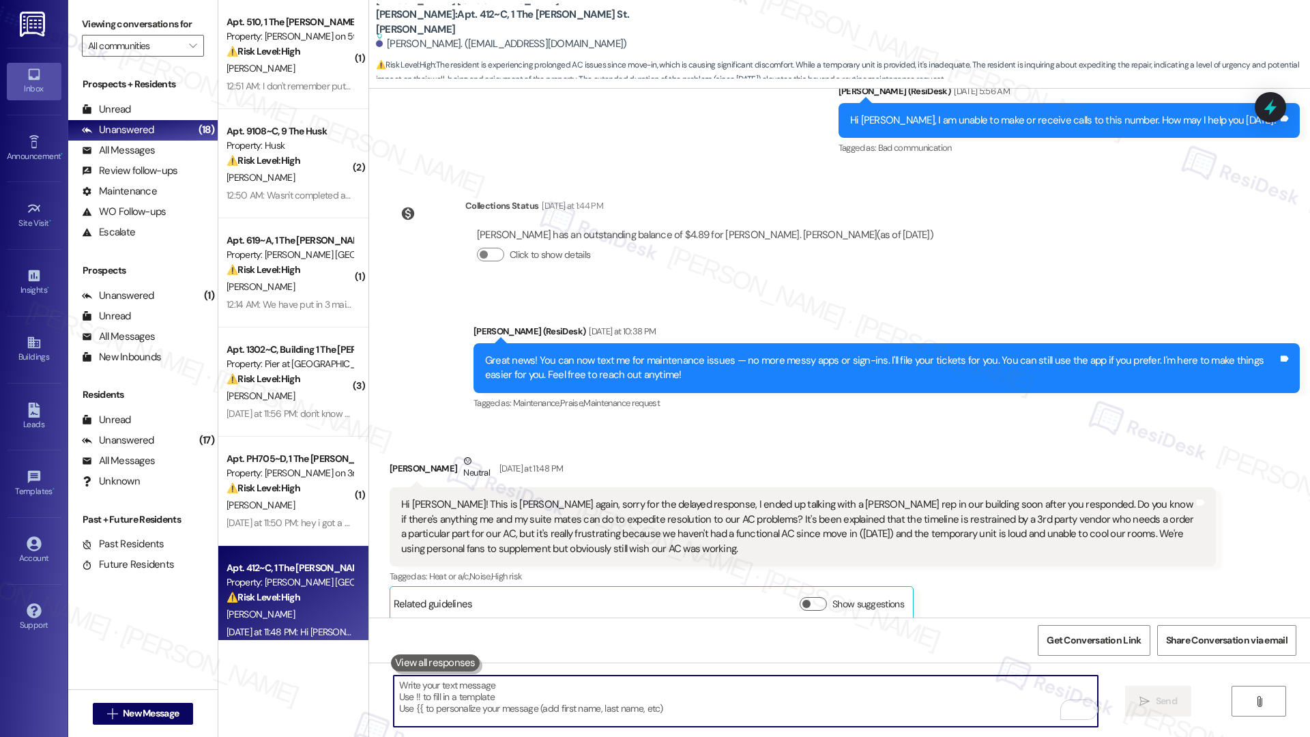
paste textarea "Hi Valerie, I’m so sorry to hear about the inconvenience of not having a functi…"
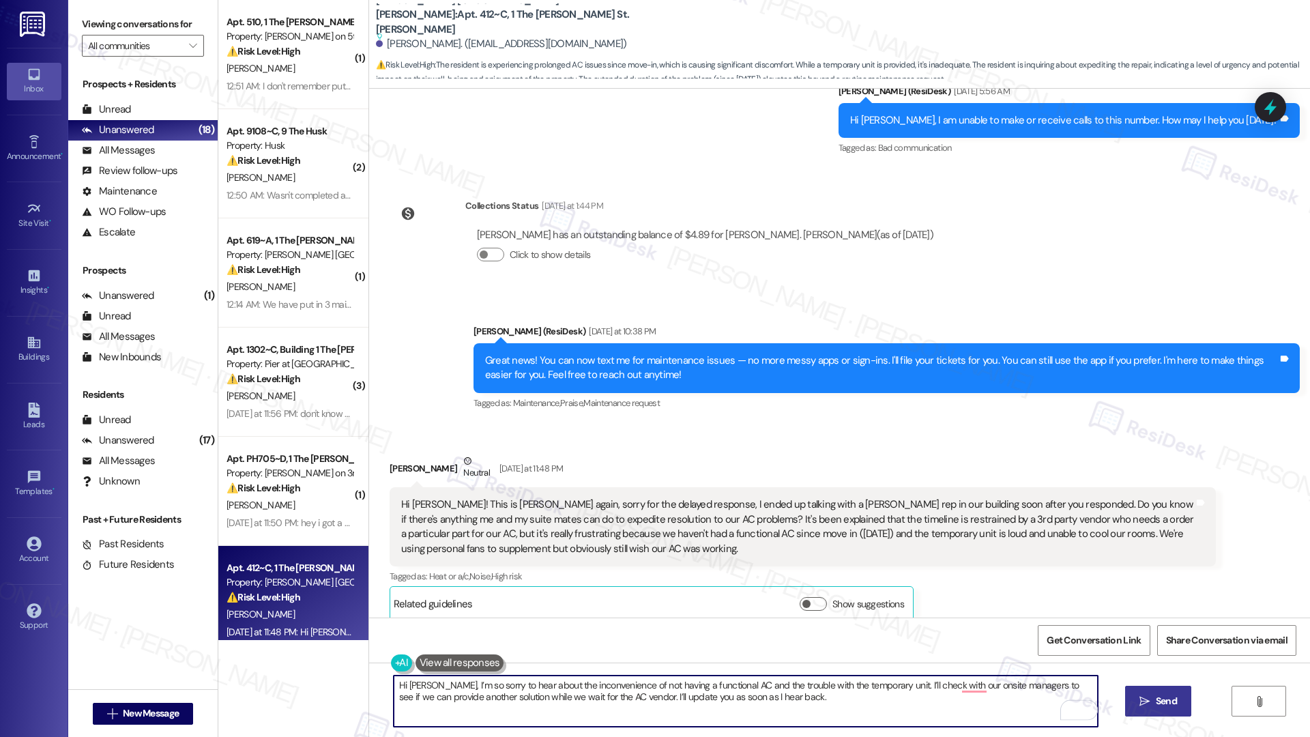
type textarea "Hi Valerie, I’m so sorry to hear about the inconvenience of not having a functi…"
click at [1170, 698] on span "Send" at bounding box center [1166, 701] width 21 height 14
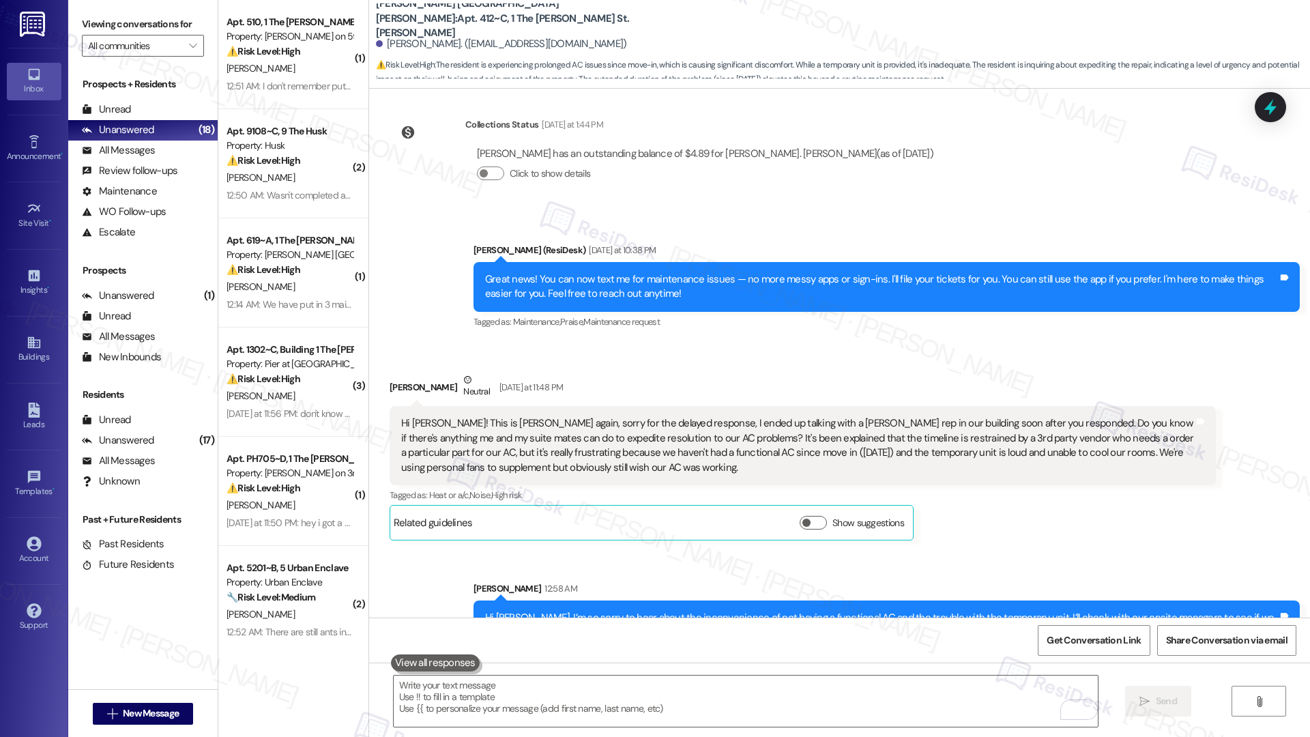
scroll to position [747, 0]
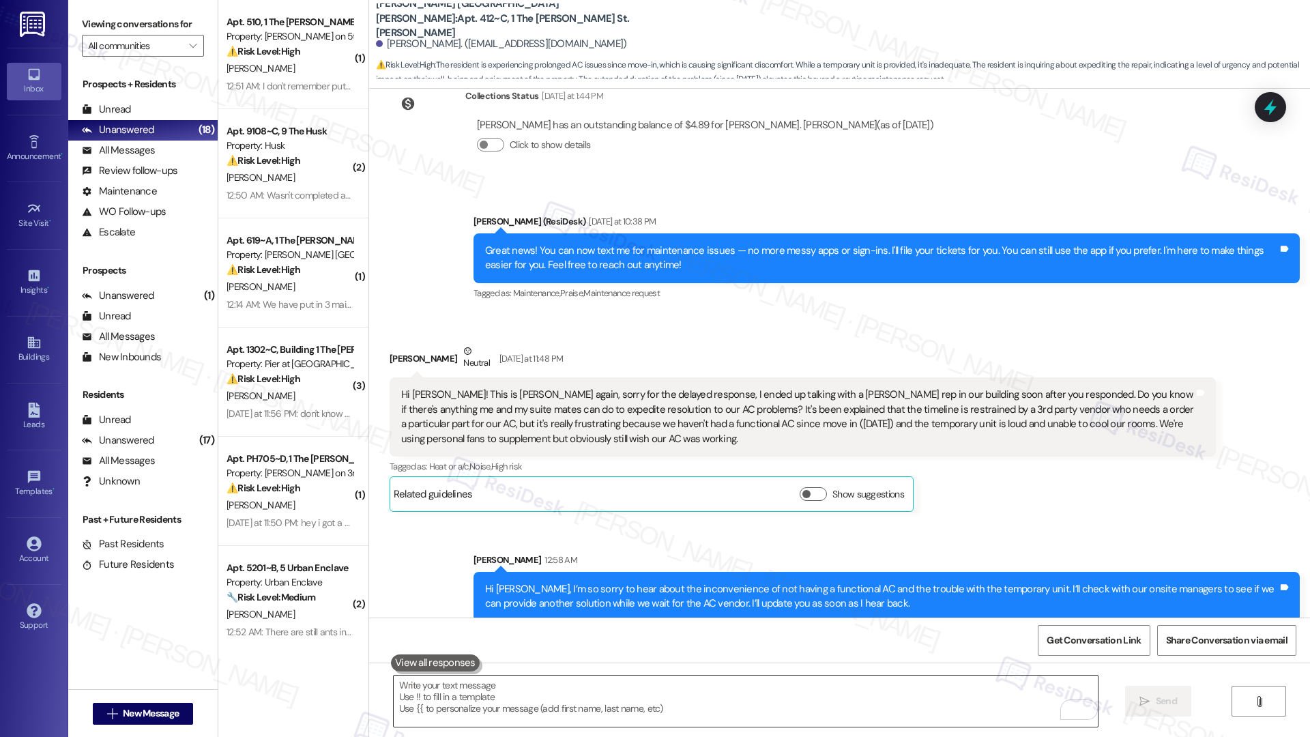
click at [629, 690] on textarea "To enrich screen reader interactions, please activate Accessibility in Grammarl…" at bounding box center [746, 701] width 704 height 51
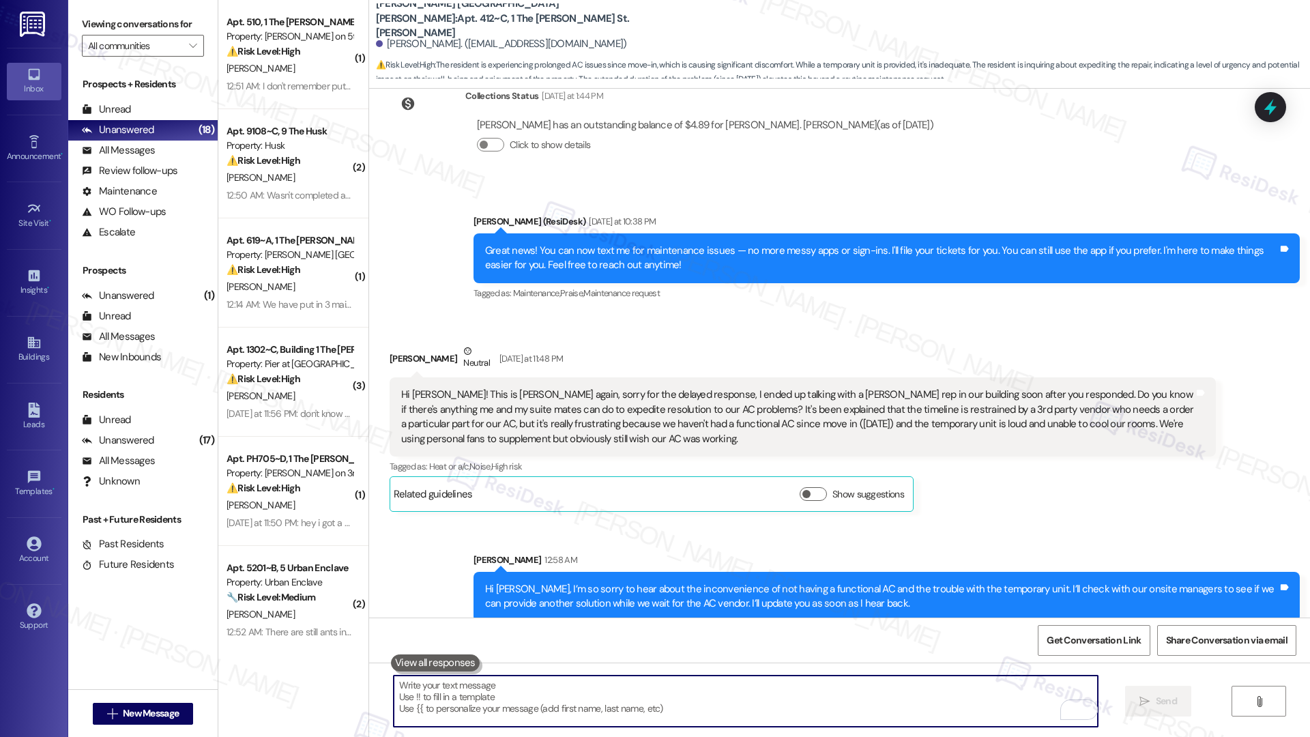
click at [628, 689] on textarea "To enrich screen reader interactions, please activate Accessibility in Grammarl…" at bounding box center [746, 701] width 704 height 51
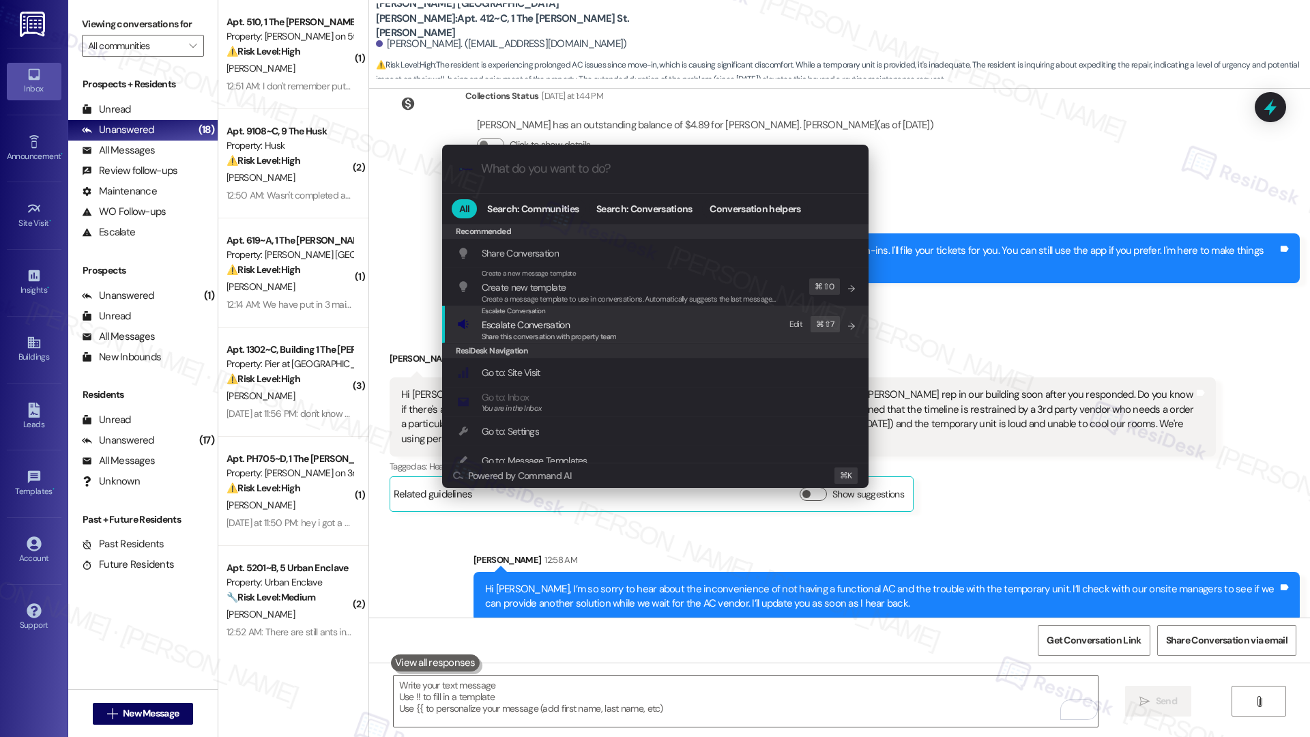
click at [582, 324] on span "Escalate Conversation" at bounding box center [549, 324] width 135 height 15
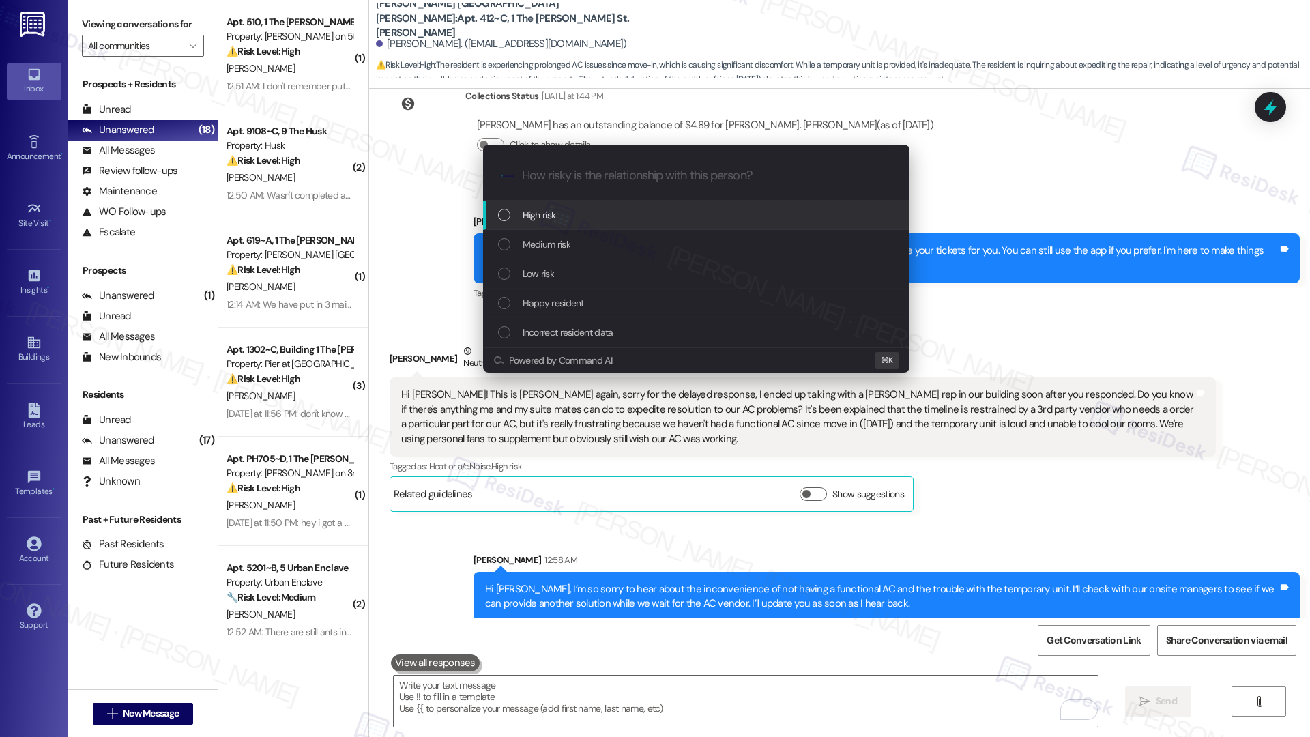
click at [583, 216] on div "High risk" at bounding box center [697, 214] width 399 height 15
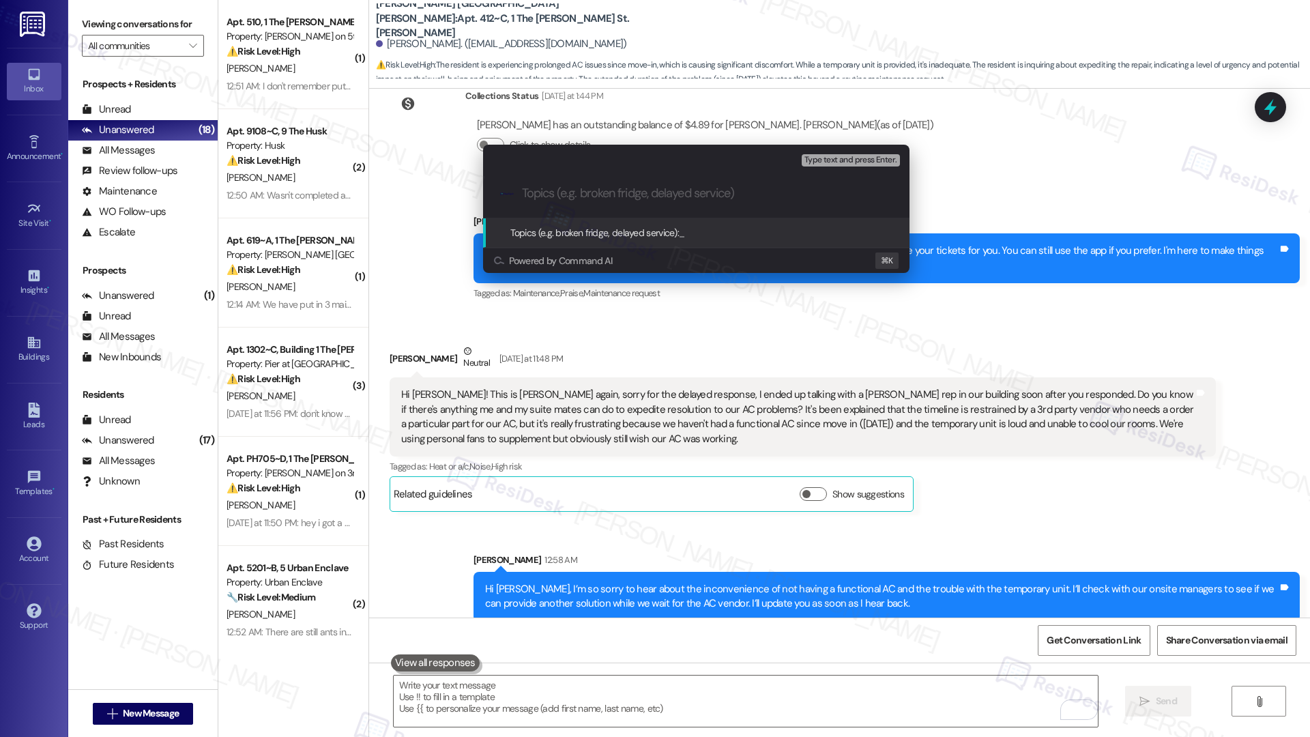
paste input "Checking for Alternatives While Awaiting AC Vendor"
type input "Checking for Alternatives While Awaiting AC Vendor"
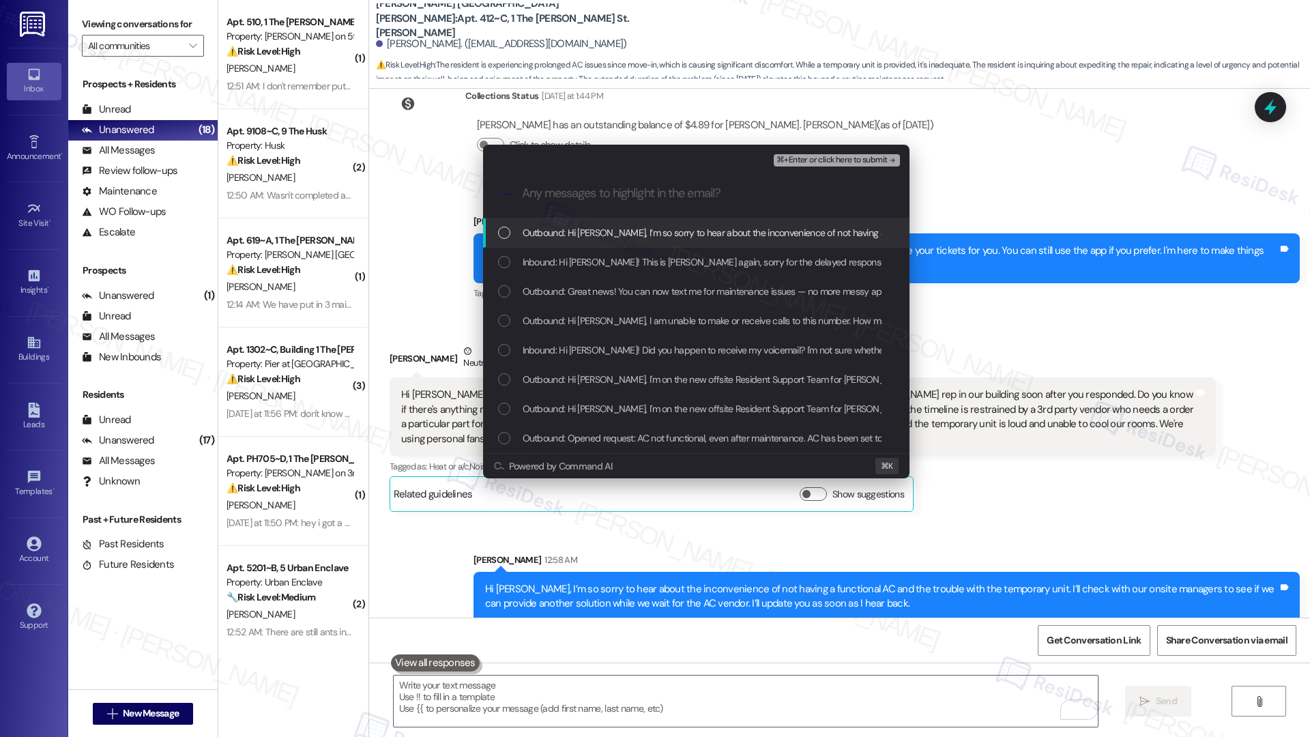
click at [581, 242] on div "Outbound: Hi Valerie, I’m so sorry to hear about the inconvenience of not havin…" at bounding box center [696, 232] width 426 height 29
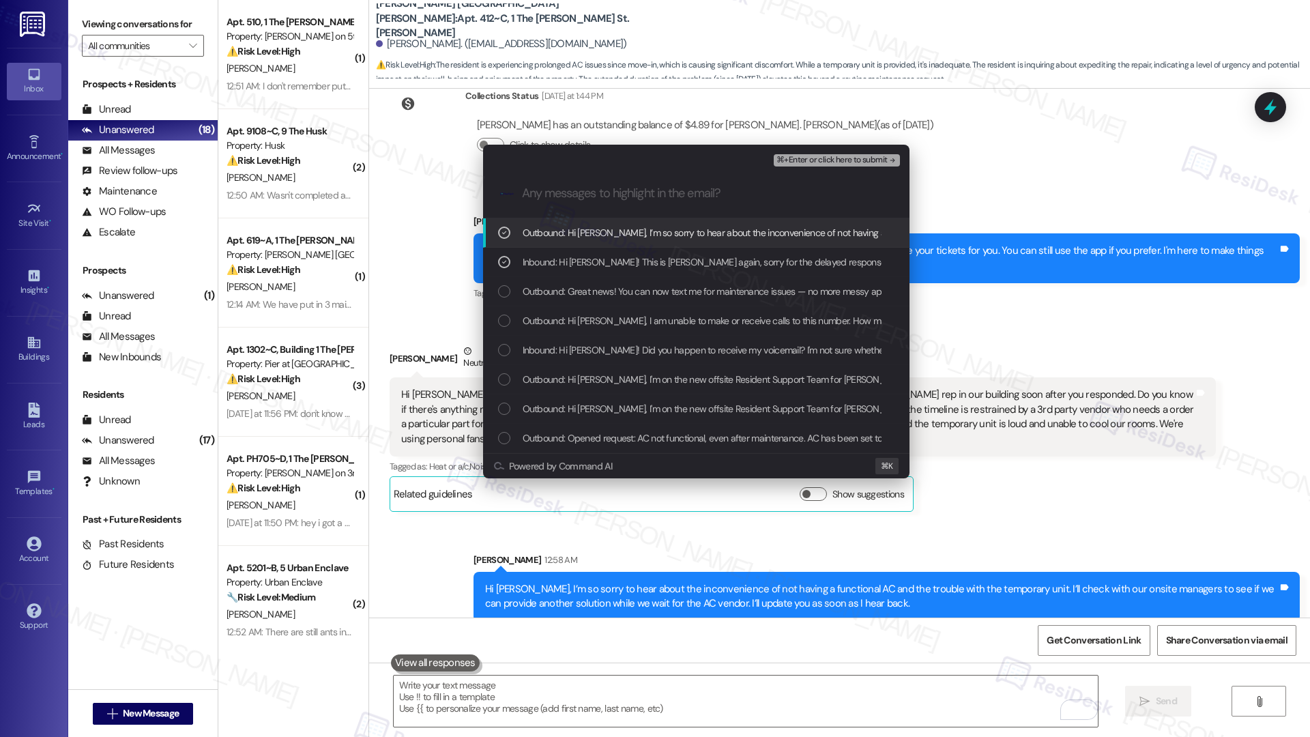
click at [837, 163] on span "⌘+Enter or click here to submit" at bounding box center [832, 161] width 111 height 10
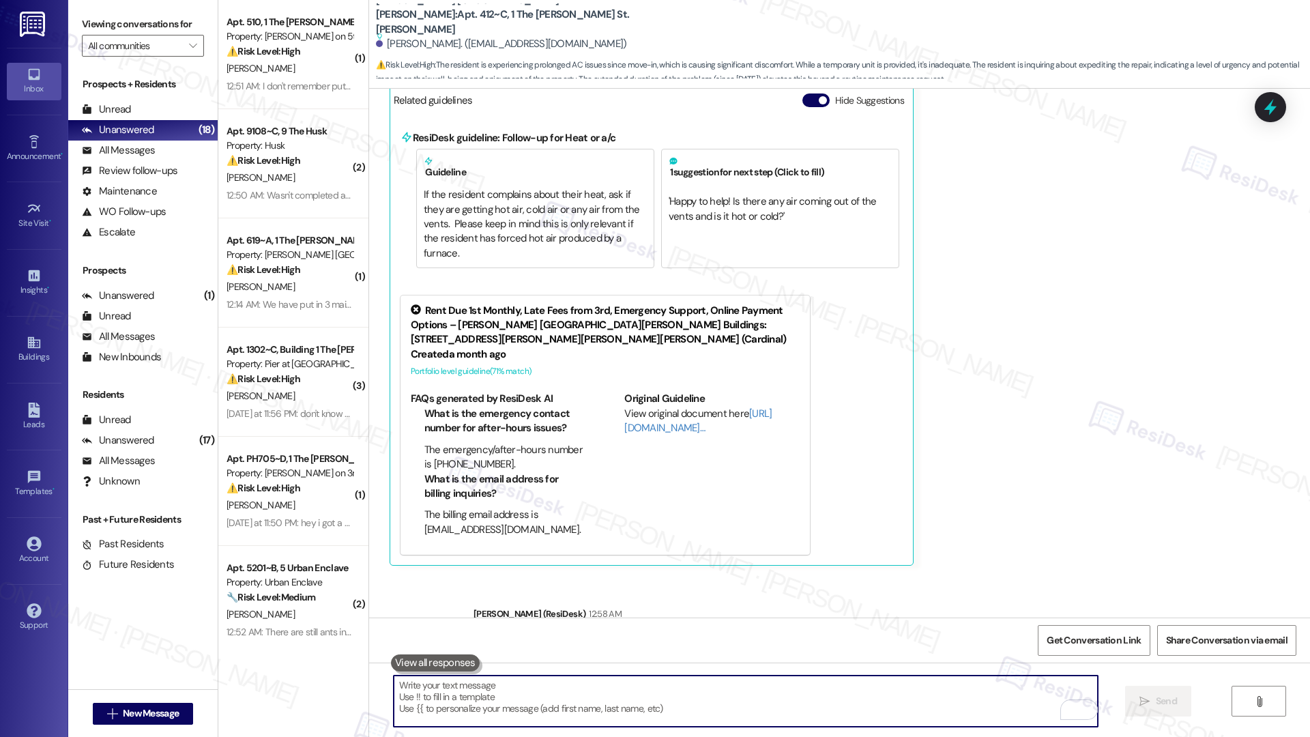
scroll to position [1185, 0]
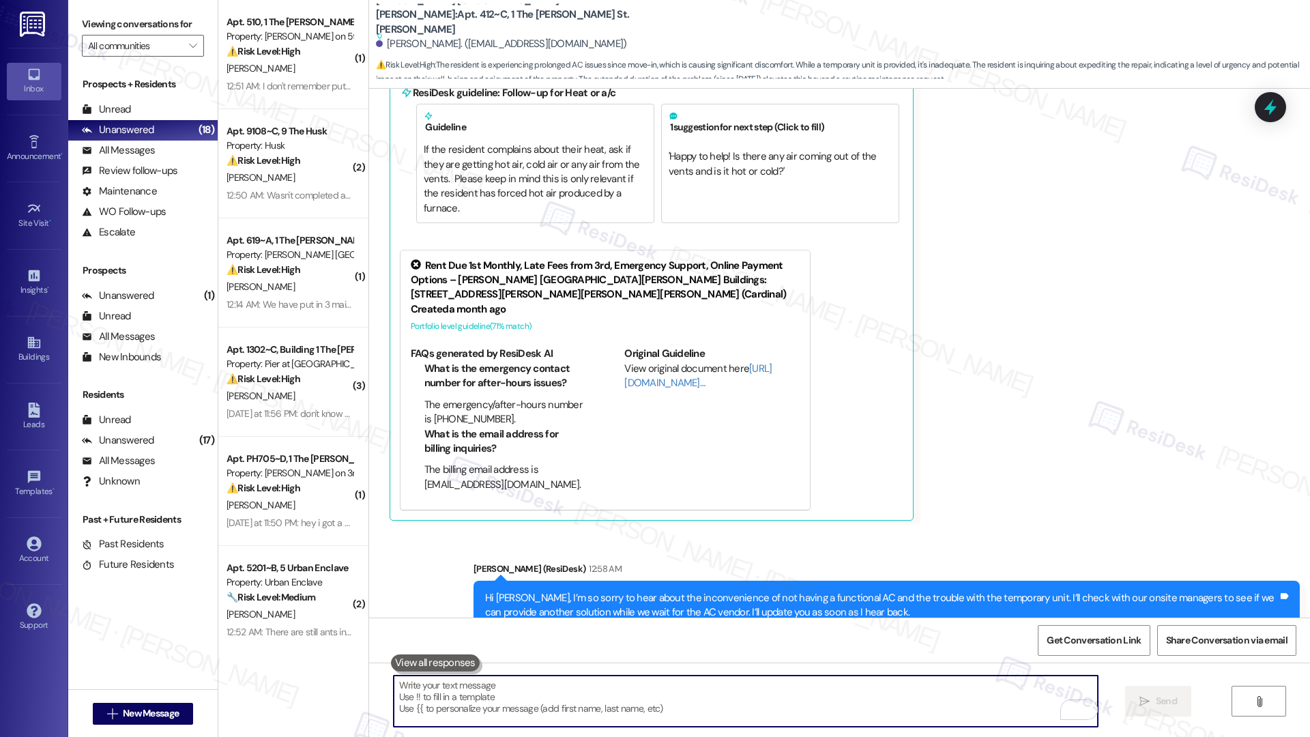
click at [766, 702] on textarea "To enrich screen reader interactions, please activate Accessibility in Grammarl…" at bounding box center [746, 701] width 704 height 51
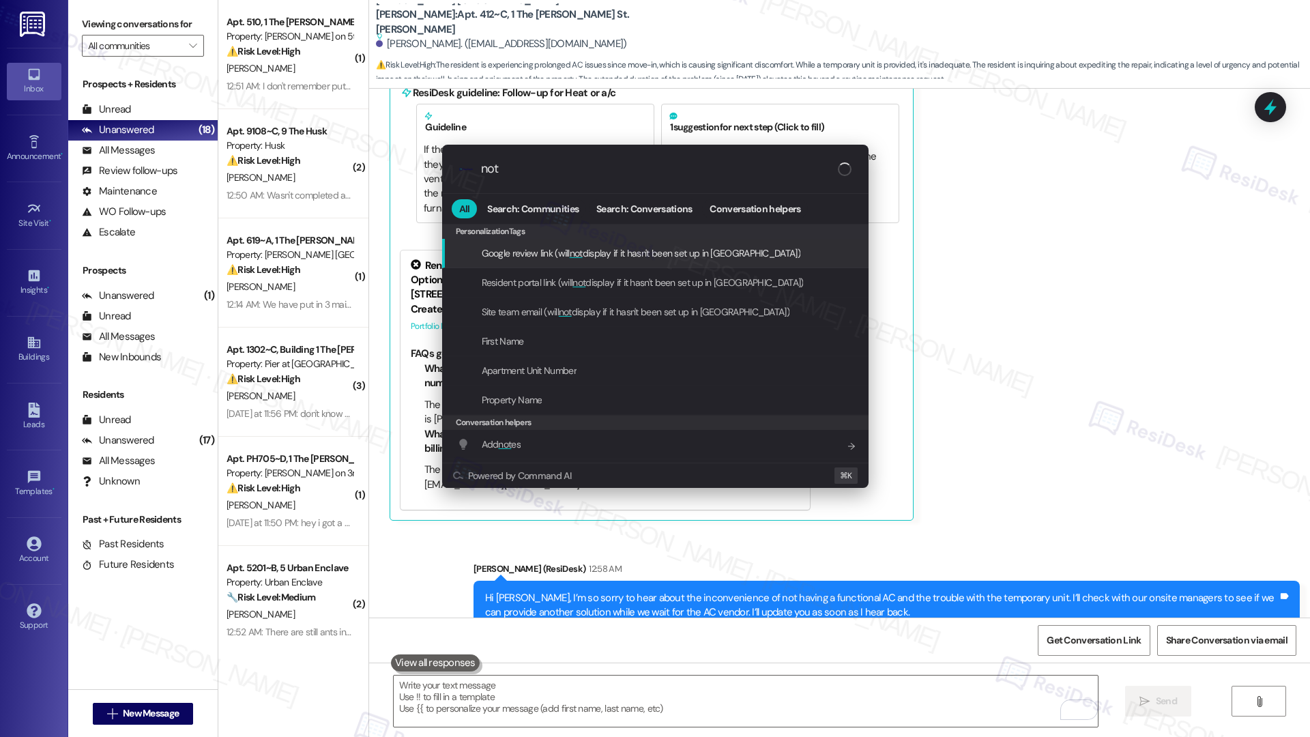
type input "note"
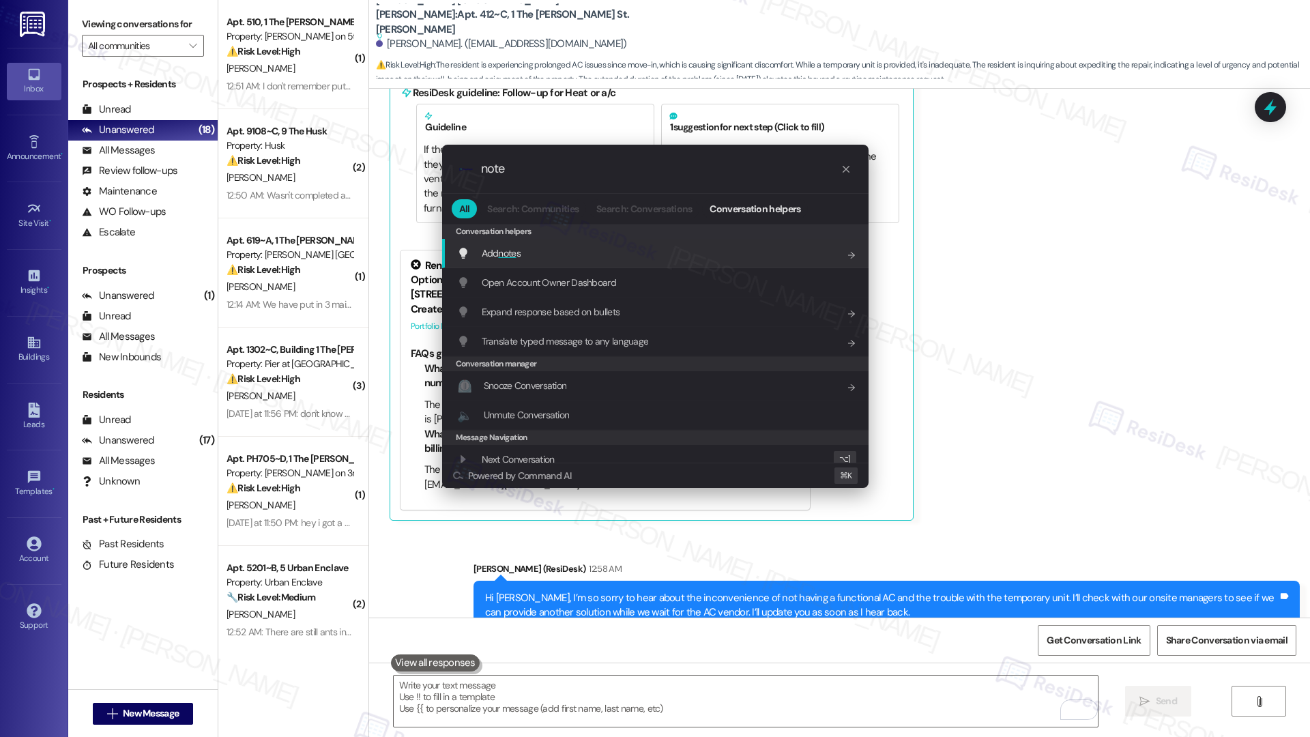
click at [740, 255] on div "Add note s Add shortcut" at bounding box center [656, 253] width 399 height 15
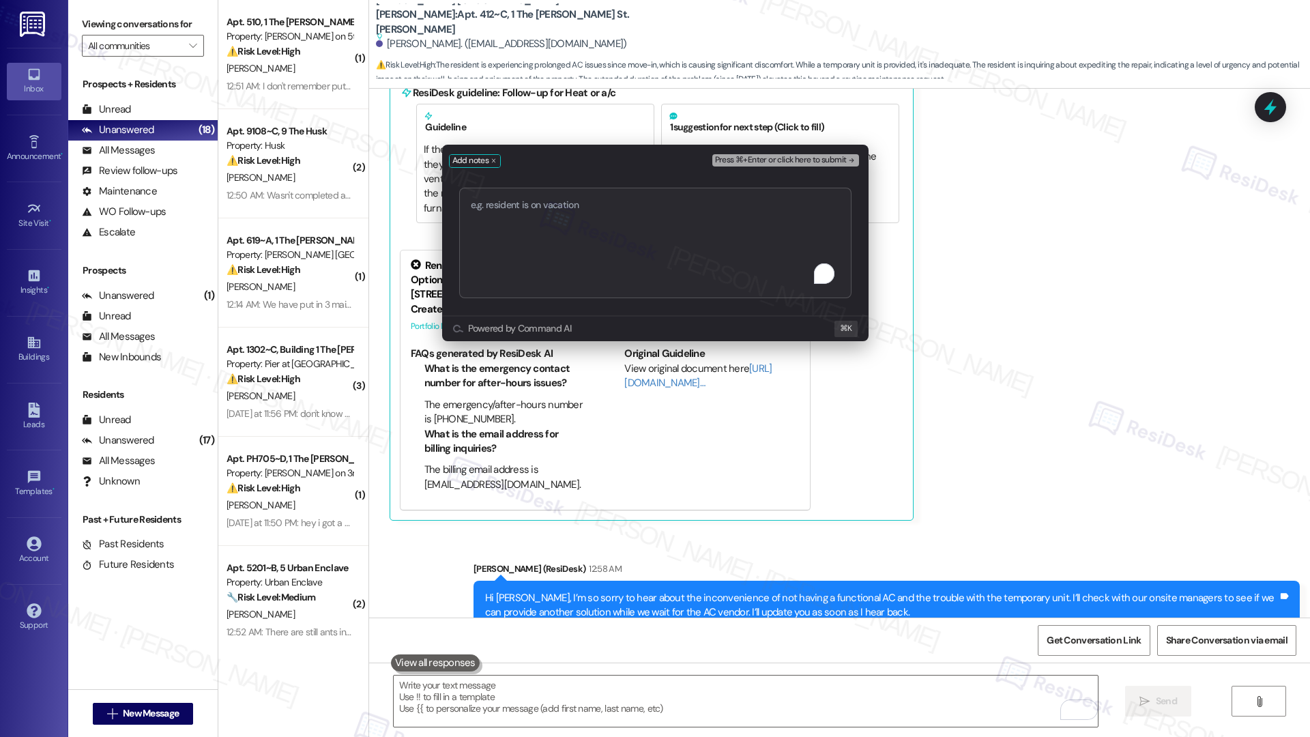
type textarea "Checking for Alternatives While Awaiting AC Vendor"
click at [797, 159] on span "Press ⌘+Enter or click here to submit" at bounding box center [781, 161] width 132 height 10
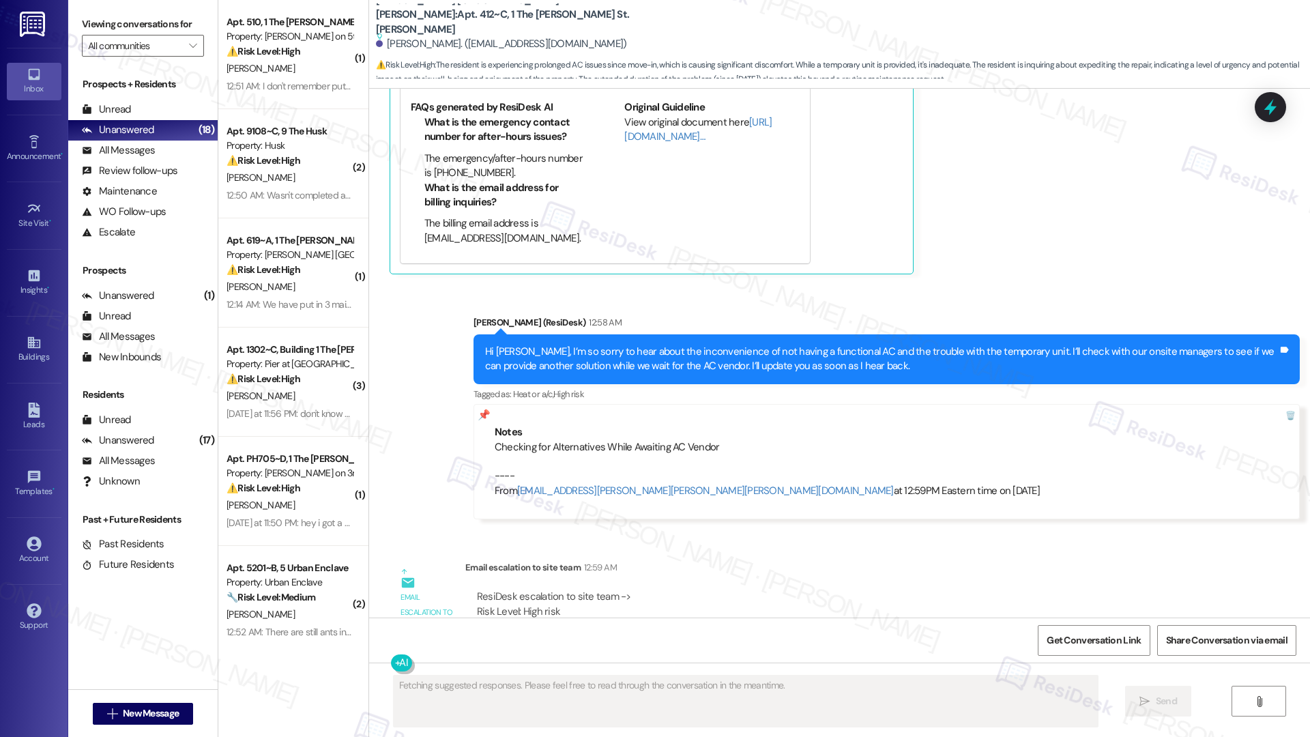
scroll to position [1468, 0]
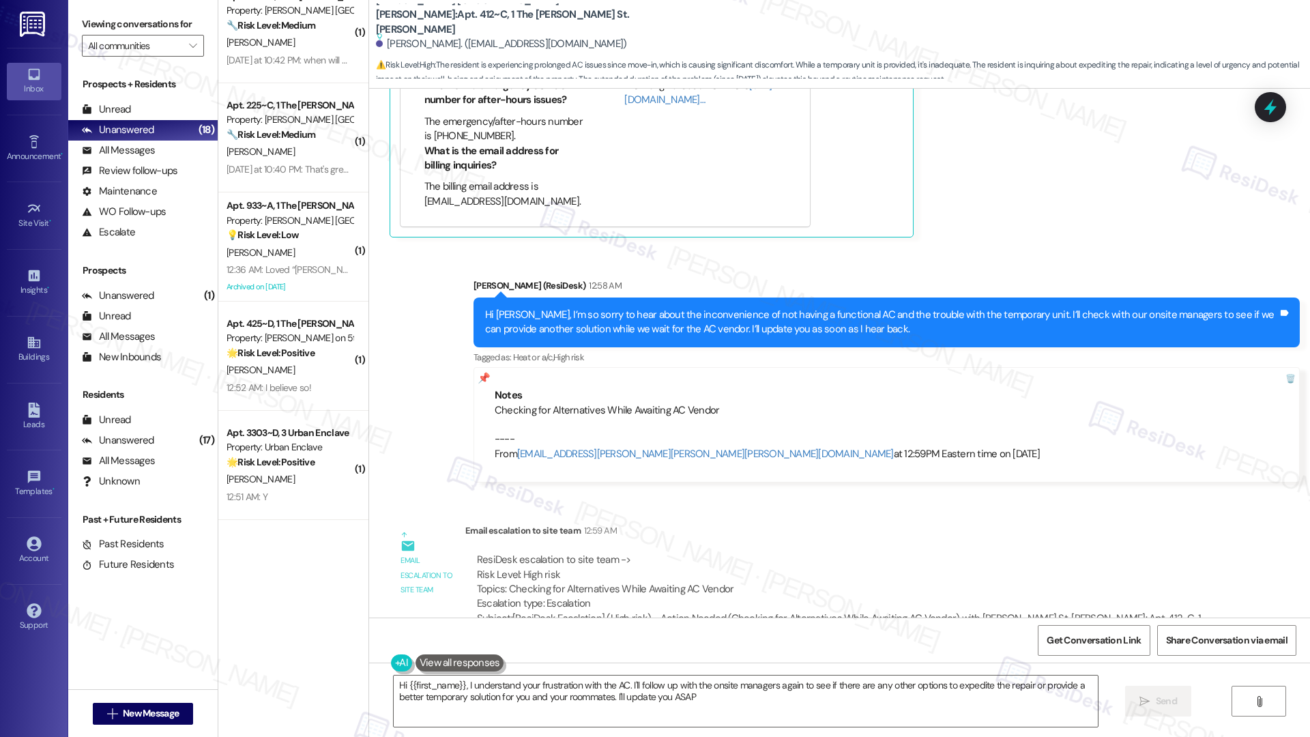
type textarea "Hi {{first_name}}, I understand your frustration with the AC. I'll follow up wi…"
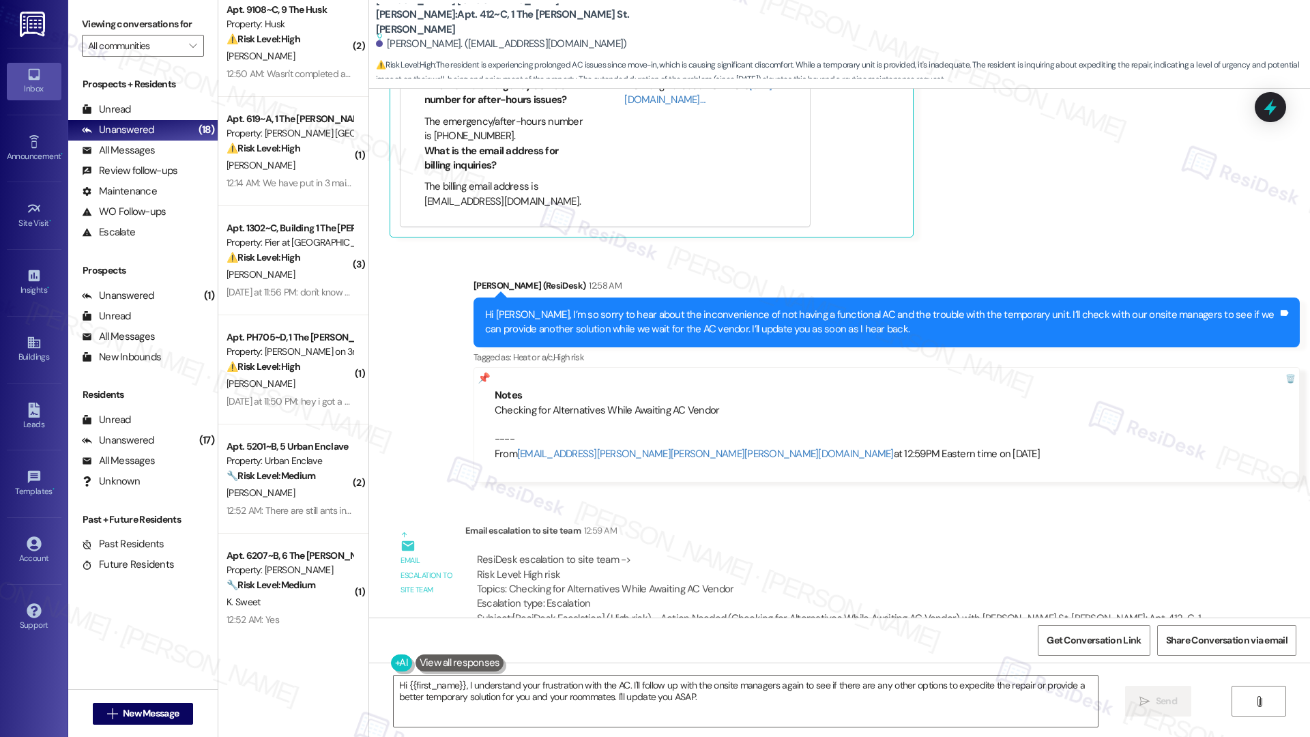
scroll to position [0, 0]
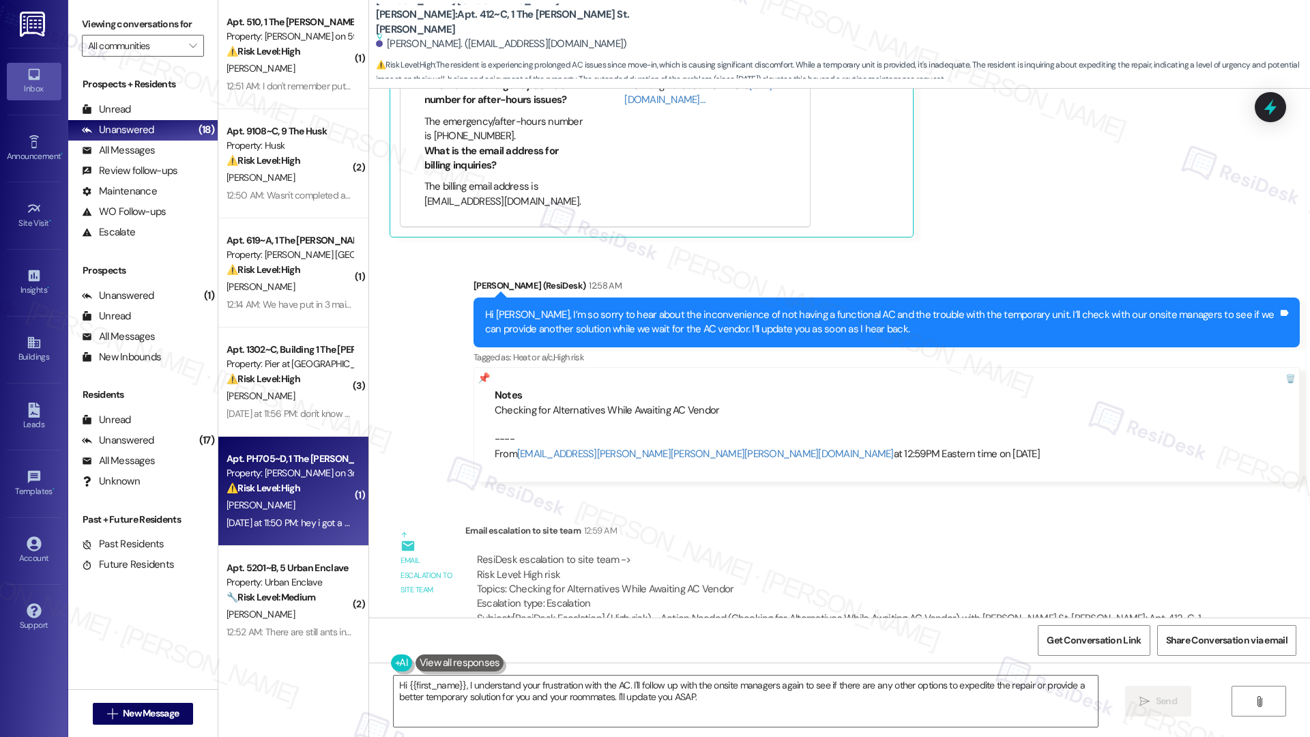
click at [296, 495] on div "⚠️ Risk Level: High The resident received a call about eviction and is requesti…" at bounding box center [290, 488] width 126 height 14
type textarea "Fetching suggested responses. Please feel free to read through the conversation…"
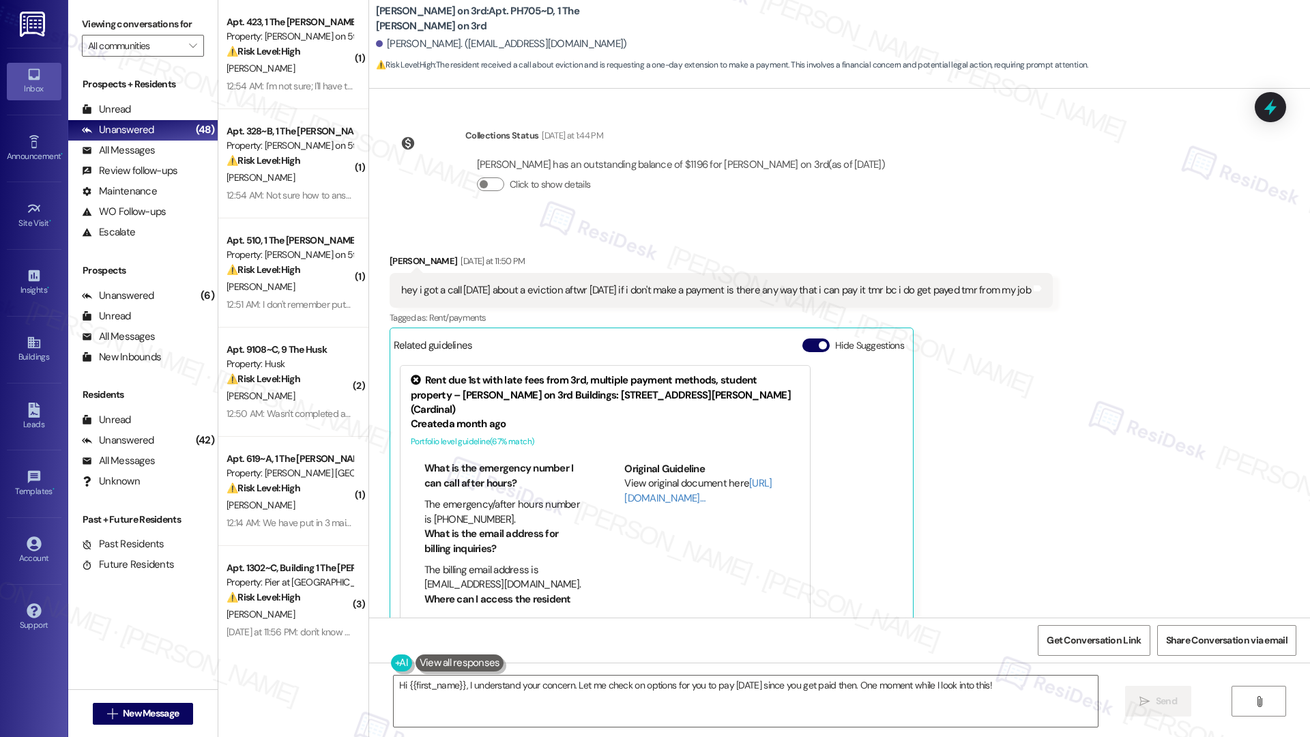
scroll to position [21, 0]
click at [646, 476] on link "http://res.cl…" at bounding box center [697, 490] width 147 height 28
click at [0, 0] on div "Inbox Go to Inbox Announcement • Send A Text Announcement Site Visit • Go to Si…" at bounding box center [655, 368] width 1310 height 737
click at [520, 686] on textarea "Hi {{first_name}}, I understand your concern. Let me check on options for you t…" at bounding box center [746, 701] width 704 height 51
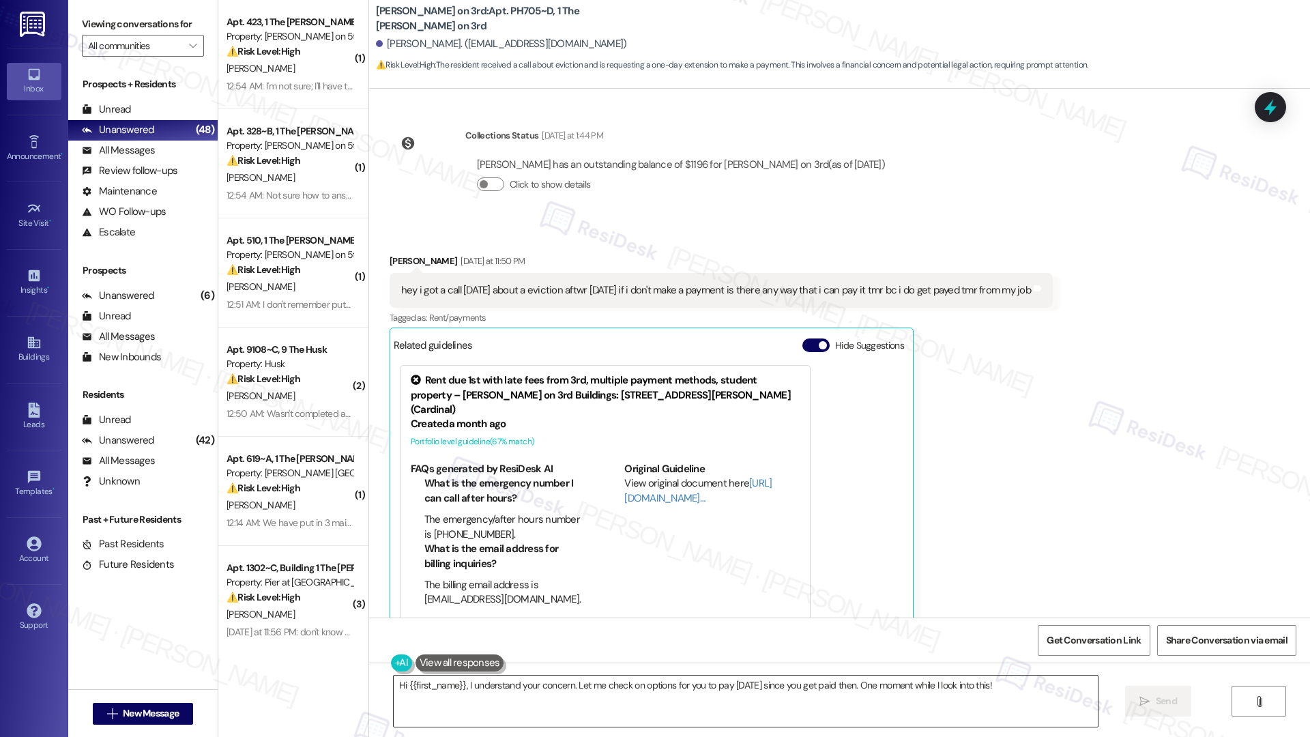
click at [520, 686] on textarea "Hi {{first_name}}, I understand your concern. Let me check on options for you t…" at bounding box center [746, 701] width 704 height 51
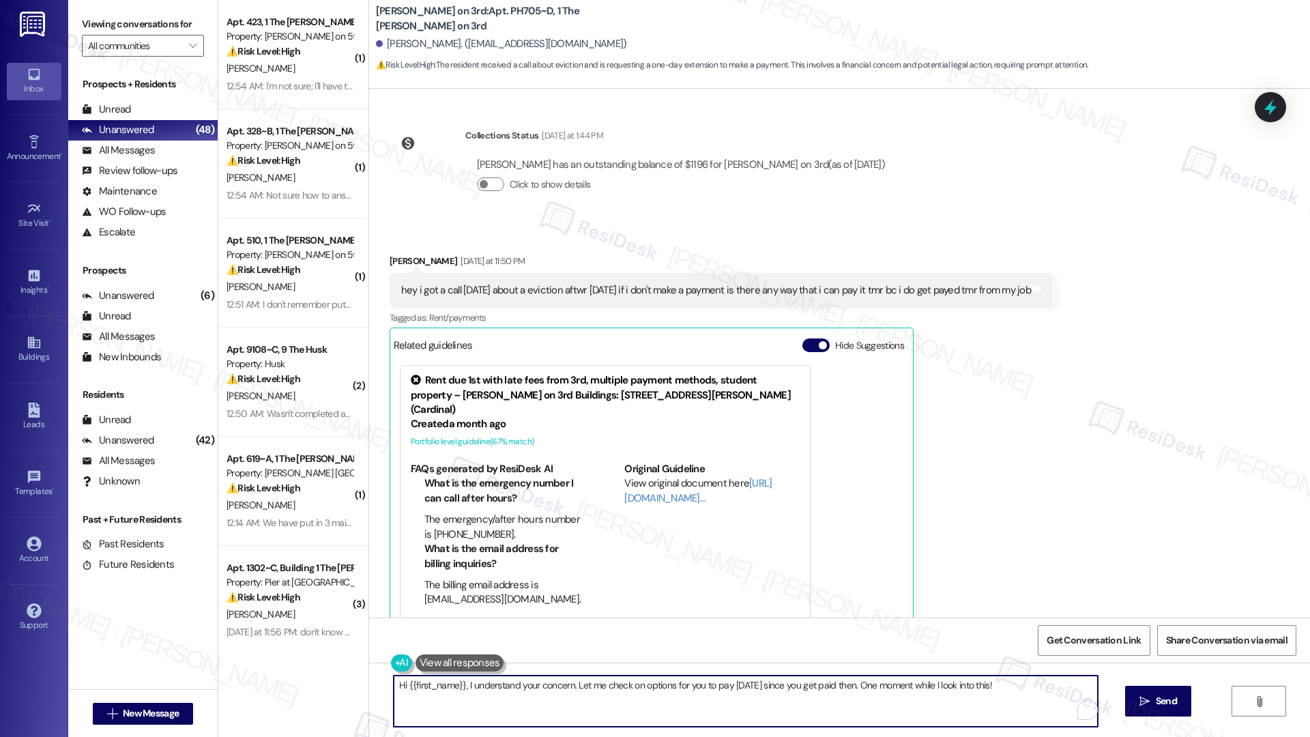
paste textarea "ey {{first_name}}, thanks for reaching out. For eviction-related inquiries, ple…"
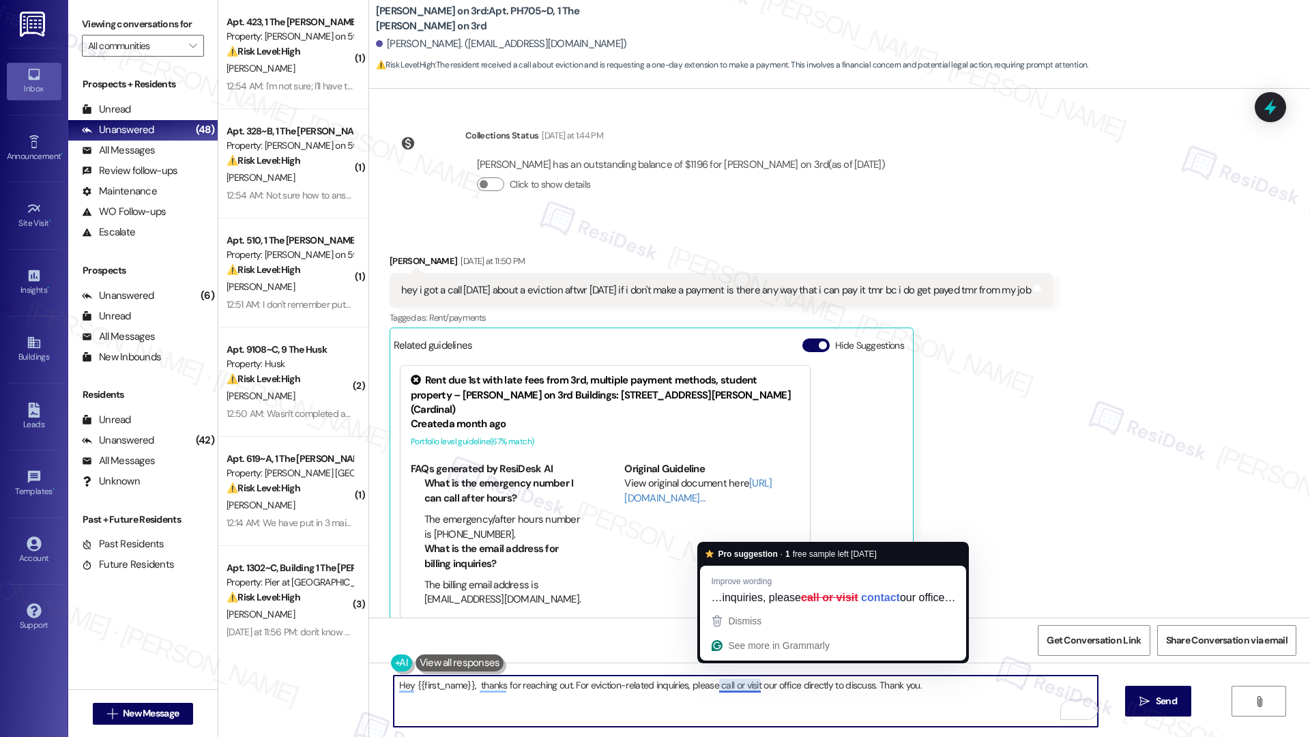
click at [766, 700] on textarea "Hey {{first_name}}, thanks for reaching out. For eviction-related inquiries, pl…" at bounding box center [746, 701] width 704 height 51
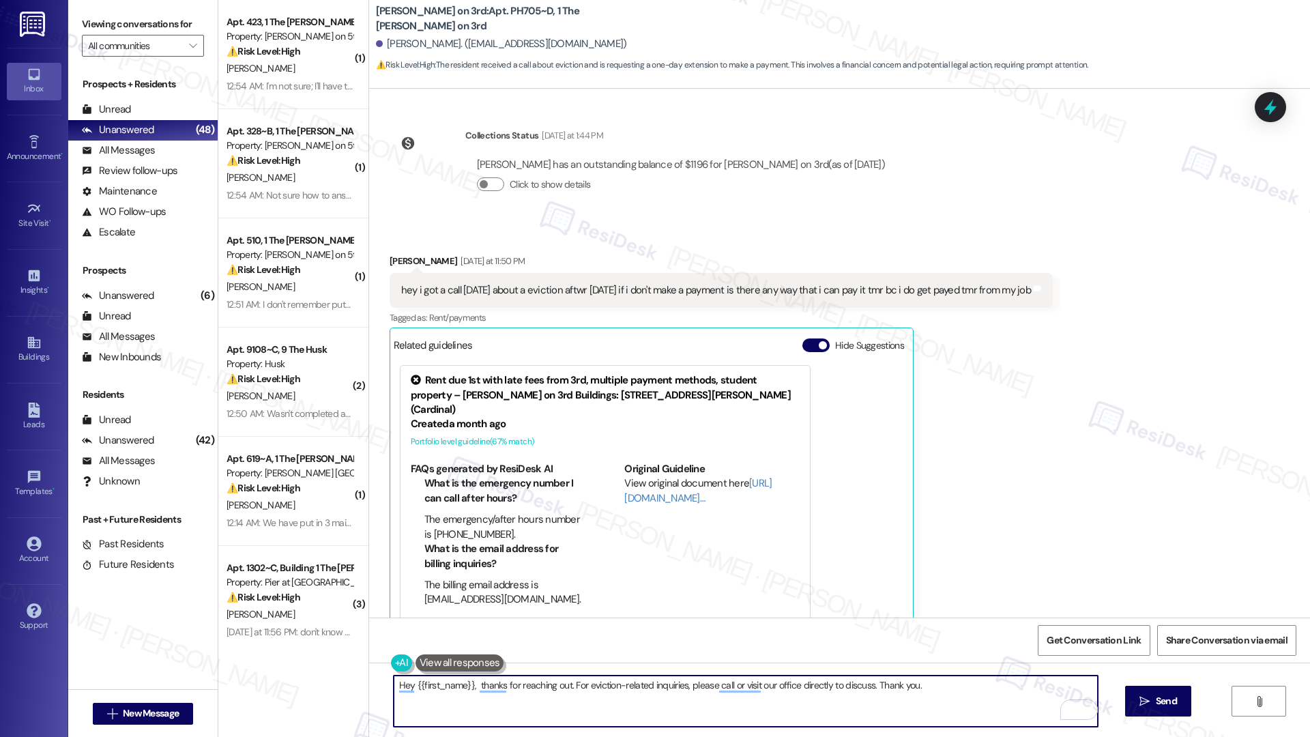
type textarea "Hey {{first_name}}, thanks for reaching out. For eviction-related inquiries, pl…"
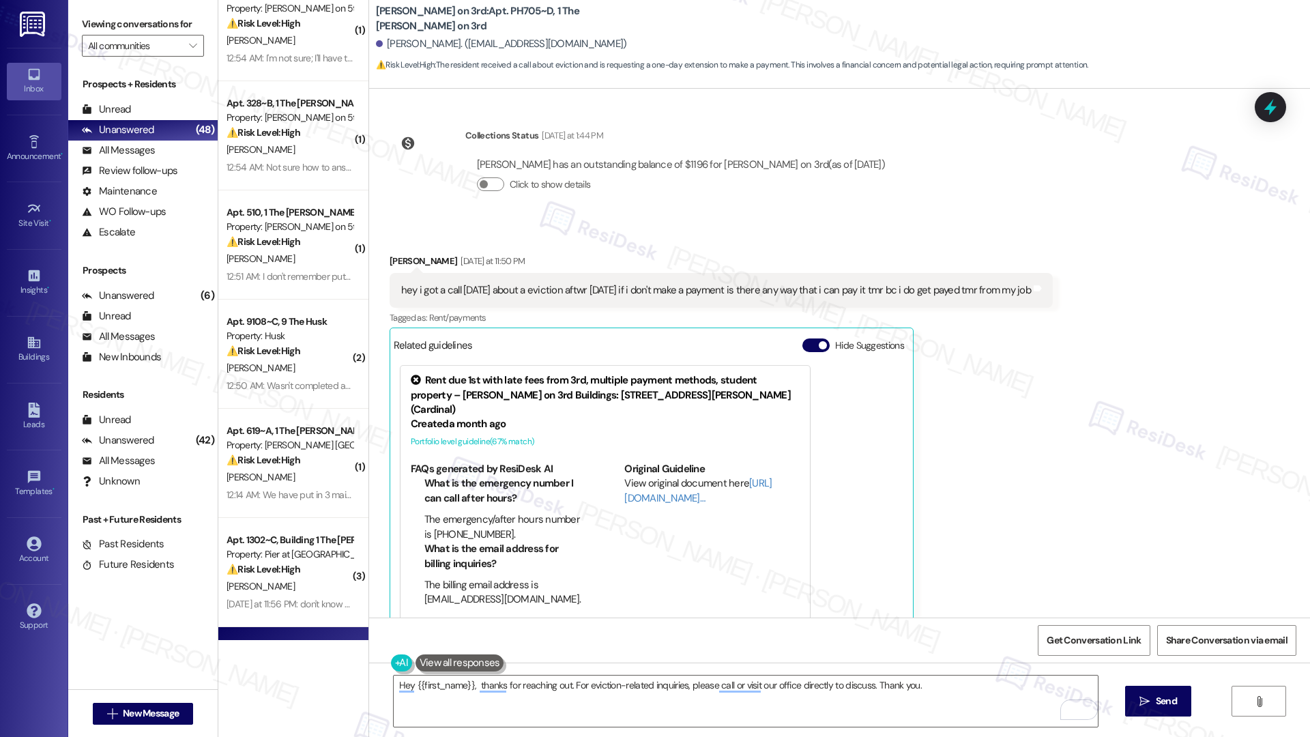
scroll to position [29, 0]
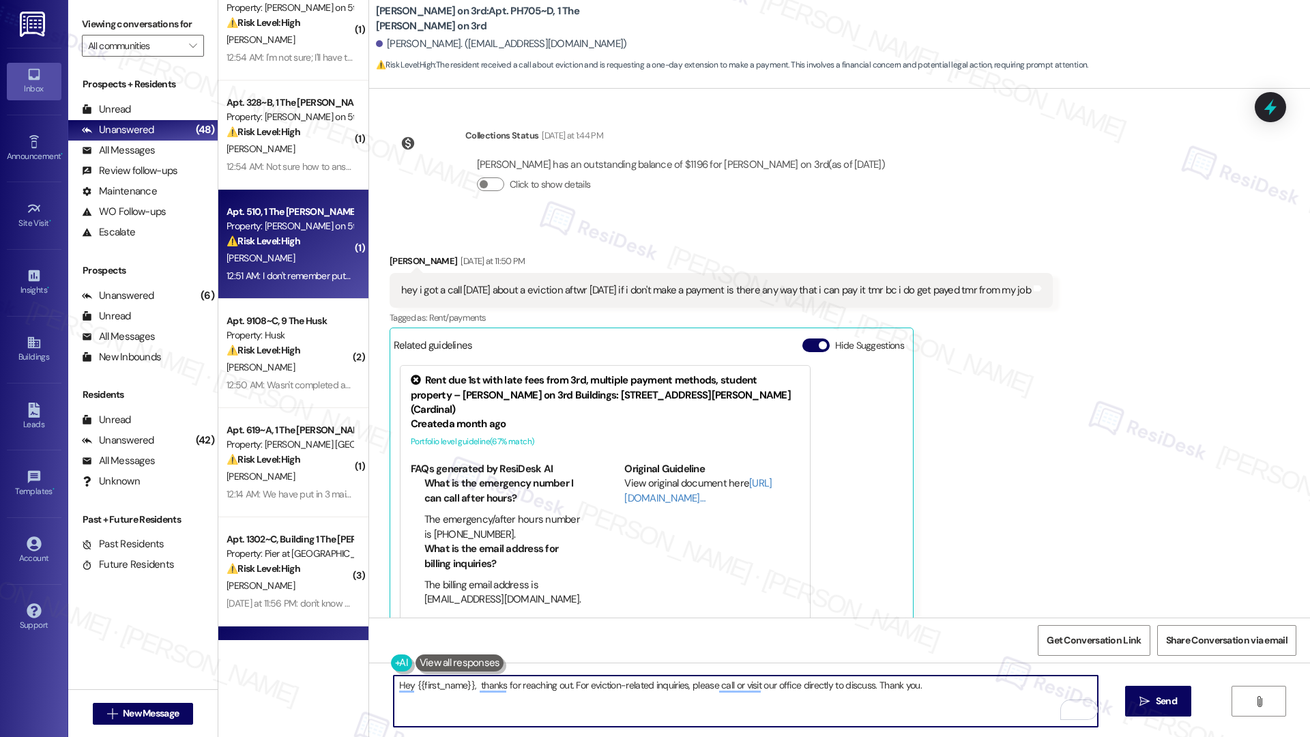
click at [301, 245] on div "⚠️ Risk Level: High The resident is questioning a work order they don't recall …" at bounding box center [290, 241] width 126 height 14
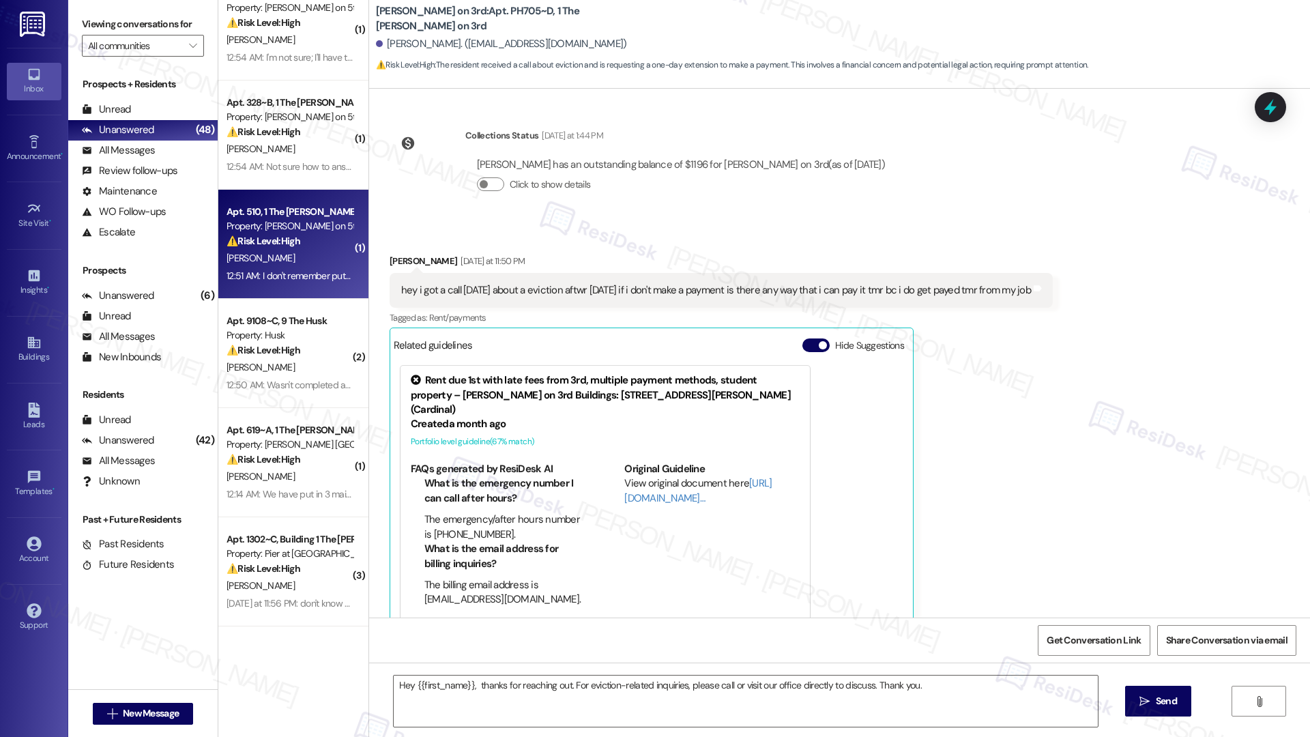
type textarea "Fetching suggested responses. Please feel free to read through the conversation…"
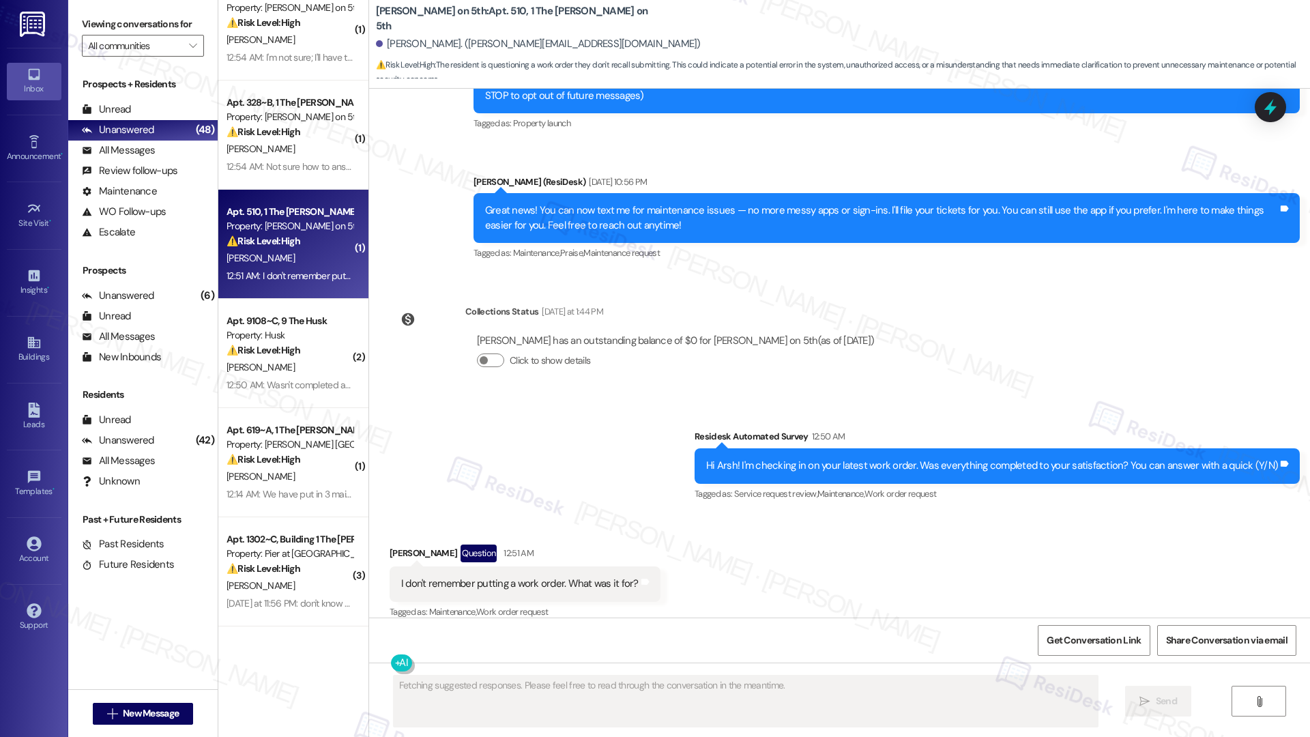
scroll to position [182, 0]
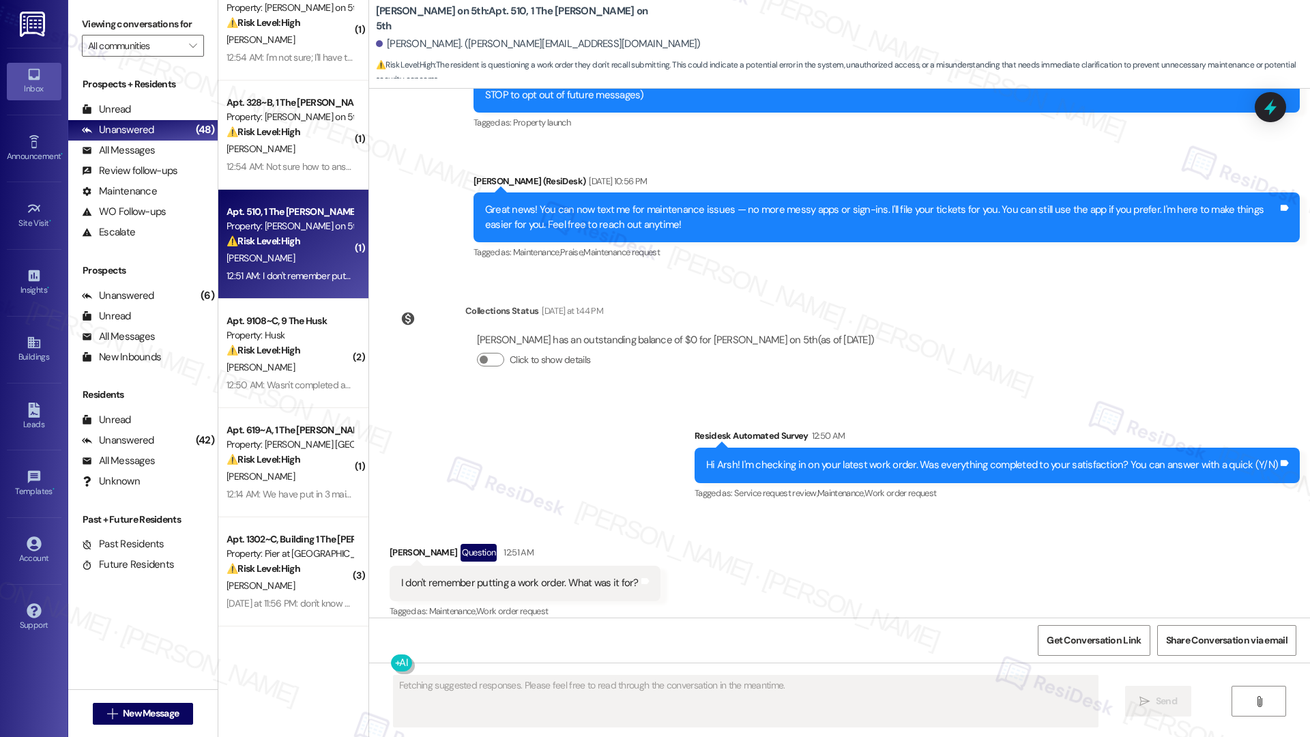
click at [557, 566] on div "I don't remember putting a work order. What was it for? Tags and notes" at bounding box center [525, 583] width 271 height 35
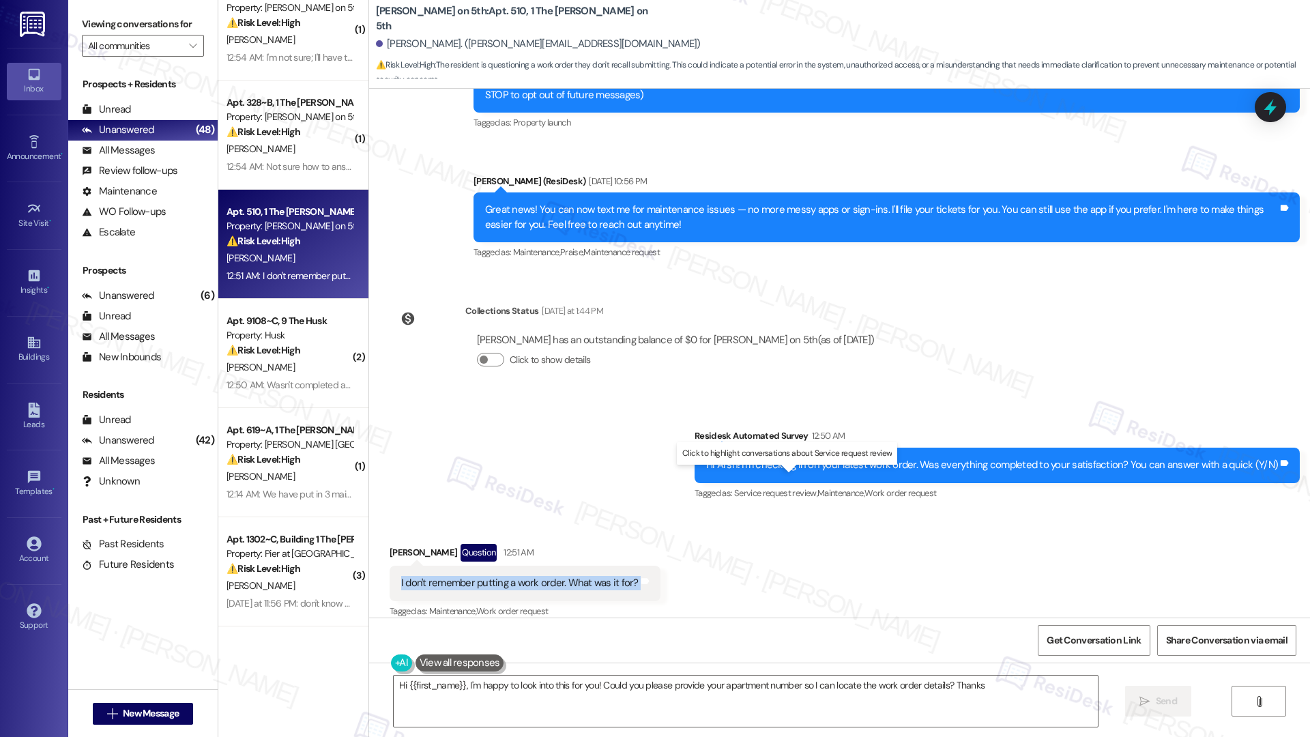
type textarea "Hi {{first_name}}, I'm happy to look into this for you! Could you please provid…"
click at [843, 697] on textarea "Hi {{first_name}}, I'm happy to look into this for you! Could you please provid…" at bounding box center [746, 701] width 704 height 51
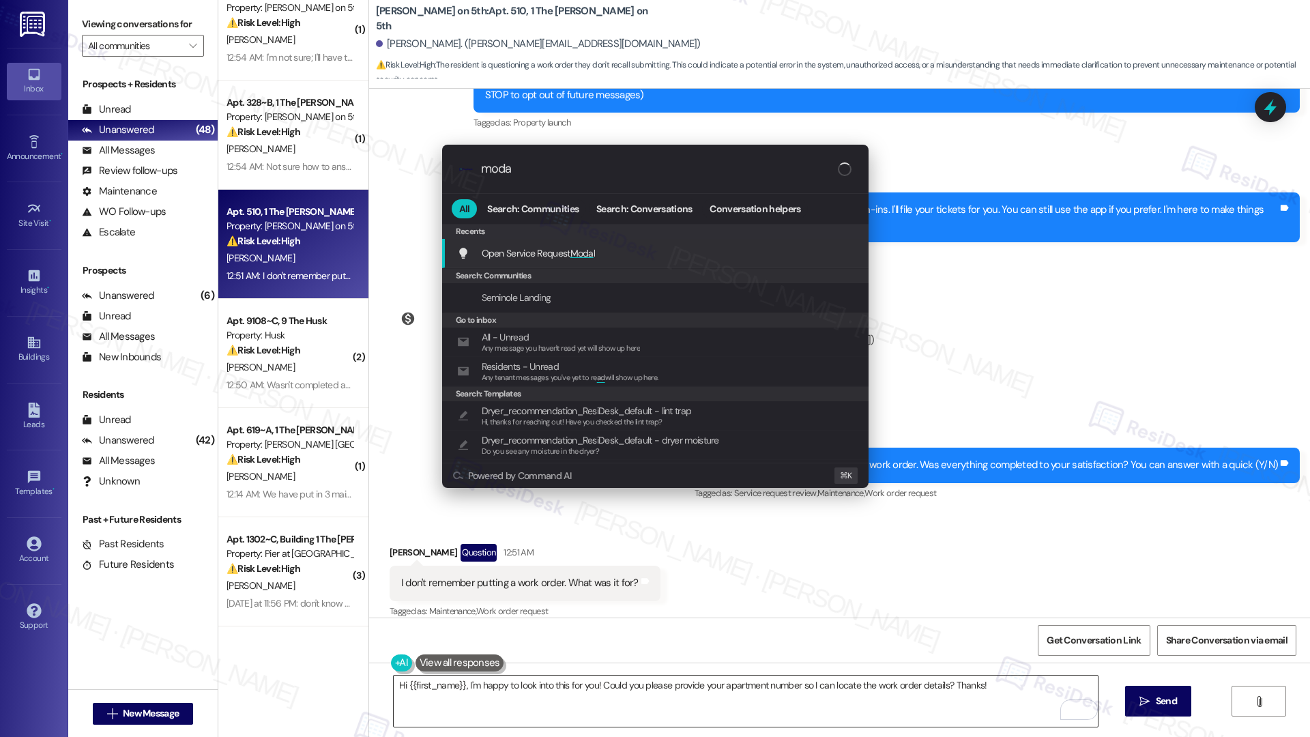
type input "modal"
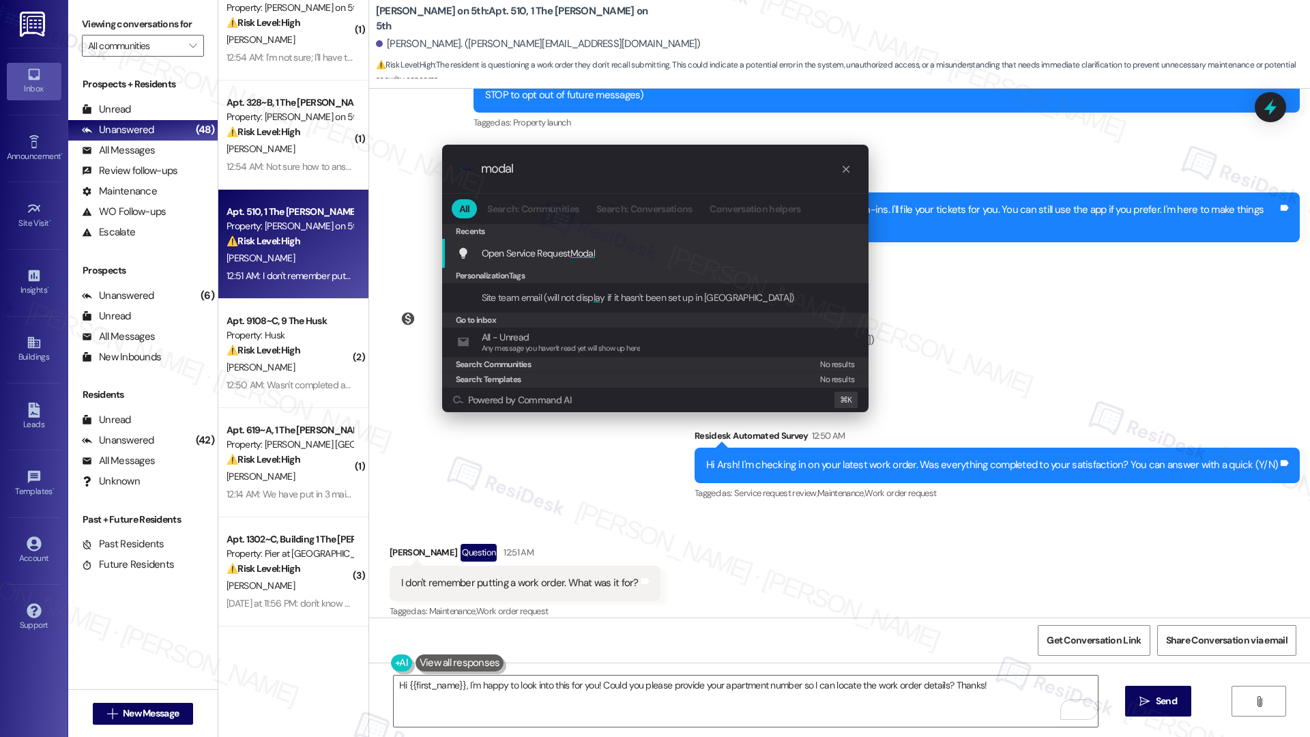
click at [740, 256] on div "Open Service Request Modal Add shortcut" at bounding box center [656, 253] width 399 height 15
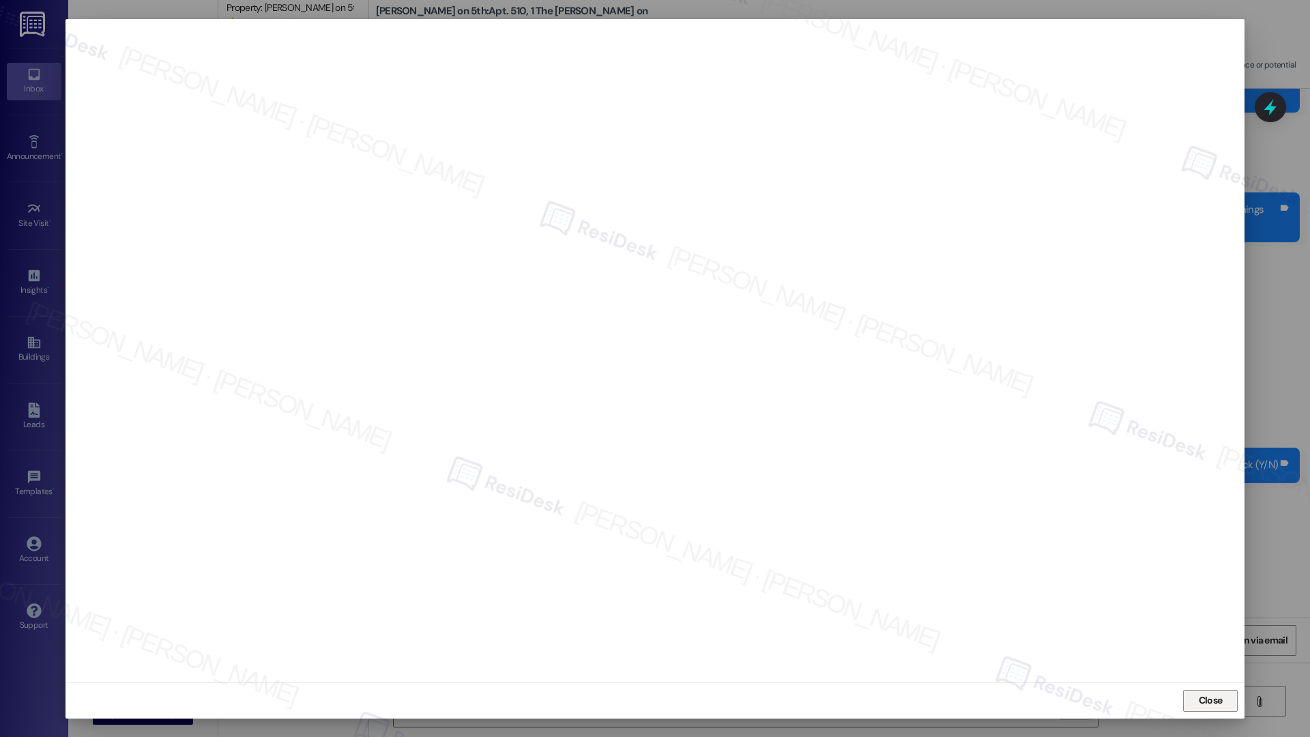
click at [1192, 701] on button "Close" at bounding box center [1210, 701] width 55 height 22
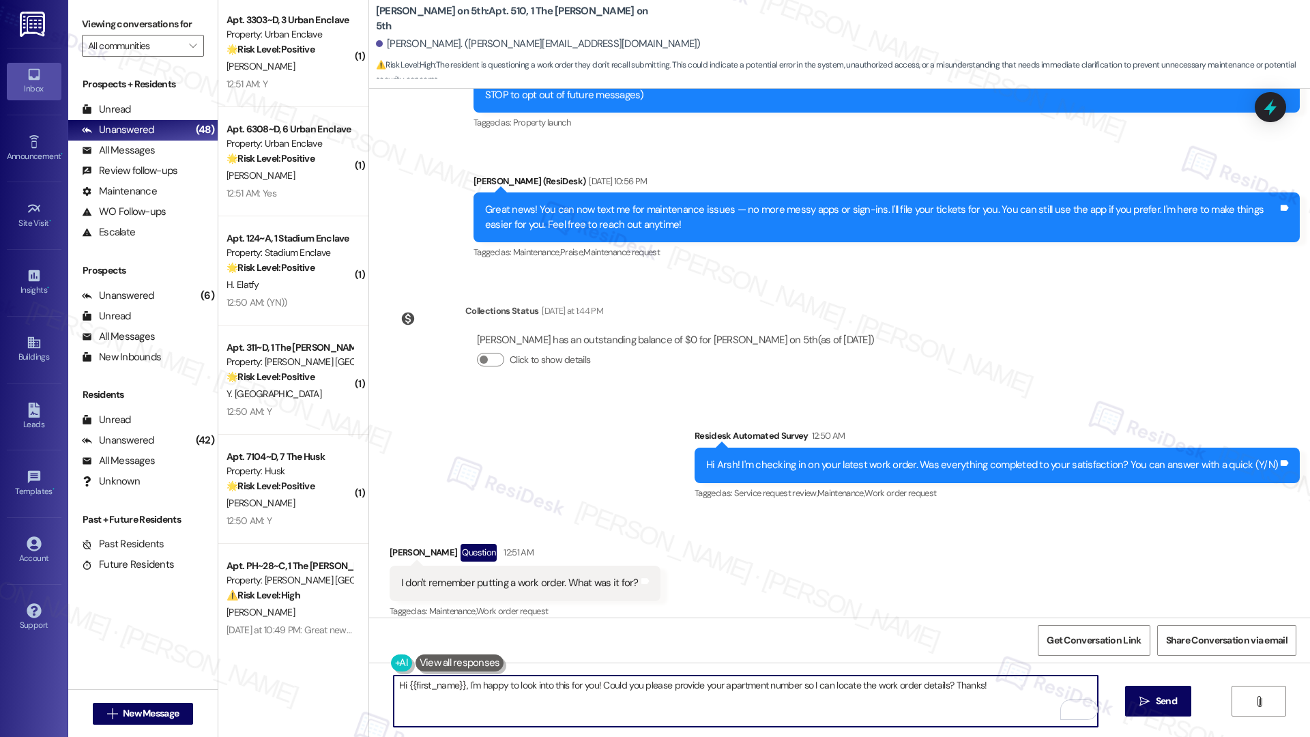
scroll to position [3945, 0]
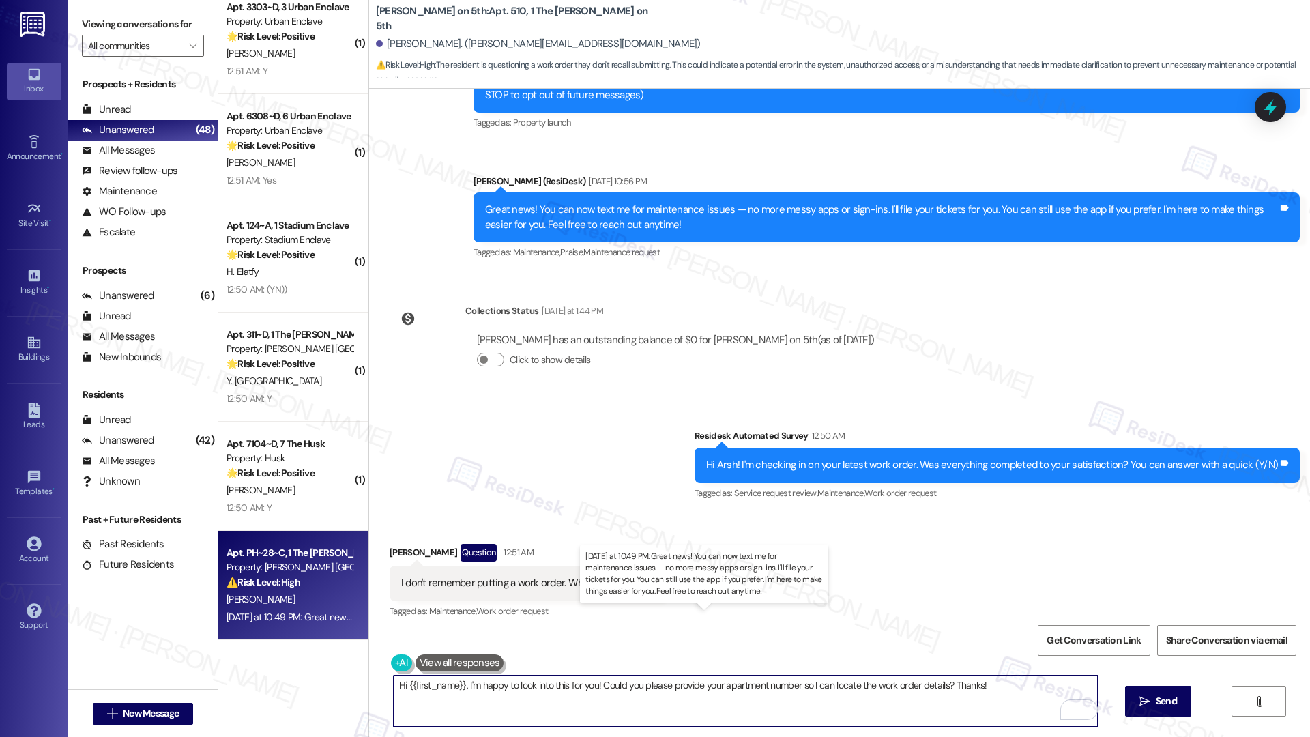
click at [302, 612] on div "Yesterday at 10:49 PM: Great news! You can now text me for maintenance issues —…" at bounding box center [711, 617] width 969 height 12
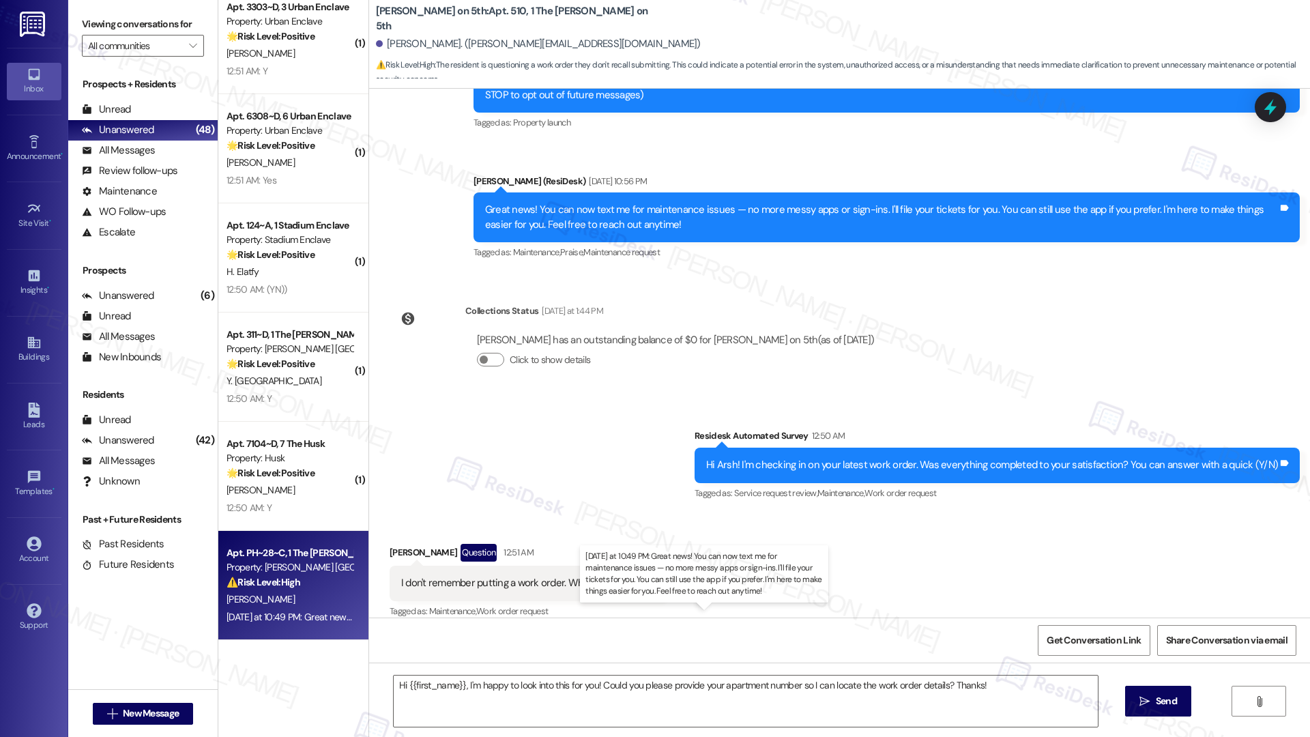
type textarea "Fetching suggested responses. Please feel free to read through the conversation…"
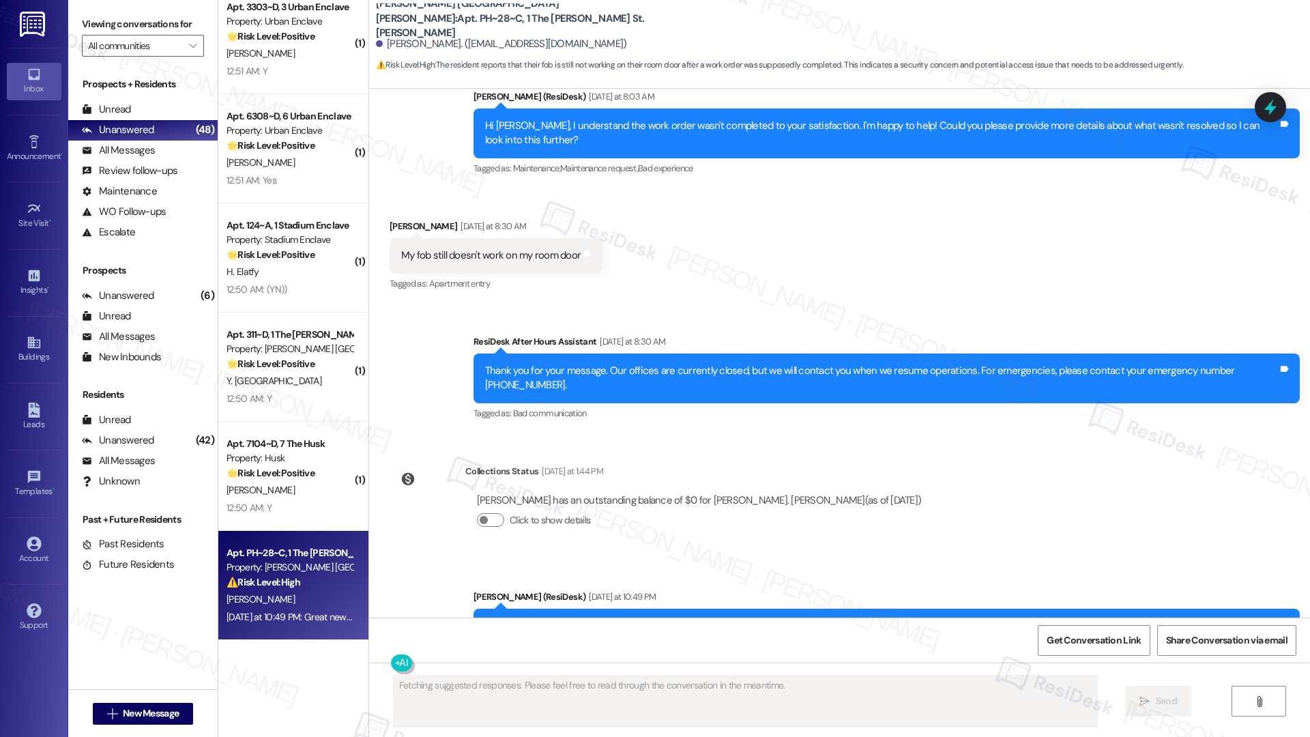
scroll to position [1683, 0]
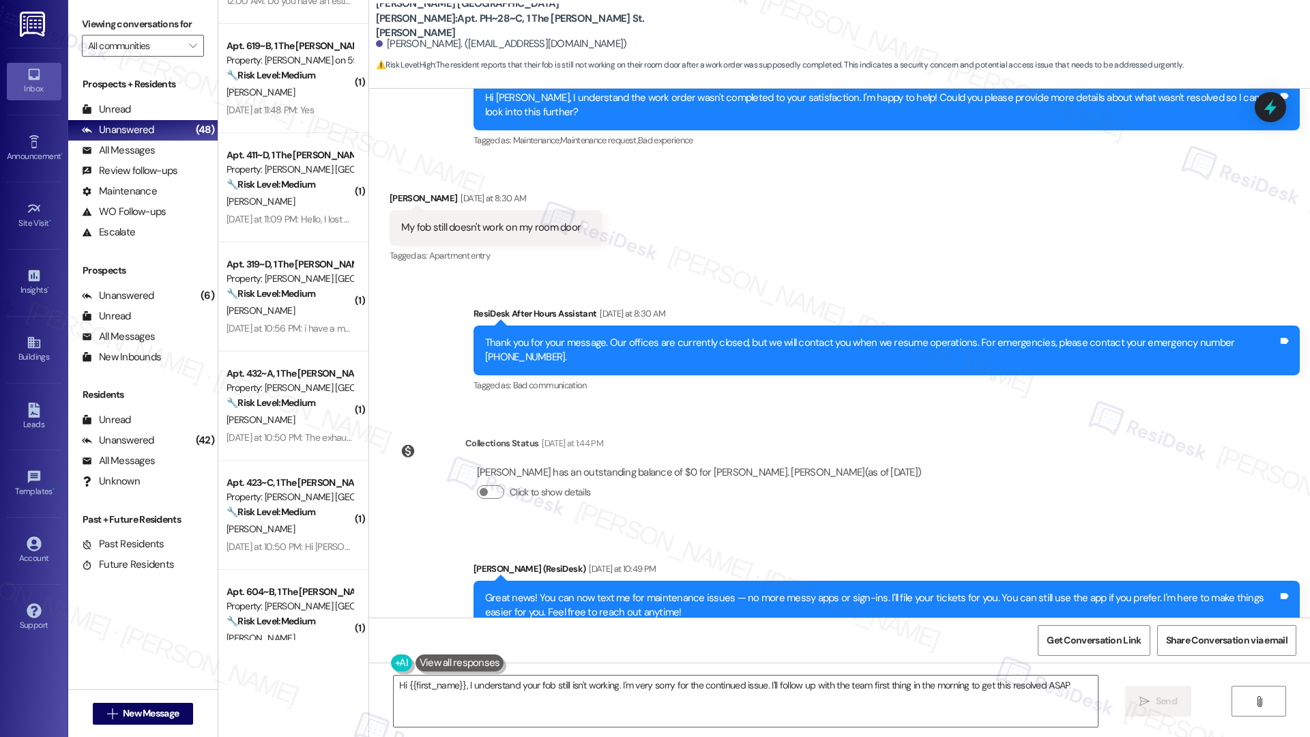
type textarea "Hi {{first_name}}, I understand your fob still isn't working. I'm very sorry fo…"
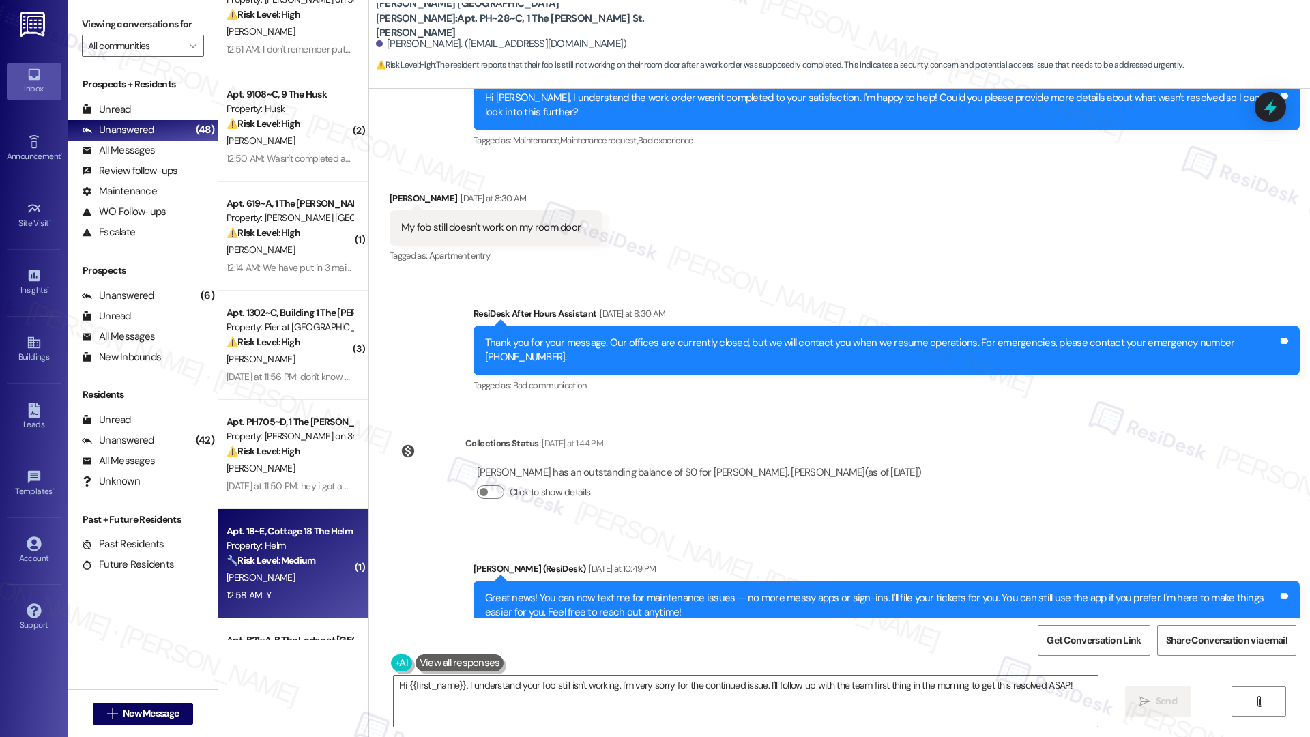
scroll to position [257, 0]
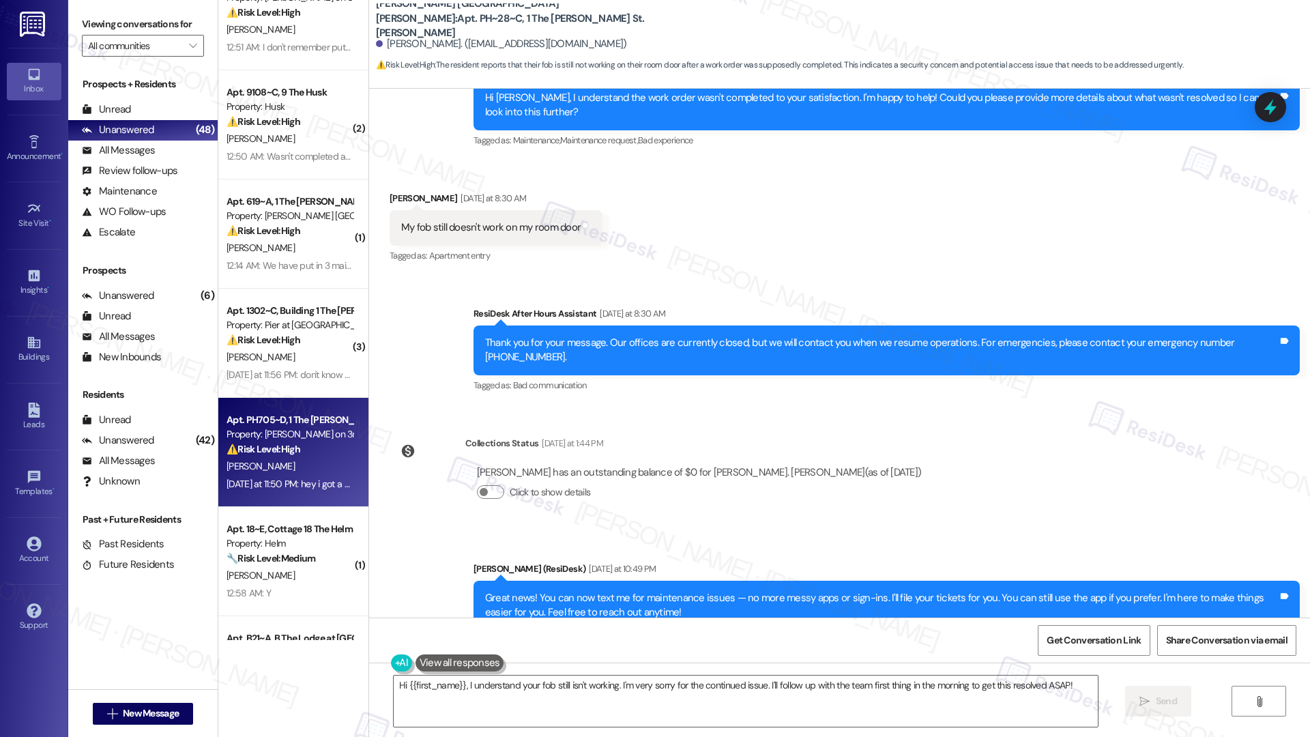
click at [276, 468] on div "J. Arellano" at bounding box center [289, 466] width 129 height 17
type textarea "Fetching suggested responses. Please feel free to read through the conversation…"
click at [276, 468] on div "J. Arellano" at bounding box center [289, 466] width 129 height 17
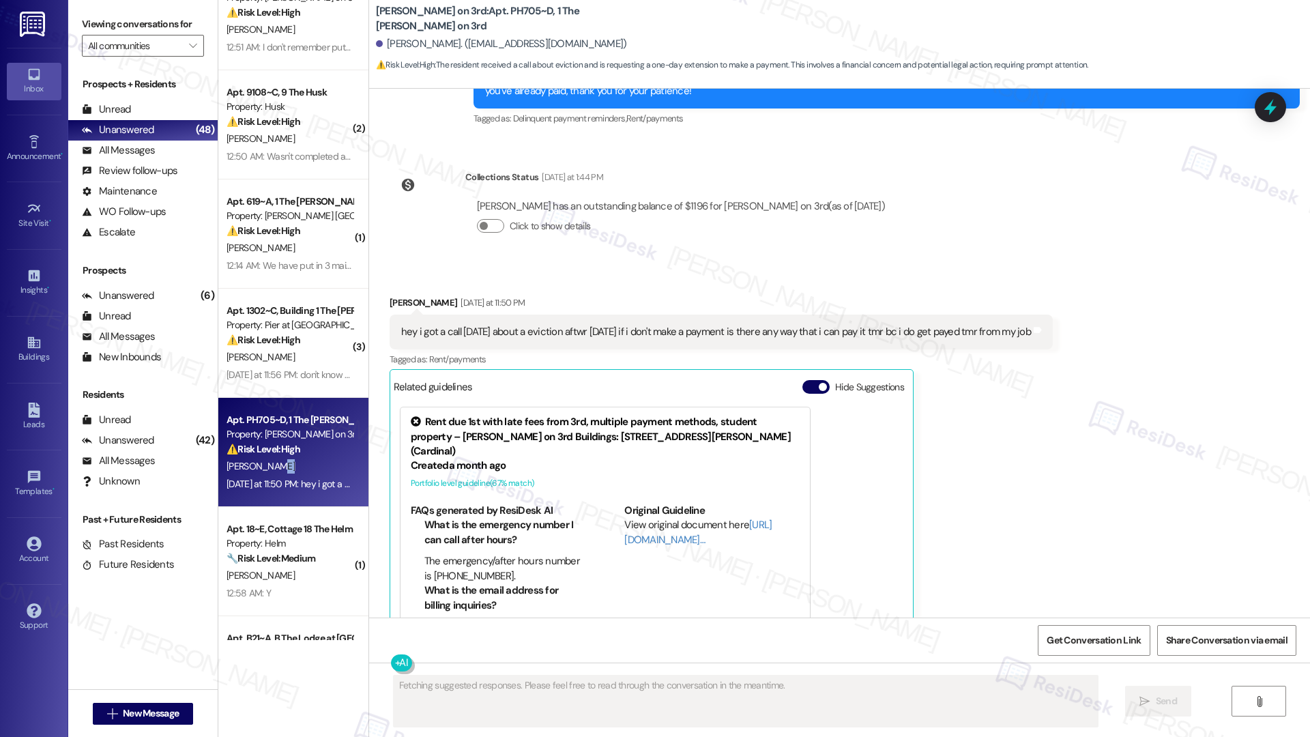
scroll to position [1590, 0]
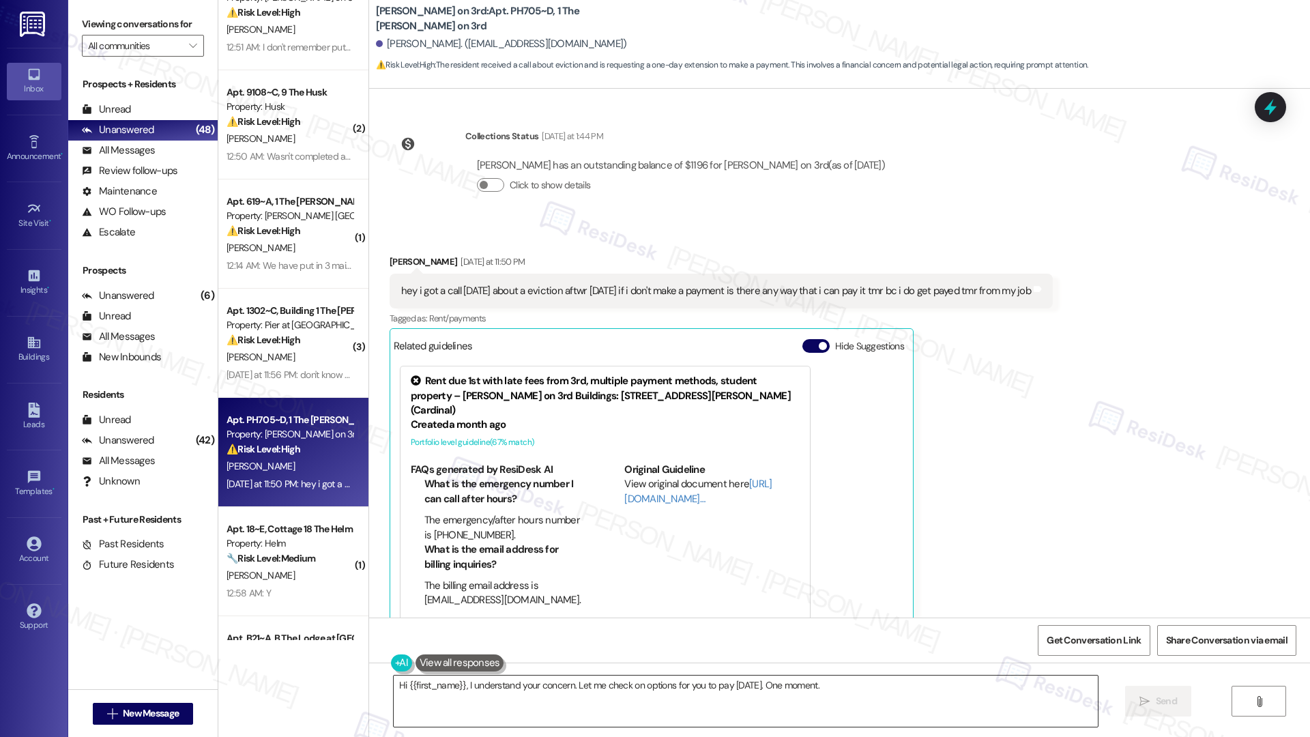
click at [568, 686] on textarea "Hi {{first_name}}, I understand your concern. Let me check on options for you t…" at bounding box center [746, 701] width 704 height 51
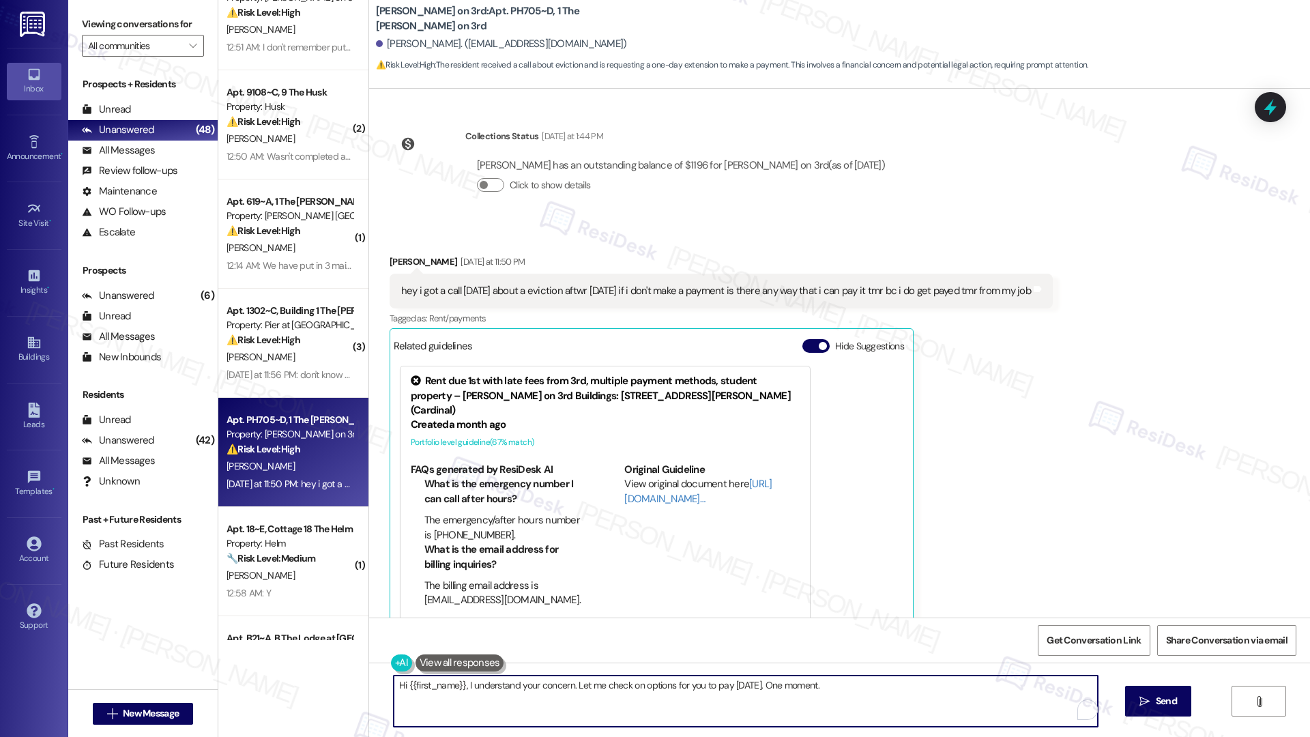
paste textarea "ey {{first_name}}, thanks for reaching out. For eviction-related inquiries, ple…"
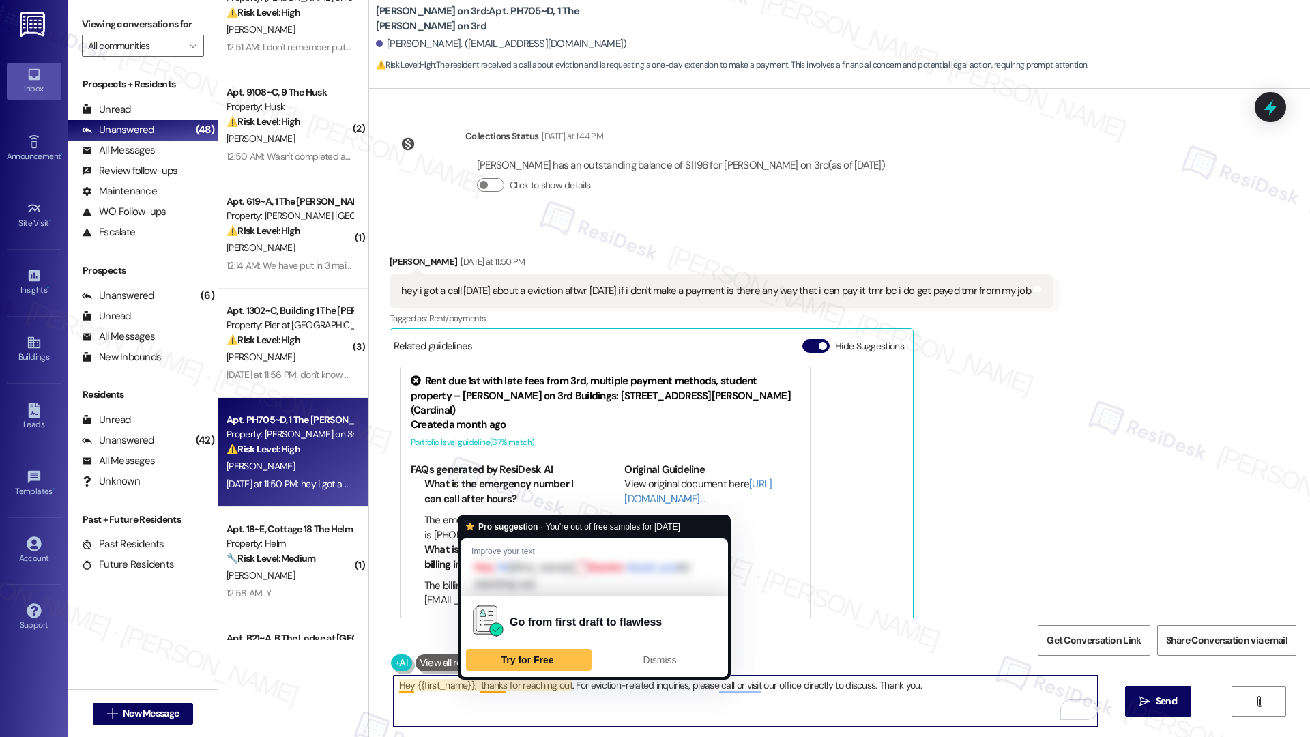
click at [472, 686] on textarea "Hey {{first_name}}, thanks for reaching out. For eviction-related inquiries, pl…" at bounding box center [746, 701] width 704 height 51
click at [470, 687] on textarea "Hey {{first_name}}, thanks for reaching out. For eviction-related inquiries, pl…" at bounding box center [746, 701] width 704 height 51
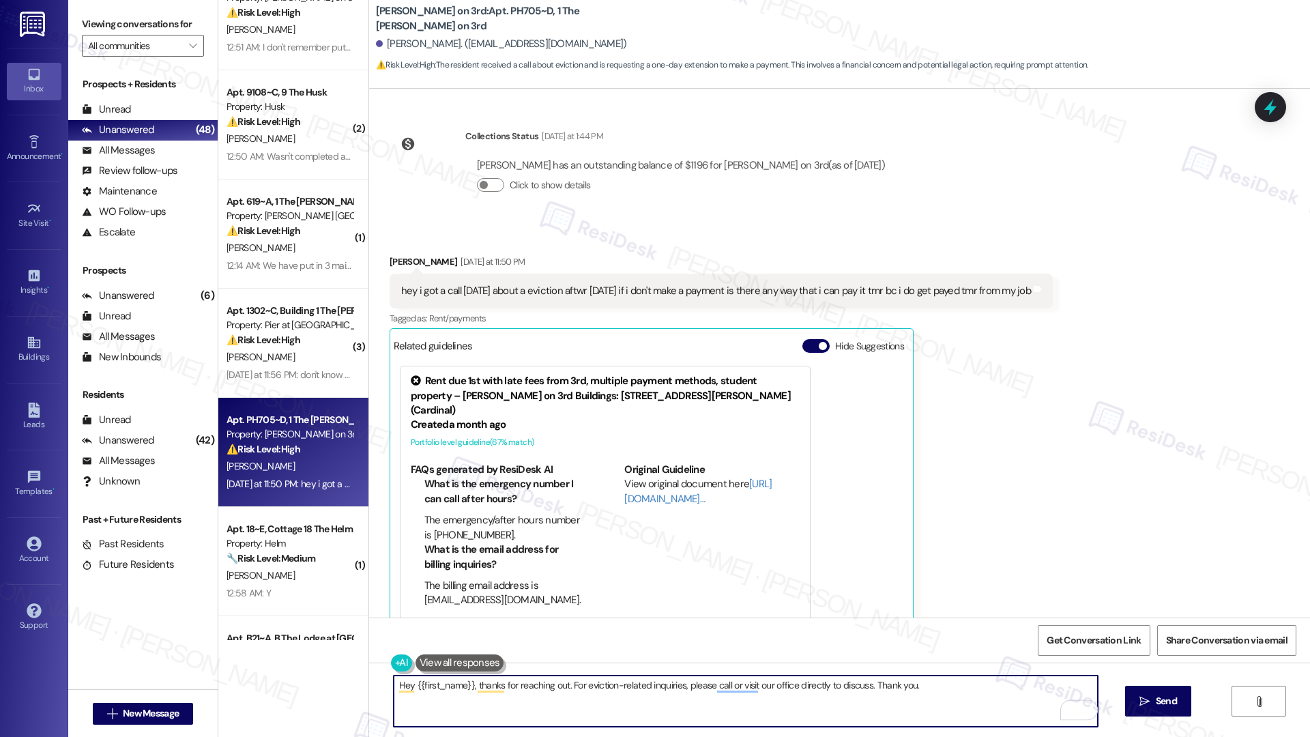
click at [686, 709] on textarea "Hey {{first_name}}, thanks for reaching out. For eviction-related inquiries, pl…" at bounding box center [746, 701] width 704 height 51
click at [803, 684] on textarea "Hey {{first_name}}, thanks for reaching out. For eviction-related inquiries, pl…" at bounding box center [746, 701] width 704 height 51
click at [892, 682] on textarea "Hey {{first_name}}, thanks for reaching out. For eviction-related inquiries, pl…" at bounding box center [746, 701] width 704 height 51
click at [941, 682] on textarea "Hey {{first_name}}, thanks for reaching out. For eviction-related inquiries, pl…" at bounding box center [746, 701] width 704 height 51
click at [850, 686] on textarea "Hey {{first_name}}, thanks for reaching out. For eviction-related inquiries, pl…" at bounding box center [746, 701] width 704 height 51
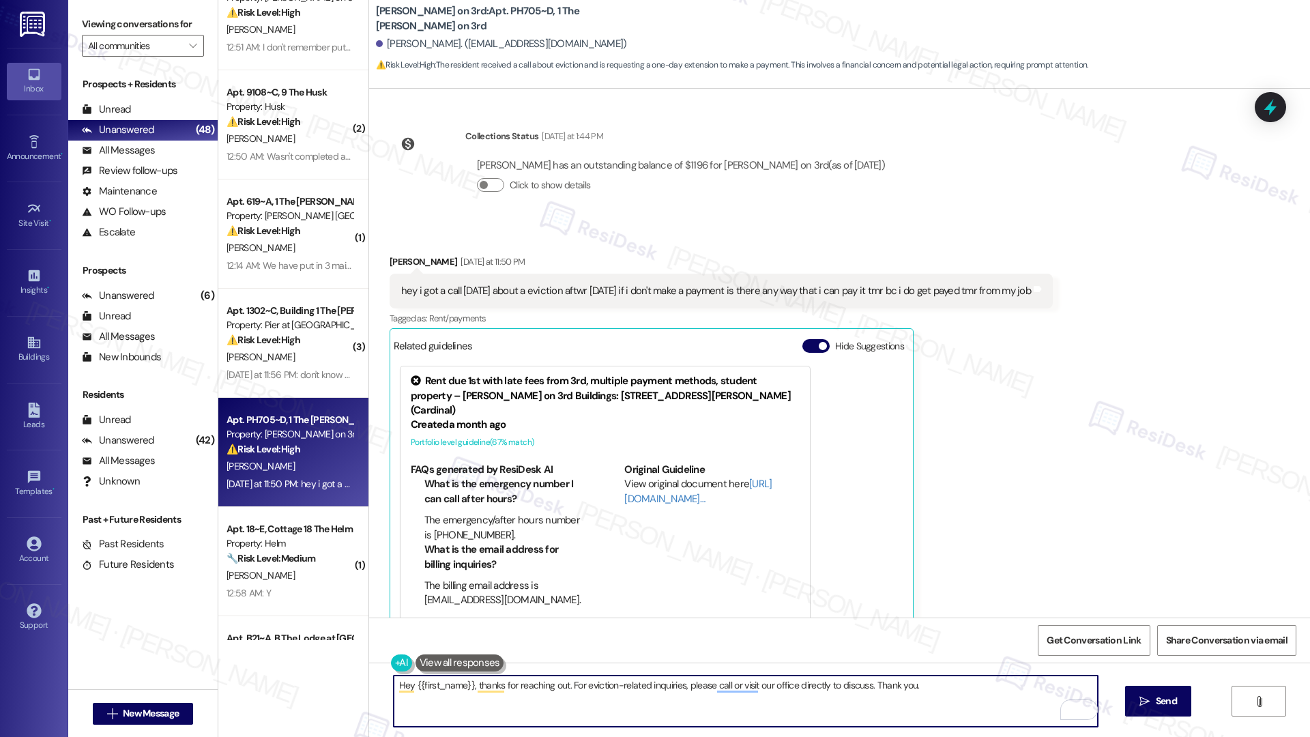
click at [850, 686] on textarea "Hey {{first_name}}, thanks for reaching out. For eviction-related inquiries, pl…" at bounding box center [746, 701] width 704 height 51
click at [883, 686] on textarea "Hey {{first_name}}, thanks for reaching out. For eviction-related inquiries, pl…" at bounding box center [746, 701] width 704 height 51
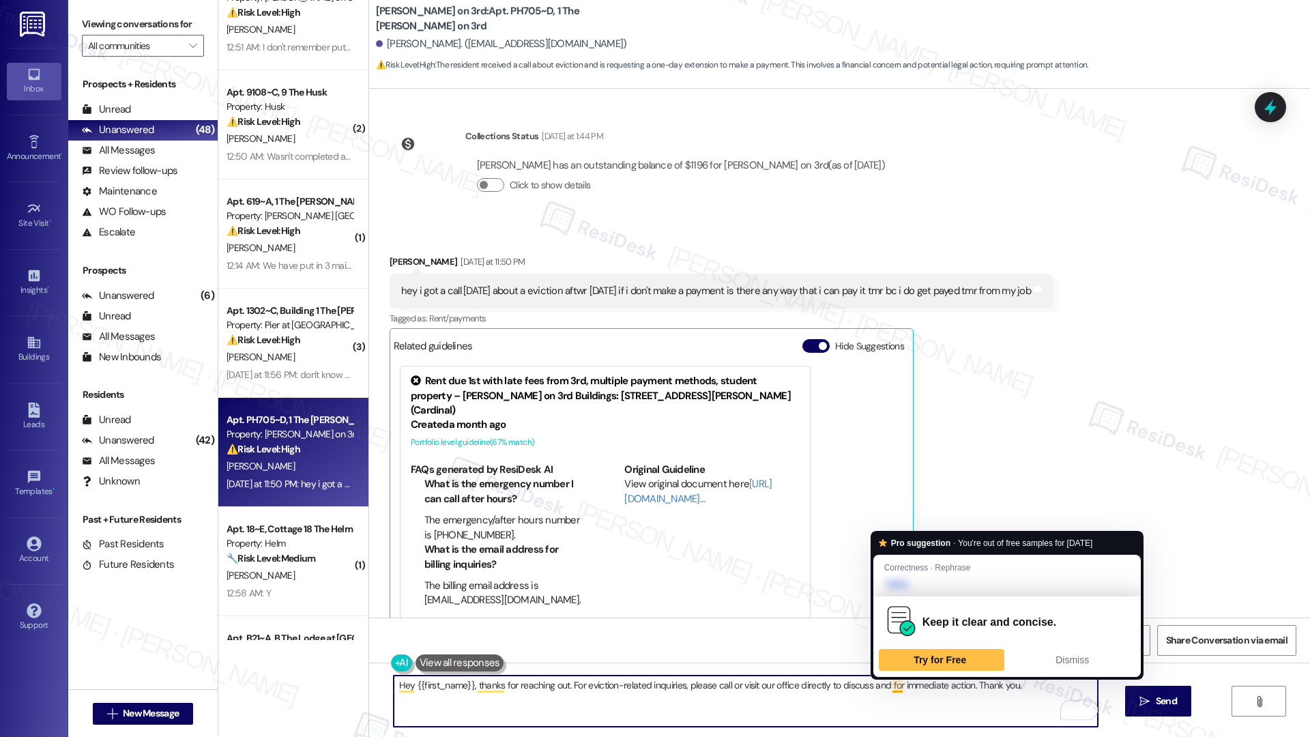
click at [928, 701] on textarea "Hey {{first_name}}, thanks for reaching out. For eviction-related inquiries, pl…" at bounding box center [746, 701] width 704 height 51
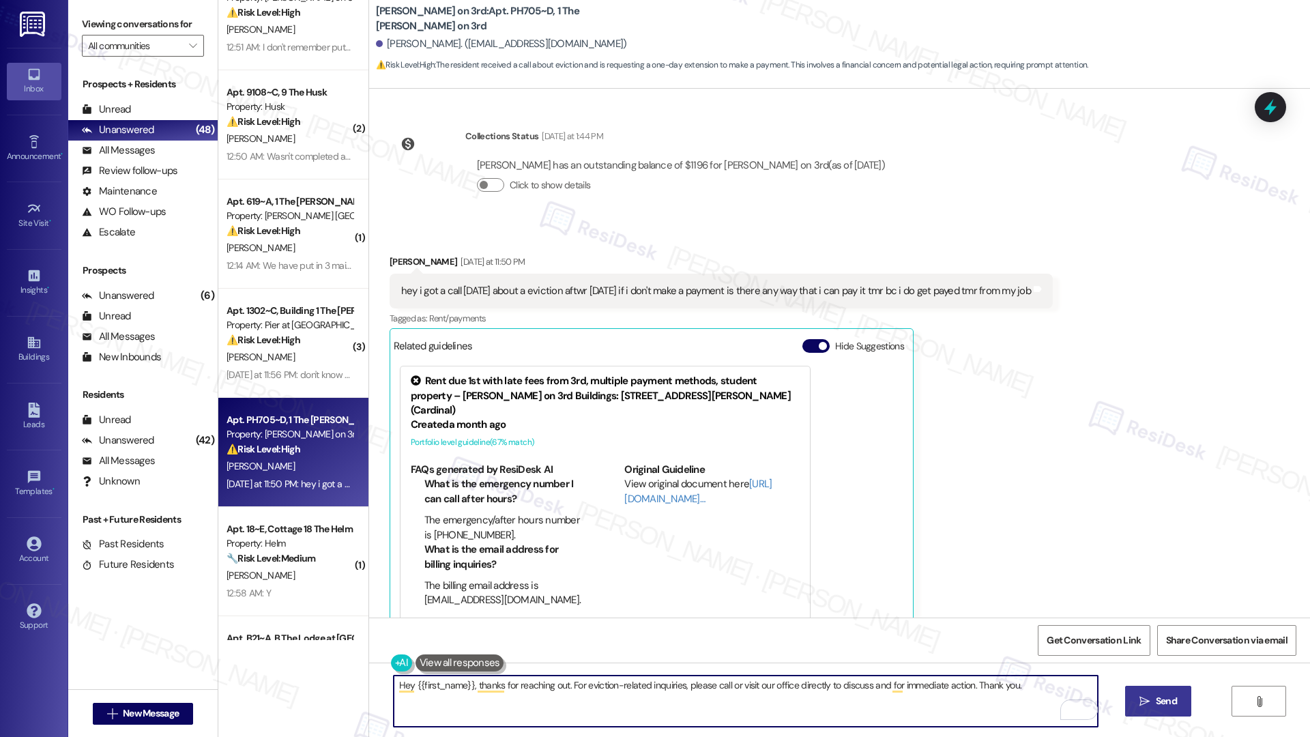
type textarea "Hey {{first_name}}, thanks for reaching out. For eviction-related inquiries, pl…"
click at [1158, 699] on span "Send" at bounding box center [1166, 701] width 21 height 14
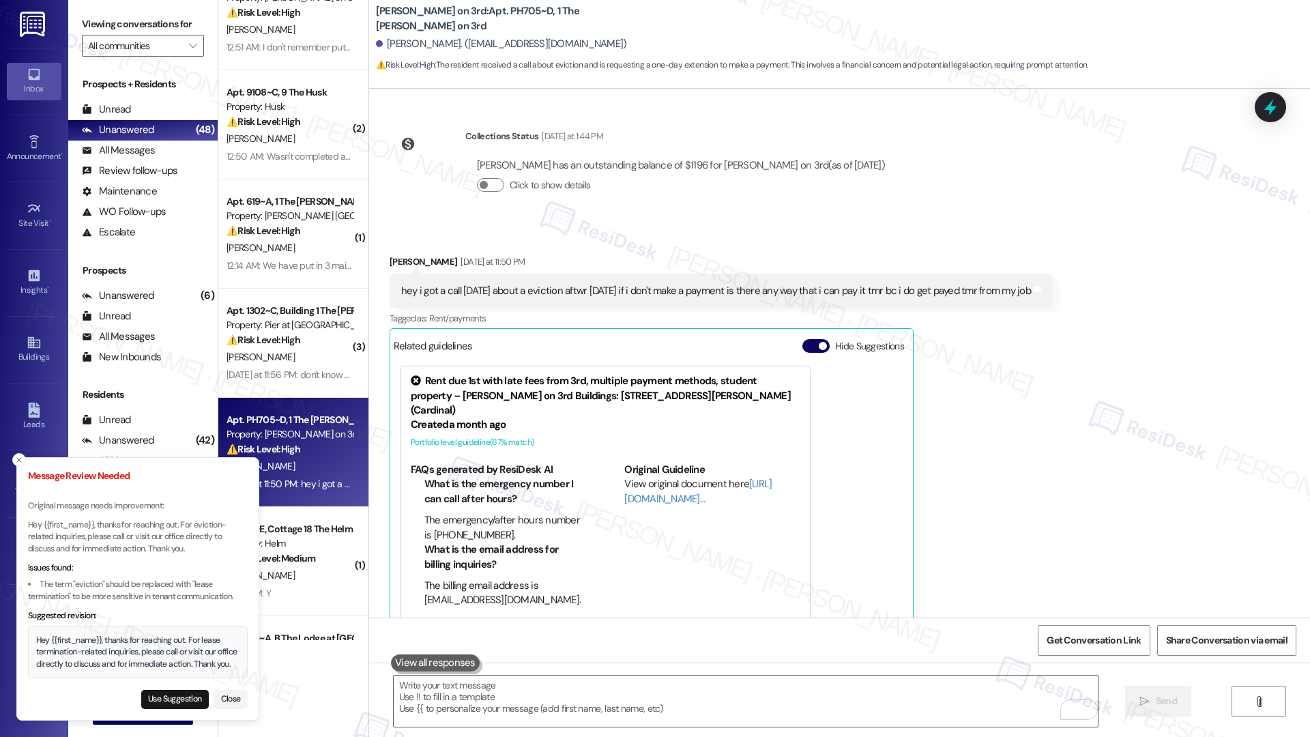
scroll to position [1591, 0]
click at [192, 695] on button "Use Suggestion" at bounding box center [175, 699] width 68 height 19
type textarea "Hey {{first_name}}, thanks for reaching out. For lease termination-related inqu…"
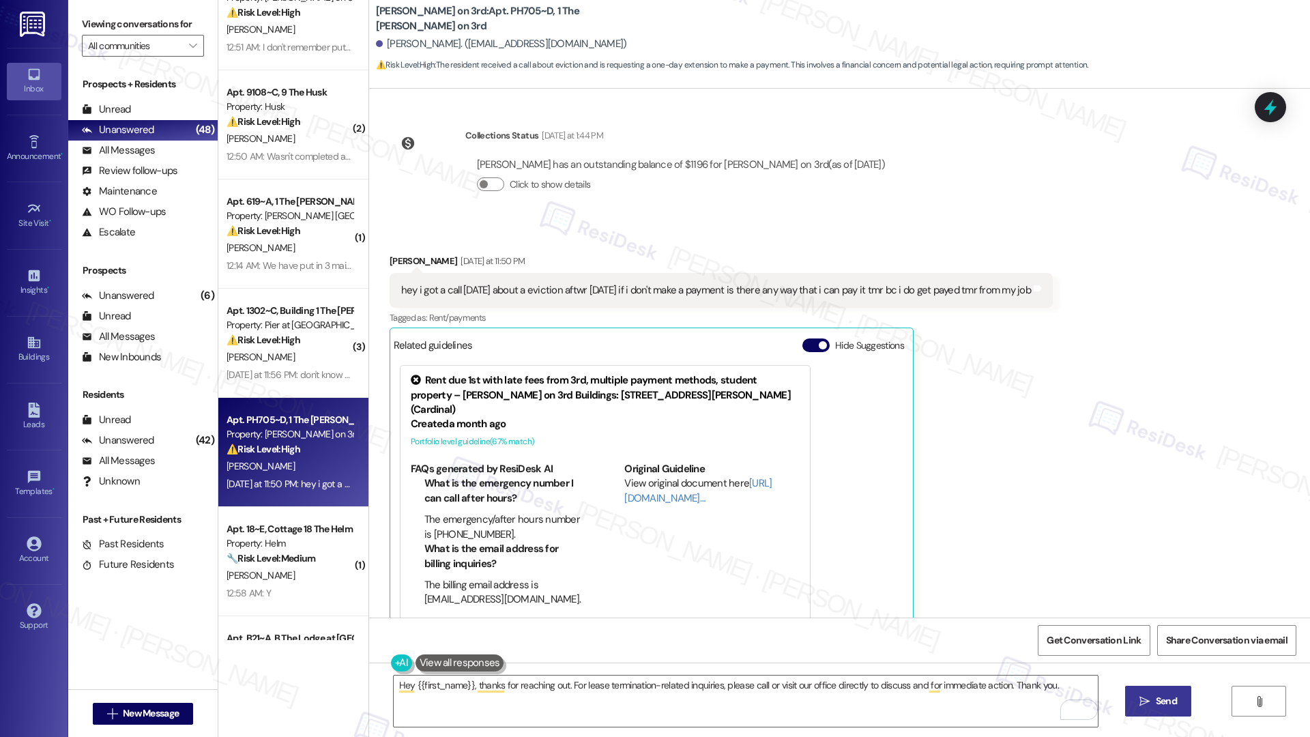
click at [1181, 707] on button " Send" at bounding box center [1158, 701] width 66 height 31
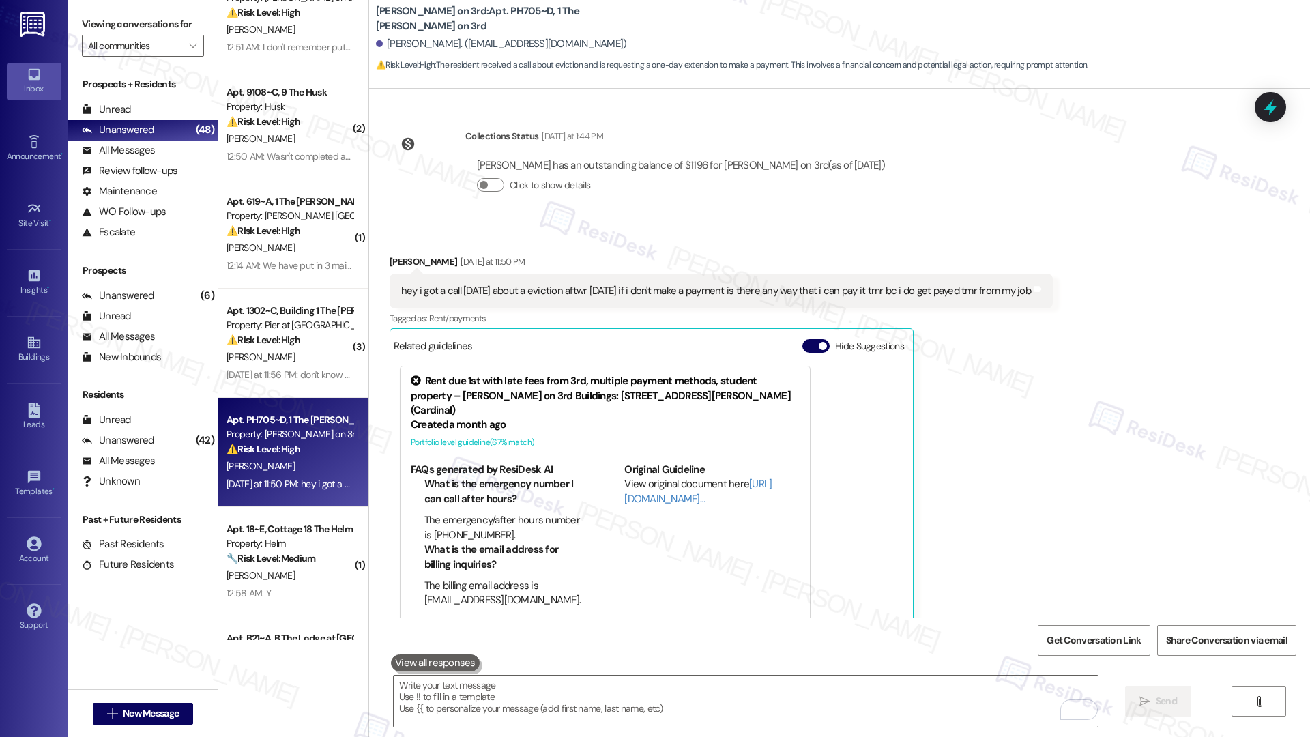
scroll to position [1685, 0]
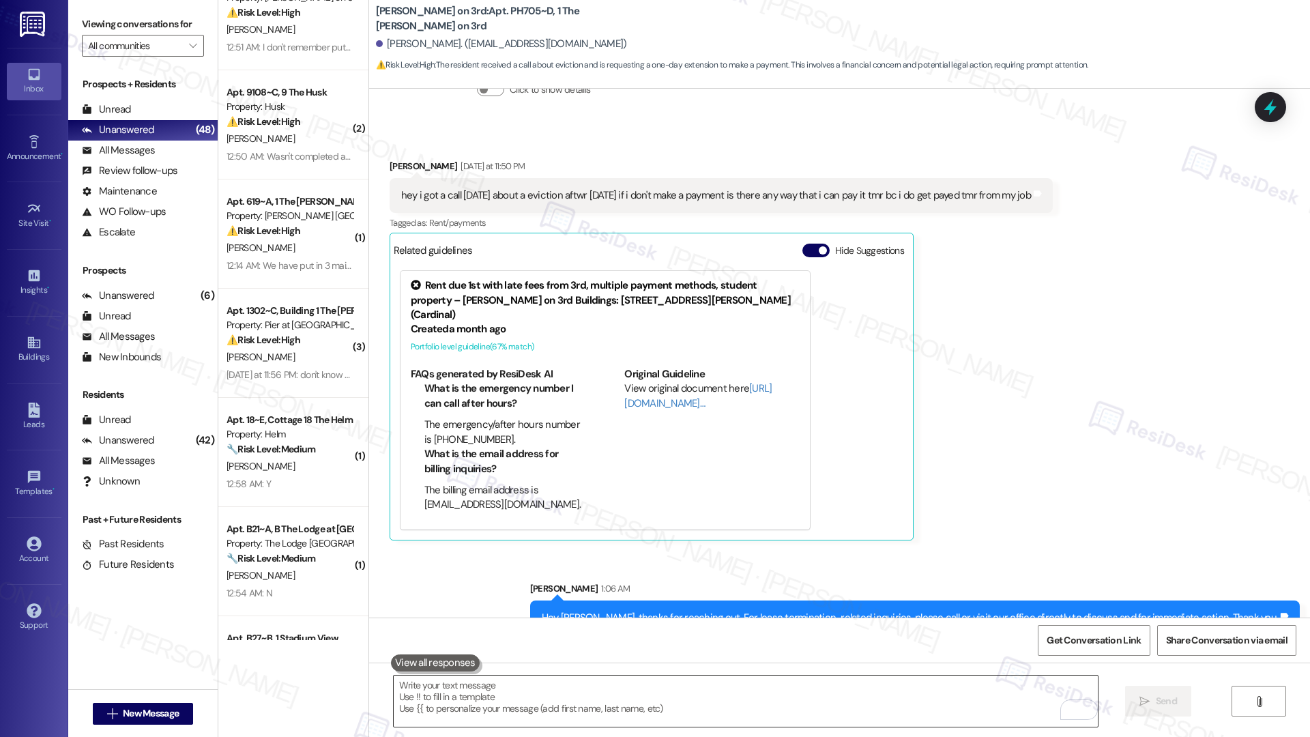
click at [749, 704] on textarea "To enrich screen reader interactions, please activate Accessibility in Grammarl…" at bounding box center [746, 701] width 704 height 51
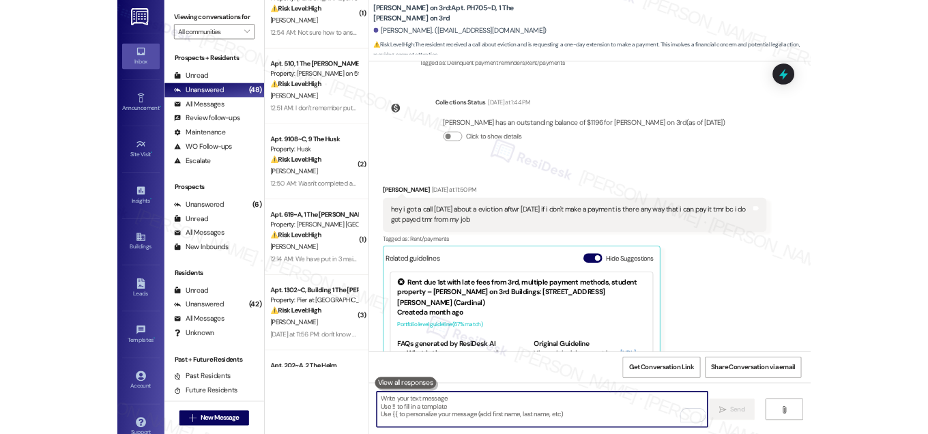
scroll to position [1956, 0]
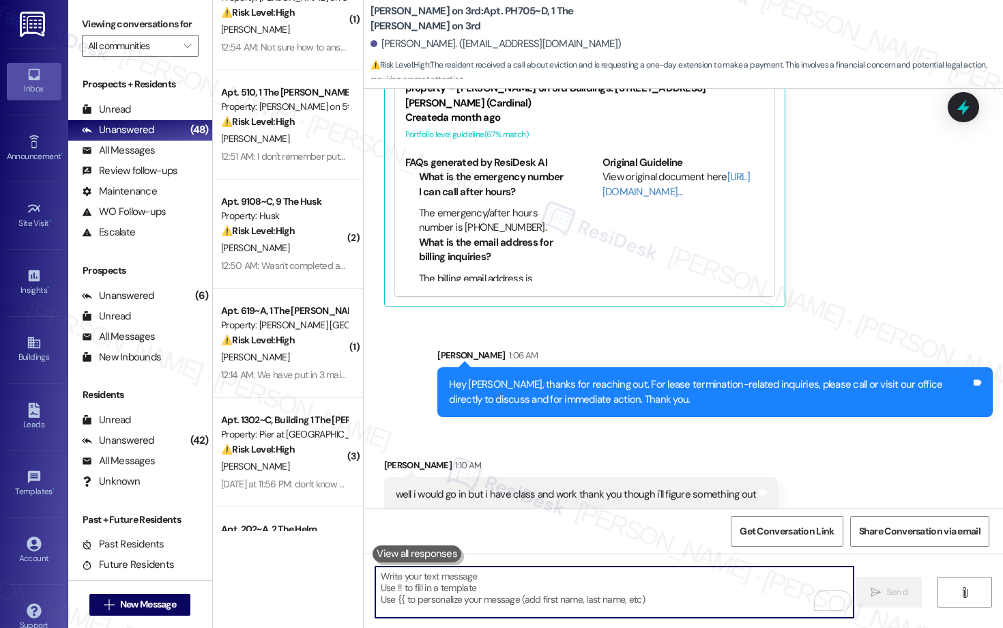
click at [715, 487] on div "well i would go in but i have class and work thank you though i'll figure somet…" at bounding box center [581, 494] width 394 height 35
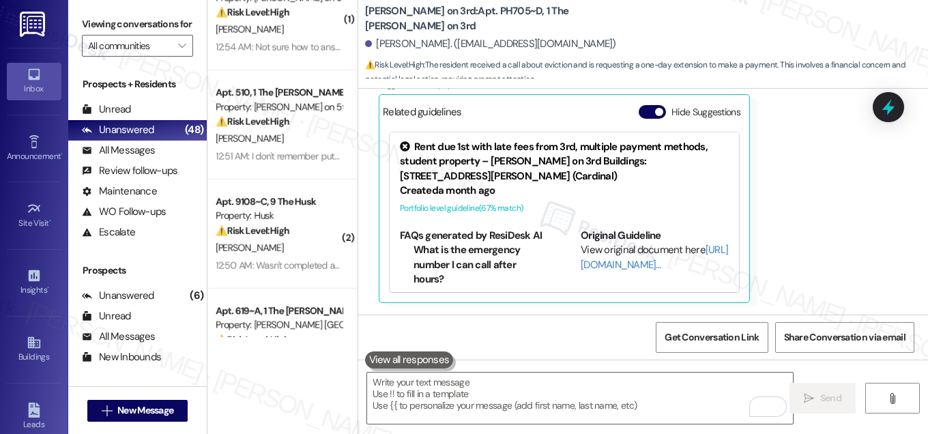
scroll to position [2102, 0]
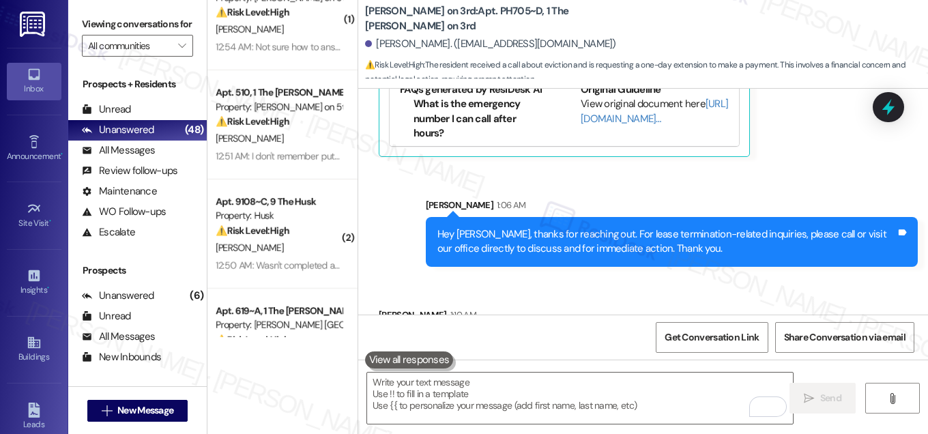
click at [564, 227] on div "Hey Jimena, thanks for reaching out. For lease termination-related inquiries, p…" at bounding box center [666, 241] width 459 height 29
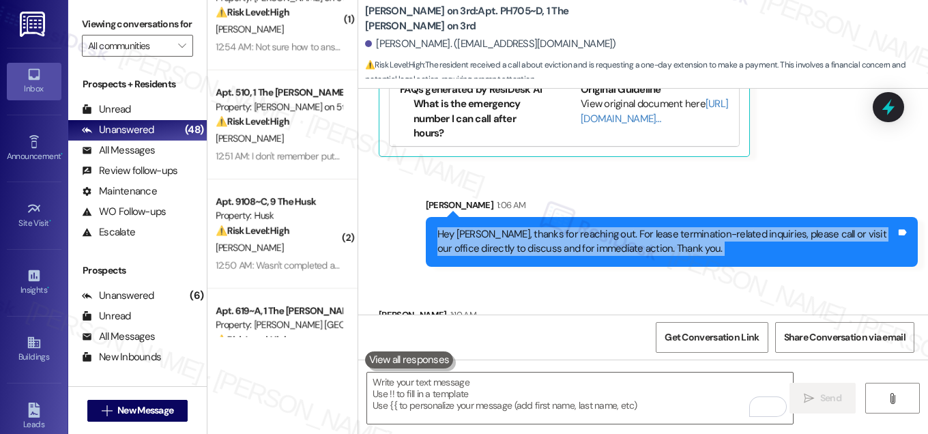
copy div "Hey Jimena, thanks for reaching out. For lease termination-related inquiries, p…"
click at [427, 337] on div "well i would go in but i have class and work thank you though i'll figure somet…" at bounding box center [570, 344] width 361 height 14
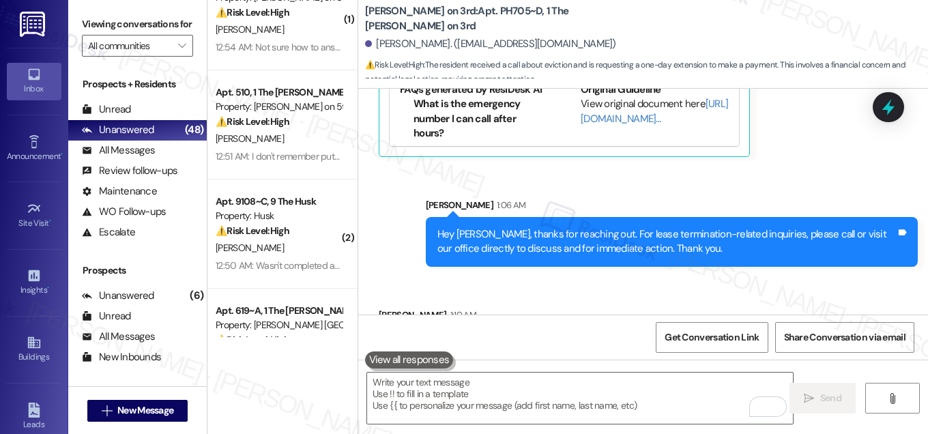
click at [427, 337] on div "well i would go in but i have class and work thank you though i'll figure somet…" at bounding box center [570, 344] width 361 height 14
copy div "well i would go in but i have class and work thank you though i'll figure somet…"
click at [435, 387] on textarea "To enrich screen reader interactions, please activate Accessibility in Grammarl…" at bounding box center [580, 398] width 426 height 51
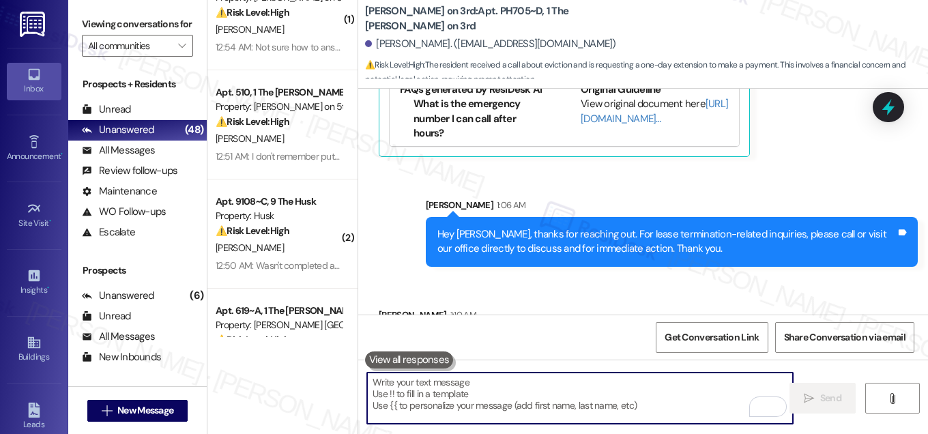
paste textarea "Hi Jimena, I completely understand how busy your schedule is with class and wor…"
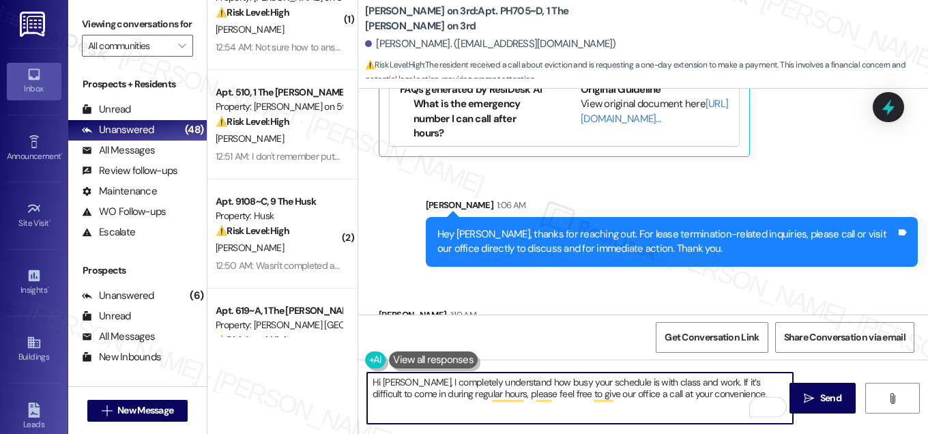
type textarea "Hi Jimena, I completely understand how busy your schedule is with class and wor…"
click at [808, 398] on icon "" at bounding box center [809, 398] width 10 height 11
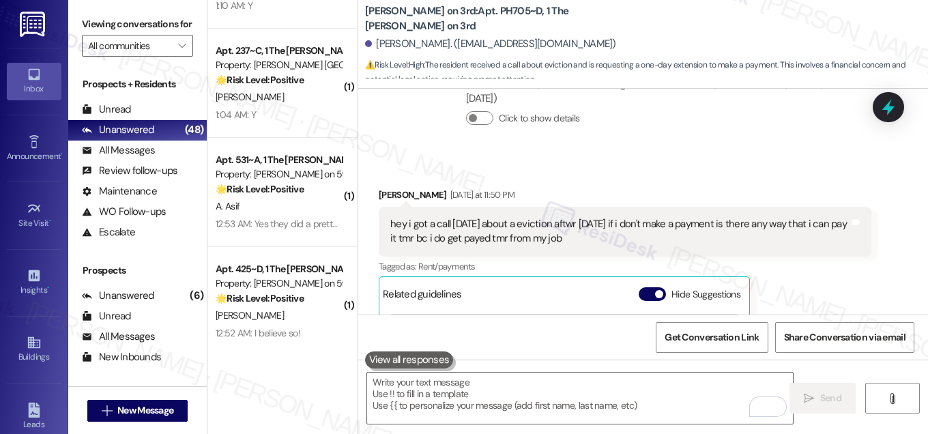
scroll to position [1773, 0]
click at [568, 410] on textarea "To enrich screen reader interactions, please activate Accessibility in Grammarl…" at bounding box center [580, 398] width 426 height 51
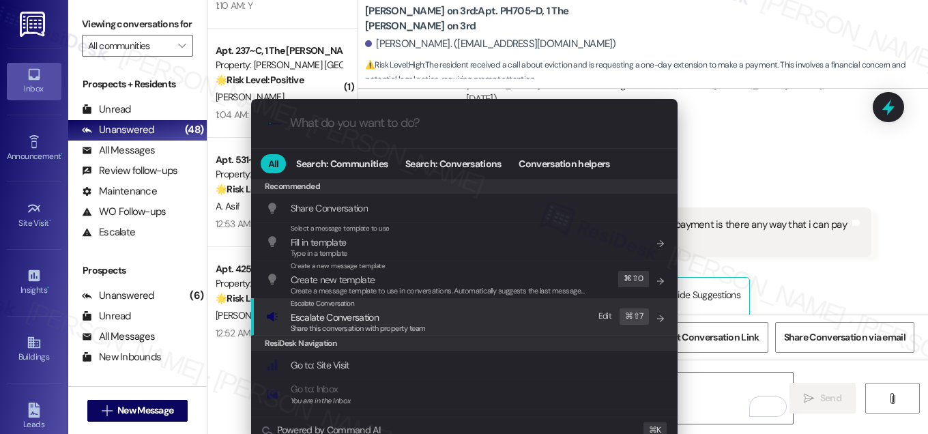
click at [467, 329] on div "Escalate Conversation Escalate Conversation Share this conversation with proper…" at bounding box center [465, 316] width 399 height 37
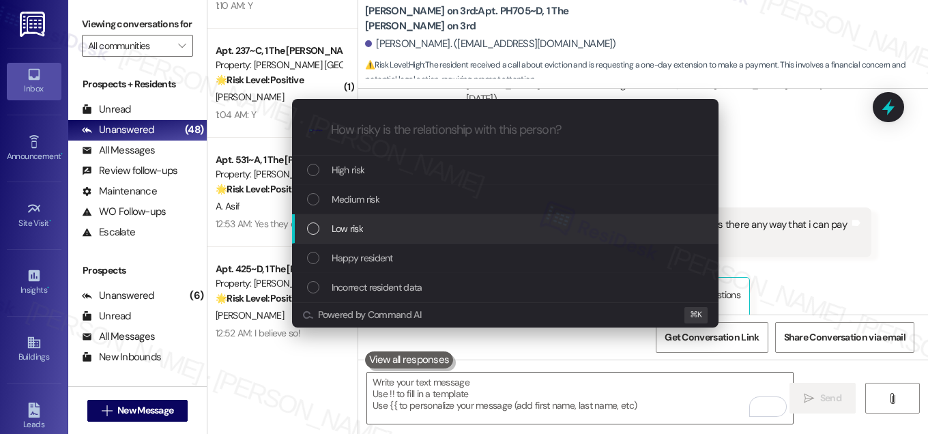
click at [404, 235] on div "Low risk" at bounding box center [506, 228] width 399 height 15
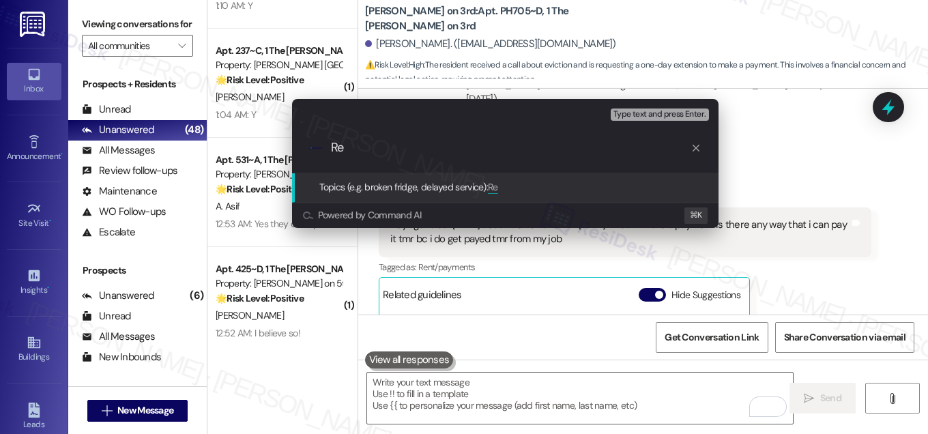
type input "R"
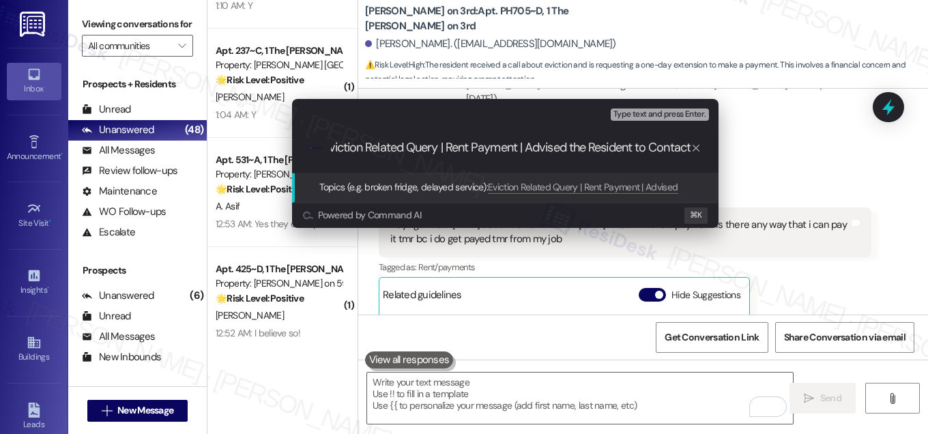
scroll to position [0, 16]
type input "Eviction Related Query | Rent Payment | Advised the Resident to Contact Site Of…"
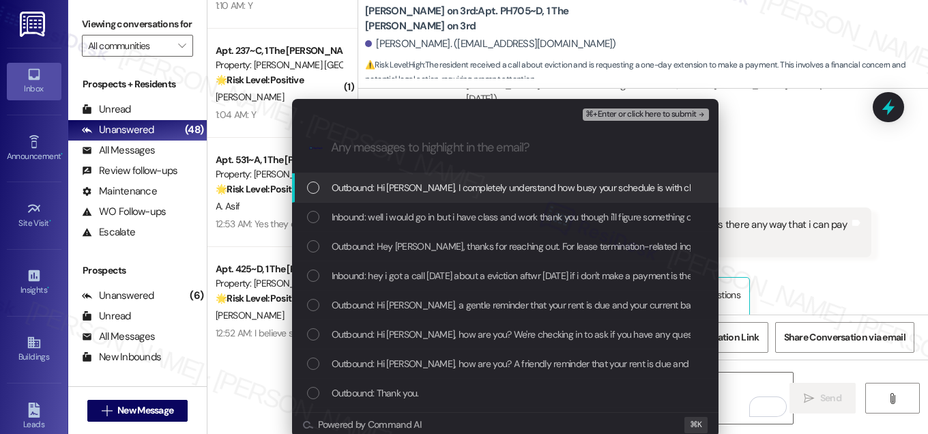
scroll to position [0, 0]
click at [386, 182] on span "Outbound: Hi Jimena, I completely understand how busy your schedule is with cla…" at bounding box center [746, 187] width 829 height 15
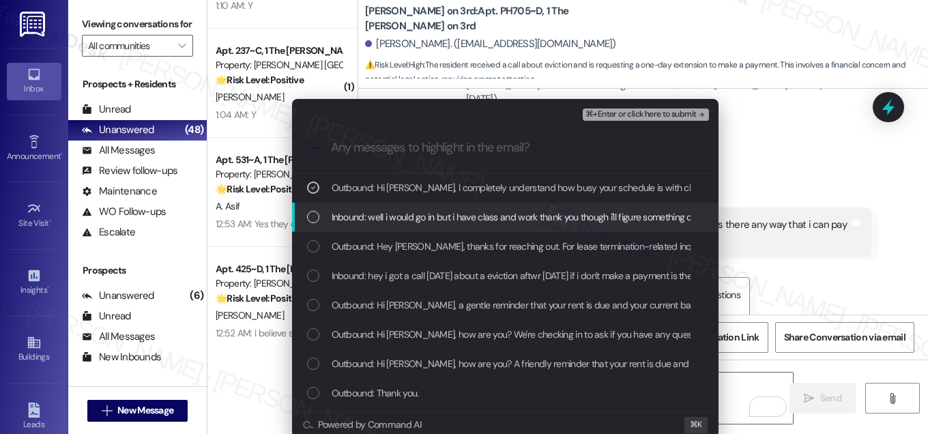
click at [387, 220] on span "Inbound: well i would go in but i have class and work thank you though i'll fig…" at bounding box center [516, 216] width 368 height 15
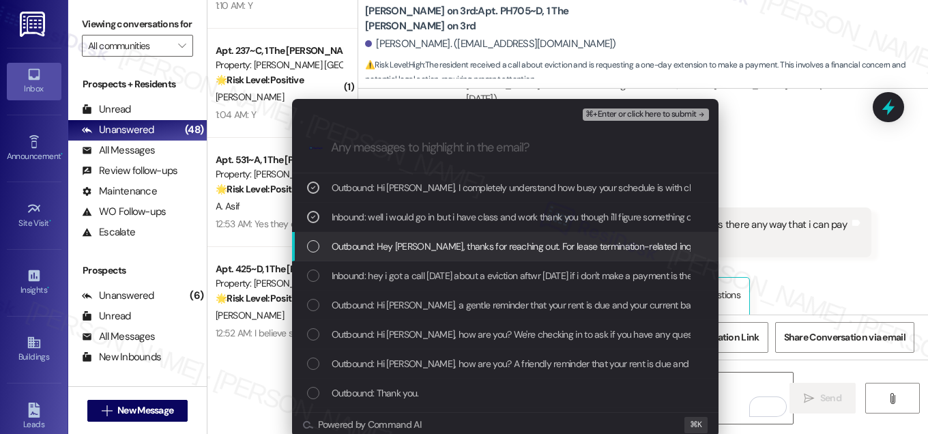
click at [385, 244] on span "Outbound: Hey Jimena, thanks for reaching out. For lease termination-related in…" at bounding box center [690, 246] width 716 height 15
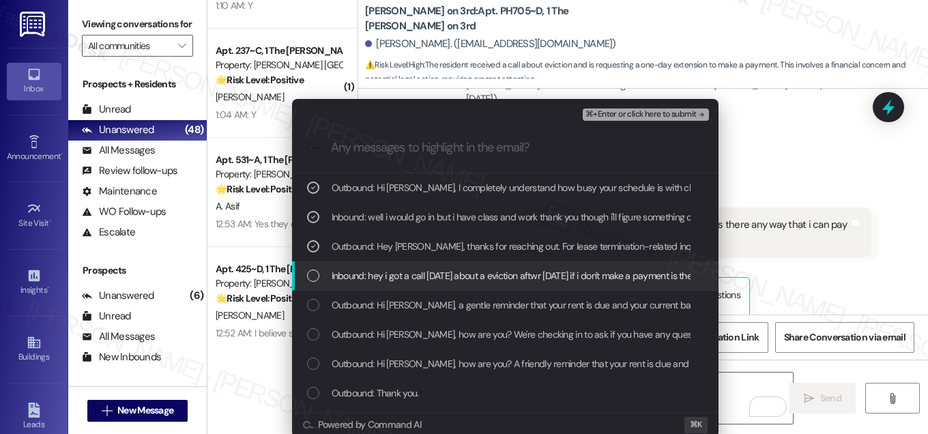
click at [385, 278] on span "Inbound: hey i got a call today about a eviction aftwr today if i don't make a …" at bounding box center [643, 275] width 623 height 15
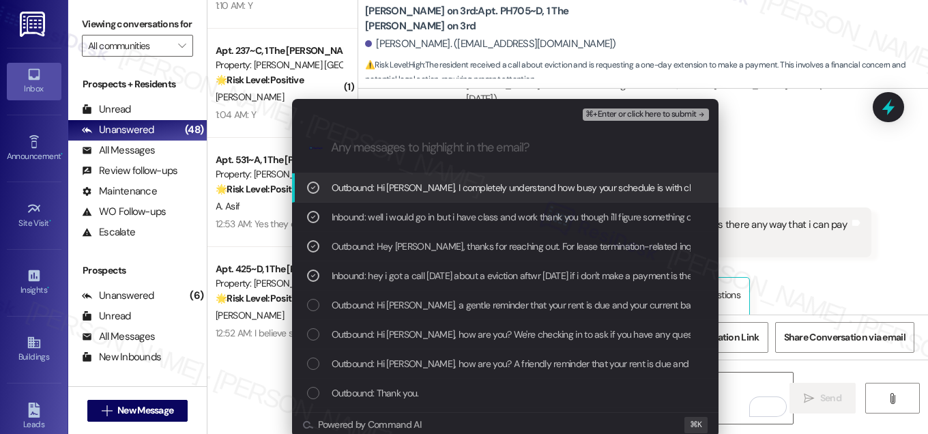
click at [630, 114] on span "⌘+Enter or click here to submit" at bounding box center [640, 115] width 111 height 10
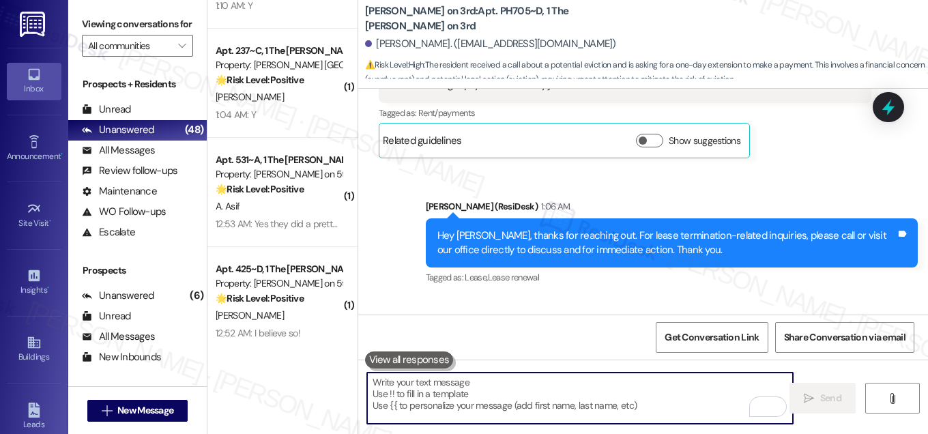
scroll to position [2098, 0]
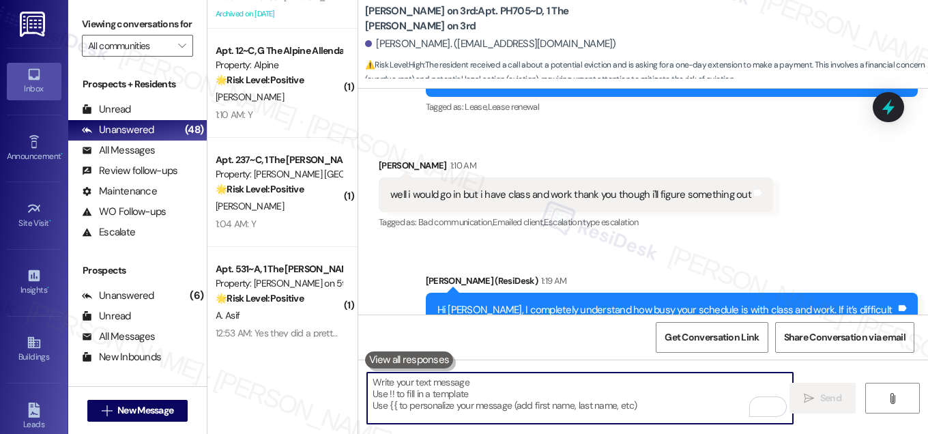
click at [574, 384] on textarea "To enrich screen reader interactions, please activate Accessibility in Grammarl…" at bounding box center [580, 398] width 426 height 51
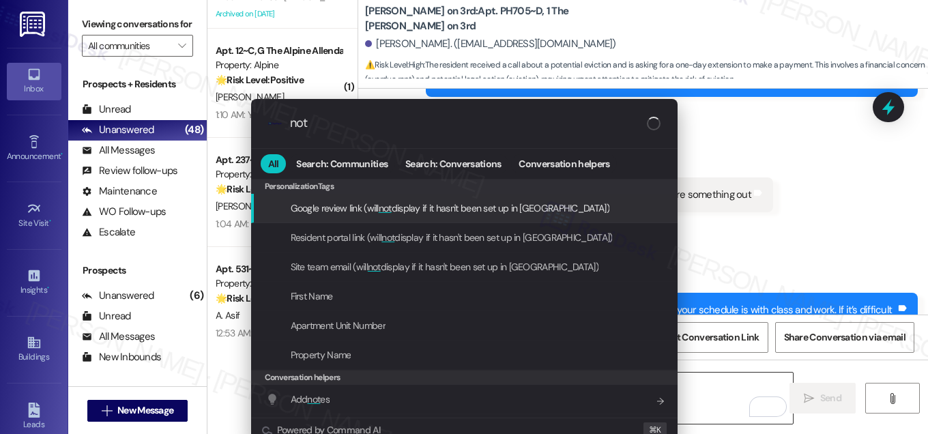
type input "note"
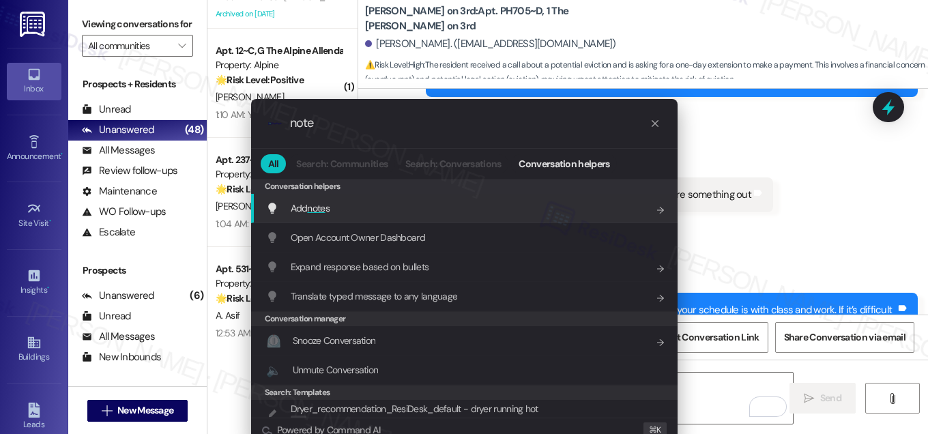
click at [486, 206] on div "Add note s Add shortcut" at bounding box center [465, 208] width 399 height 15
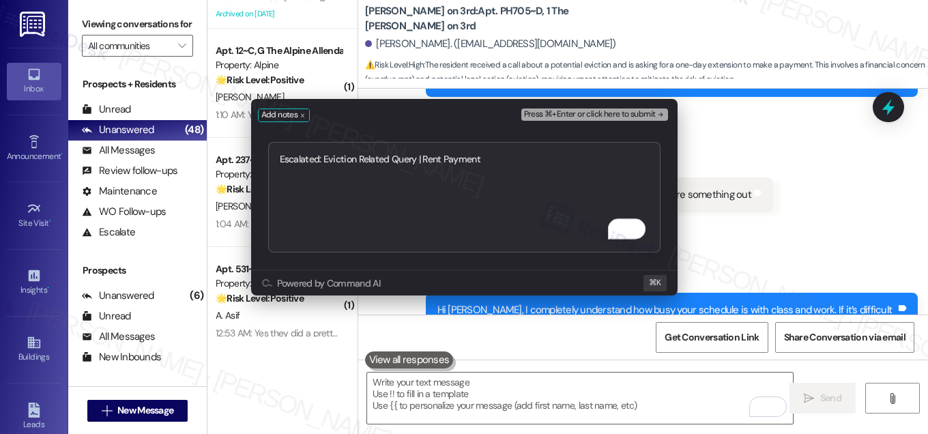
type textarea "Escalated: Eviction Related Query | Rent Payment"
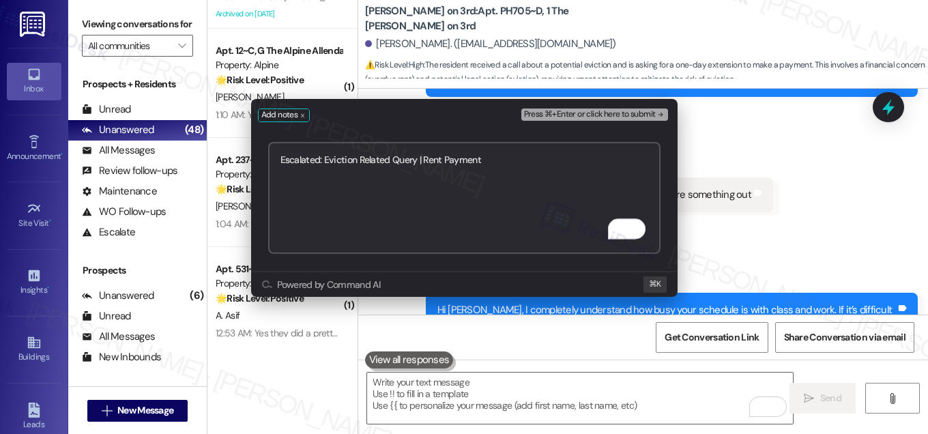
click at [559, 121] on div "Press ⌘+Enter or click here to submit" at bounding box center [595, 115] width 149 height 19
click at [567, 116] on span "Press ⌘+Enter or click here to submit" at bounding box center [590, 115] width 132 height 10
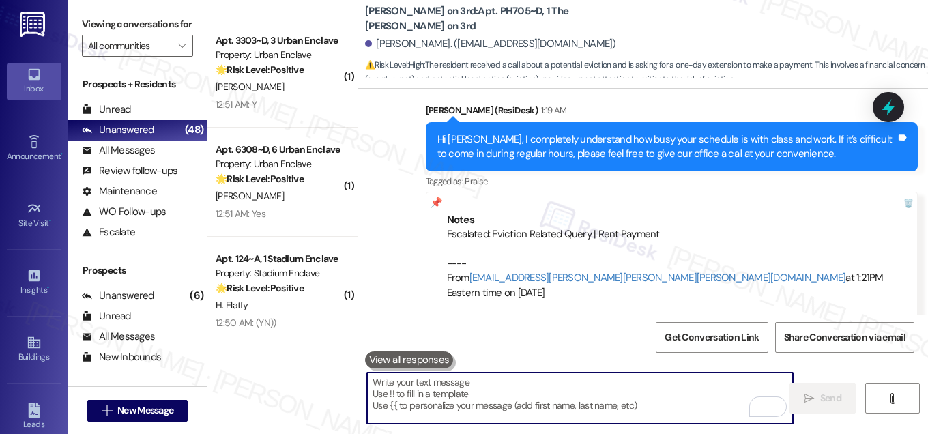
scroll to position [5122, 0]
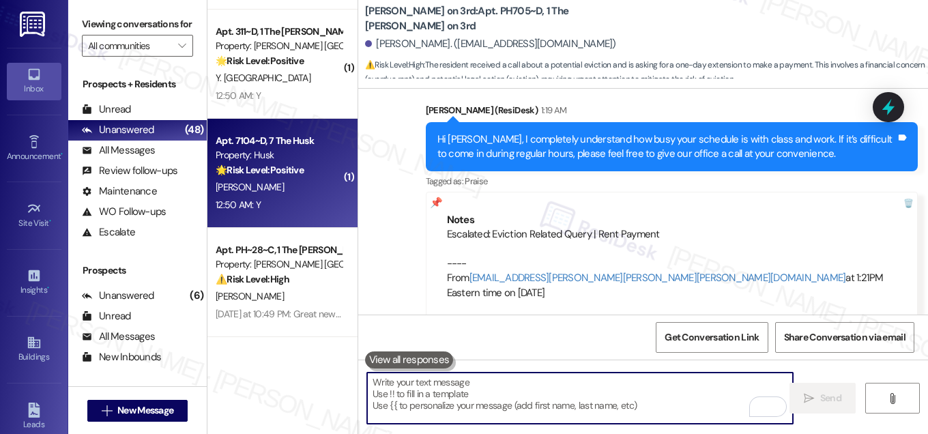
click at [306, 212] on div "12:50 AM: Y 12:50 AM: Y" at bounding box center [278, 205] width 129 height 17
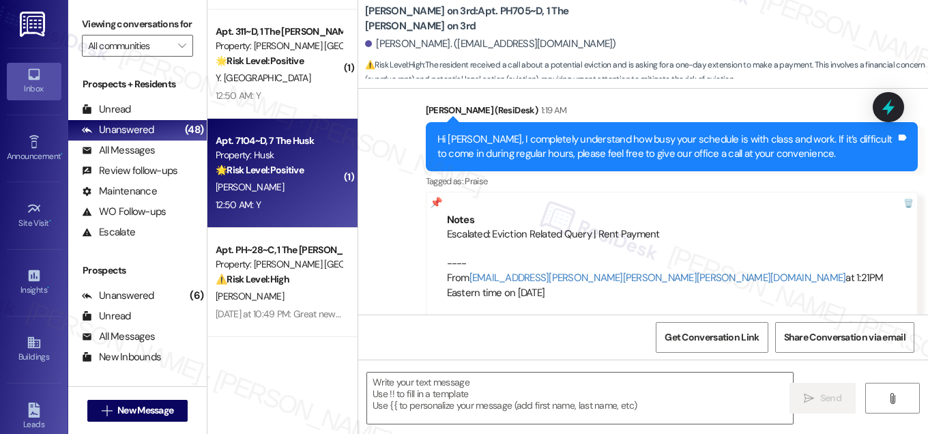
type textarea "Fetching suggested responses. Please feel free to read through the conversation…"
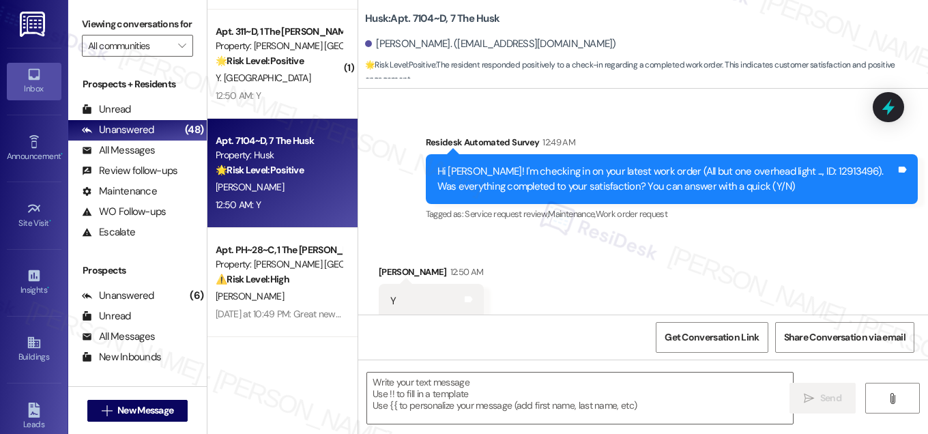
scroll to position [2052, 0]
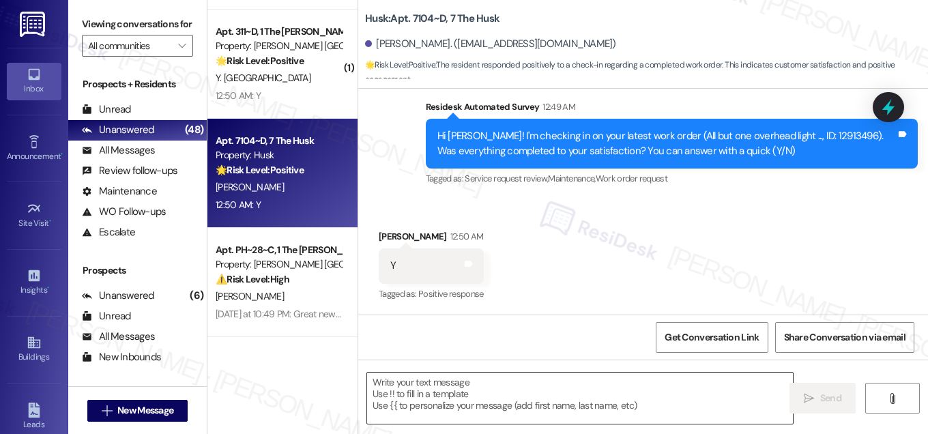
click at [472, 381] on textarea at bounding box center [580, 398] width 426 height 51
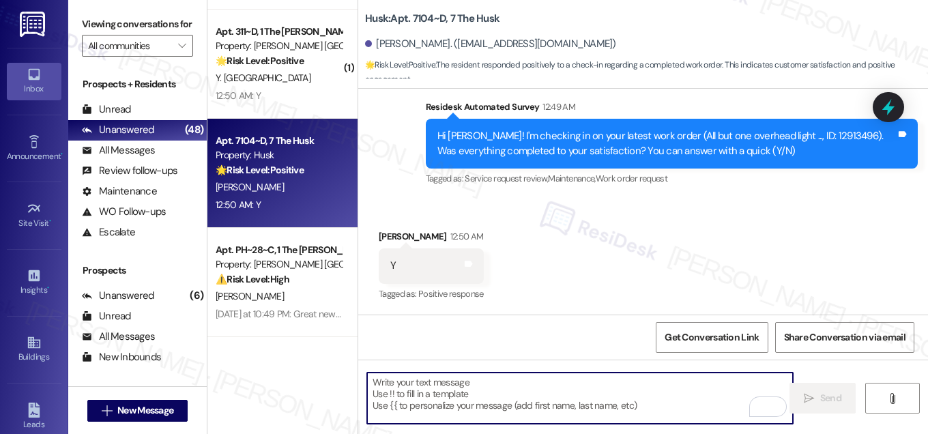
click at [458, 396] on textarea "To enrich screen reader interactions, please activate Accessibility in Grammarl…" at bounding box center [580, 398] width 426 height 51
paste textarea "Hi {{first_name}}, I'm so glad to hear the work order was completed to your sat…"
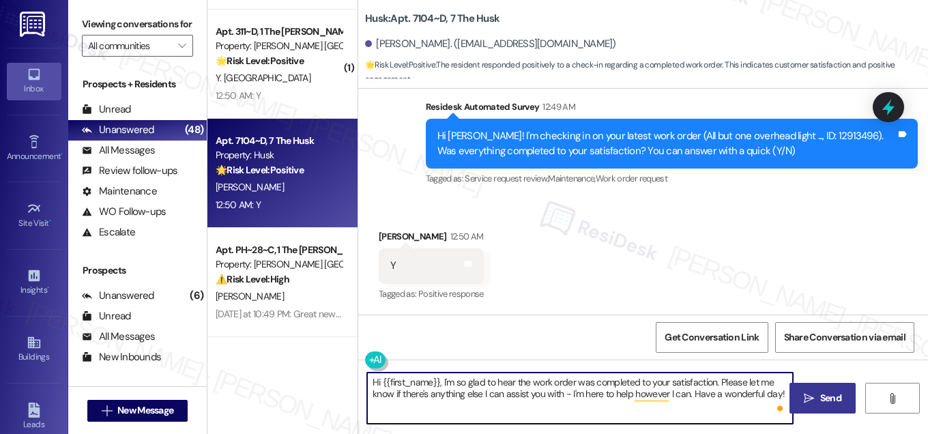
type textarea "Hi {{first_name}}, I'm so glad to hear the work order was completed to your sat…"
click at [831, 402] on span "Send" at bounding box center [830, 398] width 21 height 14
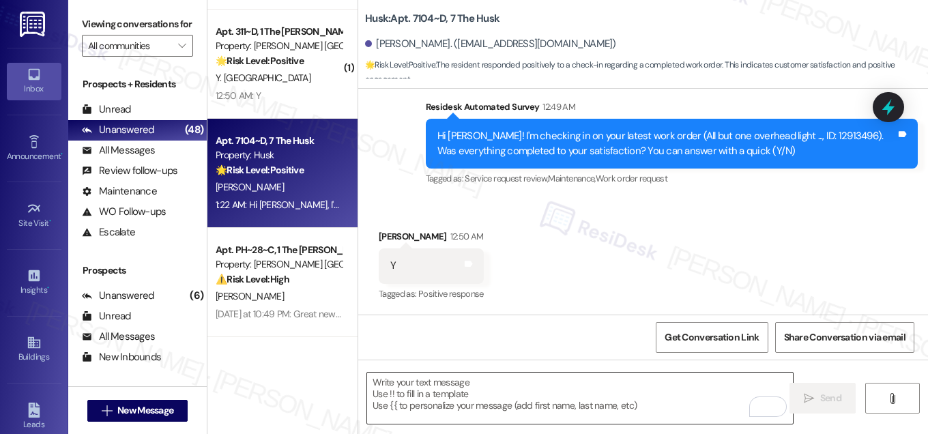
click at [442, 390] on textarea "To enrich screen reader interactions, please activate Accessibility in Grammarl…" at bounding box center [580, 398] width 426 height 51
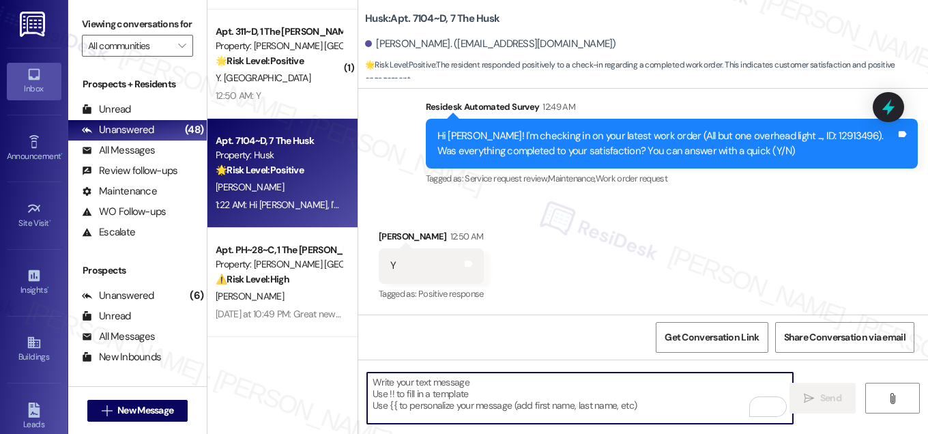
paste textarea "If I may ask...has {{property}} lived up to your expectations?"
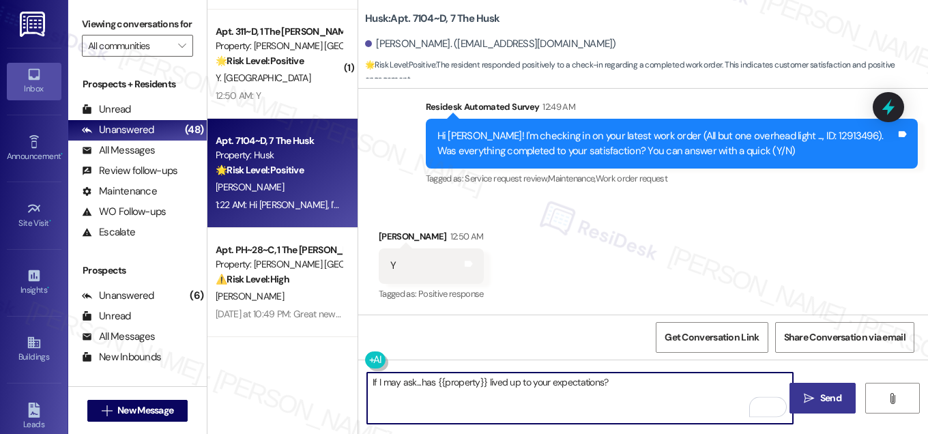
type textarea "If I may ask...has {{property}} lived up to your expectations?"
click at [815, 392] on span " Send" at bounding box center [822, 398] width 43 height 14
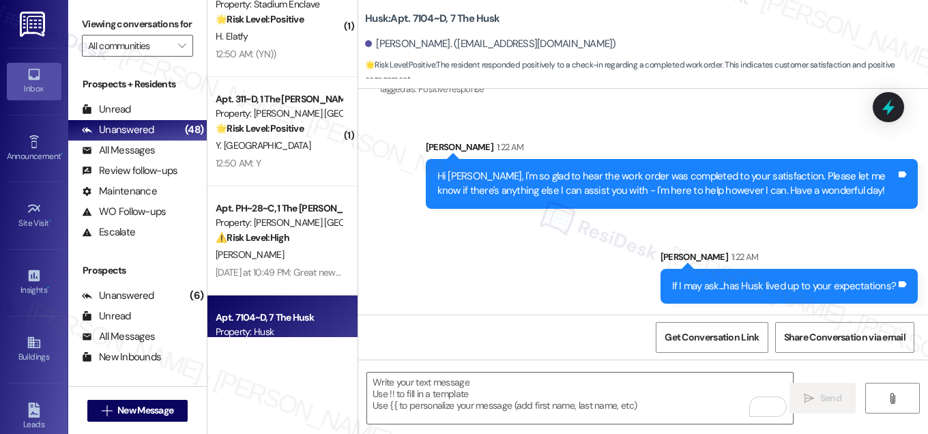
scroll to position [5022, 0]
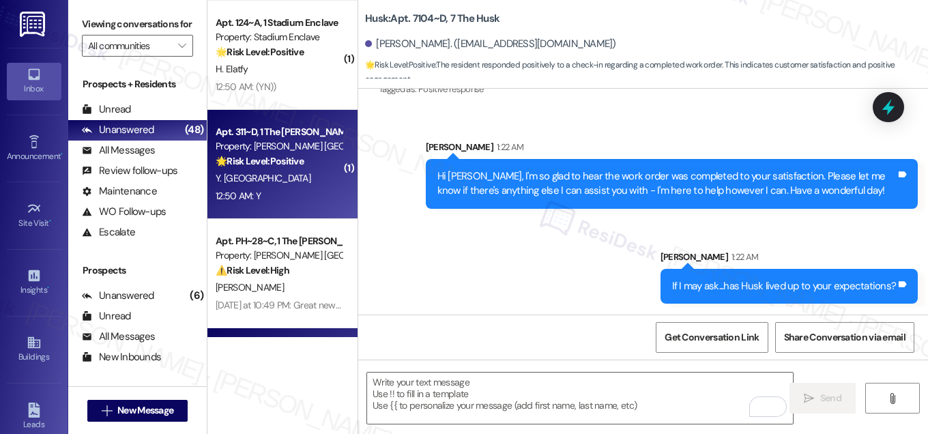
click at [279, 167] on strong "🌟 Risk Level: Positive" at bounding box center [260, 161] width 88 height 12
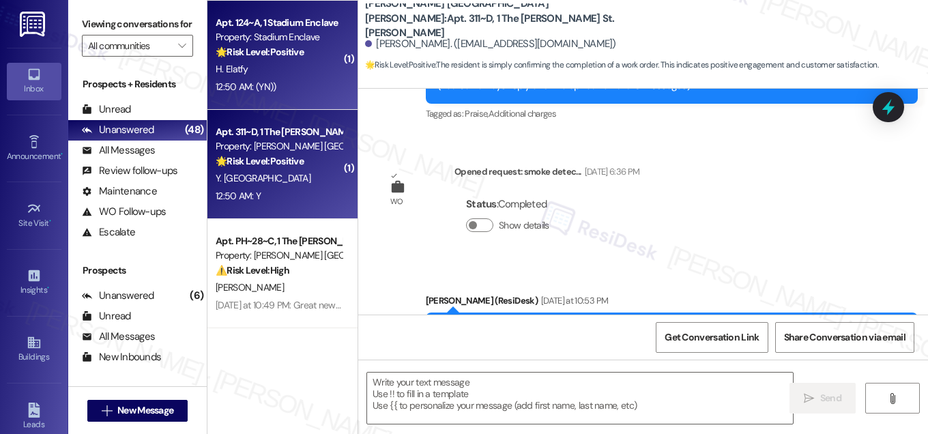
type textarea "Fetching suggested responses. Please feel free to read through the conversation…"
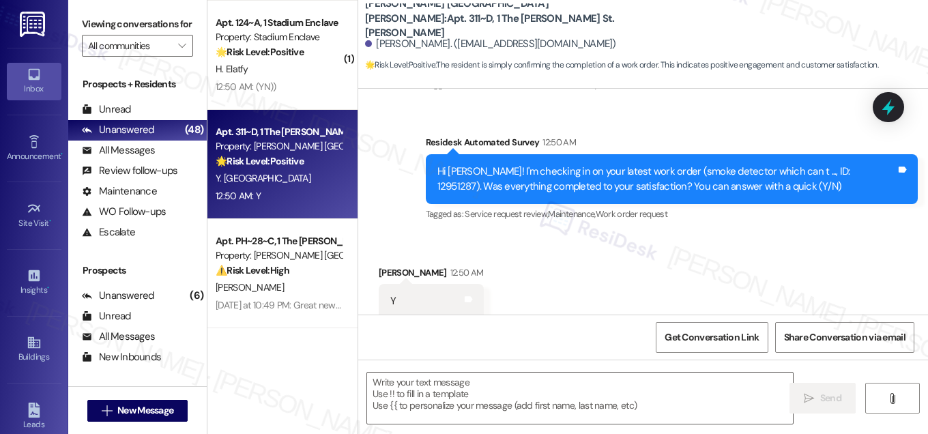
scroll to position [713, 0]
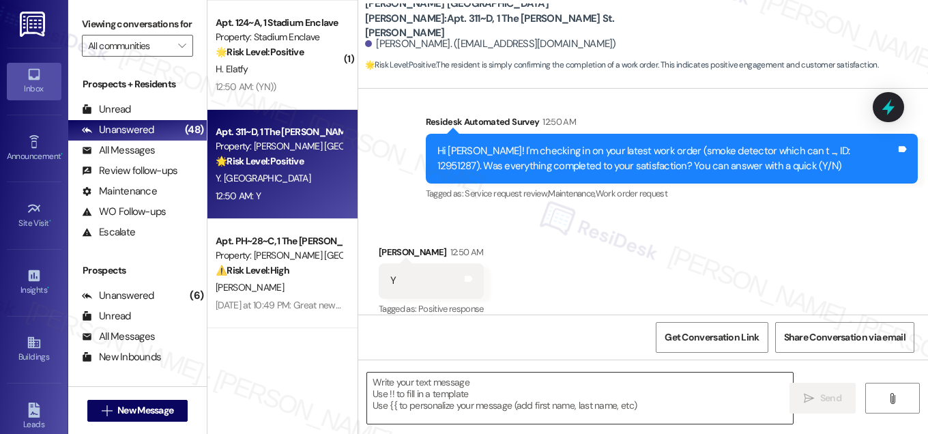
click at [439, 381] on textarea at bounding box center [580, 398] width 426 height 51
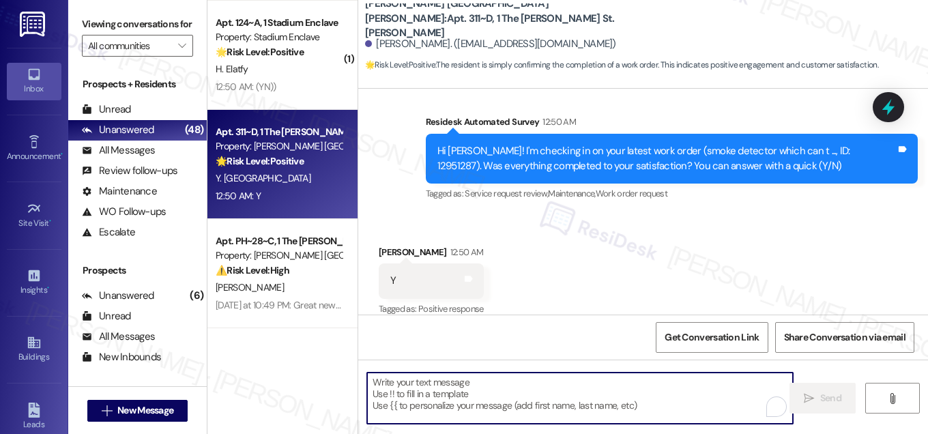
click at [439, 381] on textarea "To enrich screen reader interactions, please activate Accessibility in Grammarl…" at bounding box center [580, 398] width 426 height 51
paste textarea "Hi {{first_name}}, I'm so glad to hear the work order was completed to your sat…"
type textarea "Hi {{first_name}}, I'm so glad to hear the work order was completed to your sat…"
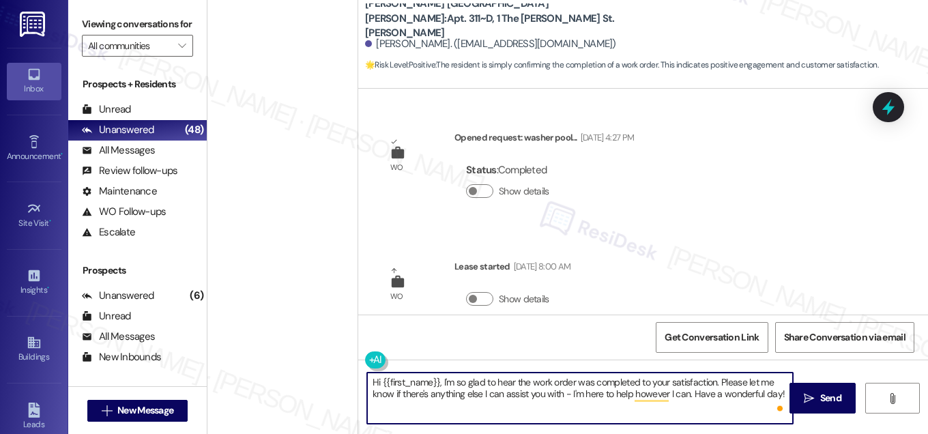
type textarea "Hi {{first_name}}, I'm so glad to hear the work order was completed to your sat…"
click at [817, 395] on span "Send" at bounding box center [830, 398] width 27 height 14
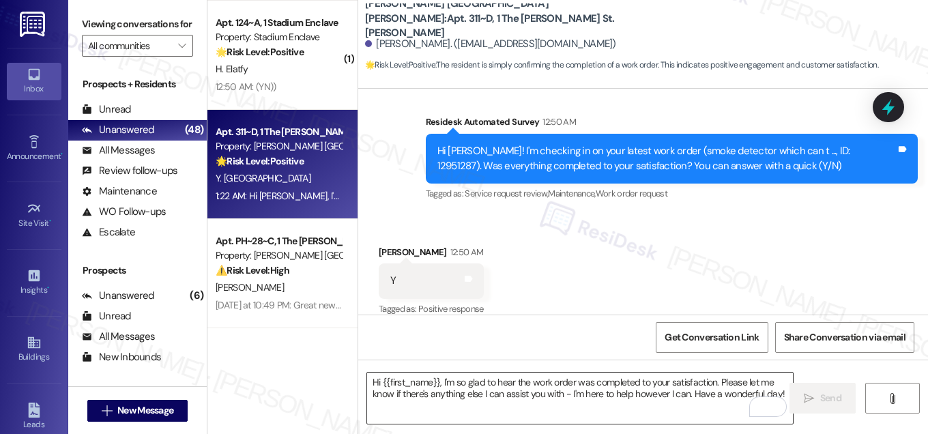
click at [513, 416] on textarea "Hi {{first_name}}, I'm so glad to hear the work order was completed to your sat…" at bounding box center [580, 398] width 426 height 51
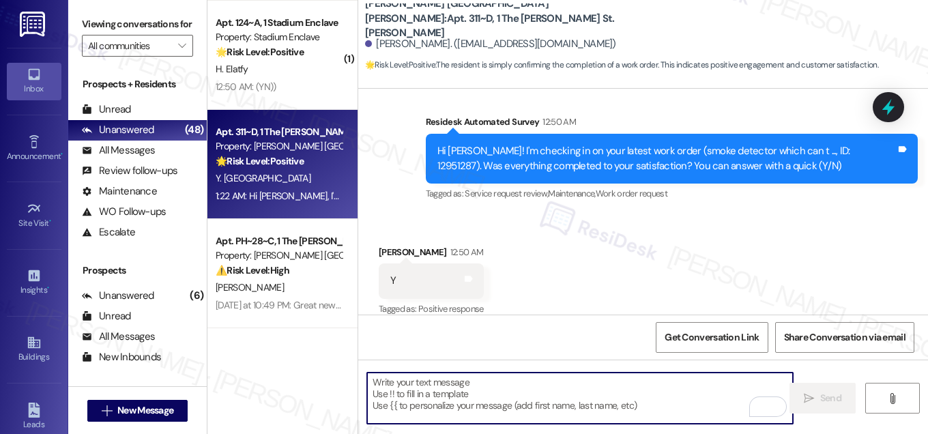
paste textarea "If I may ask...has {{property}} lived up to your expectations?"
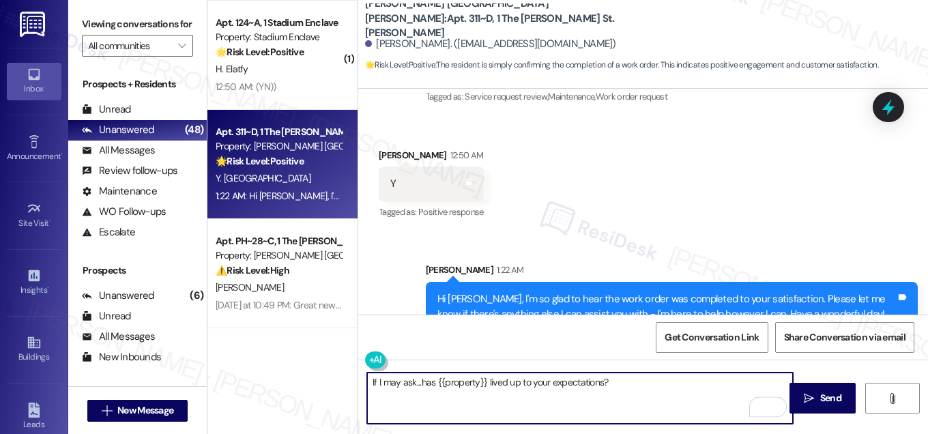
scroll to position [824, 0]
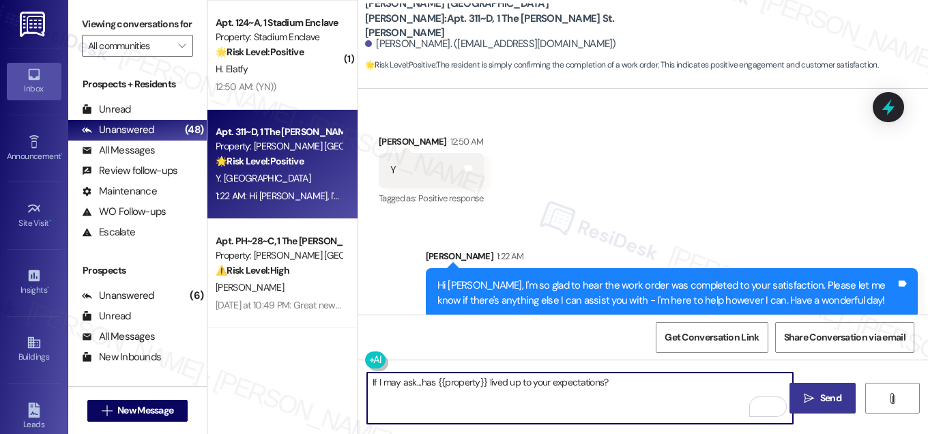
type textarea "If I may ask...has {{property}} lived up to your expectations?"
click at [821, 402] on span "Send" at bounding box center [830, 398] width 21 height 14
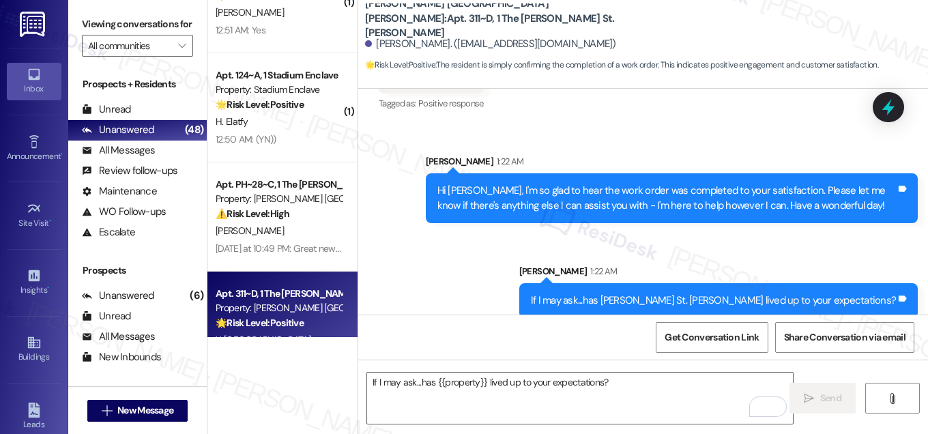
scroll to position [4882, 0]
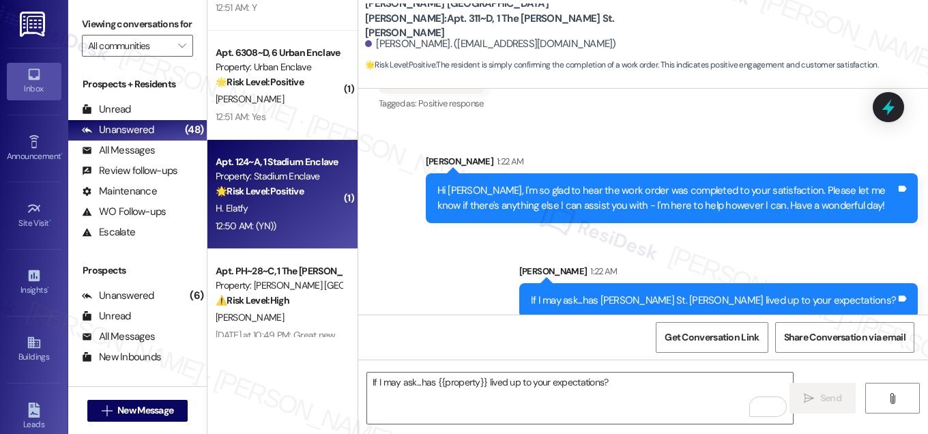
click at [300, 190] on strong "🌟 Risk Level: Positive" at bounding box center [260, 191] width 88 height 12
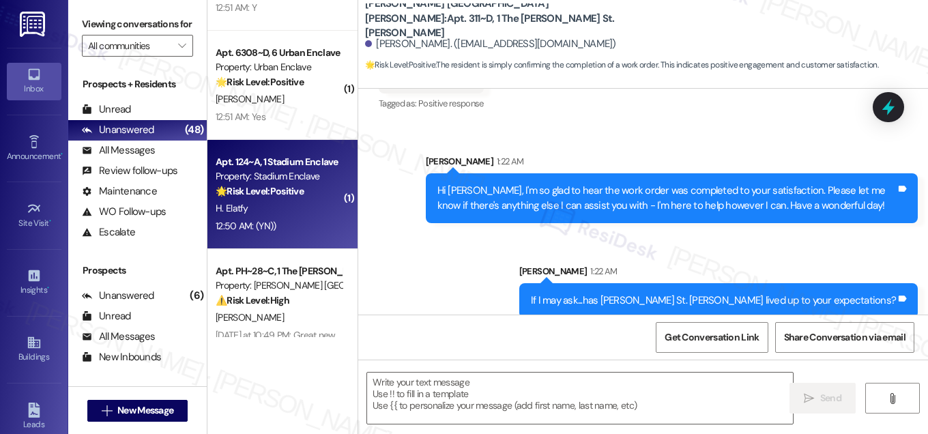
click at [300, 190] on strong "🌟 Risk Level: Positive" at bounding box center [260, 191] width 88 height 12
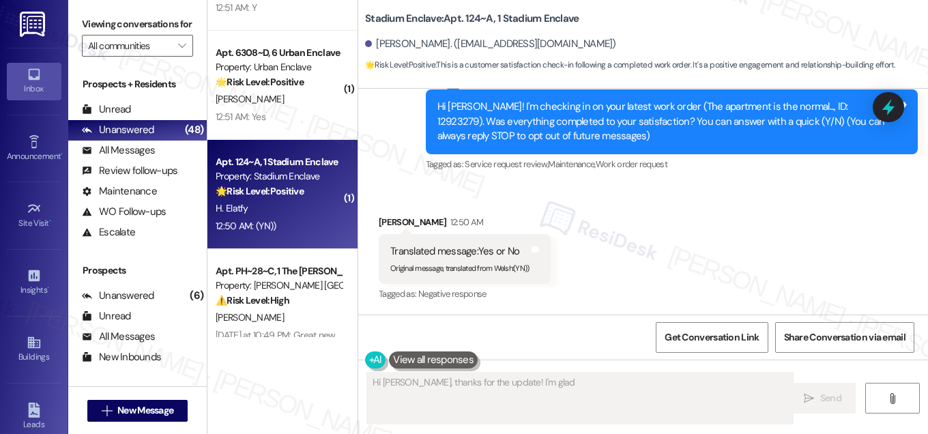
scroll to position [167, 0]
type textarea "Hi [PERSON_NAME], thanks for the update! I'm glad to hear the work order was co…"
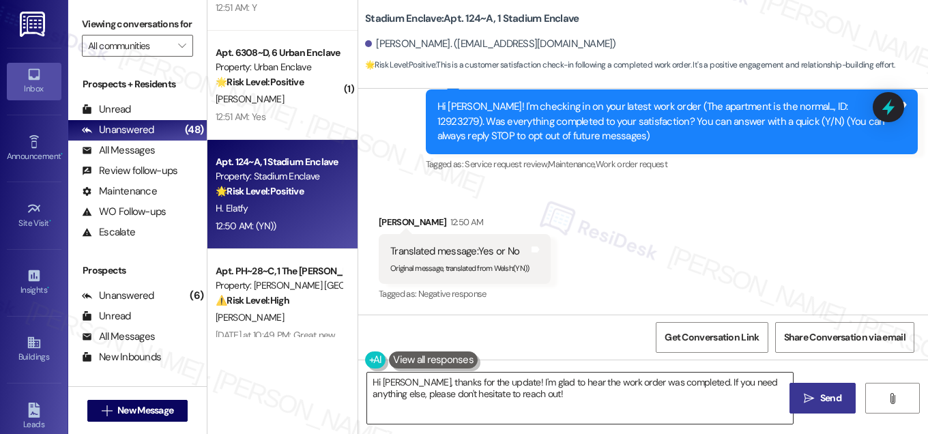
click at [481, 397] on textarea "Hi [PERSON_NAME], thanks for the update! I'm glad to hear the work order was co…" at bounding box center [580, 398] width 426 height 51
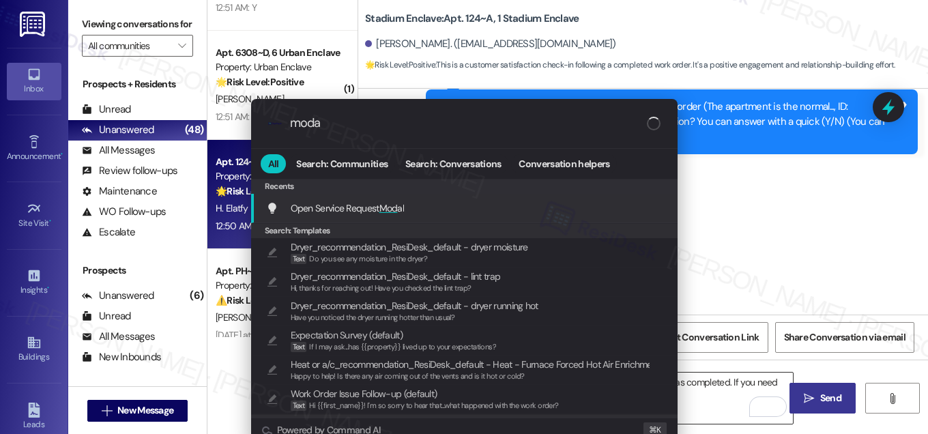
type input "modal"
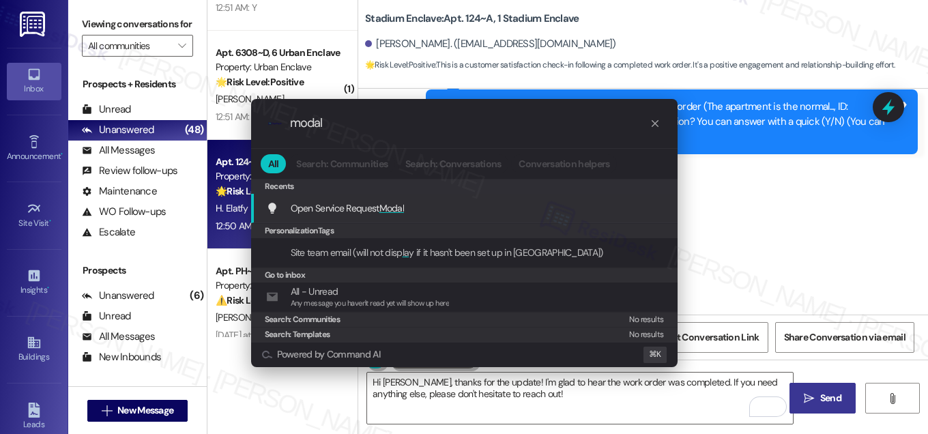
click at [463, 211] on div "Open Service Request Modal Add shortcut" at bounding box center [465, 208] width 399 height 15
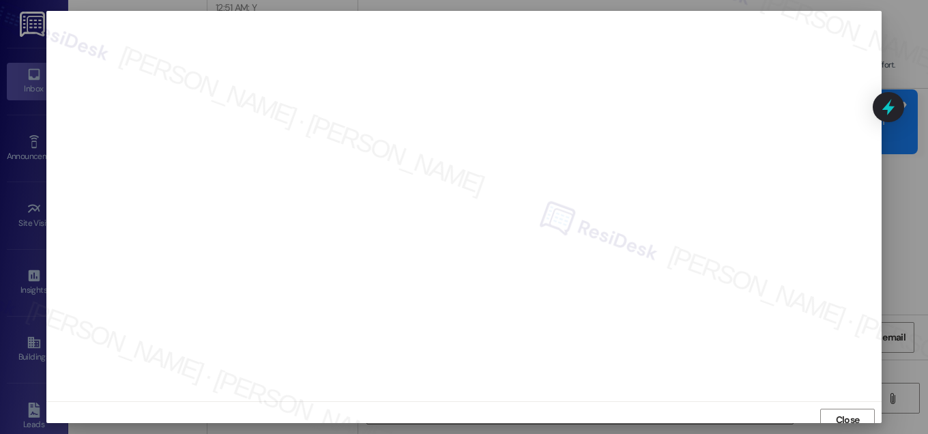
scroll to position [8, 0]
click at [847, 409] on span "Close" at bounding box center [848, 412] width 24 height 14
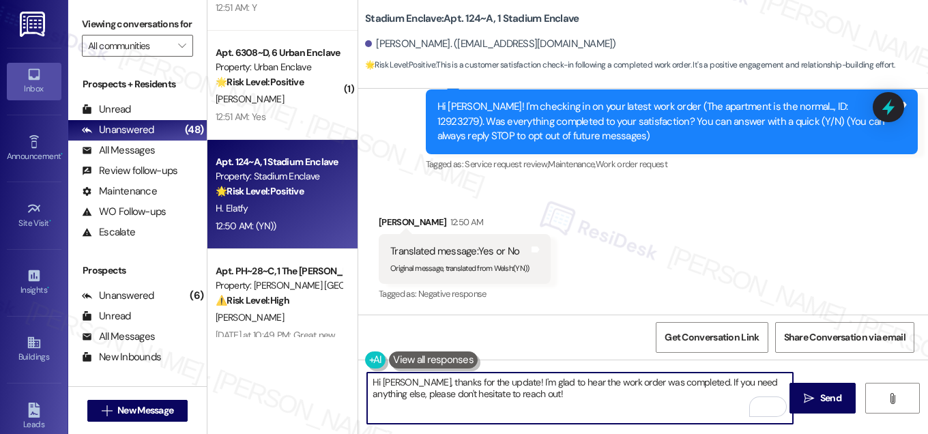
click at [602, 395] on textarea "Hi [PERSON_NAME], thanks for the update! I'm glad to hear the work order was co…" at bounding box center [580, 398] width 426 height 51
type textarea "Hi [PERSON_NAME]! I see that you responded with a Yes and a No. Can you please …"
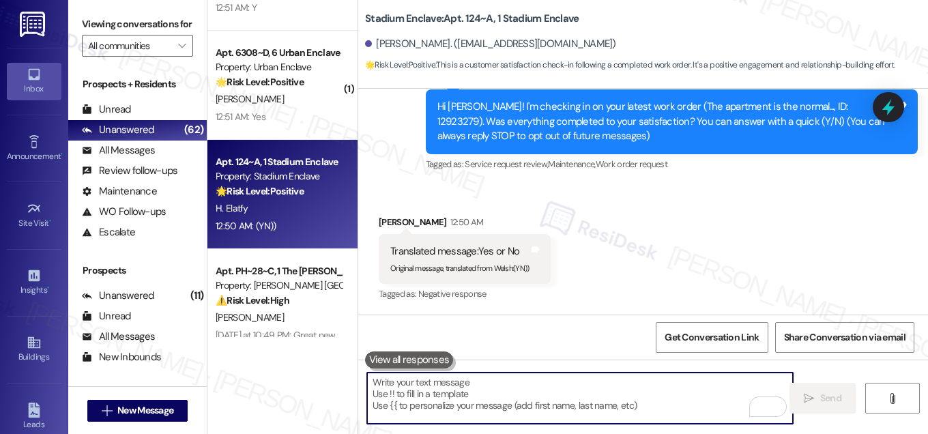
click at [465, 377] on textarea "To enrich screen reader interactions, please activate Accessibility in Grammarl…" at bounding box center [580, 398] width 426 height 51
paste textarea "Hi [PERSON_NAME]! I noticed you responded with both “Yes” and “No.” Could you p…"
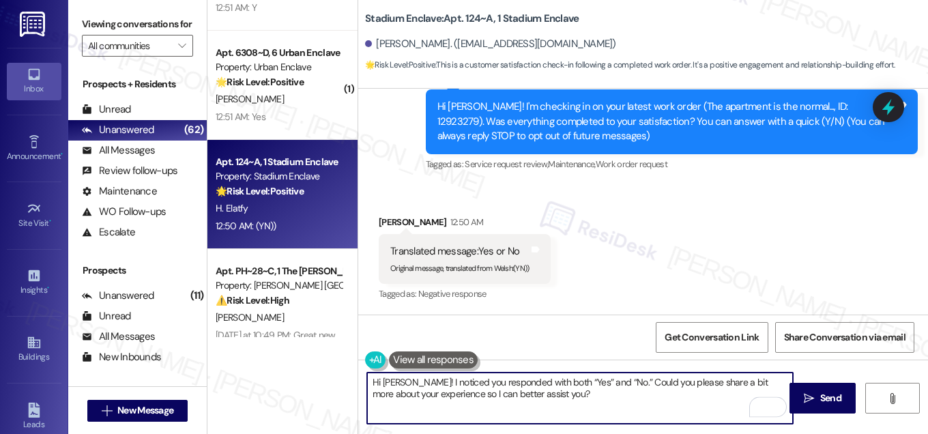
type textarea "Hi [PERSON_NAME]! I noticed you responded with both “Yes” and “No.” Could you p…"
click at [821, 396] on span "Send" at bounding box center [830, 398] width 21 height 14
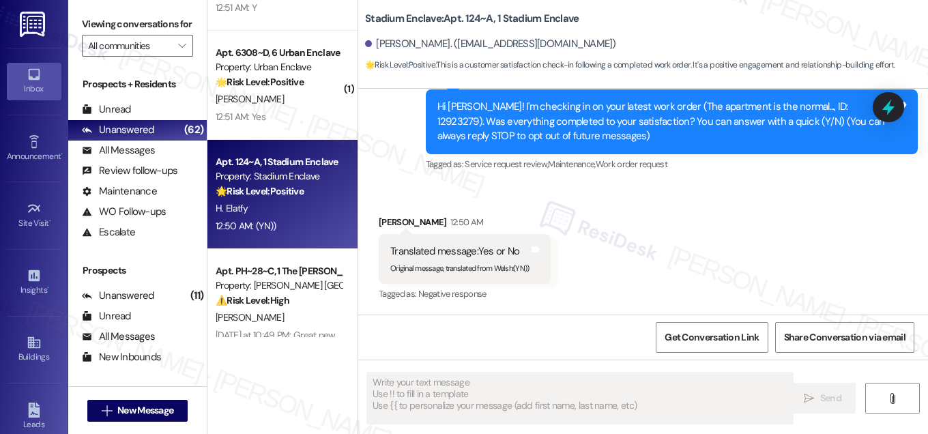
click at [275, 110] on div "12:51 AM: Yes 12:51 AM: Yes" at bounding box center [278, 116] width 129 height 17
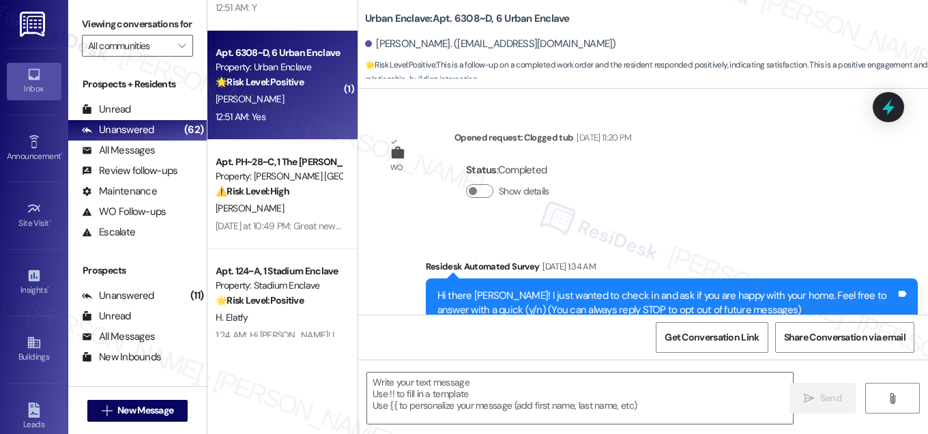
click at [275, 110] on div "12:51 AM: Yes 12:51 AM: Yes" at bounding box center [278, 116] width 129 height 17
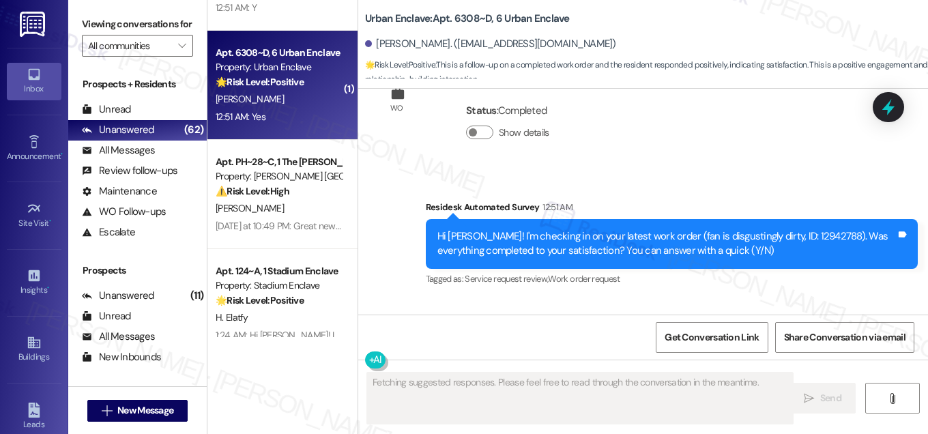
scroll to position [5625, 0]
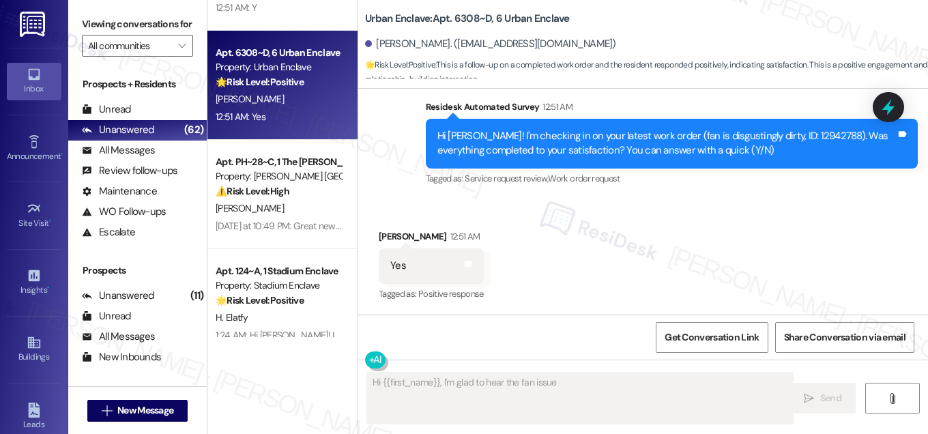
click at [527, 376] on textarea "Fetching suggested responses. Please feel free to read through the conversation…" at bounding box center [580, 398] width 426 height 51
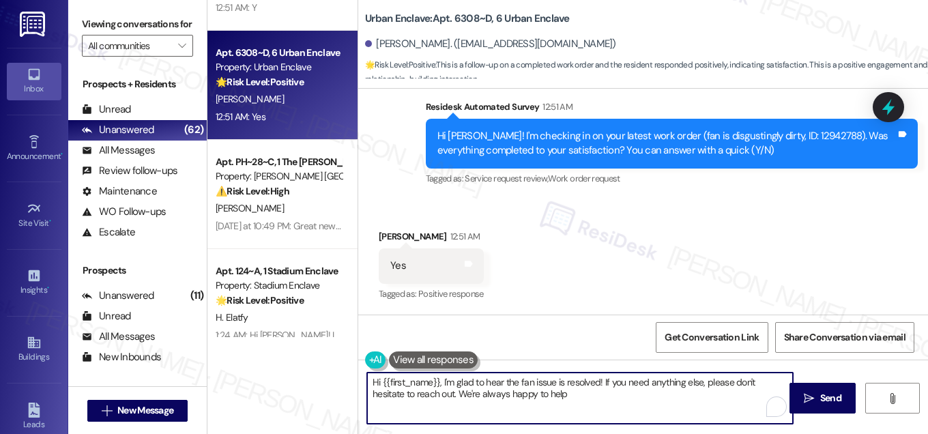
type textarea "Hi {{first_name}}, I'm glad to hear the fan issue is resolved! If you need anyt…"
click at [581, 395] on textarea "Hi {{first_name}}, I'm glad to hear the fan issue is resolved! If you need anyt…" at bounding box center [580, 398] width 426 height 51
click at [826, 399] on span "Send" at bounding box center [830, 398] width 21 height 14
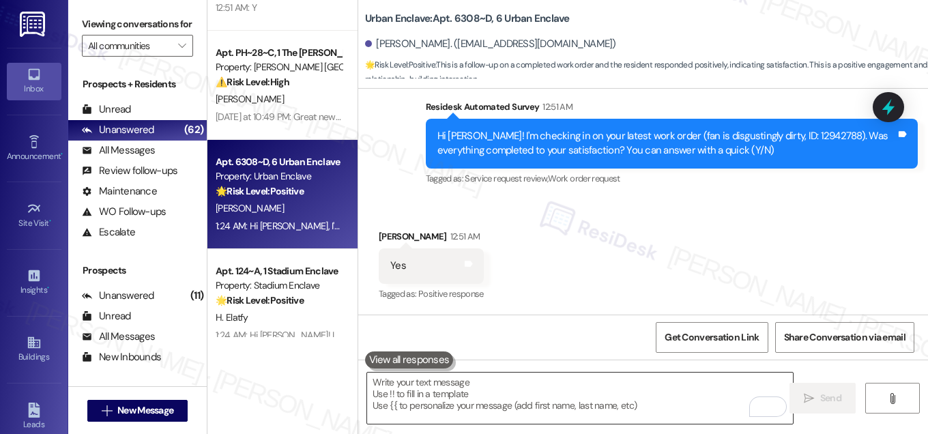
click at [414, 394] on textarea "To enrich screen reader interactions, please activate Accessibility in Grammarl…" at bounding box center [580, 398] width 426 height 51
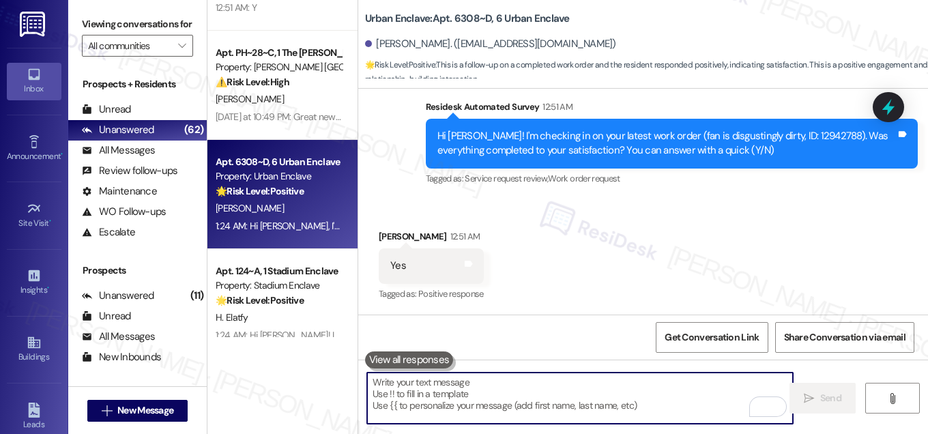
paste textarea "If I may ask...has {{property}} lived up to your expectations?"
type textarea "If I may ask...has {{property}} lived up to your expectations?"
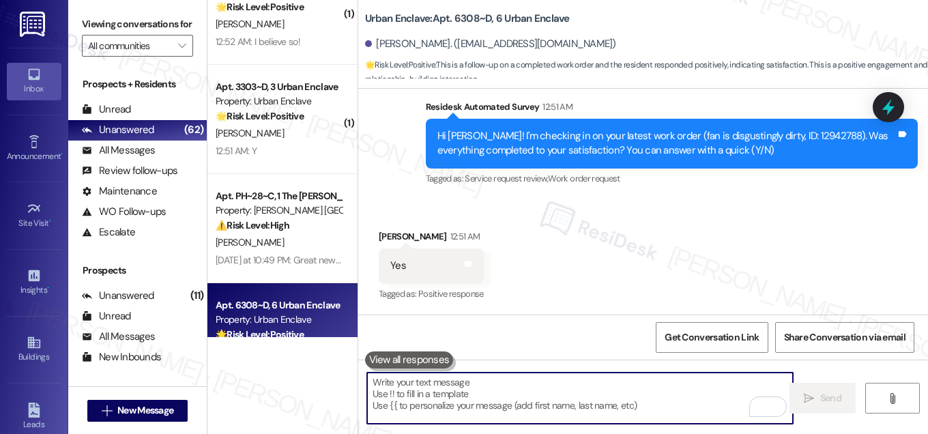
scroll to position [4718, 0]
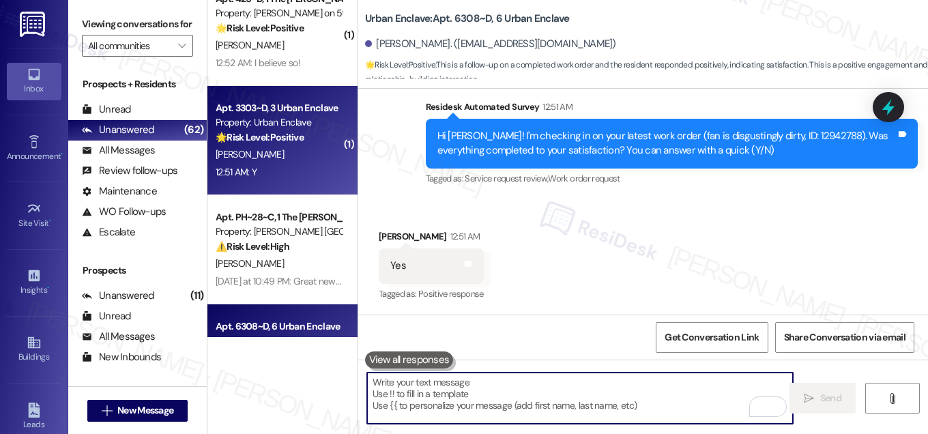
click at [295, 151] on div "[PERSON_NAME]" at bounding box center [278, 154] width 129 height 17
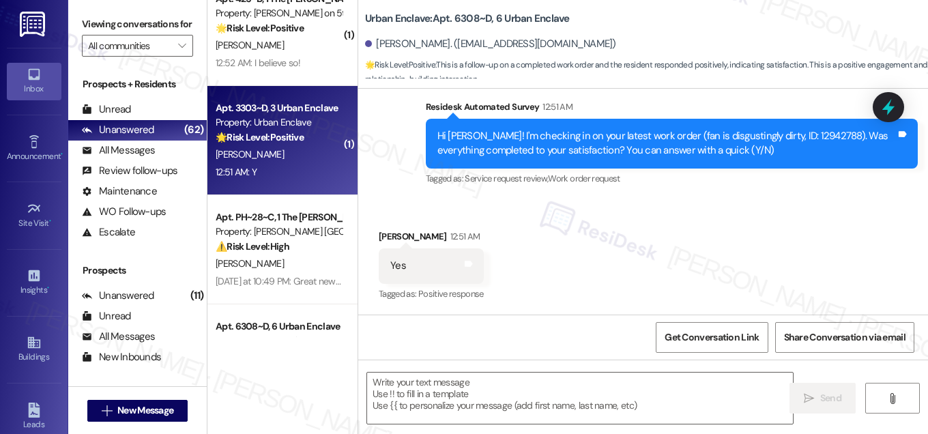
type textarea "Fetching suggested responses. Please feel free to read through the conversation…"
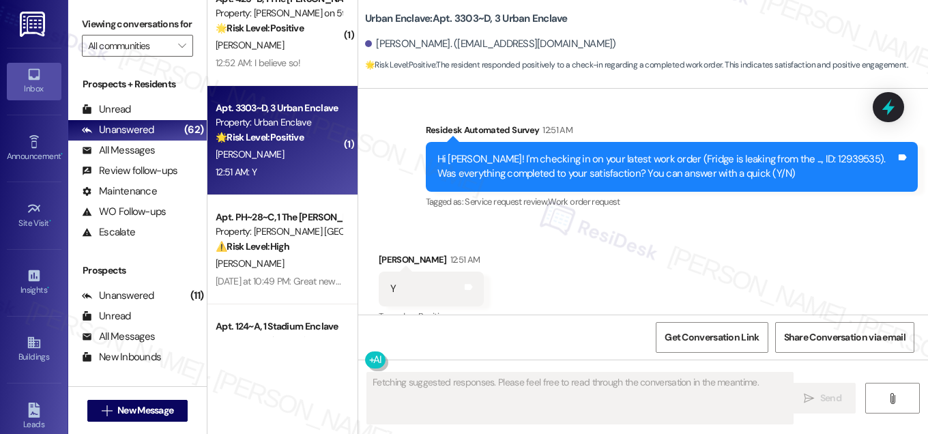
scroll to position [1803, 0]
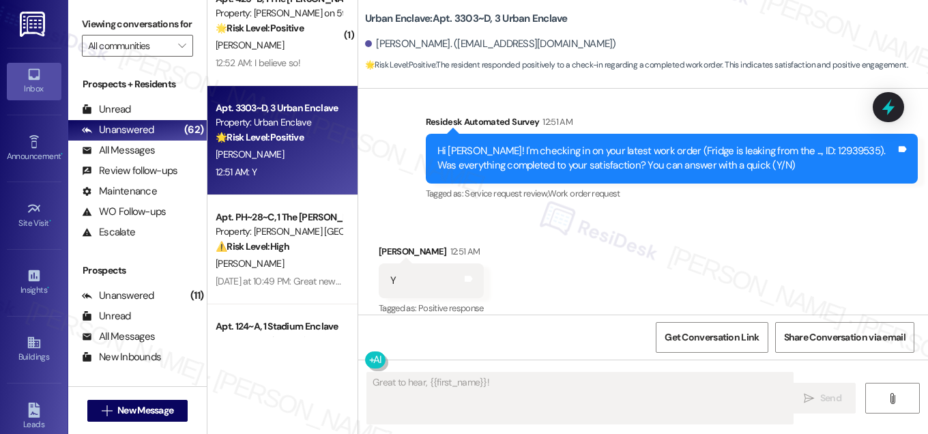
click at [524, 409] on textarea "Fetching suggested responses. Please feel free to read through the conversation…" at bounding box center [580, 398] width 426 height 51
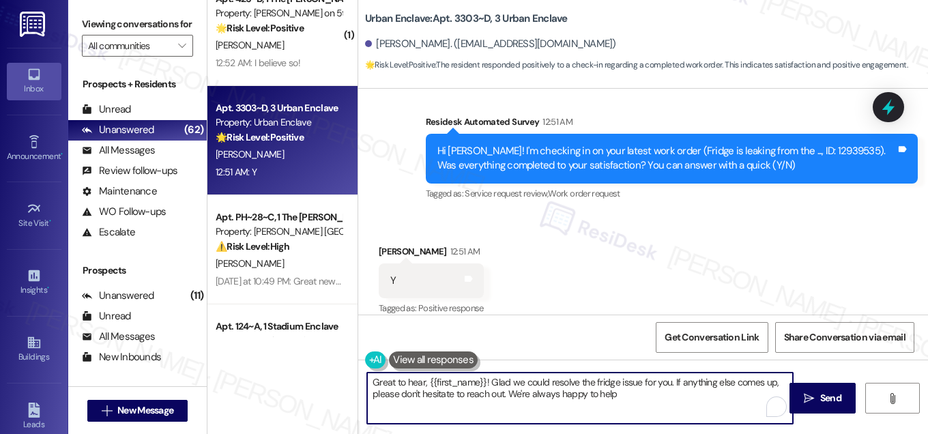
type textarea "Great to hear, {{first_name}}! Glad we could resolve the fridge issue for you. …"
click at [645, 396] on textarea "Great to hear, {{first_name}}! Glad we could resolve the fridge issue for you. …" at bounding box center [580, 398] width 426 height 51
click at [828, 405] on span "Send" at bounding box center [830, 398] width 21 height 14
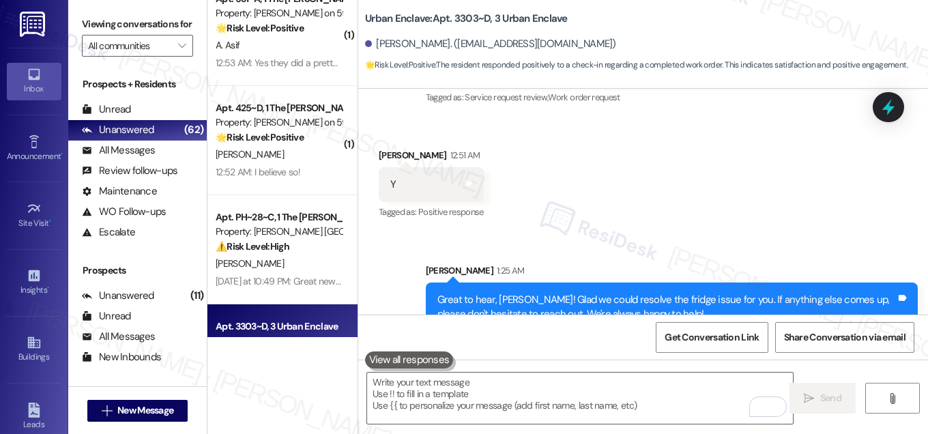
scroll to position [1913, 0]
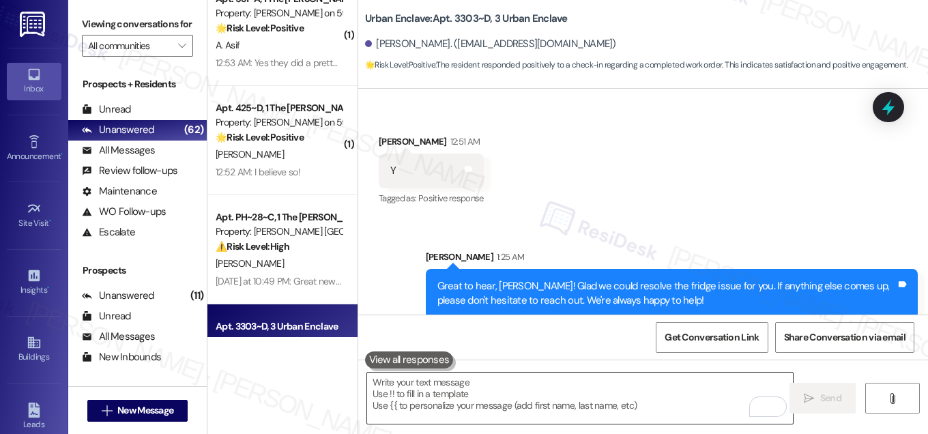
click at [615, 403] on textarea "To enrich screen reader interactions, please activate Accessibility in Grammarl…" at bounding box center [580, 398] width 426 height 51
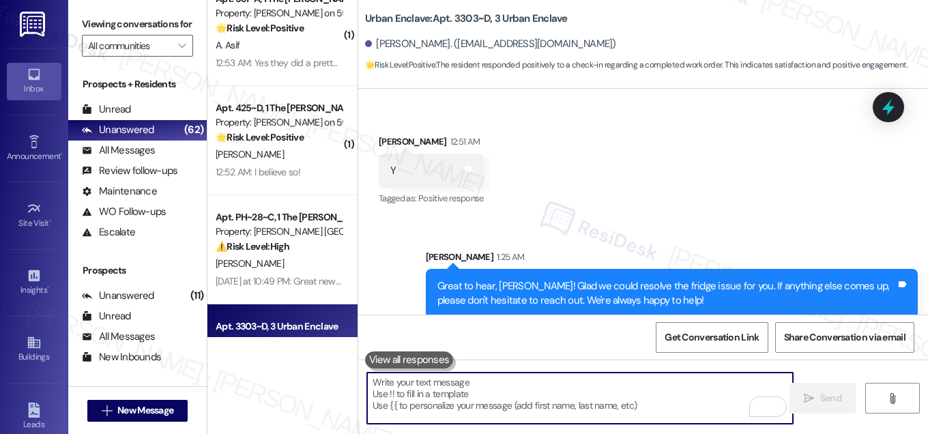
paste textarea "If I may ask...has {{property}} lived up to your expectations?"
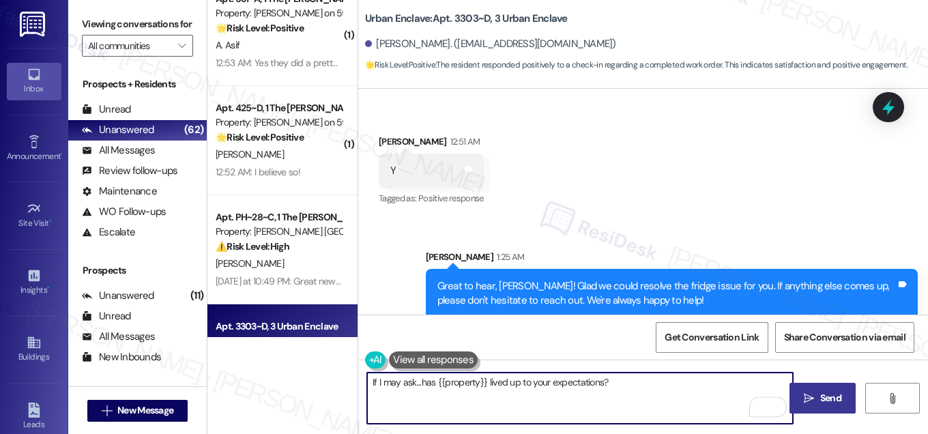
type textarea "If I may ask...has {{property}} lived up to your expectations?"
click at [824, 401] on span "Send" at bounding box center [830, 398] width 21 height 14
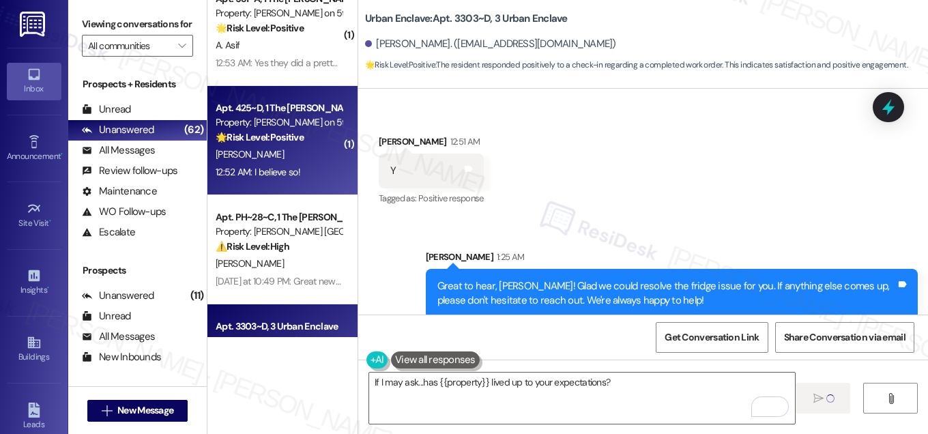
click at [280, 158] on div "[PERSON_NAME]" at bounding box center [278, 154] width 129 height 17
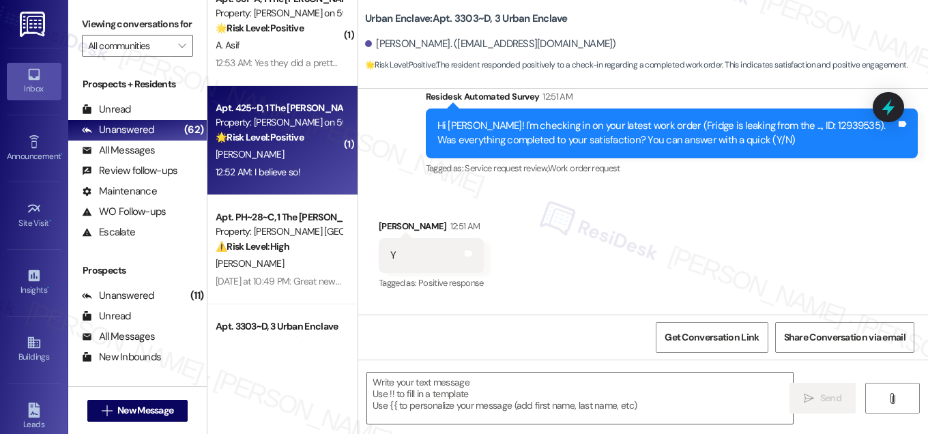
scroll to position [1803, 0]
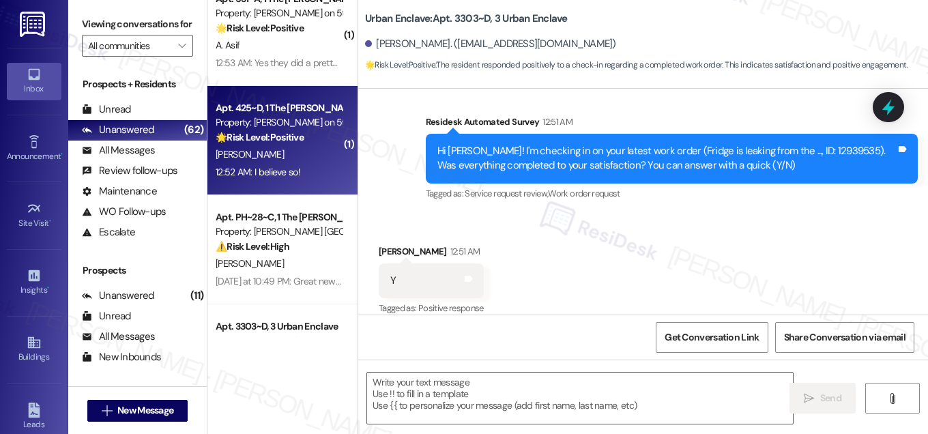
type textarea "Fetching suggested responses. Please feel free to read through the conversation…"
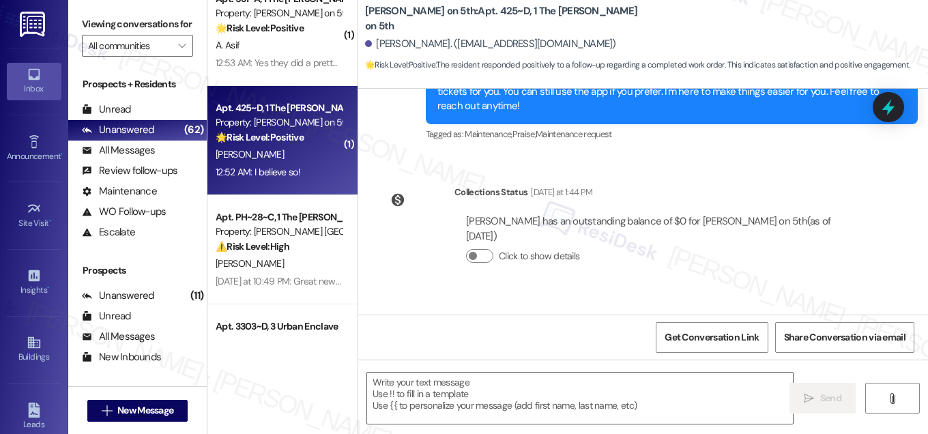
type textarea "Fetching suggested responses. Please feel free to read through the conversation…"
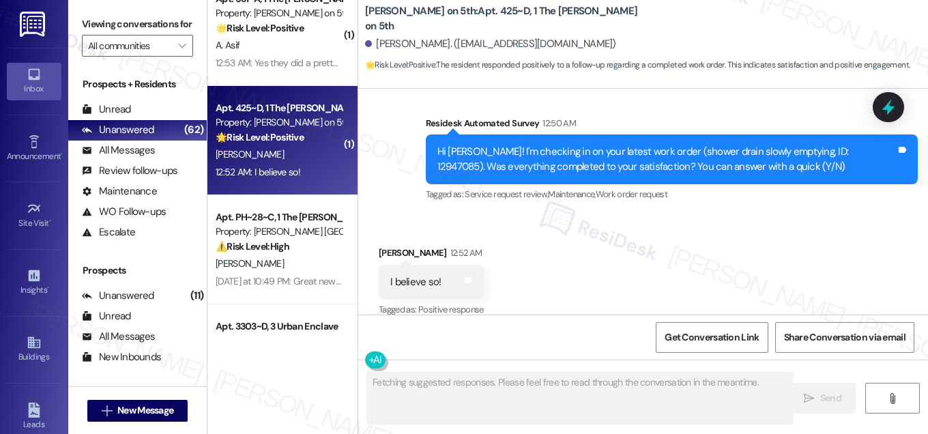
scroll to position [668, 0]
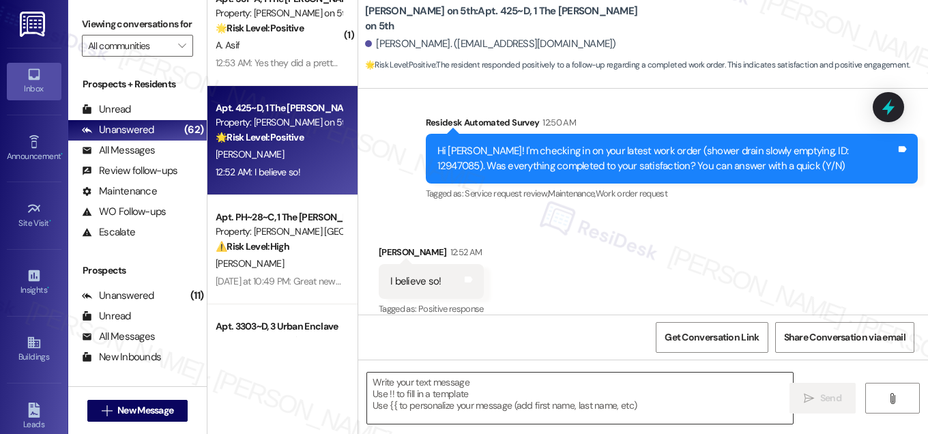
click at [463, 399] on textarea at bounding box center [580, 398] width 426 height 51
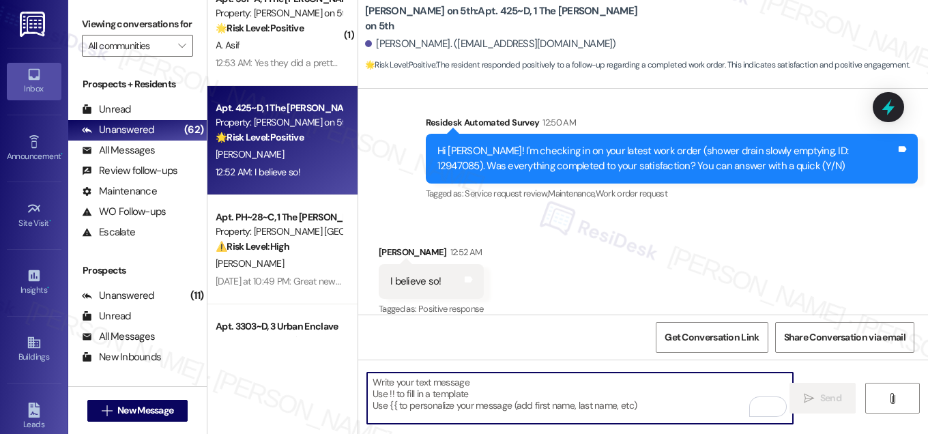
click at [396, 389] on textarea "To enrich screen reader interactions, please activate Accessibility in Grammarl…" at bounding box center [580, 398] width 426 height 51
paste textarea "Hi {{first_name}}, I'm so glad to hear the work order was completed to your sat…"
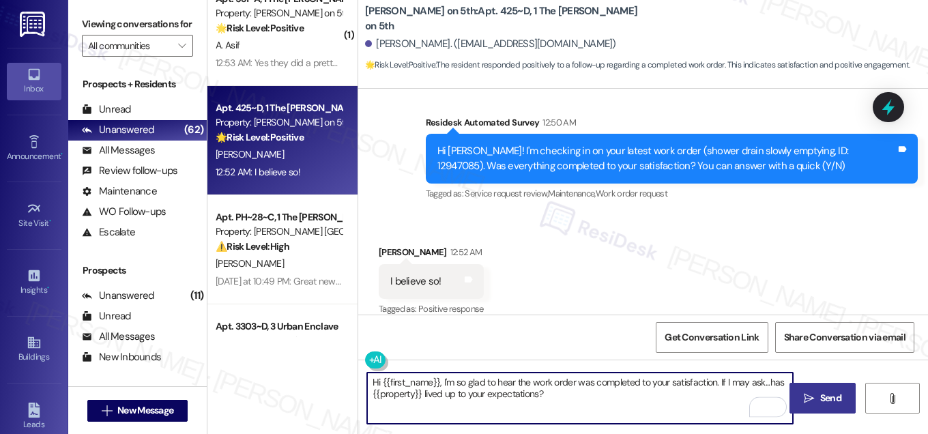
type textarea "Hi {{first_name}}, I'm so glad to hear the work order was completed to your sat…"
click at [832, 398] on span "Send" at bounding box center [830, 398] width 21 height 14
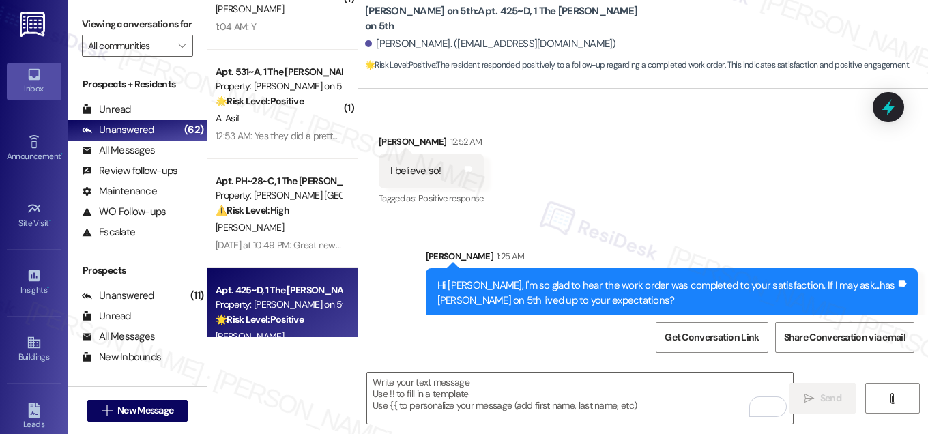
scroll to position [4638, 0]
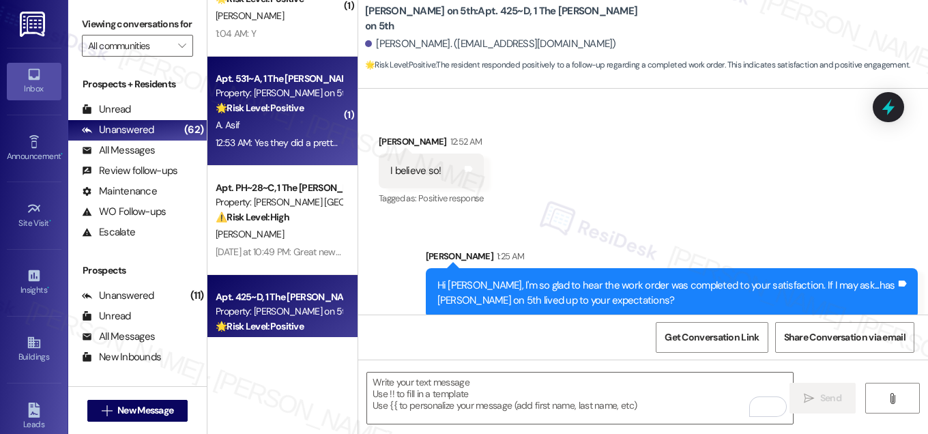
click at [265, 161] on div "Apt. 531~A, 1 The [PERSON_NAME] on 5th Property: [PERSON_NAME] on 5th 🌟 Risk Le…" at bounding box center [282, 111] width 150 height 109
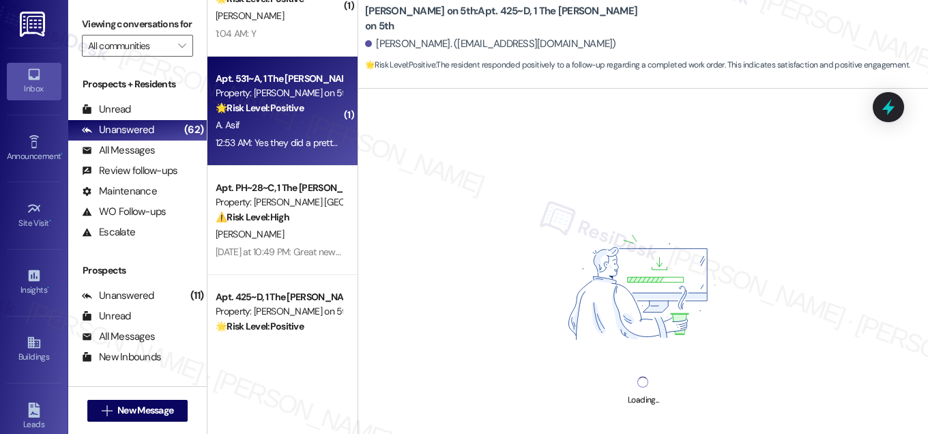
click at [269, 147] on div "12:53 AM: Yes they did a pretty good job with it☺️ 12:53 AM: Yes they did a pre…" at bounding box center [314, 142] width 196 height 12
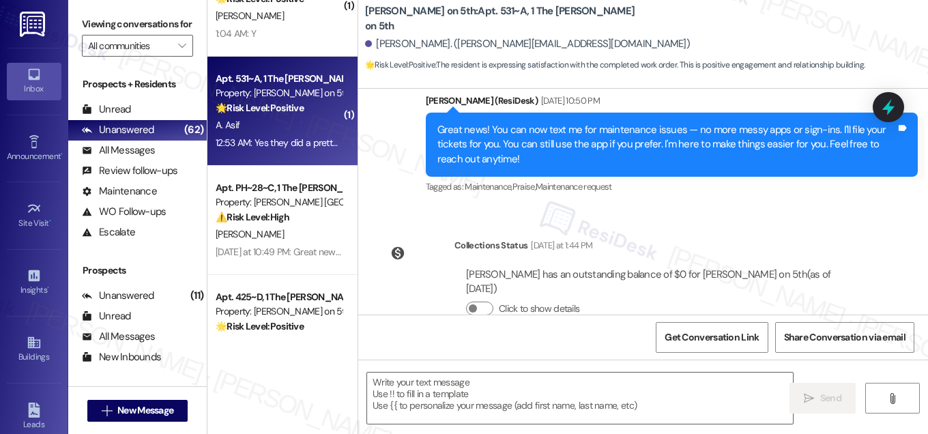
type textarea "Fetching suggested responses. Please feel free to read through the conversation…"
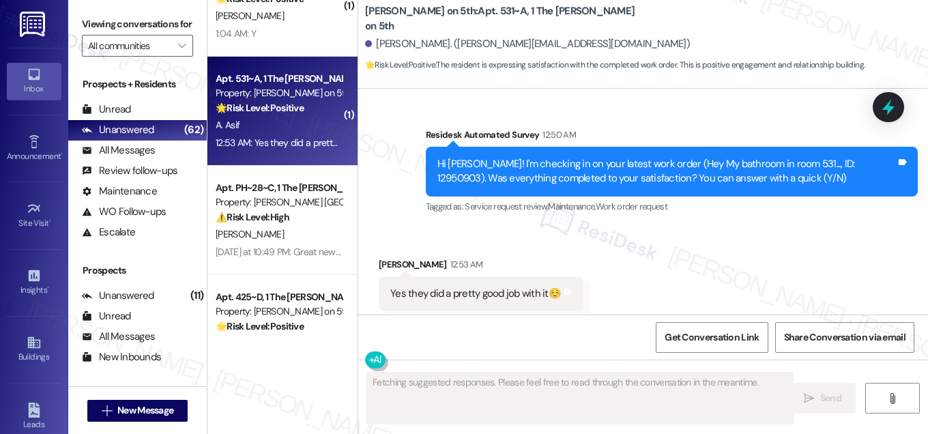
scroll to position [695, 0]
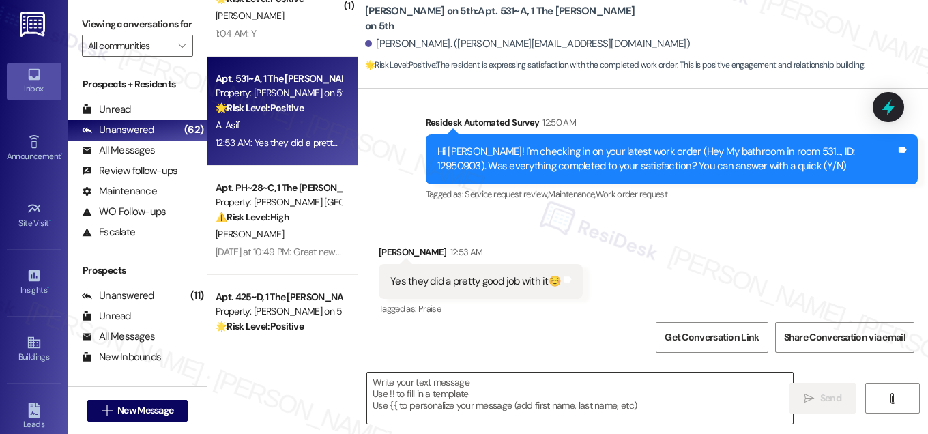
click at [469, 390] on textarea at bounding box center [580, 398] width 426 height 51
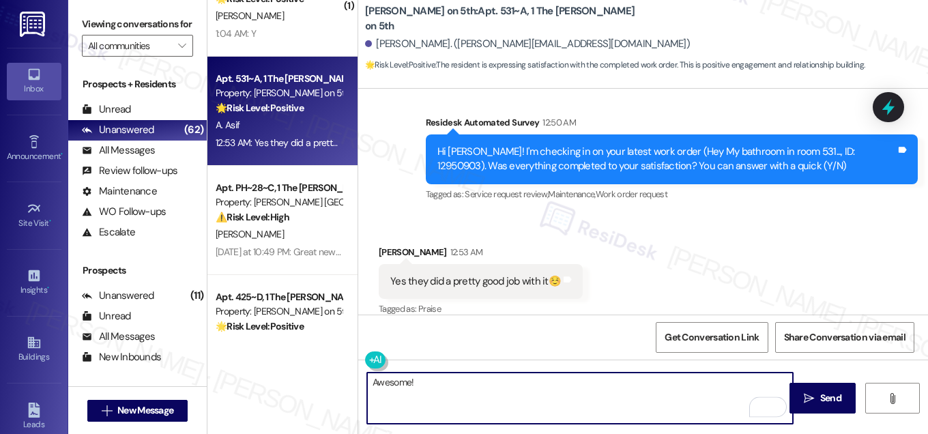
type textarea "Awesome!"
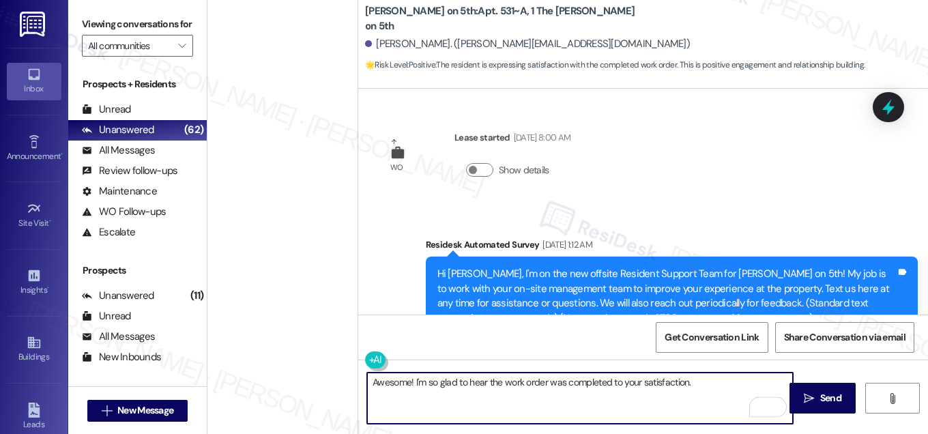
scroll to position [695, 0]
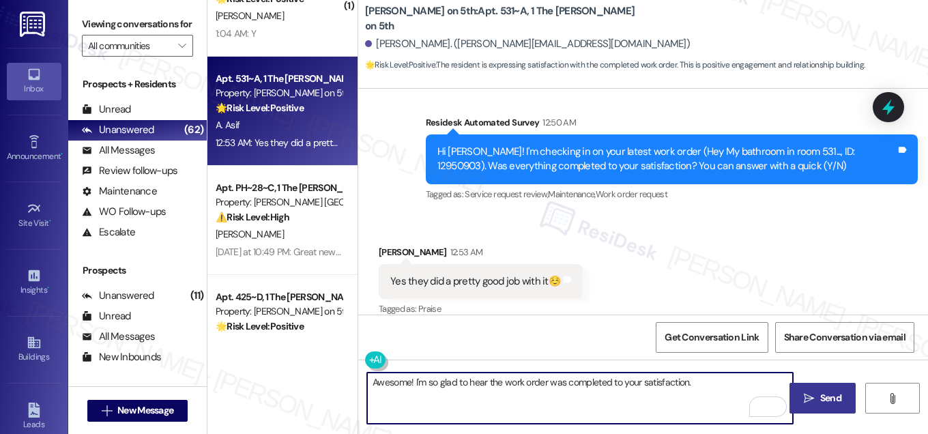
type textarea "Awesome! I'm so glad to hear the work order was completed to your satisfaction."
click at [823, 394] on span "Send" at bounding box center [830, 398] width 21 height 14
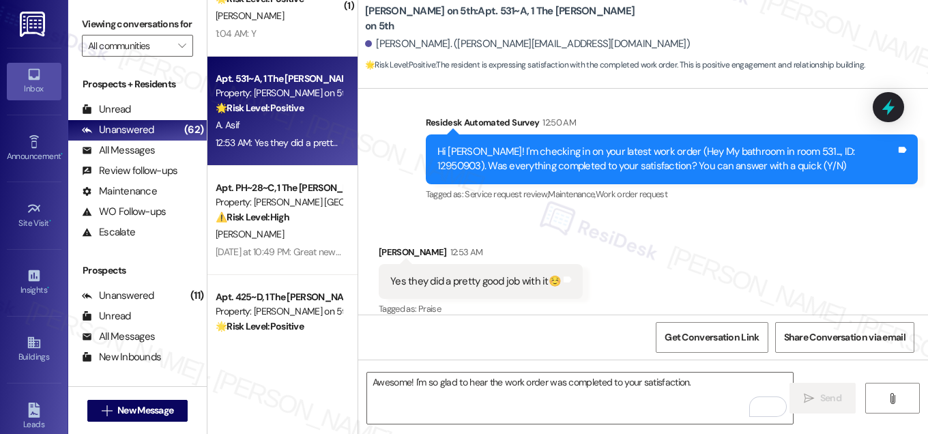
scroll to position [791, 0]
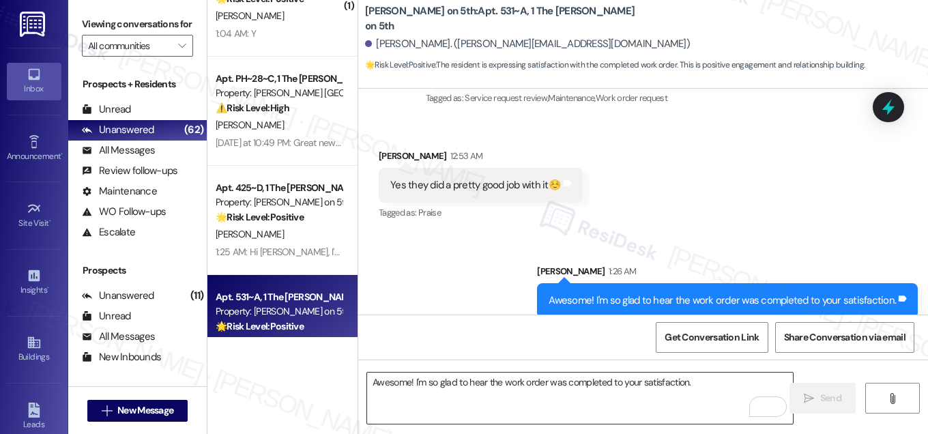
click at [474, 396] on textarea "Awesome! I'm so glad to hear the work order was completed to your satisfaction." at bounding box center [580, 398] width 426 height 51
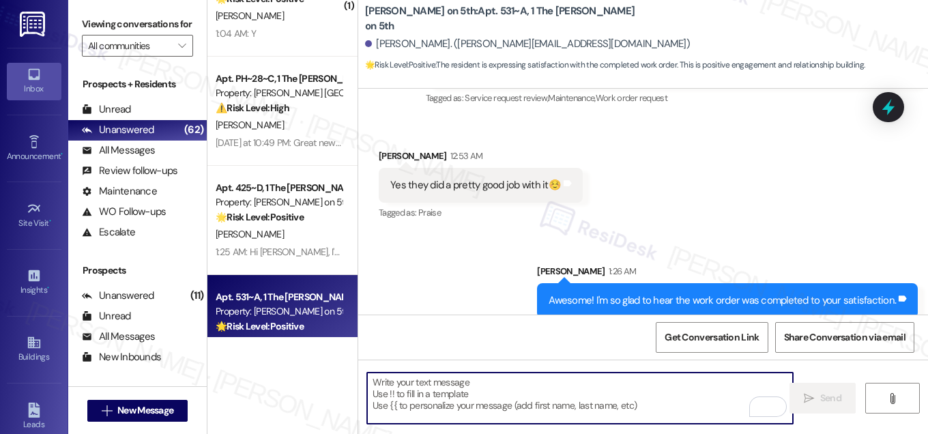
paste textarea "If I may ask...has {{property}} lived up to your expectations?"
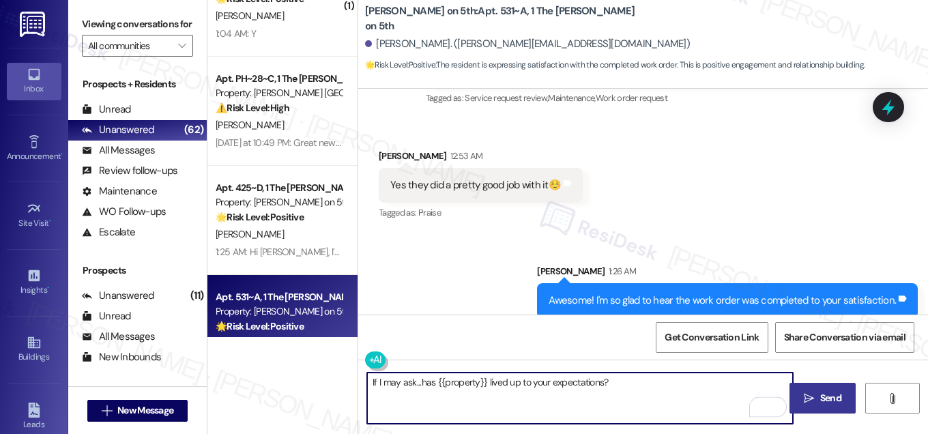
type textarea "If I may ask...has {{property}} lived up to your expectations?"
click at [817, 402] on span "Send" at bounding box center [830, 398] width 27 height 14
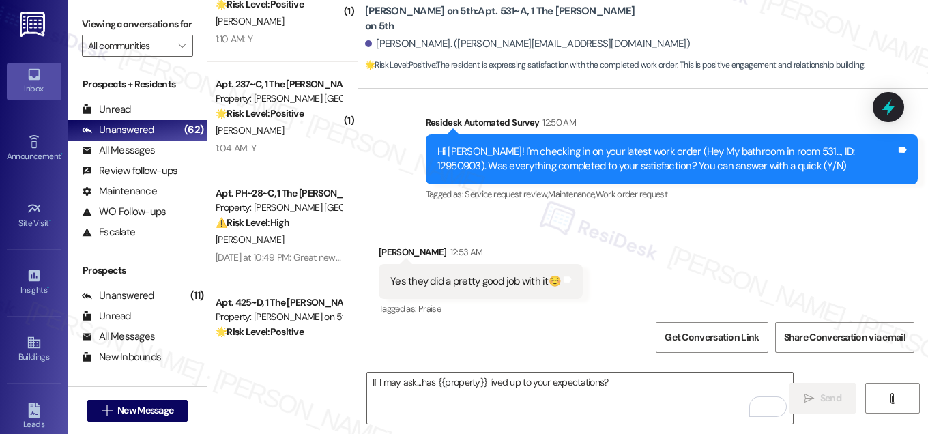
scroll to position [886, 0]
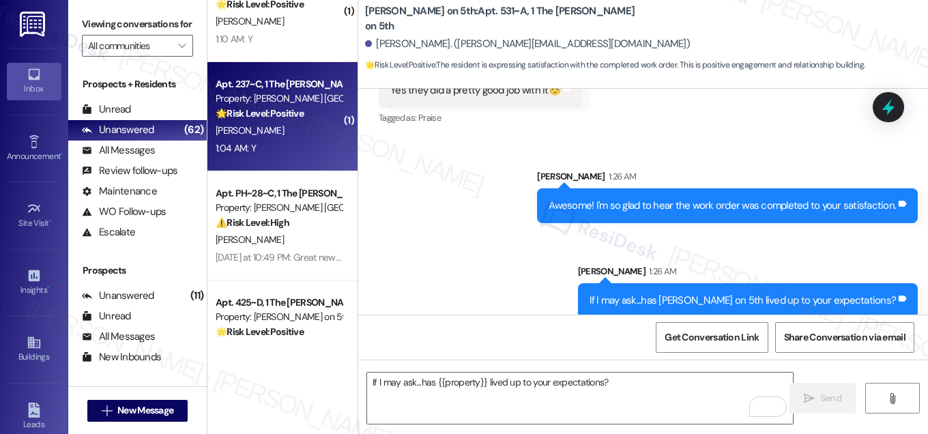
click at [281, 134] on div "[PERSON_NAME]" at bounding box center [278, 130] width 129 height 17
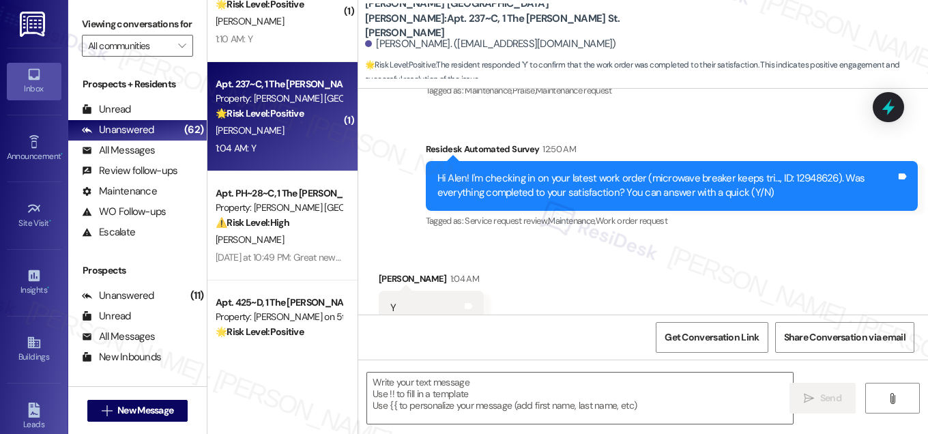
type textarea "Fetching suggested responses. Please feel free to read through the conversation…"
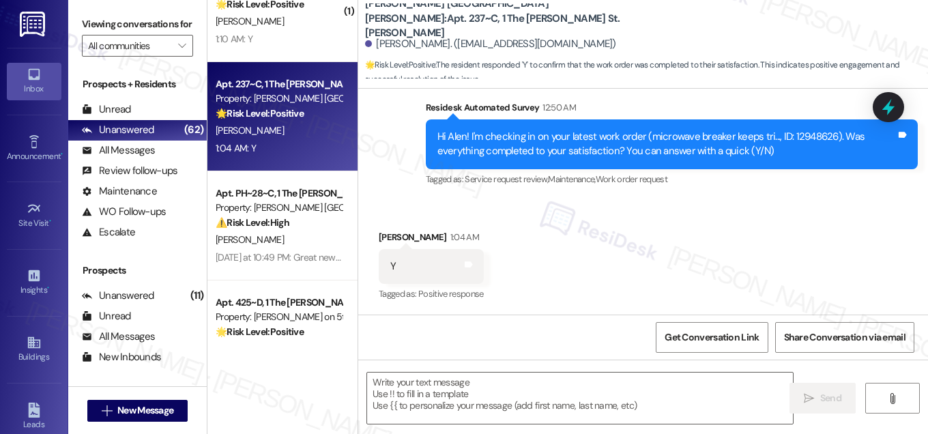
scroll to position [558, 0]
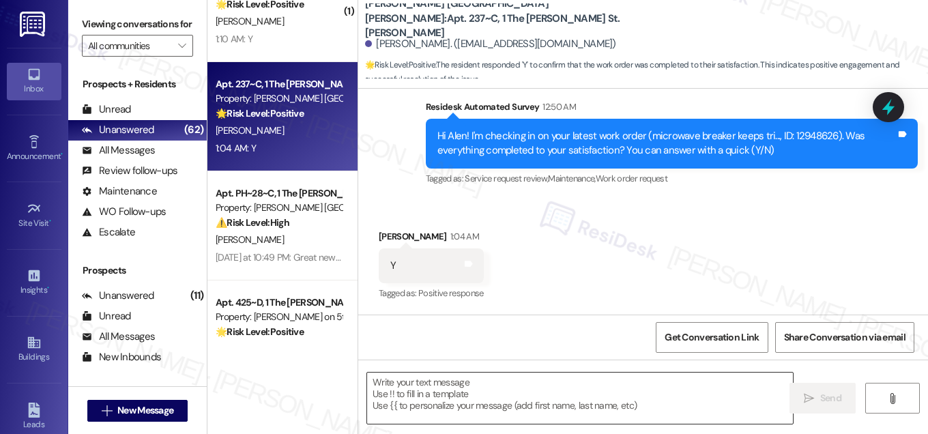
click at [471, 407] on textarea at bounding box center [580, 398] width 426 height 51
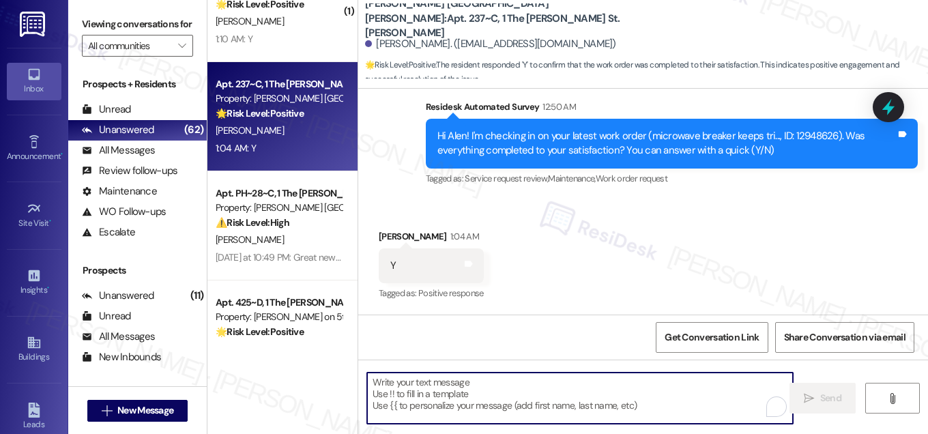
click at [471, 407] on textarea "To enrich screen reader interactions, please activate Accessibility in Grammarl…" at bounding box center [580, 398] width 426 height 51
click at [438, 390] on textarea "To enrich screen reader interactions, please activate Accessibility in Grammarl…" at bounding box center [580, 398] width 426 height 51
paste textarea "Hi {{first_name}}, I'm so glad to hear the work order was completed to your sat…"
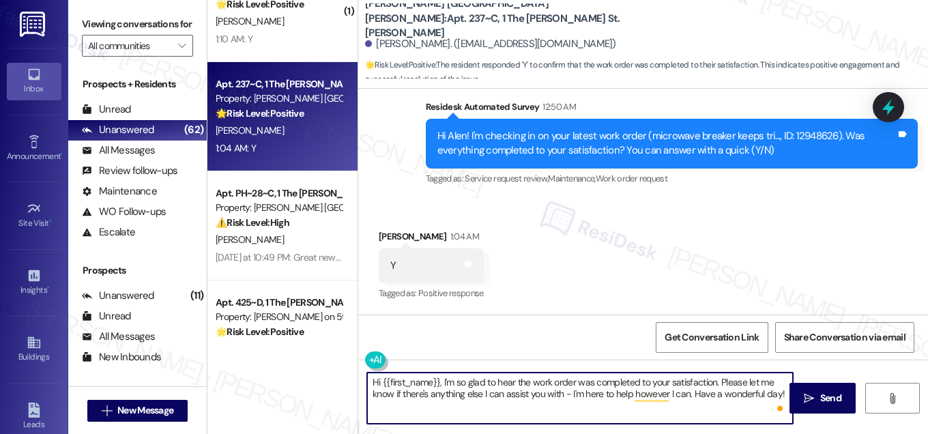
click at [603, 418] on textarea "Hi {{first_name}}, I'm so glad to hear the work order was completed to your sat…" at bounding box center [580, 398] width 426 height 51
type textarea "Hi {{first_name}}, I'm so glad to hear the work order was completed to your sat…"
click at [831, 402] on span "Send" at bounding box center [830, 398] width 21 height 14
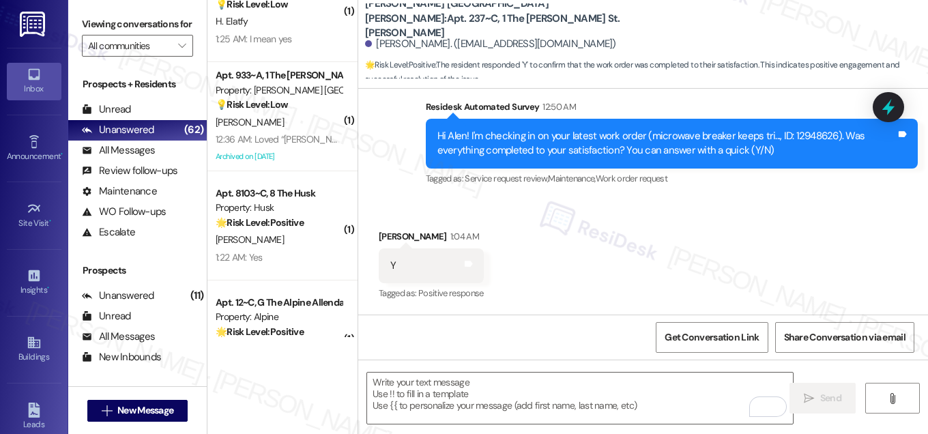
scroll to position [557, 0]
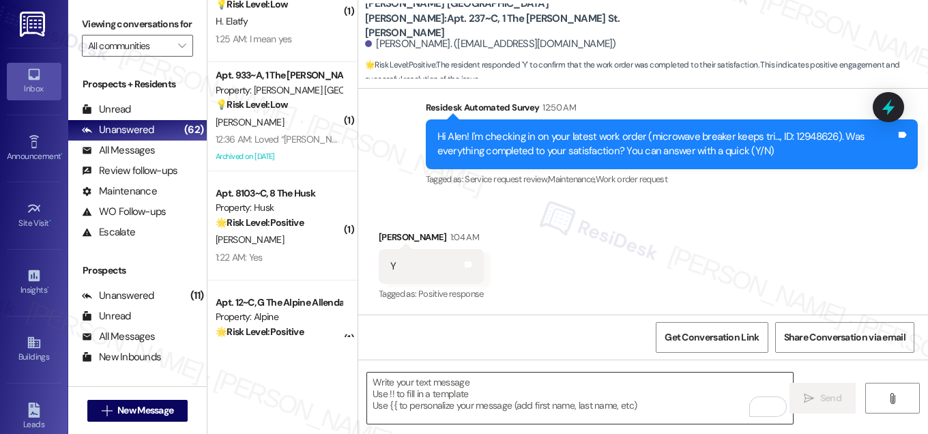
click at [396, 388] on textarea "To enrich screen reader interactions, please activate Accessibility in Grammarl…" at bounding box center [580, 398] width 426 height 51
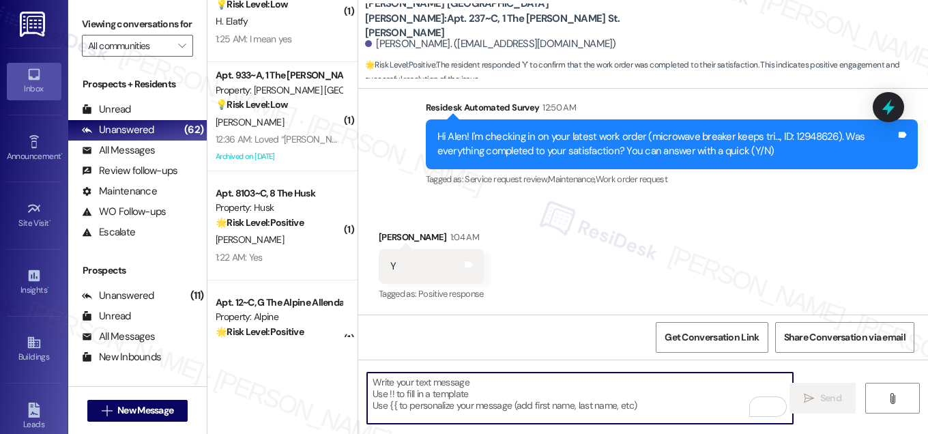
paste textarea "If I may ask...has {{property}} lived up to your expectations?"
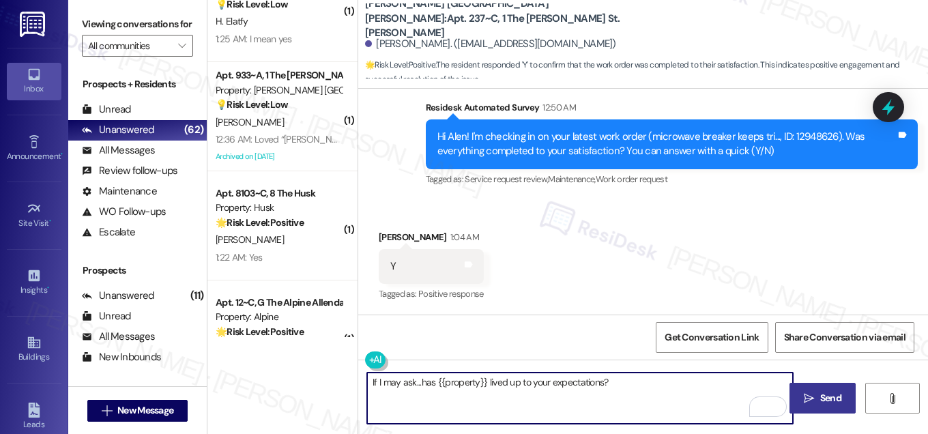
scroll to position [667, 0]
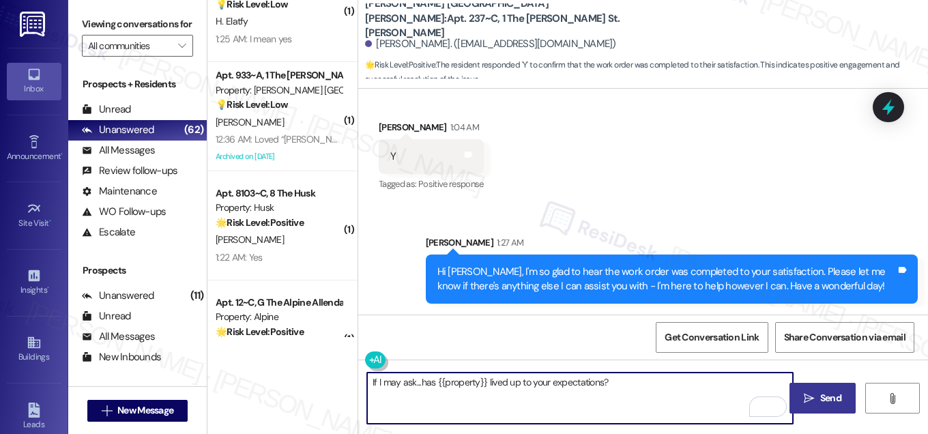
type textarea "If I may ask...has {{property}} lived up to your expectations?"
click at [839, 395] on span "Send" at bounding box center [830, 398] width 21 height 14
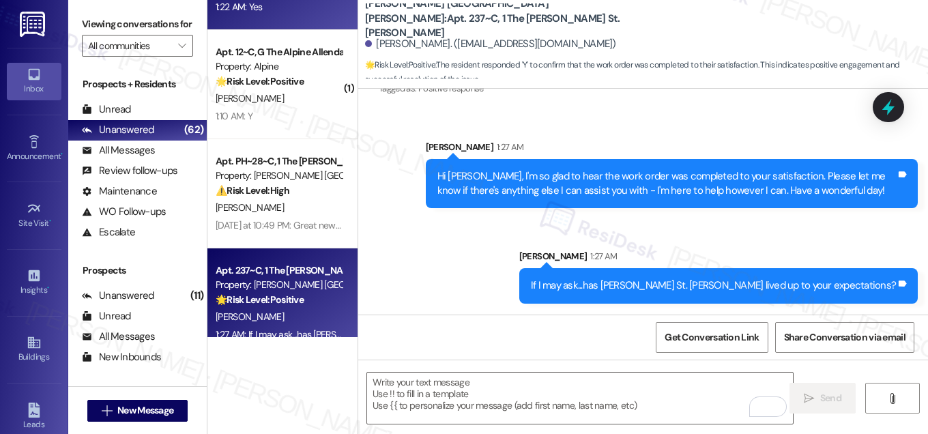
scroll to position [4766, 0]
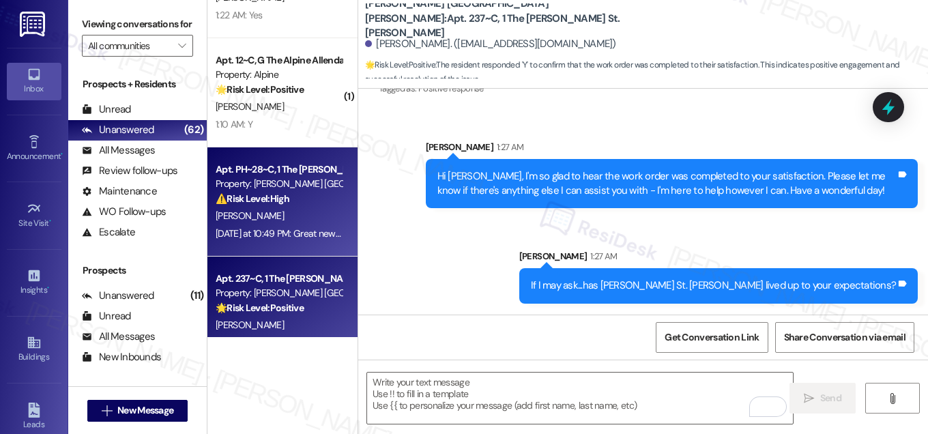
click at [270, 206] on div "Apt. PH~28~C, 1 The [PERSON_NAME] St. [PERSON_NAME] Property: [PERSON_NAME] St.…" at bounding box center [278, 184] width 129 height 46
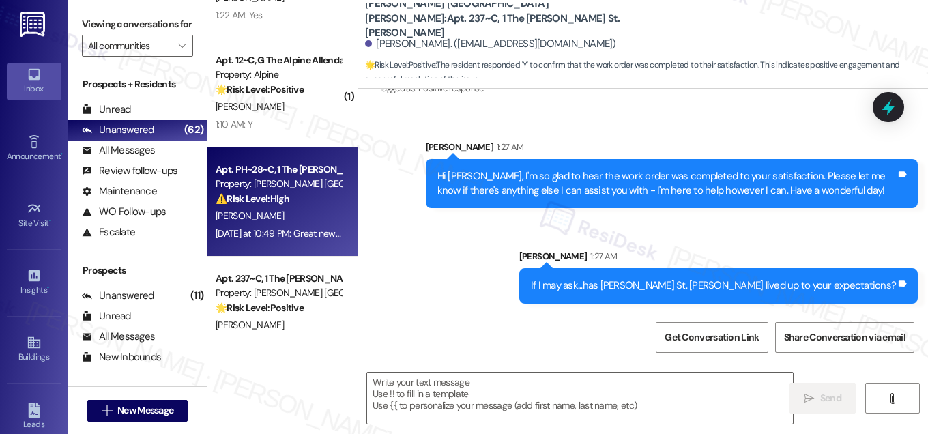
type textarea "Fetching suggested responses. Please feel free to read through the conversation…"
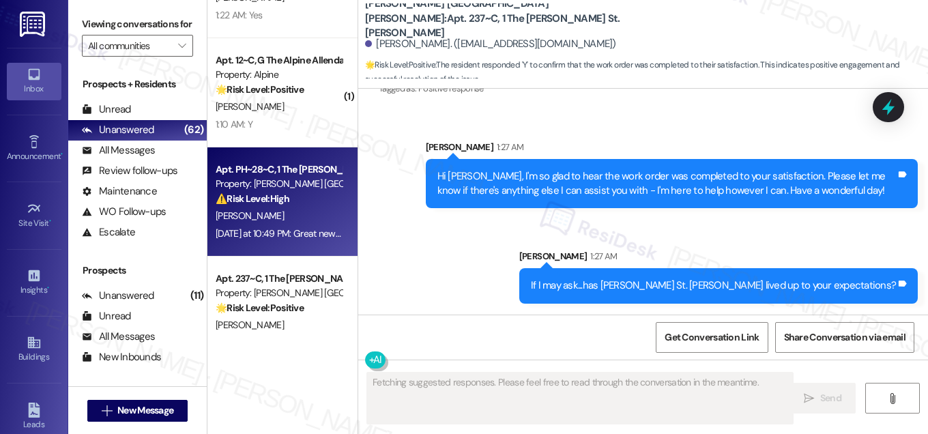
click at [270, 206] on div "Apt. PH~28~C, 1 The [PERSON_NAME] St. [PERSON_NAME] Property: [PERSON_NAME] St.…" at bounding box center [278, 184] width 129 height 46
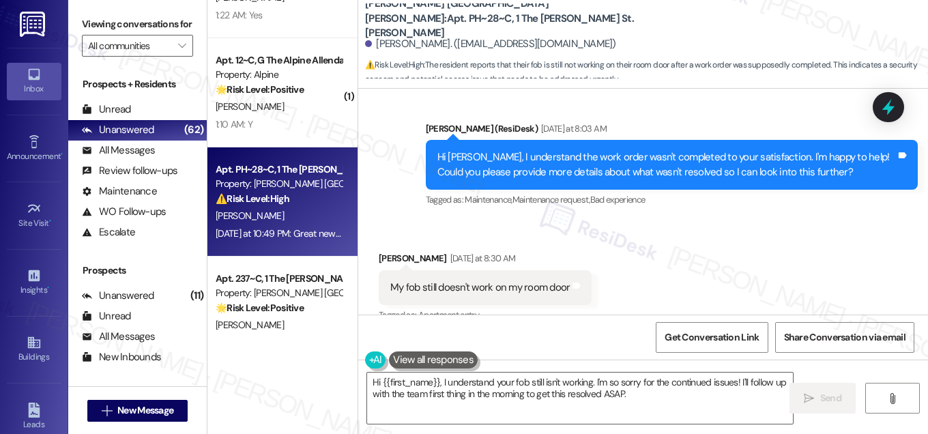
scroll to position [1707, 0]
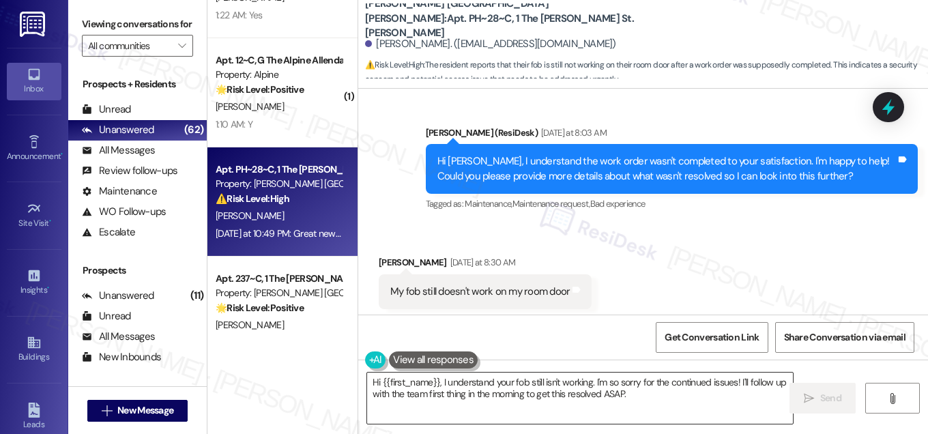
click at [502, 390] on textarea "Hi {{first_name}}, I understand your fob still isn't working. I'm so sorry for …" at bounding box center [580, 398] width 426 height 51
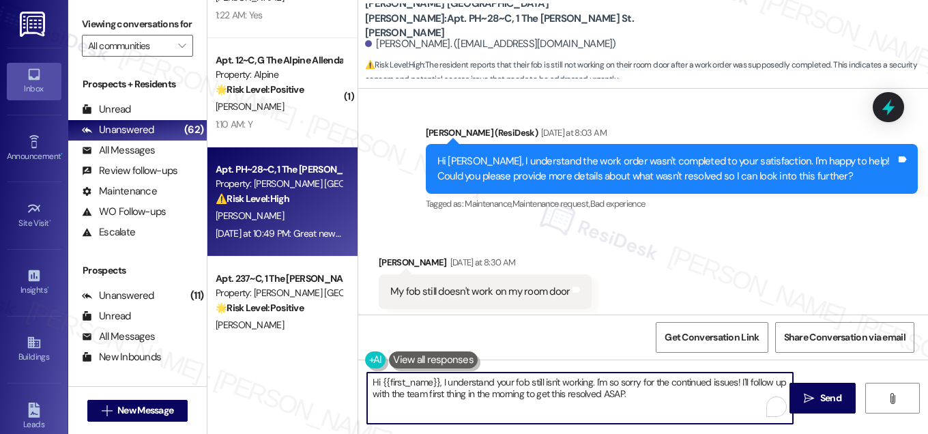
click at [502, 390] on textarea "Hi {{first_name}}, I understand your fob still isn't working. I'm so sorry for …" at bounding box center [580, 398] width 426 height 51
click at [652, 390] on textarea "Hi {{first_name}}, I understand your fob still isn't working. I'm so sorry for …" at bounding box center [580, 398] width 426 height 51
drag, startPoint x: 426, startPoint y: 398, endPoint x: 523, endPoint y: 399, distance: 96.2
click at [523, 399] on textarea "Hi {{first_name}}, I understand your fob still isn't working. I'm so sorry for …" at bounding box center [580, 398] width 426 height 51
click at [577, 399] on textarea "Hi {{first_name}}, I understand your fob still isn't working. I'm so sorry for …" at bounding box center [580, 398] width 426 height 51
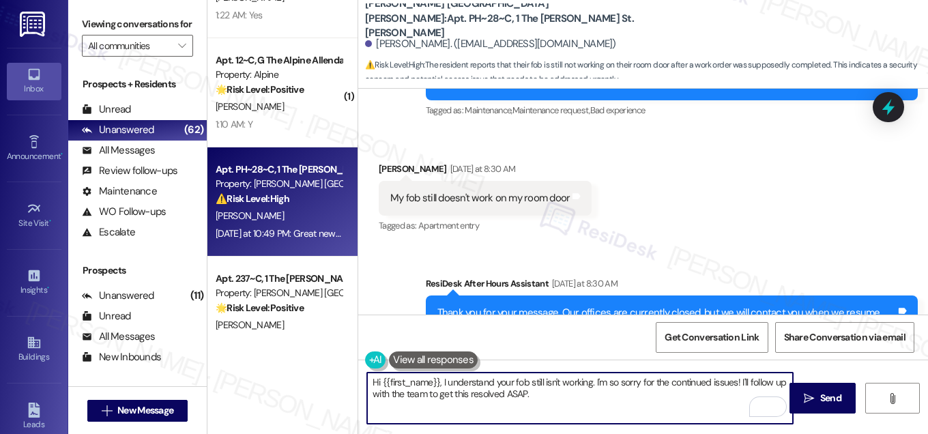
scroll to position [2043, 0]
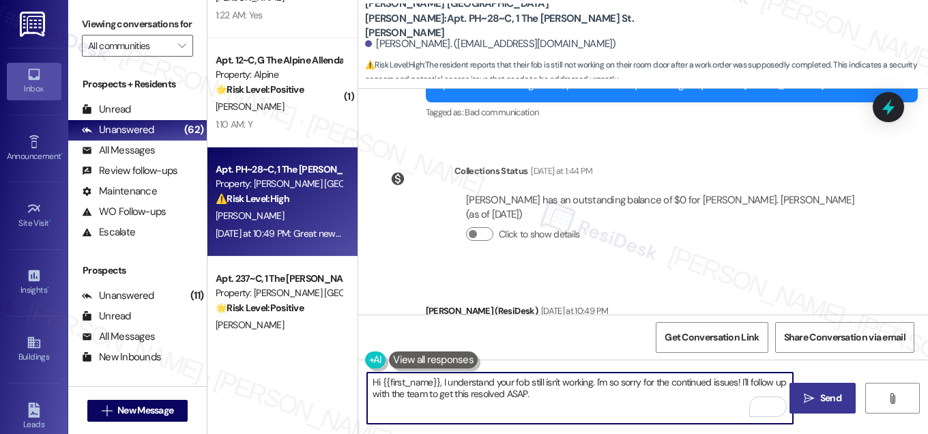
type textarea "Hi {{first_name}}, I understand your fob still isn't working. I'm so sorry for …"
click at [822, 409] on button " Send" at bounding box center [822, 398] width 66 height 31
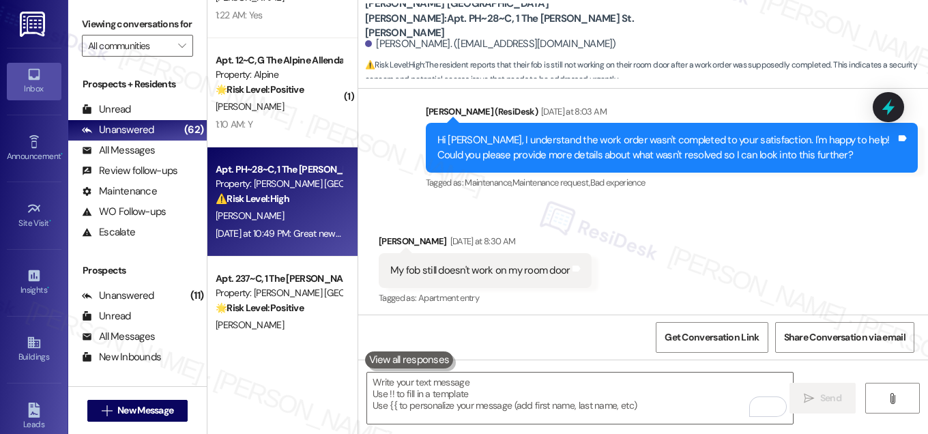
scroll to position [2227, 0]
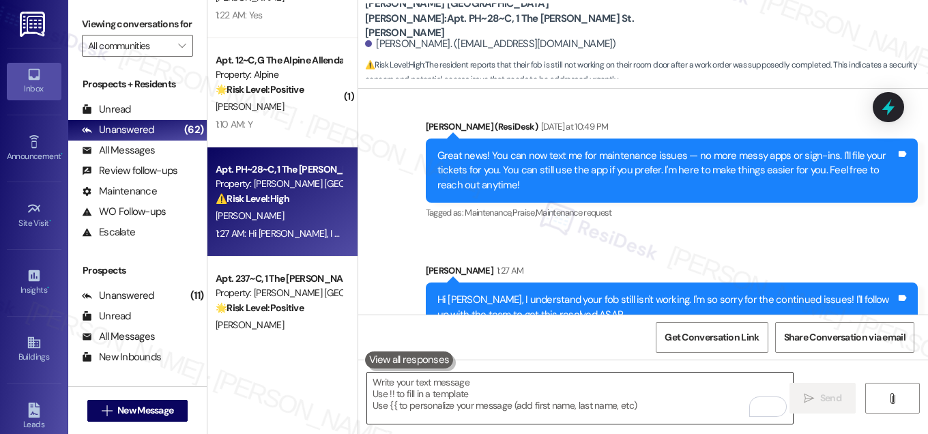
click at [705, 406] on textarea "To enrich screen reader interactions, please activate Accessibility in Grammarl…" at bounding box center [580, 398] width 426 height 51
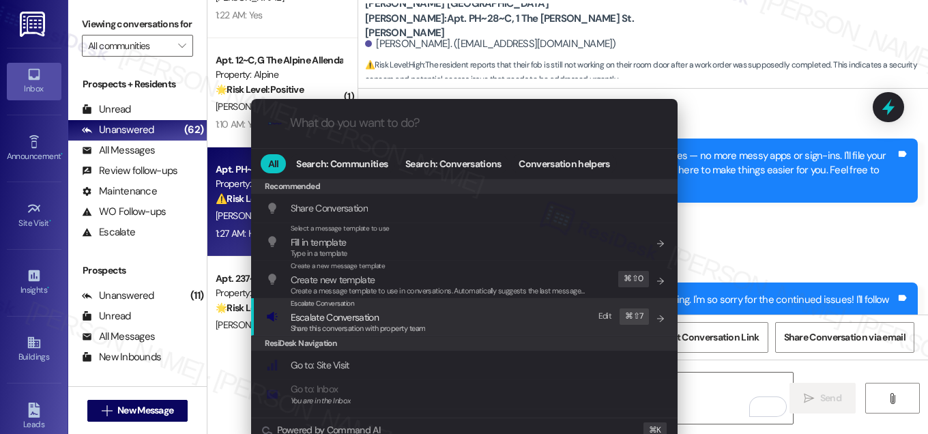
click at [431, 325] on div "Escalate Conversation Escalate Conversation Share this conversation with proper…" at bounding box center [465, 316] width 399 height 37
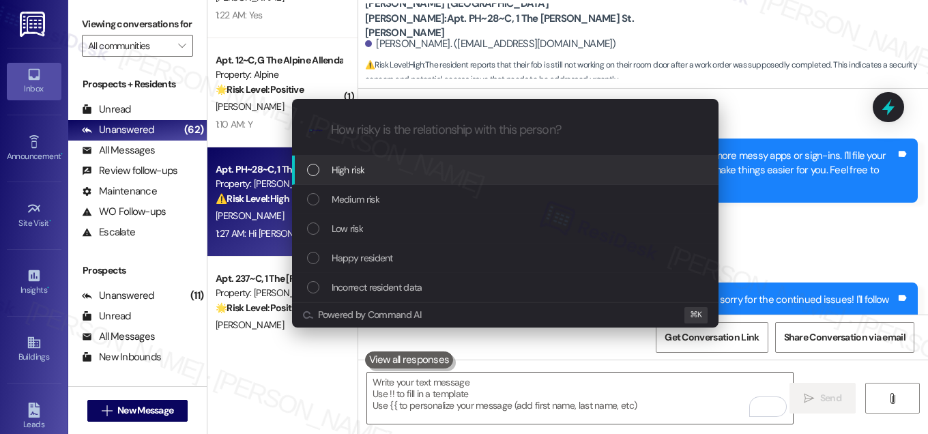
click at [379, 173] on div "High risk" at bounding box center [506, 169] width 399 height 15
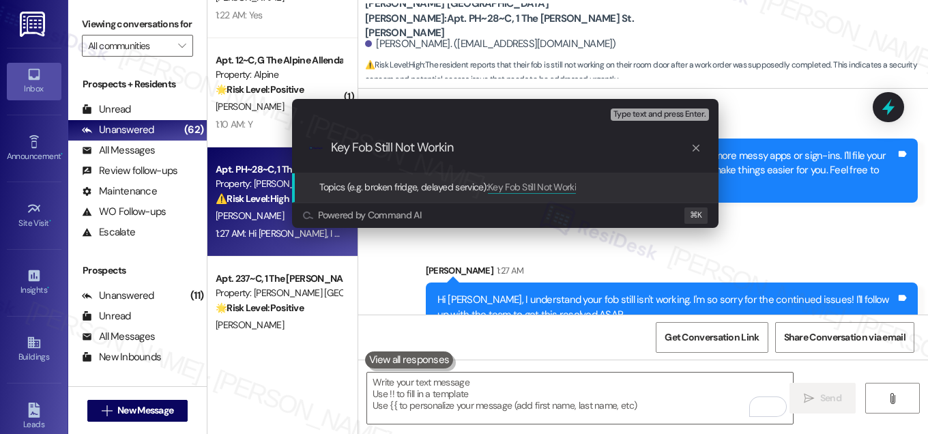
type input "Key Fob Still Not Working"
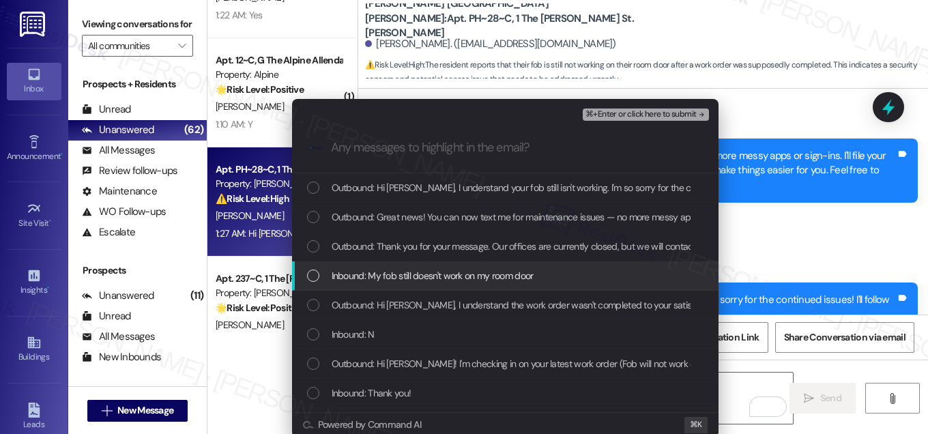
click at [406, 272] on span "Inbound: My fob still doesn't work on my room door" at bounding box center [433, 275] width 202 height 15
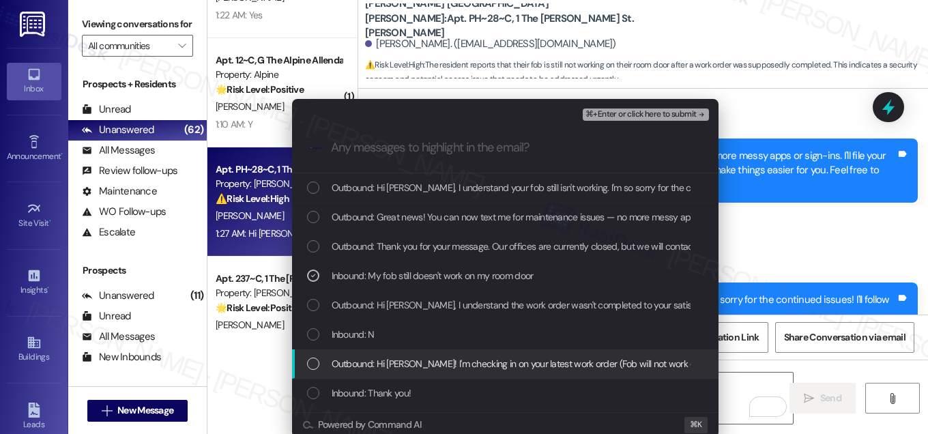
click at [409, 360] on span "Outbound: Hi [PERSON_NAME]! I'm checking in on your latest work order (Fob will…" at bounding box center [728, 363] width 792 height 15
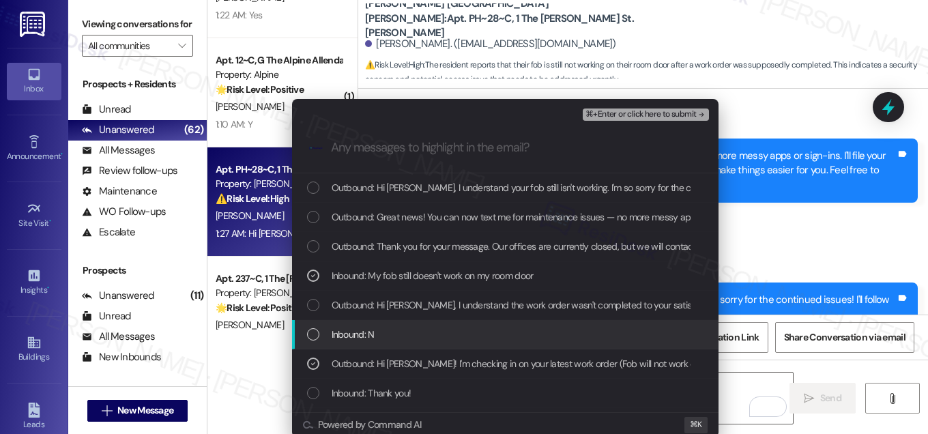
click at [411, 344] on div "Inbound: N" at bounding box center [505, 334] width 426 height 29
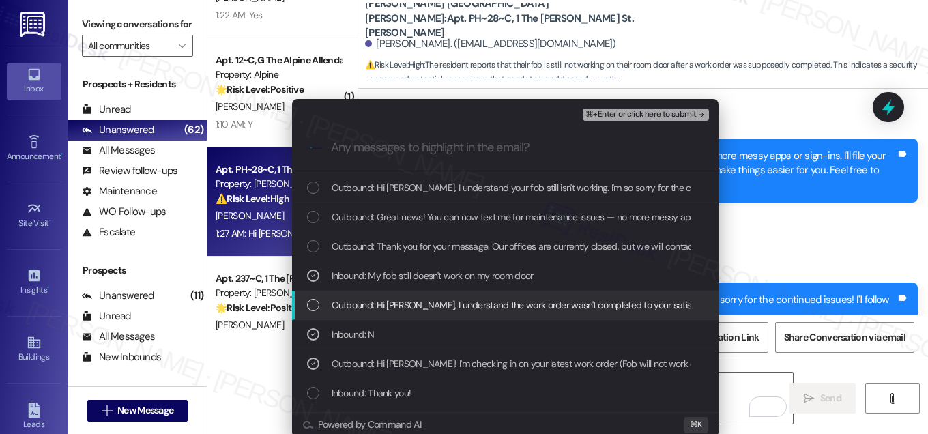
click at [426, 303] on span "Outbound: Hi [PERSON_NAME], I understand the work order wasn't completed to you…" at bounding box center [753, 305] width 843 height 15
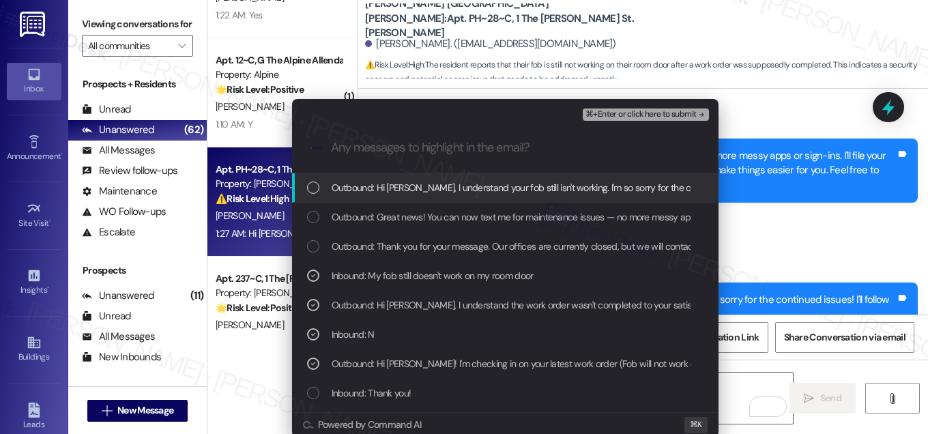
click at [447, 186] on span "Outbound: Hi [PERSON_NAME], I understand your fob still isn't working. I'm so s…" at bounding box center [646, 187] width 628 height 15
click at [646, 111] on span "⌘+Enter or click here to submit" at bounding box center [640, 115] width 111 height 10
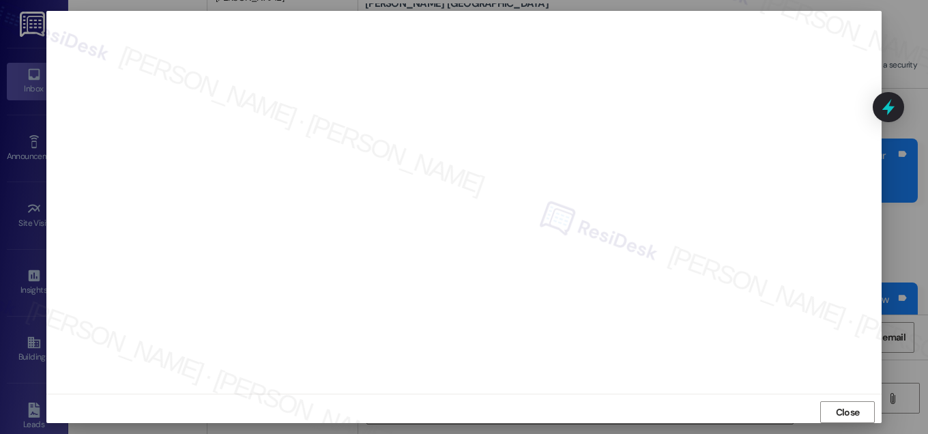
scroll to position [14, 0]
click at [847, 407] on span "Close" at bounding box center [848, 406] width 24 height 14
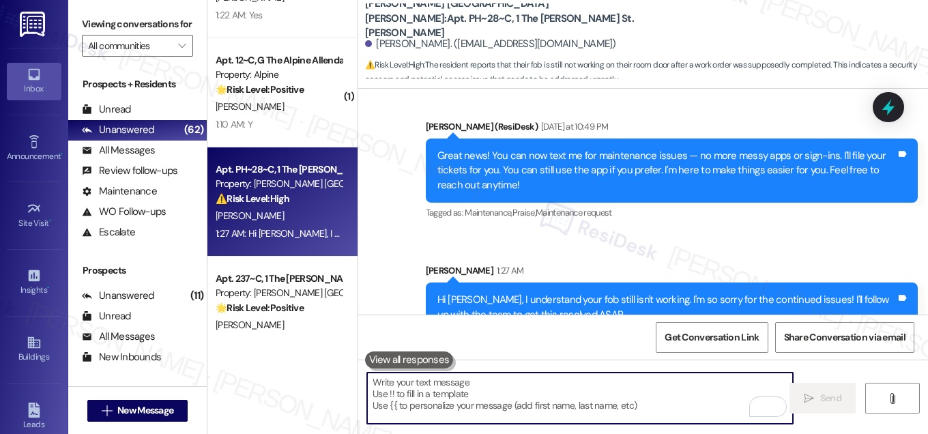
click at [586, 418] on textarea "To enrich screen reader interactions, please activate Accessibility in Grammarl…" at bounding box center [580, 398] width 426 height 51
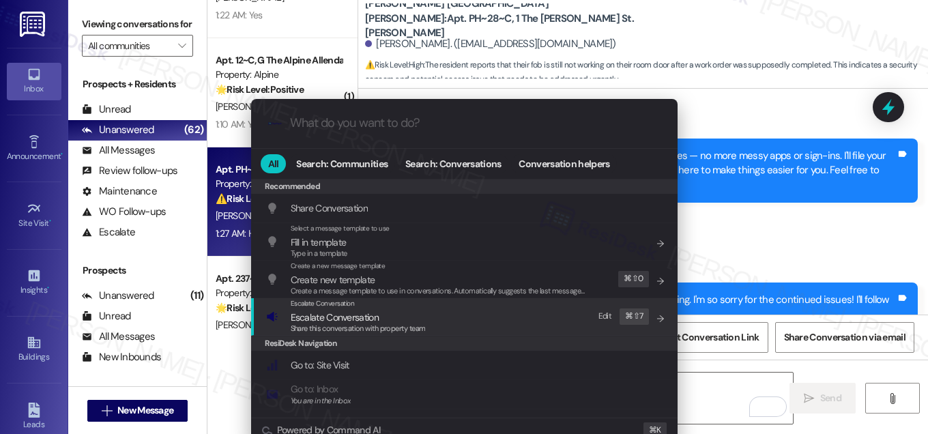
click at [491, 327] on div "Escalate Conversation Escalate Conversation Share this conversation with proper…" at bounding box center [465, 316] width 399 height 37
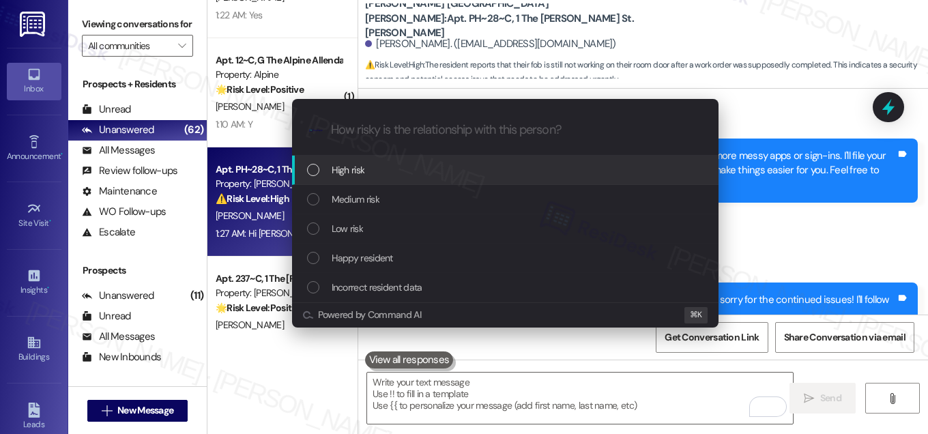
click at [482, 163] on div "High risk" at bounding box center [506, 169] width 399 height 15
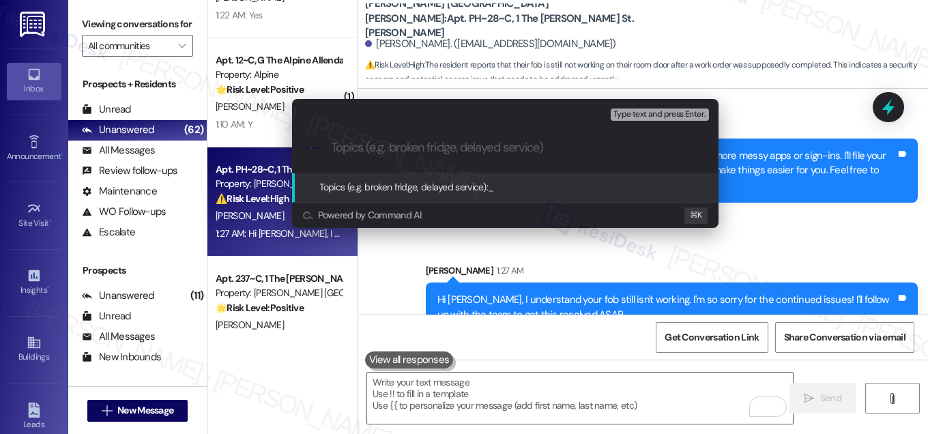
paste input "Key Fob Still Not Working"
type input "Key Fob Still Not Working"
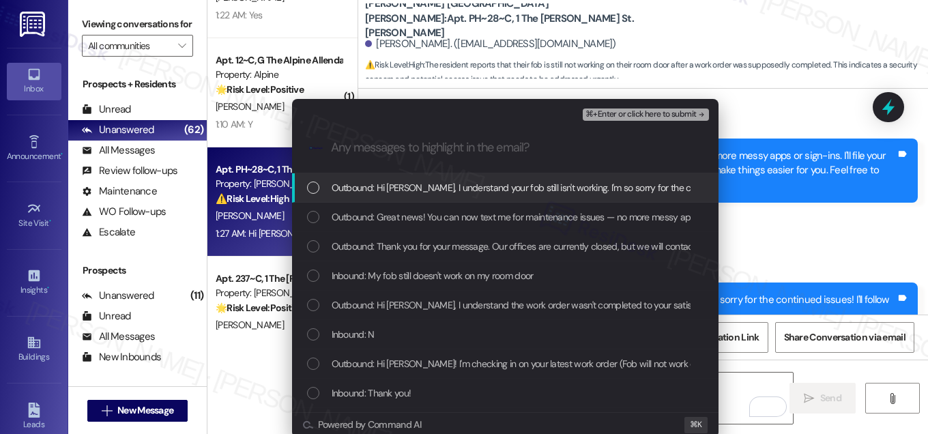
click at [478, 189] on span "Outbound: Hi [PERSON_NAME], I understand your fob still isn't working. I'm so s…" at bounding box center [646, 187] width 628 height 15
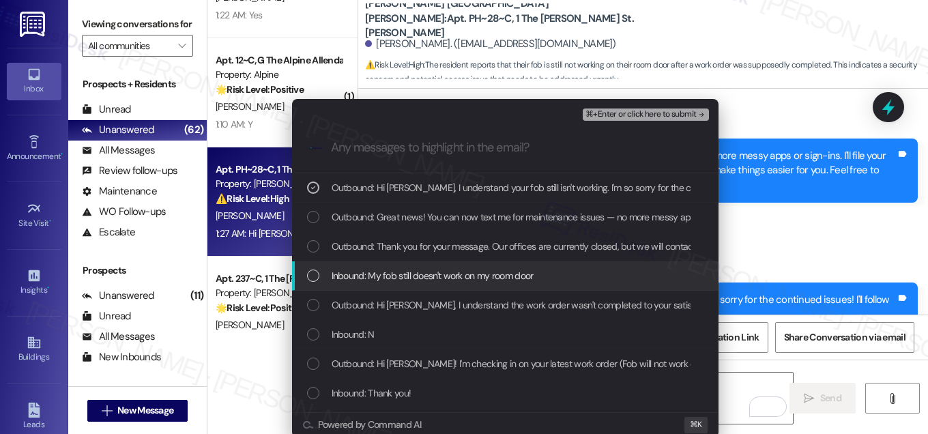
click at [459, 277] on span "Inbound: My fob still doesn't work on my room door" at bounding box center [433, 275] width 202 height 15
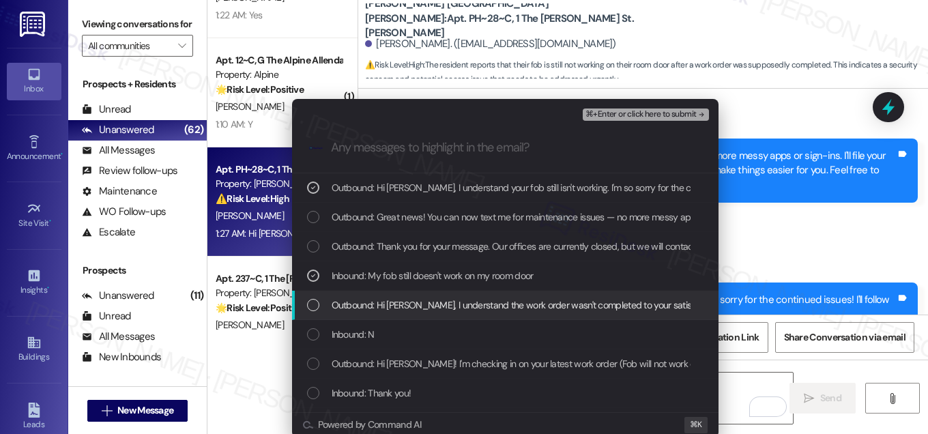
click at [450, 309] on span "Outbound: Hi [PERSON_NAME], I understand the work order wasn't completed to you…" at bounding box center [753, 305] width 843 height 15
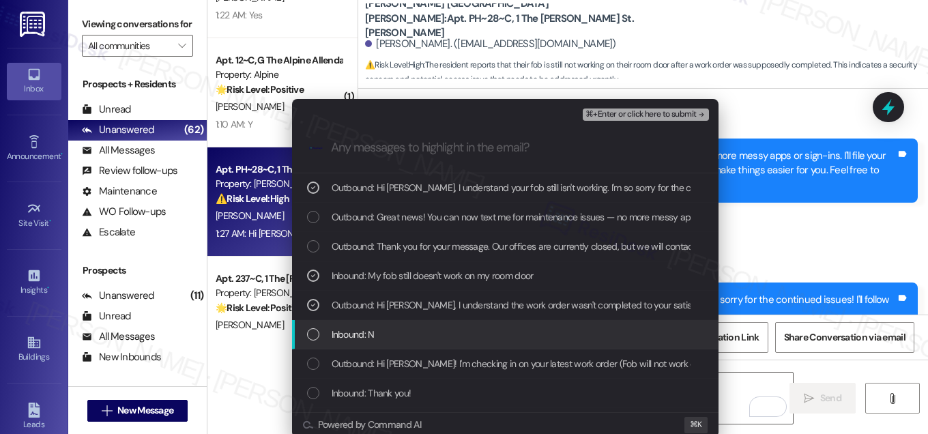
click at [442, 337] on div "Inbound: N" at bounding box center [506, 334] width 399 height 15
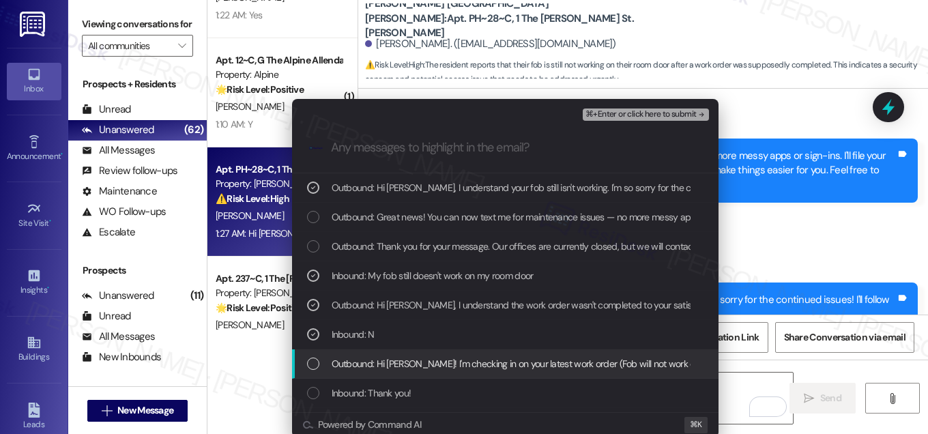
click at [435, 371] on div "Outbound: Hi [PERSON_NAME]! I'm checking in on your latest work order (Fob will…" at bounding box center [505, 363] width 426 height 29
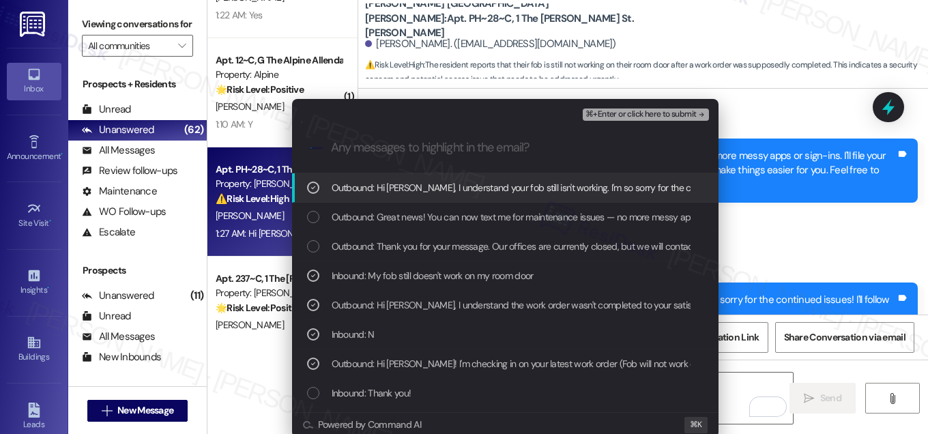
click at [632, 115] on span "⌘+Enter or click here to submit" at bounding box center [640, 115] width 111 height 10
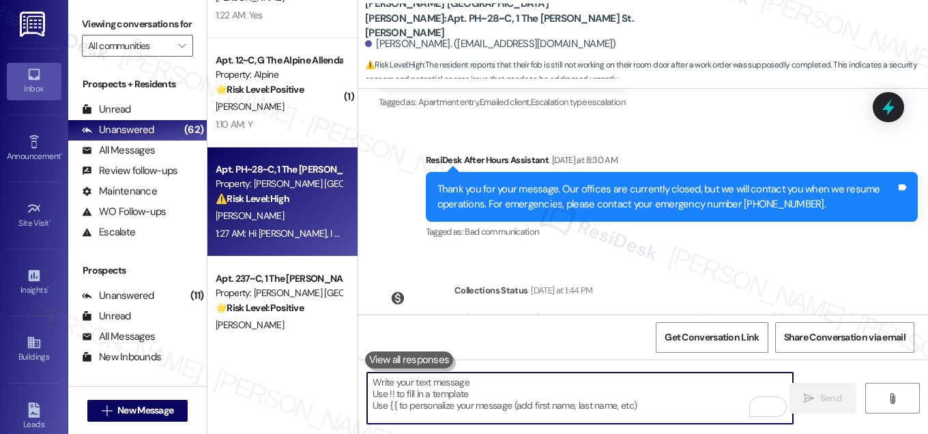
scroll to position [2247, 0]
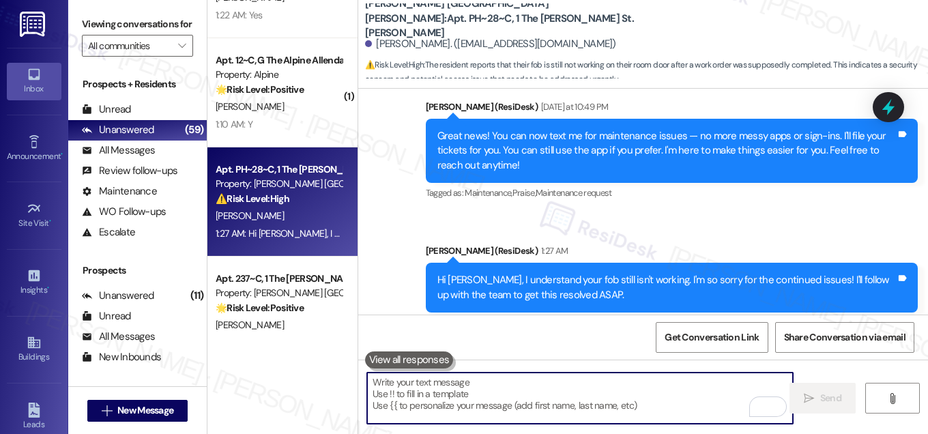
click at [575, 312] on div "Sent via SMS [PERSON_NAME] (ResiDesk) 1:27 AM Hi [PERSON_NAME], I understand yo…" at bounding box center [672, 287] width 513 height 109
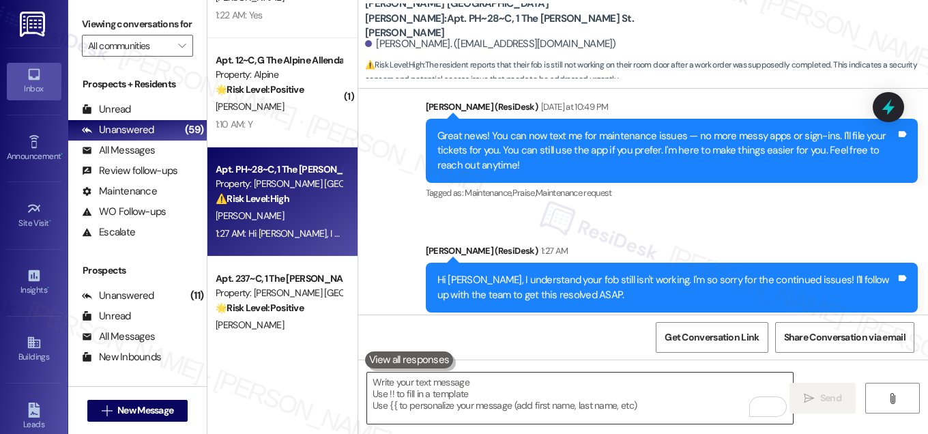
click at [540, 404] on textarea "To enrich screen reader interactions, please activate Accessibility in Grammarl…" at bounding box center [580, 398] width 426 height 51
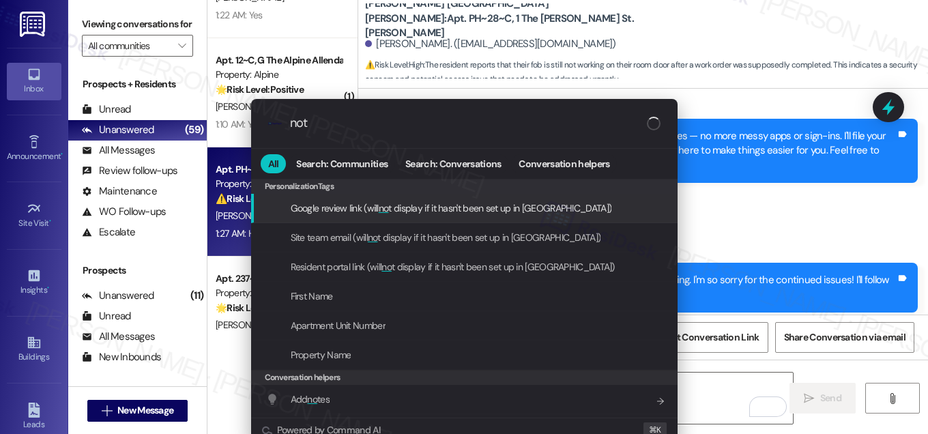
type input "note"
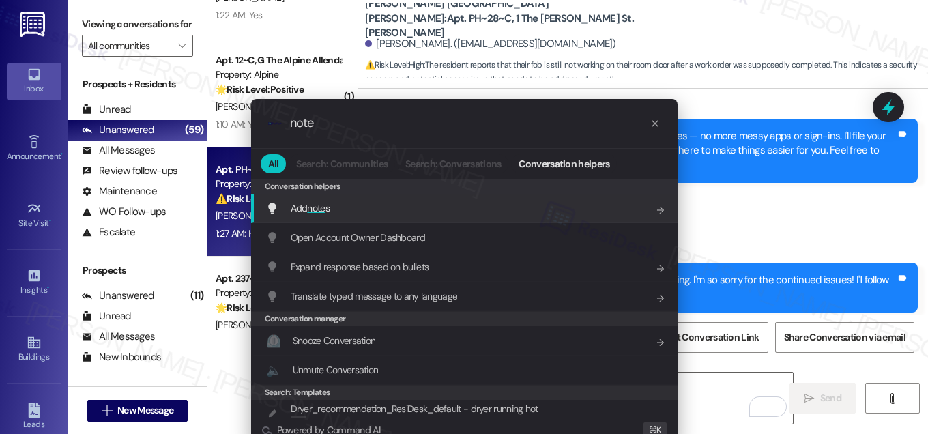
click at [434, 202] on div "Add note s Add shortcut" at bounding box center [465, 208] width 399 height 15
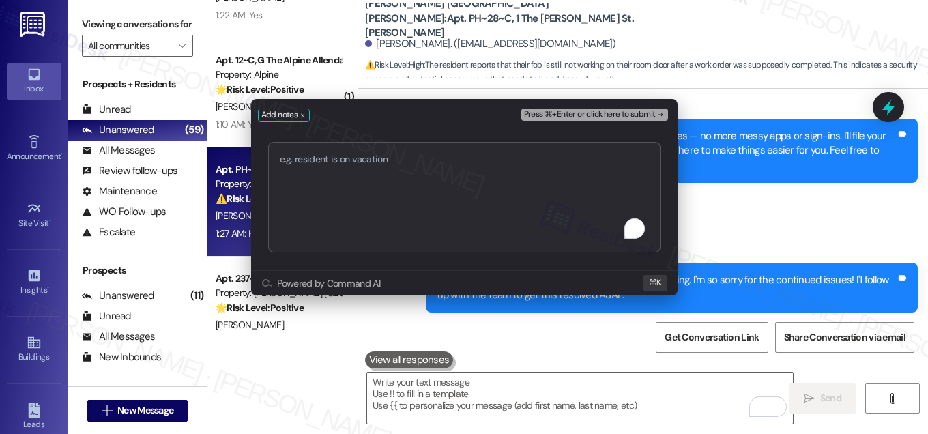
type textarea "Key Fob Still Not Working"
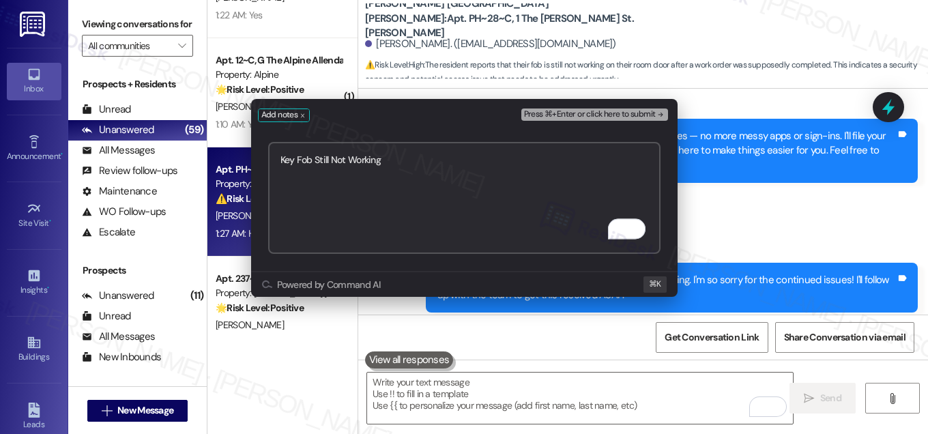
click at [594, 112] on span "Press ⌘+Enter or click here to submit" at bounding box center [590, 115] width 132 height 10
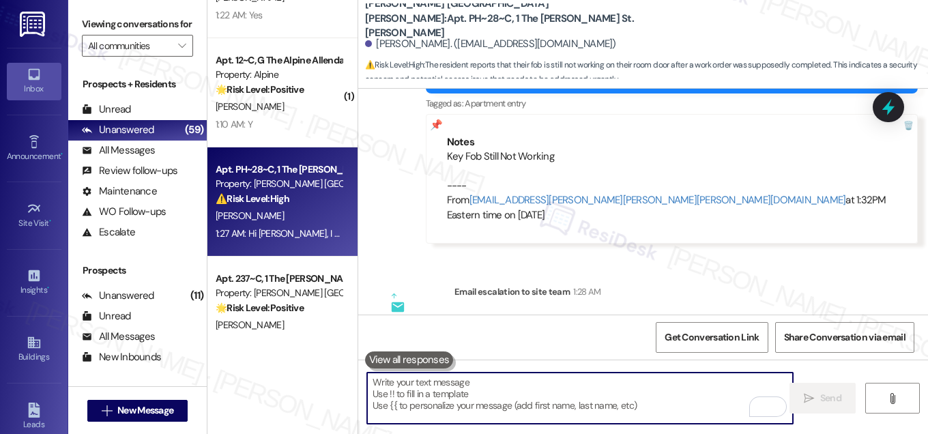
scroll to position [2545, 0]
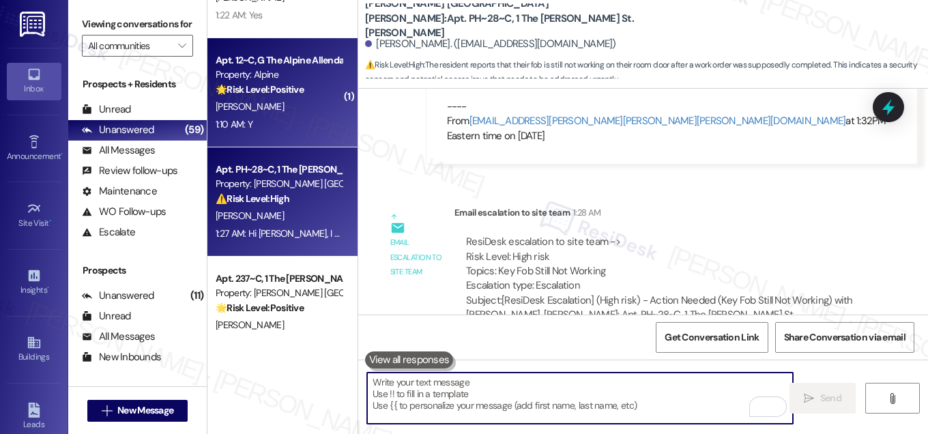
click at [294, 139] on div "Apt. 12~C, G The Alpine Allendale Property: Alpine 🌟 Risk Level: Positive The r…" at bounding box center [282, 92] width 150 height 109
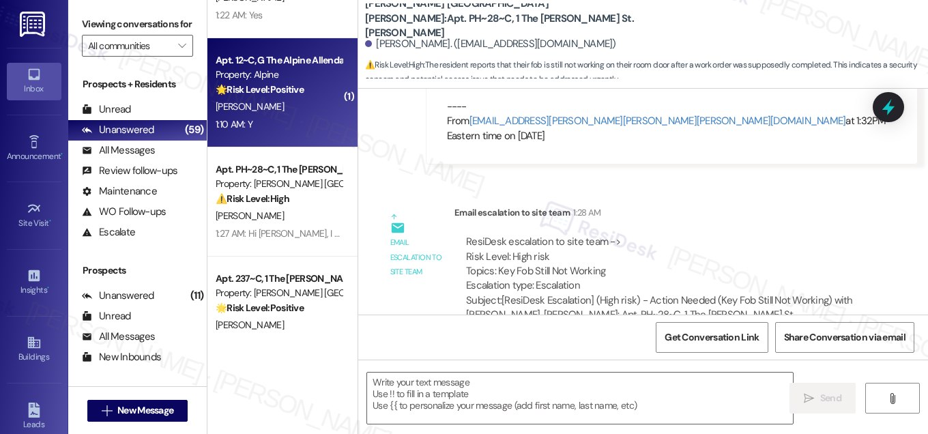
type textarea "Fetching suggested responses. Please feel free to read through the conversation…"
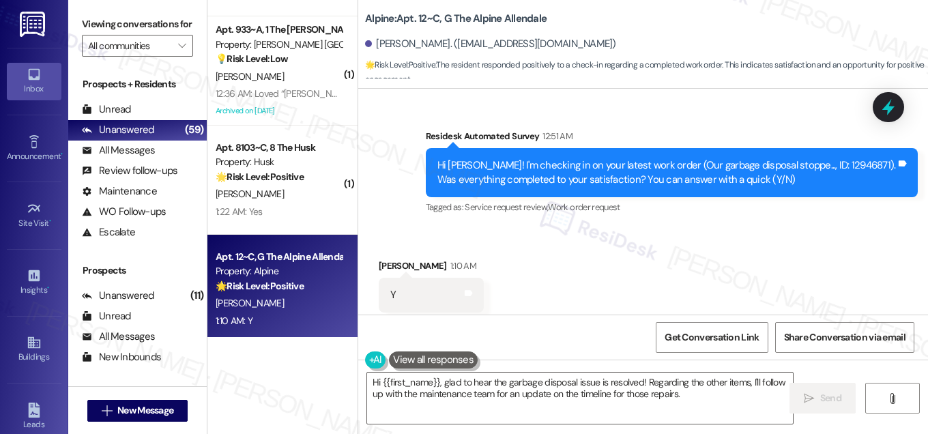
scroll to position [4794, 0]
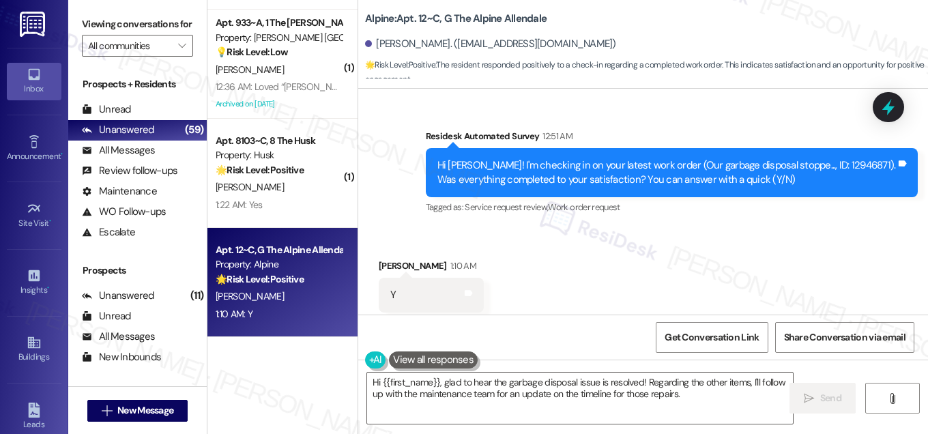
click at [517, 252] on div "Received via SMS [PERSON_NAME] 1:10 AM Y Tags and notes Tagged as: Positive res…" at bounding box center [643, 285] width 570 height 115
click at [713, 399] on textarea "Hi {{first_name}}, glad to hear the garbage disposal issue is resolved! Regardi…" at bounding box center [580, 398] width 426 height 51
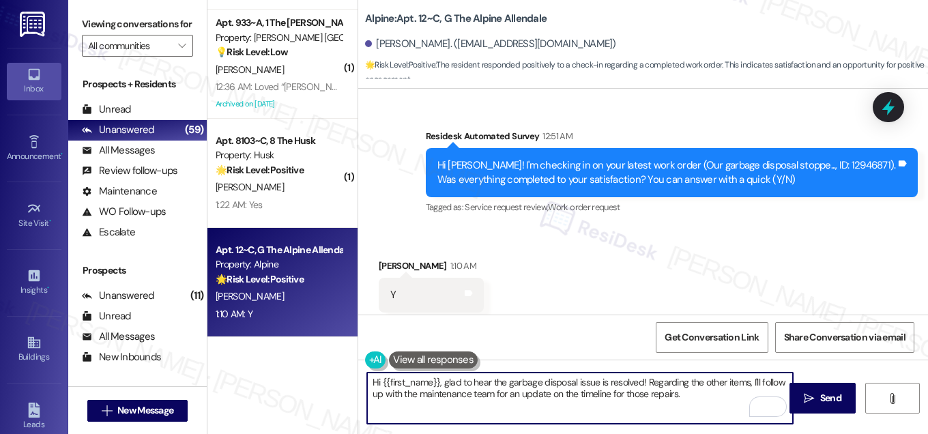
click at [400, 379] on textarea "Hi {{first_name}}, glad to hear the garbage disposal issue is resolved! Regardi…" at bounding box center [580, 398] width 426 height 51
click at [399, 379] on textarea "Hi {{first_name}}, glad to hear the garbage disposal issue is resolved! Regardi…" at bounding box center [580, 398] width 426 height 51
paste textarea "I'm so glad to hear the work order was completed to your satisfaction. Please l…"
click at [548, 392] on textarea "Hi {{first_name}}, I'm so glad to hear the work order was completed to your sat…" at bounding box center [580, 398] width 426 height 51
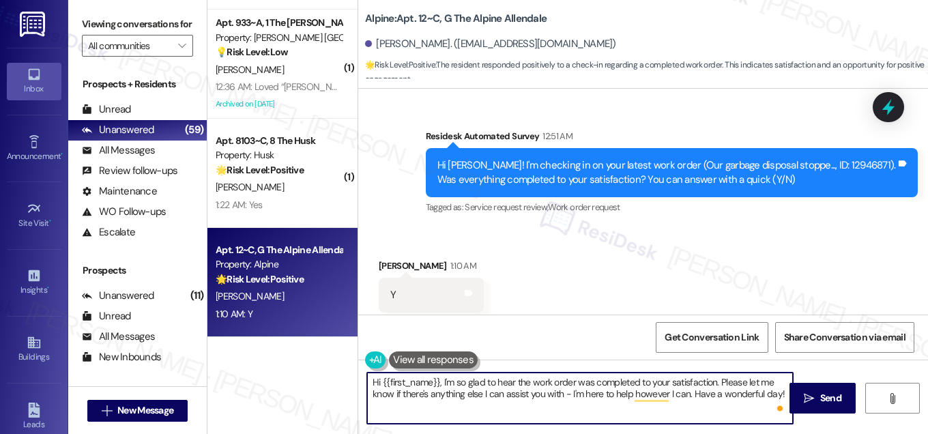
click at [549, 392] on textarea "Hi {{first_name}}, I'm so glad to hear the work order was completed to your sat…" at bounding box center [580, 398] width 426 height 51
click at [551, 410] on textarea "Hi {{first_name}}, I'm so glad to hear the work order was completed to your sat…" at bounding box center [580, 398] width 426 height 51
click at [575, 416] on textarea "Hi {{first_name}}, I'm so glad to hear the work order was completed to your sat…" at bounding box center [580, 398] width 426 height 51
type textarea "Hi {{first_name}}, I'm so glad to hear the work order was completed to your sat…"
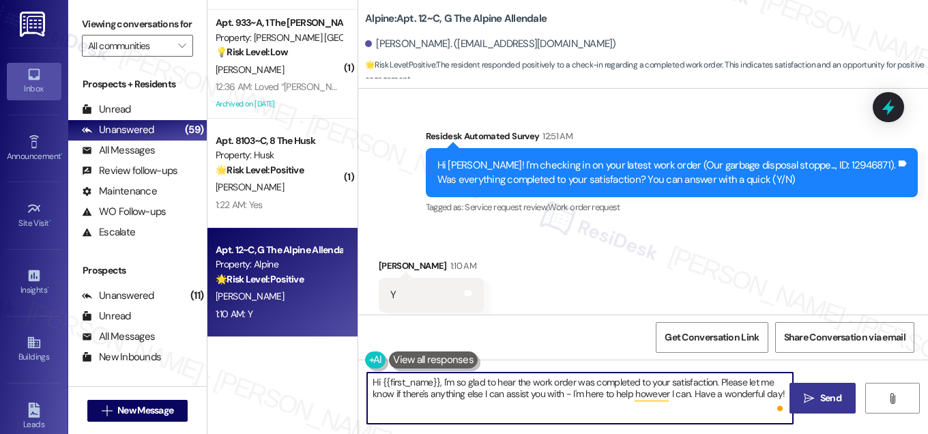
click at [818, 400] on span "Send" at bounding box center [830, 398] width 27 height 14
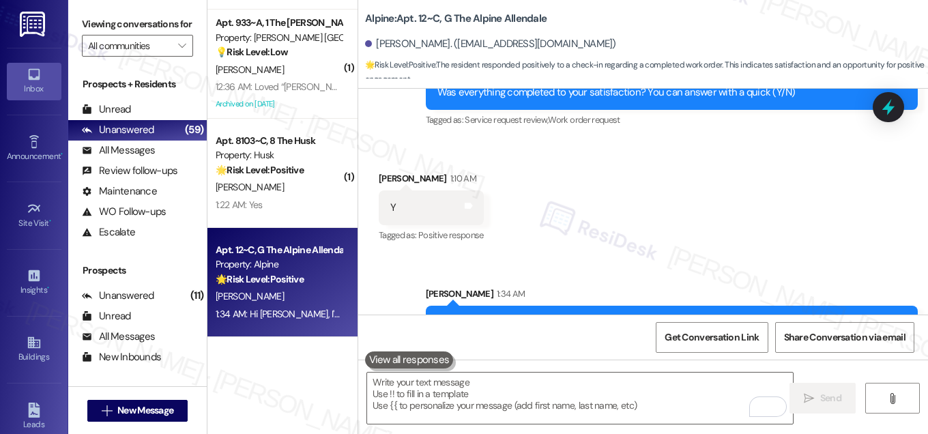
scroll to position [3478, 0]
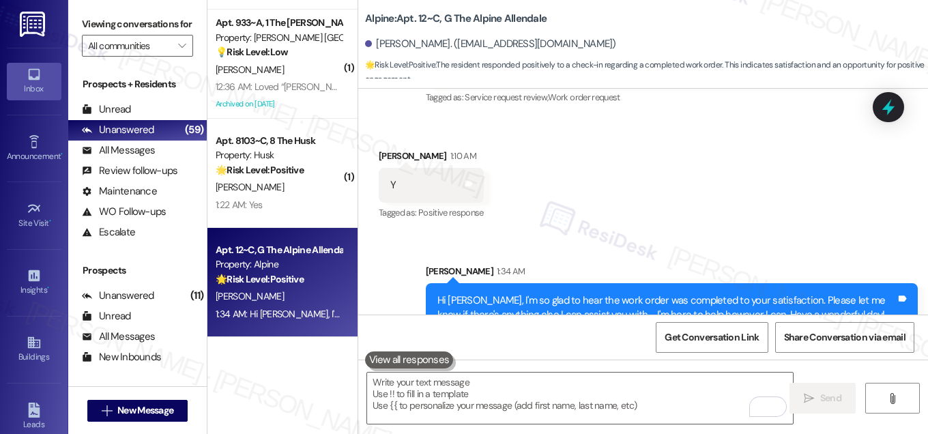
click at [457, 425] on div " Send " at bounding box center [643, 411] width 570 height 102
click at [461, 401] on textarea "To enrich screen reader interactions, please activate Accessibility in Grammarl…" at bounding box center [580, 398] width 426 height 51
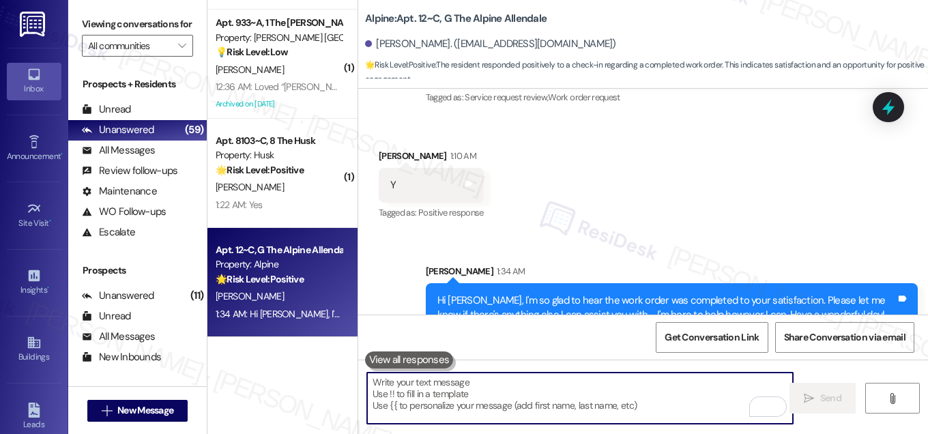
paste textarea "If I may ask...has {{property}} lived up to your expectations?"
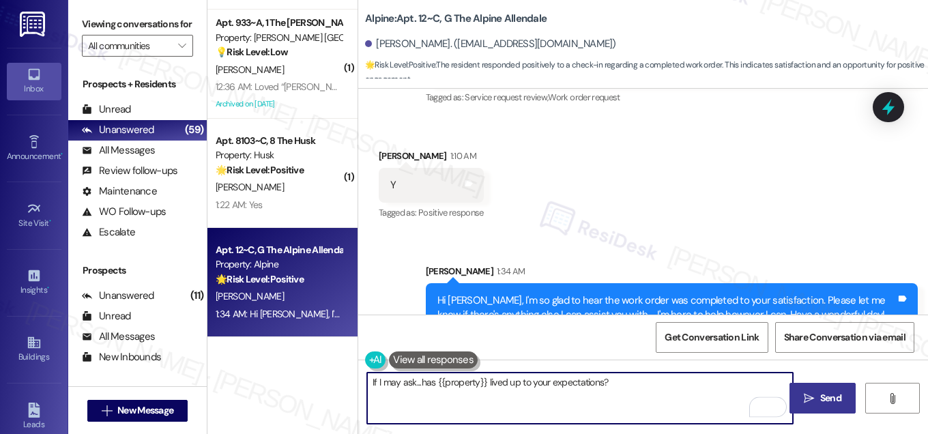
type textarea "If I may ask...has {{property}} lived up to your expectations?"
click at [826, 401] on span "Send" at bounding box center [830, 398] width 21 height 14
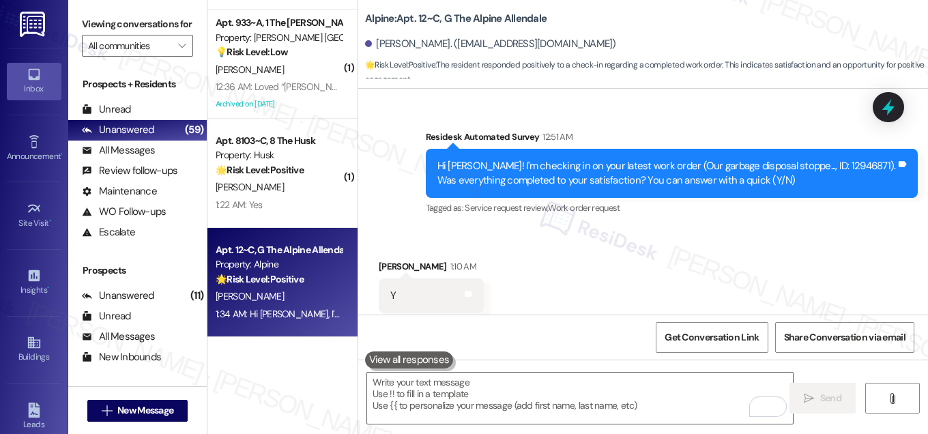
scroll to position [3573, 0]
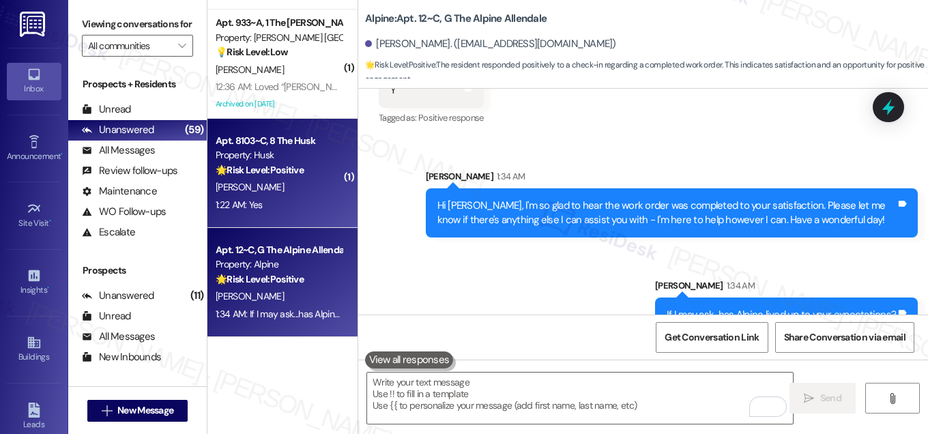
click at [291, 182] on div "[PERSON_NAME]" at bounding box center [278, 187] width 129 height 17
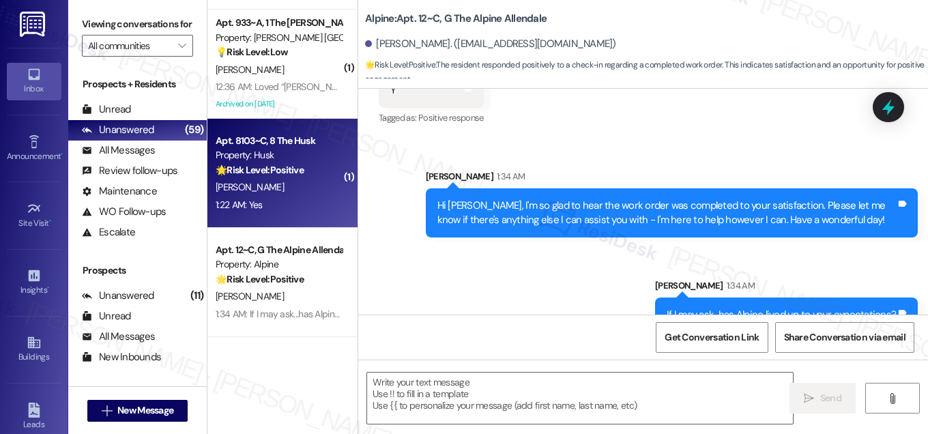
type textarea "Fetching suggested responses. Please feel free to read through the conversation…"
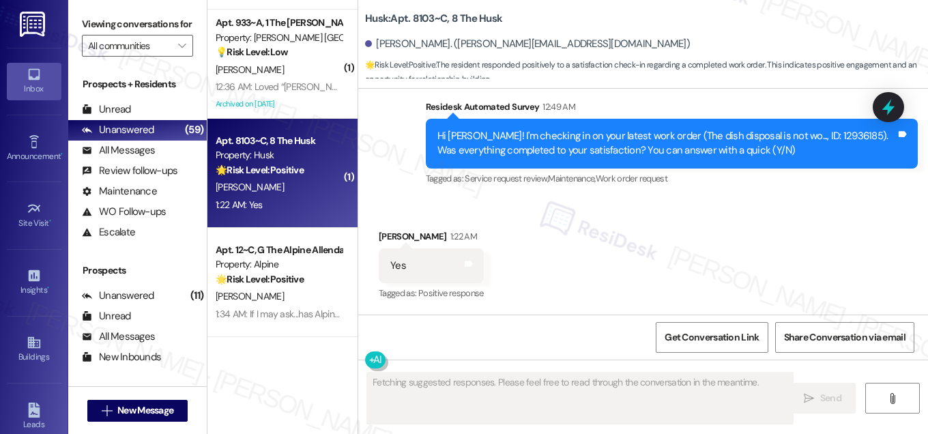
scroll to position [2170, 0]
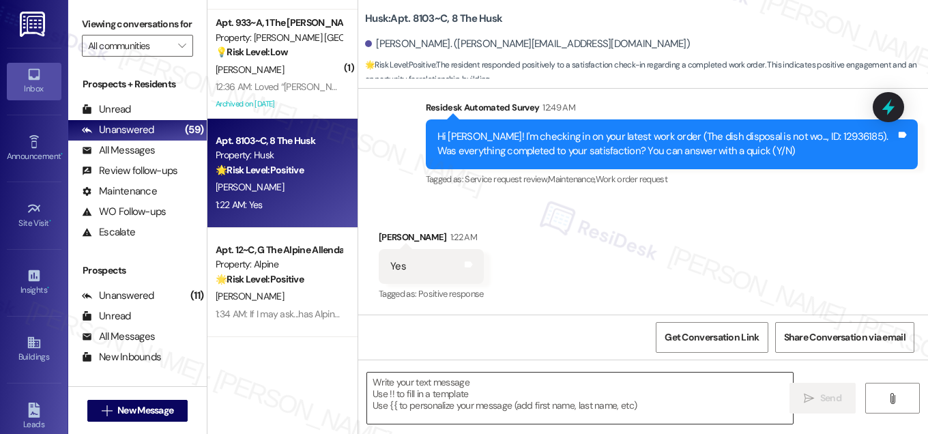
click at [416, 391] on textarea at bounding box center [580, 398] width 426 height 51
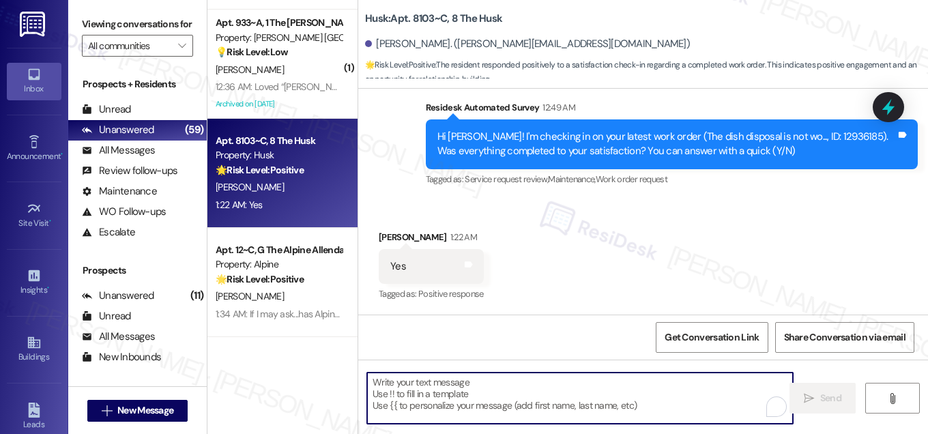
click at [416, 391] on textarea "To enrich screen reader interactions, please activate Accessibility in Grammarl…" at bounding box center [580, 398] width 426 height 51
click at [415, 391] on textarea "To enrich screen reader interactions, please activate Accessibility in Grammarl…" at bounding box center [580, 398] width 426 height 51
click at [437, 390] on textarea "To enrich screen reader interactions, please activate Accessibility in Grammarl…" at bounding box center [580, 398] width 426 height 51
paste textarea "Hi {{first_name}}, I'm so glad to hear the work order was completed to your sat…"
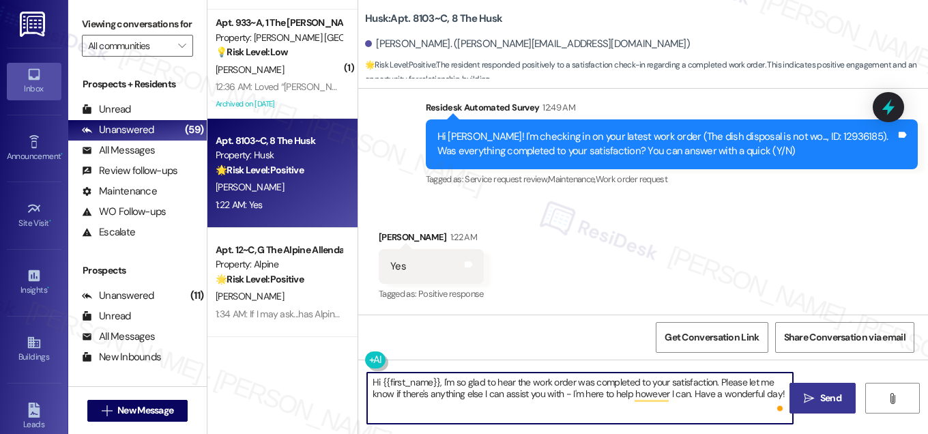
type textarea "Hi {{first_name}}, I'm so glad to hear the work order was completed to your sat…"
click at [832, 405] on span "Send" at bounding box center [830, 398] width 21 height 14
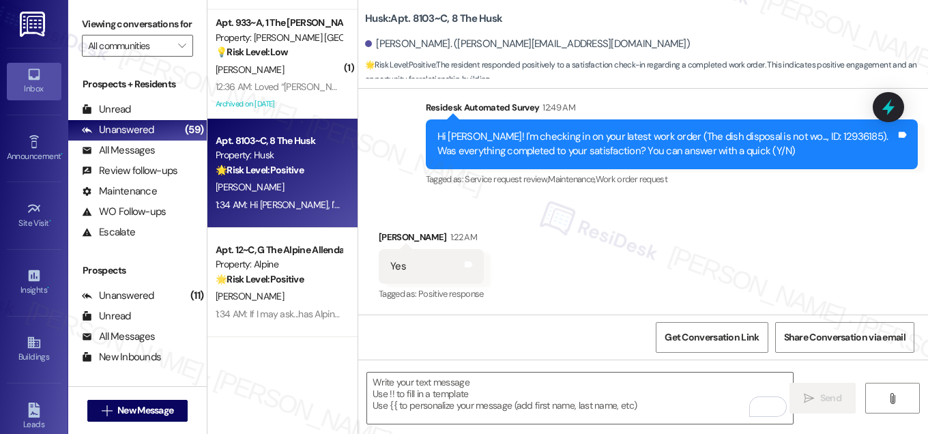
scroll to position [2280, 0]
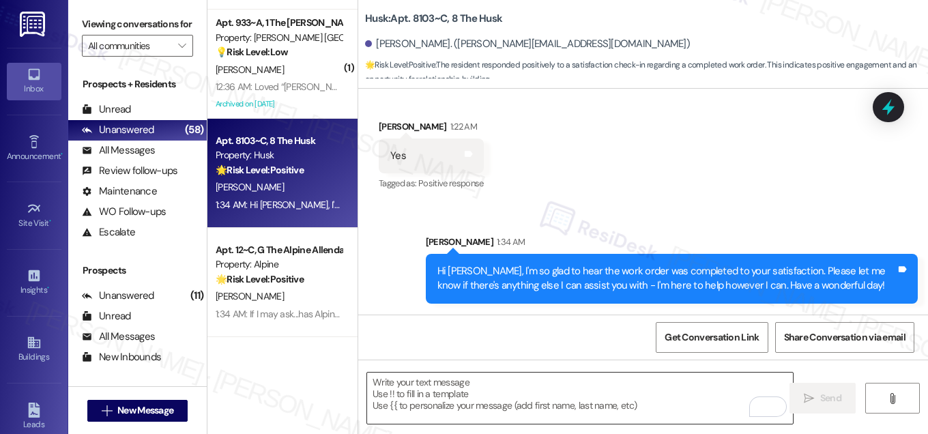
click at [446, 386] on textarea "To enrich screen reader interactions, please activate Accessibility in Grammarl…" at bounding box center [580, 398] width 426 height 51
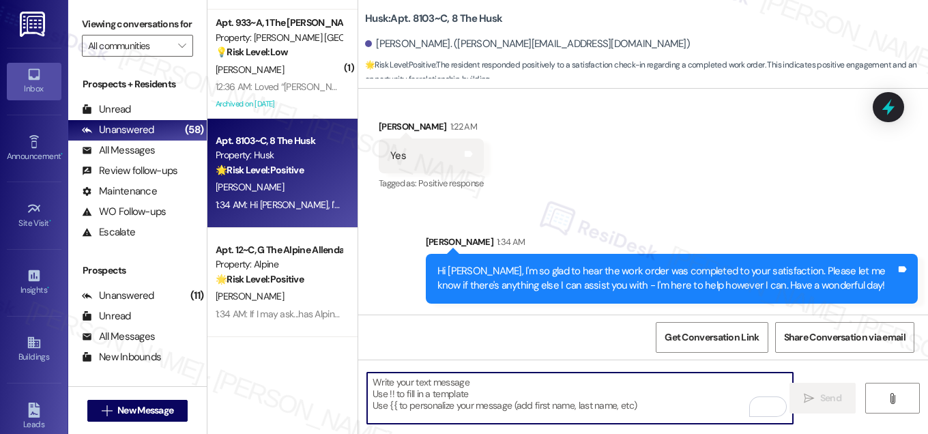
paste textarea "If I may ask...has {{property}} lived up to your expectations?"
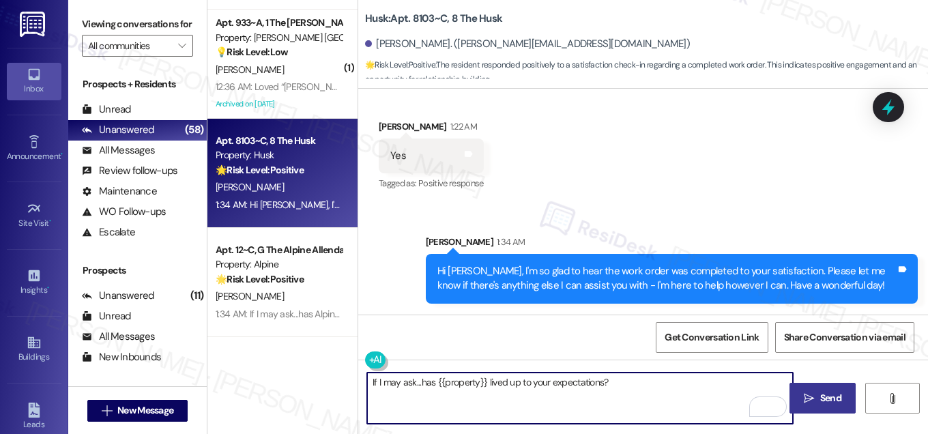
type textarea "If I may ask...has {{property}} lived up to your expectations?"
click at [823, 403] on span "Send" at bounding box center [830, 398] width 21 height 14
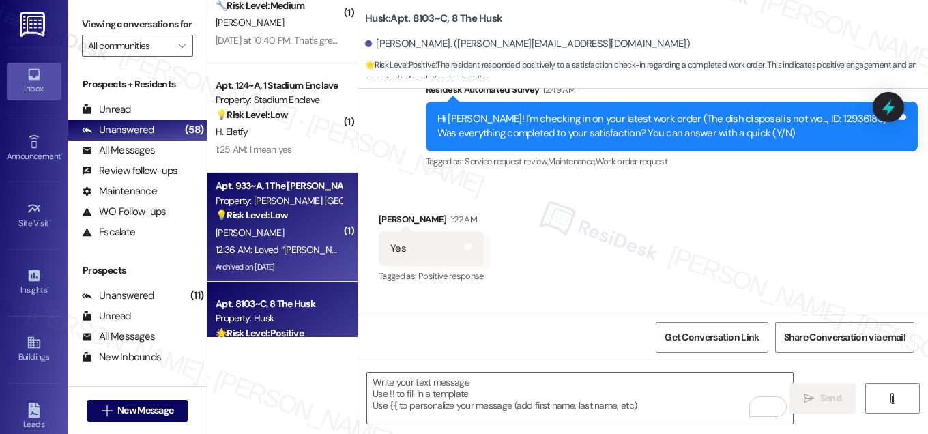
scroll to position [2170, 0]
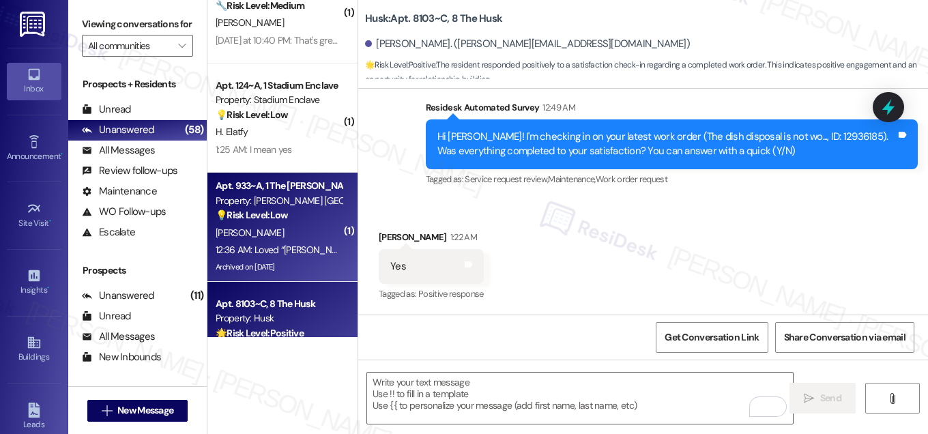
click at [284, 235] on div "[PERSON_NAME]" at bounding box center [278, 232] width 129 height 17
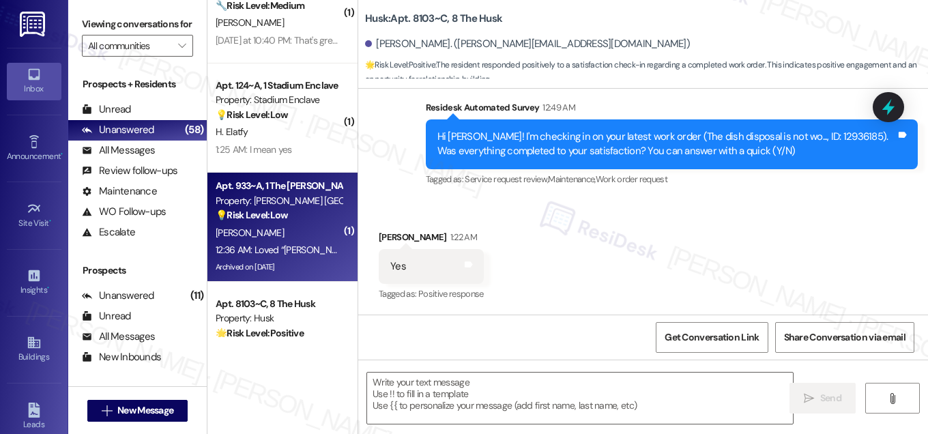
type textarea "Fetching suggested responses. Please feel free to read through the conversation…"
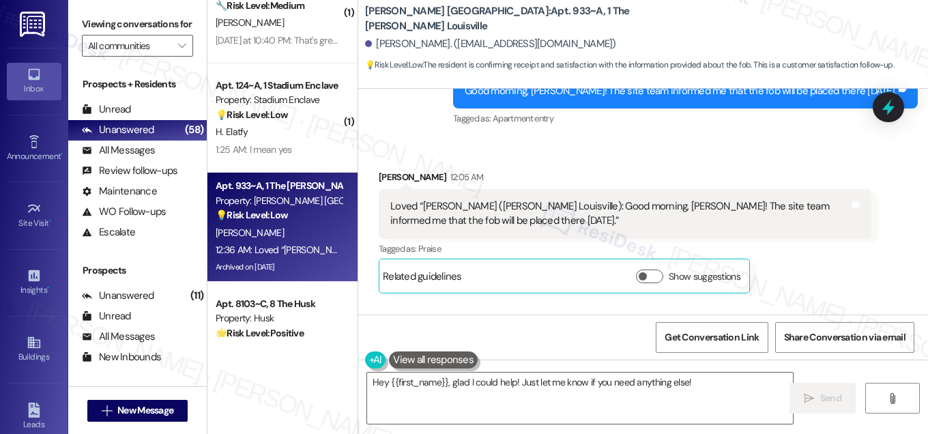
scroll to position [15234, 0]
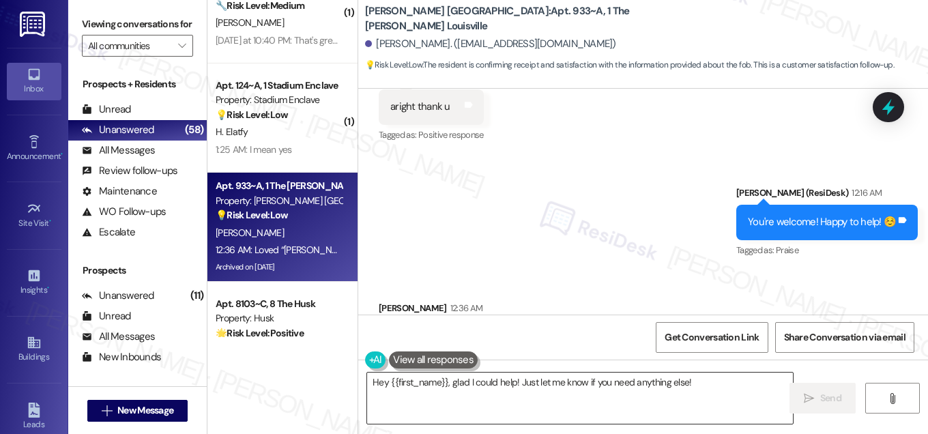
click at [523, 388] on textarea "Hey {{first_name}}, glad I could help! Just let me know if you need anything el…" at bounding box center [580, 398] width 426 height 51
click at [523, 387] on textarea "Hey {{first_name}}, glad I could help! Just let me know if you need anything el…" at bounding box center [580, 398] width 426 height 51
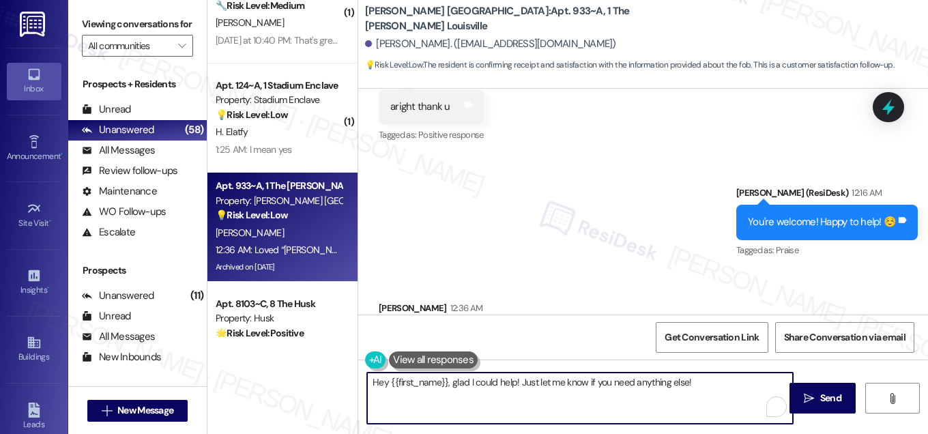
click at [523, 388] on textarea "Hey {{first_name}}, glad I could help! Just let me know if you need anything el…" at bounding box center [580, 398] width 426 height 51
type textarea "Thank you."
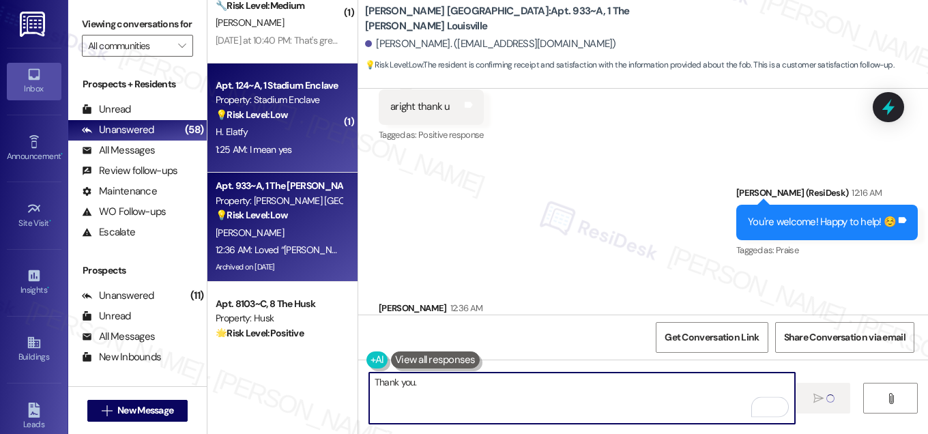
click at [276, 136] on div "H. Elatfy" at bounding box center [278, 132] width 129 height 17
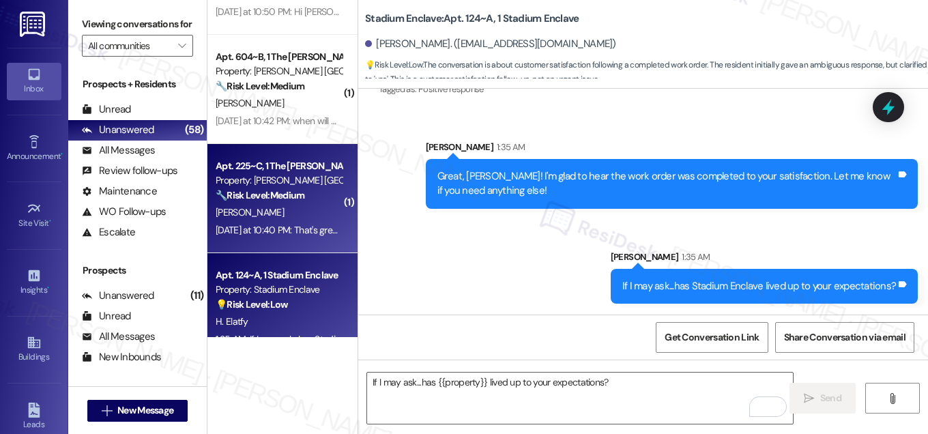
scroll to position [4431, 0]
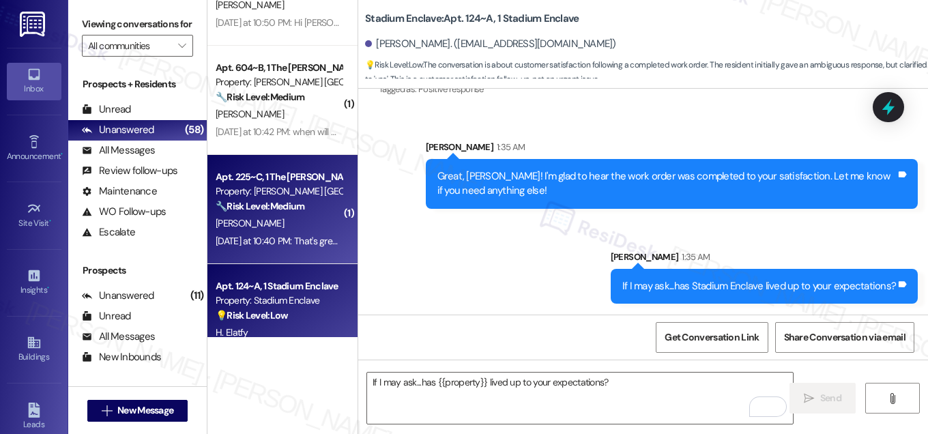
click at [303, 231] on div "[PERSON_NAME]" at bounding box center [278, 223] width 129 height 17
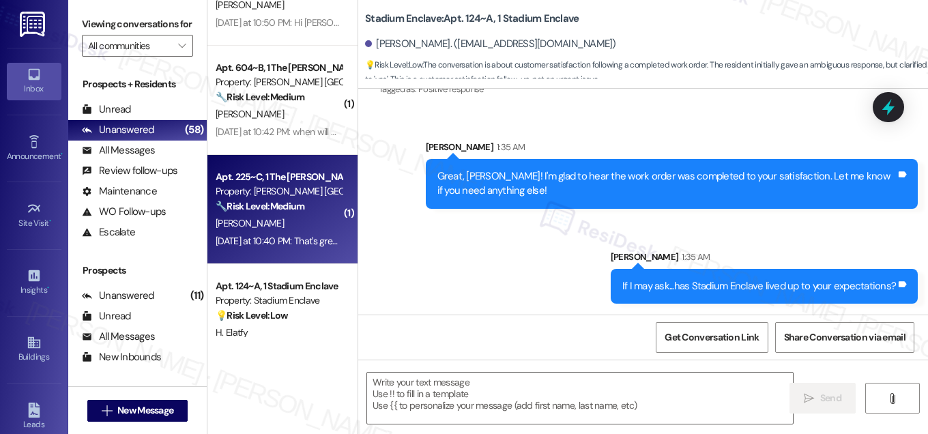
type textarea "Fetching suggested responses. Please feel free to read through the conversation…"
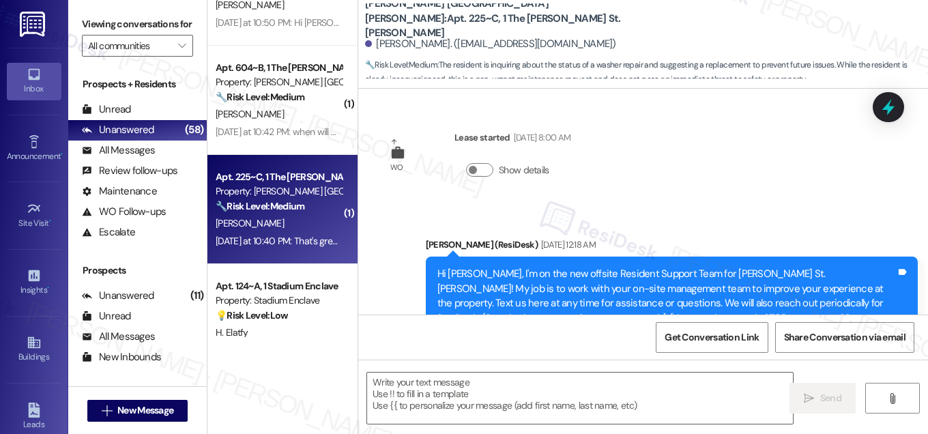
scroll to position [2594, 0]
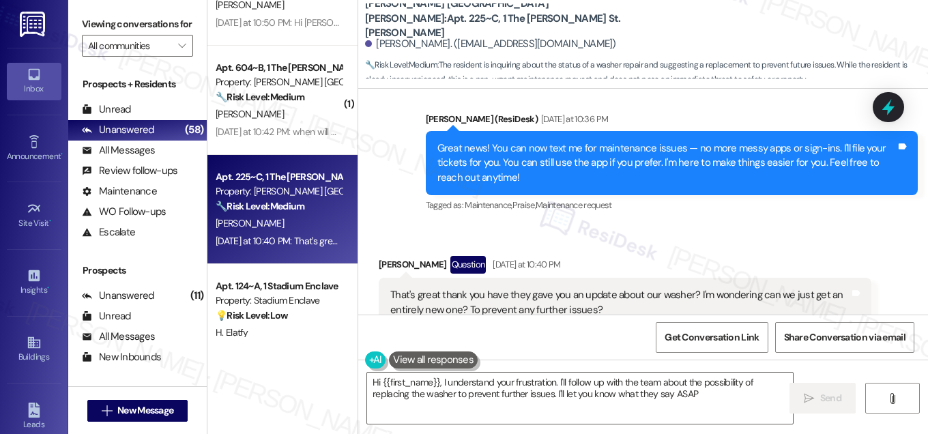
type textarea "Hi {{first_name}}, I understand your frustration. I'll follow up with the team …"
